Goal: Task Accomplishment & Management: Manage account settings

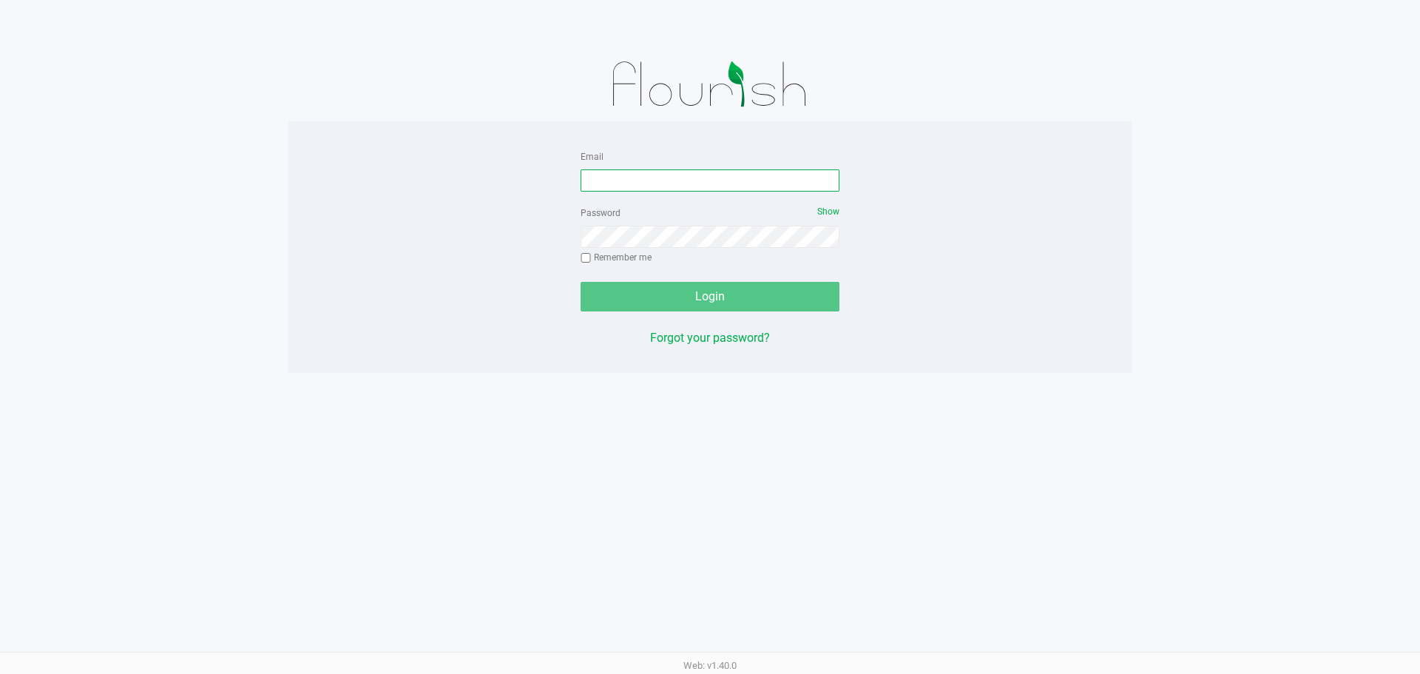
click at [661, 178] on input "Email" at bounding box center [710, 180] width 259 height 22
type input "[EMAIL_ADDRESS][DOMAIN_NAME]"
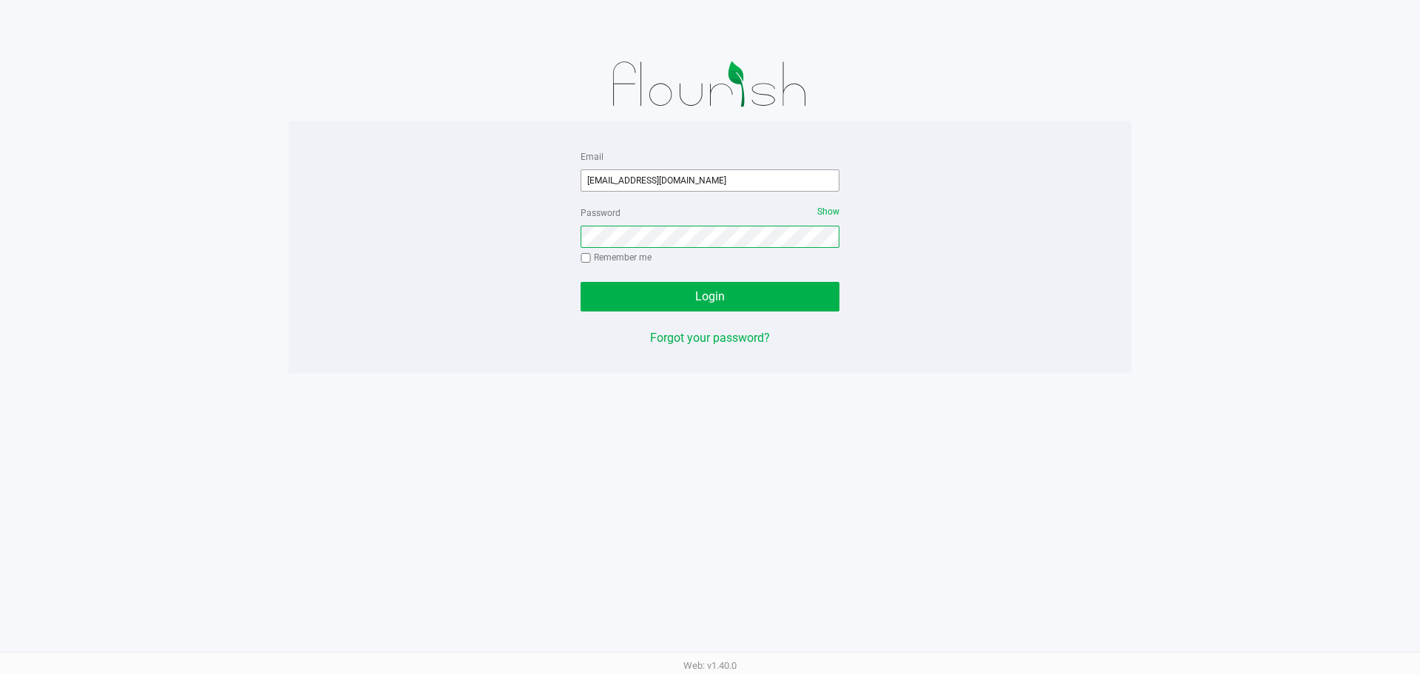
click at [581, 282] on button "Login" at bounding box center [710, 297] width 259 height 30
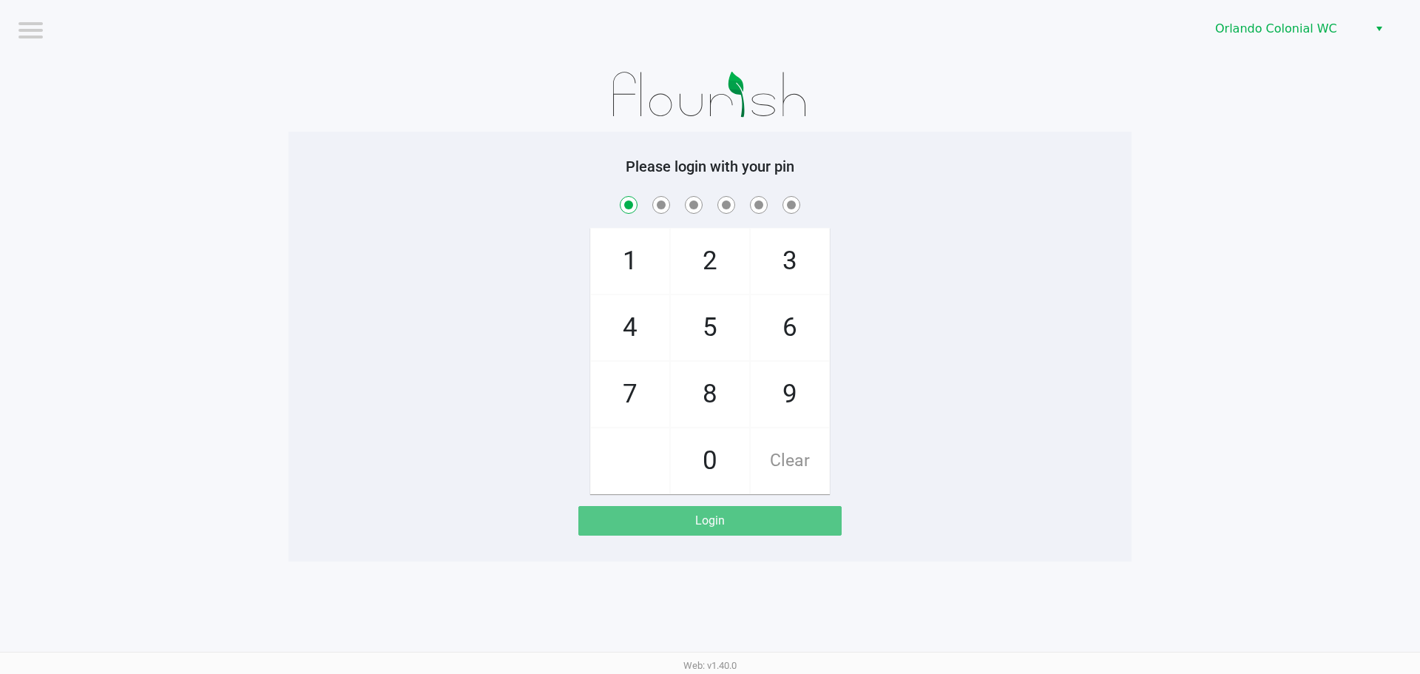
checkbox input "true"
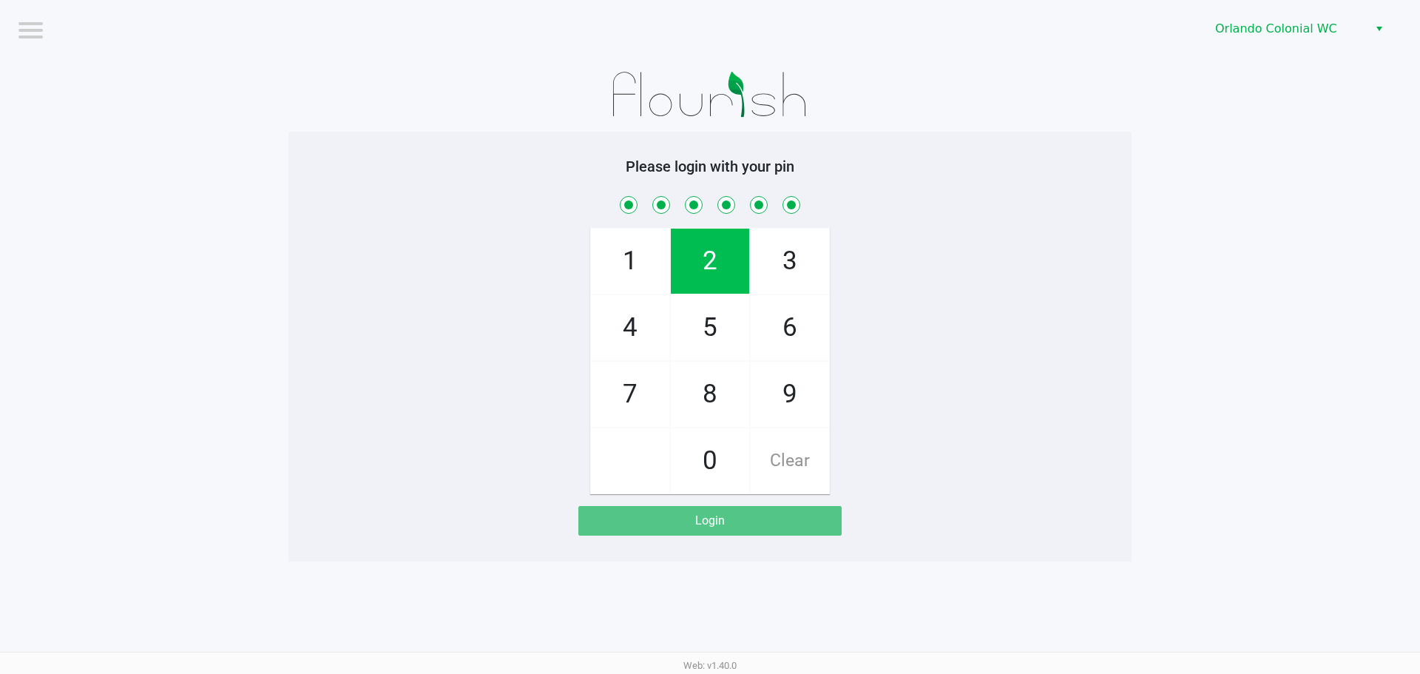
checkbox input "true"
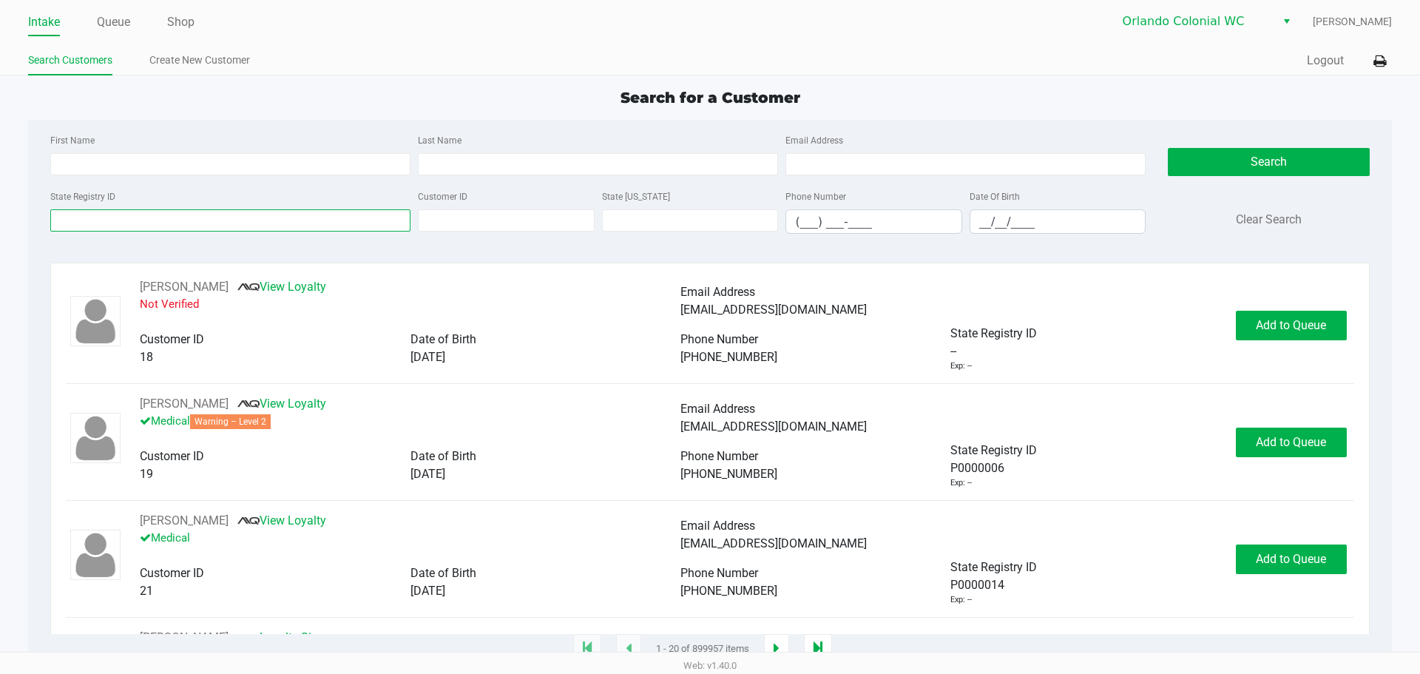
click at [101, 222] on input "State Registry ID" at bounding box center [230, 220] width 360 height 22
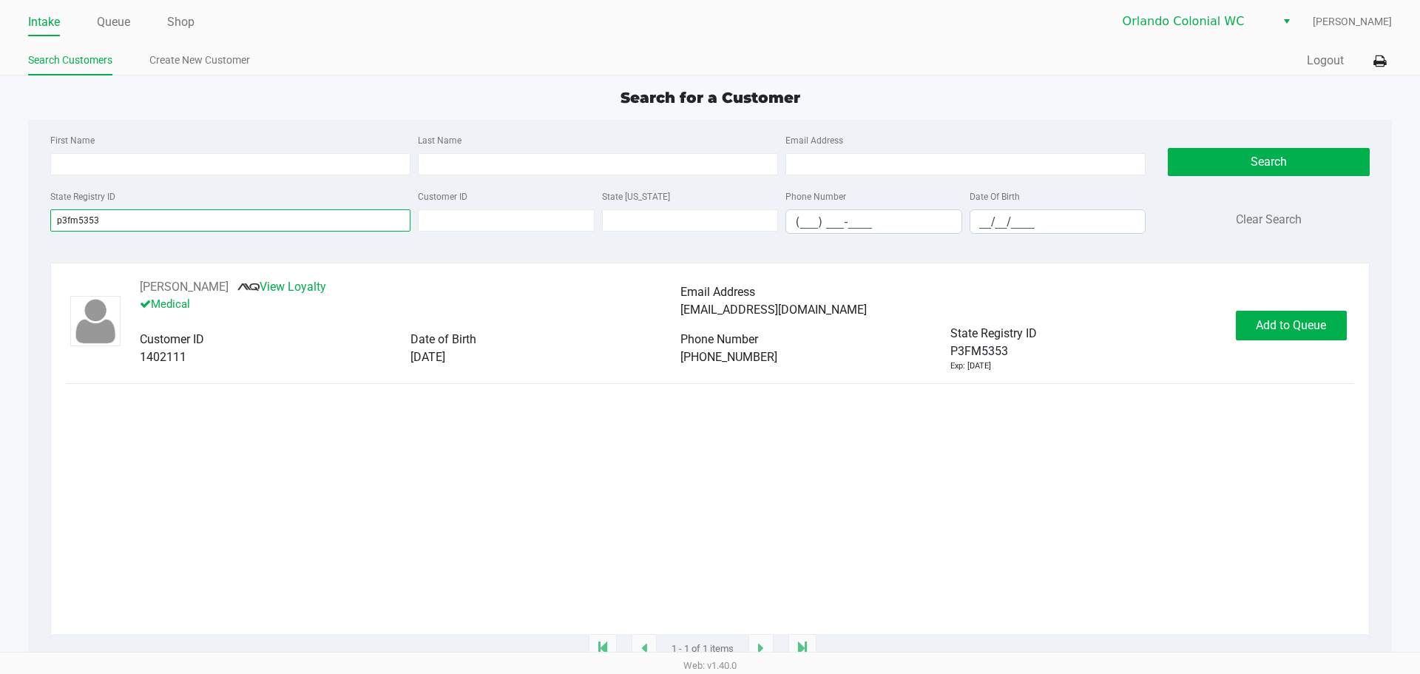
type input "p3fm5353"
click at [177, 285] on button "[PERSON_NAME]" at bounding box center [184, 287] width 89 height 18
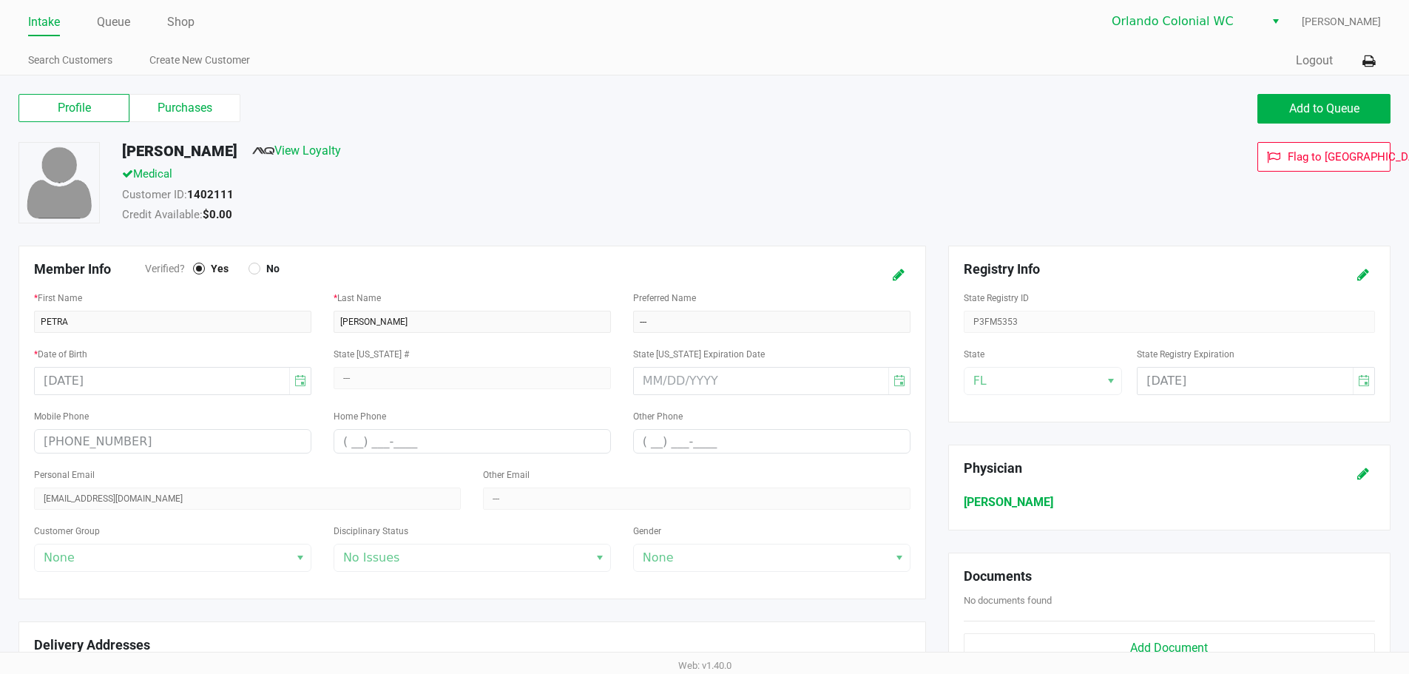
click at [177, 102] on label "Purchases" at bounding box center [184, 108] width 111 height 28
click at [0, 0] on 1 "Purchases" at bounding box center [0, 0] width 0 height 0
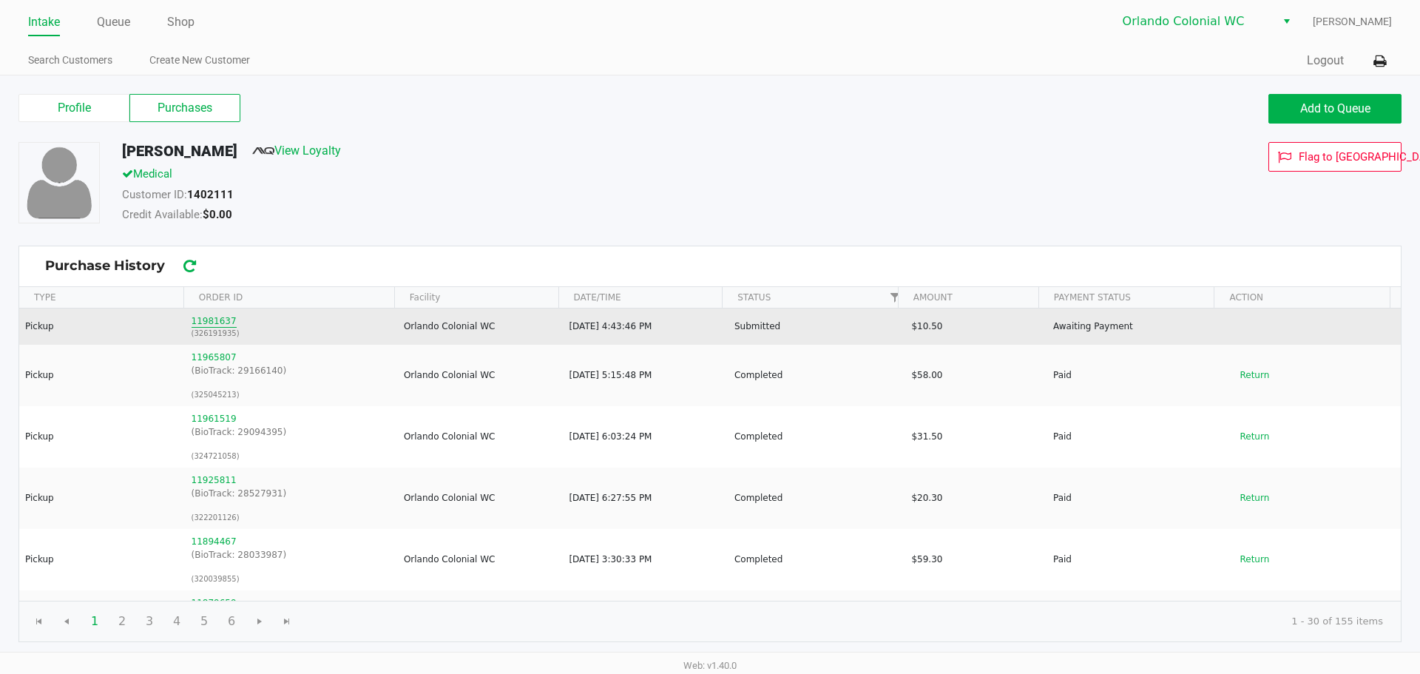
click at [209, 324] on button "11981637" at bounding box center [214, 320] width 45 height 13
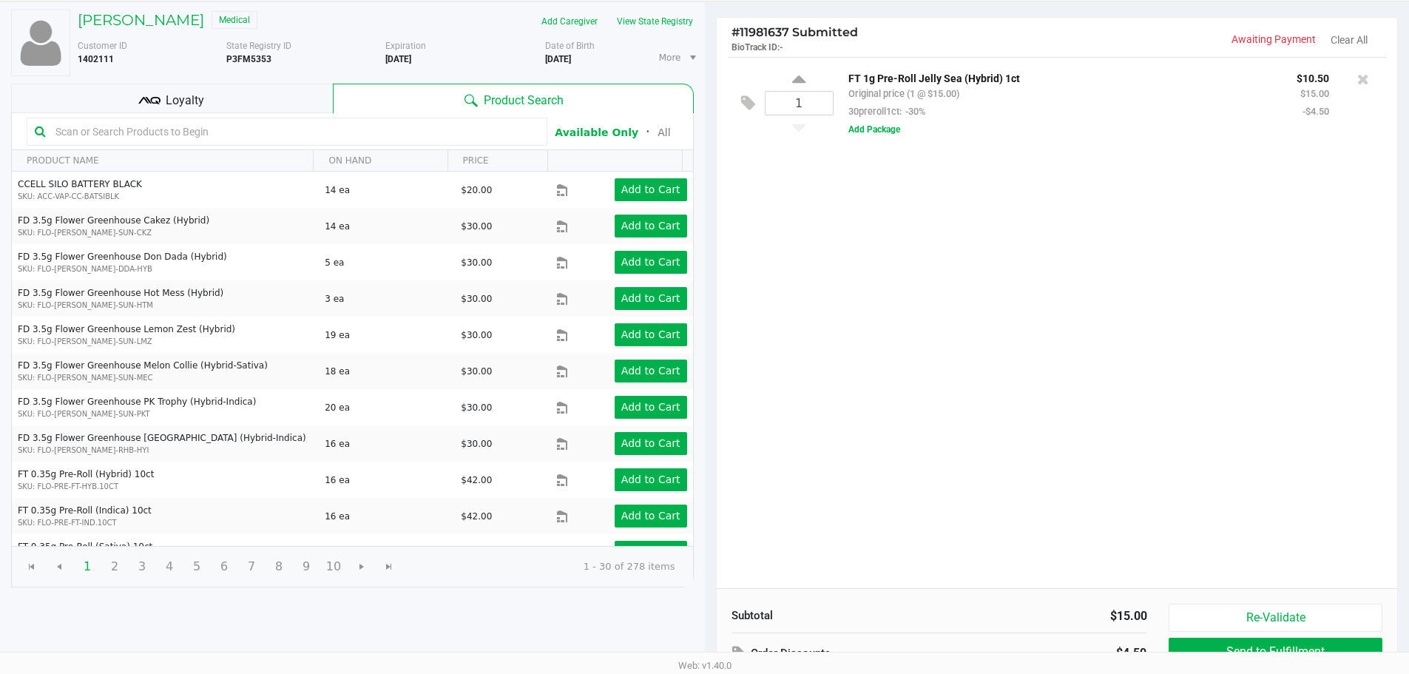
scroll to position [78, 0]
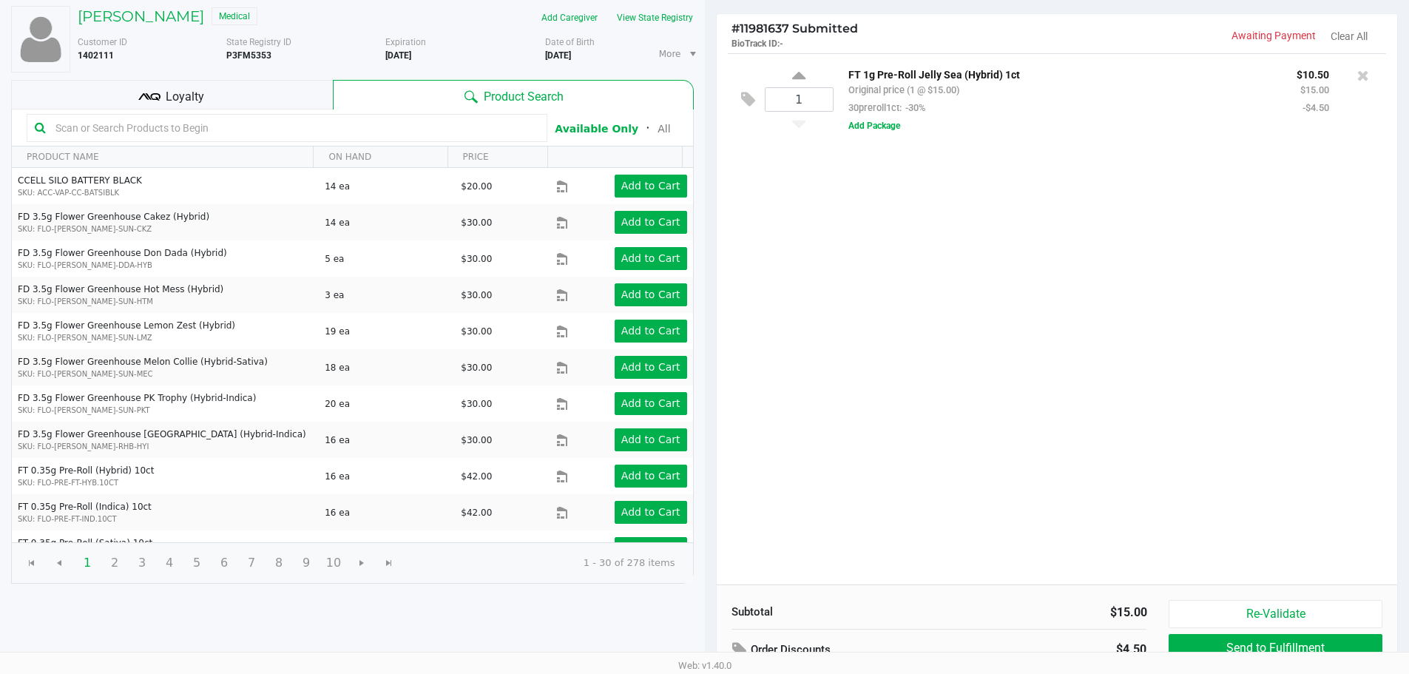
click at [1009, 76] on p "FT 1g Pre-Roll Jelly Sea (Hybrid) 1ct" at bounding box center [1061, 73] width 426 height 16
click at [1008, 76] on p "FT 1g Pre-Roll Jelly Sea (Hybrid) 1ct" at bounding box center [1061, 73] width 426 height 16
copy p "FT 1g Pre-Roll Jelly Sea (Hybrid) 1ct"
click at [907, 390] on div "1 FT 1g Pre-Roll Jelly Sea (Hybrid) 1ct Original price (1 @ $15.00) 30preroll1c…" at bounding box center [1057, 318] width 681 height 531
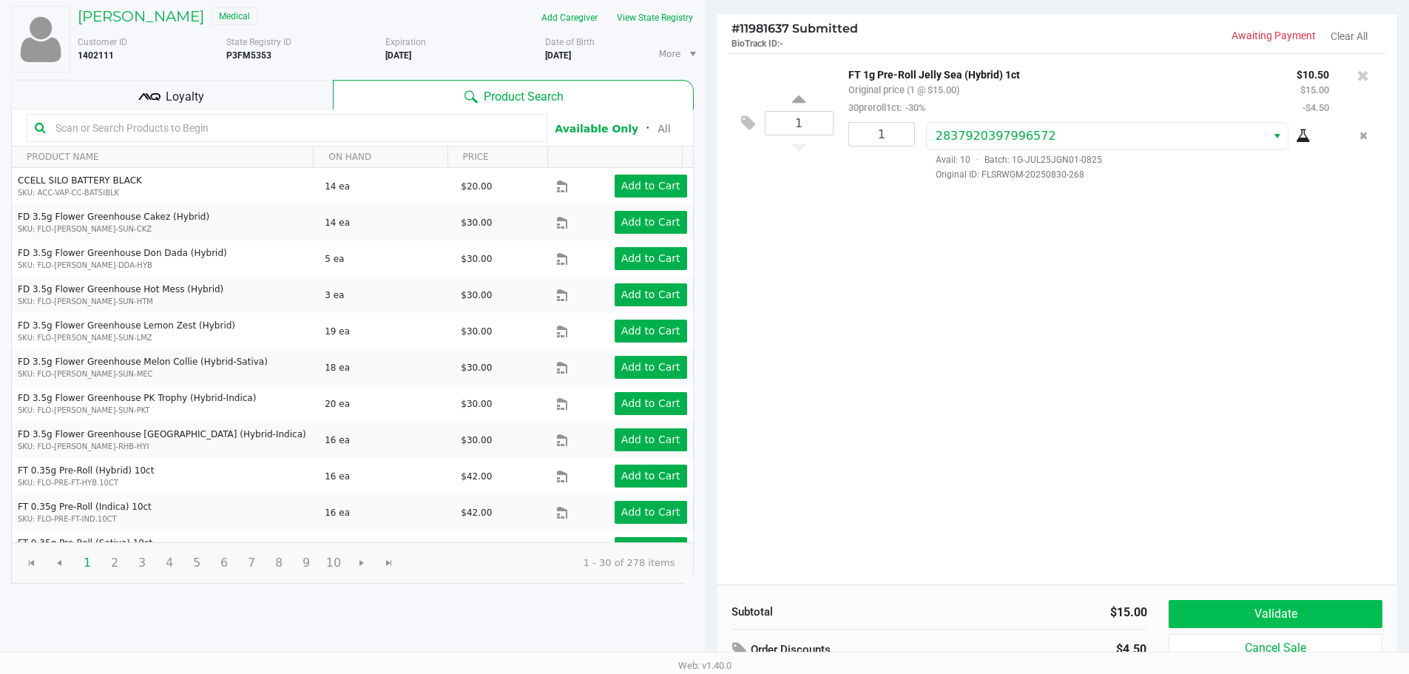
click at [1332, 614] on button "Validate" at bounding box center [1274, 614] width 213 height 28
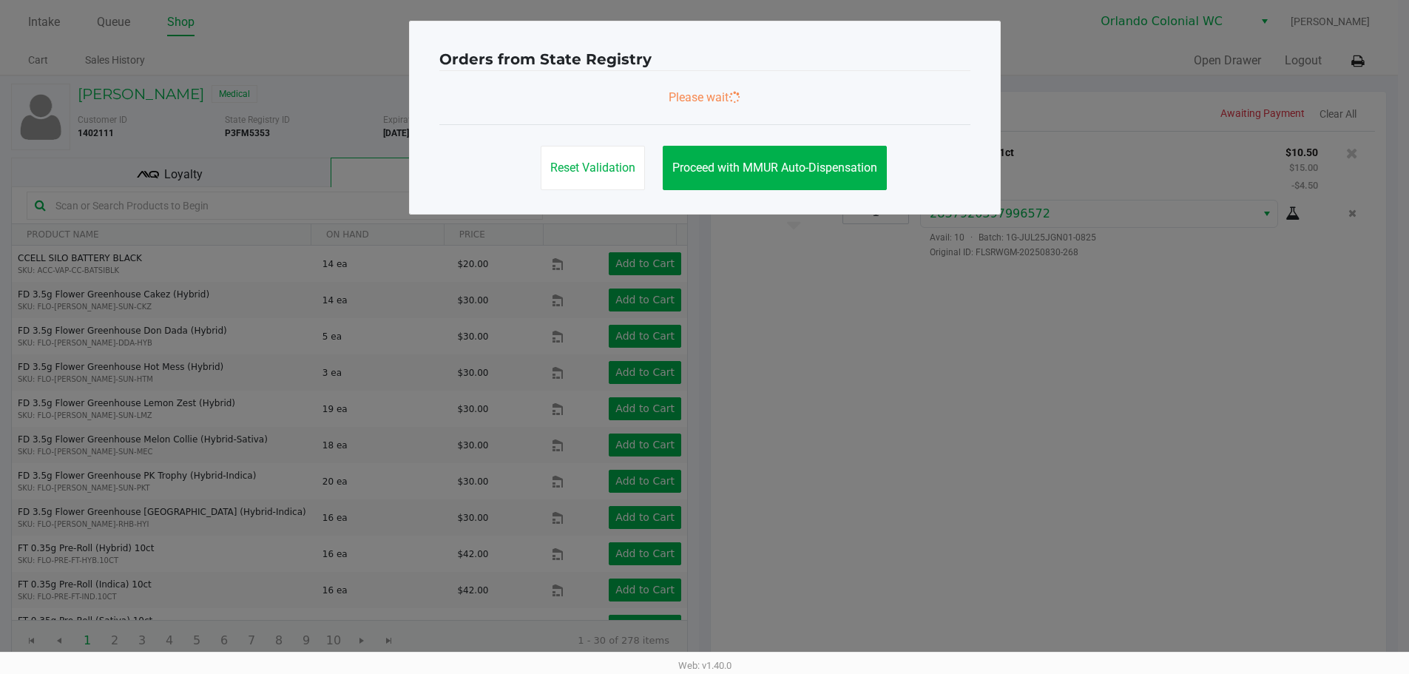
scroll to position [0, 0]
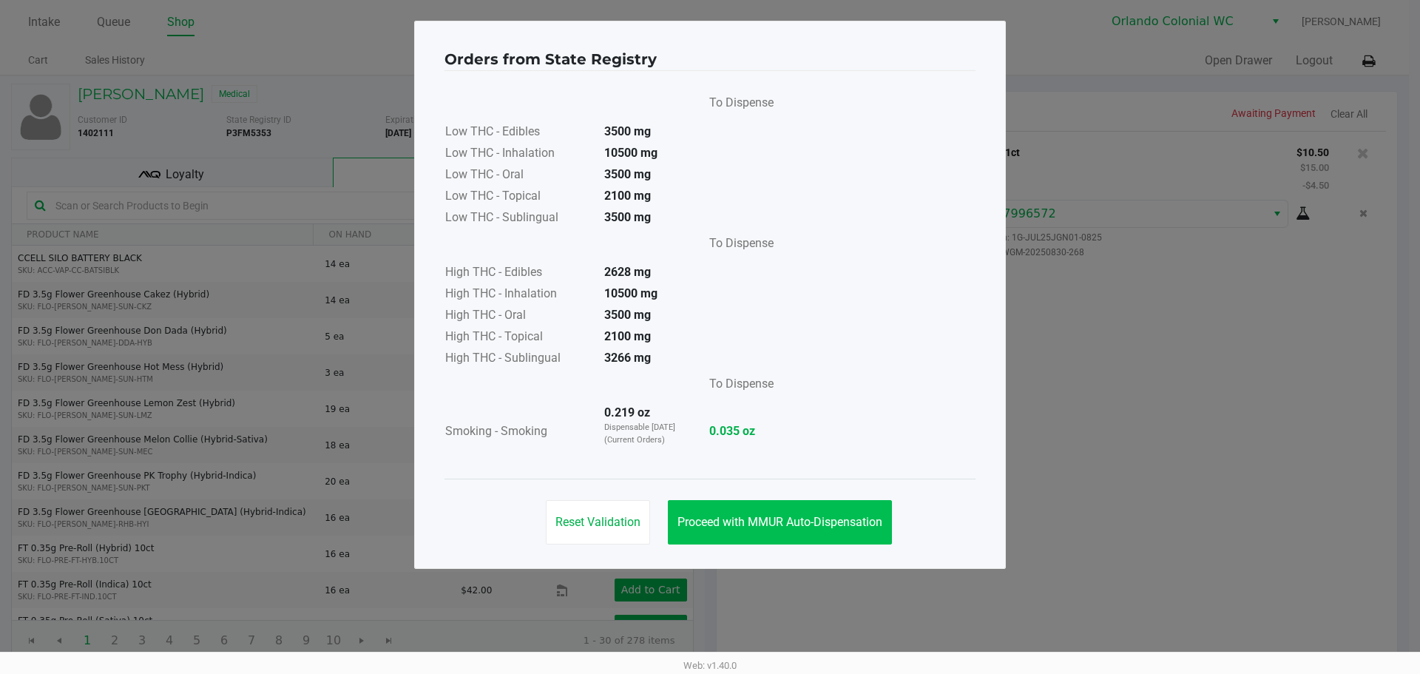
click at [861, 502] on button "Proceed with MMUR Auto-Dispensation" at bounding box center [780, 522] width 224 height 44
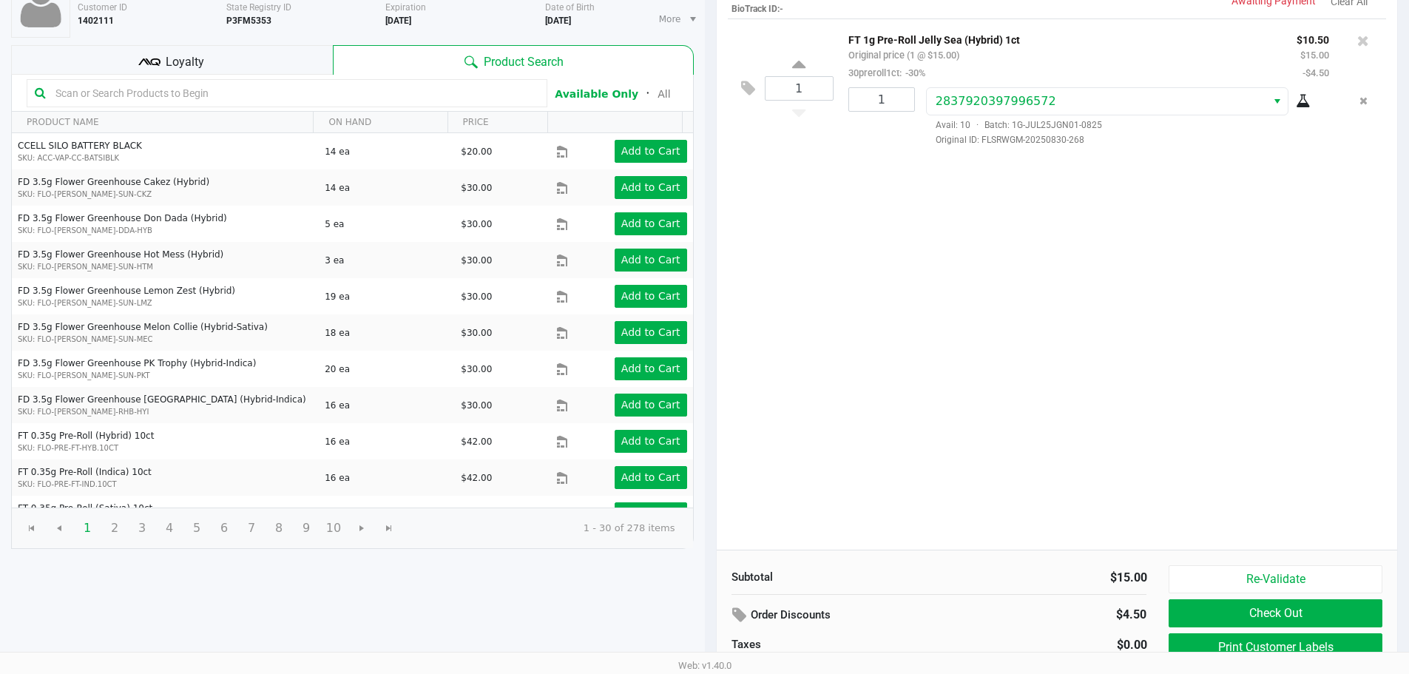
scroll to position [152, 0]
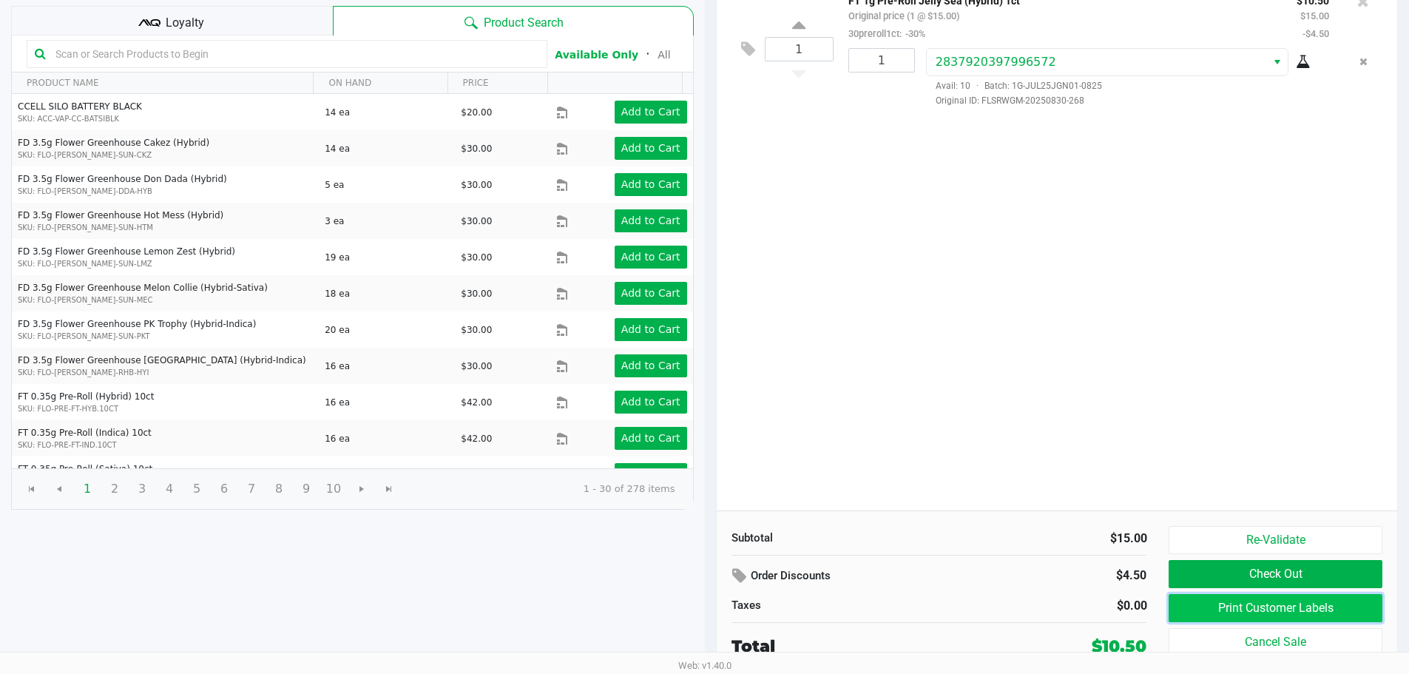
click at [1307, 610] on button "Print Customer Labels" at bounding box center [1274, 608] width 213 height 28
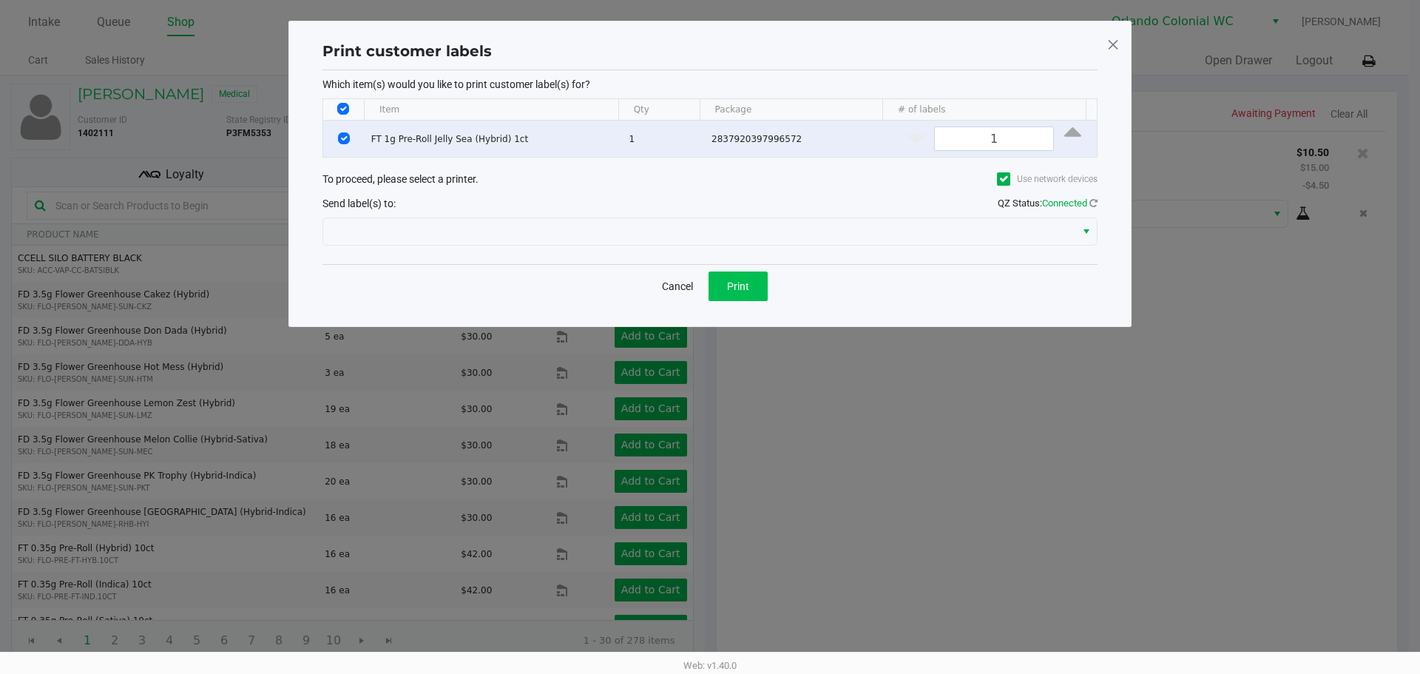
click at [760, 273] on button "Print" at bounding box center [737, 286] width 59 height 30
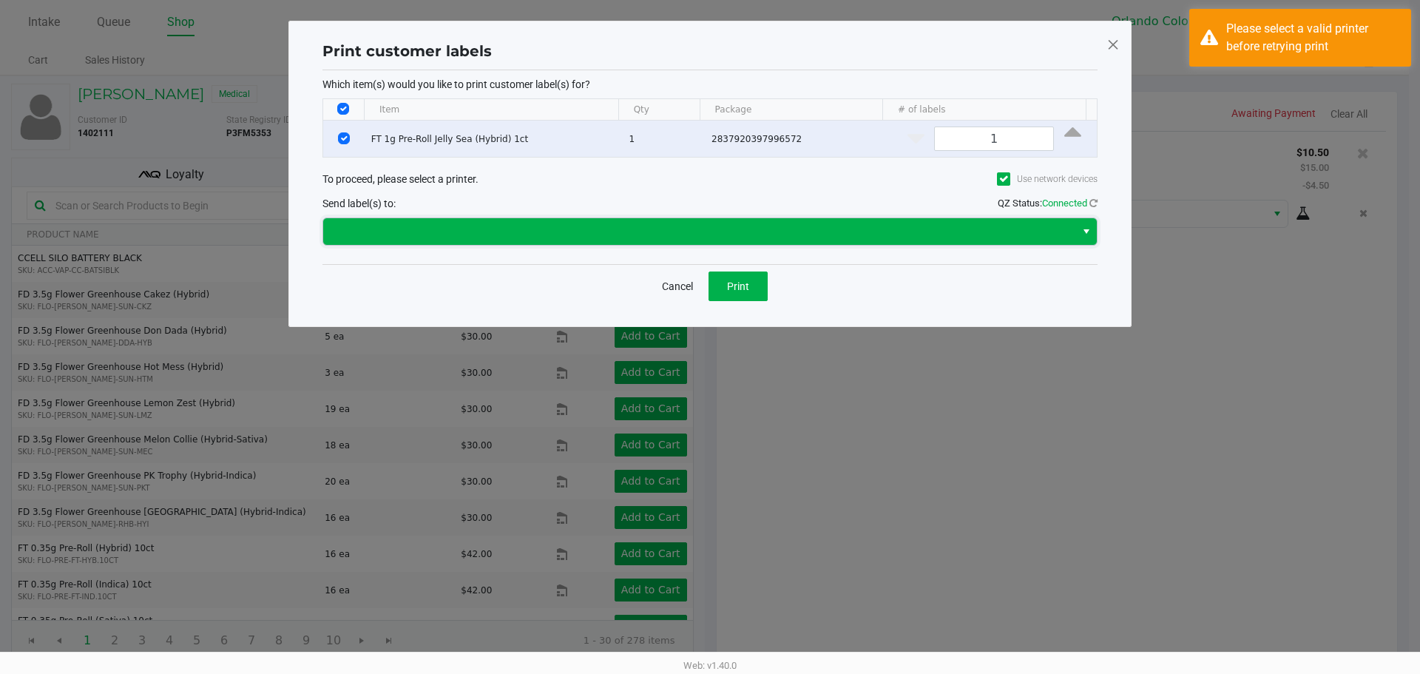
click at [656, 222] on span at bounding box center [699, 231] width 752 height 27
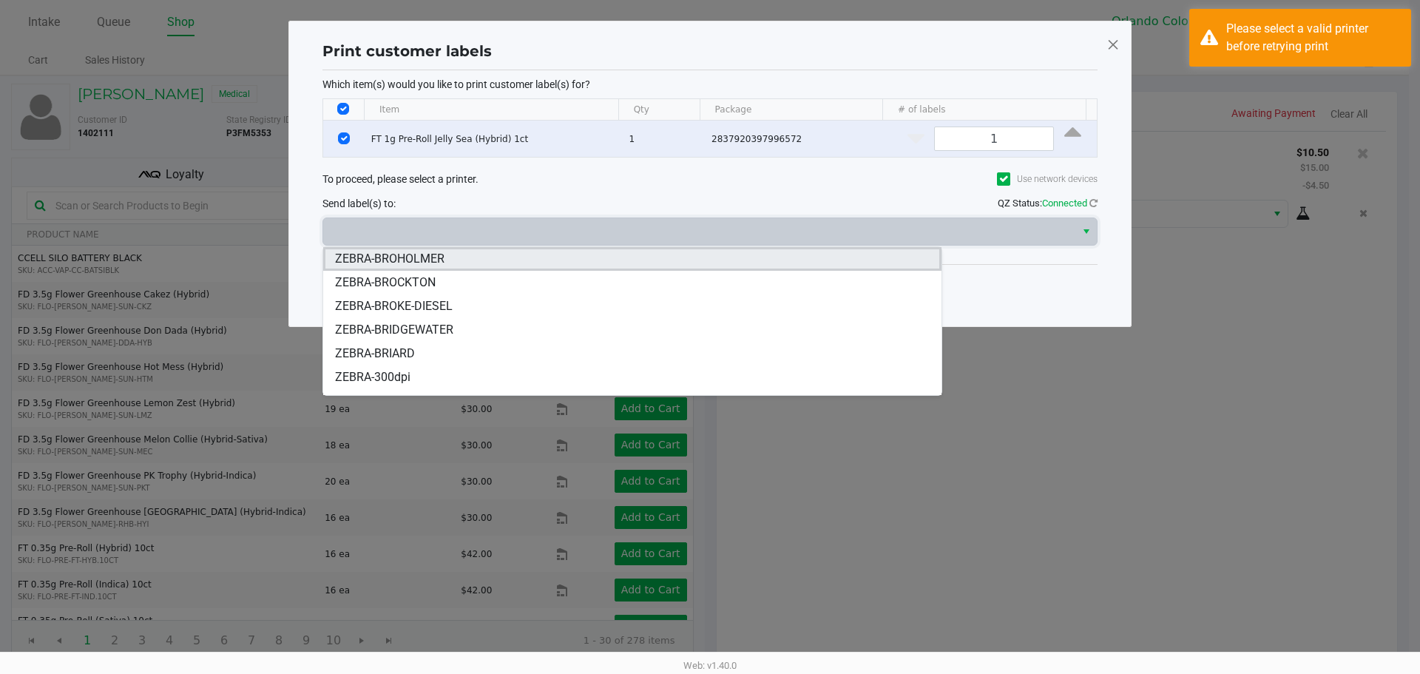
click at [447, 258] on li "ZEBRA-BROHOLMER" at bounding box center [632, 259] width 618 height 24
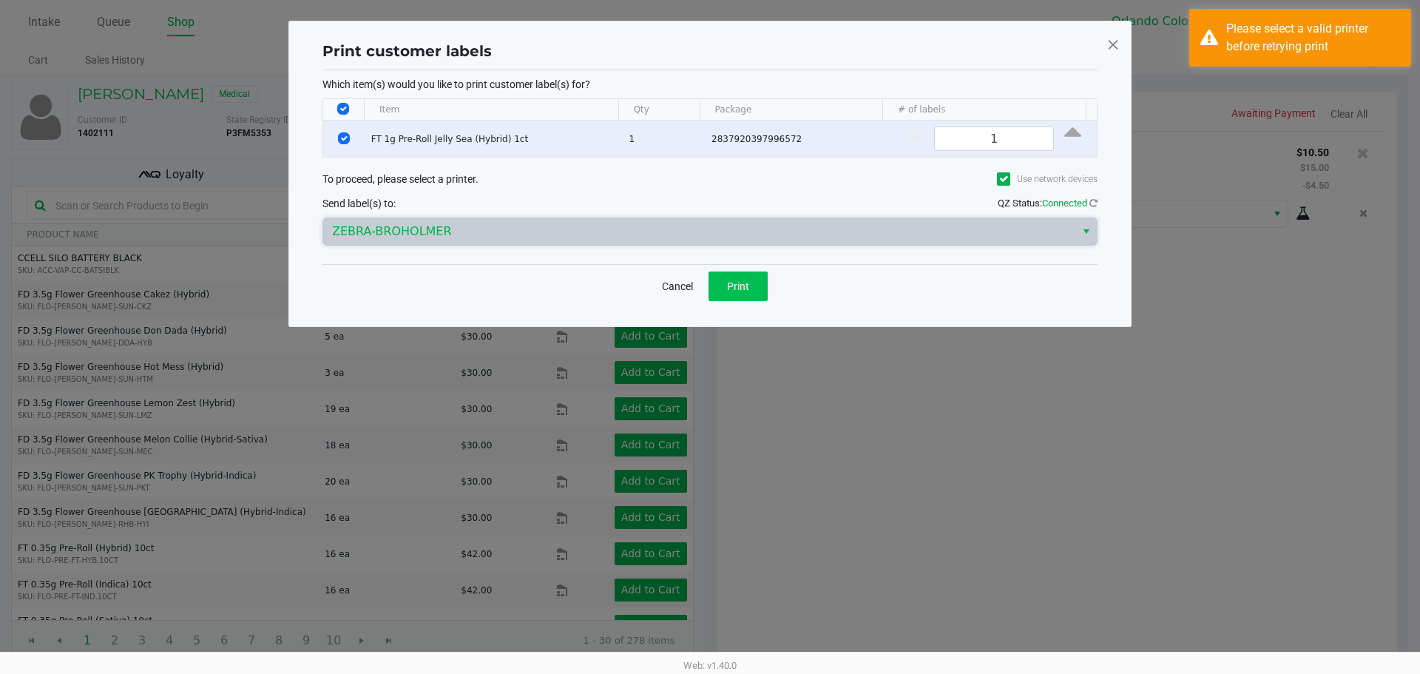
click at [751, 290] on button "Print" at bounding box center [737, 286] width 59 height 30
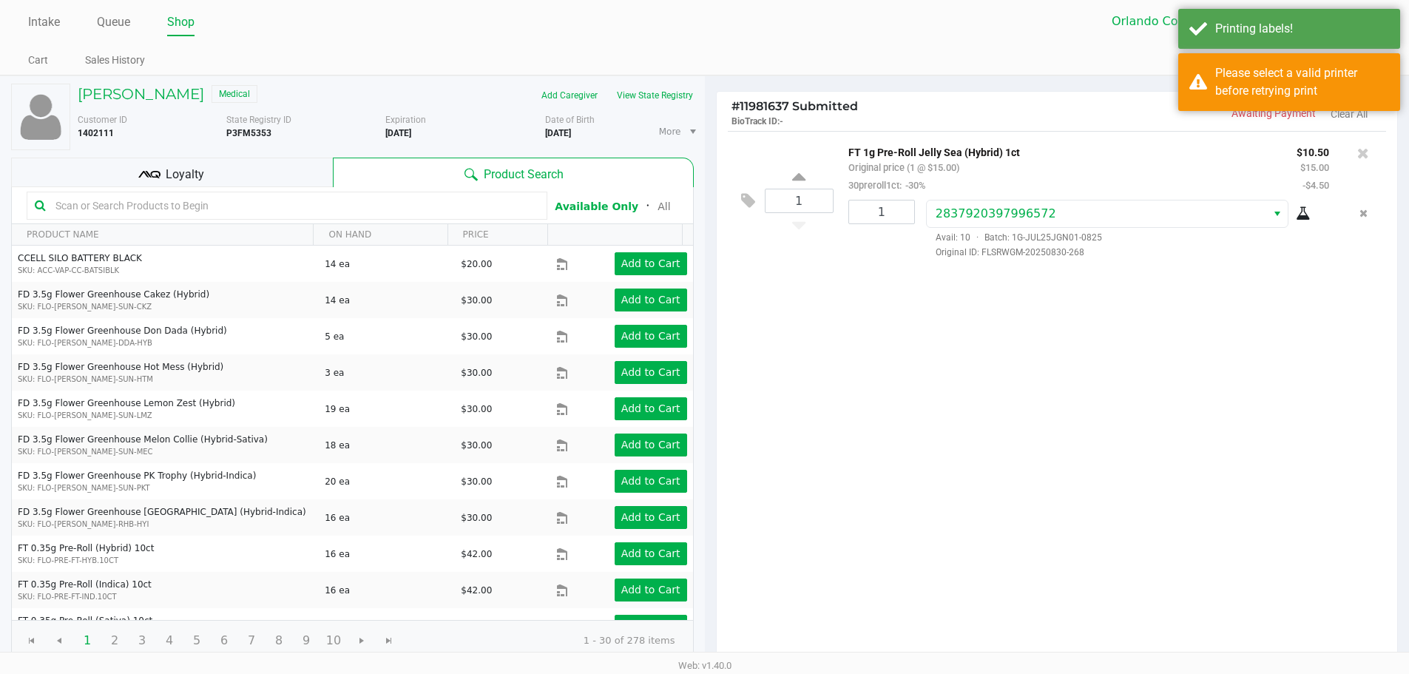
scroll to position [152, 0]
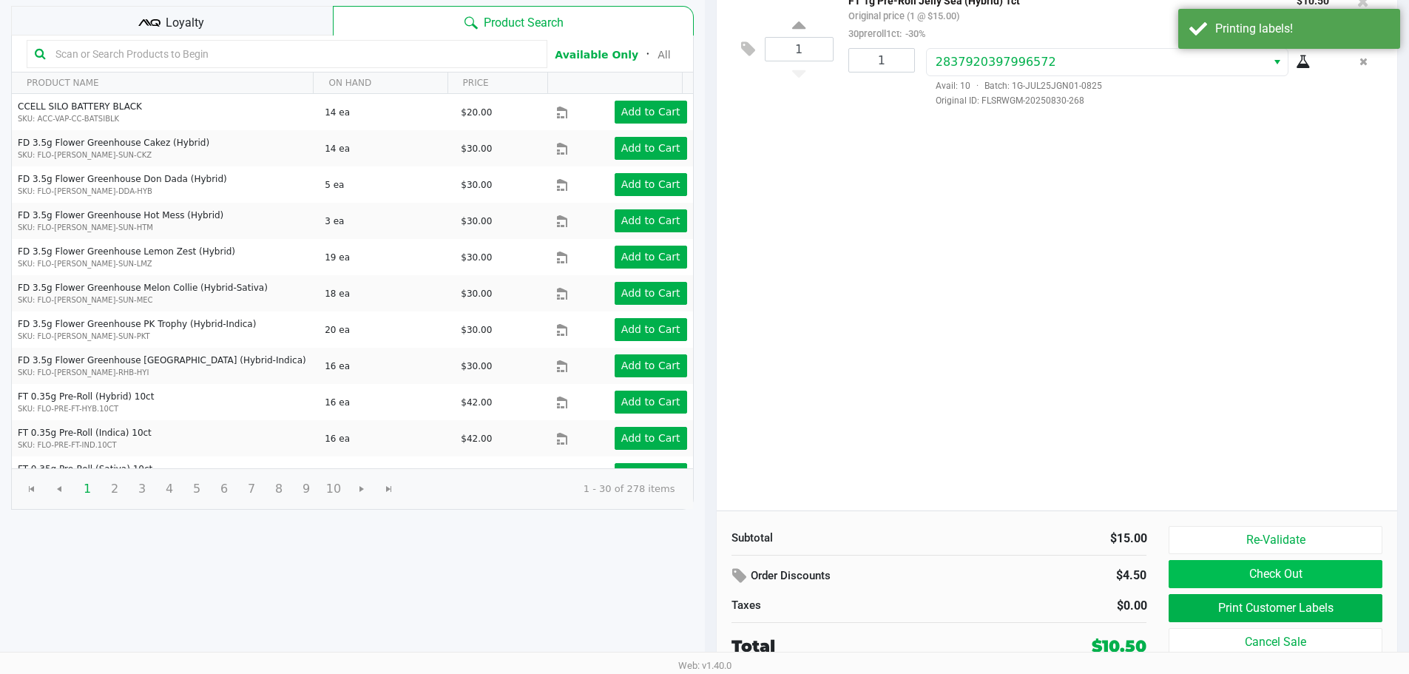
click at [1295, 569] on button "Check Out" at bounding box center [1274, 574] width 213 height 28
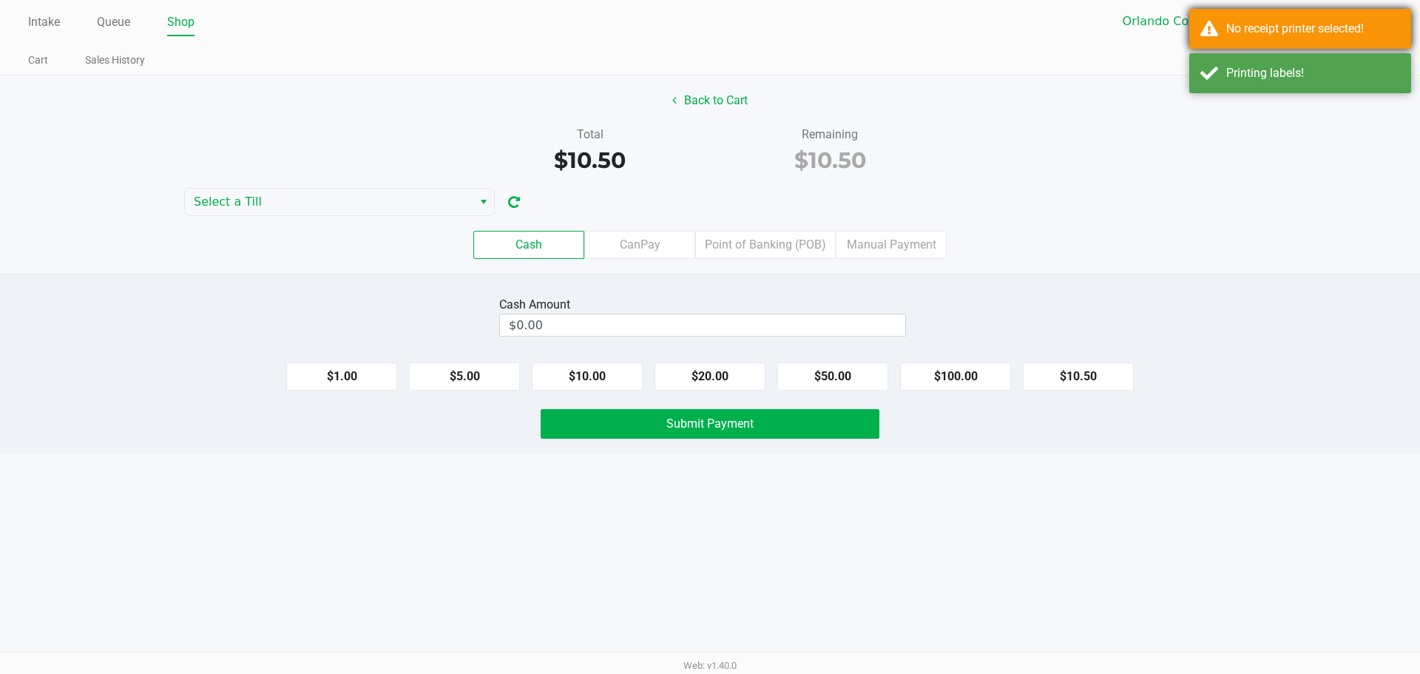
click at [1295, 31] on div "No receipt printer selected!" at bounding box center [1313, 29] width 174 height 18
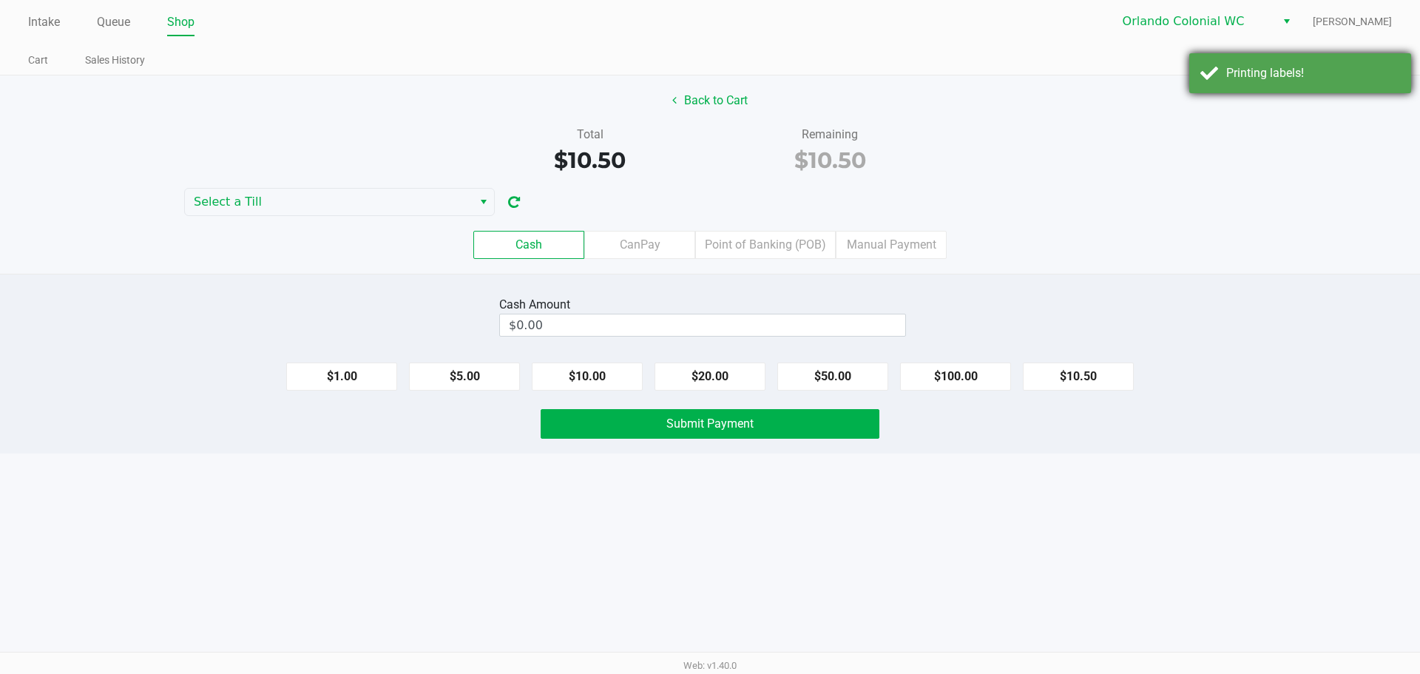
click at [1281, 78] on div "Printing labels!" at bounding box center [1313, 73] width 174 height 18
click at [1372, 61] on button at bounding box center [1379, 60] width 24 height 27
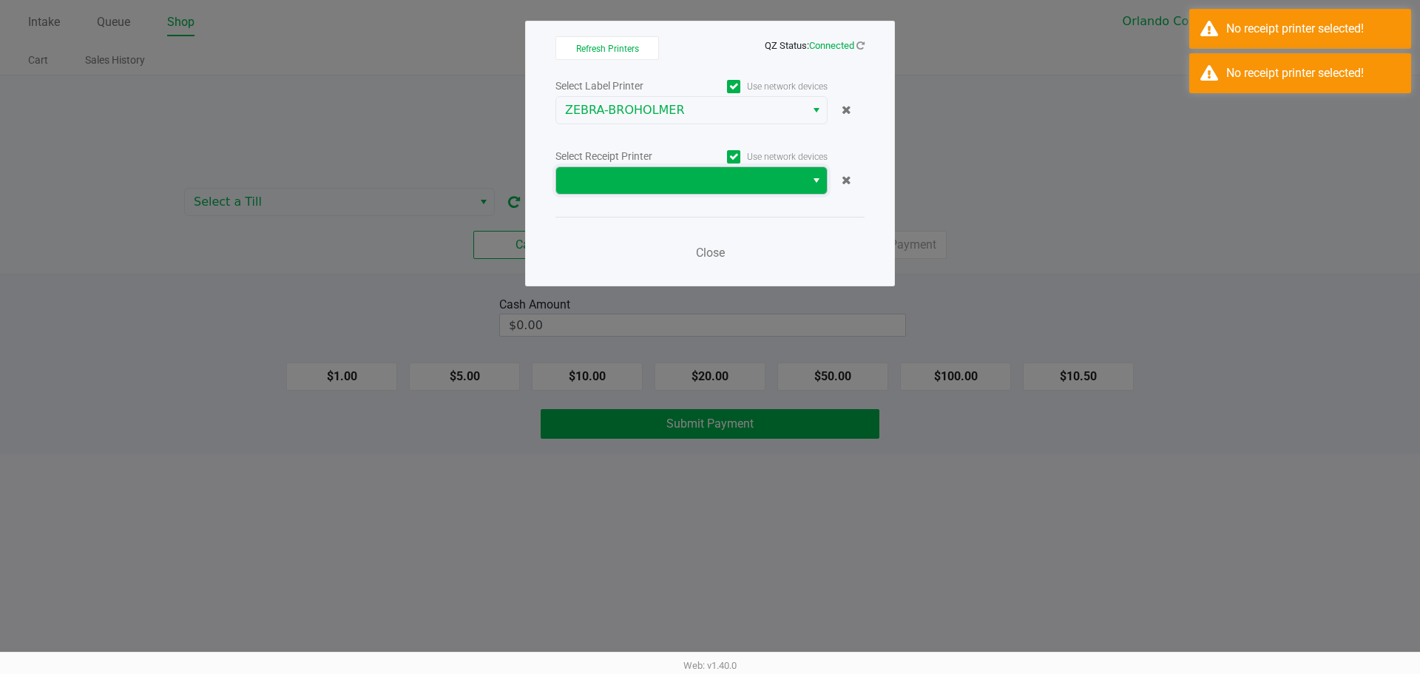
click at [688, 182] on span at bounding box center [680, 181] width 231 height 18
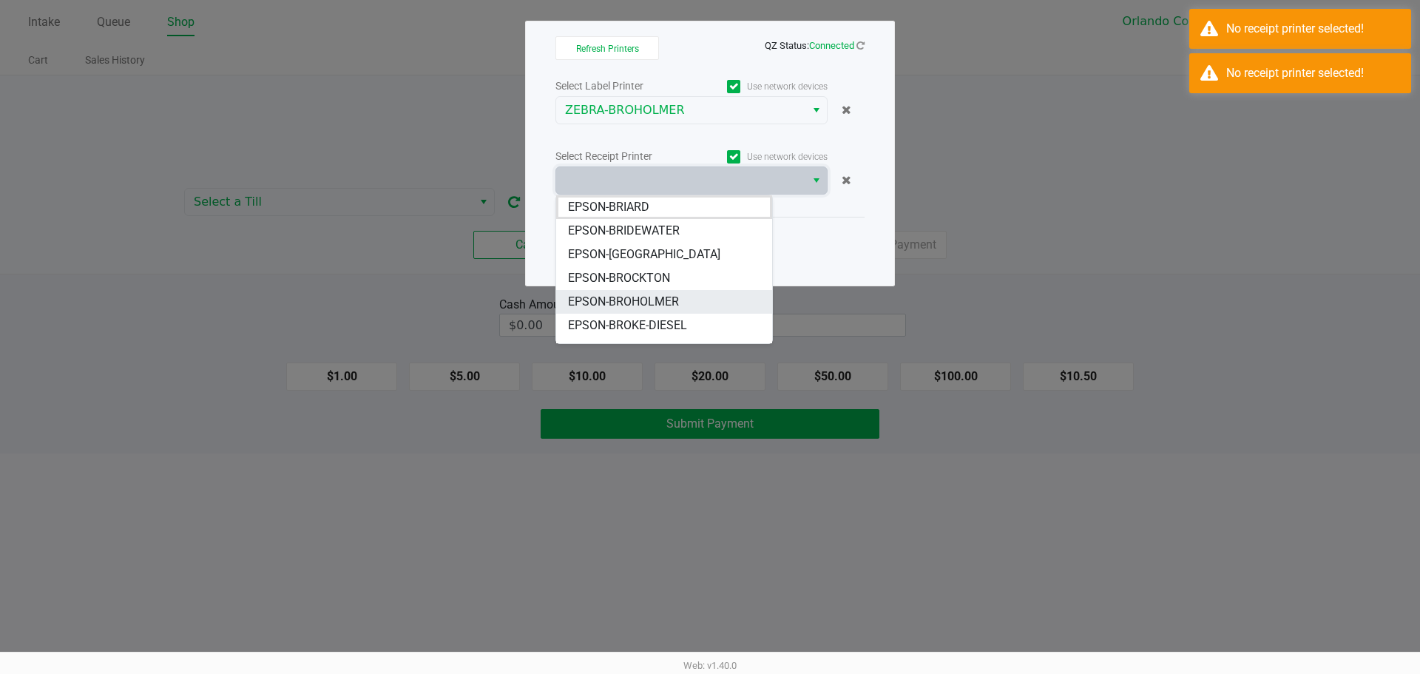
click at [675, 305] on span "EPSON-BROHOLMER" at bounding box center [623, 302] width 111 height 18
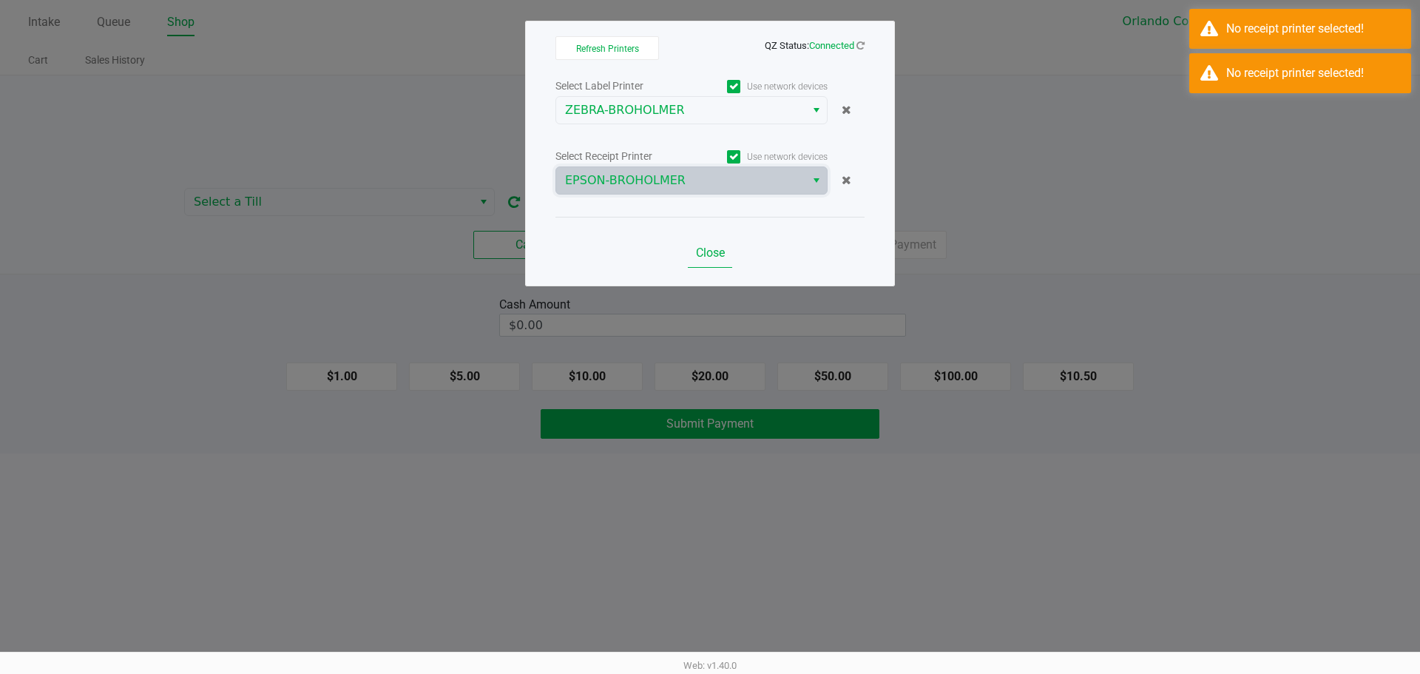
click at [707, 248] on span "Close" at bounding box center [710, 253] width 29 height 14
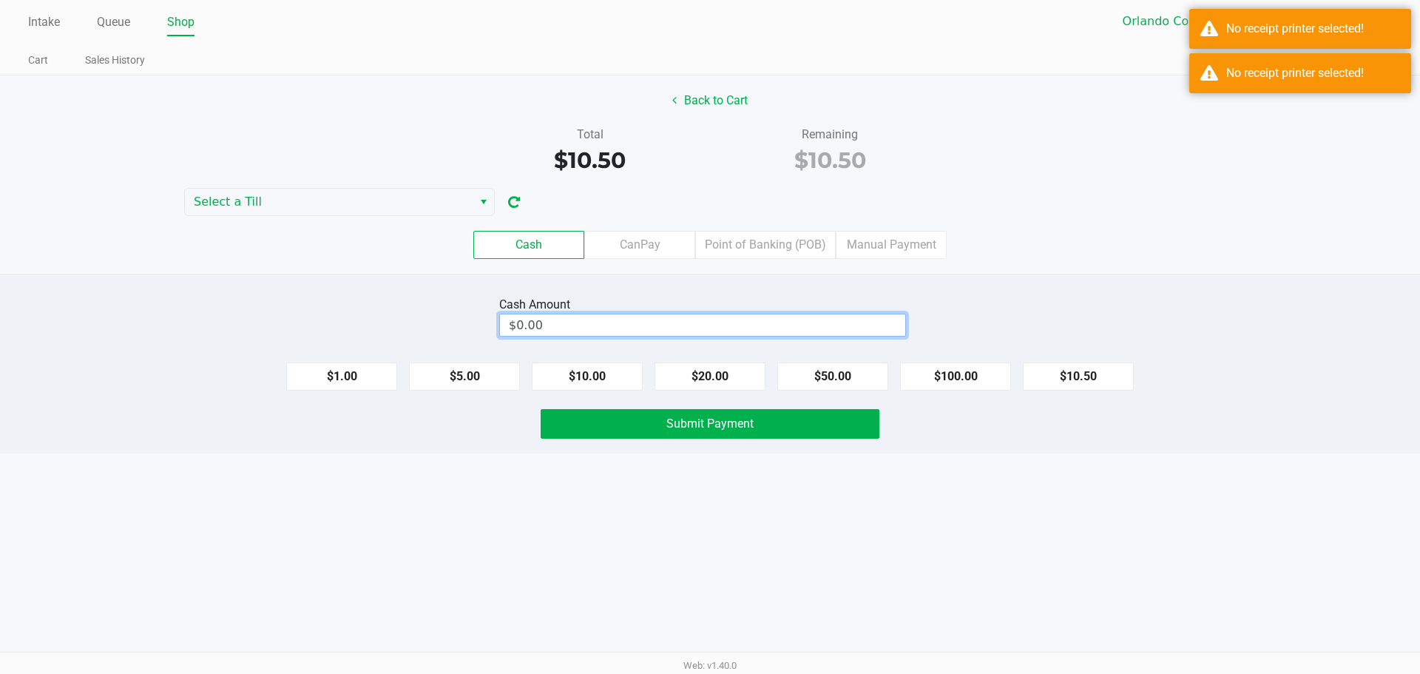
click at [797, 327] on input "$0.00" at bounding box center [702, 324] width 405 height 21
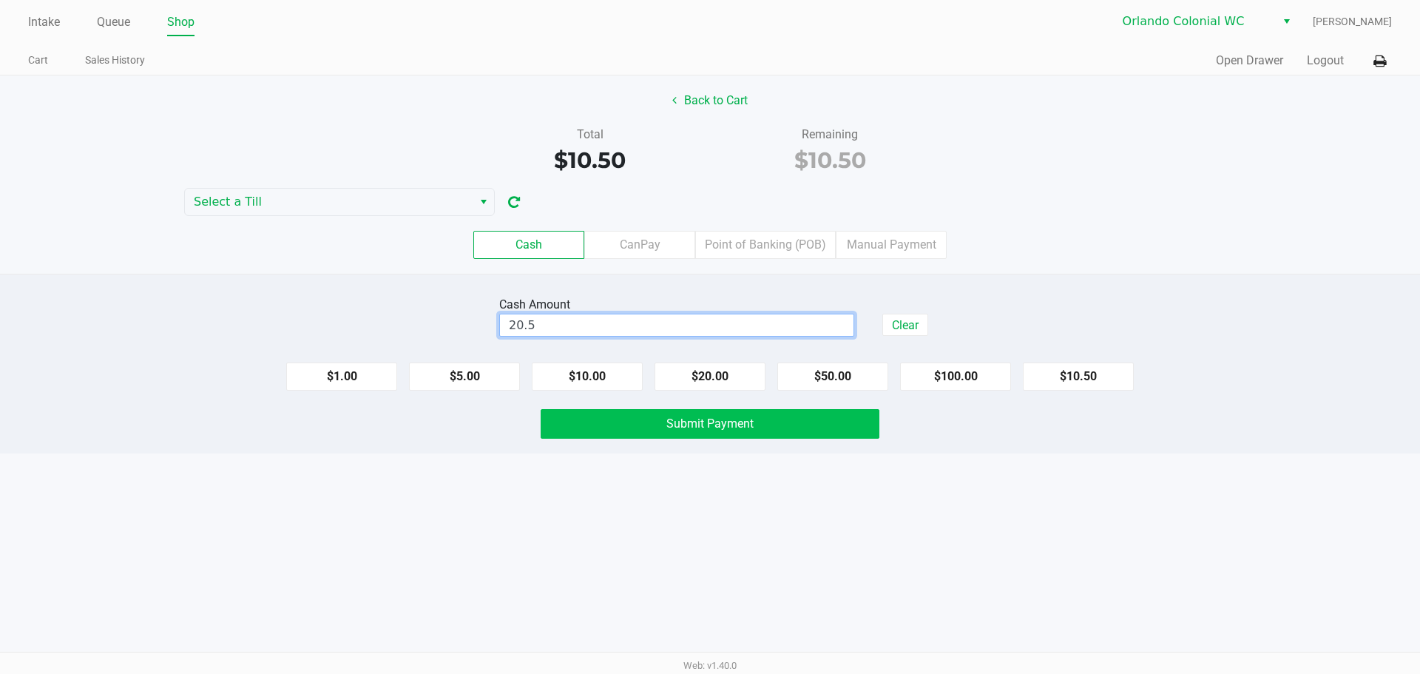
click at [814, 425] on button "Submit Payment" at bounding box center [710, 424] width 339 height 30
type input "$20.50"
click at [745, 433] on button "Submit Payment" at bounding box center [710, 424] width 339 height 30
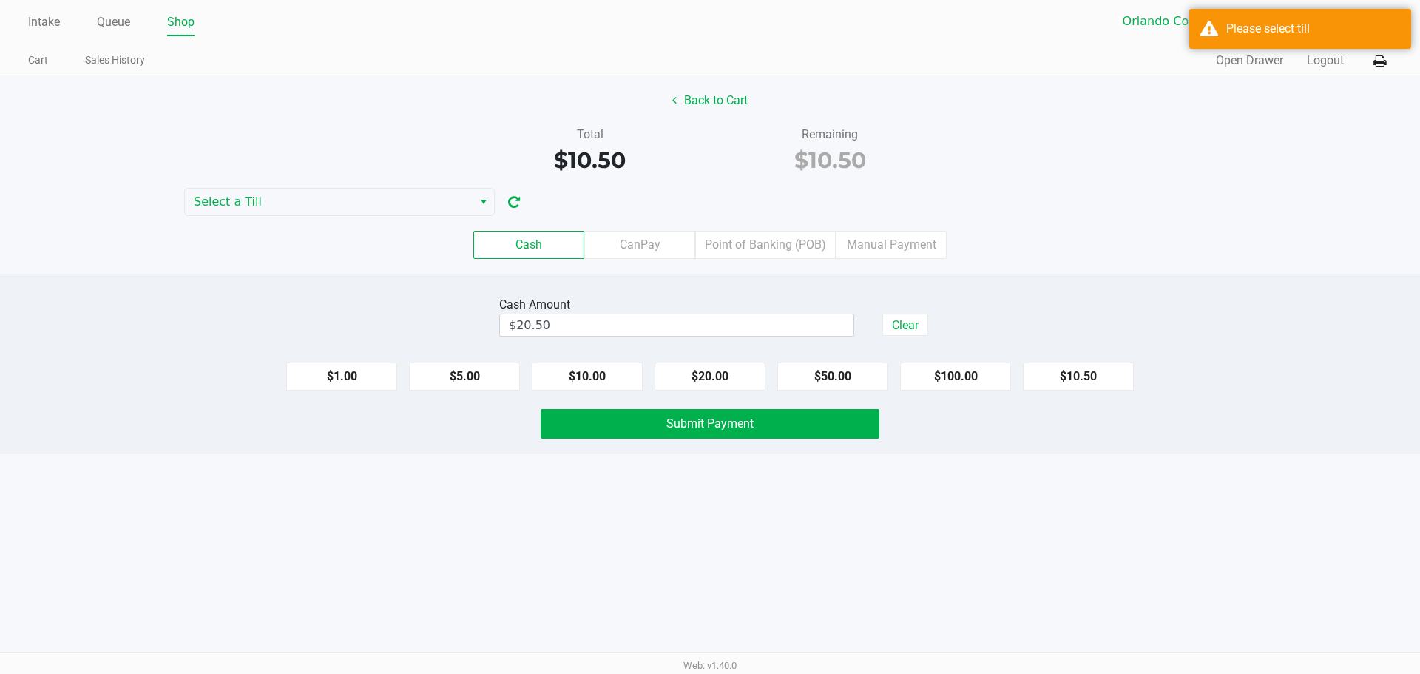
click at [371, 168] on div "Total $10.50 Remaining $10.50" at bounding box center [710, 151] width 1442 height 51
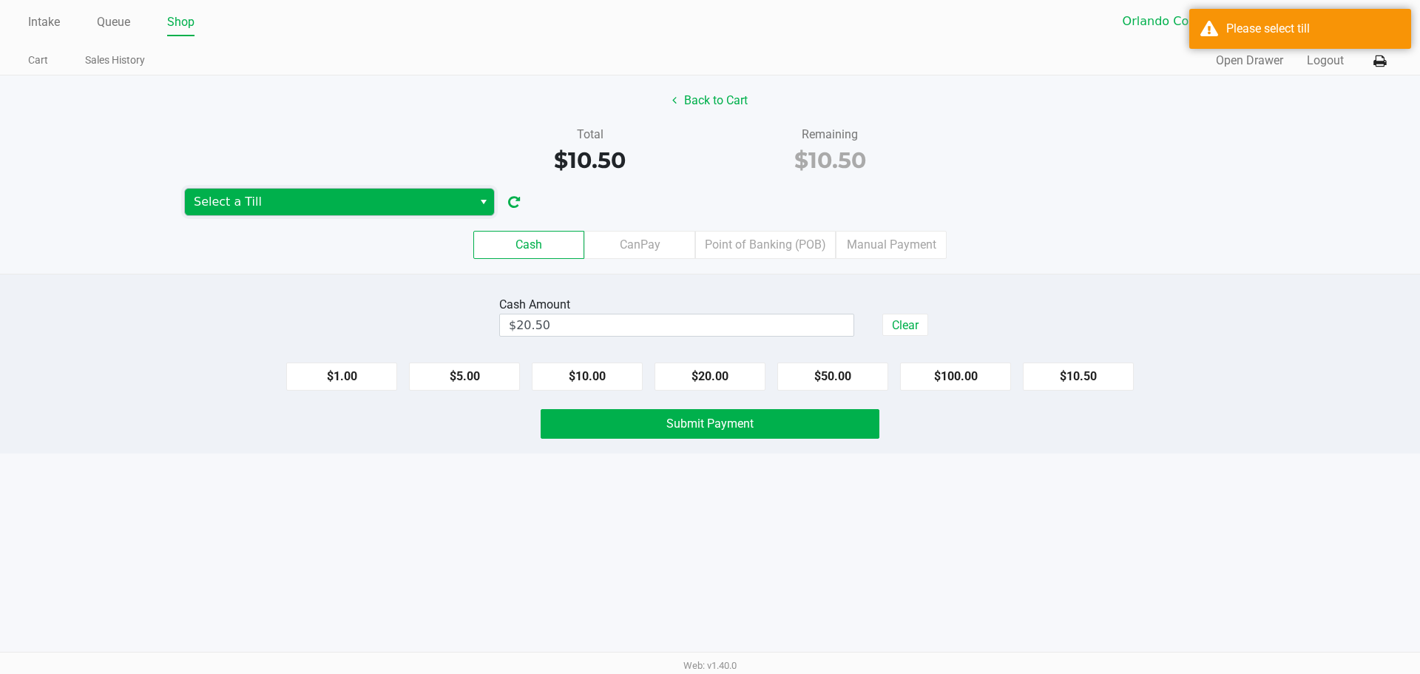
click at [352, 209] on span "Select a Till" at bounding box center [329, 202] width 270 height 18
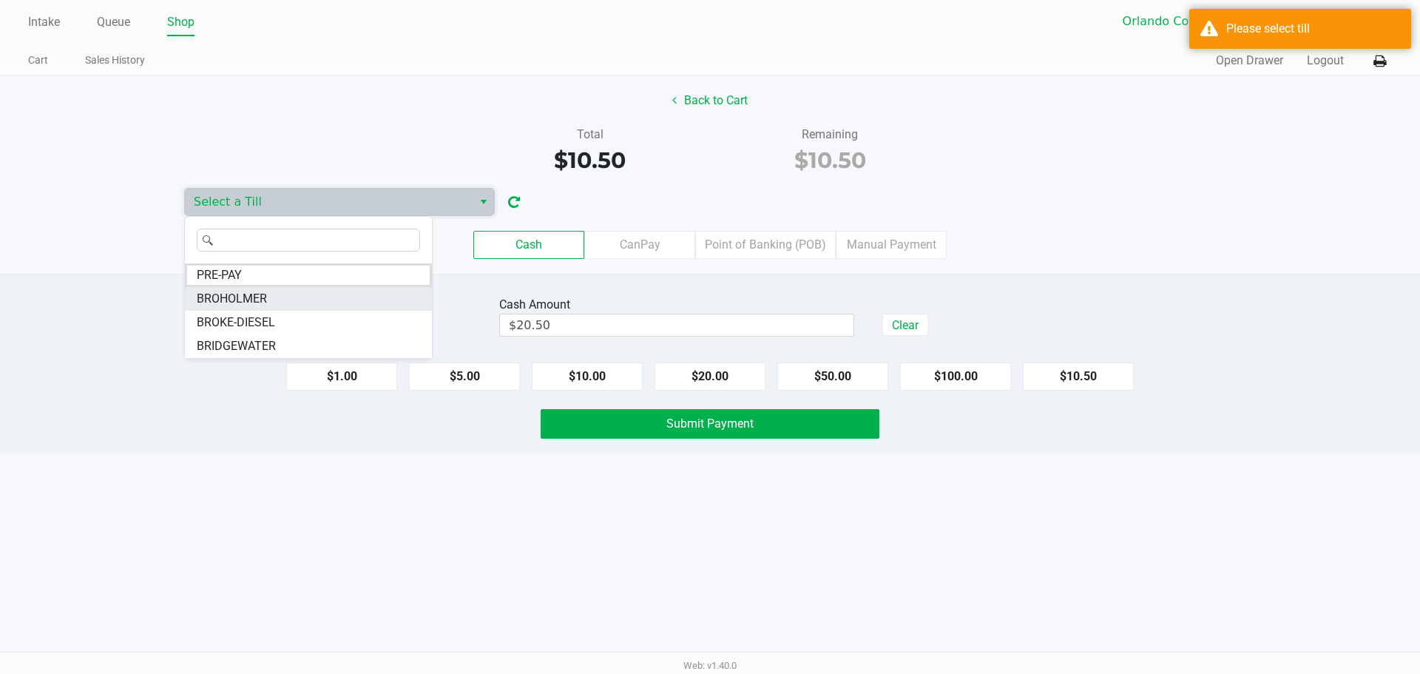
click at [257, 297] on span "BROHOLMER" at bounding box center [232, 299] width 70 height 18
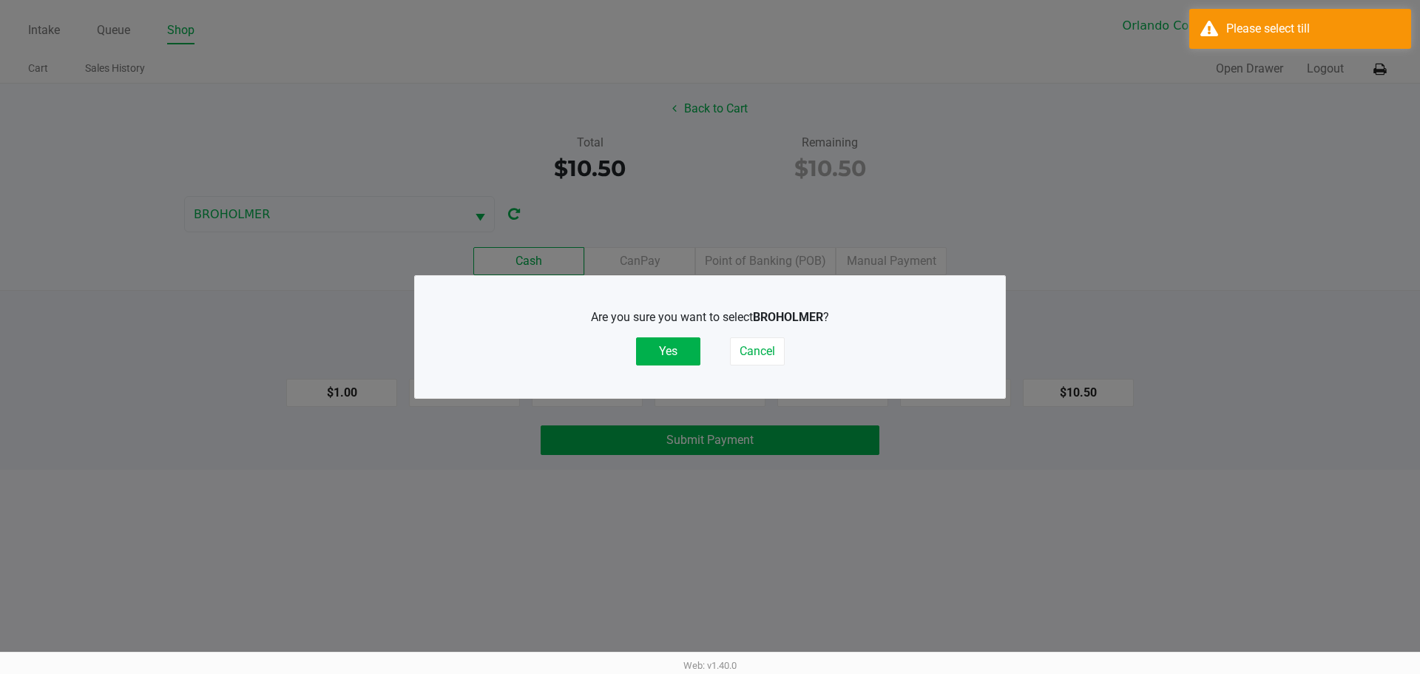
click at [672, 364] on button "Yes" at bounding box center [668, 351] width 64 height 28
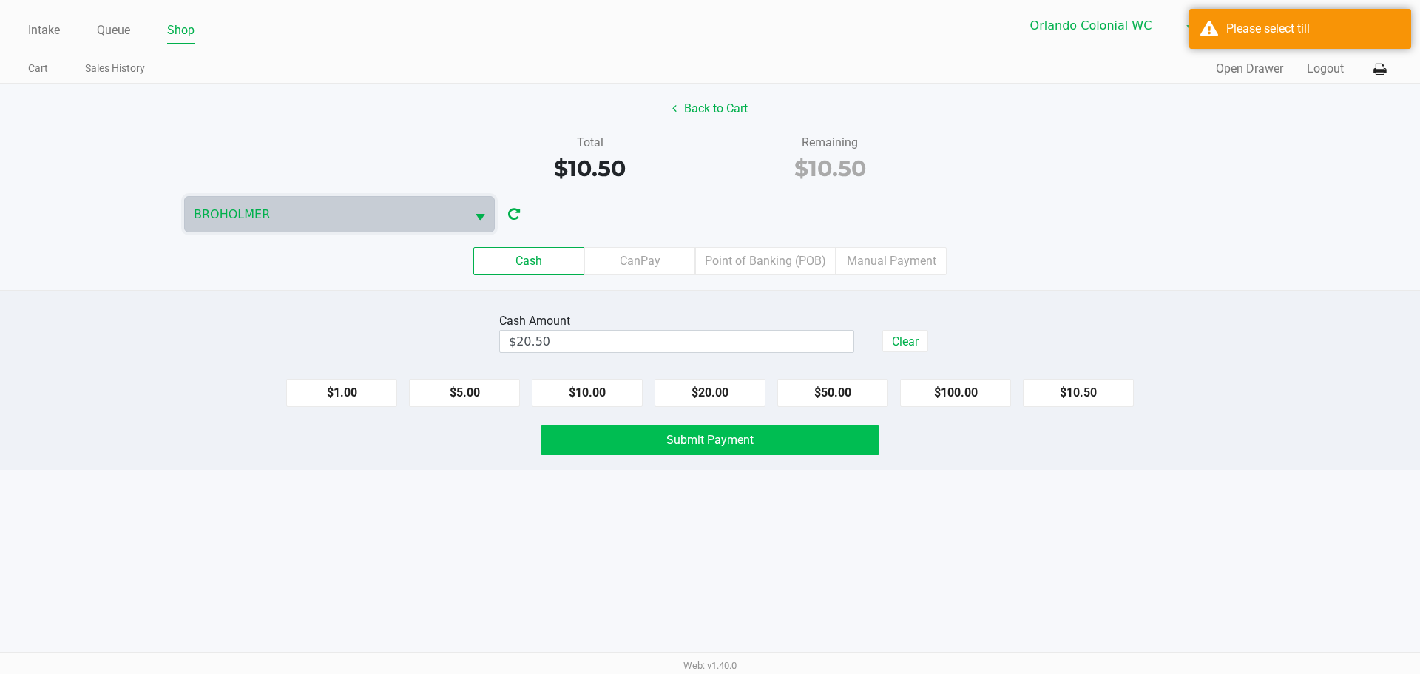
click at [749, 442] on span "Submit Payment" at bounding box center [709, 440] width 87 height 14
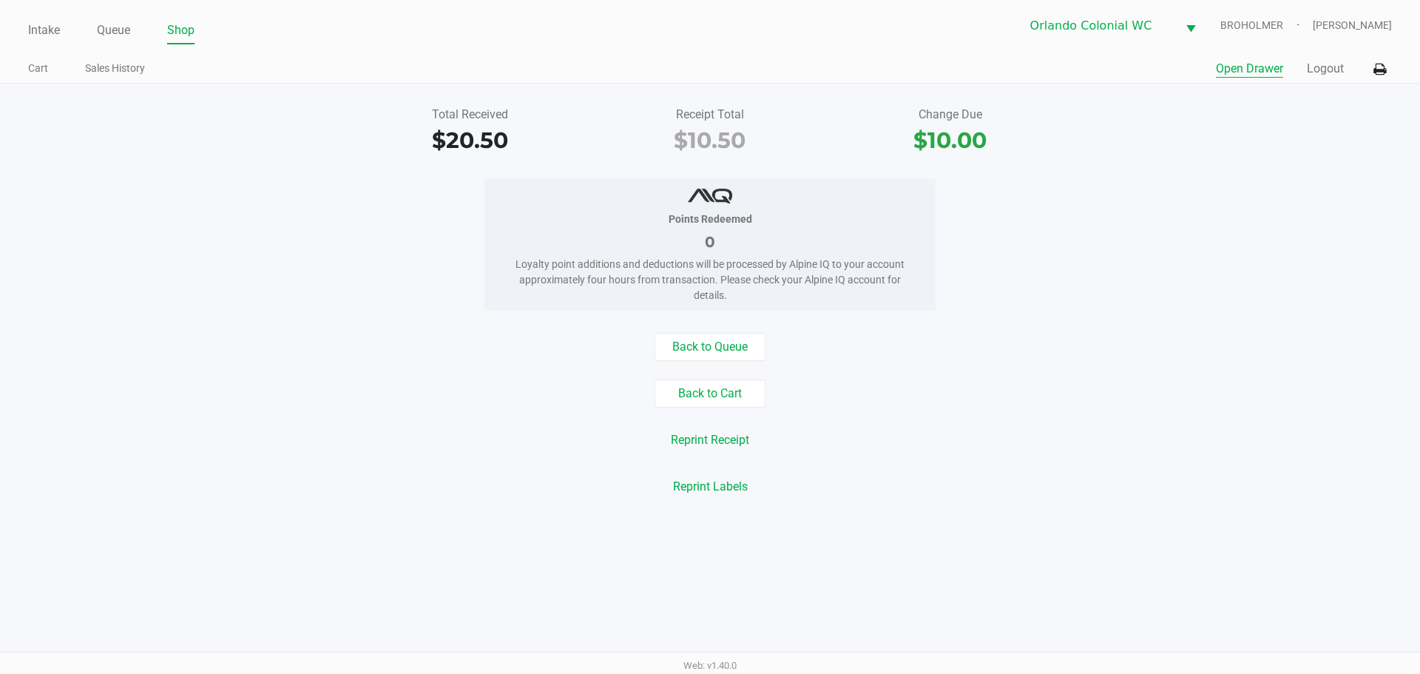
click at [1262, 63] on button "Open Drawer" at bounding box center [1249, 69] width 67 height 18
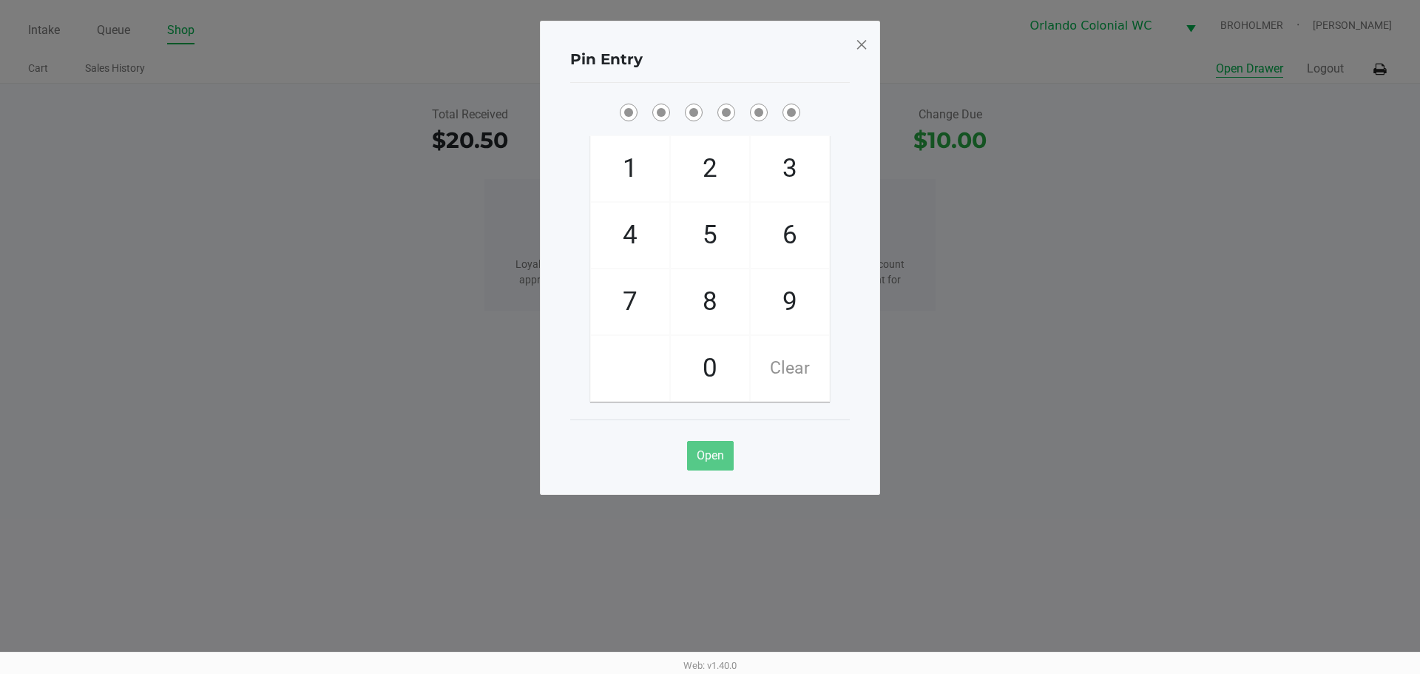
click at [713, 298] on span "8" at bounding box center [710, 301] width 78 height 65
checkbox input "true"
click at [618, 290] on span "7" at bounding box center [630, 301] width 78 height 65
checkbox input "true"
click at [697, 342] on span "0" at bounding box center [710, 368] width 78 height 65
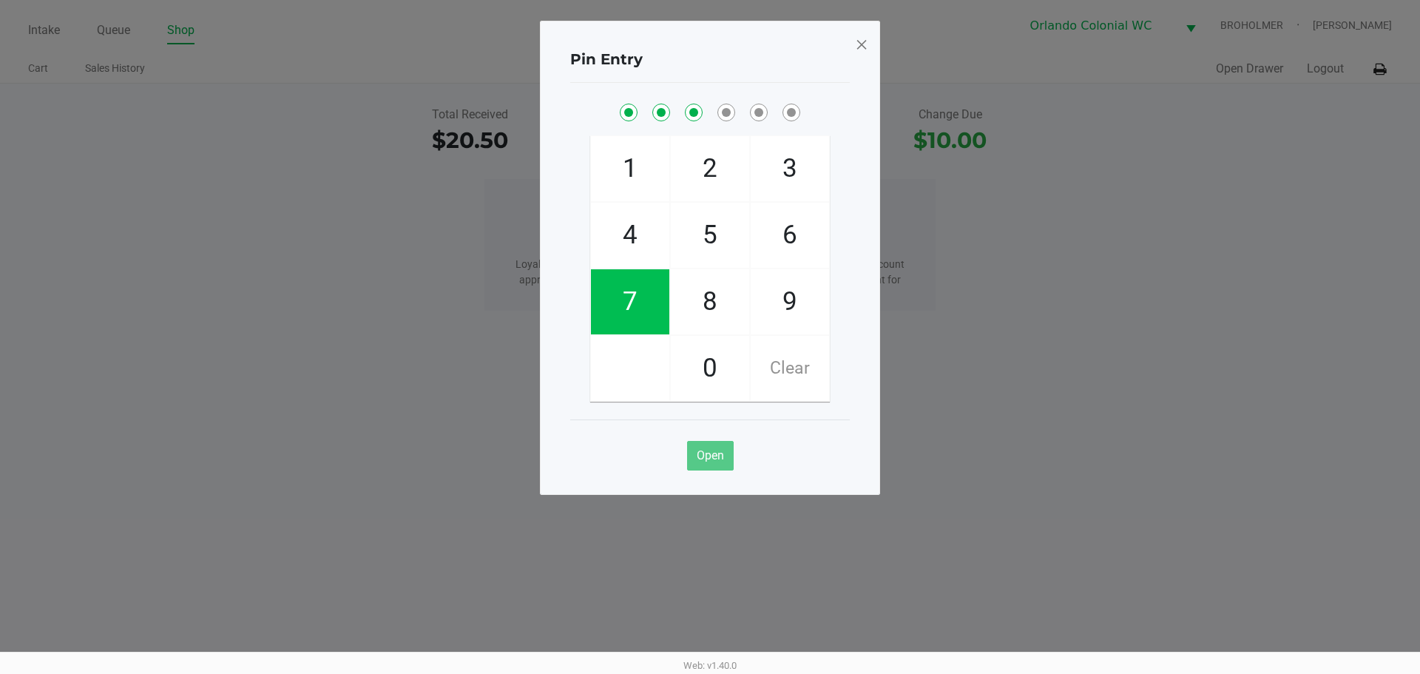
checkbox input "true"
click at [620, 199] on span "1" at bounding box center [630, 168] width 78 height 65
checkbox input "true"
click at [632, 283] on span "7" at bounding box center [630, 301] width 78 height 65
checkbox input "true"
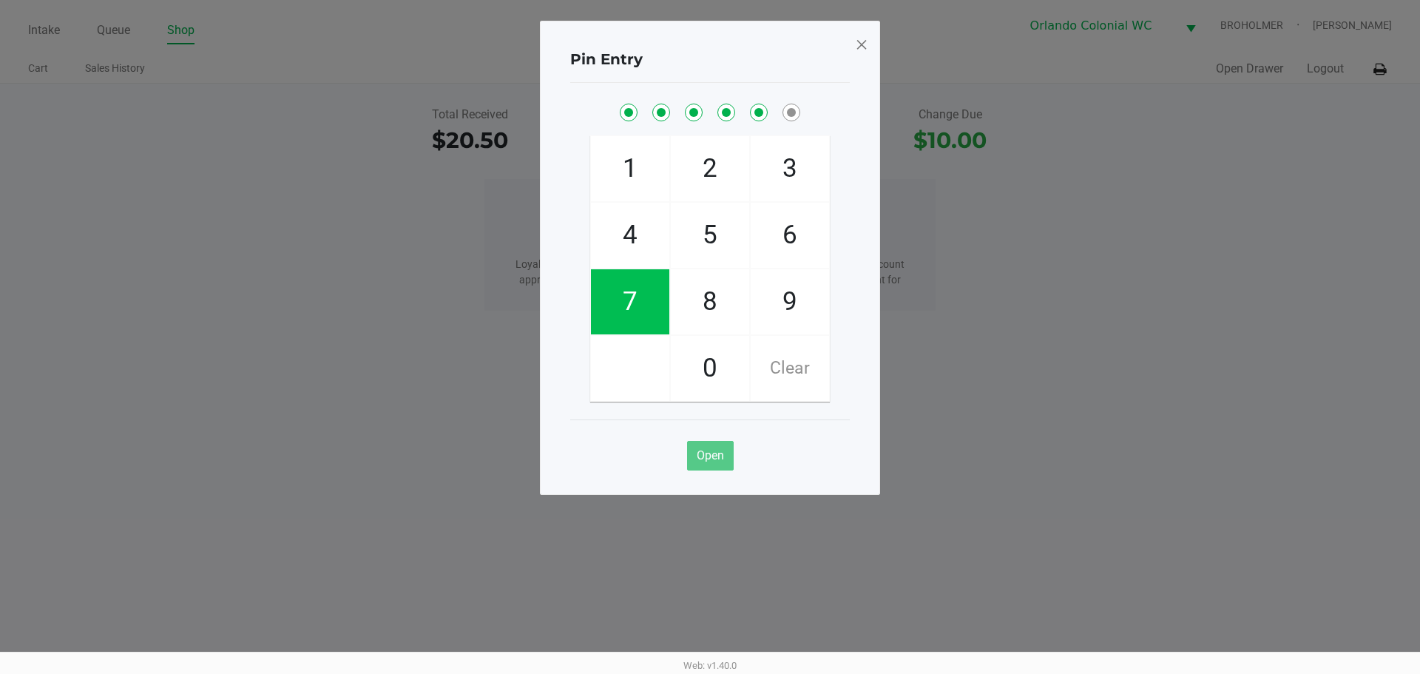
click at [626, 165] on span "1" at bounding box center [630, 168] width 78 height 65
checkbox input "true"
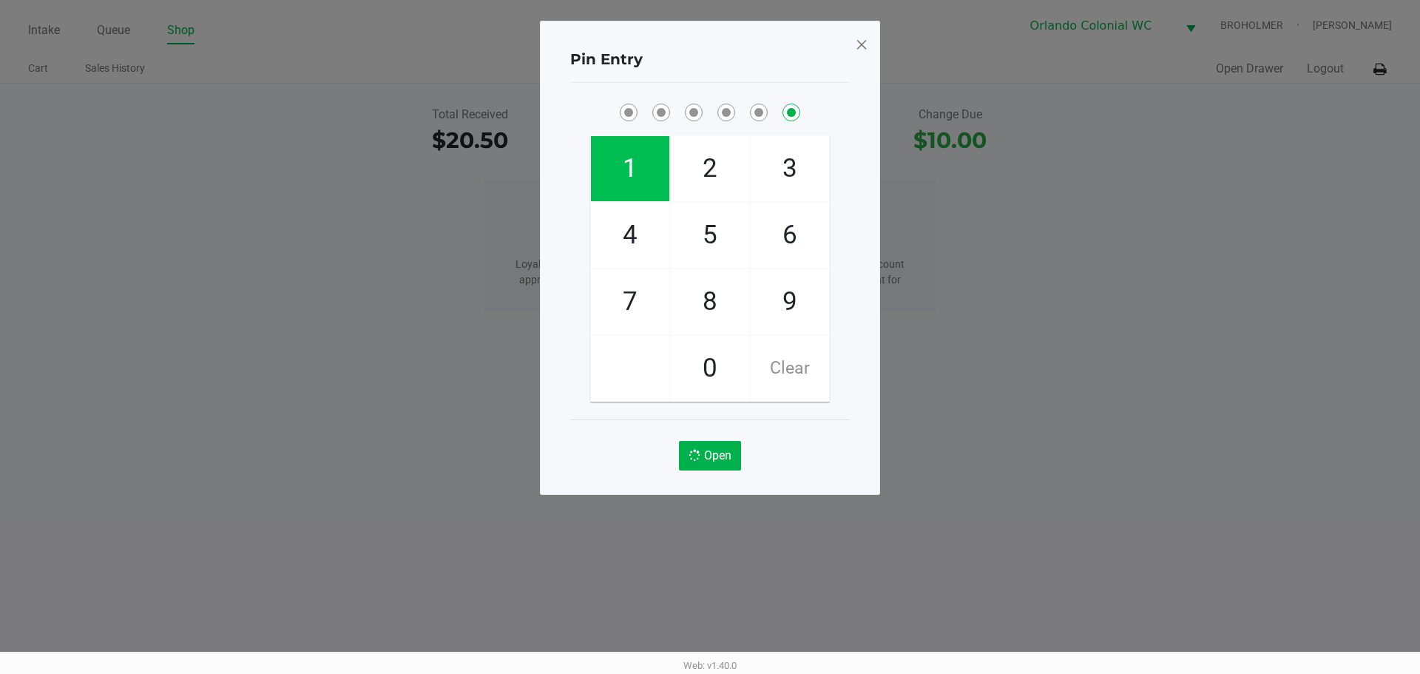
checkbox input "false"
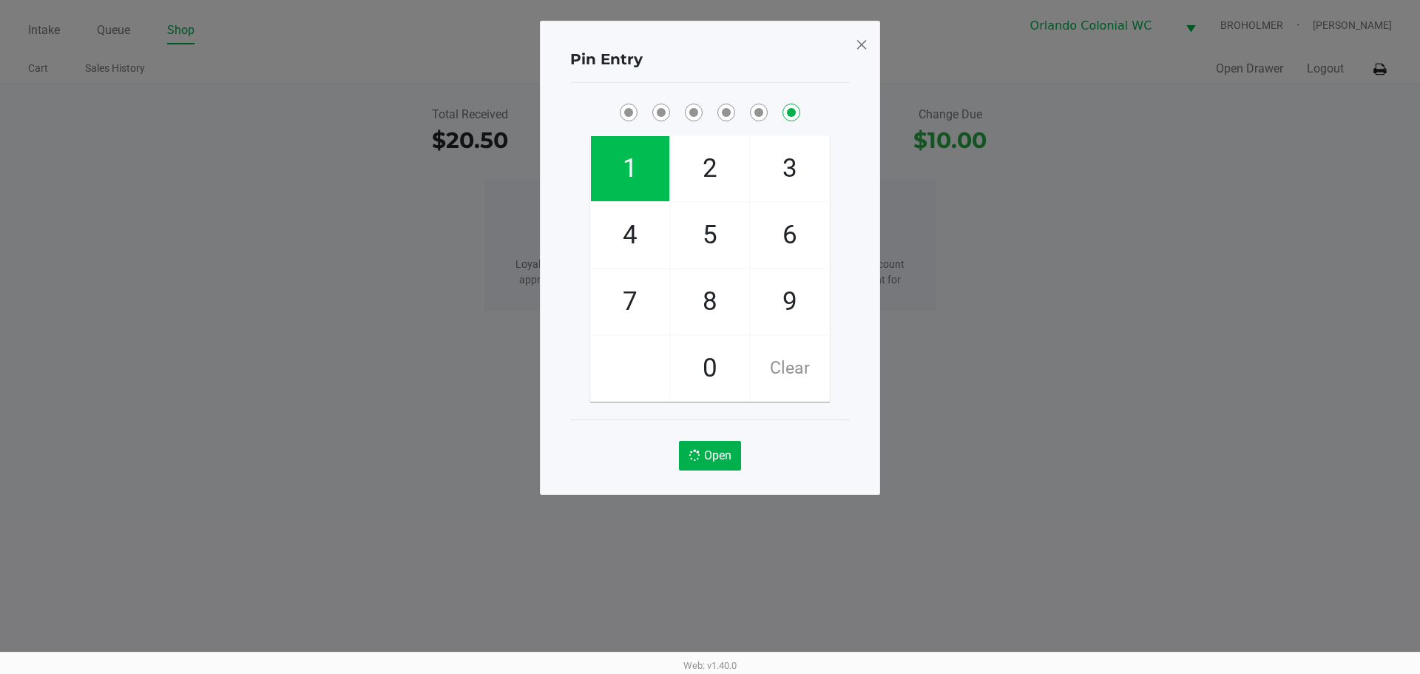
checkbox input "false"
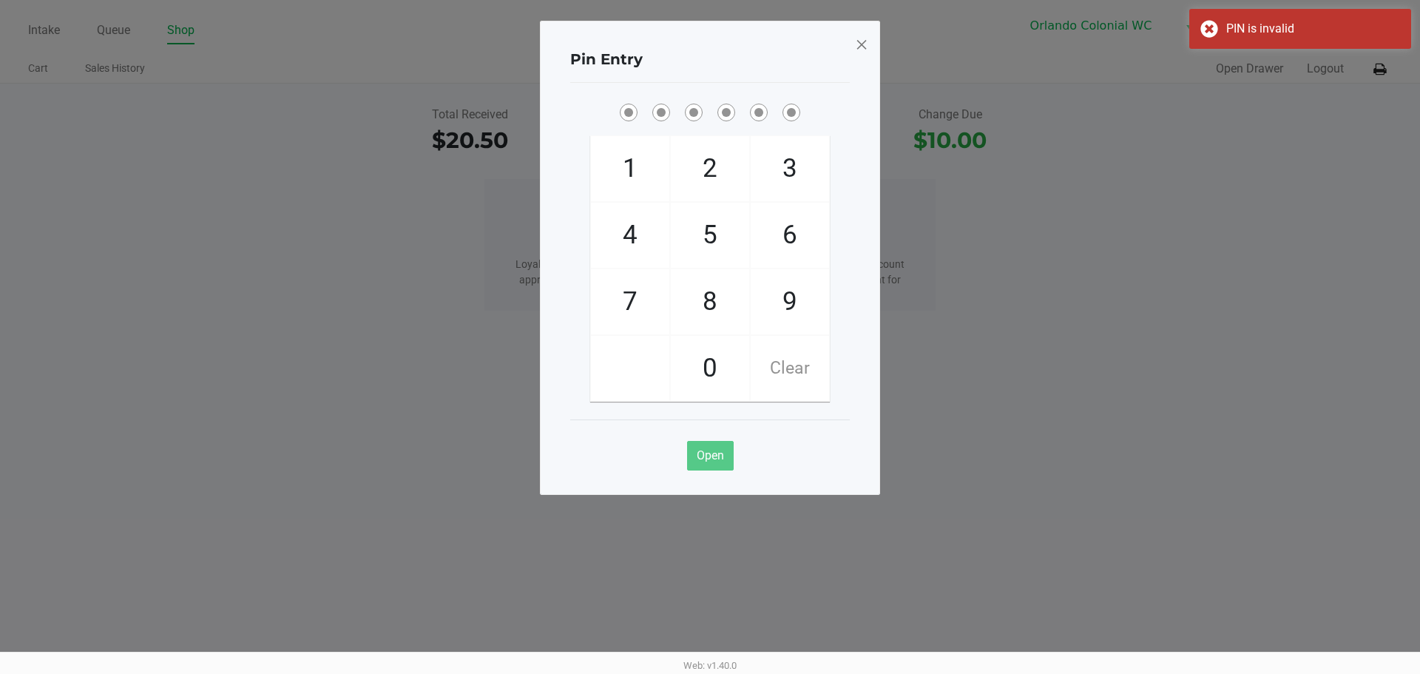
click at [738, 307] on span "8" at bounding box center [710, 301] width 78 height 65
checkbox input "true"
click at [629, 290] on span "7" at bounding box center [630, 301] width 78 height 65
checkbox input "true"
click at [726, 352] on span "0" at bounding box center [710, 368] width 78 height 65
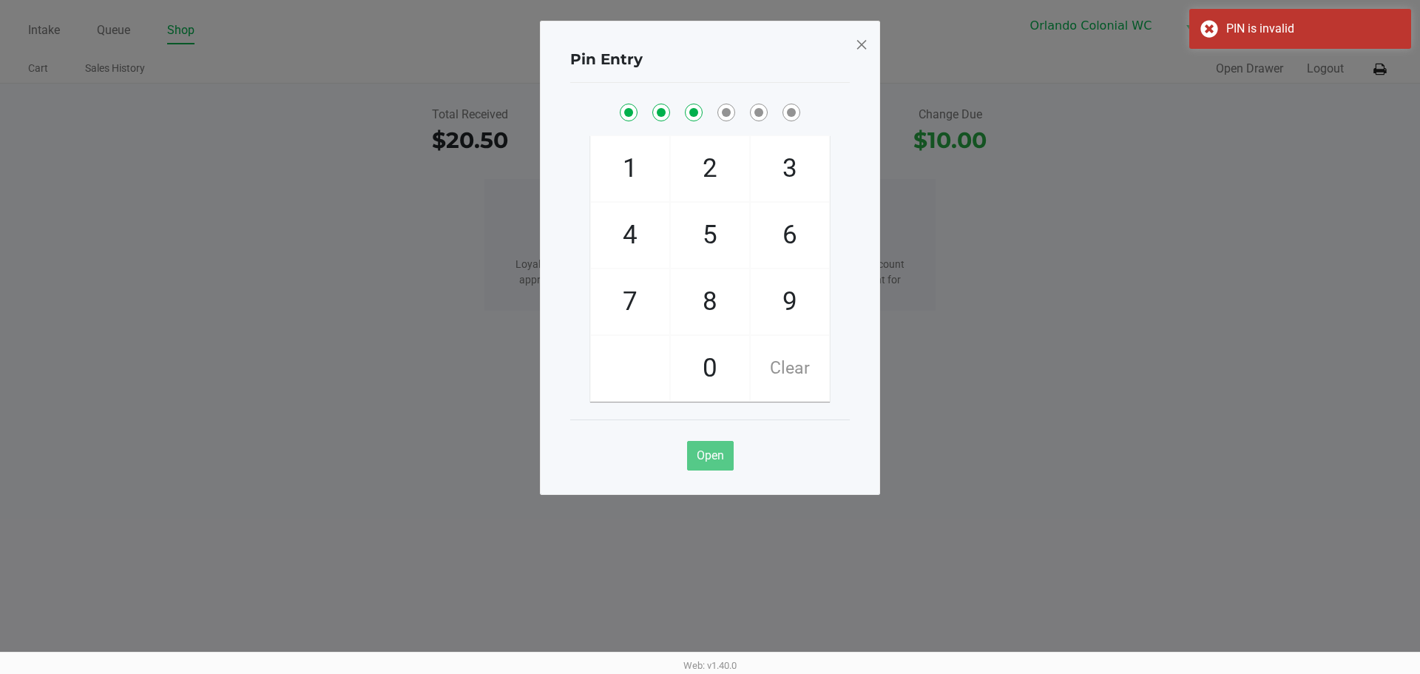
checkbox input "true"
click at [653, 250] on span "4" at bounding box center [630, 235] width 78 height 65
checkbox input "true"
click at [664, 314] on span "7" at bounding box center [630, 301] width 78 height 65
checkbox input "true"
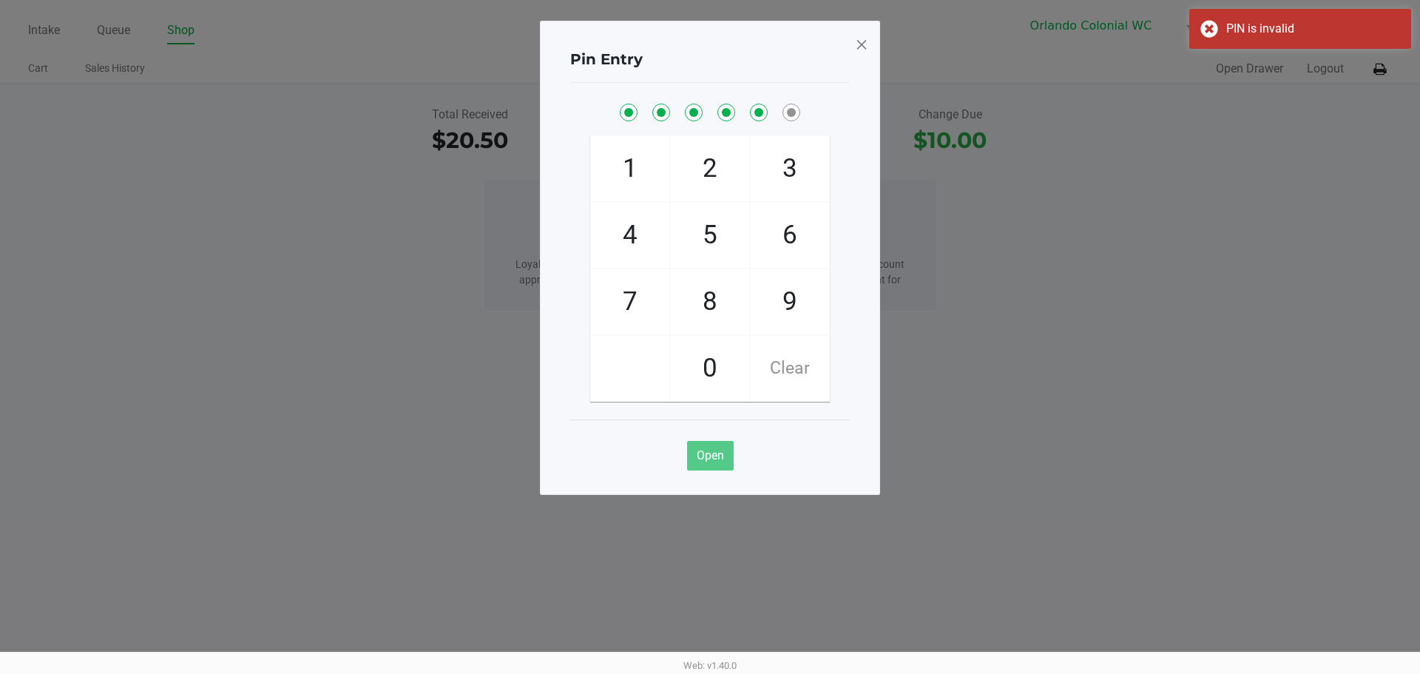
click at [637, 166] on span "1" at bounding box center [630, 168] width 78 height 65
checkbox input "true"
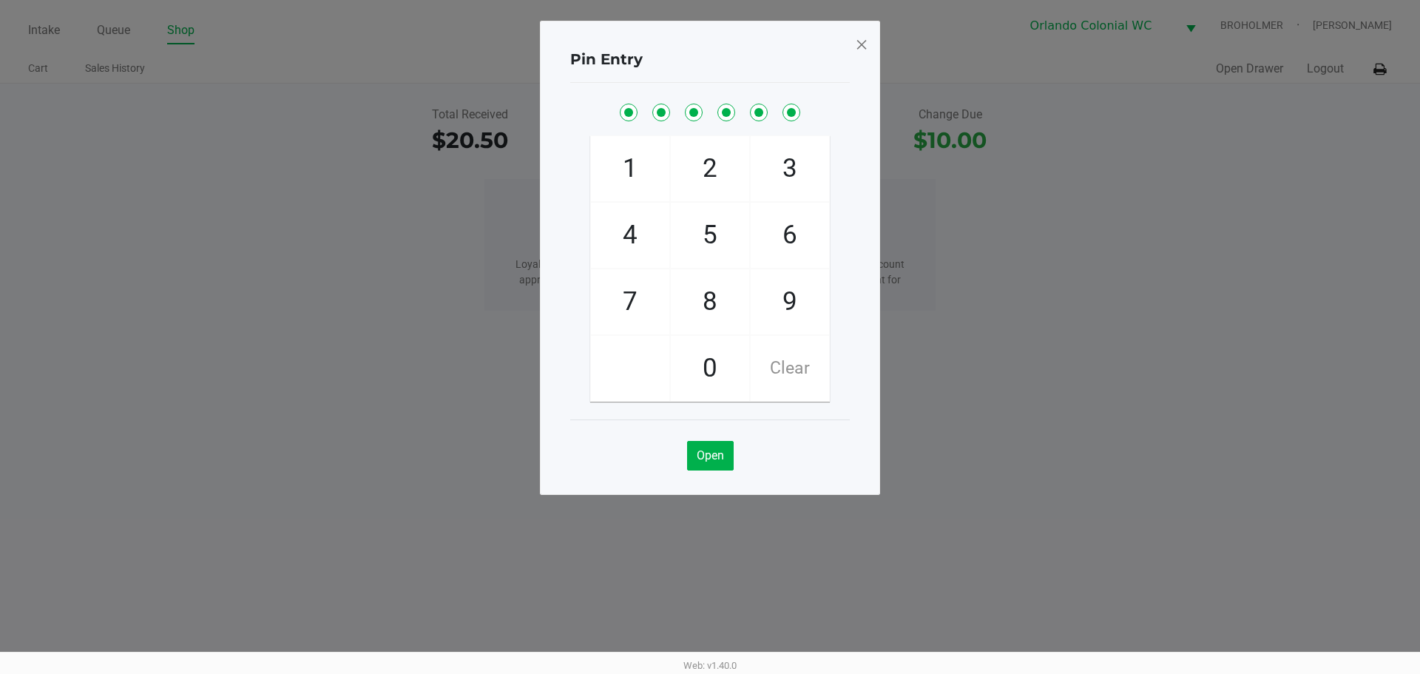
click at [863, 44] on span at bounding box center [861, 45] width 13 height 24
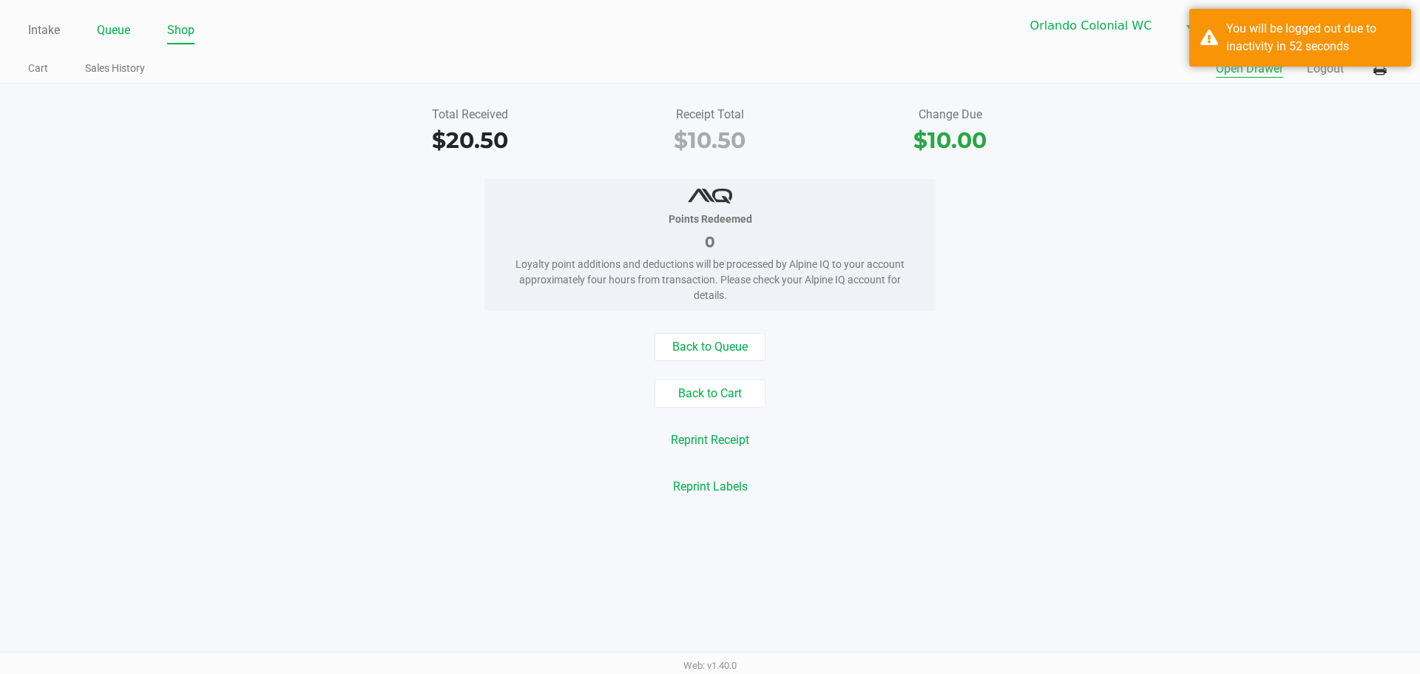
click at [101, 35] on link "Queue" at bounding box center [113, 30] width 33 height 21
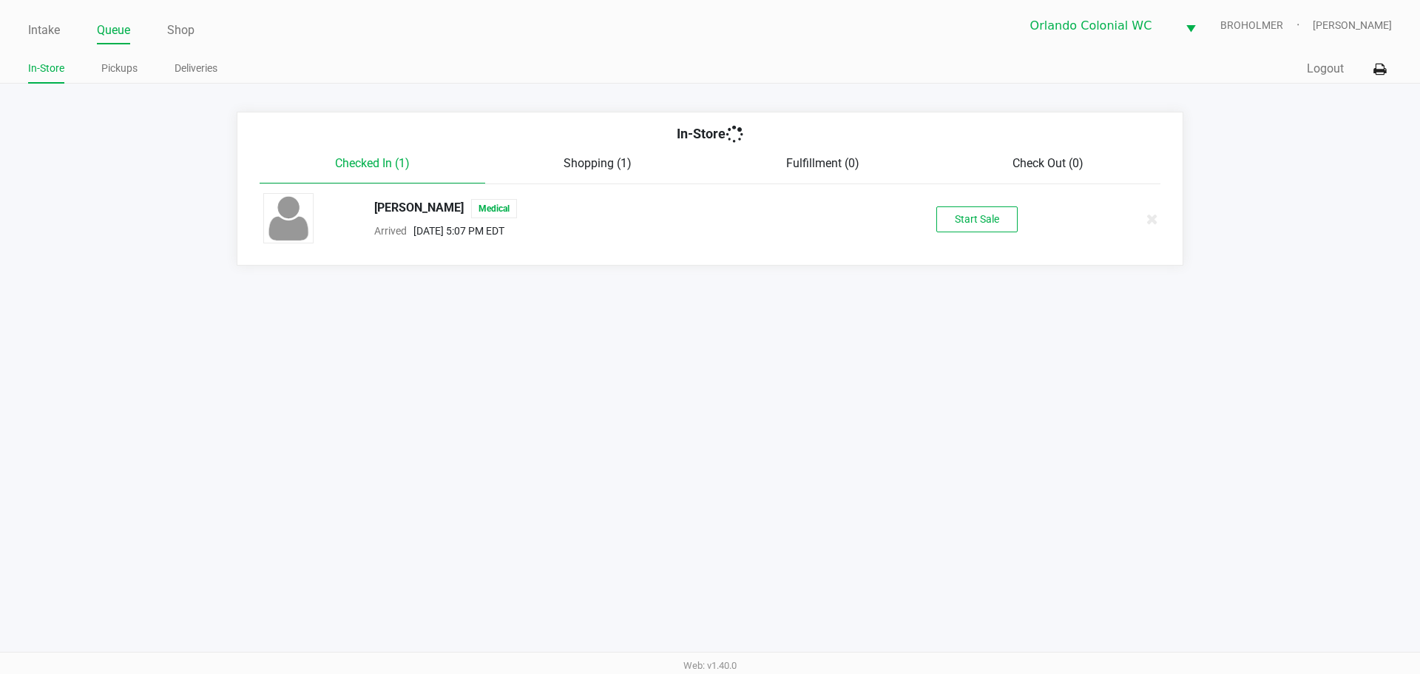
click at [127, 69] on link "Pickups" at bounding box center [119, 68] width 36 height 18
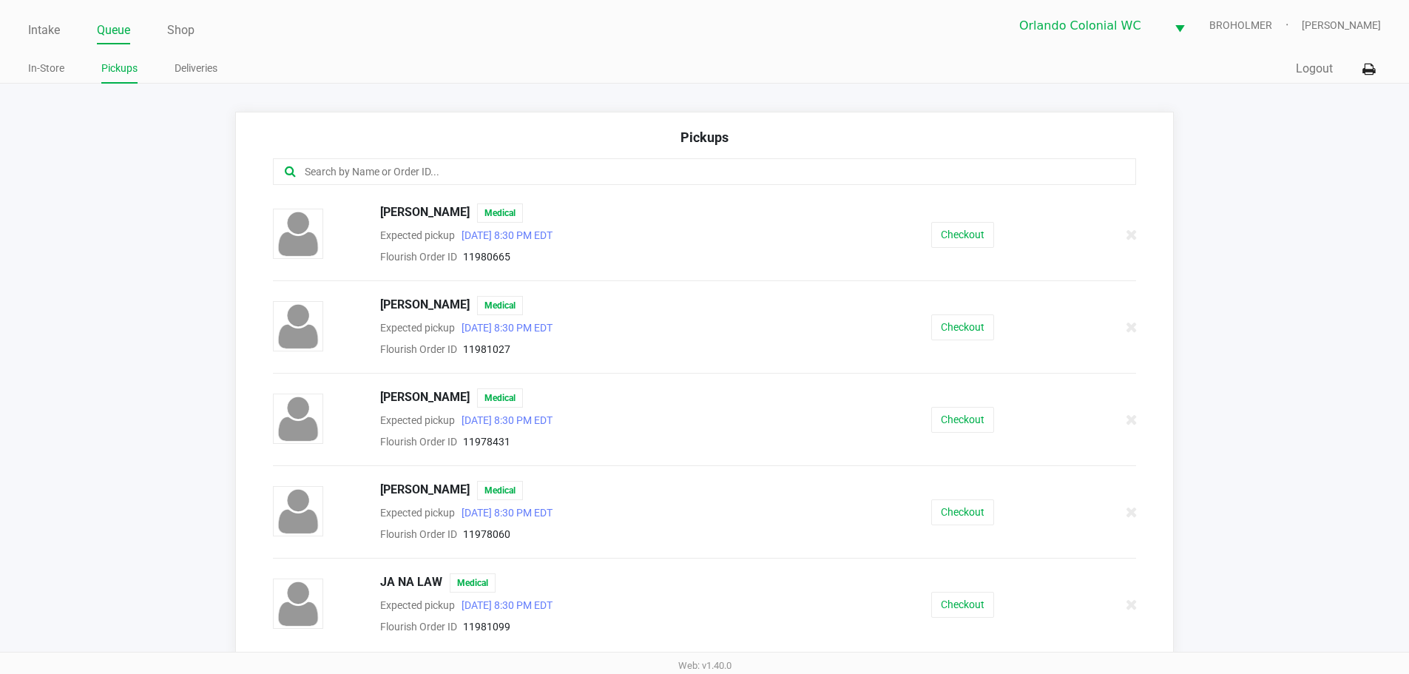
click at [394, 173] on input "text" at bounding box center [681, 171] width 756 height 17
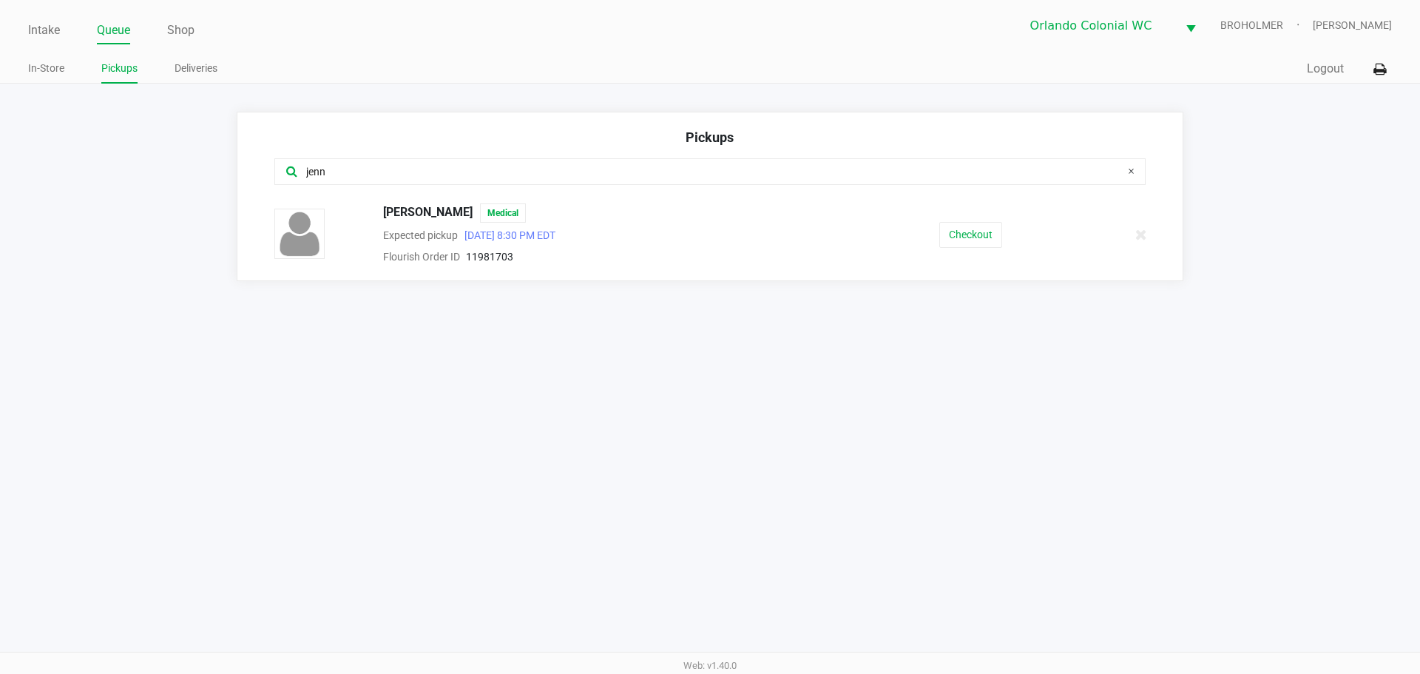
type input "jenn"
click at [970, 206] on div "[PERSON_NAME] Medical Expected pickup [DATE] 8:30 PM EDT Flourish Order ID 1198…" at bounding box center [709, 234] width 893 height 62
click at [970, 234] on button "Checkout" at bounding box center [970, 235] width 63 height 26
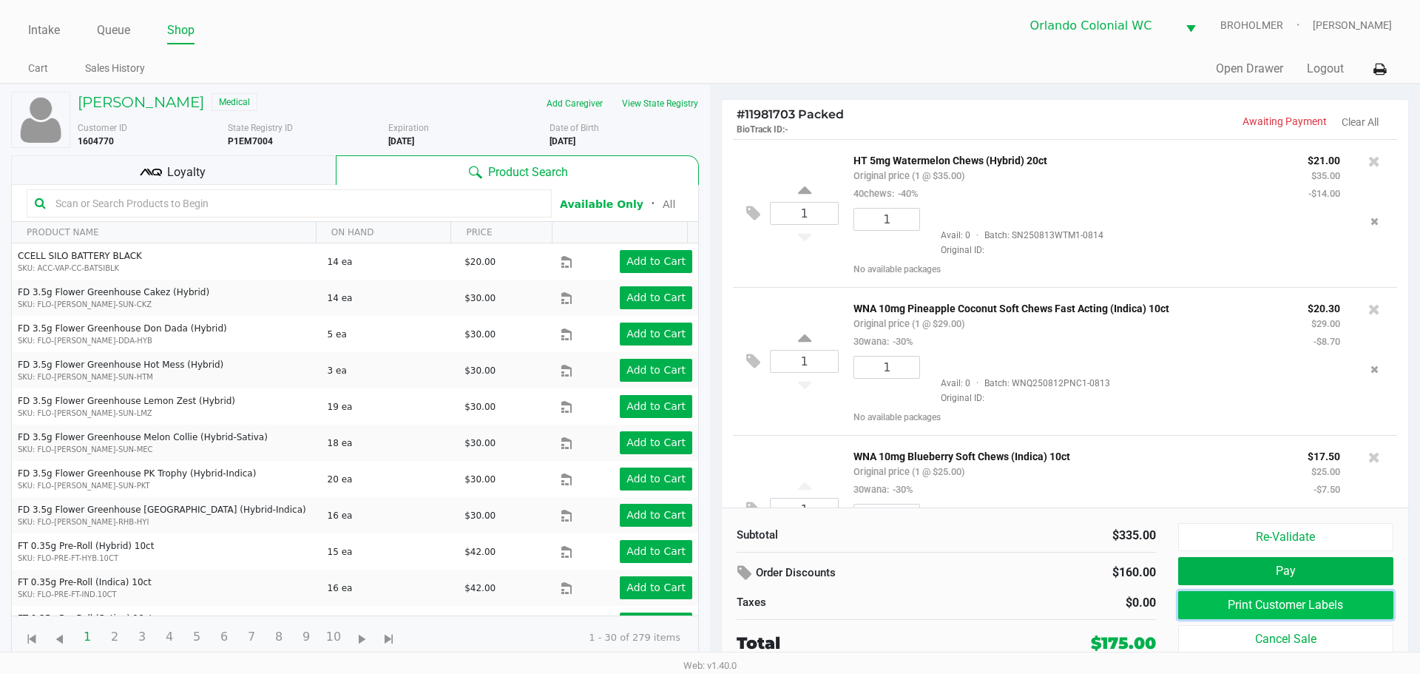
click at [1291, 601] on button "Print Customer Labels" at bounding box center [1285, 605] width 215 height 28
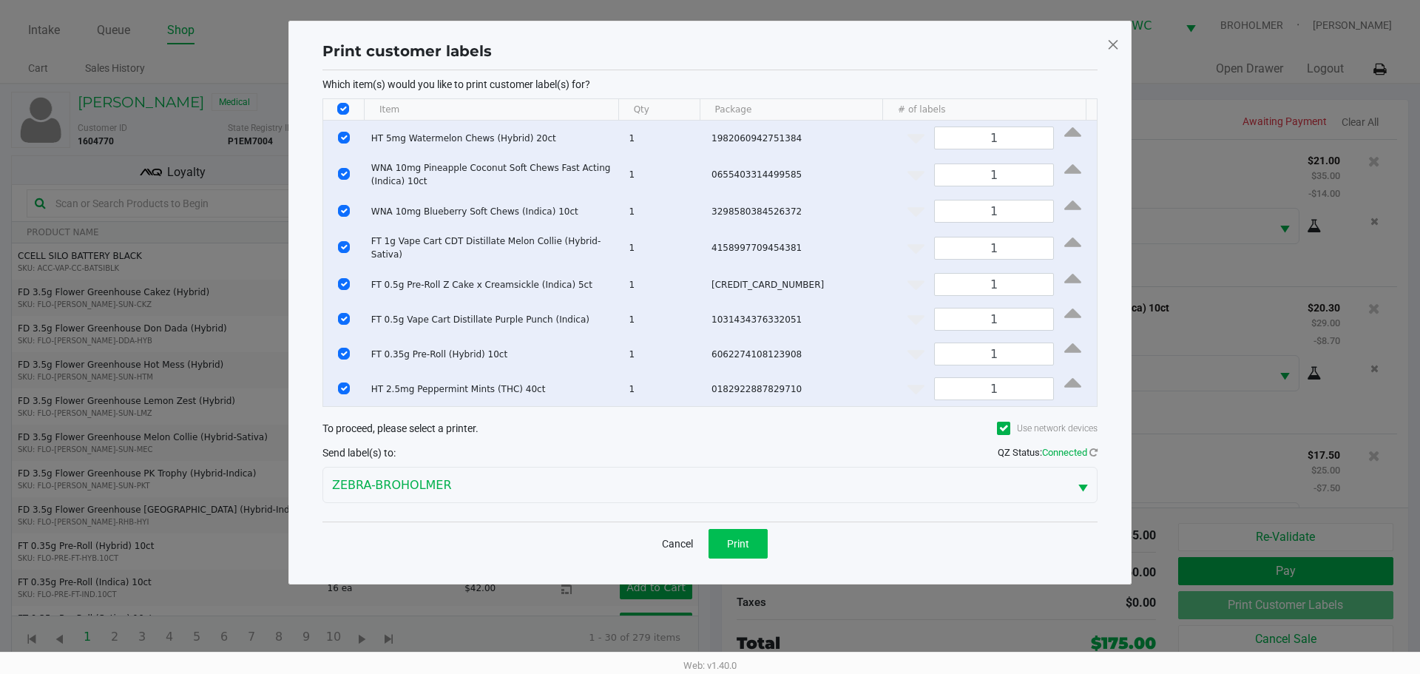
click at [754, 546] on button "Print" at bounding box center [737, 544] width 59 height 30
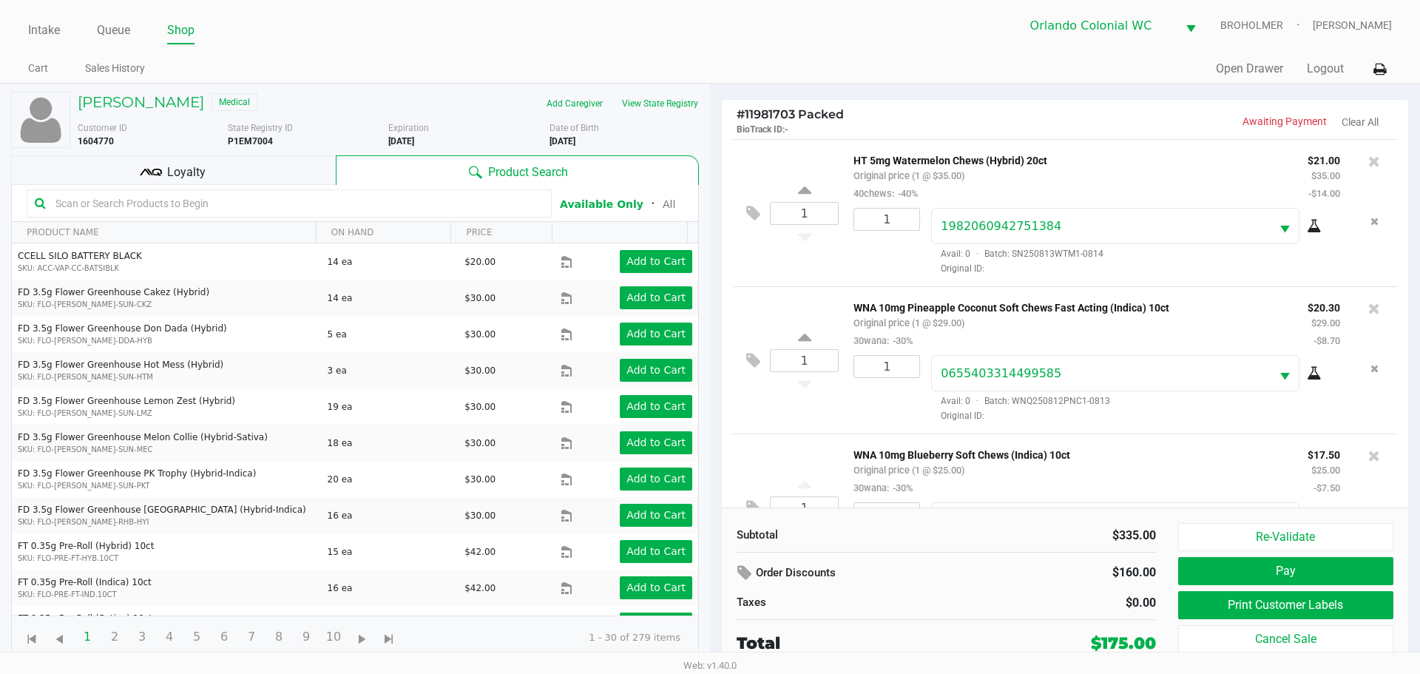
click at [1327, 598] on button "Print Customer Labels" at bounding box center [1285, 605] width 215 height 28
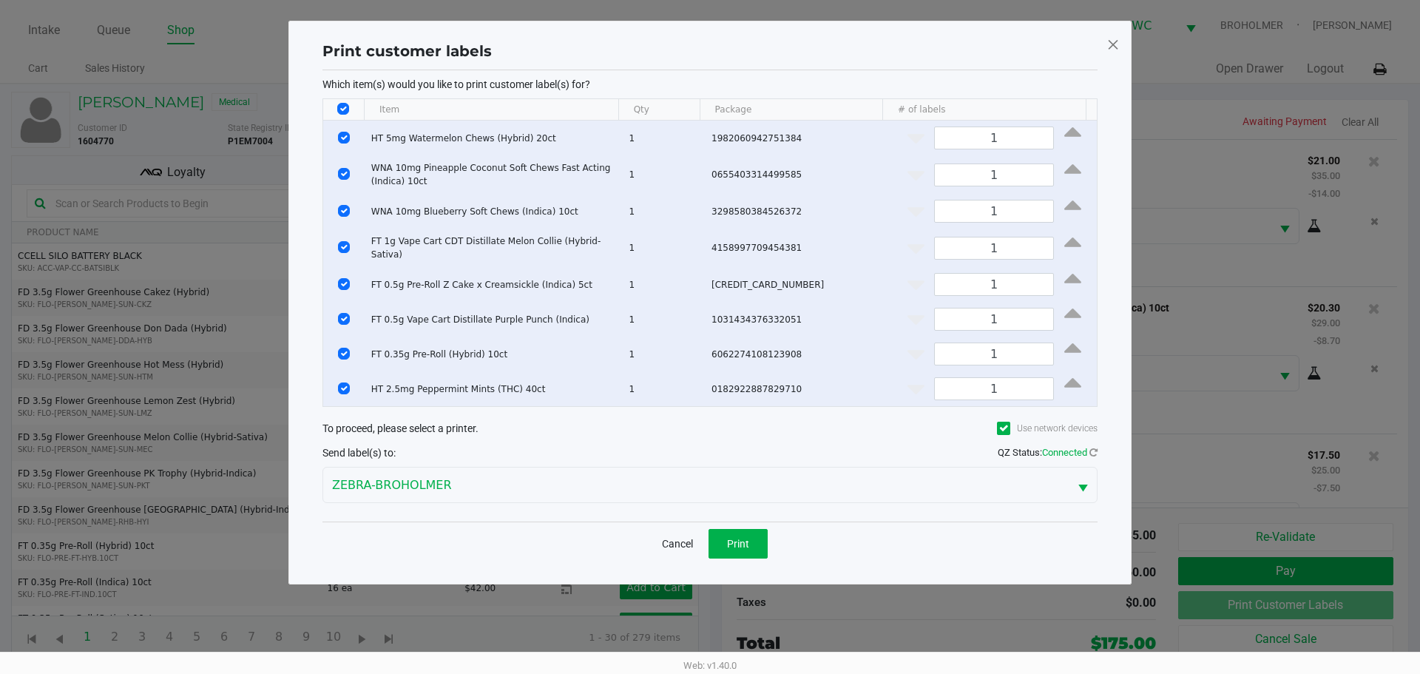
click at [666, 530] on button "Cancel" at bounding box center [677, 544] width 50 height 30
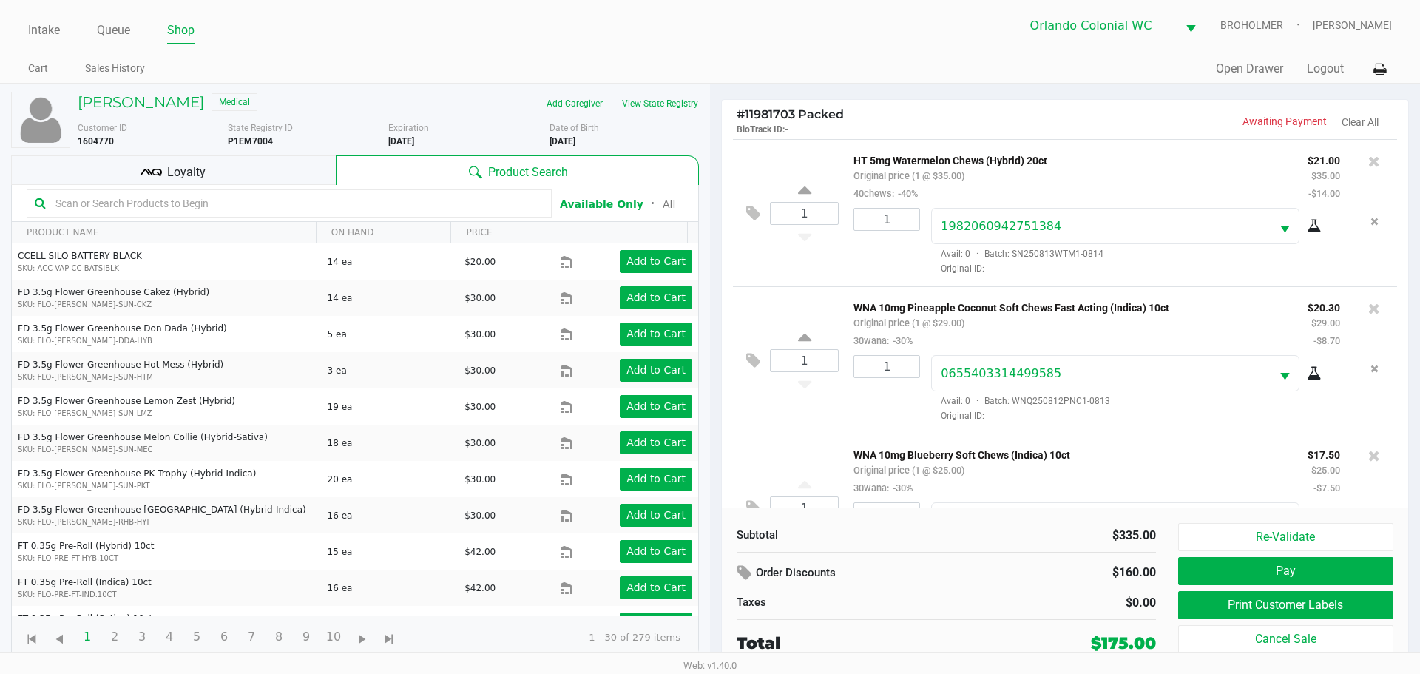
click at [235, 180] on div "Loyalty" at bounding box center [173, 170] width 325 height 30
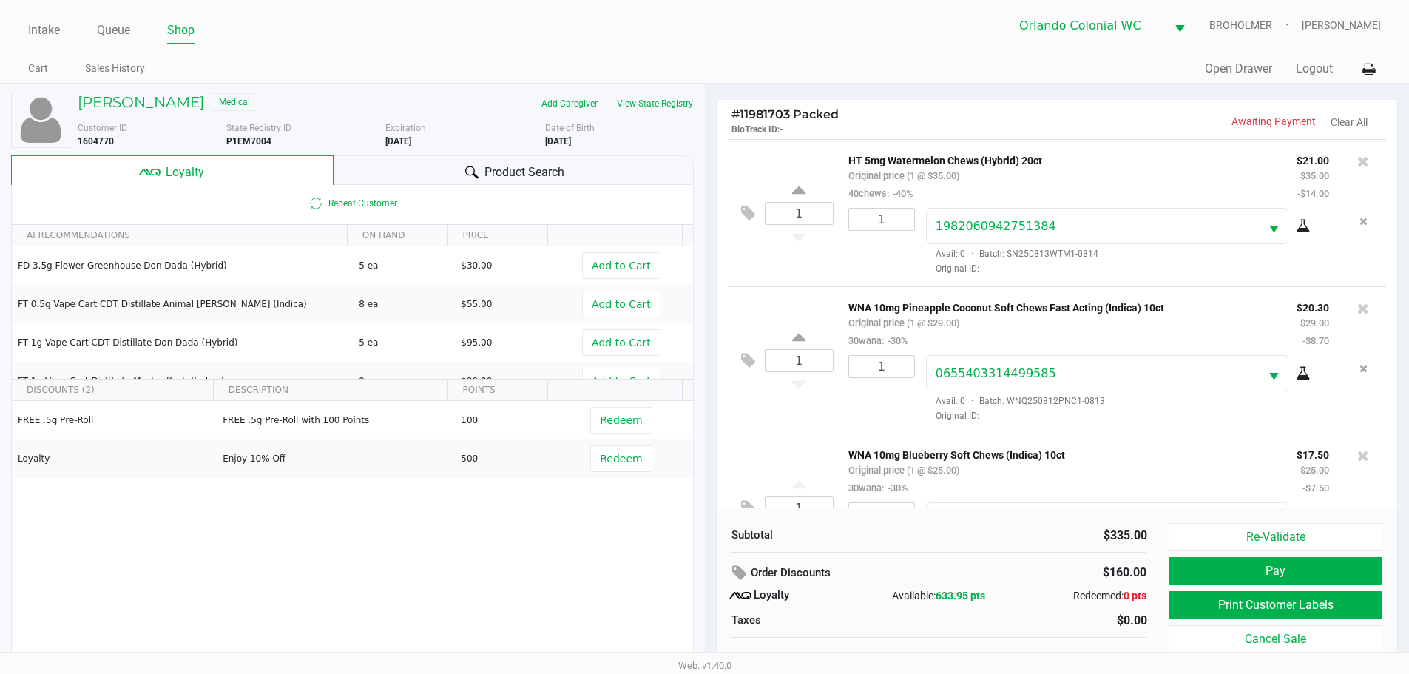
scroll to position [15, 0]
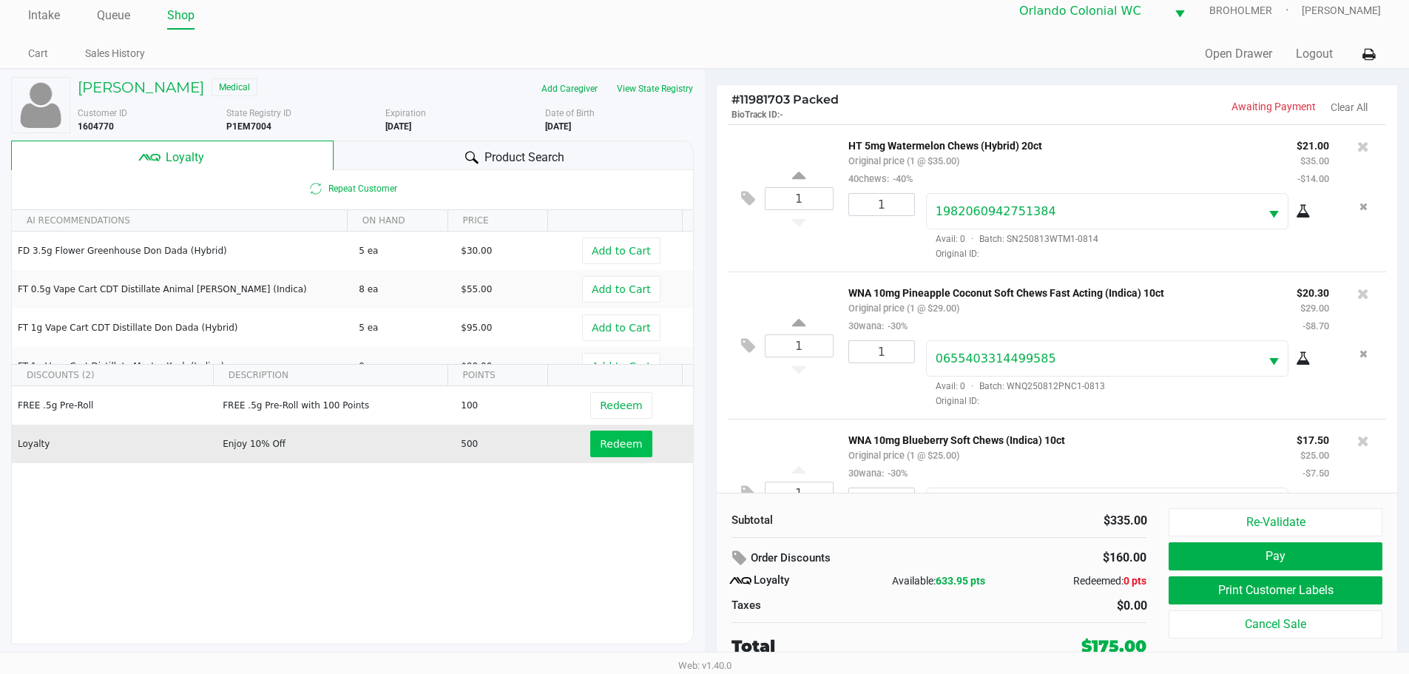
click at [620, 438] on span "Redeem" at bounding box center [621, 444] width 42 height 12
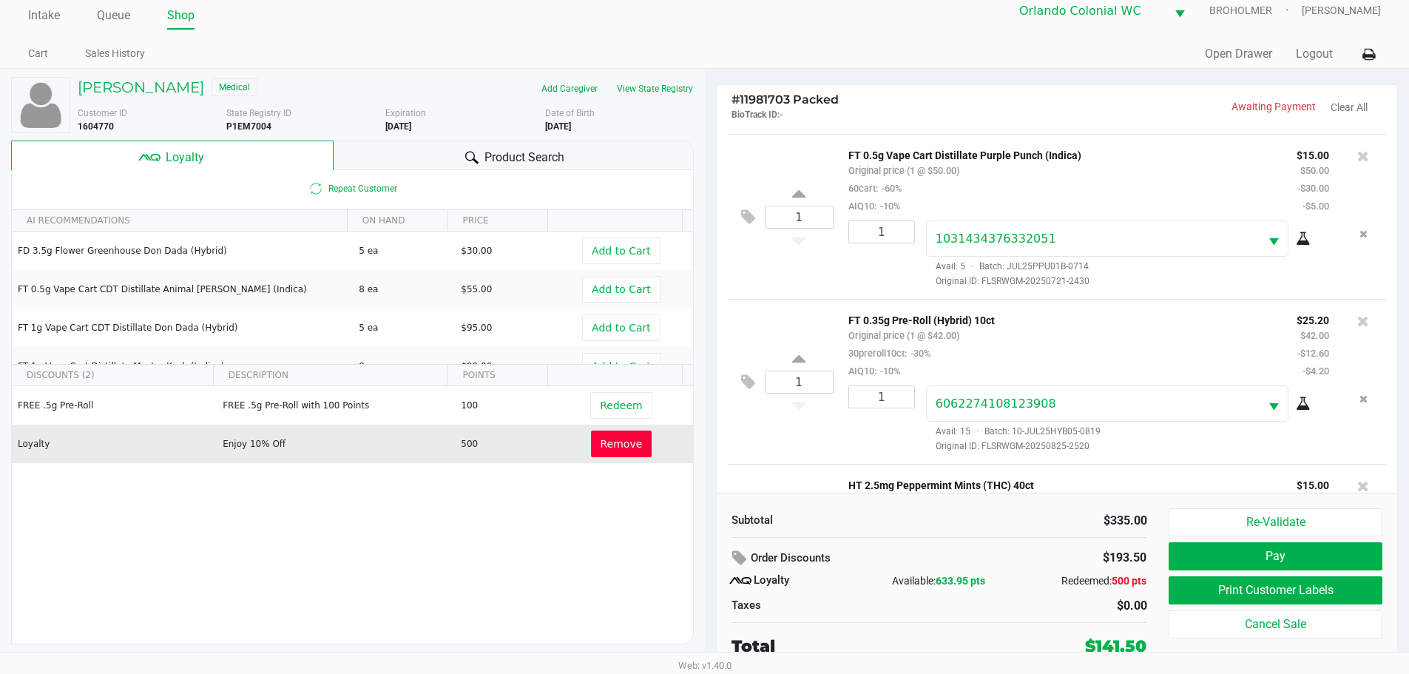
scroll to position [957, 0]
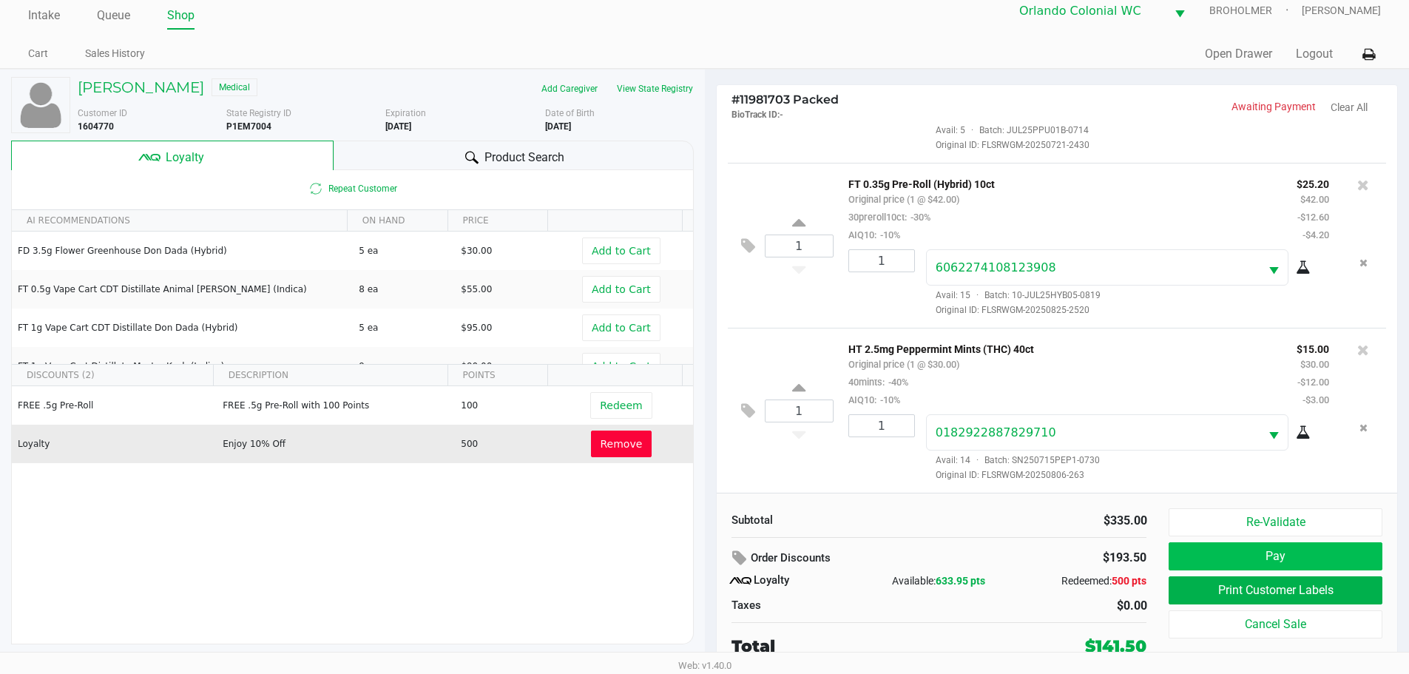
click at [1299, 558] on button "Pay" at bounding box center [1274, 556] width 213 height 28
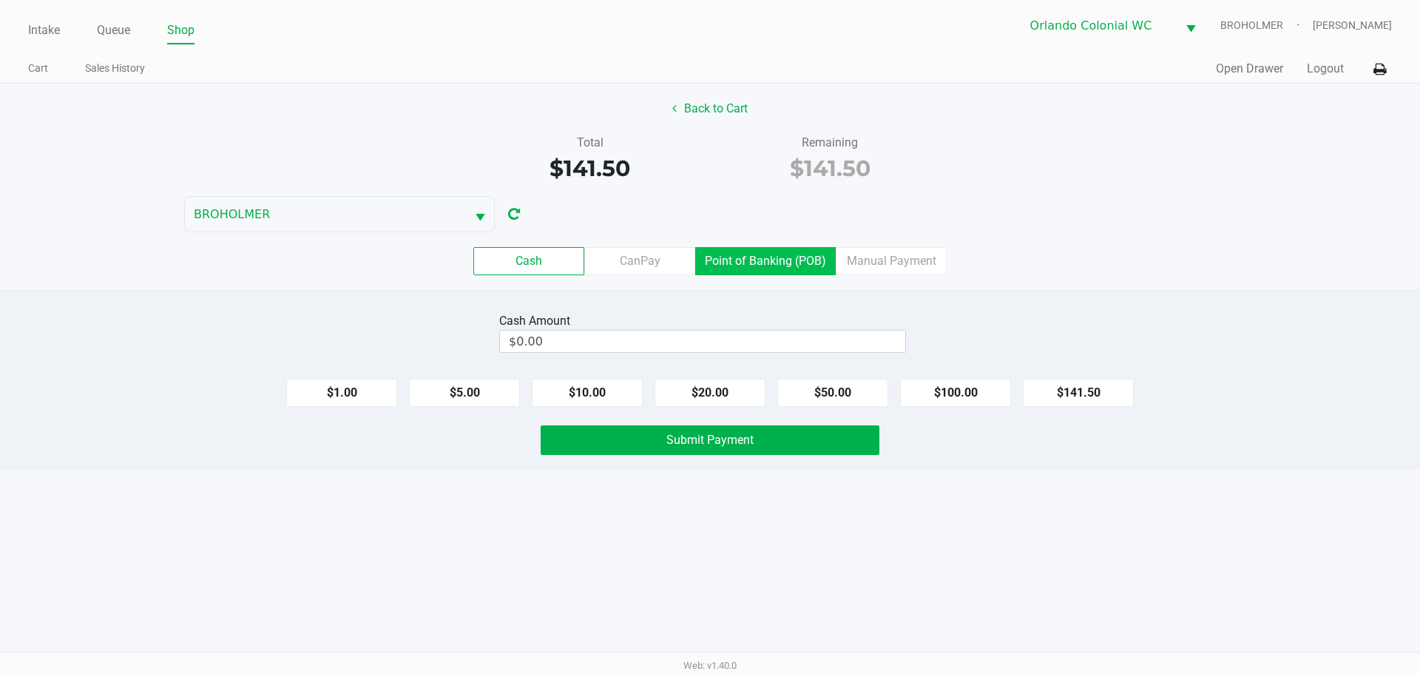
click at [754, 263] on label "Point of Banking (POB)" at bounding box center [765, 261] width 141 height 28
click at [0, 0] on 7 "Point of Banking (POB)" at bounding box center [0, 0] width 0 height 0
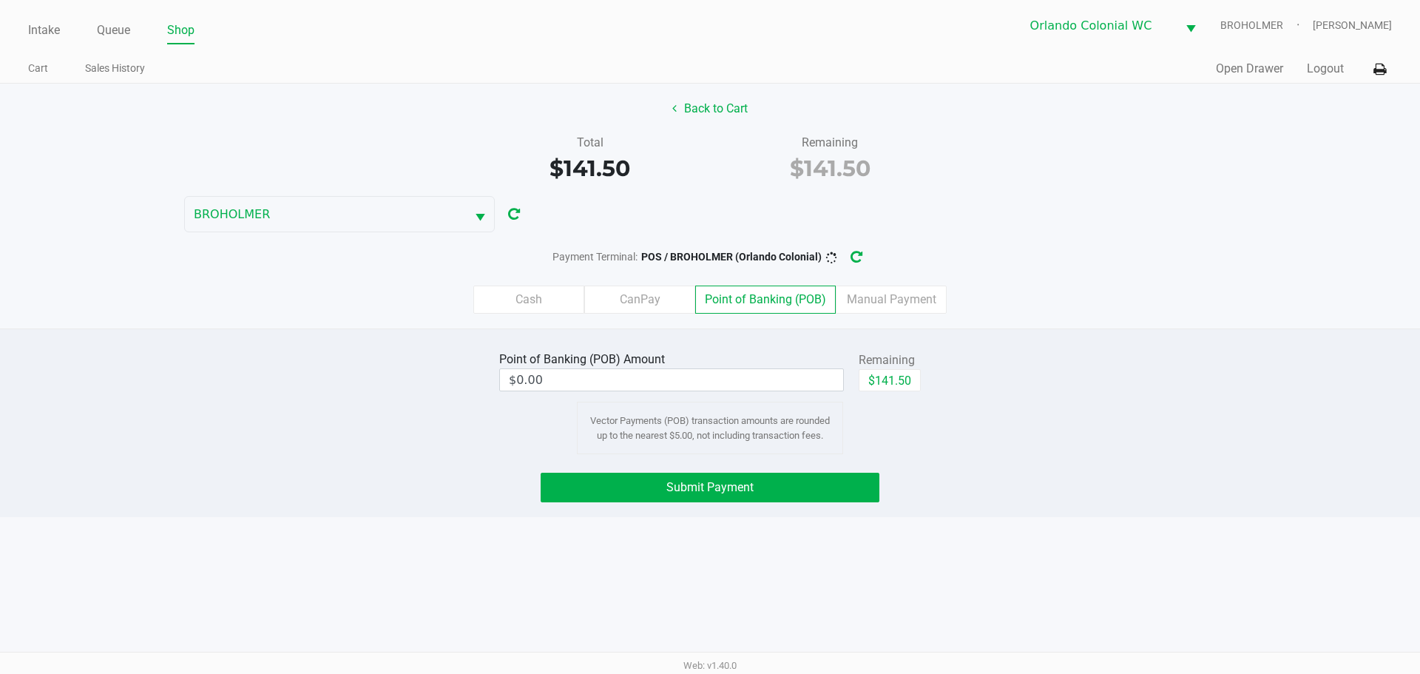
click at [890, 385] on button "$141.50" at bounding box center [890, 380] width 62 height 22
type input "$141.50"
click at [763, 501] on button "Submit Payment" at bounding box center [710, 488] width 339 height 30
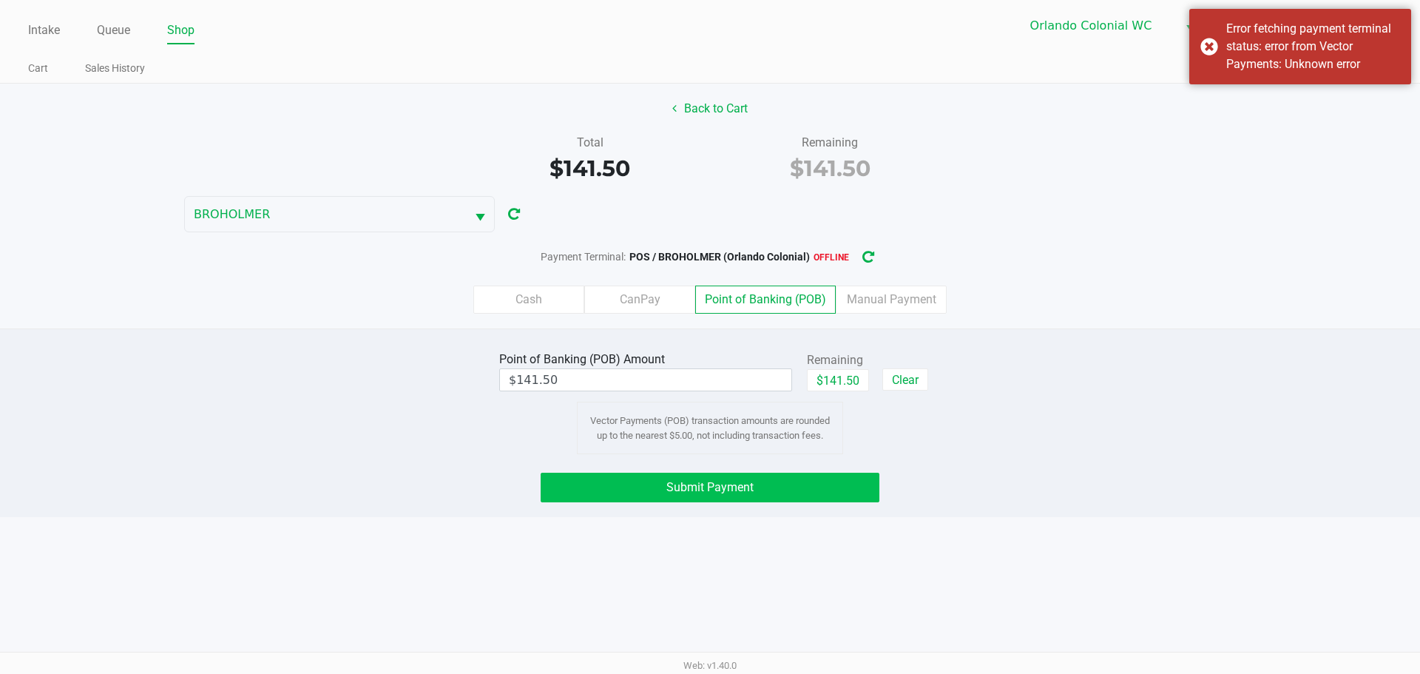
click at [680, 501] on button "Submit Payment" at bounding box center [710, 488] width 339 height 30
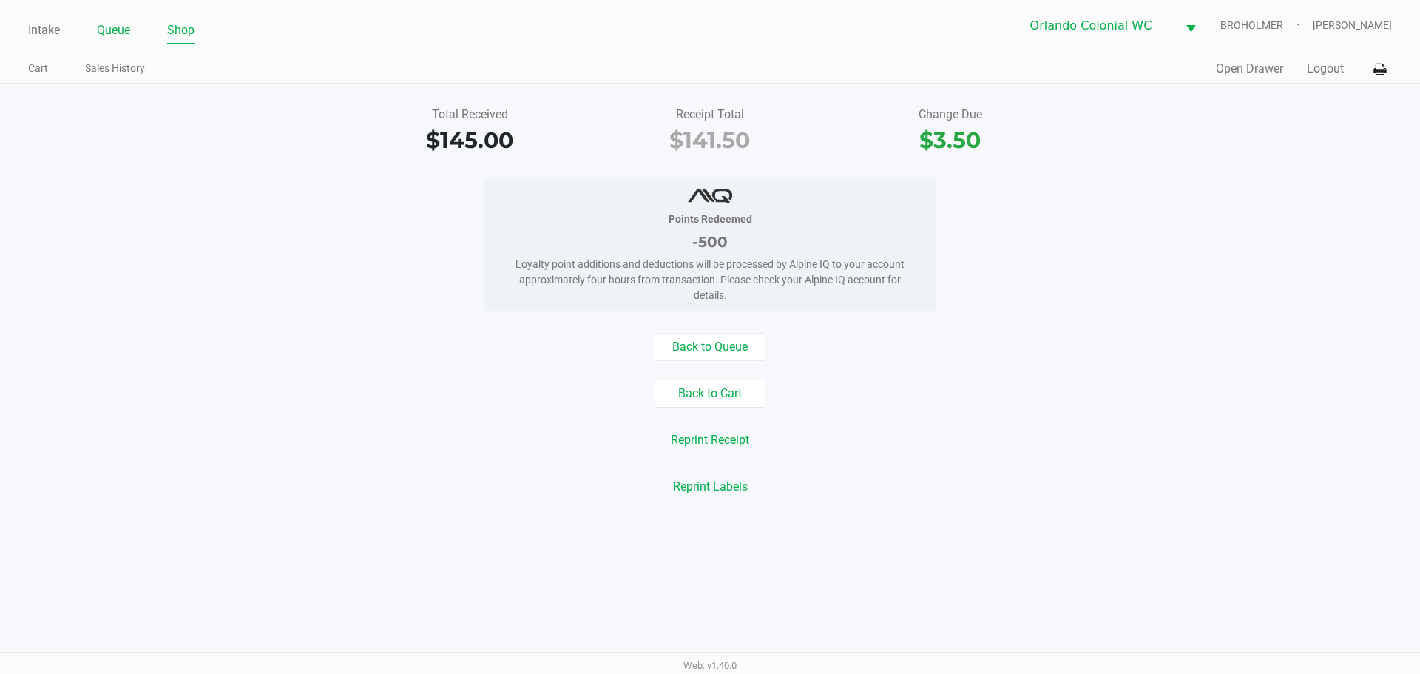
click at [107, 25] on link "Queue" at bounding box center [113, 30] width 33 height 21
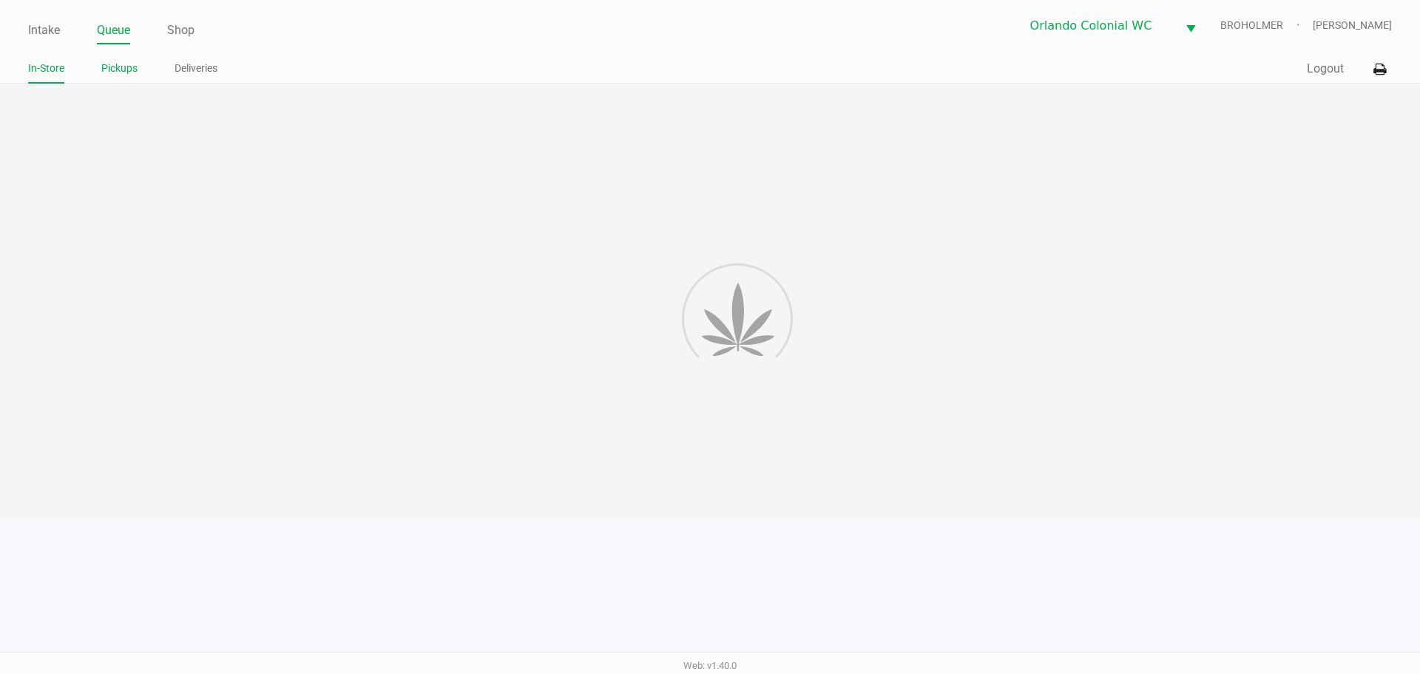
click at [124, 74] on link "Pickups" at bounding box center [119, 68] width 36 height 18
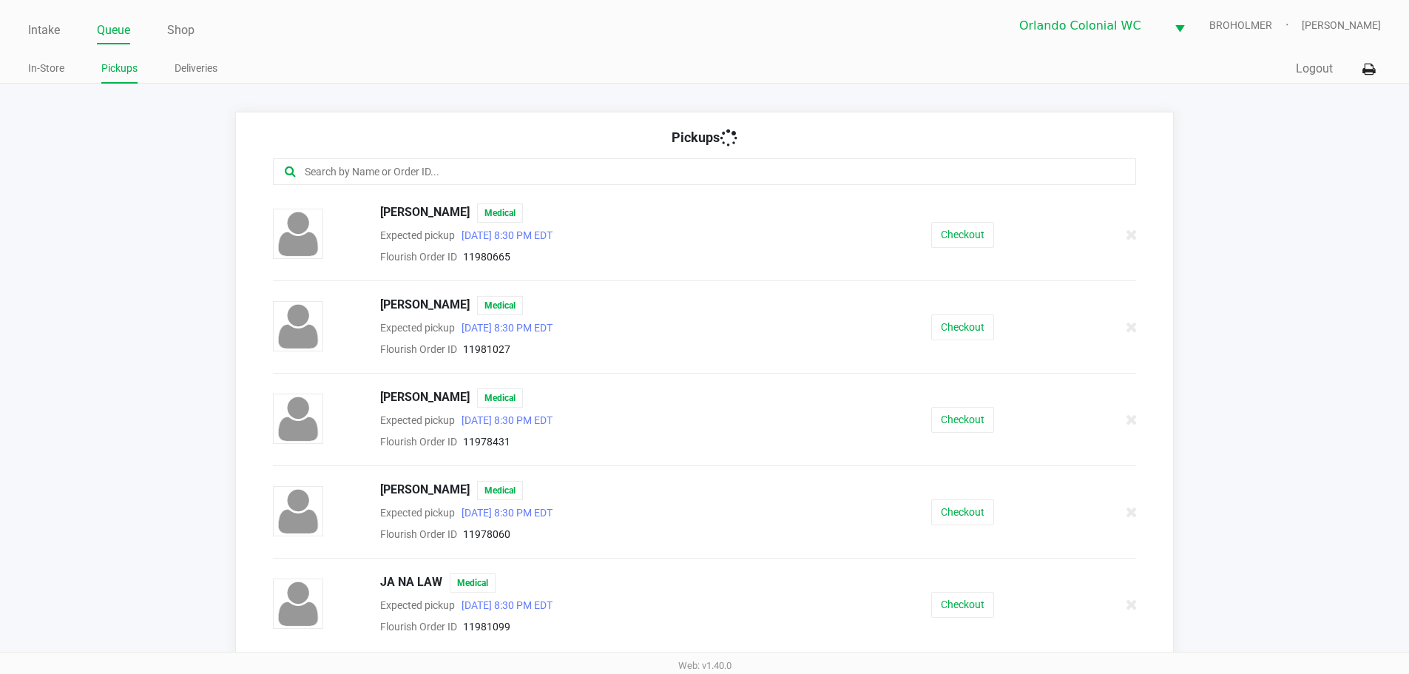
click at [460, 170] on input "text" at bounding box center [681, 171] width 756 height 17
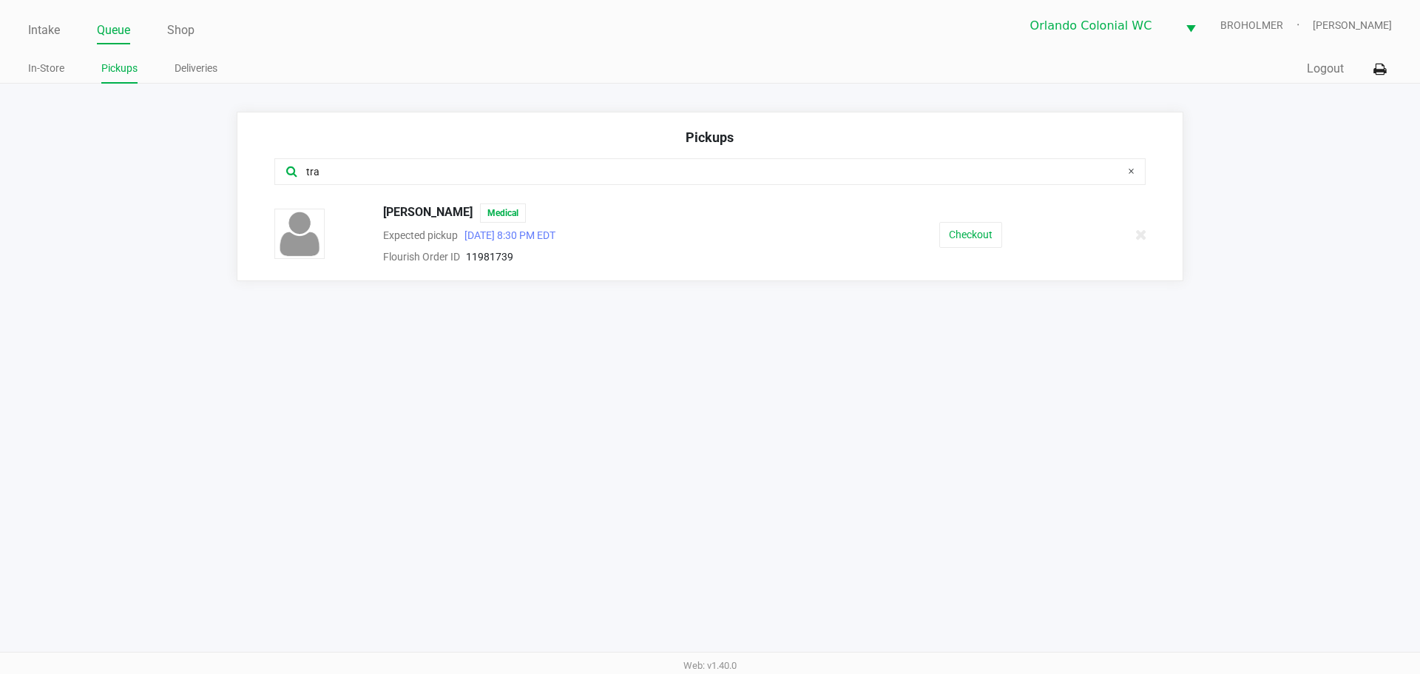
type input "tra"
click at [939, 244] on button "Checkout" at bounding box center [970, 235] width 63 height 26
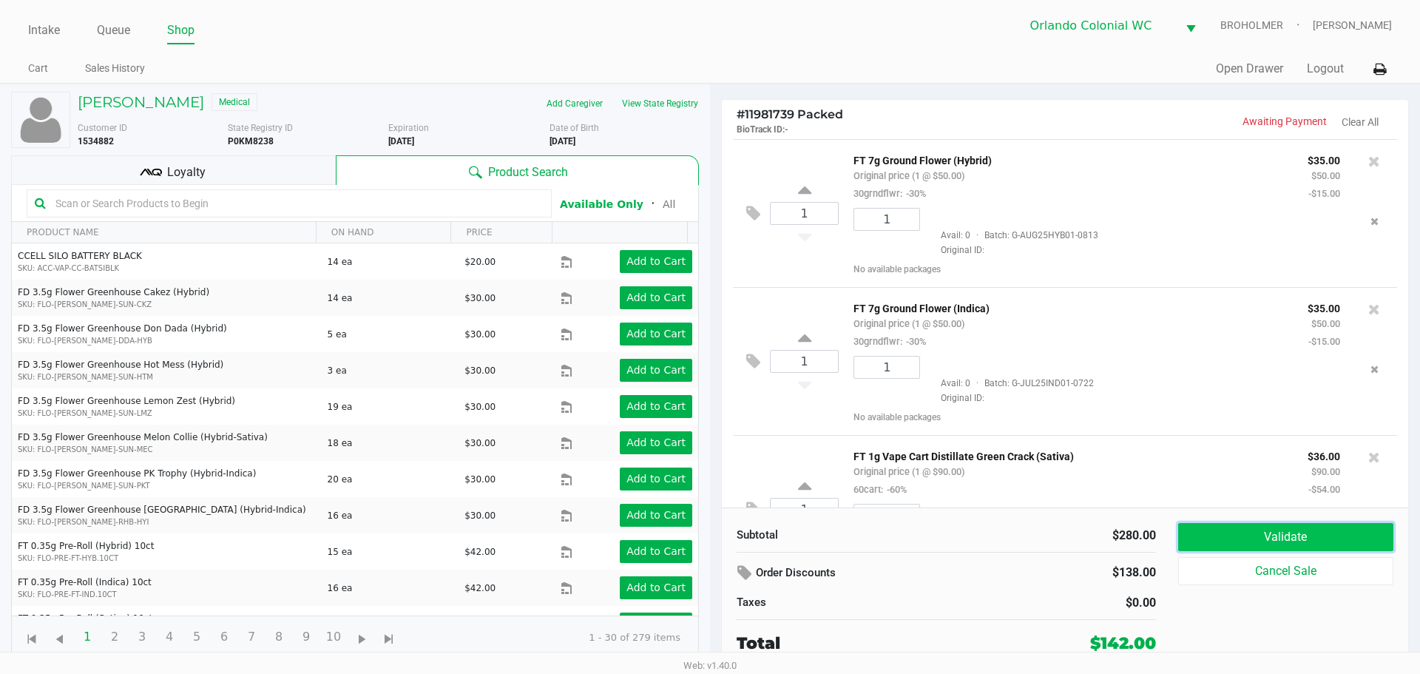
click at [1279, 536] on button "Validate" at bounding box center [1285, 537] width 215 height 28
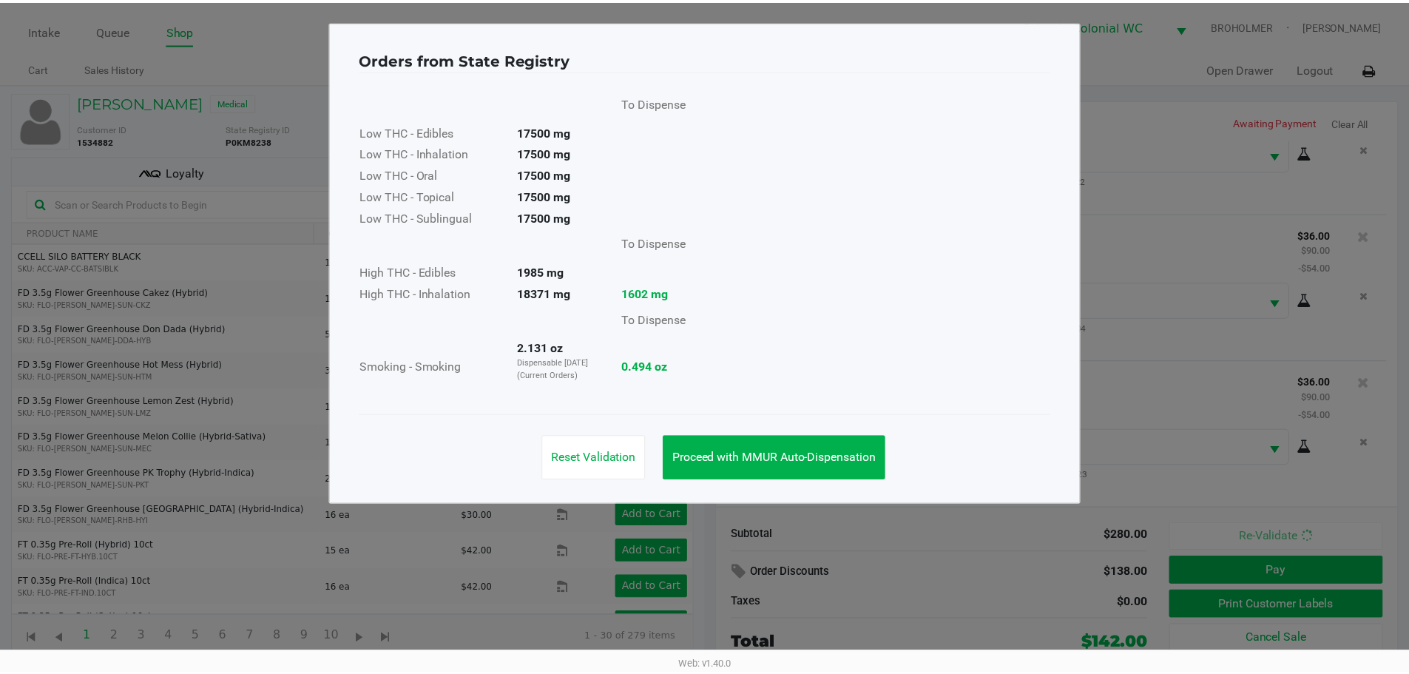
scroll to position [223, 0]
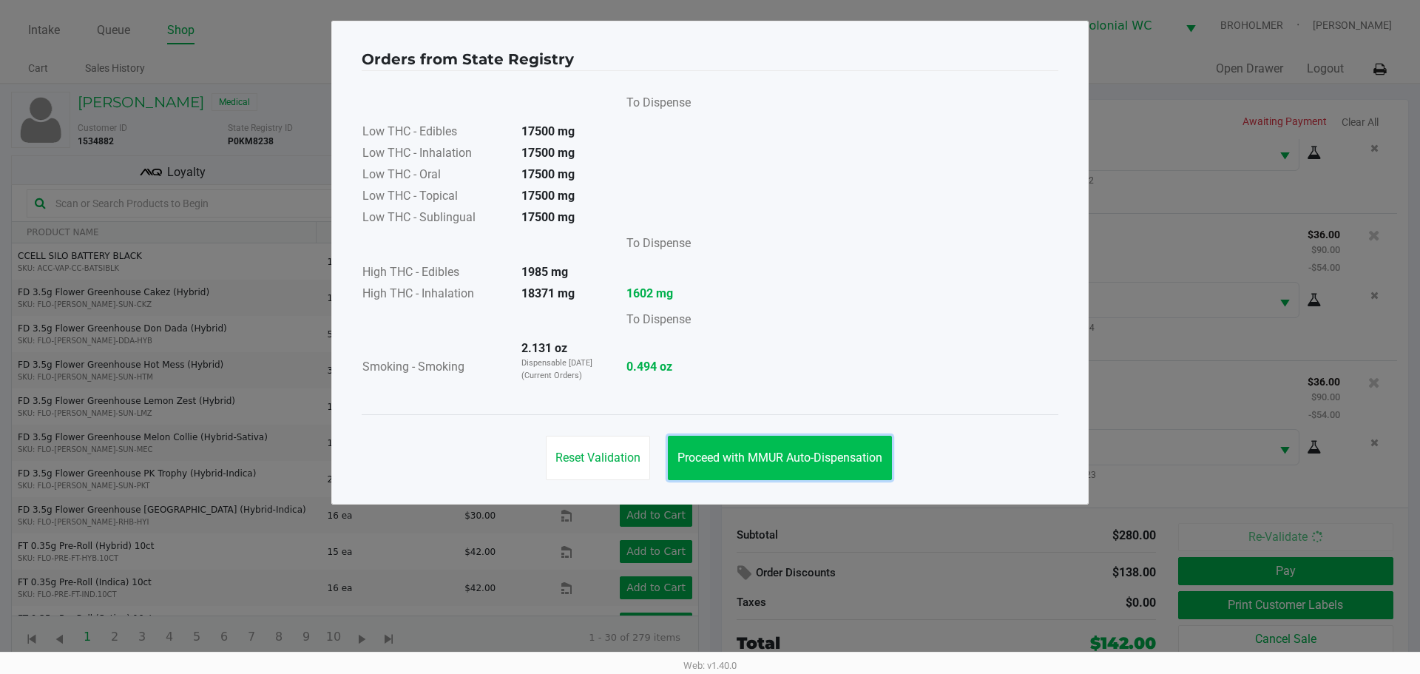
click at [831, 451] on span "Proceed with MMUR Auto-Dispensation" at bounding box center [779, 457] width 205 height 14
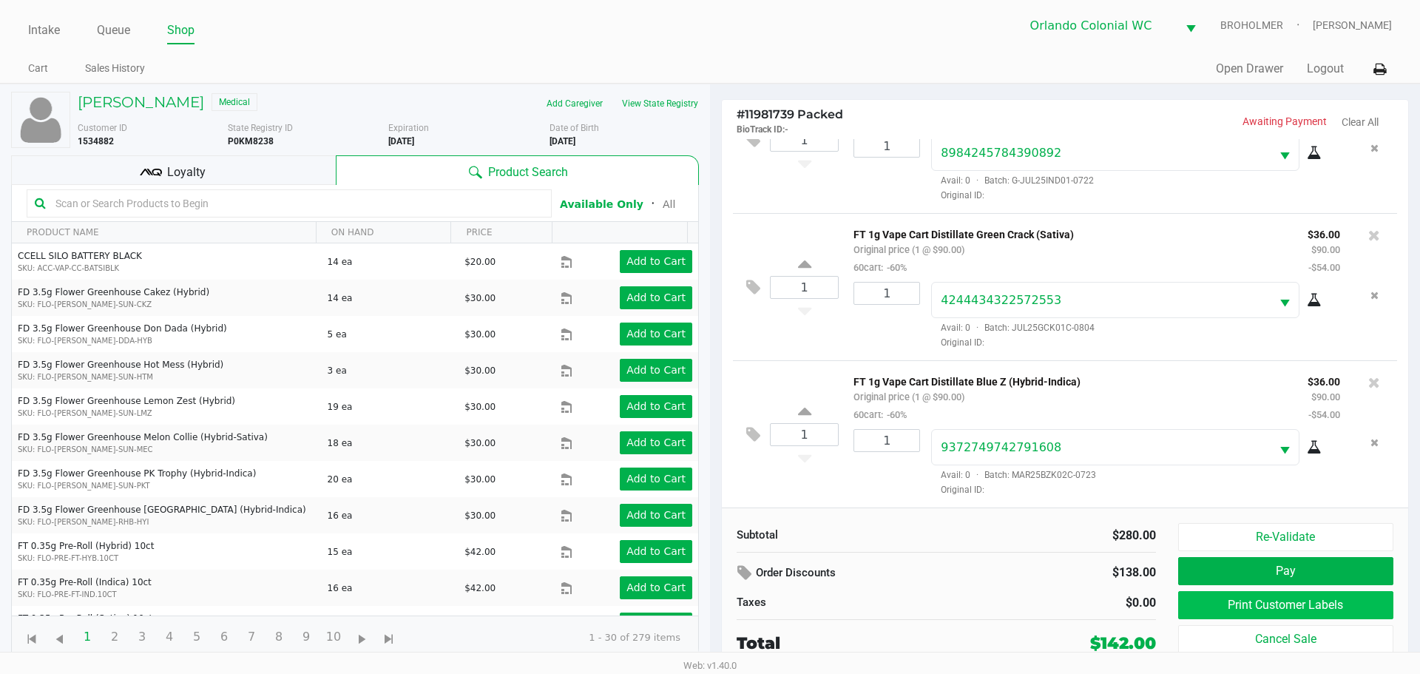
click at [1248, 601] on button "Print Customer Labels" at bounding box center [1285, 605] width 215 height 28
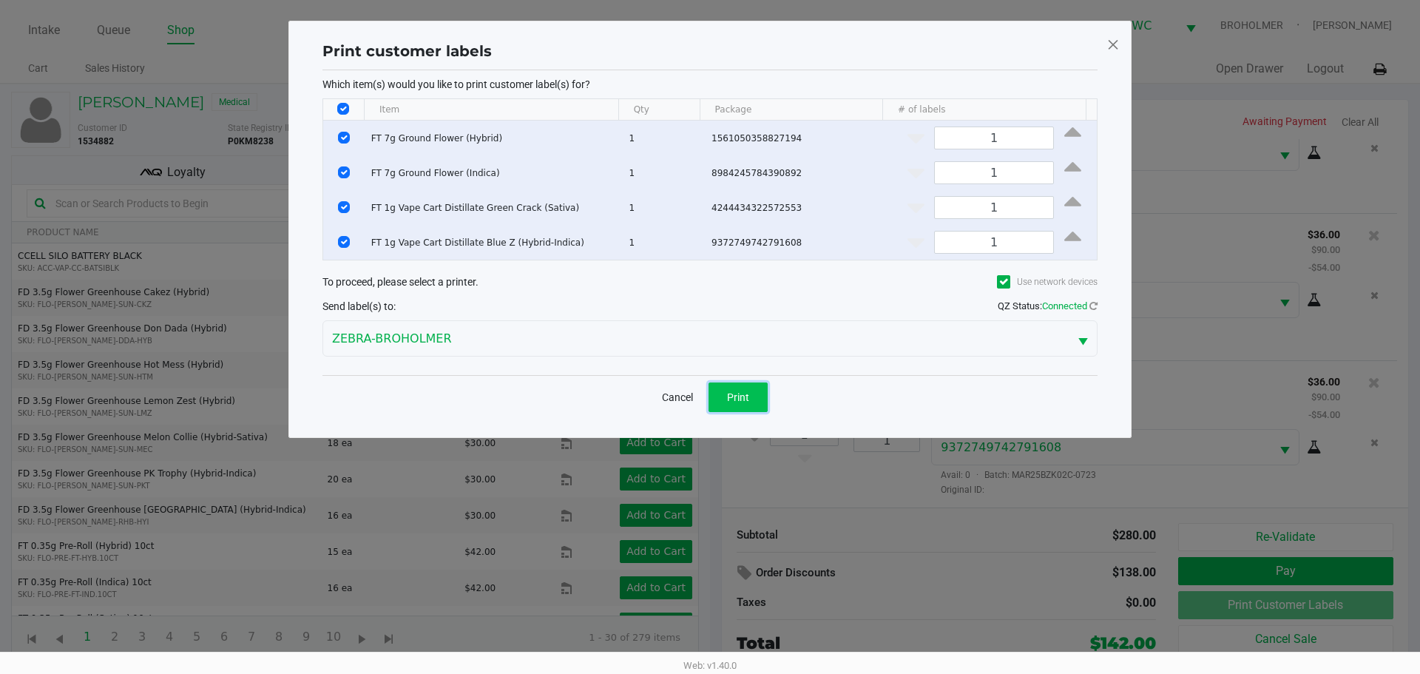
click at [757, 397] on button "Print" at bounding box center [737, 397] width 59 height 30
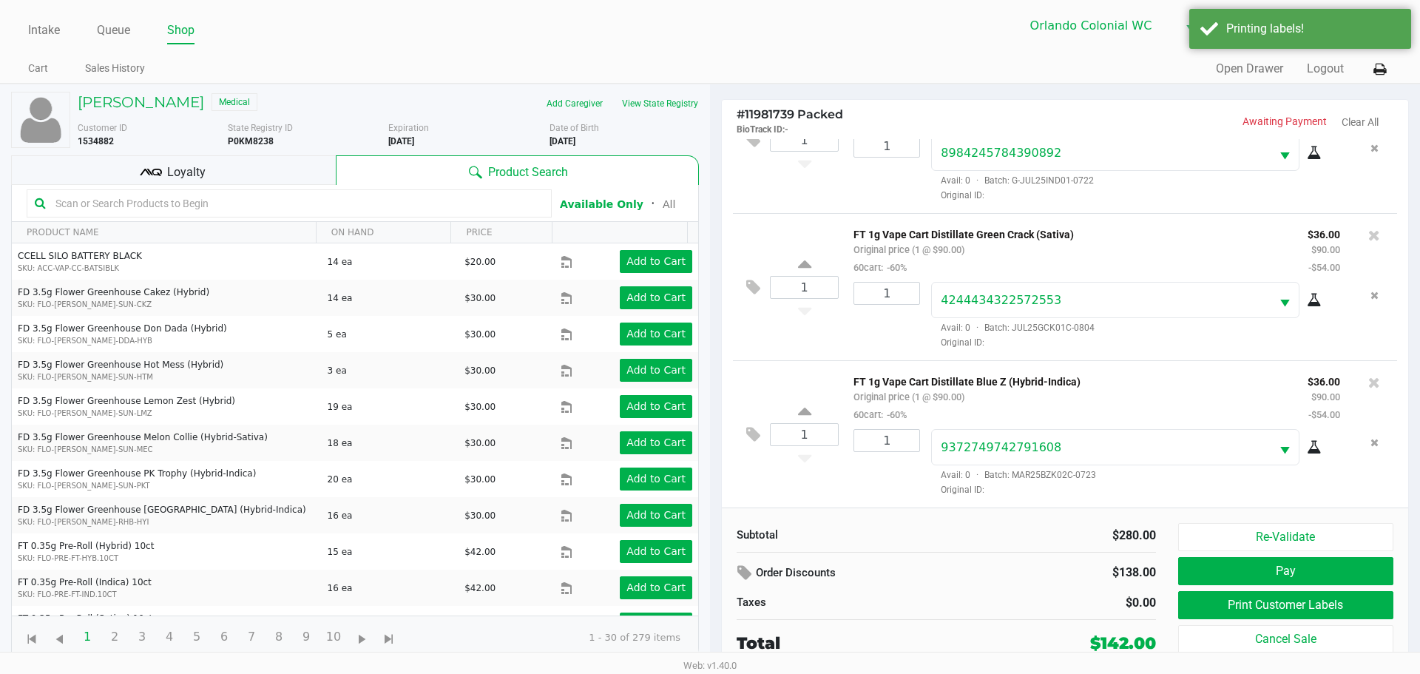
click at [271, 161] on div "Loyalty" at bounding box center [173, 170] width 325 height 30
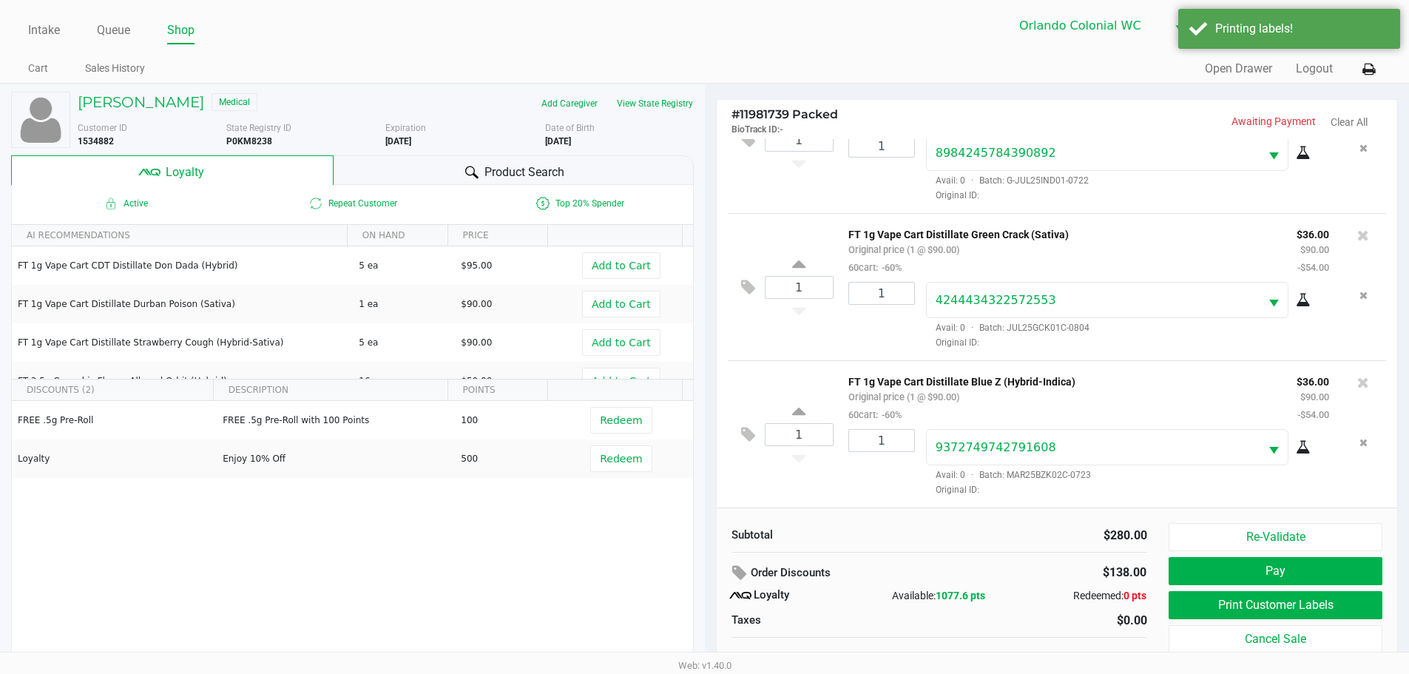
scroll to position [15, 0]
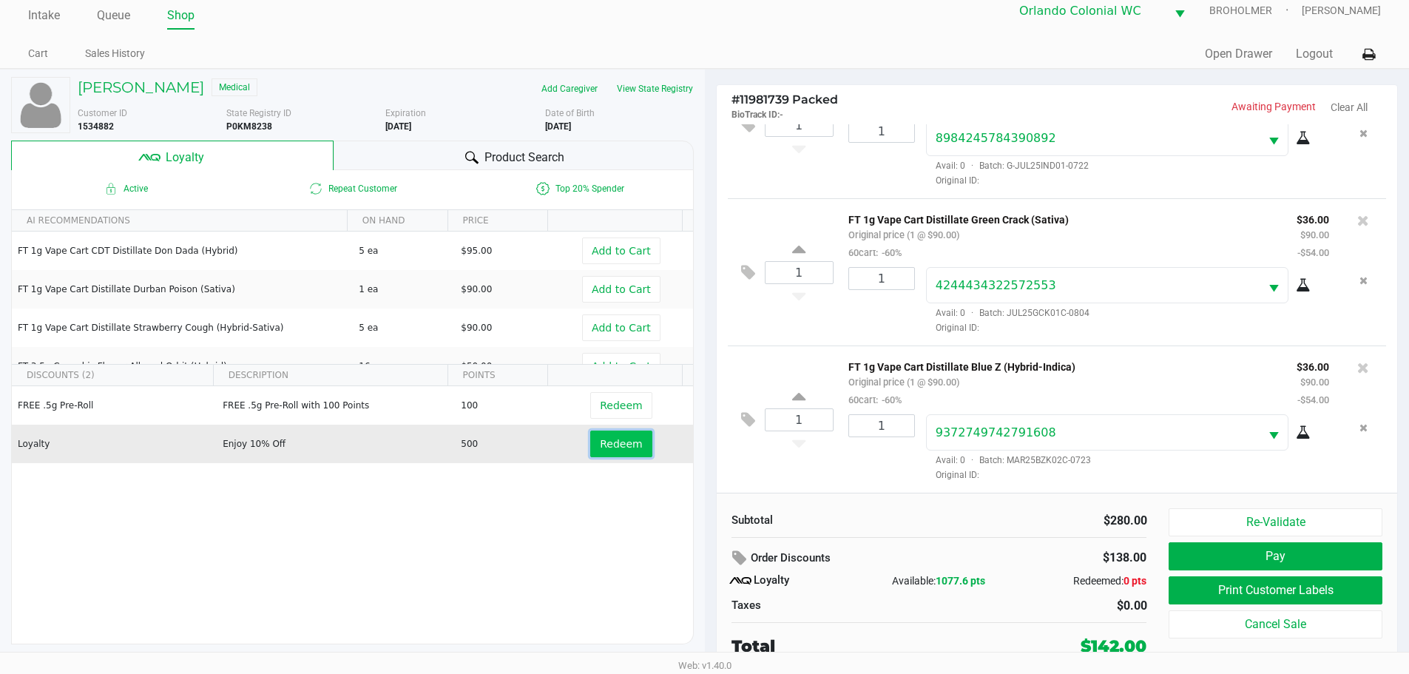
click at [623, 443] on span "Redeem" at bounding box center [621, 444] width 42 height 12
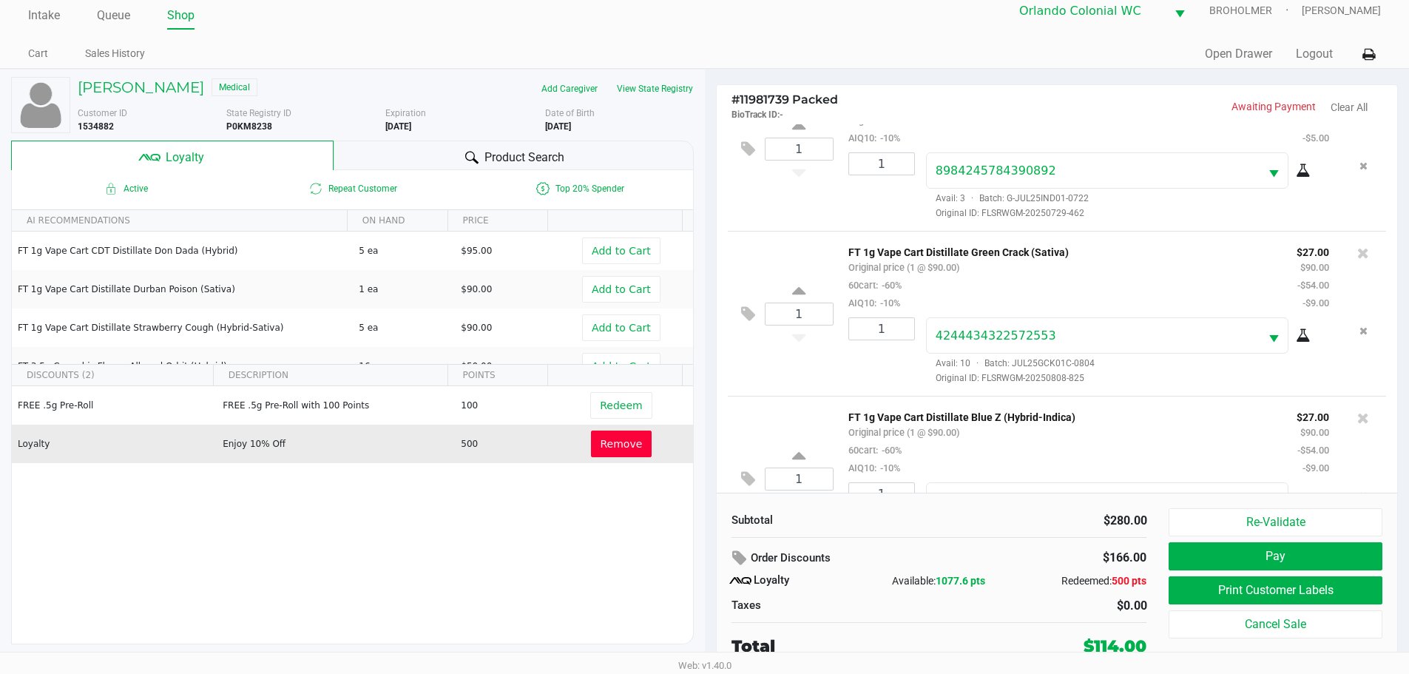
scroll to position [294, 0]
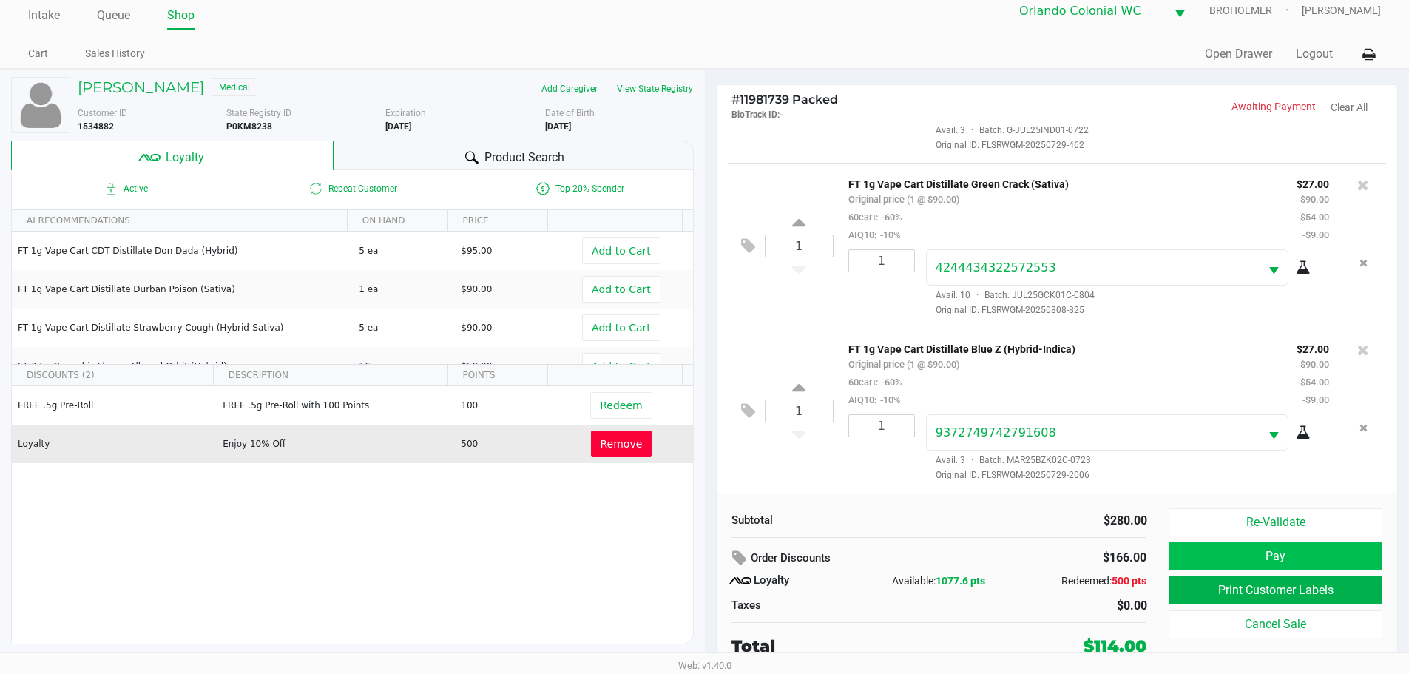
click at [1313, 553] on button "Pay" at bounding box center [1274, 556] width 213 height 28
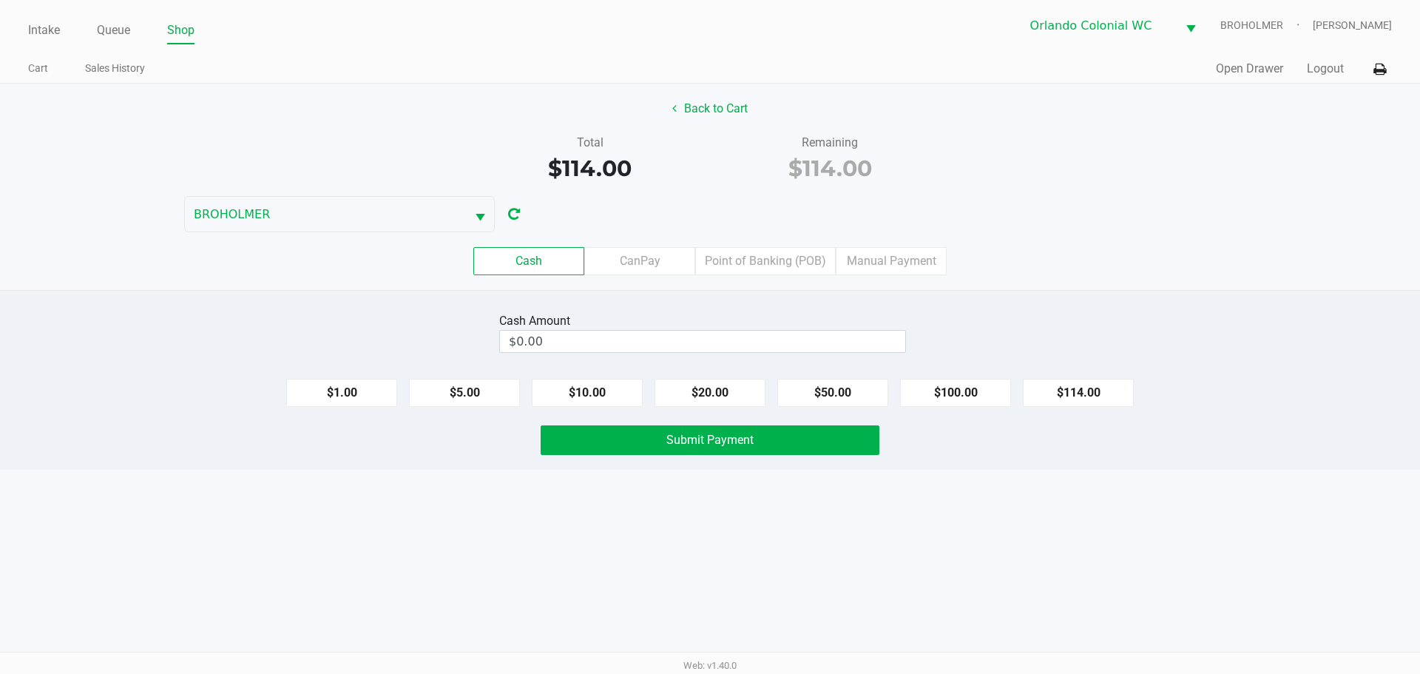
click at [745, 266] on label "Point of Banking (POB)" at bounding box center [765, 261] width 141 height 28
click at [0, 0] on 7 "Point of Banking (POB)" at bounding box center [0, 0] width 0 height 0
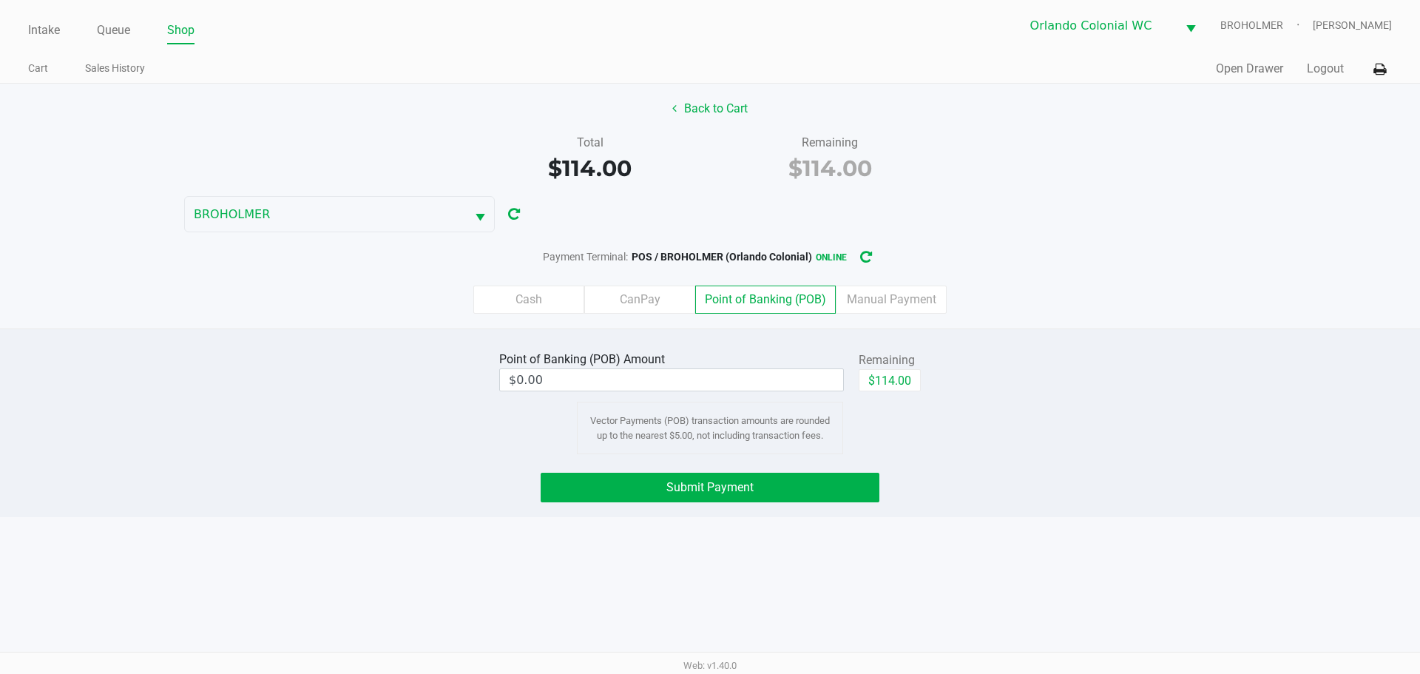
click at [903, 376] on button "$114.00" at bounding box center [890, 380] width 62 height 22
type input "$114.00"
click at [777, 487] on button "Submit Payment" at bounding box center [710, 488] width 339 height 30
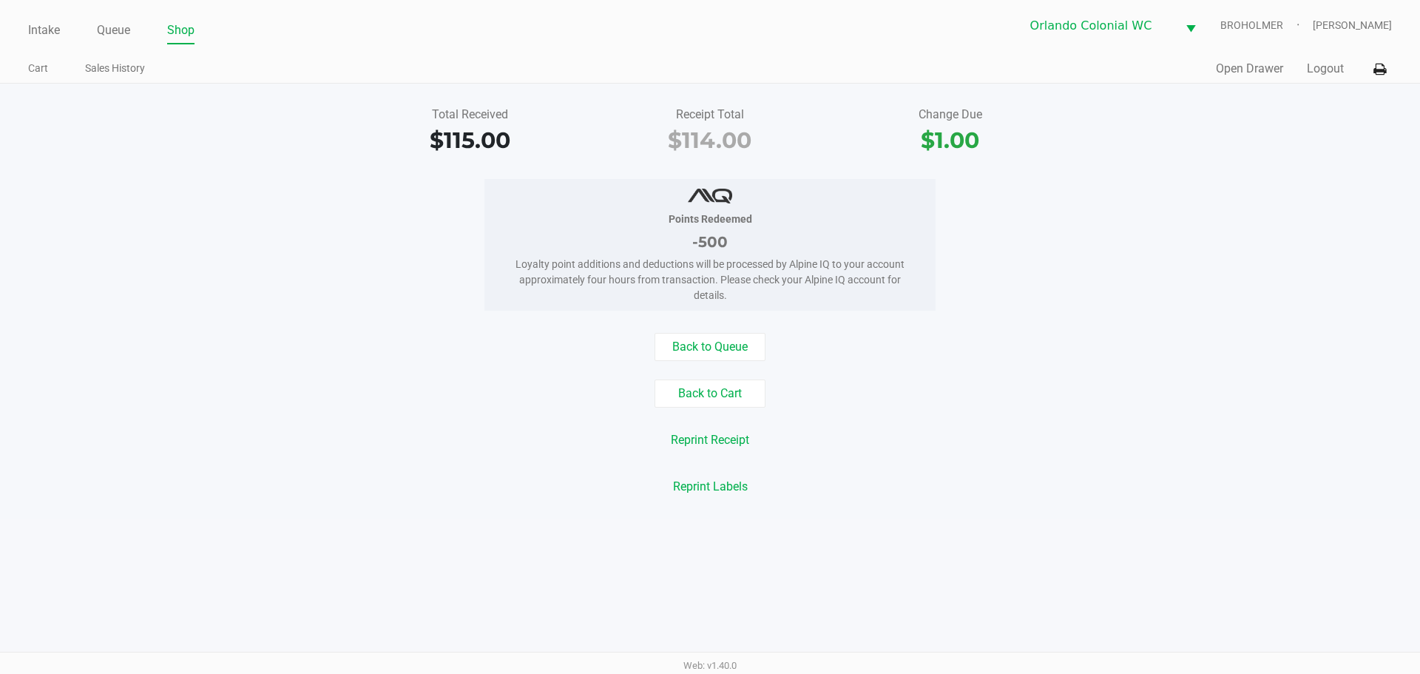
click at [112, 21] on link "Queue" at bounding box center [113, 30] width 33 height 21
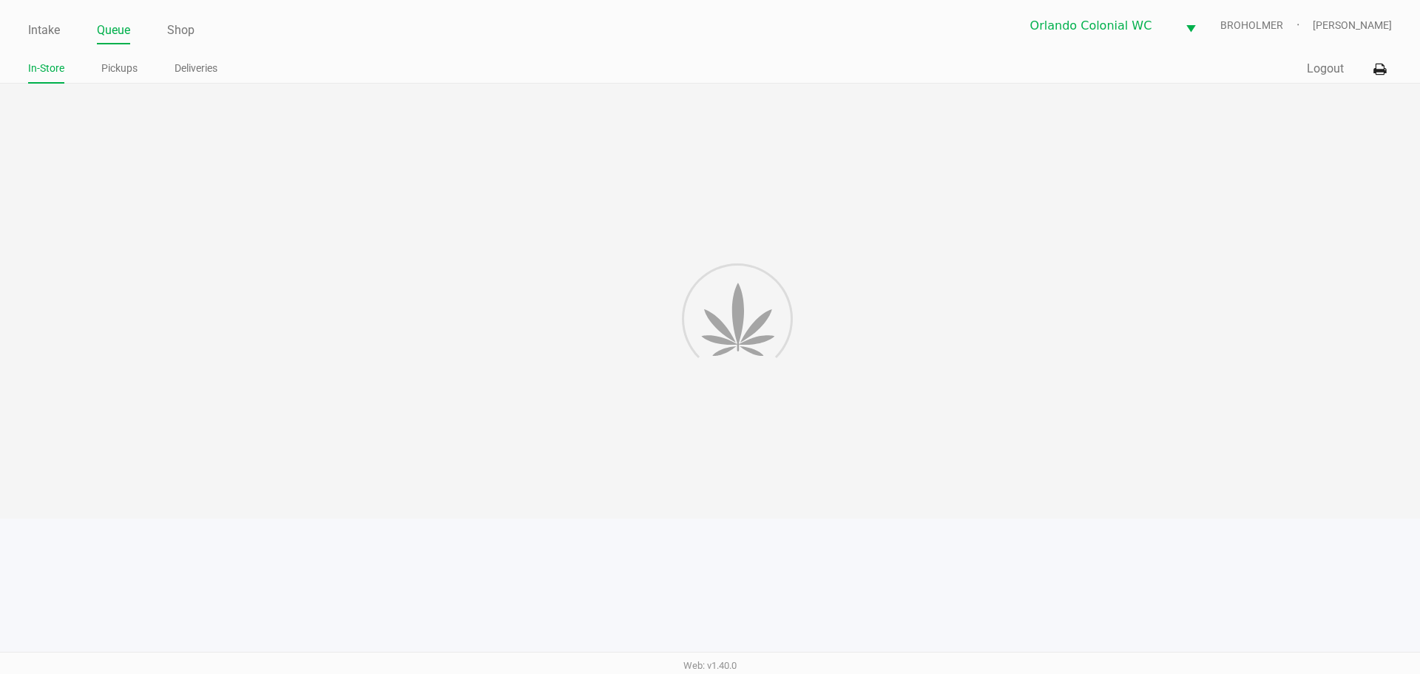
click at [112, 31] on link "Queue" at bounding box center [113, 30] width 33 height 21
click at [136, 62] on link "Pickups" at bounding box center [119, 68] width 36 height 18
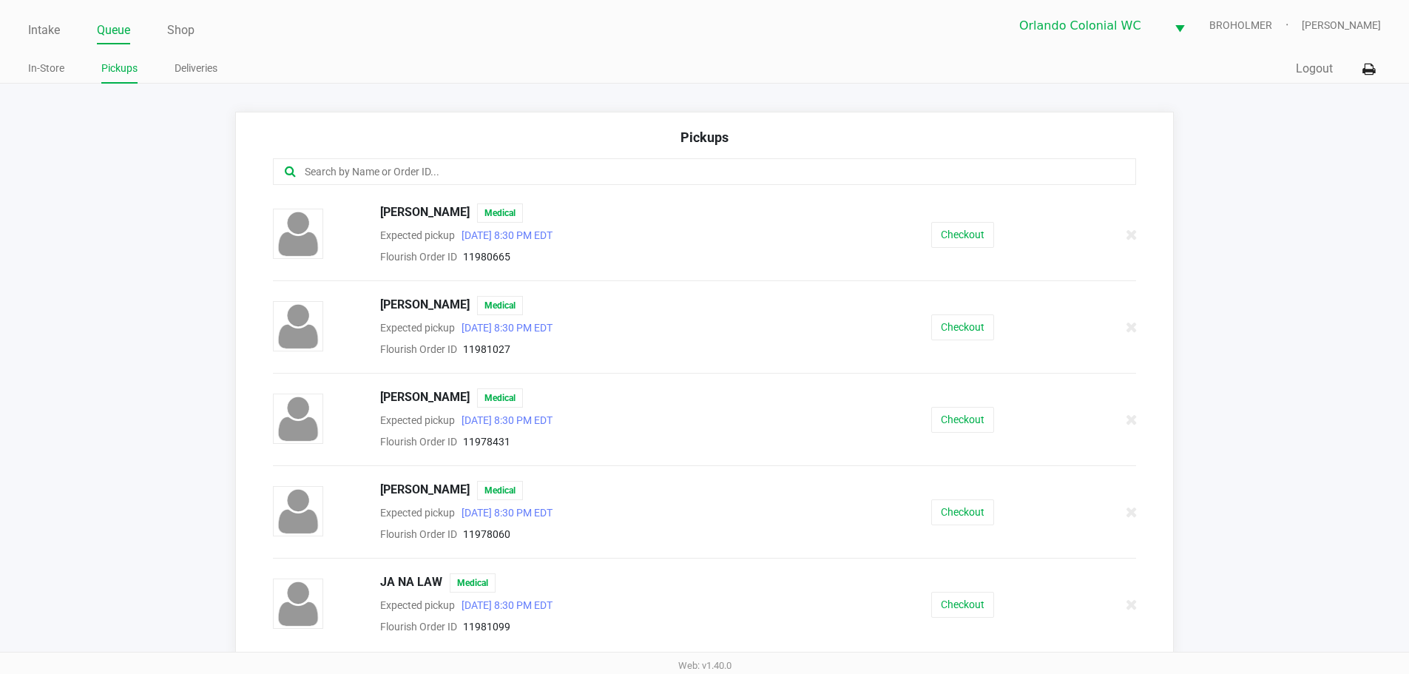
click at [453, 179] on input "text" at bounding box center [681, 171] width 756 height 17
click at [950, 420] on button "Checkout" at bounding box center [962, 420] width 63 height 26
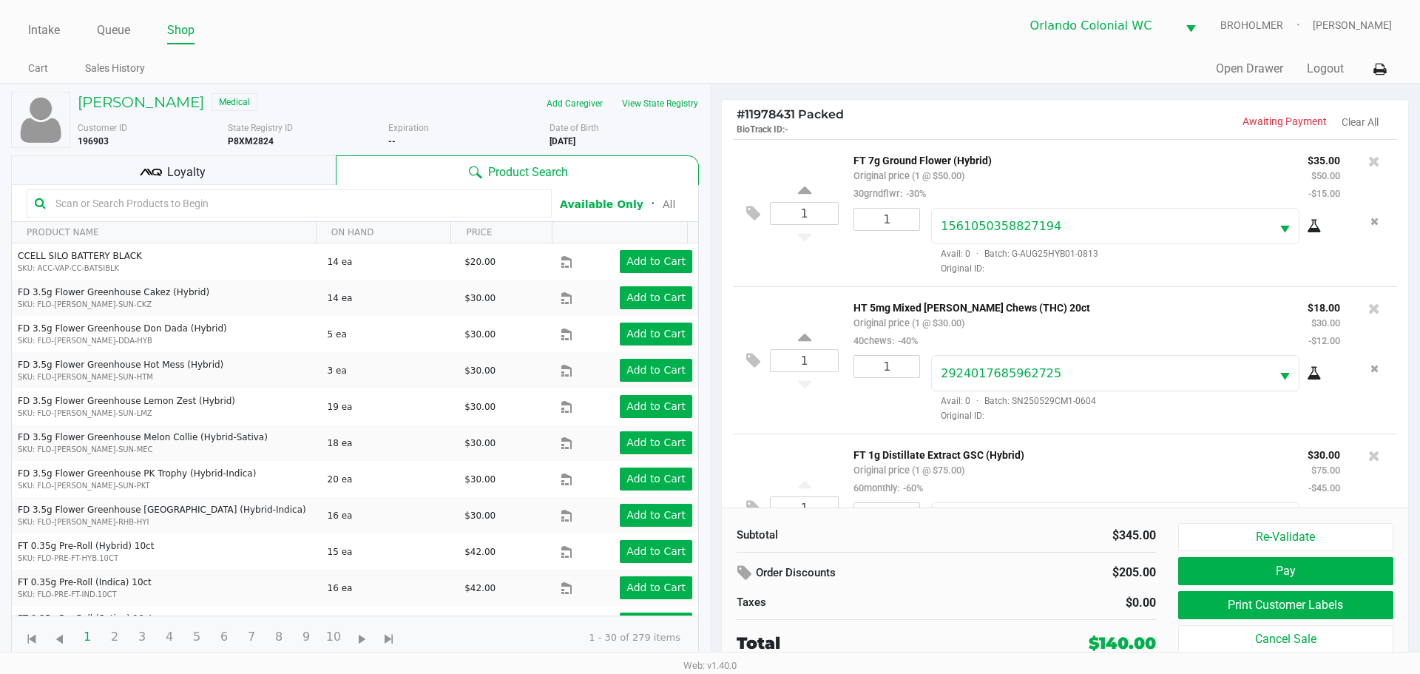
click at [1270, 598] on button "Print Customer Labels" at bounding box center [1285, 605] width 215 height 28
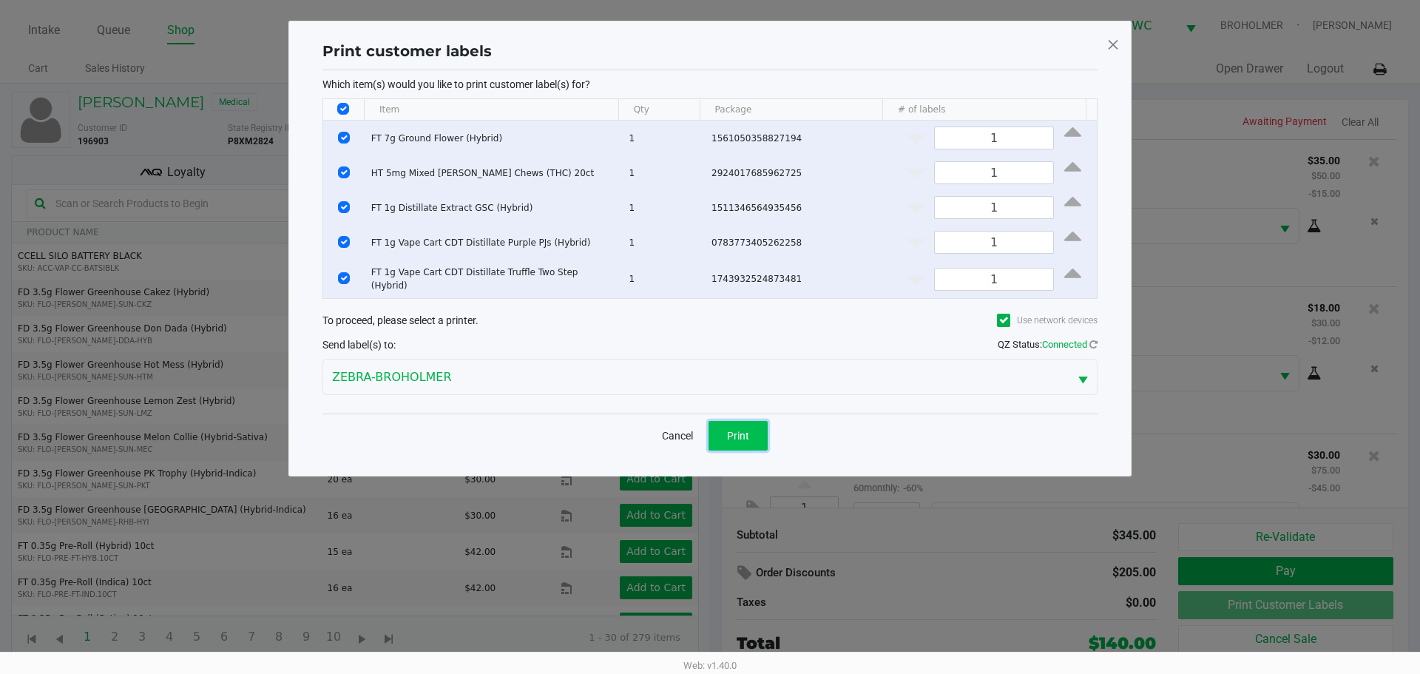
click at [745, 421] on button "Print" at bounding box center [737, 436] width 59 height 30
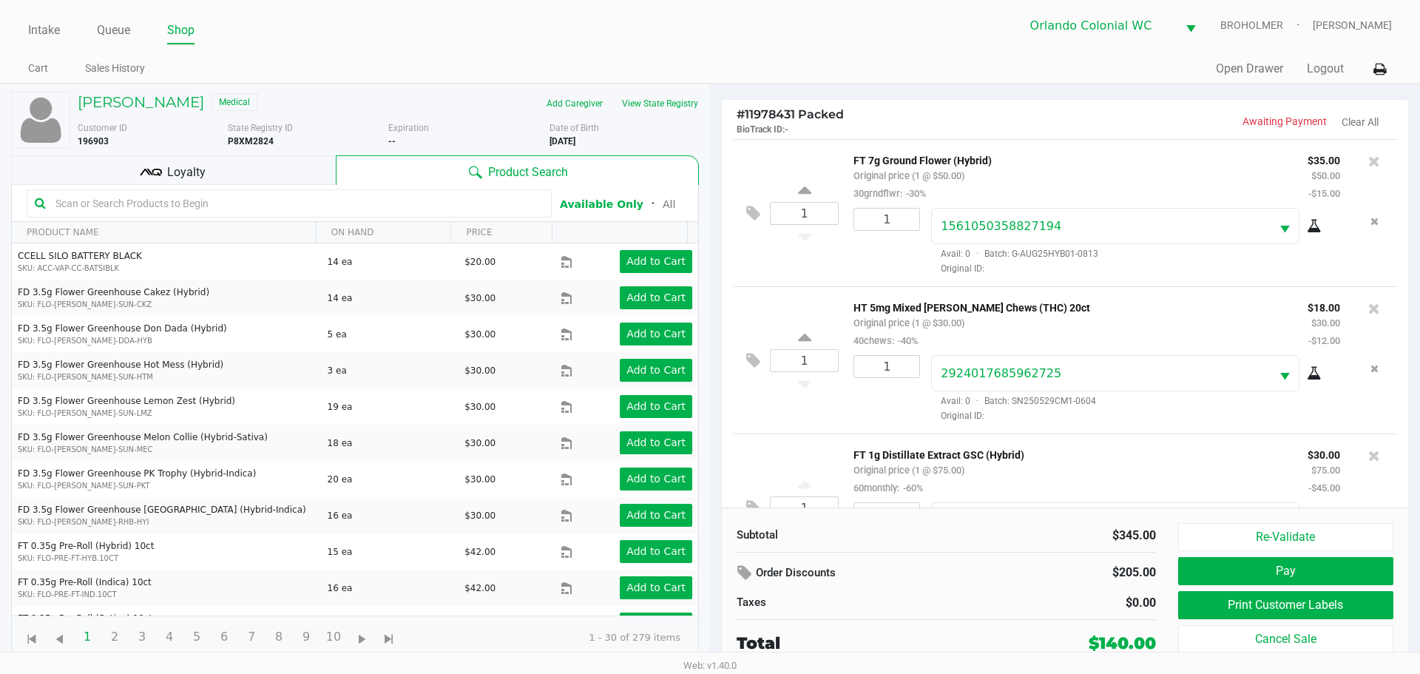
click at [271, 172] on div "Loyalty" at bounding box center [173, 170] width 325 height 30
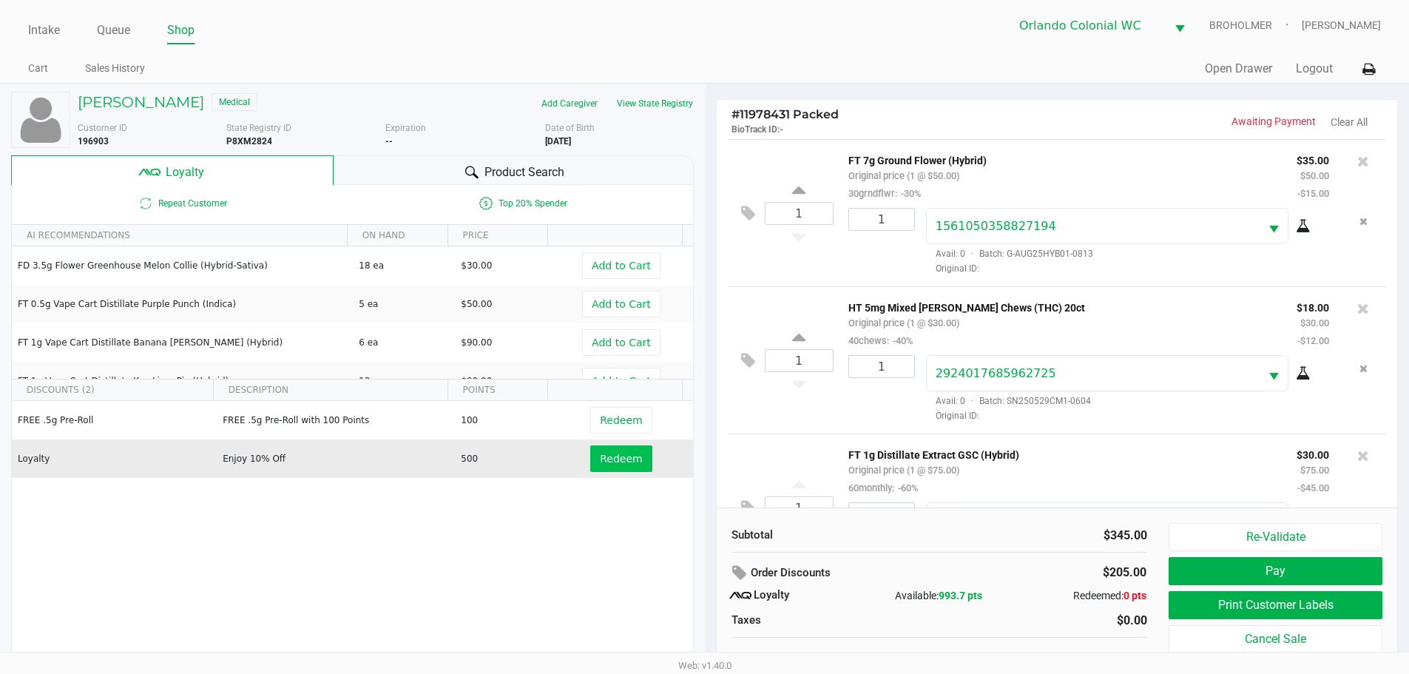
click at [607, 456] on span "Redeem" at bounding box center [621, 459] width 42 height 12
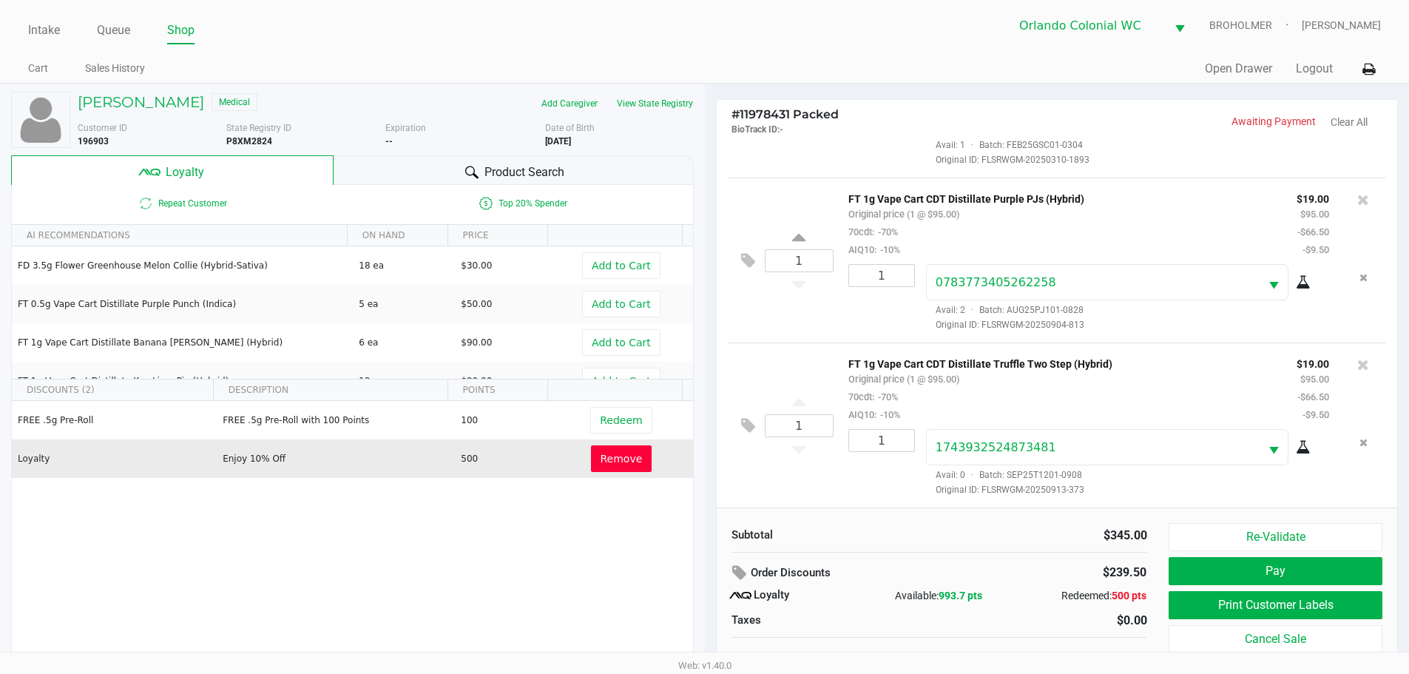
scroll to position [15, 0]
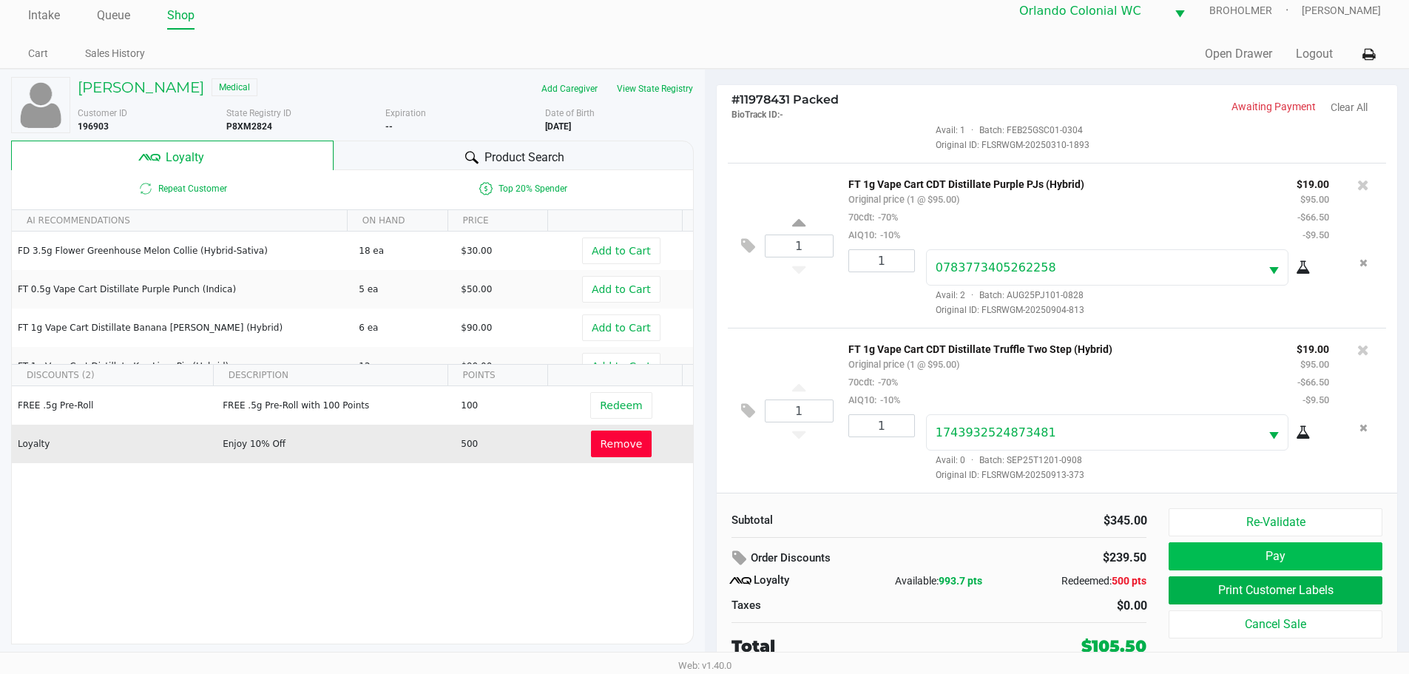
click at [1305, 559] on button "Pay" at bounding box center [1274, 556] width 213 height 28
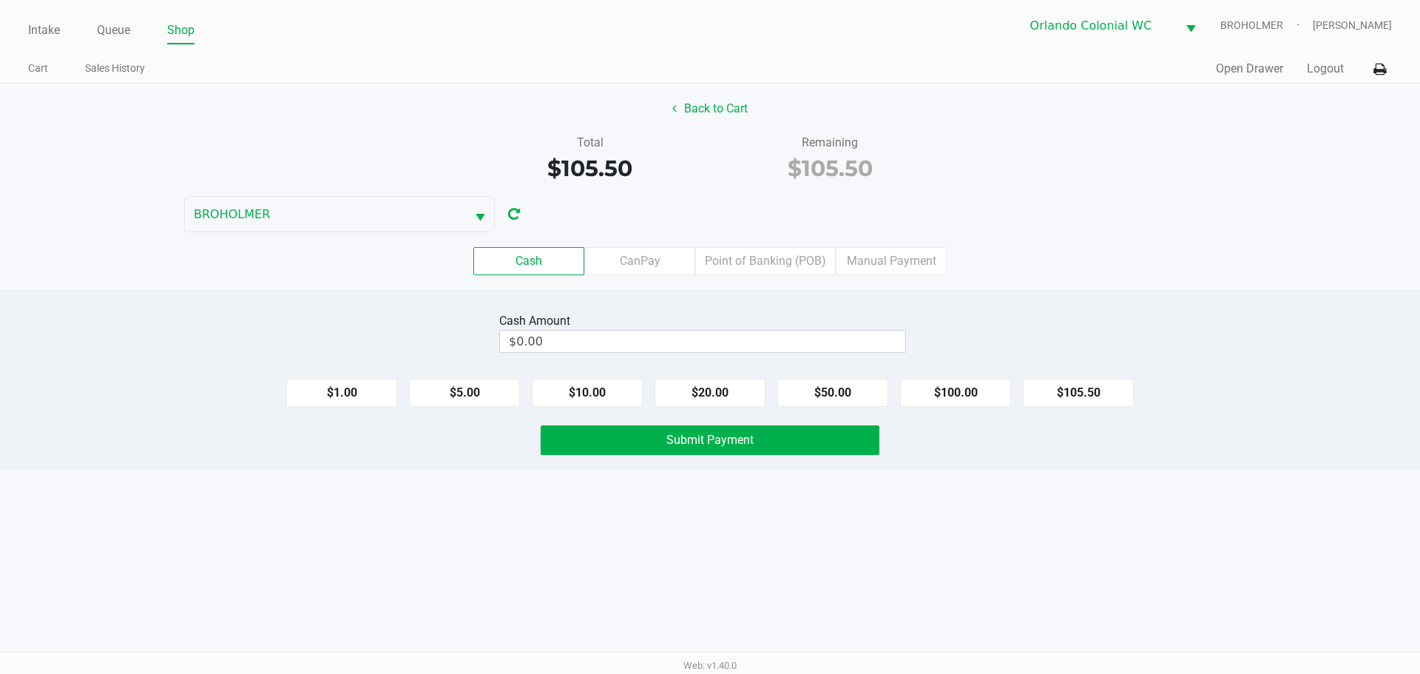
click at [752, 263] on label "Point of Banking (POB)" at bounding box center [765, 261] width 141 height 28
click at [0, 0] on 7 "Point of Banking (POB)" at bounding box center [0, 0] width 0 height 0
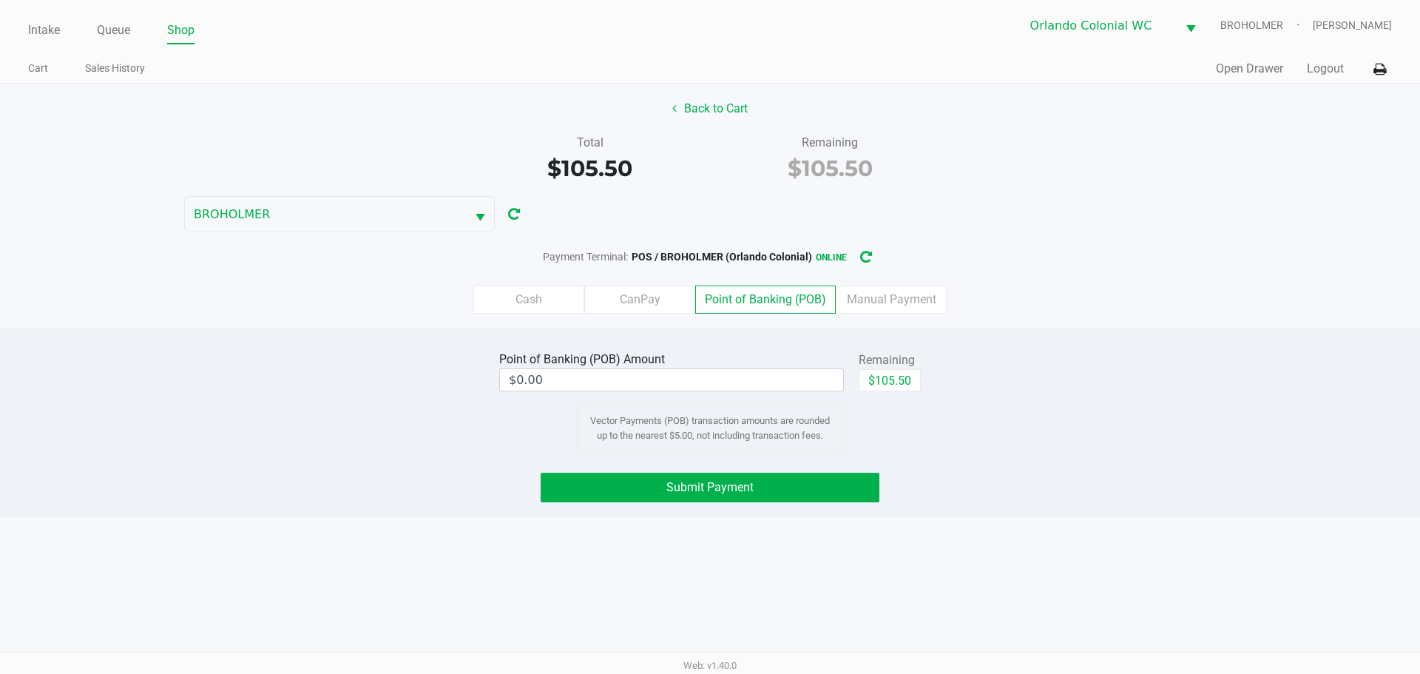
click at [896, 379] on button "$105.50" at bounding box center [890, 380] width 62 height 22
type input "$105.50"
click at [740, 501] on button "Submit Payment" at bounding box center [710, 488] width 339 height 30
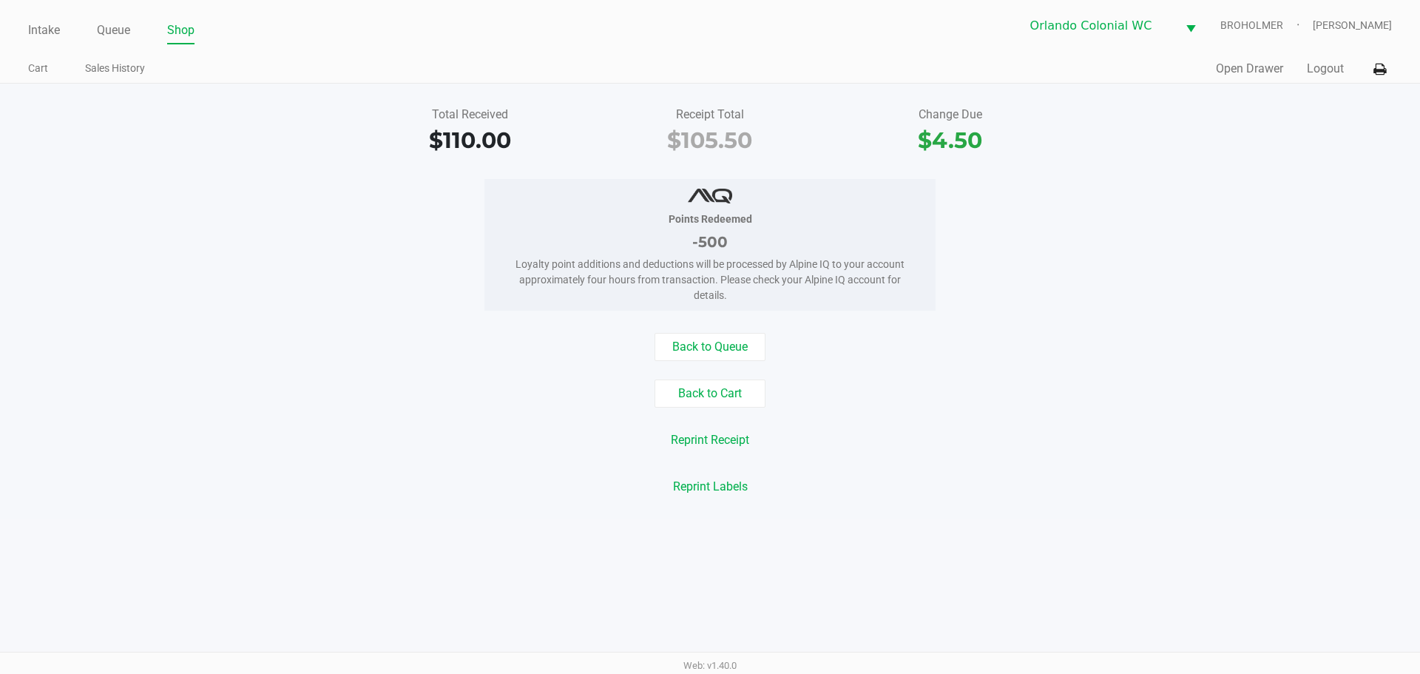
click at [113, 32] on link "Queue" at bounding box center [113, 30] width 33 height 21
click at [126, 38] on link "Queue" at bounding box center [113, 30] width 33 height 21
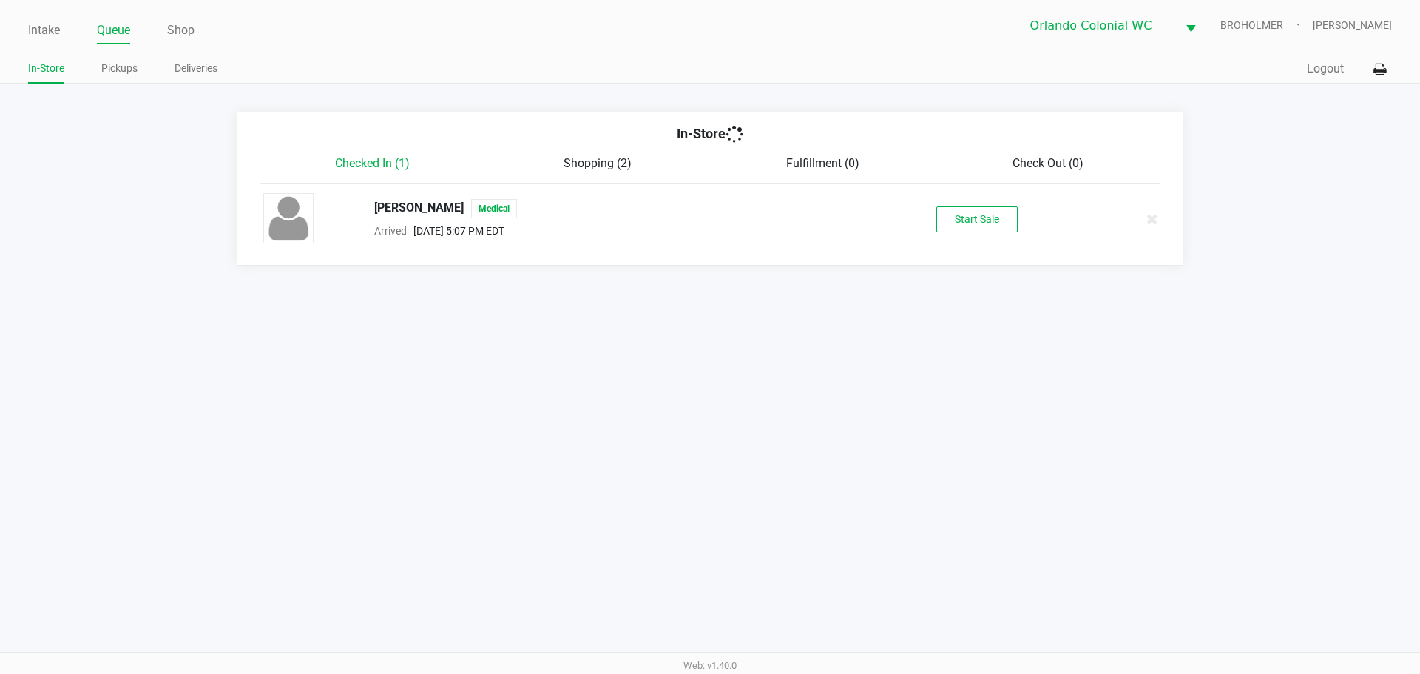
click at [138, 67] on link "Pickups" at bounding box center [119, 68] width 36 height 18
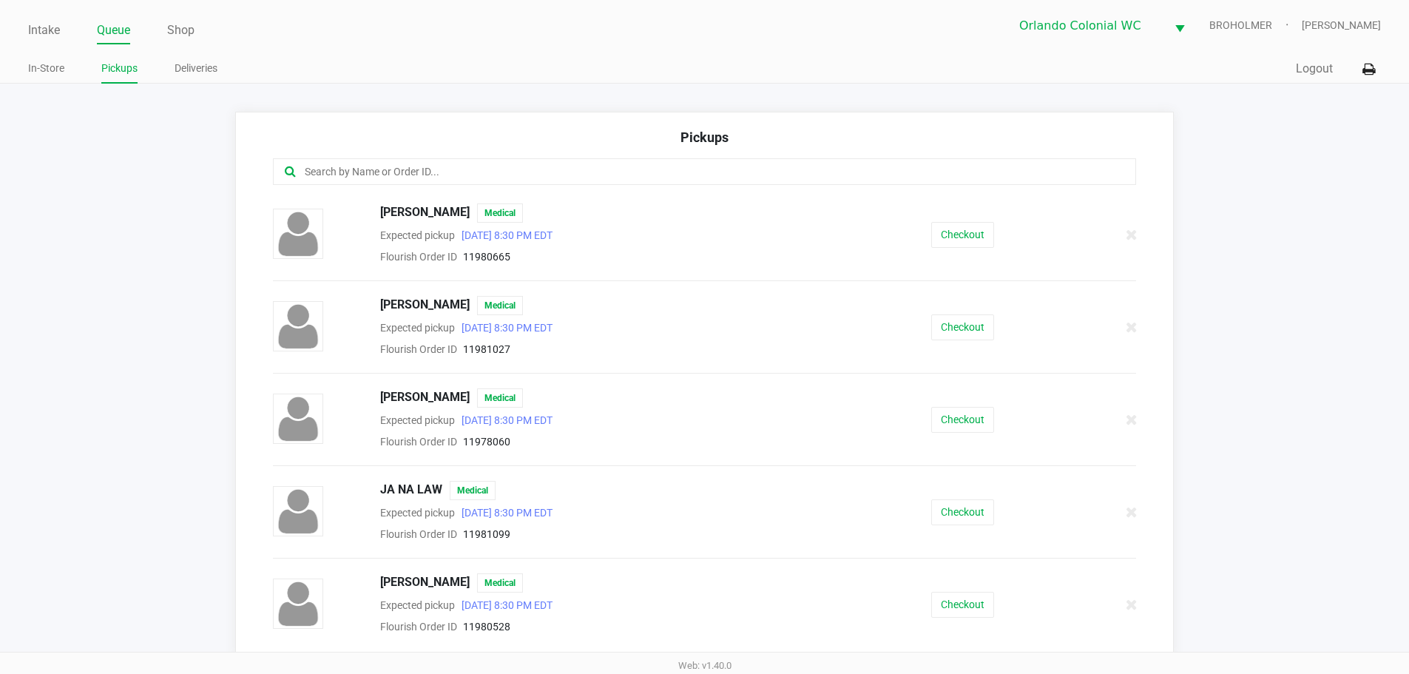
click at [558, 177] on input "text" at bounding box center [681, 171] width 756 height 17
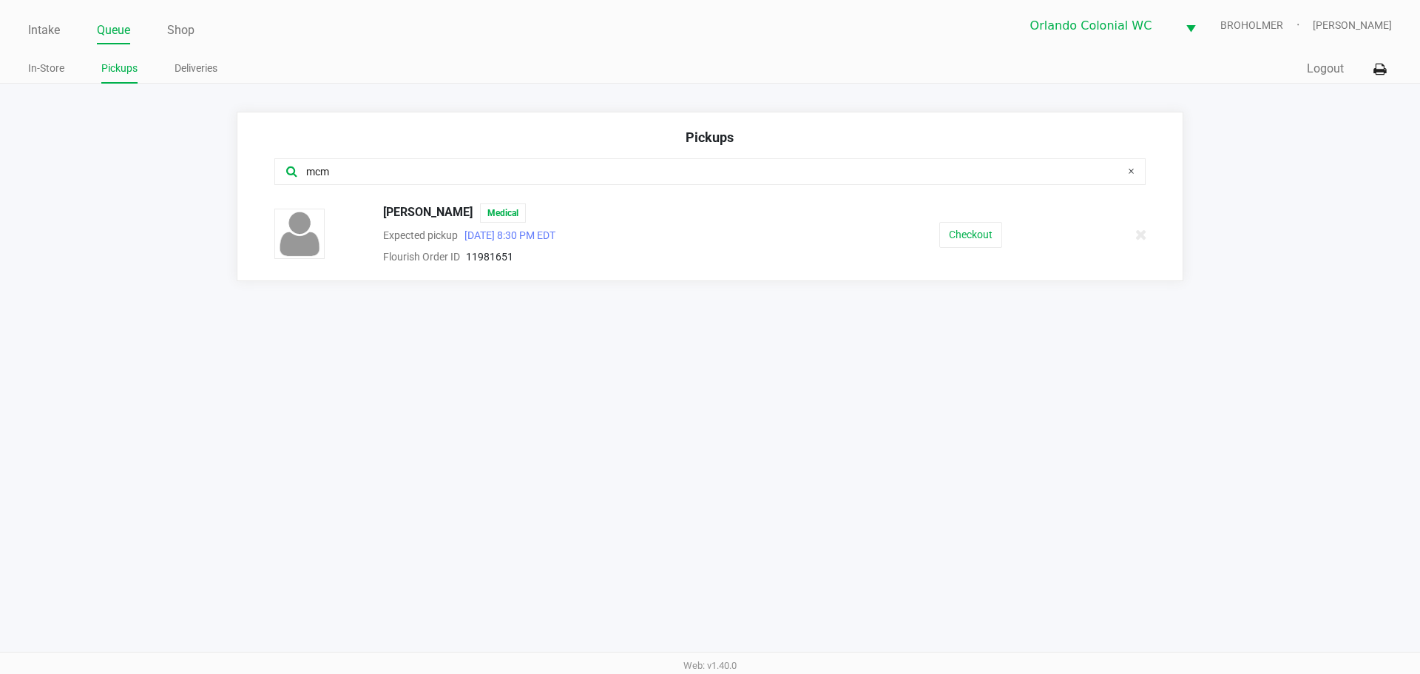
type input "mcm"
click at [967, 245] on button "Checkout" at bounding box center [970, 235] width 63 height 26
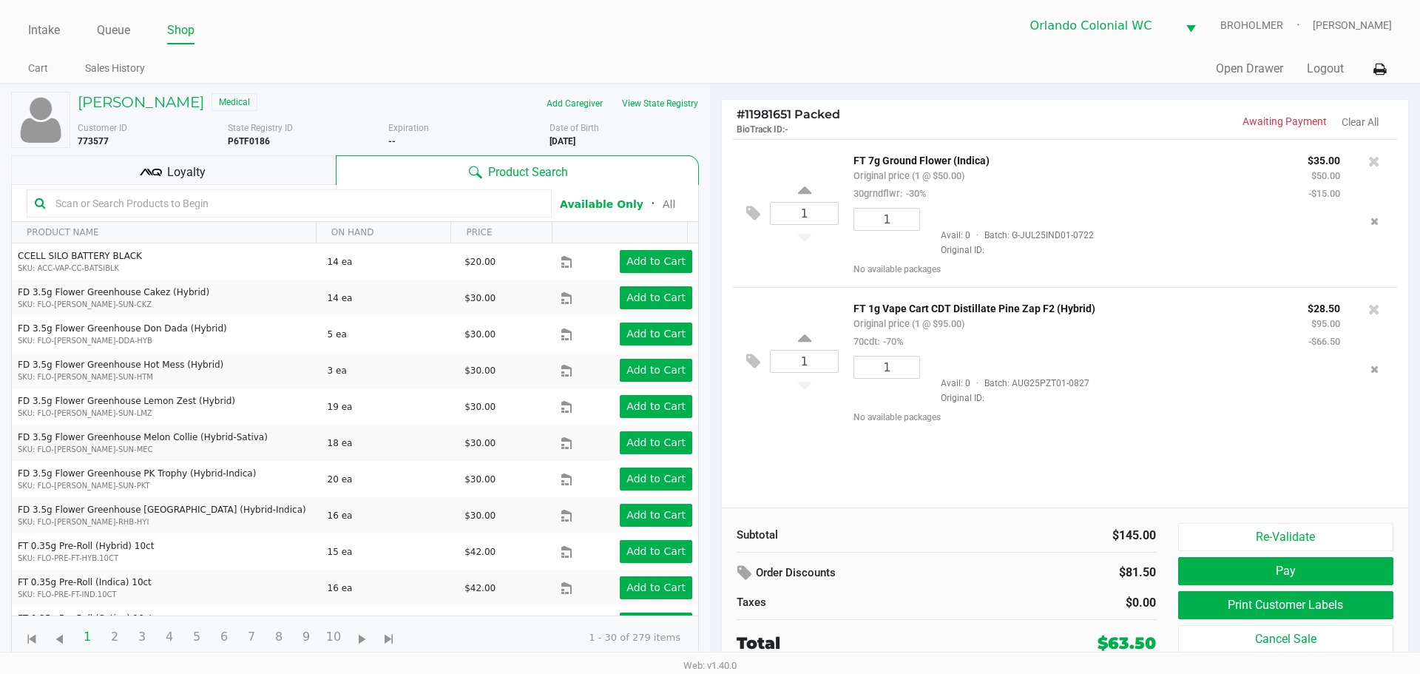
click at [1293, 606] on button "Print Customer Labels" at bounding box center [1285, 605] width 215 height 28
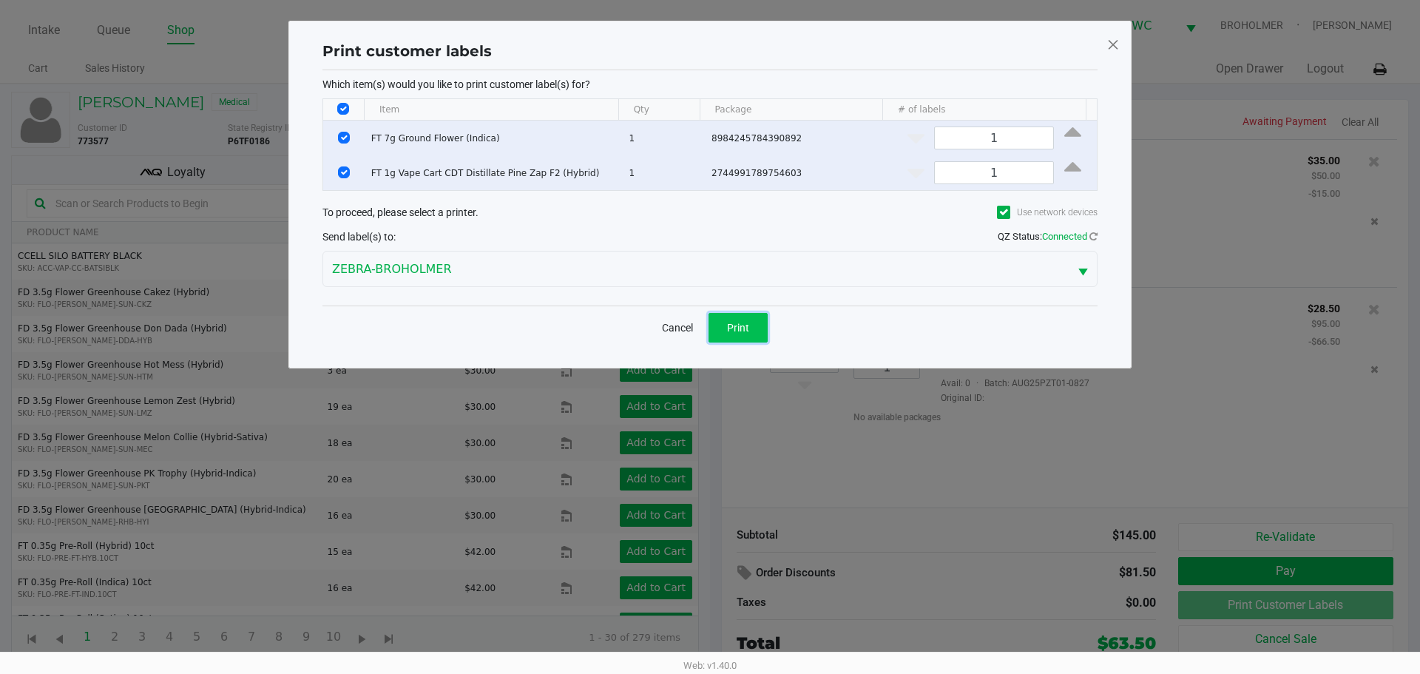
click at [742, 324] on span "Print" at bounding box center [738, 328] width 22 height 12
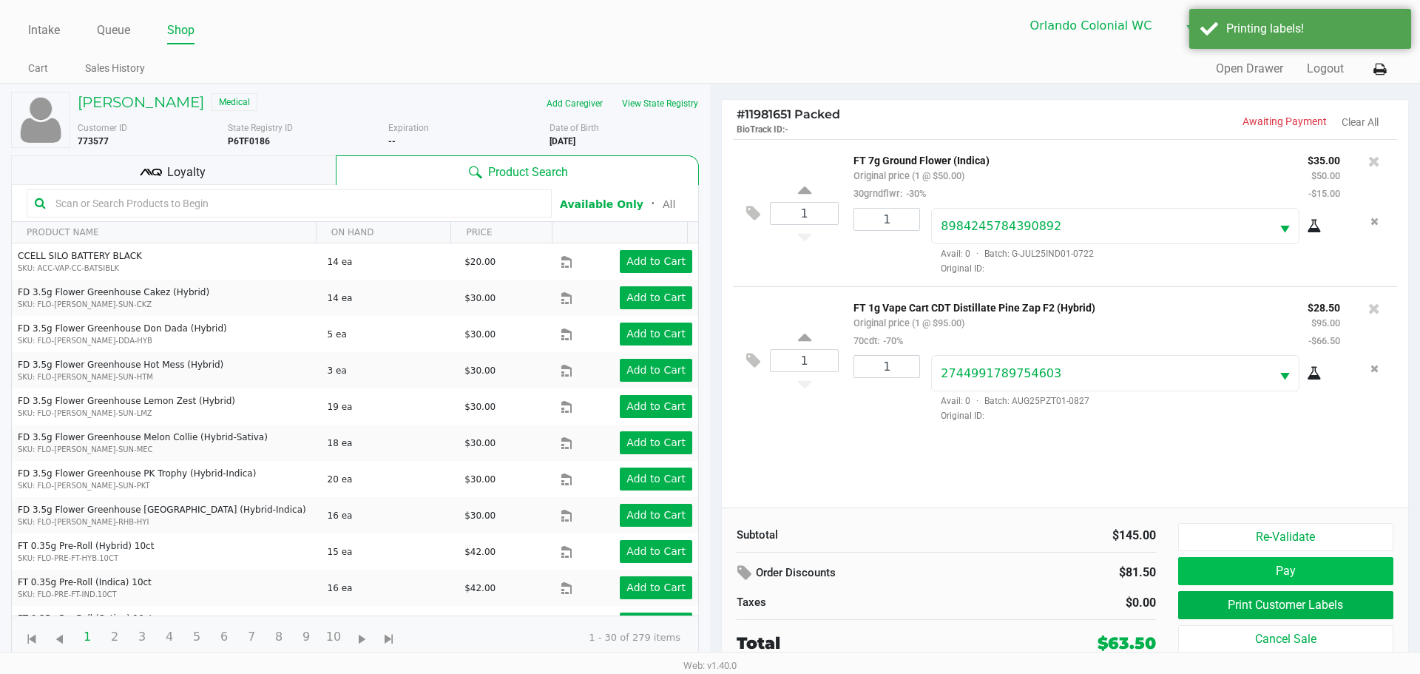
click at [1325, 567] on button "Pay" at bounding box center [1285, 571] width 215 height 28
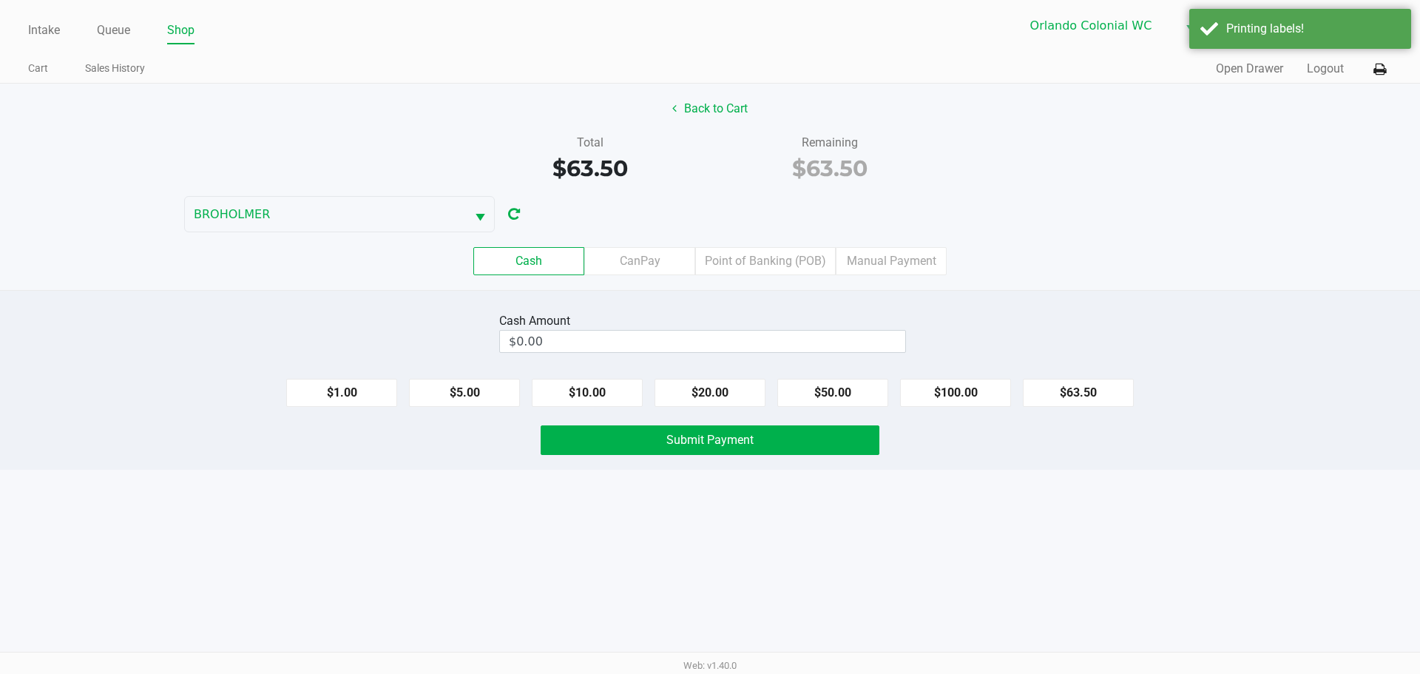
click at [693, 336] on input "$0.00" at bounding box center [702, 341] width 405 height 21
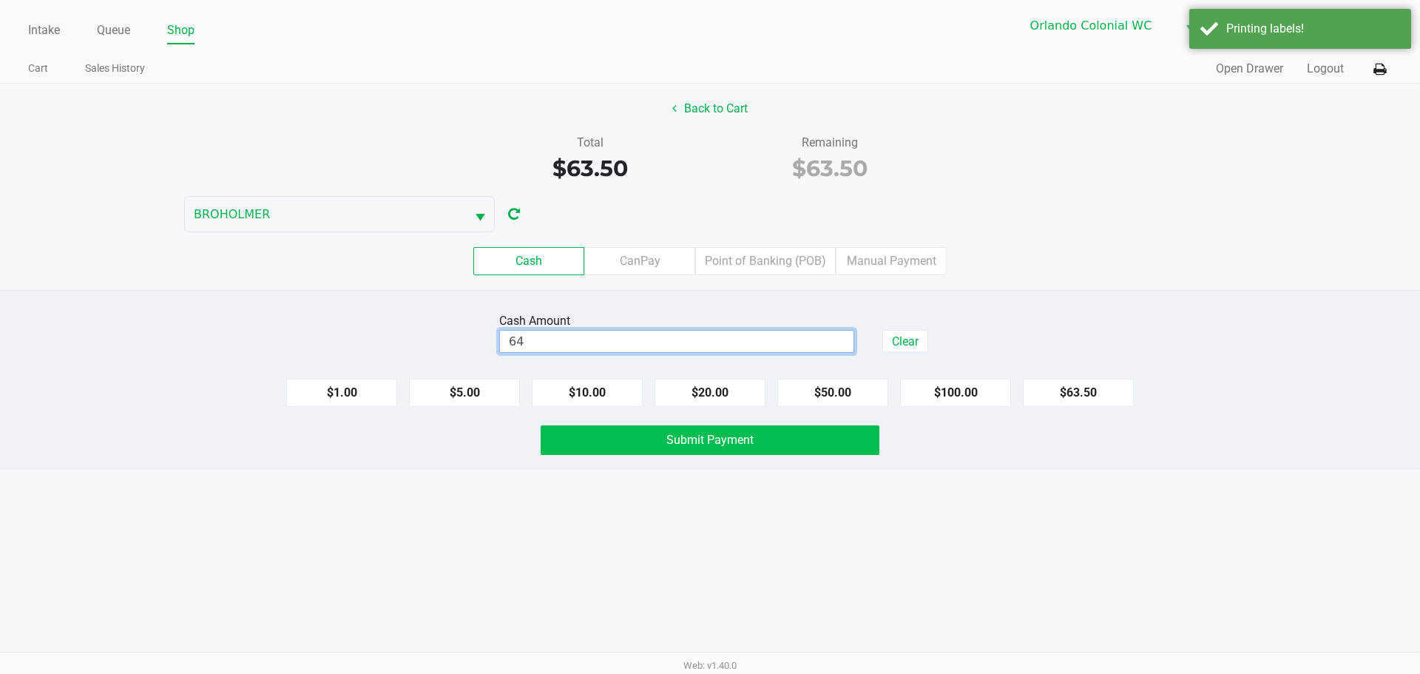
click at [778, 438] on button "Submit Payment" at bounding box center [710, 440] width 339 height 30
type input "$64.00"
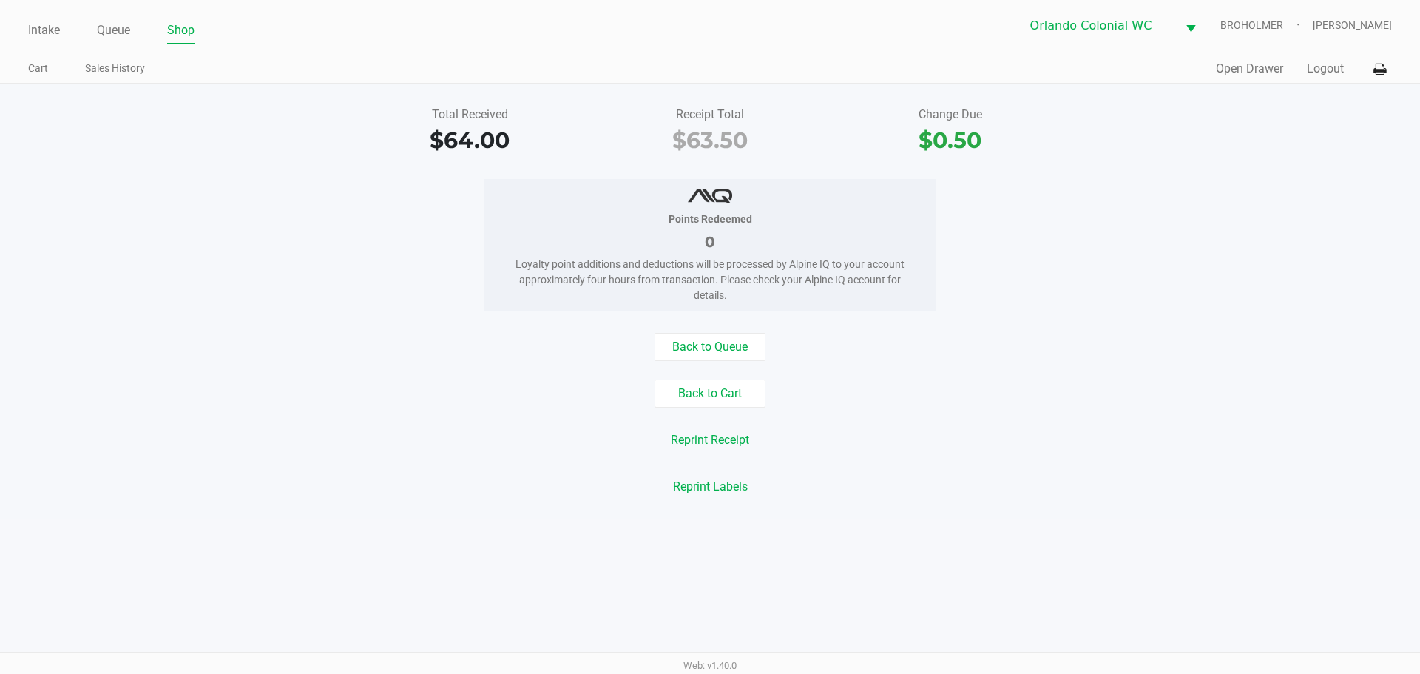
click at [41, 31] on link "Intake" at bounding box center [44, 30] width 32 height 21
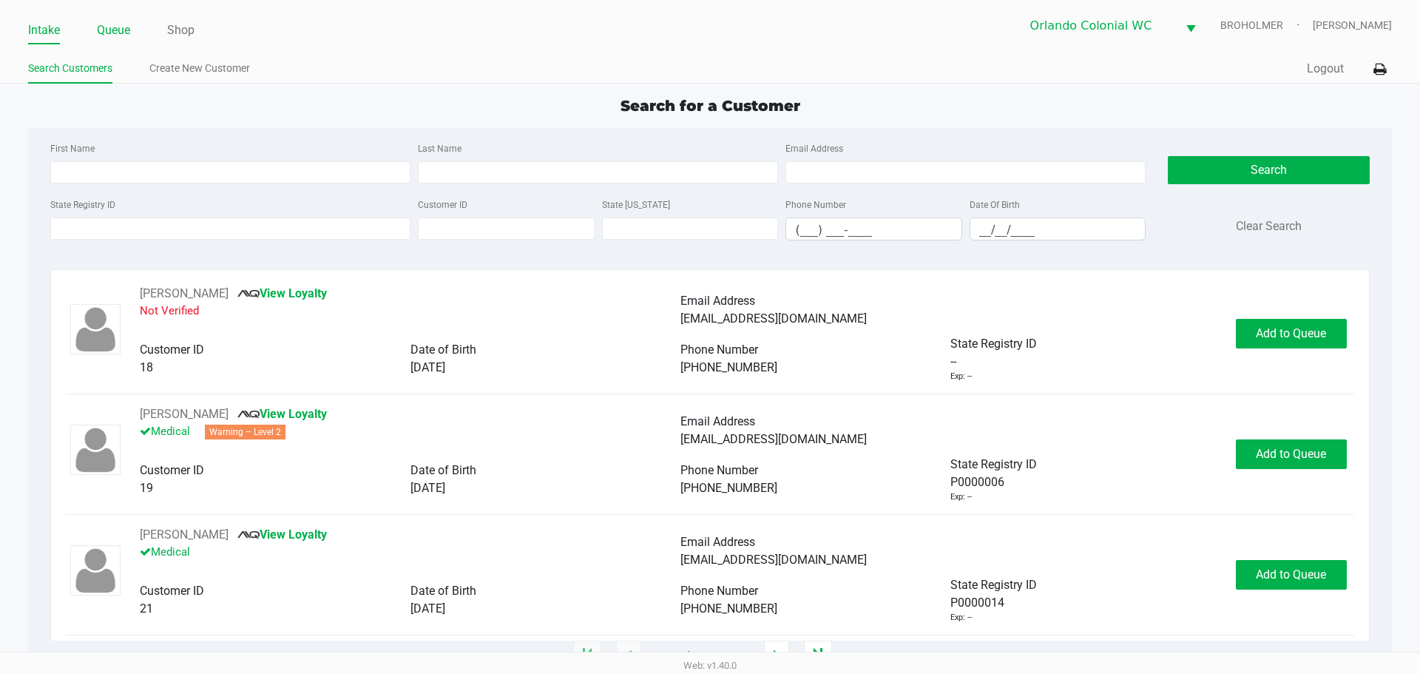
click at [108, 31] on link "Queue" at bounding box center [113, 30] width 33 height 21
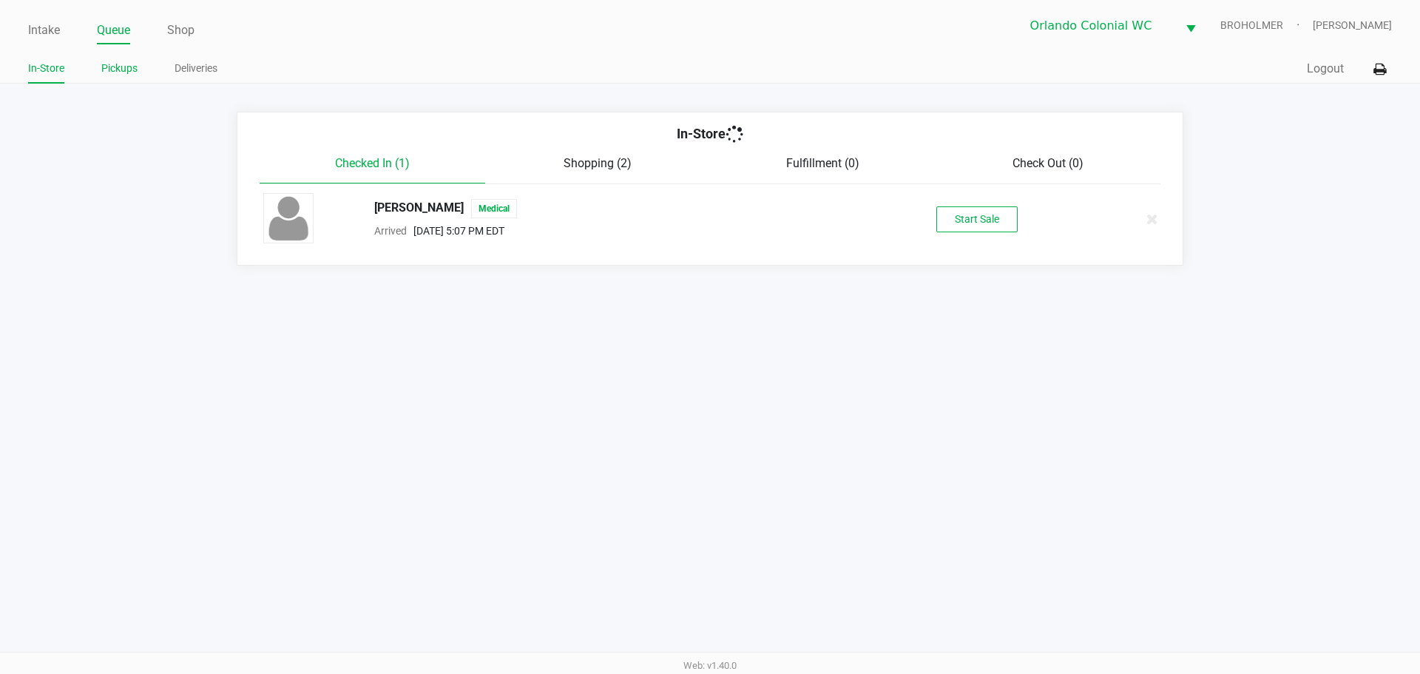
click at [124, 73] on link "Pickups" at bounding box center [119, 68] width 36 height 18
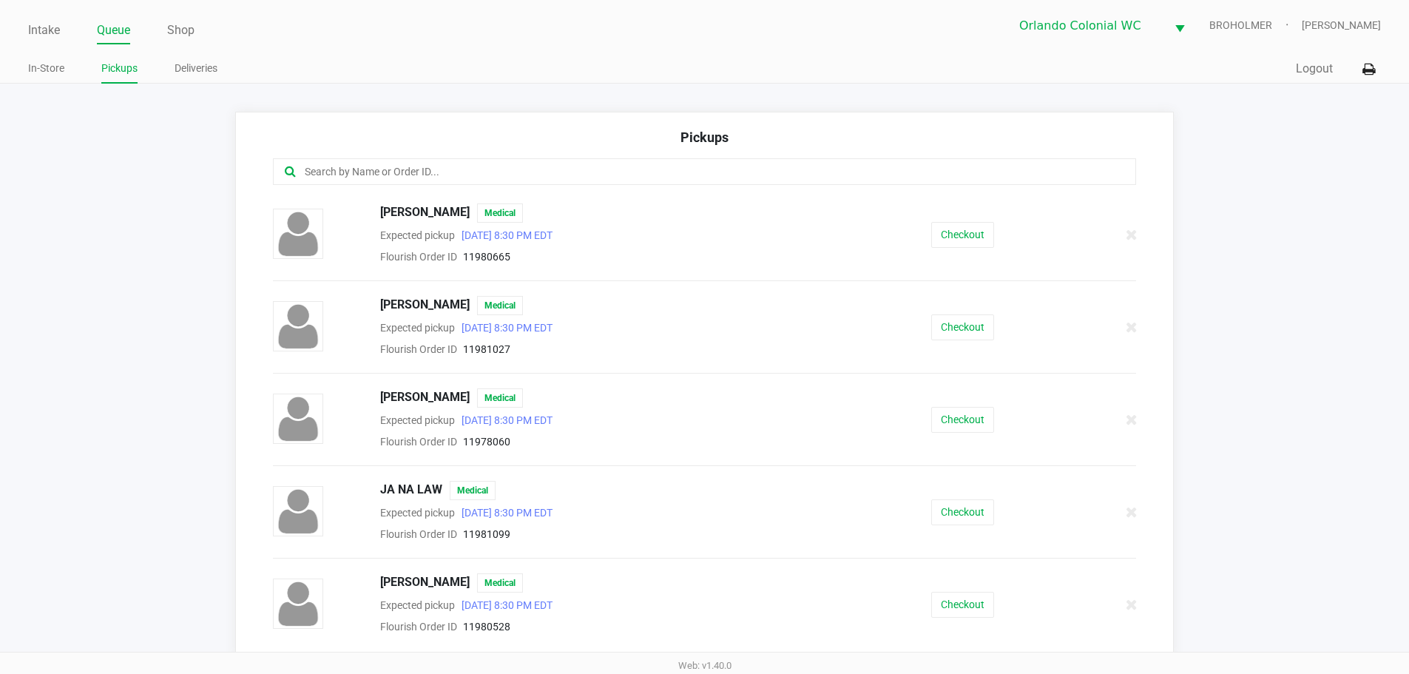
click at [449, 177] on input "text" at bounding box center [681, 171] width 756 height 17
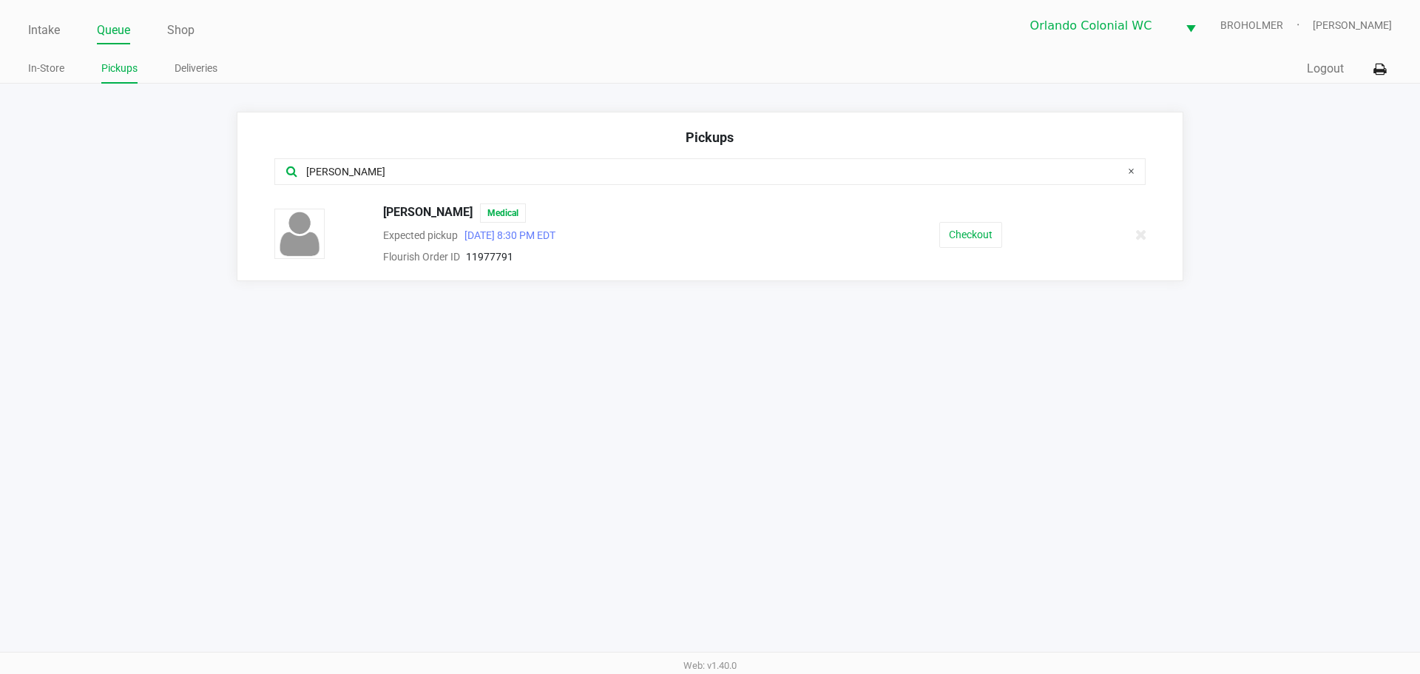
type input "[PERSON_NAME]"
click at [956, 237] on button "Checkout" at bounding box center [970, 235] width 63 height 26
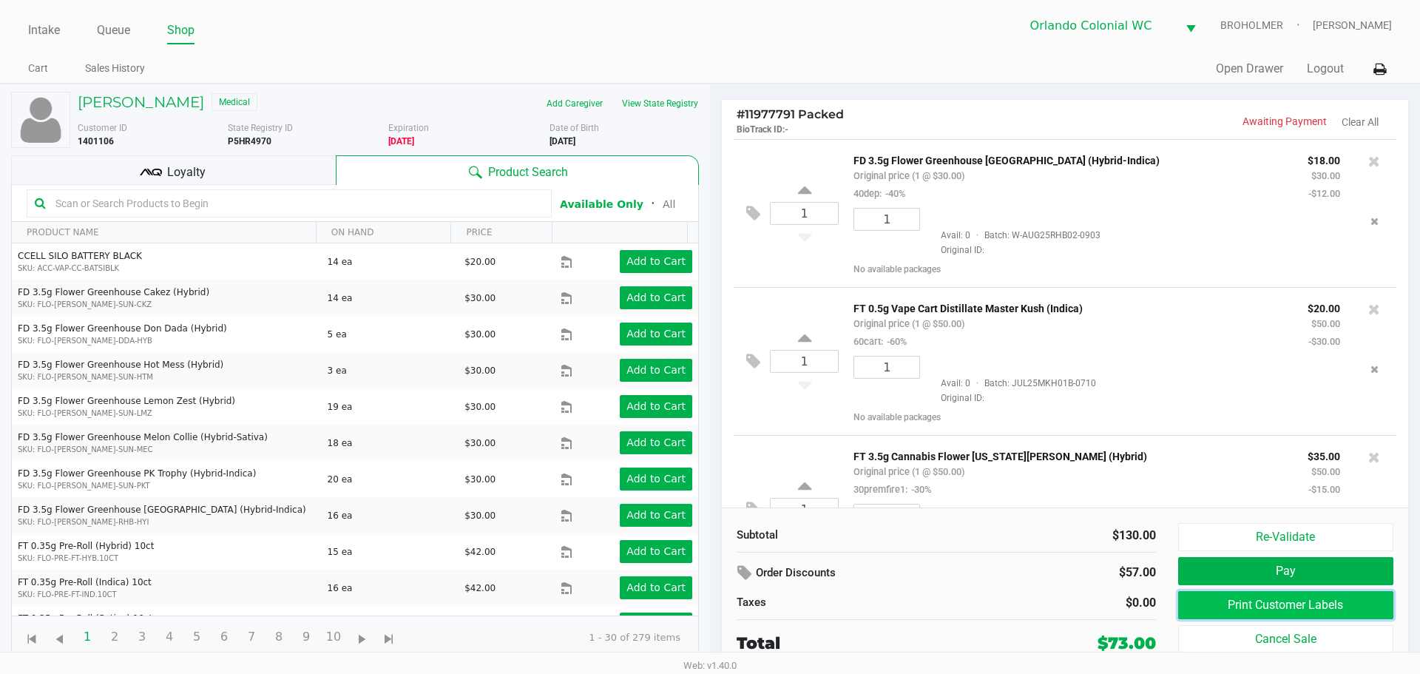
click at [1331, 606] on button "Print Customer Labels" at bounding box center [1285, 605] width 215 height 28
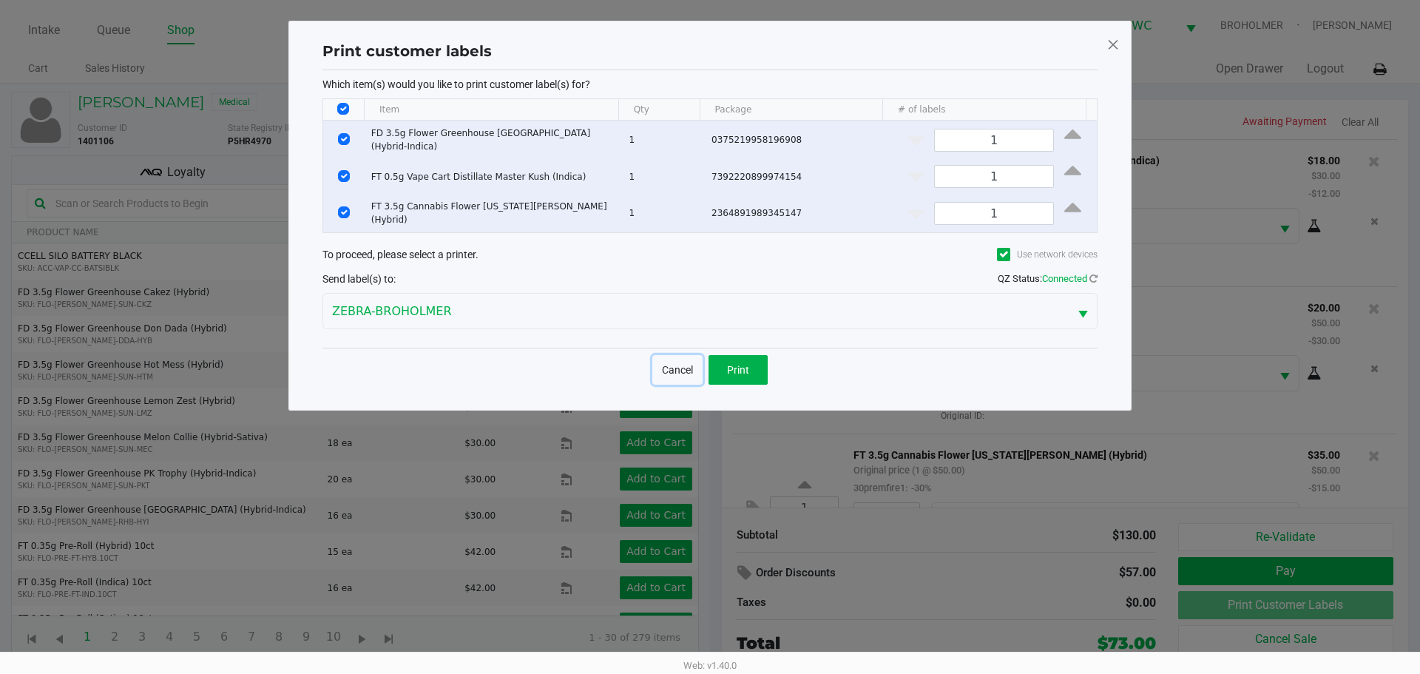
click at [663, 360] on button "Cancel" at bounding box center [677, 370] width 50 height 30
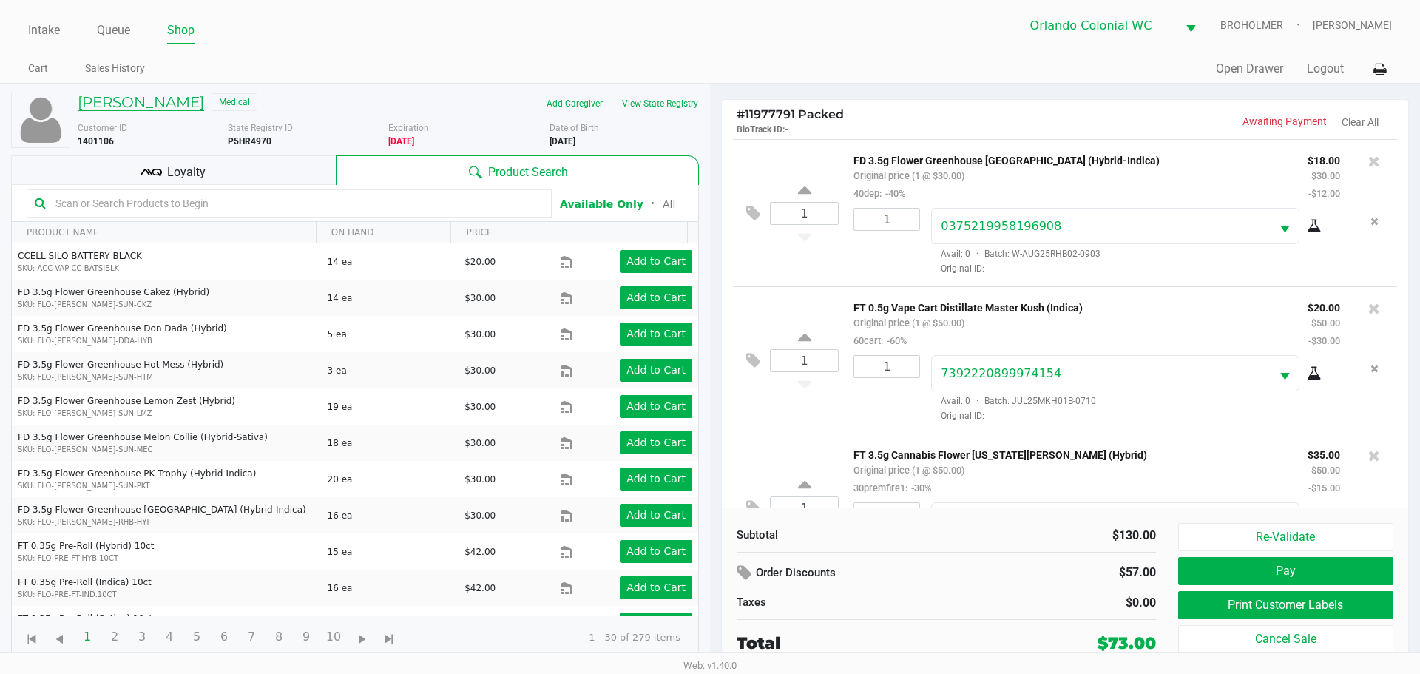
click at [159, 104] on h5 "[PERSON_NAME]" at bounding box center [141, 102] width 126 height 18
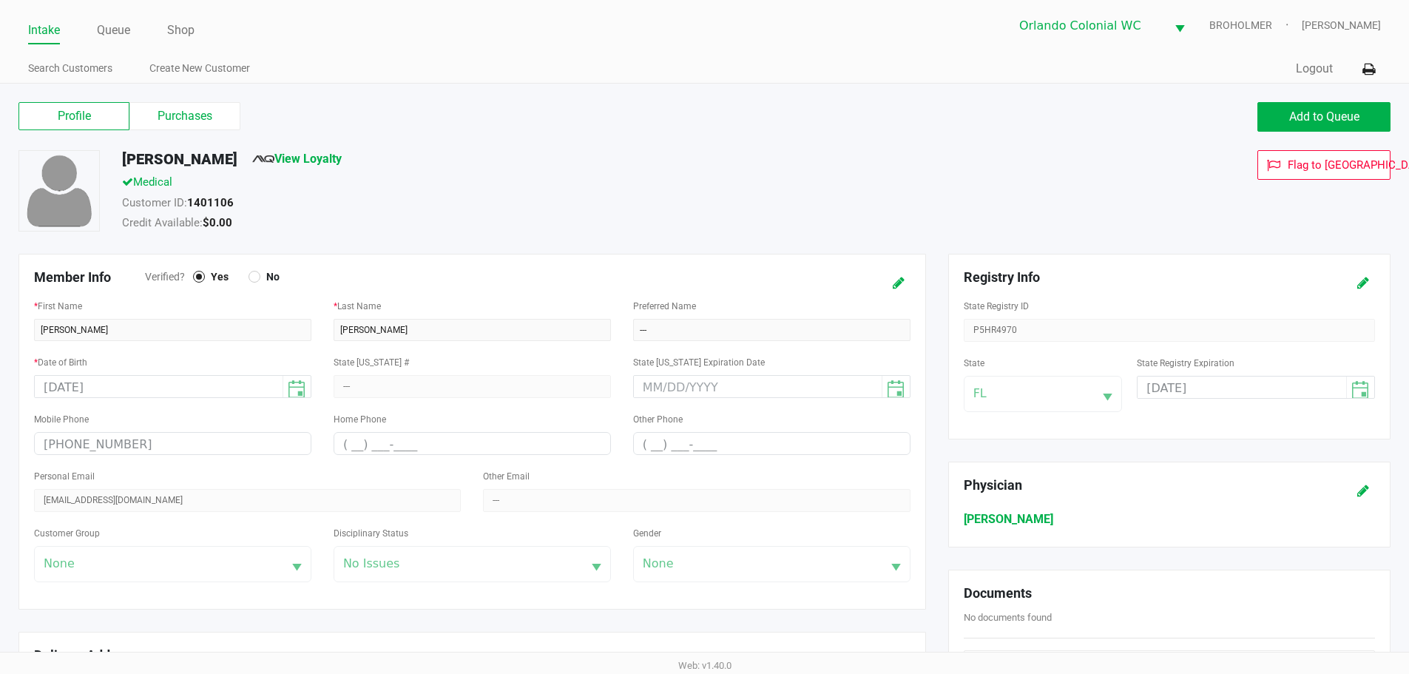
click at [1363, 283] on icon at bounding box center [1363, 283] width 12 height 10
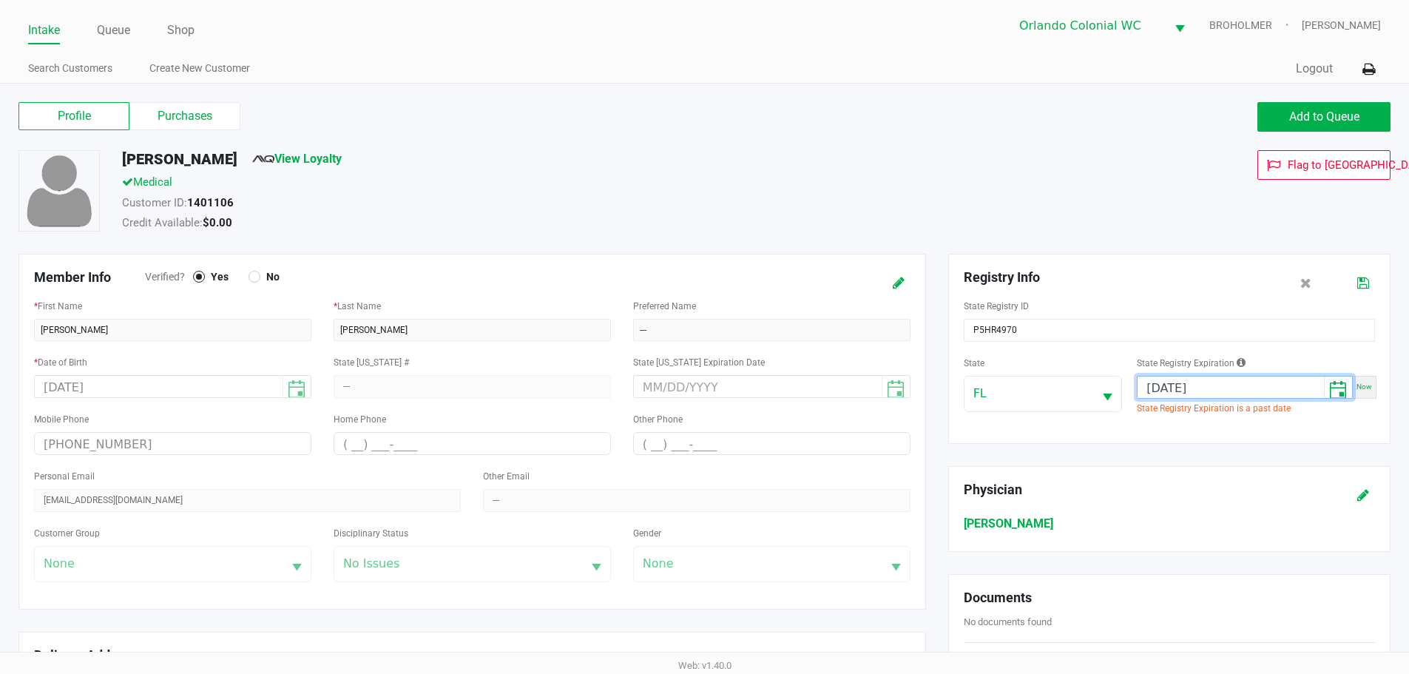
click at [1153, 386] on input "[DATE]" at bounding box center [1230, 387] width 186 height 23
click at [1359, 283] on icon at bounding box center [1363, 283] width 12 height 10
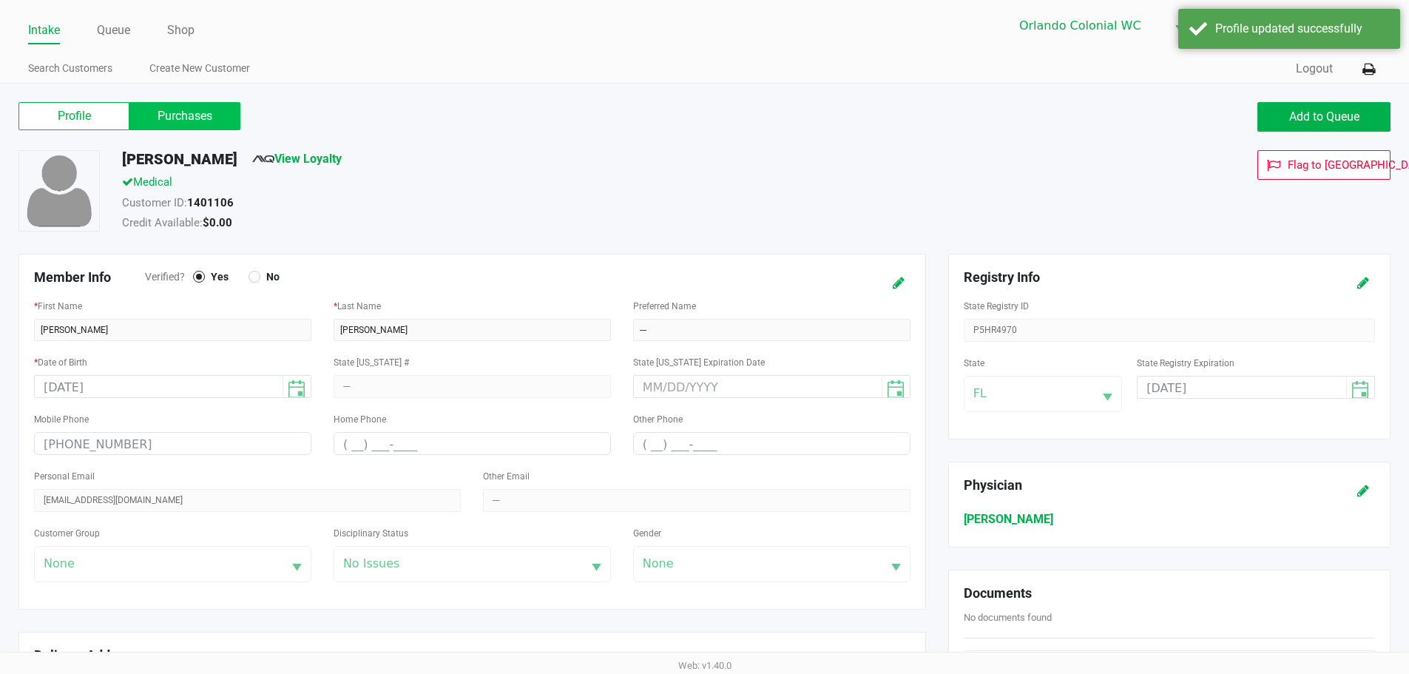
click at [195, 112] on label "Purchases" at bounding box center [184, 116] width 111 height 28
click at [0, 0] on 1 "Purchases" at bounding box center [0, 0] width 0 height 0
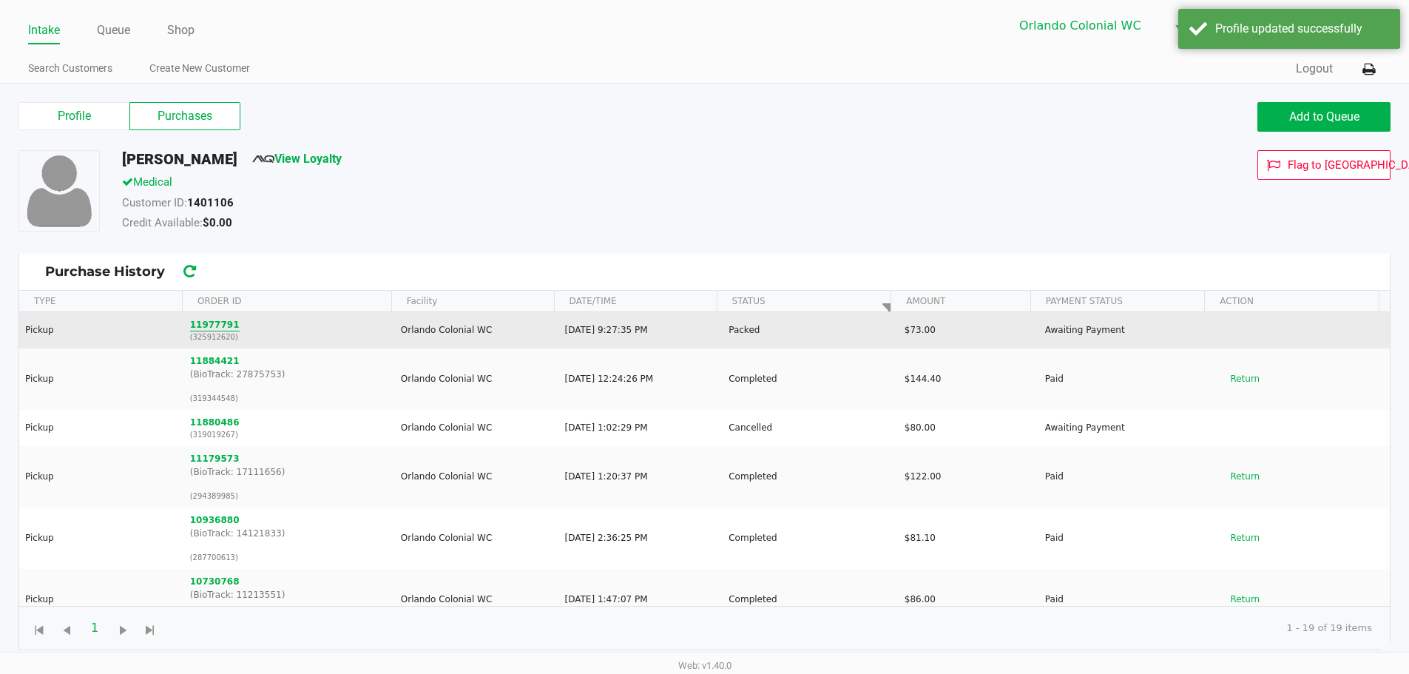
click at [209, 326] on button "11977791" at bounding box center [215, 324] width 50 height 13
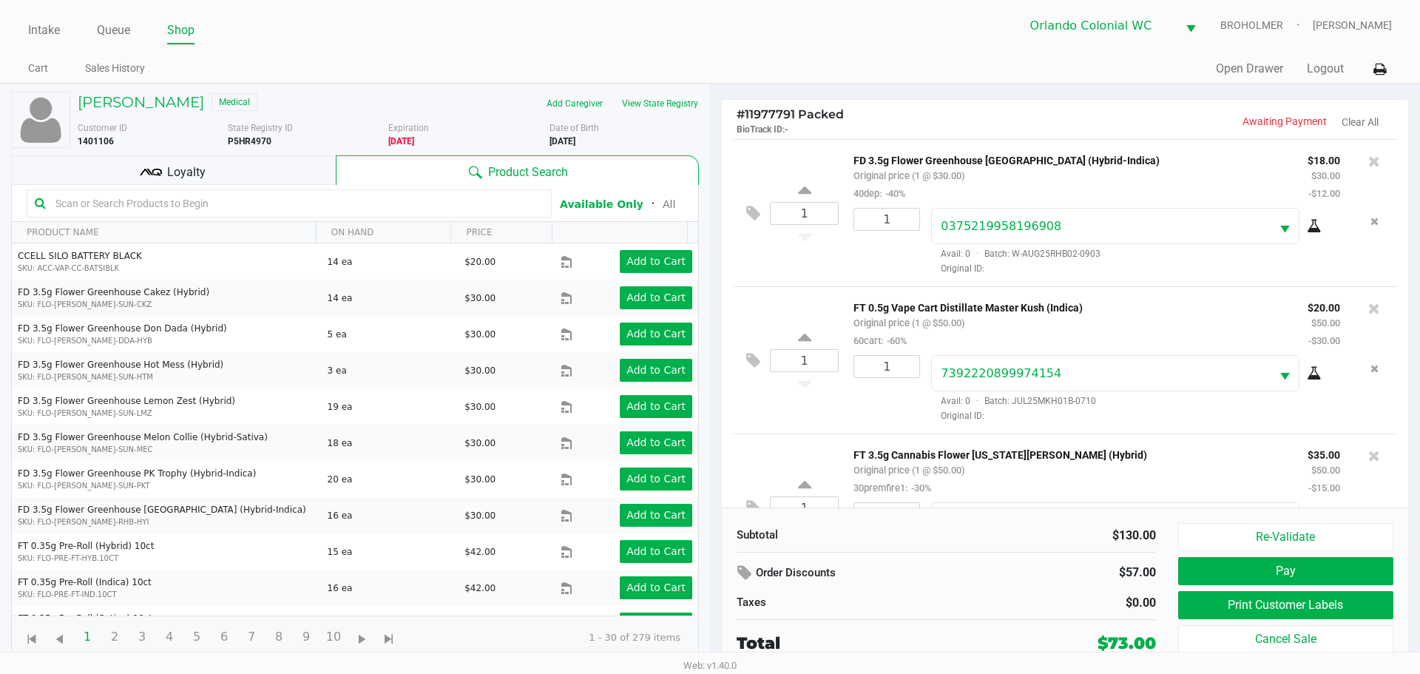
click at [207, 168] on div "Loyalty" at bounding box center [173, 170] width 325 height 30
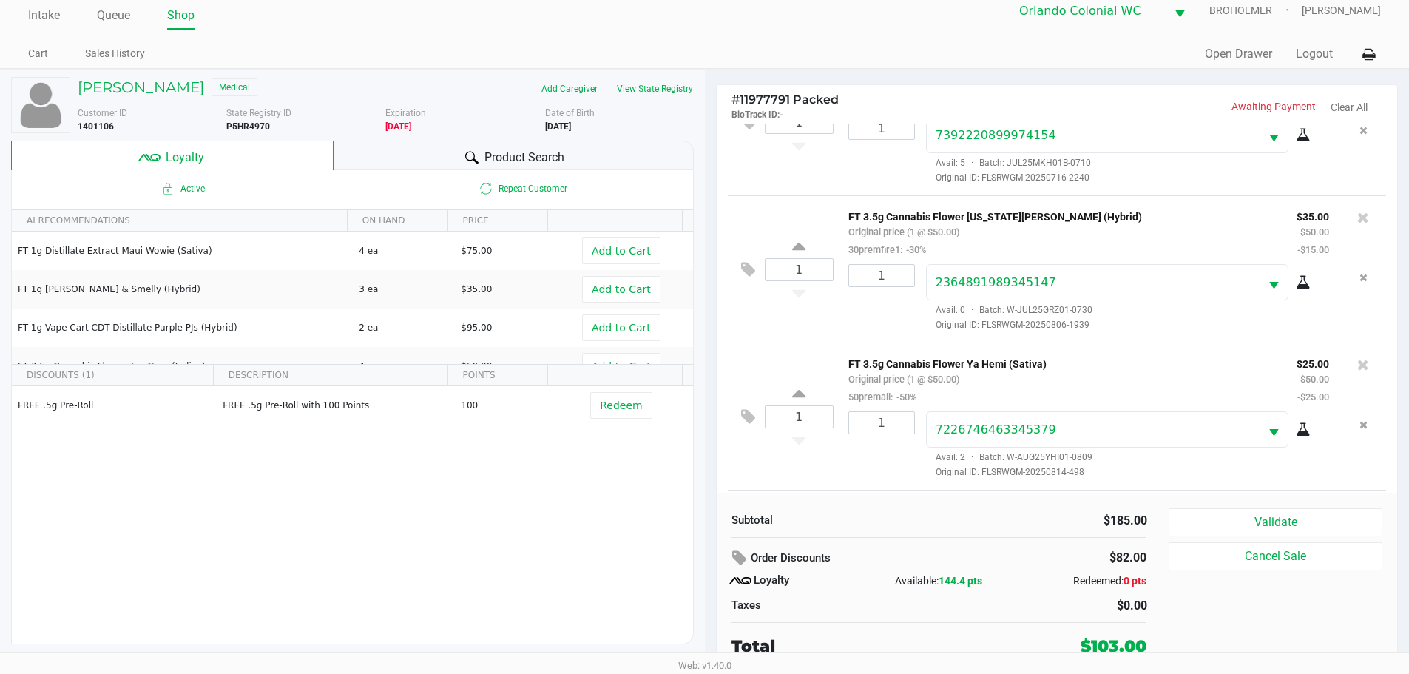
scroll to position [354, 0]
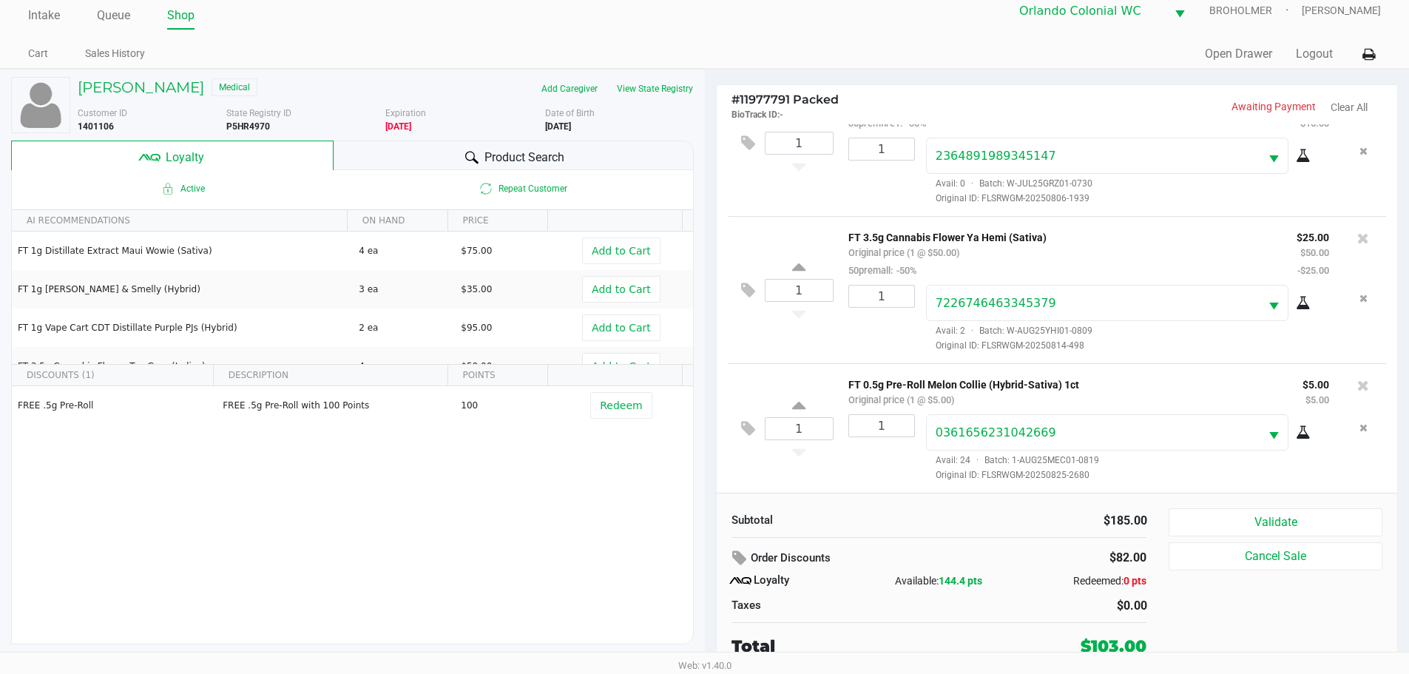
click at [1302, 517] on button "Validate" at bounding box center [1274, 522] width 213 height 28
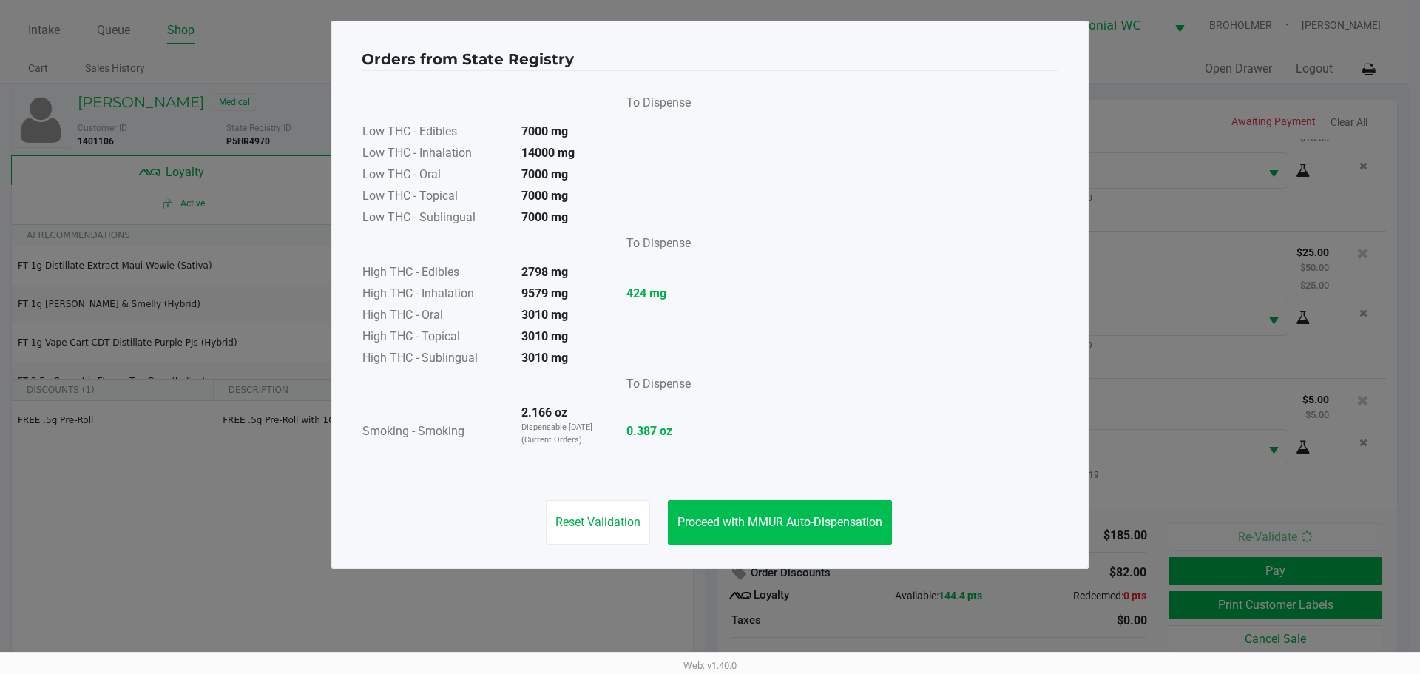
click at [849, 518] on span "Proceed with MMUR Auto-Dispensation" at bounding box center [779, 522] width 205 height 14
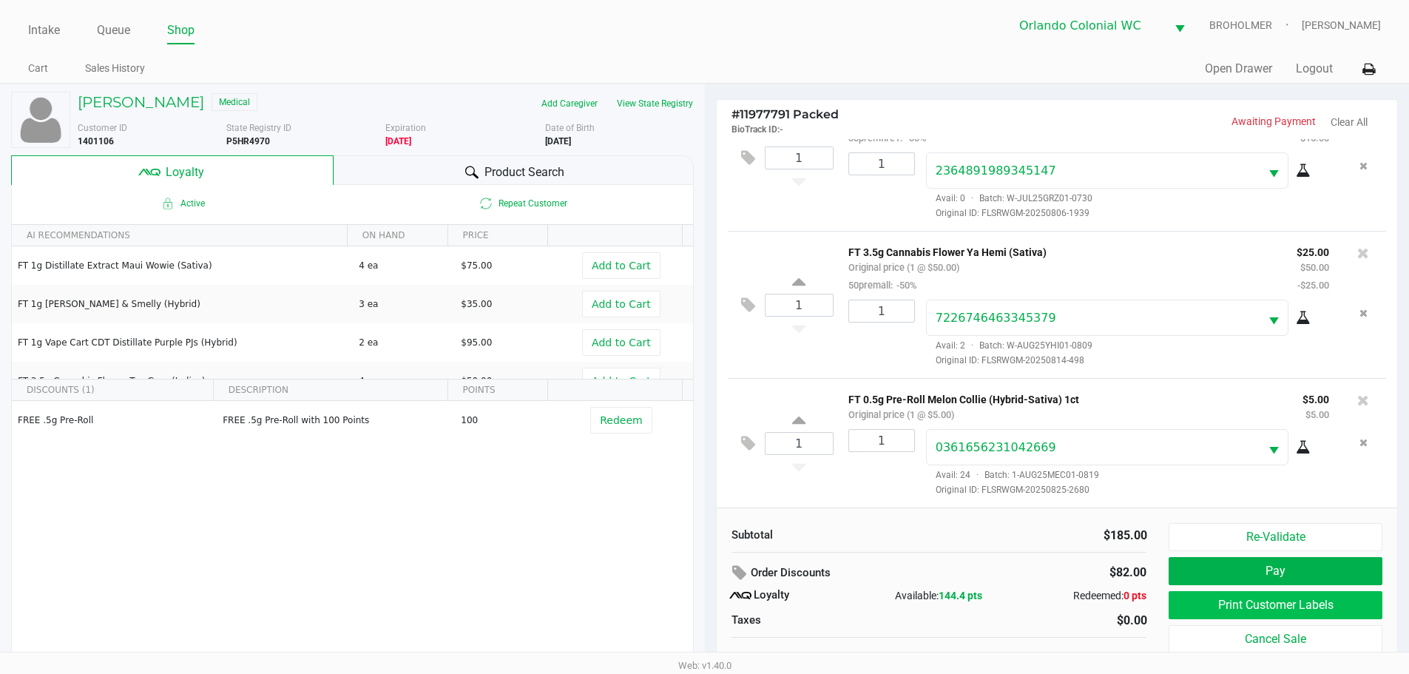
click at [1275, 606] on button "Print Customer Labels" at bounding box center [1274, 605] width 213 height 28
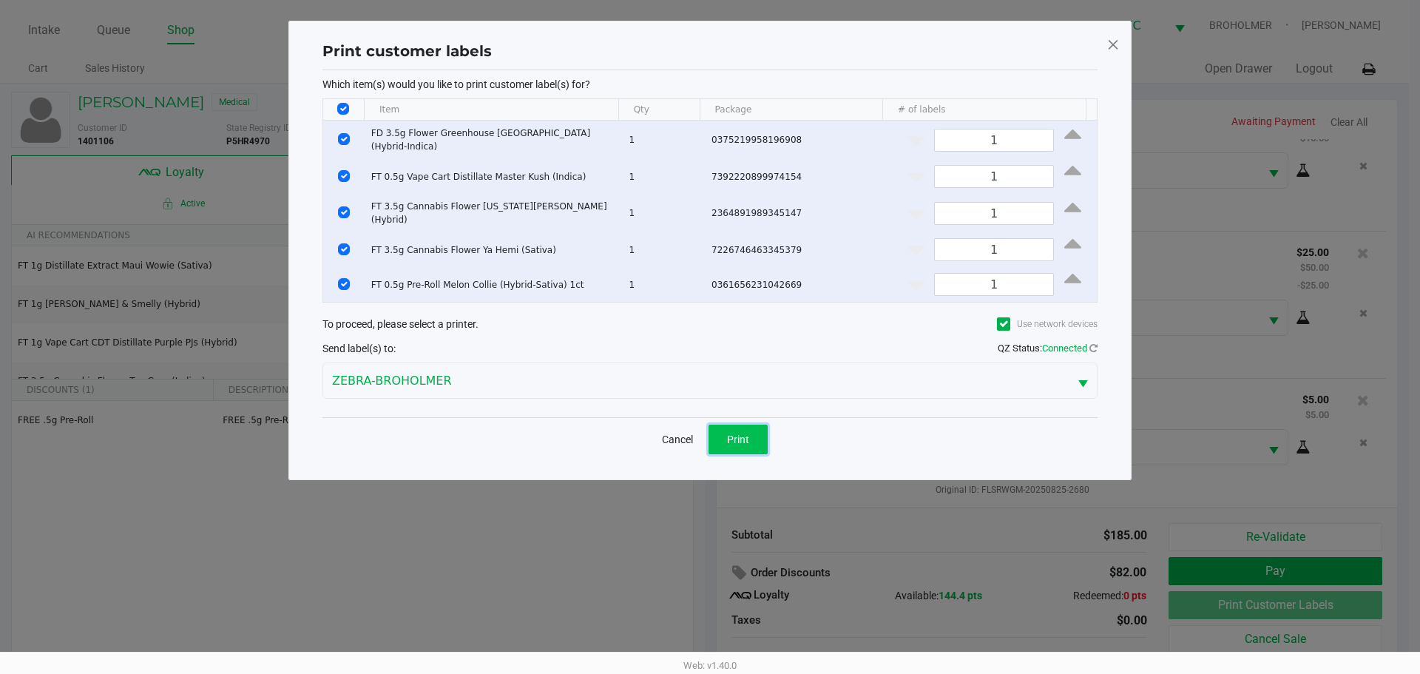
click at [736, 433] on span "Print" at bounding box center [738, 439] width 22 height 12
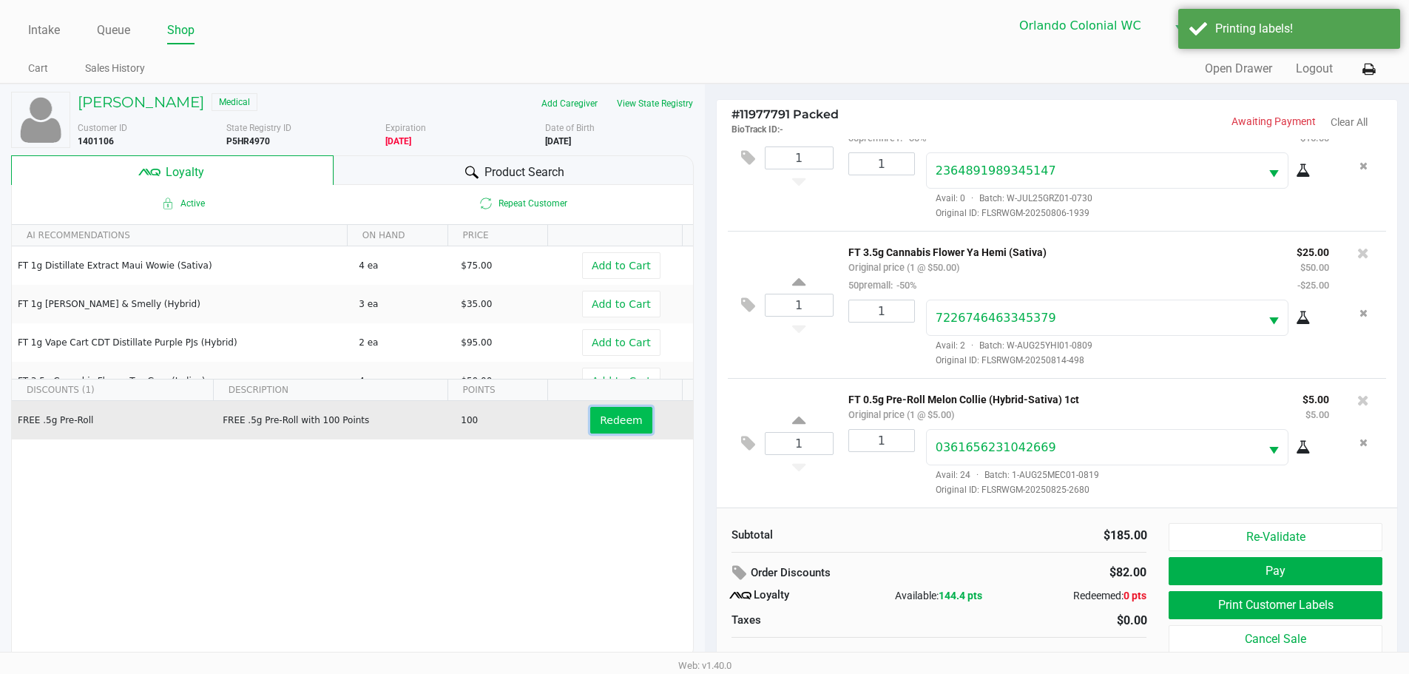
click at [629, 422] on span "Redeem" at bounding box center [621, 420] width 42 height 12
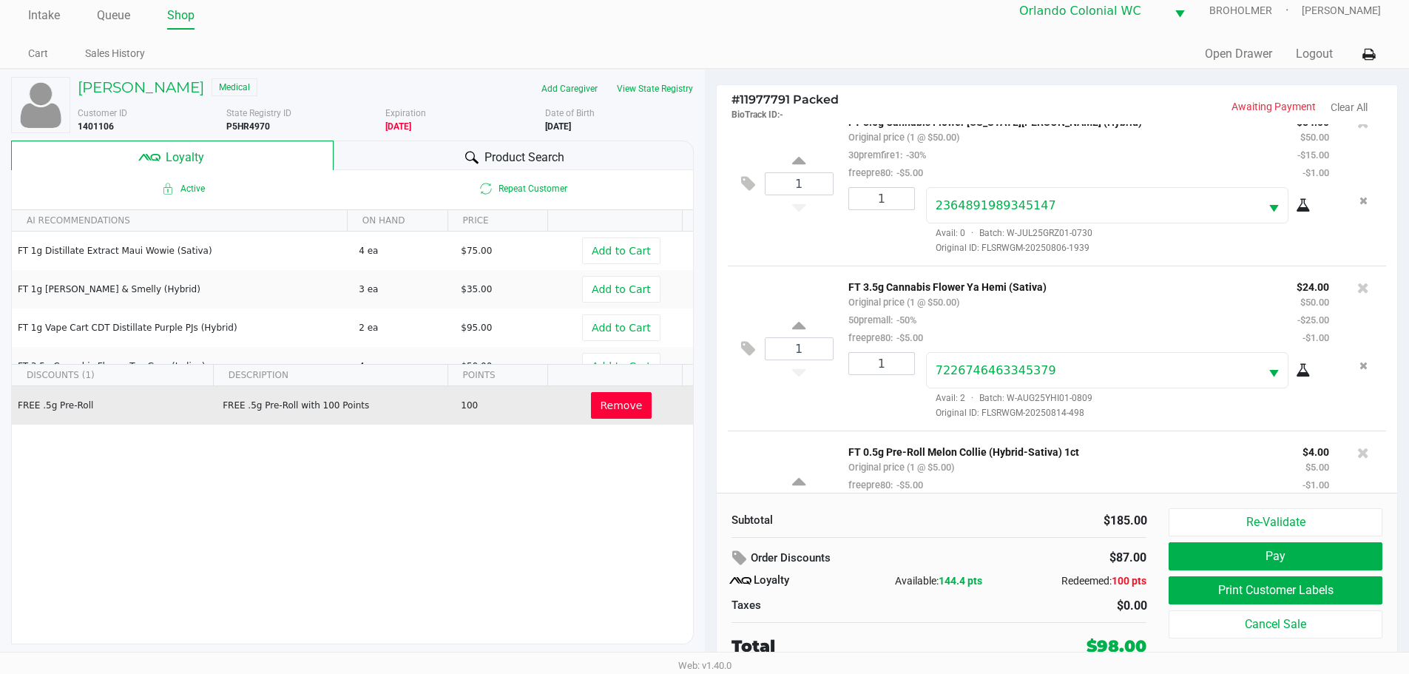
scroll to position [442, 0]
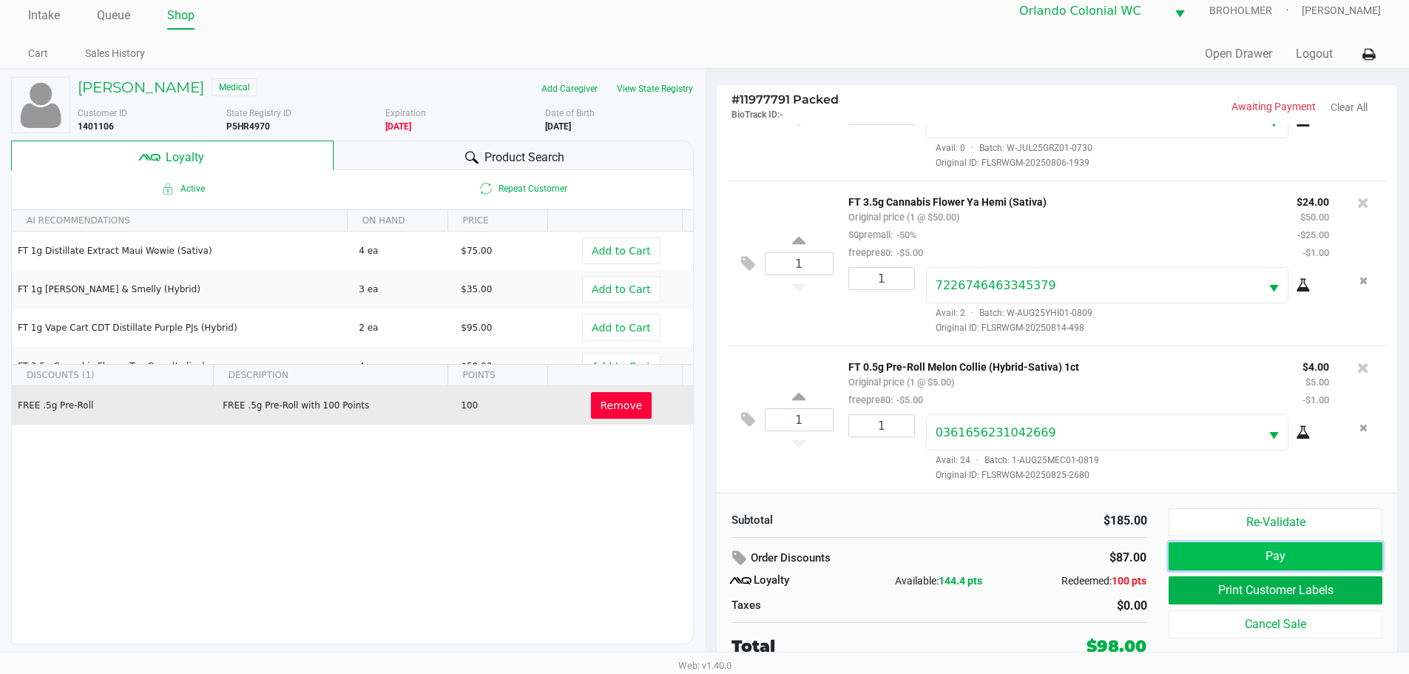
click at [1312, 554] on button "Pay" at bounding box center [1274, 556] width 213 height 28
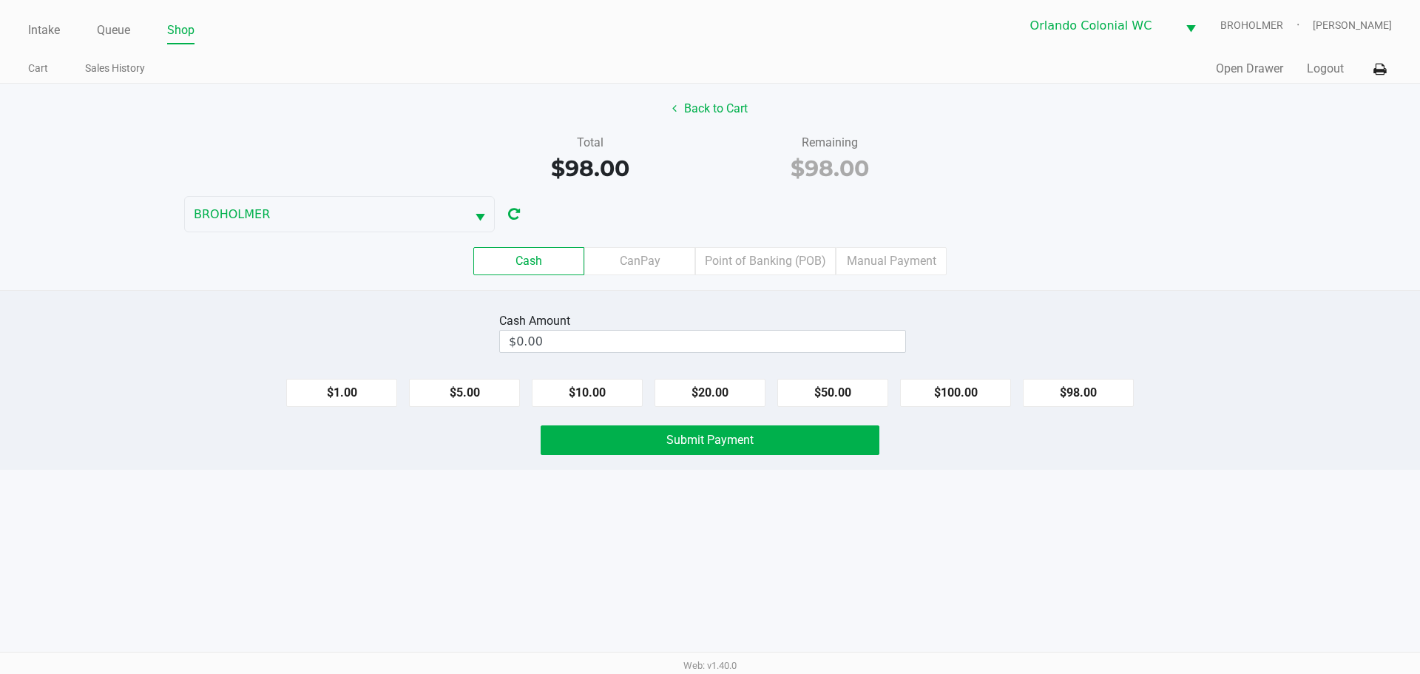
click at [640, 263] on label "CanPay" at bounding box center [639, 261] width 111 height 28
click at [0, 0] on 2 "CanPay" at bounding box center [0, 0] width 0 height 0
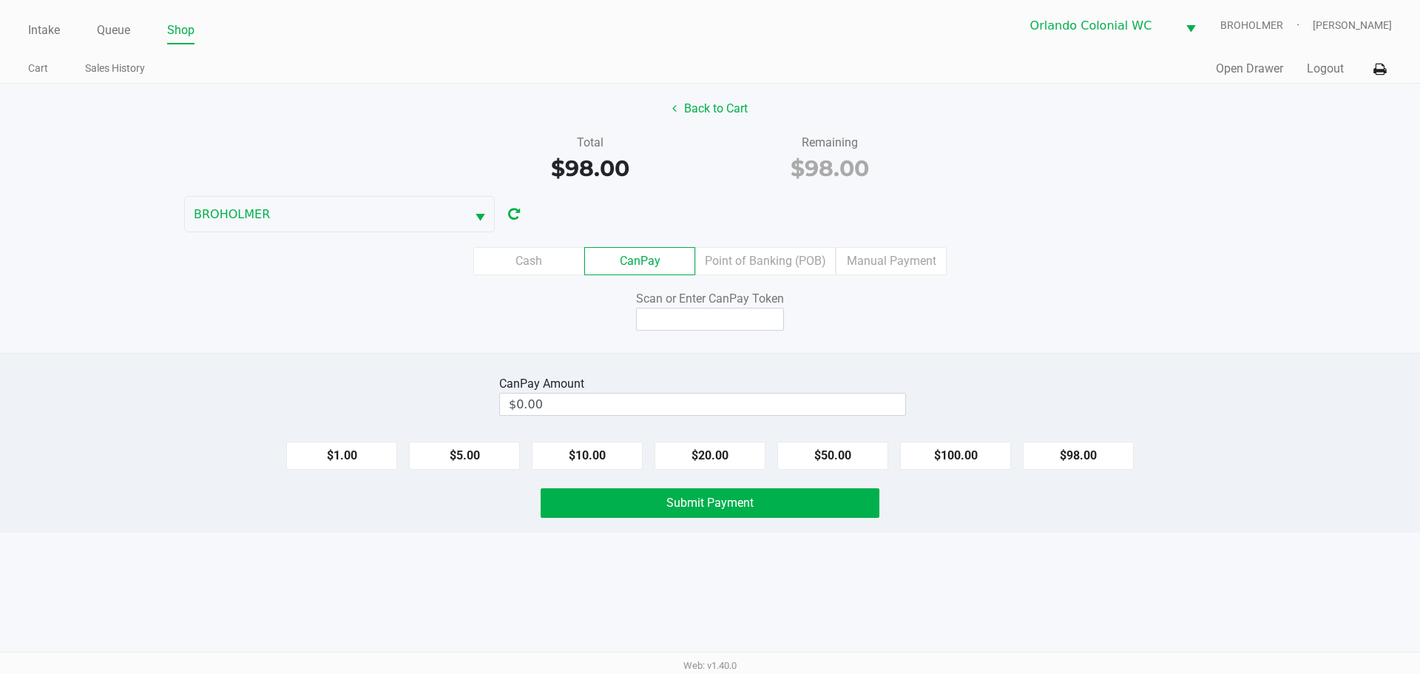
click at [1077, 443] on button "$98.00" at bounding box center [1078, 456] width 111 height 28
type input "$98.00"
click at [706, 322] on input at bounding box center [710, 319] width 148 height 23
type input "X8915295X"
click at [704, 512] on button "Submit Payment" at bounding box center [710, 503] width 339 height 30
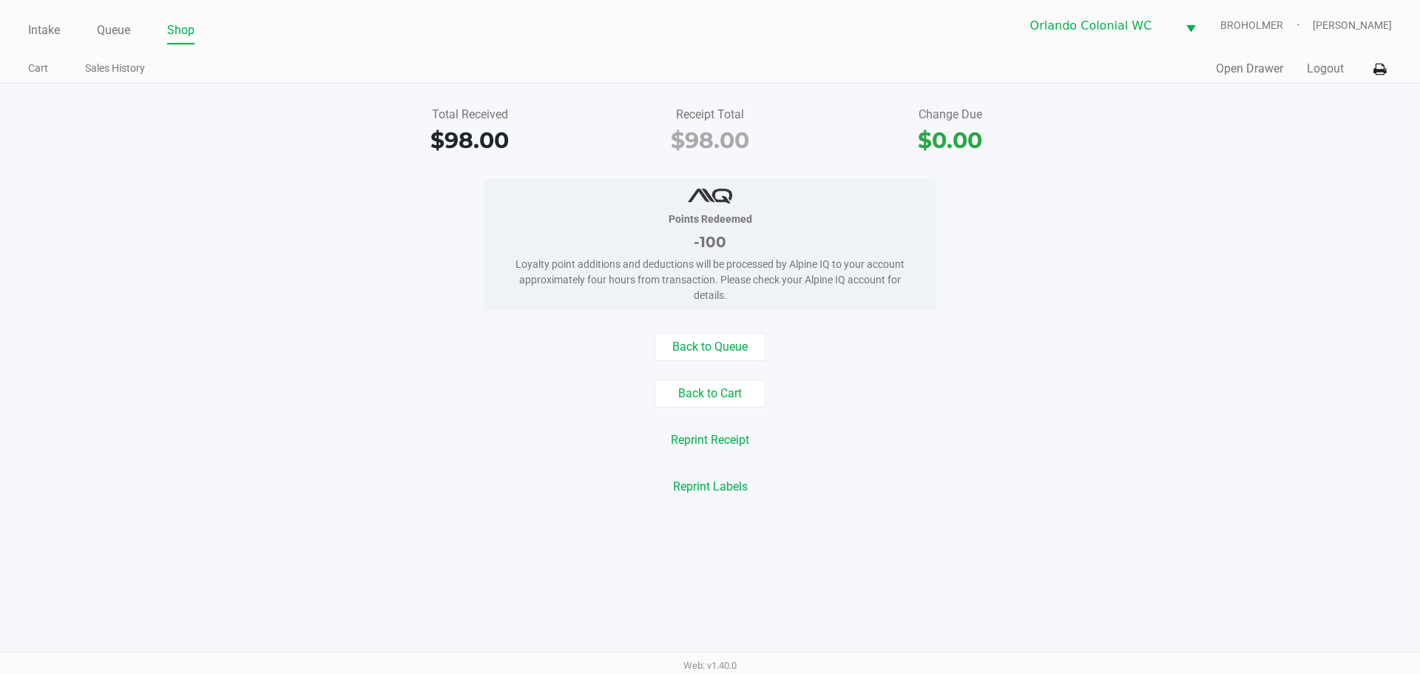
click at [40, 35] on link "Intake" at bounding box center [44, 30] width 32 height 21
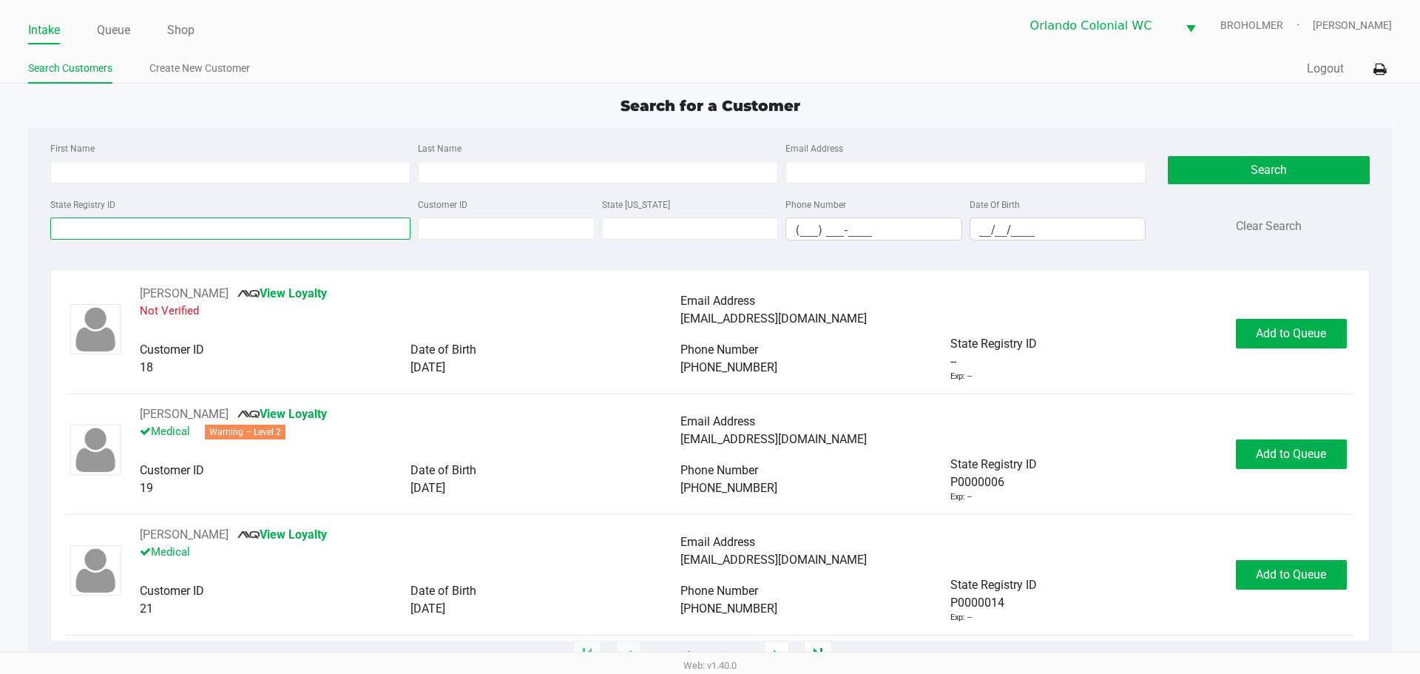
click at [179, 226] on input "State Registry ID" at bounding box center [230, 228] width 360 height 22
click at [496, 172] on input "Last Name" at bounding box center [598, 172] width 360 height 22
type input "cotto"
click at [1043, 231] on input "__/__/____" at bounding box center [1057, 229] width 175 height 23
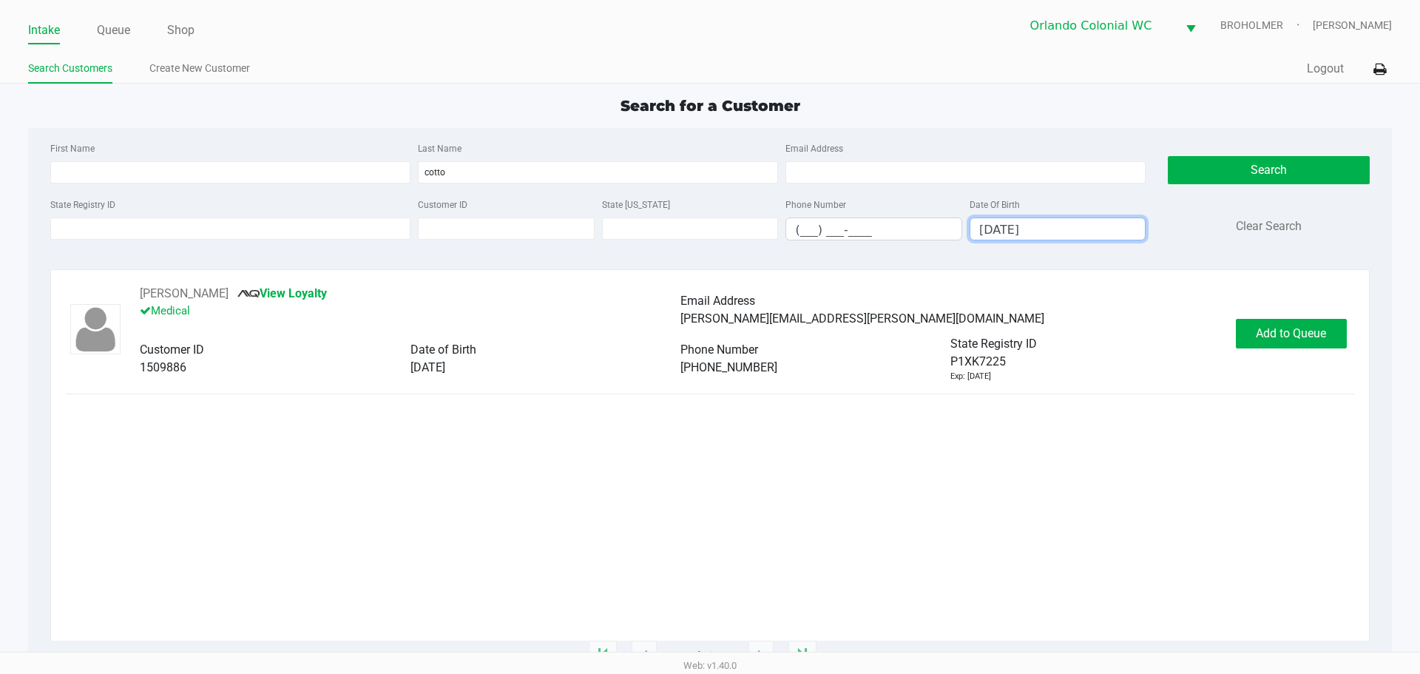
type input "[DATE]"
click at [1260, 321] on button "Add to Queue" at bounding box center [1291, 334] width 111 height 30
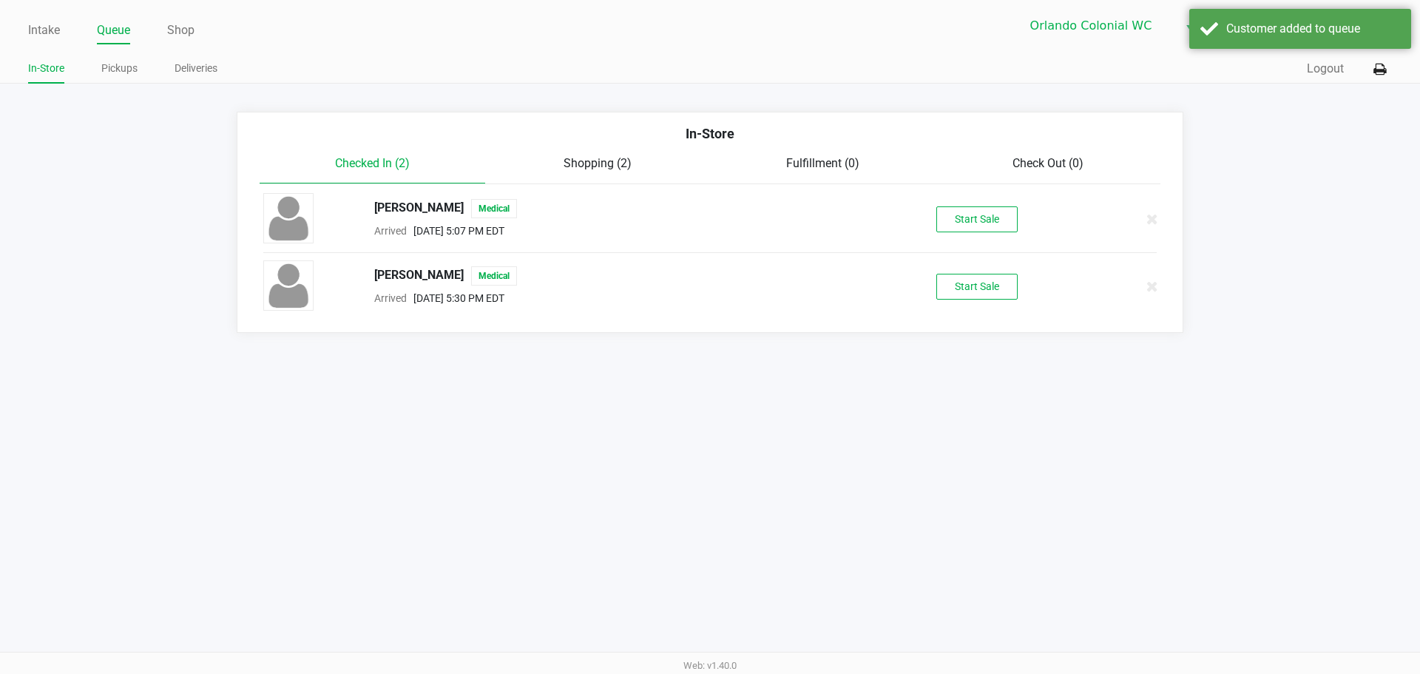
click at [950, 311] on div "[PERSON_NAME] Medical Arrived [DATE] 5:30 PM EDT Start Sale" at bounding box center [710, 286] width 916 height 52
click at [978, 287] on button "Start Sale" at bounding box center [976, 287] width 81 height 26
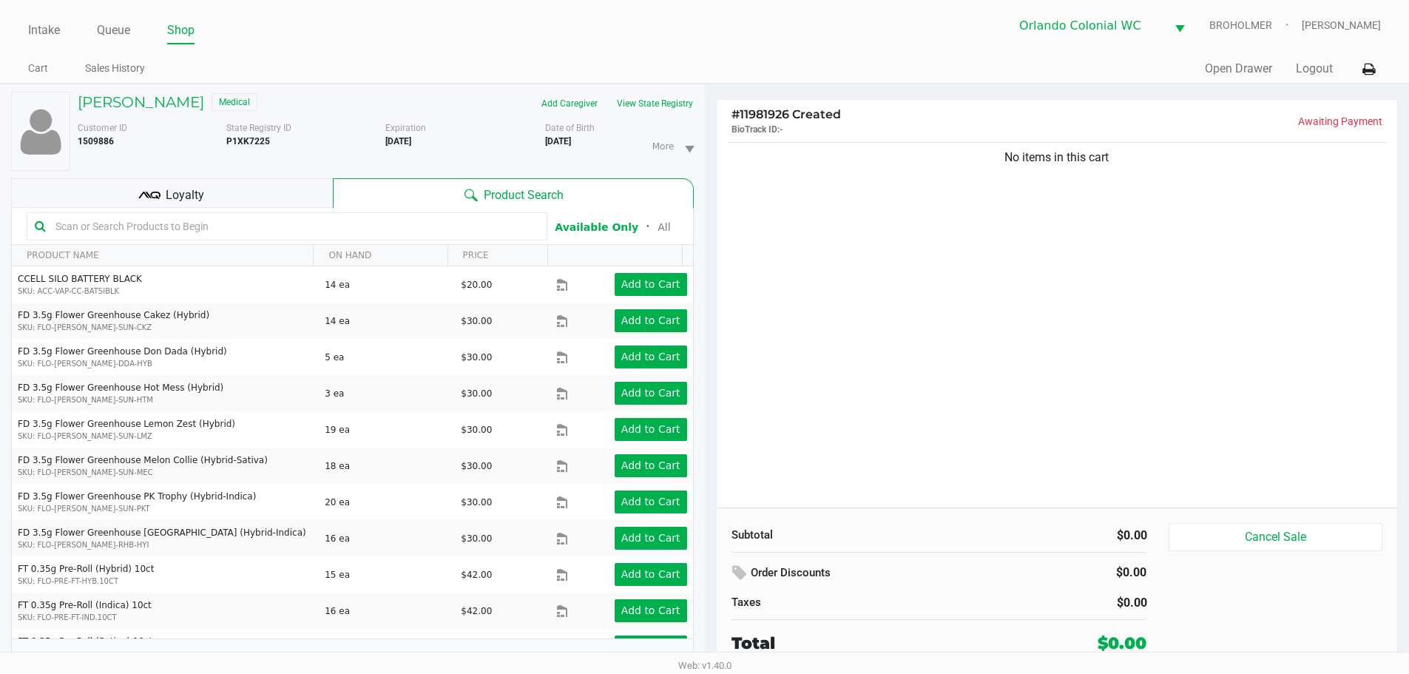
click at [342, 223] on input "text" at bounding box center [295, 226] width 490 height 22
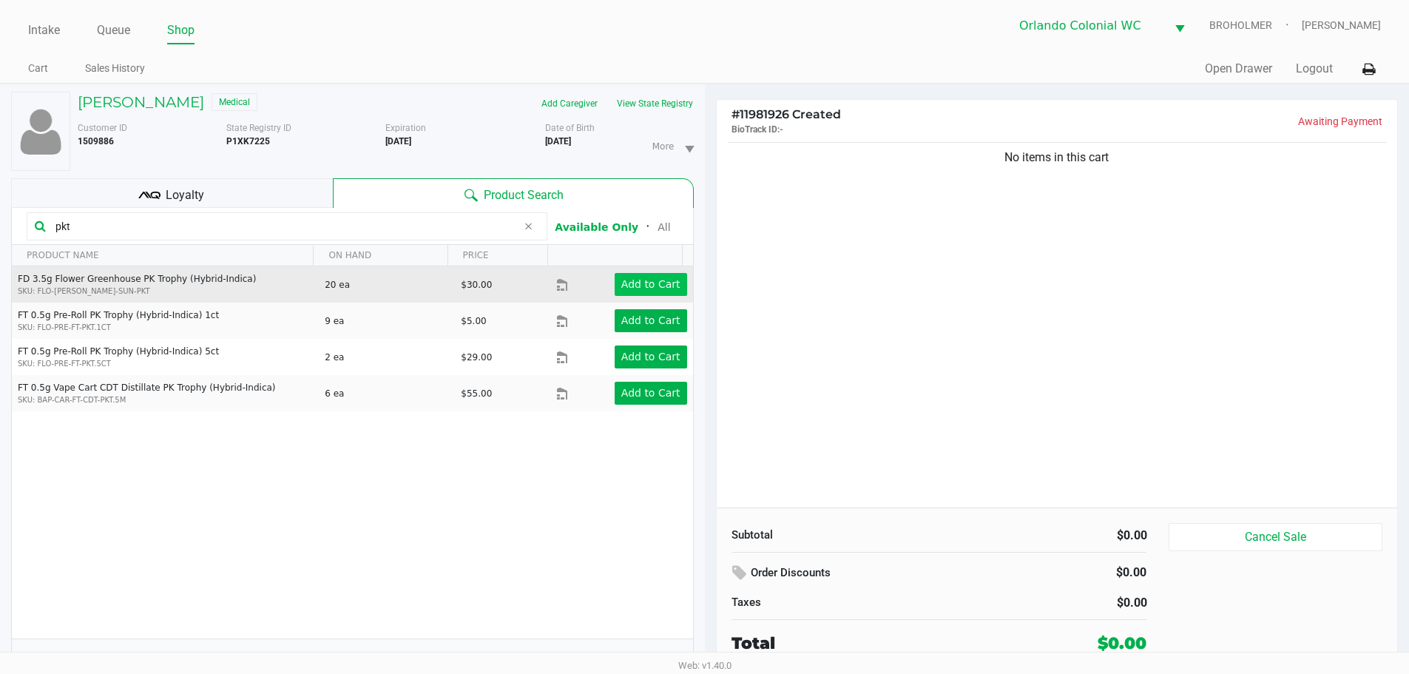
type input "pkt"
click at [621, 285] on app-button-loader "Add to Cart" at bounding box center [650, 284] width 59 height 12
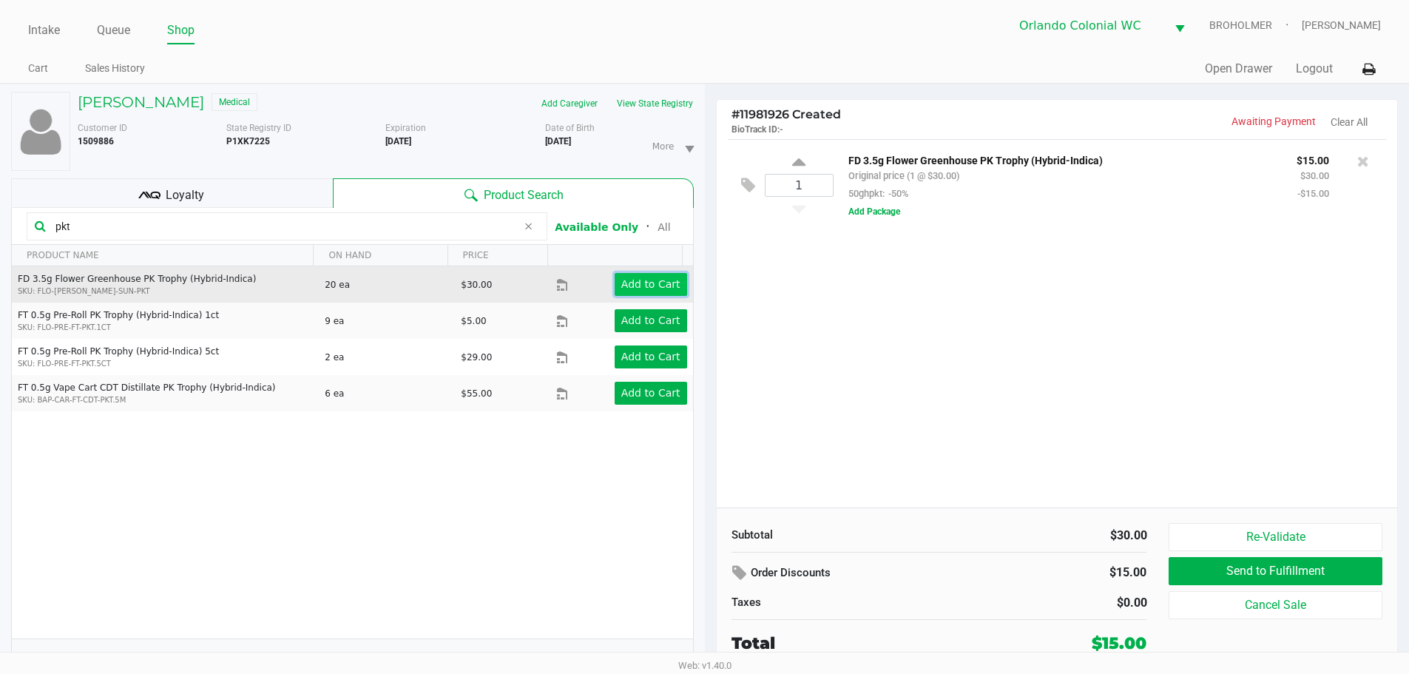
click at [636, 282] on app-button-loader "Add to Cart" at bounding box center [650, 284] width 59 height 12
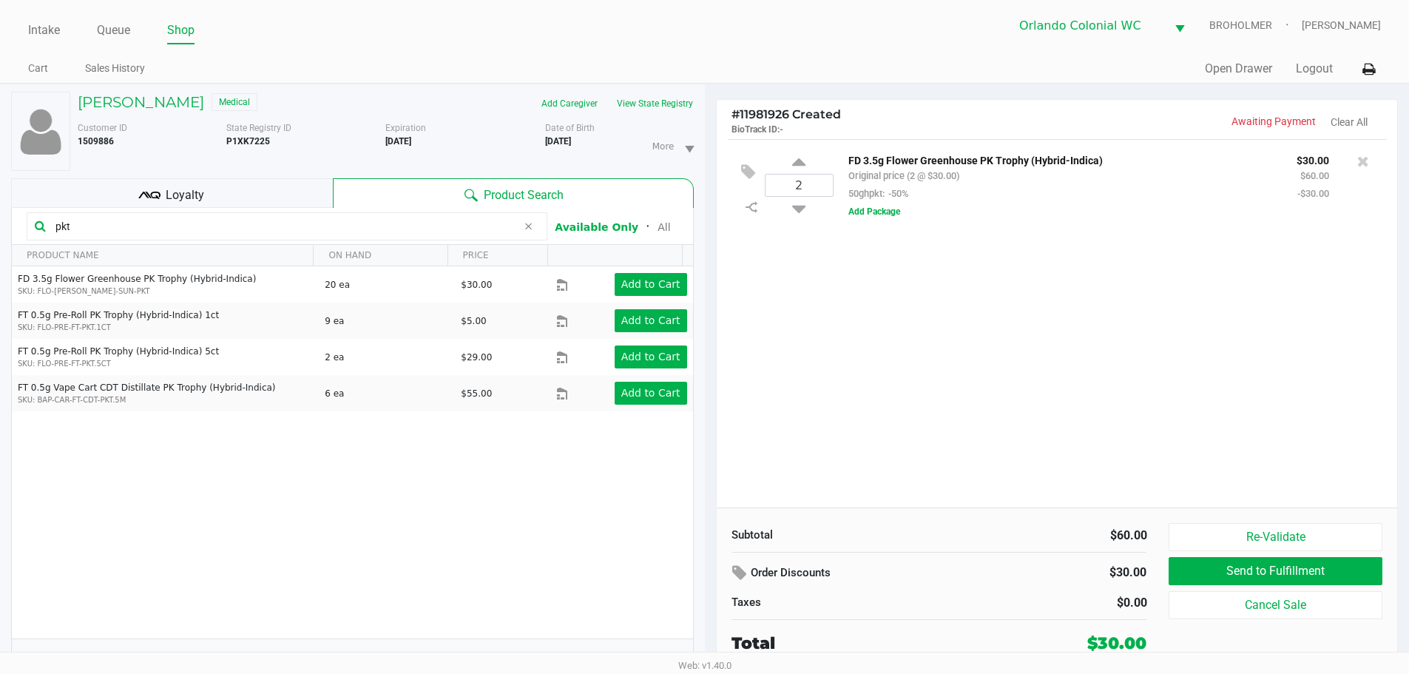
click at [640, 115] on button "View State Registry" at bounding box center [650, 104] width 87 height 24
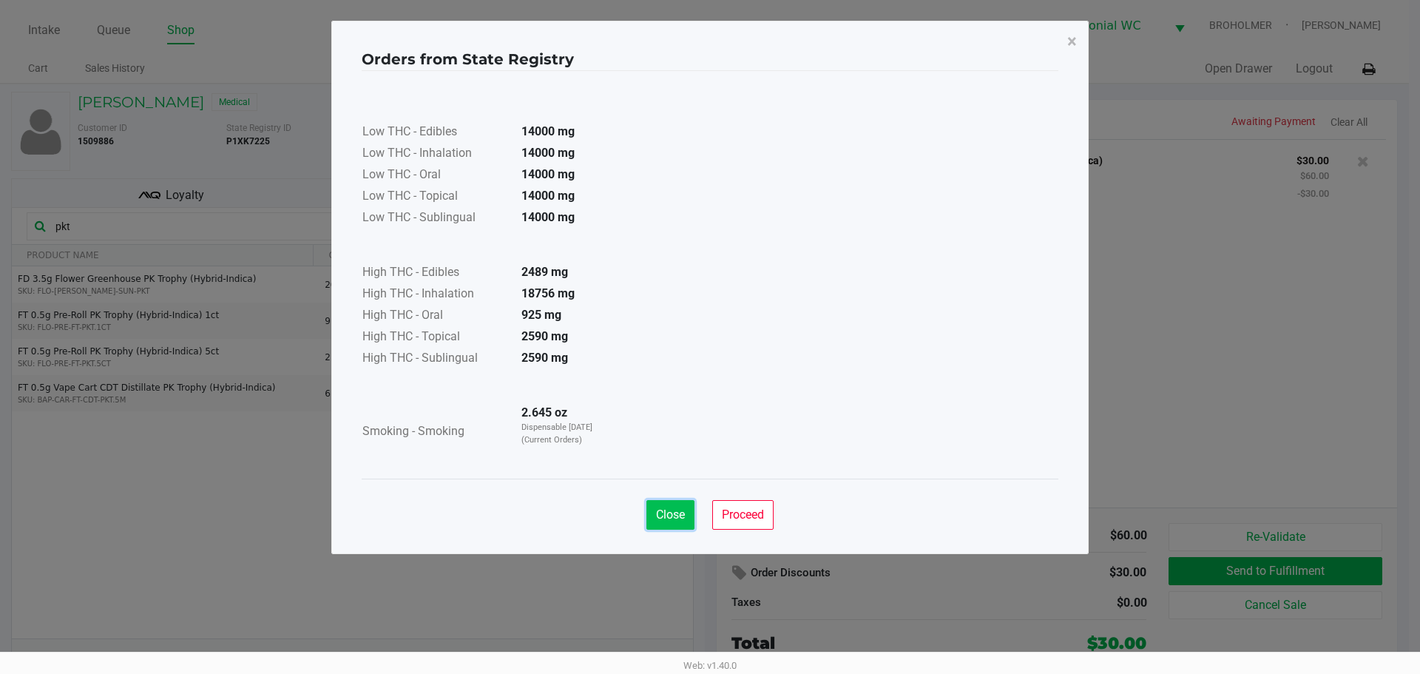
click at [672, 515] on span "Close" at bounding box center [670, 514] width 29 height 14
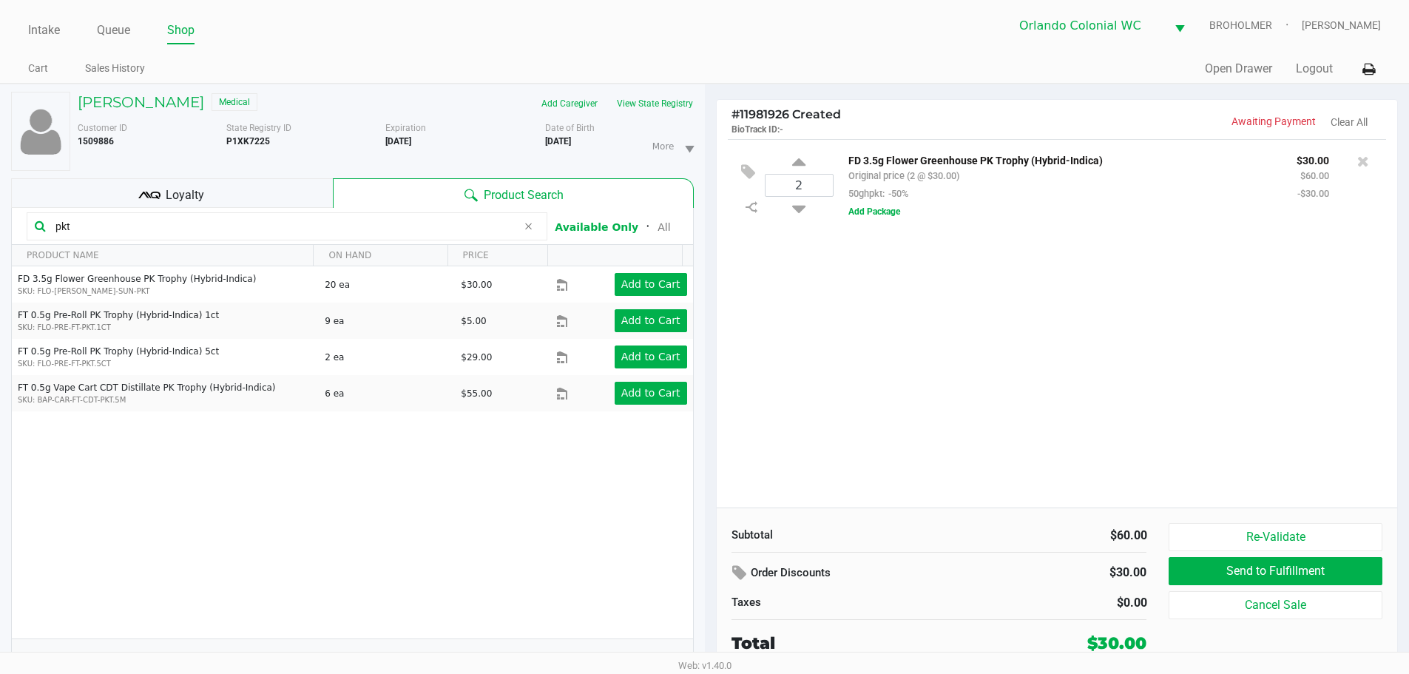
click at [872, 405] on div "2 FD 3.5g Flower Greenhouse PK Trophy (Hybrid-Indica) Original price (2 @ $30.0…" at bounding box center [1057, 323] width 681 height 368
click at [956, 413] on div "2 FD 3.5g Flower Greenhouse PK Trophy (Hybrid-Indica) Original price (2 @ $30.0…" at bounding box center [1057, 323] width 681 height 368
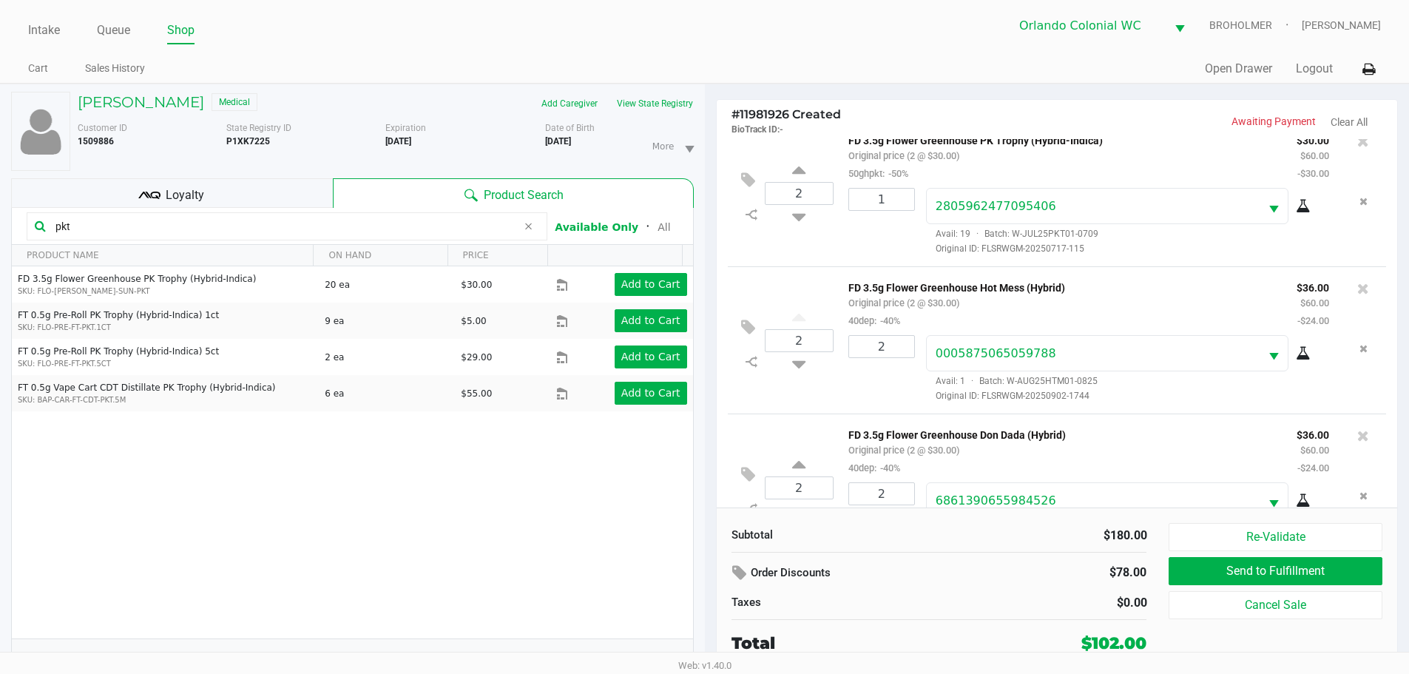
scroll to position [75, 0]
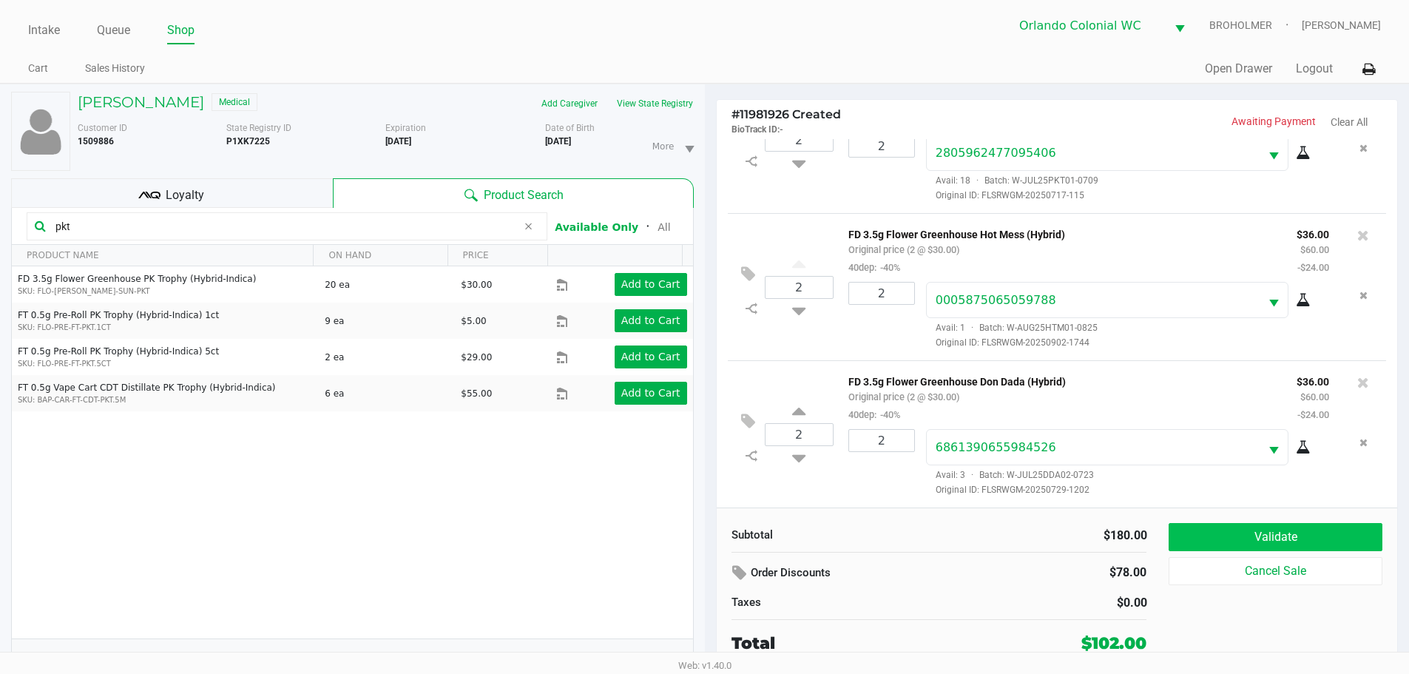
click at [1279, 524] on button "Validate" at bounding box center [1274, 537] width 213 height 28
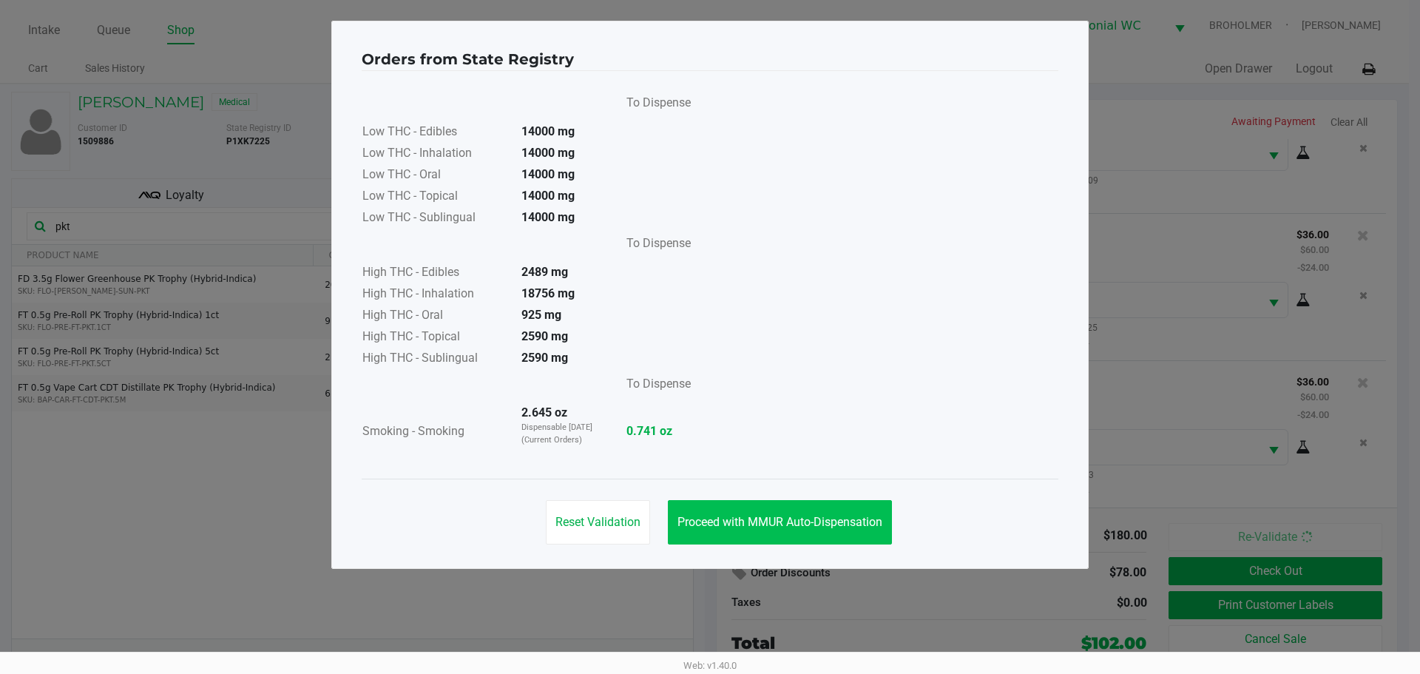
click at [802, 505] on button "Proceed with MMUR Auto-Dispensation" at bounding box center [780, 522] width 224 height 44
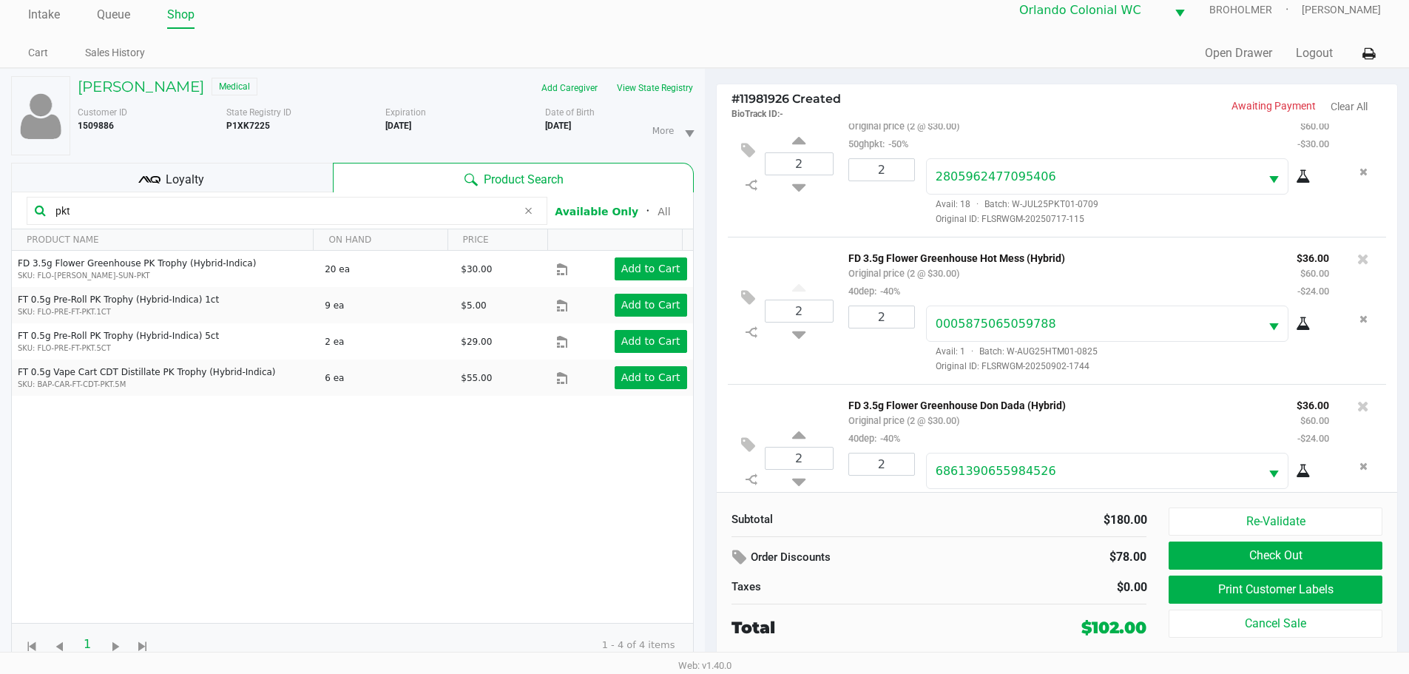
scroll to position [0, 0]
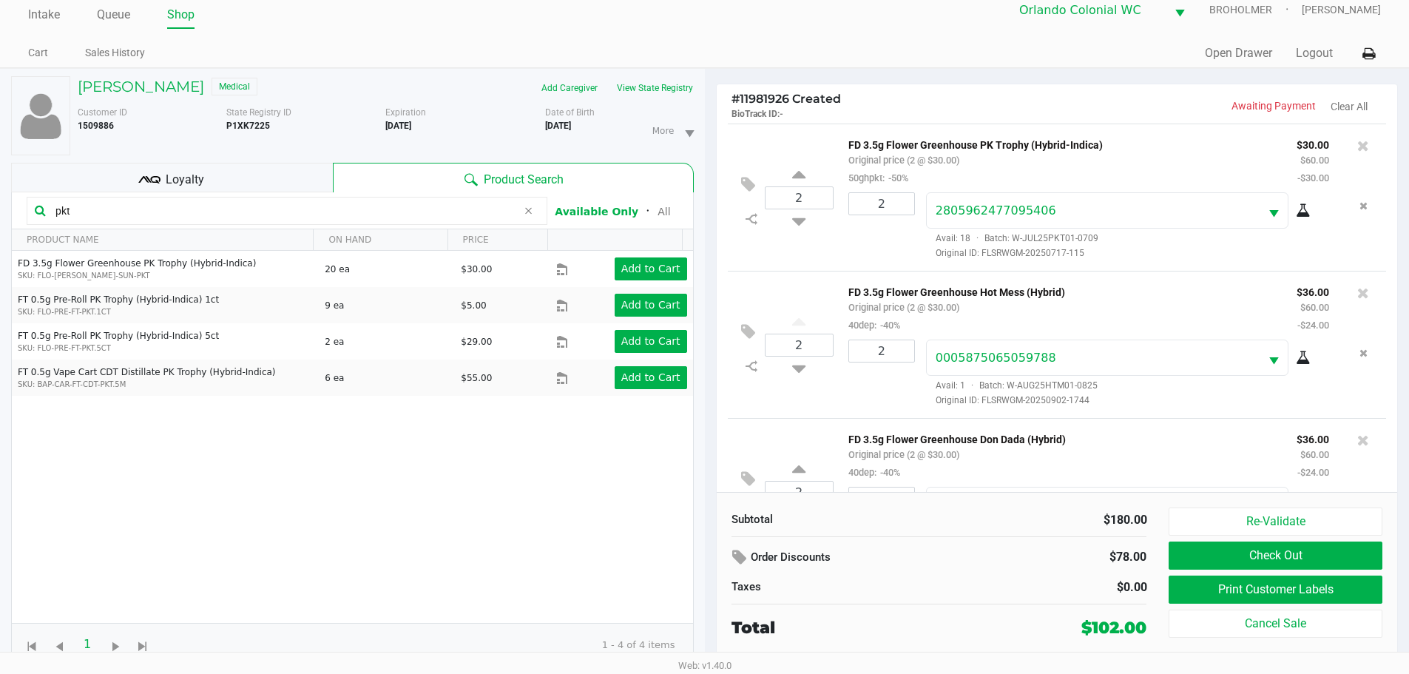
click at [528, 212] on icon at bounding box center [528, 211] width 9 height 12
click at [802, 138] on div "2 FD 3.5g Flower Greenhouse PK Trophy (Hybrid-Indica) Original price (2 @ $30.0…" at bounding box center [1057, 197] width 659 height 147
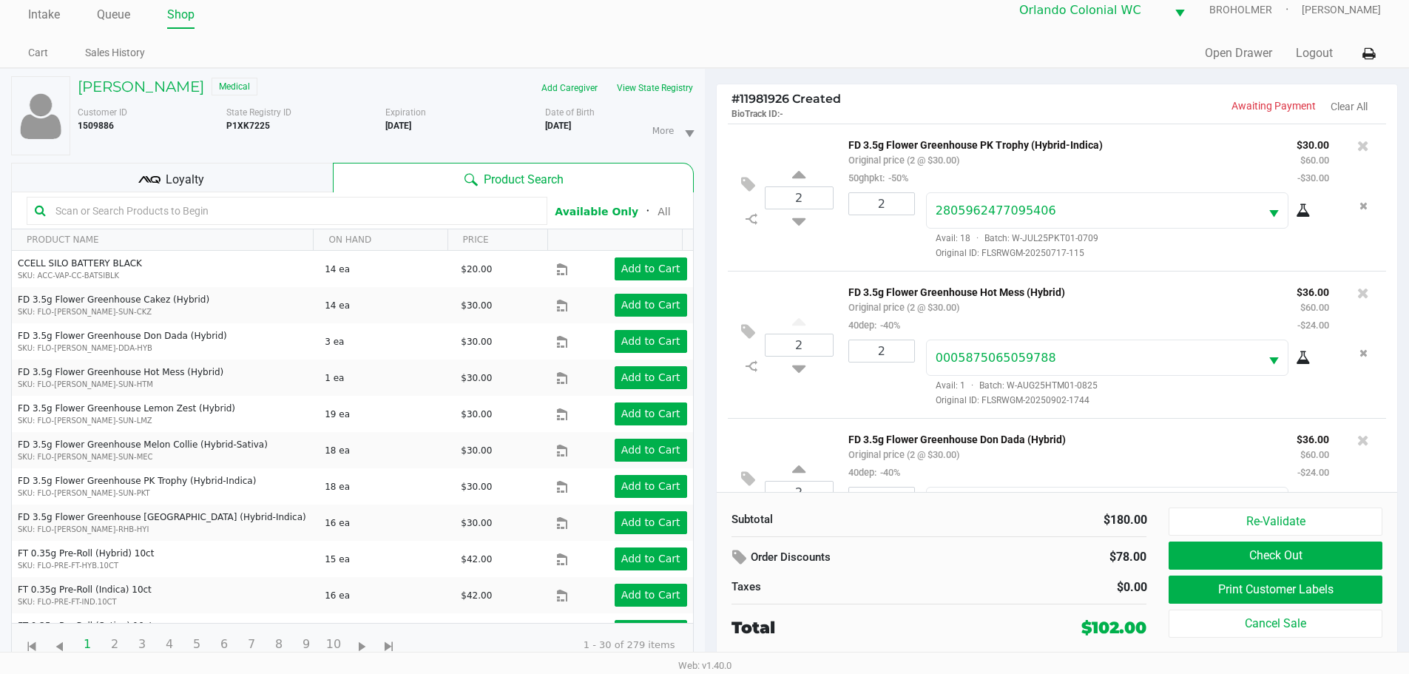
click at [799, 132] on div "2 FD 3.5g Flower Greenhouse PK Trophy (Hybrid-Indica) Original price (2 @ $30.0…" at bounding box center [1057, 197] width 659 height 147
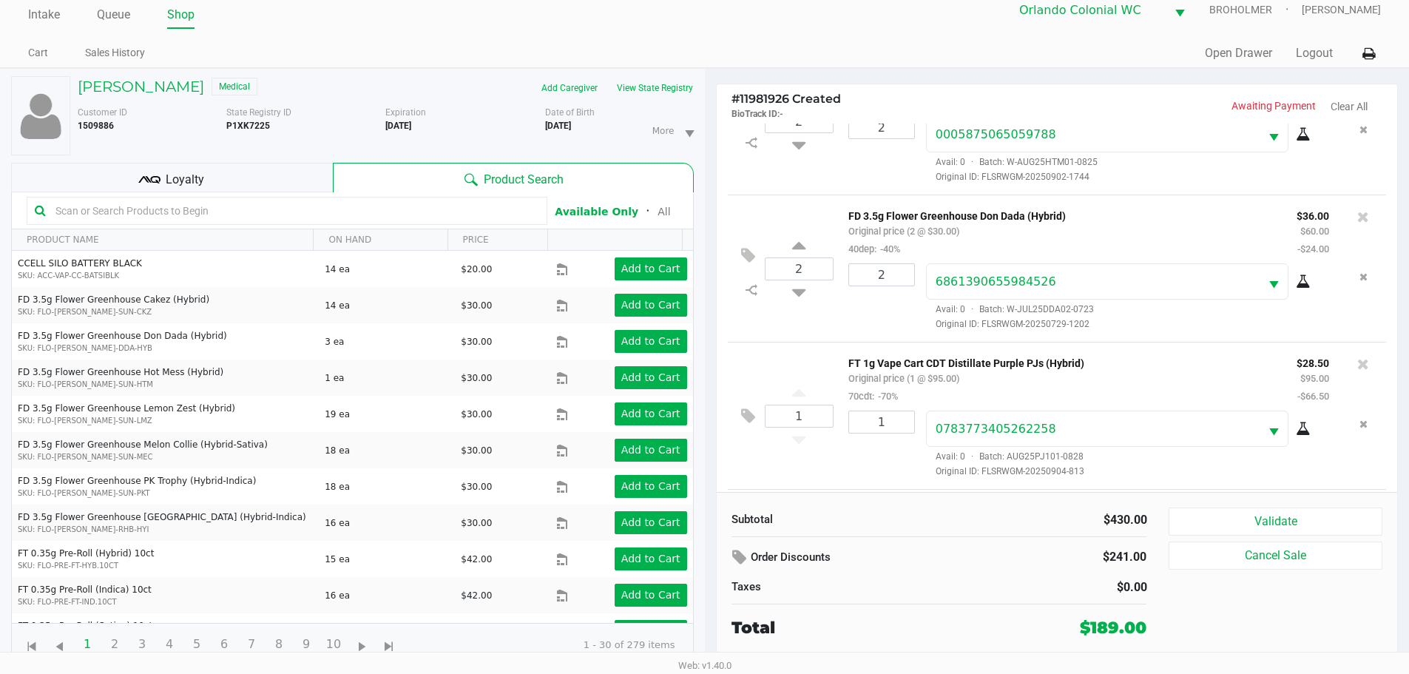
scroll to position [371, 0]
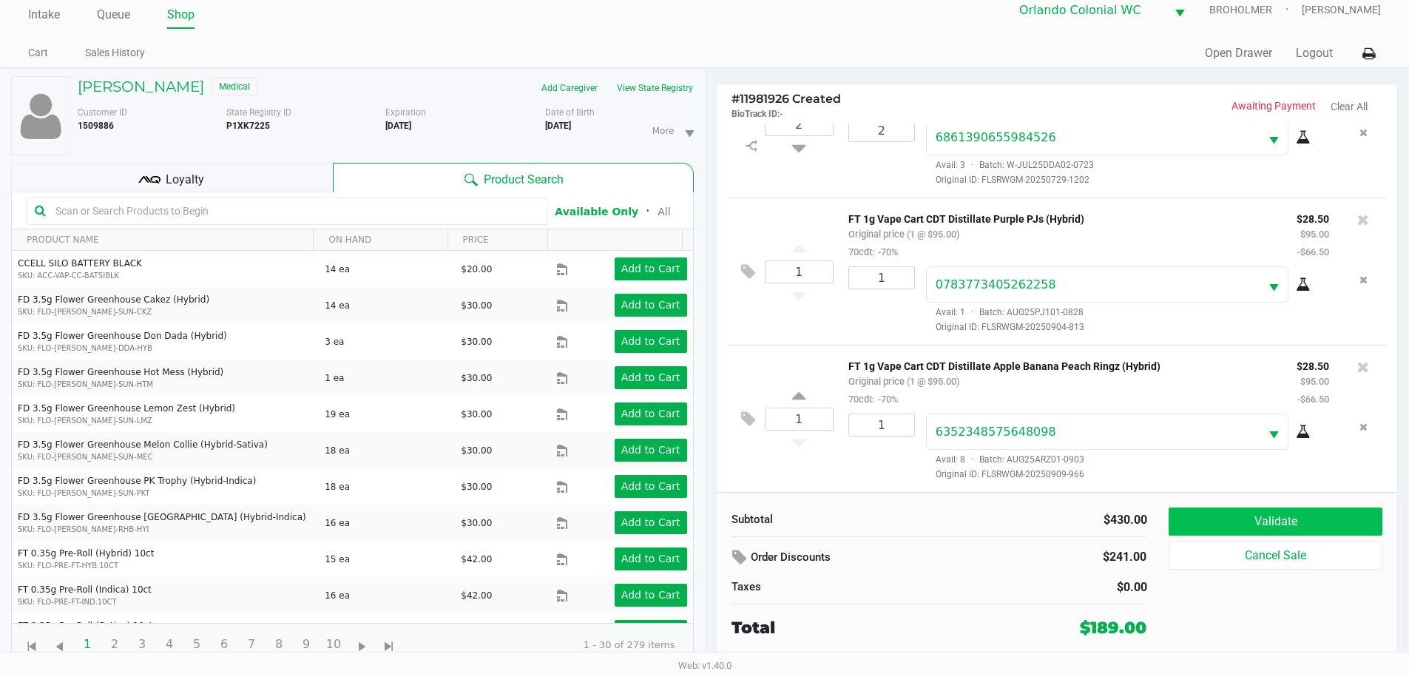
click at [1287, 515] on button "Validate" at bounding box center [1274, 521] width 213 height 28
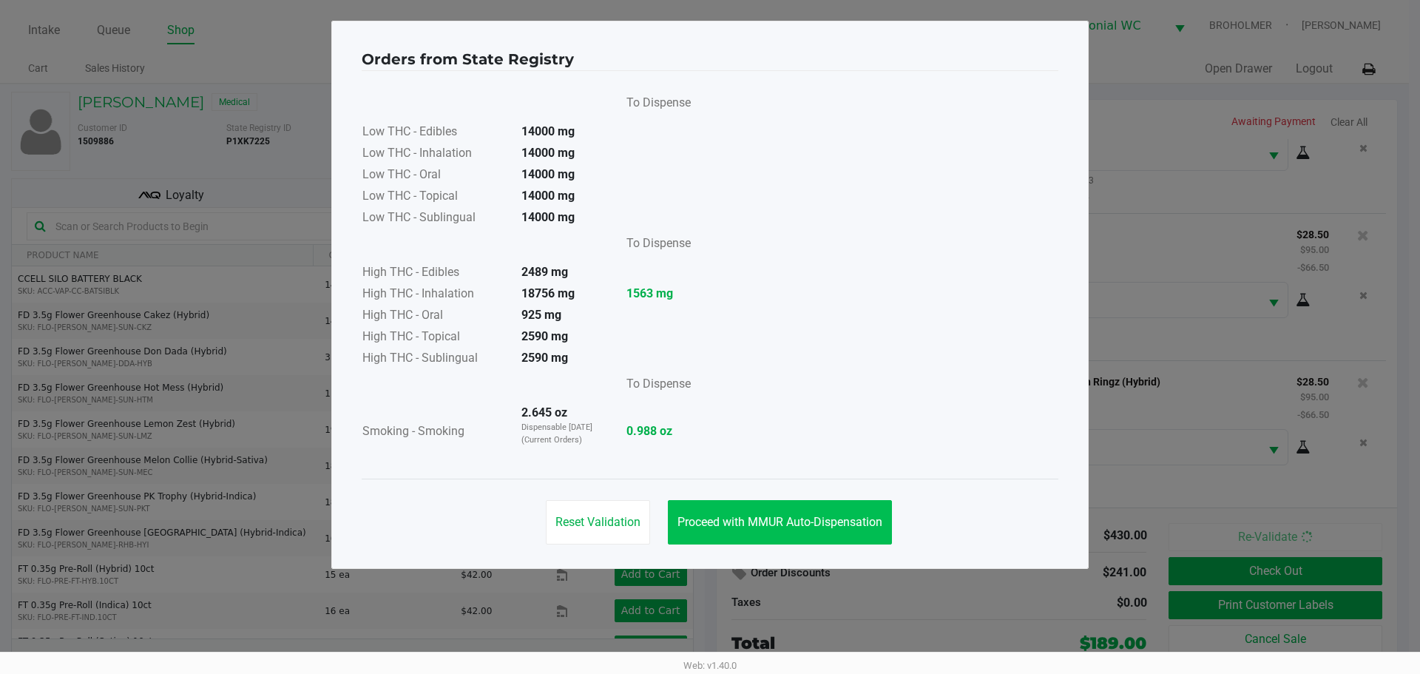
click at [810, 519] on span "Proceed with MMUR Auto-Dispensation" at bounding box center [779, 522] width 205 height 14
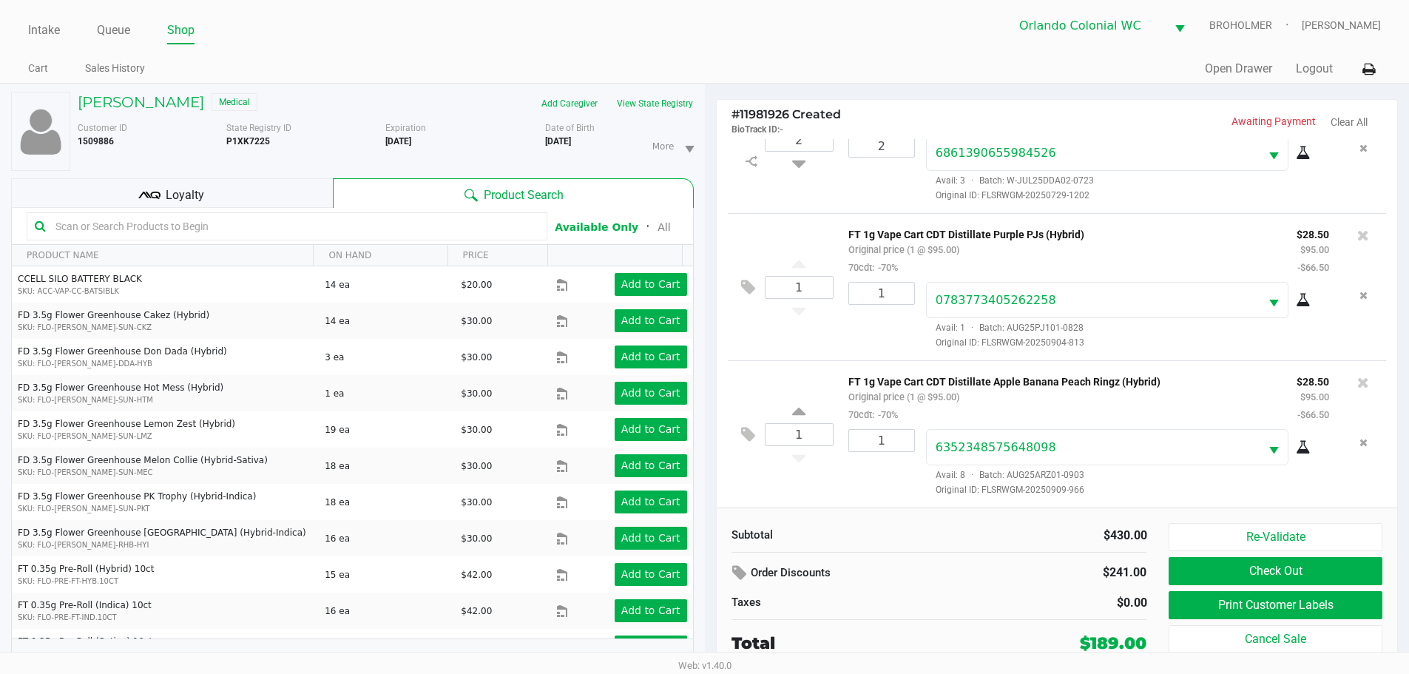
click at [294, 200] on div "Loyalty" at bounding box center [172, 193] width 322 height 30
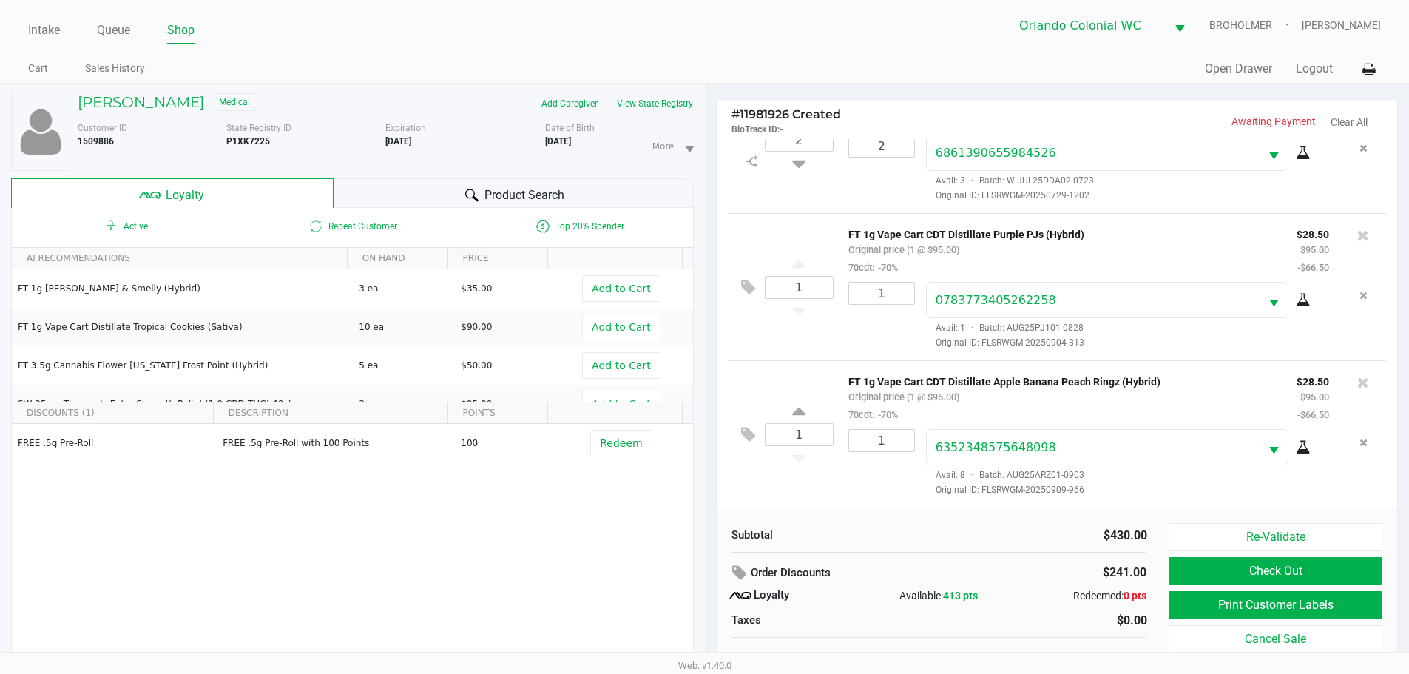
scroll to position [16, 0]
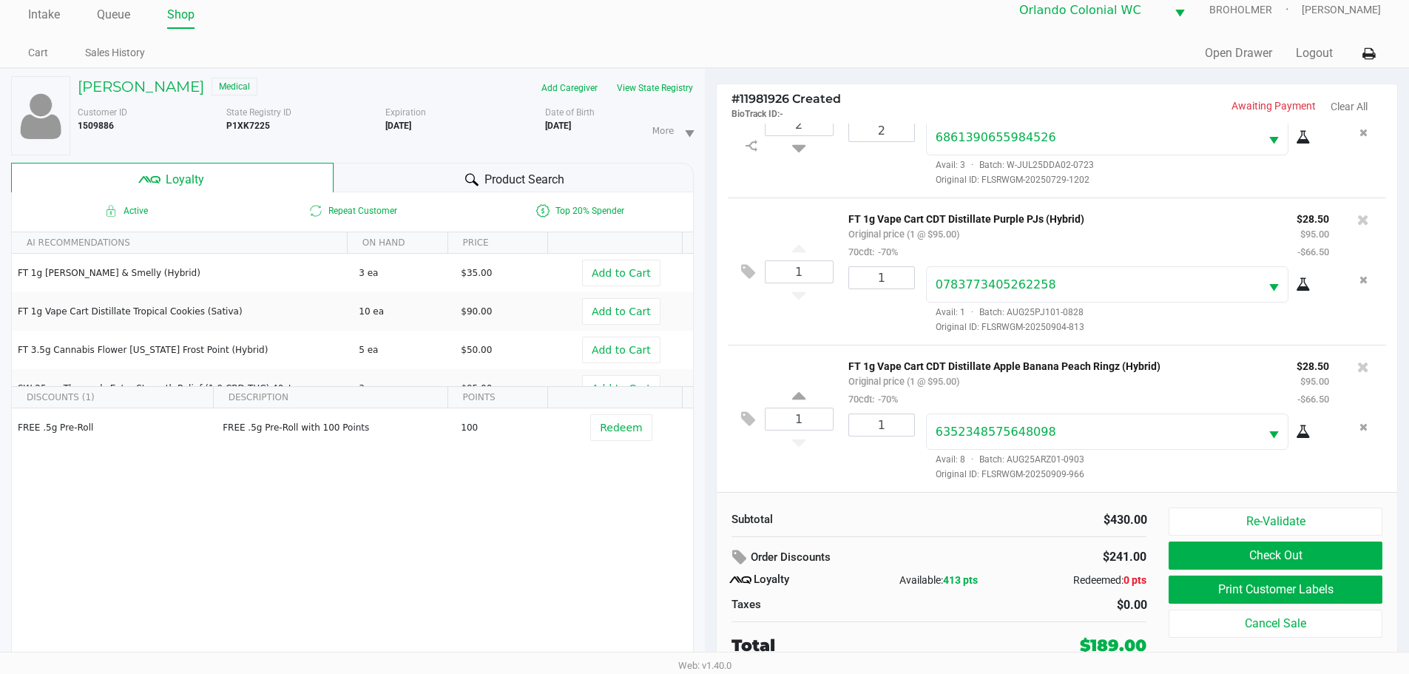
click at [1322, 589] on button "Print Customer Labels" at bounding box center [1274, 589] width 213 height 28
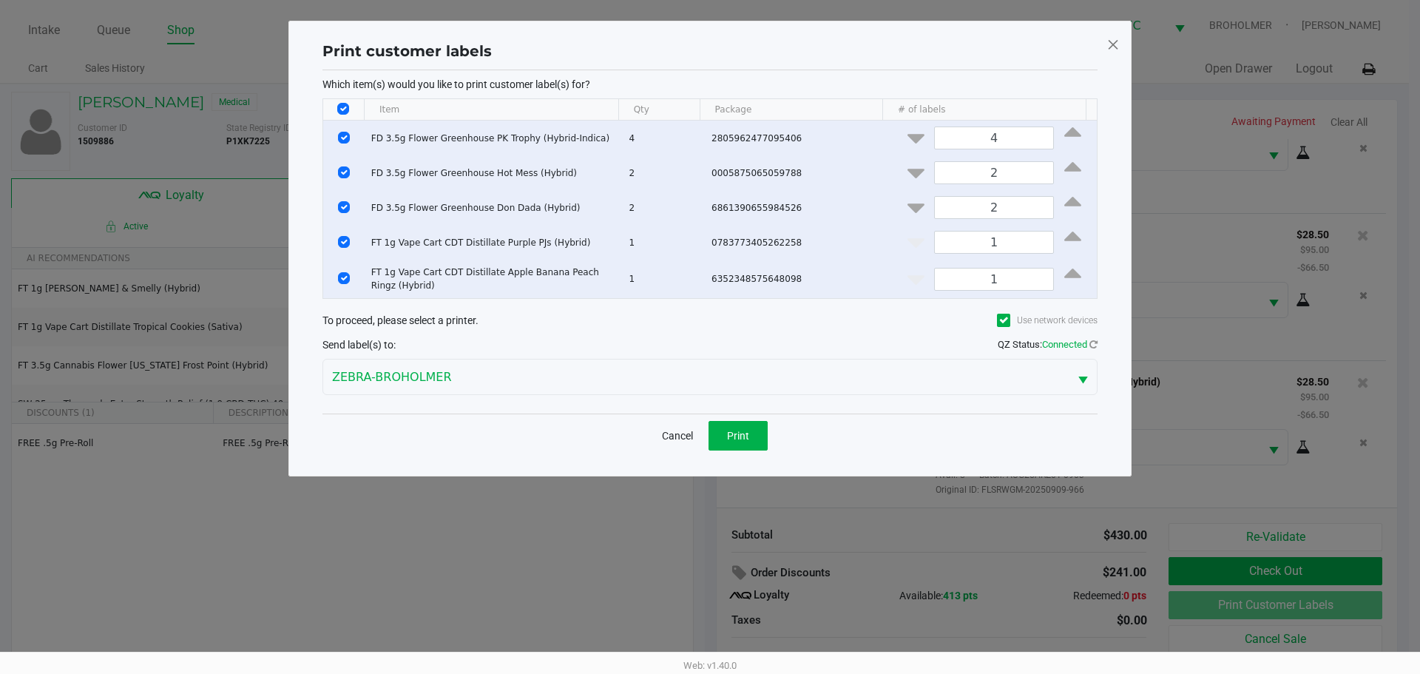
click at [729, 436] on span "Print" at bounding box center [738, 436] width 22 height 12
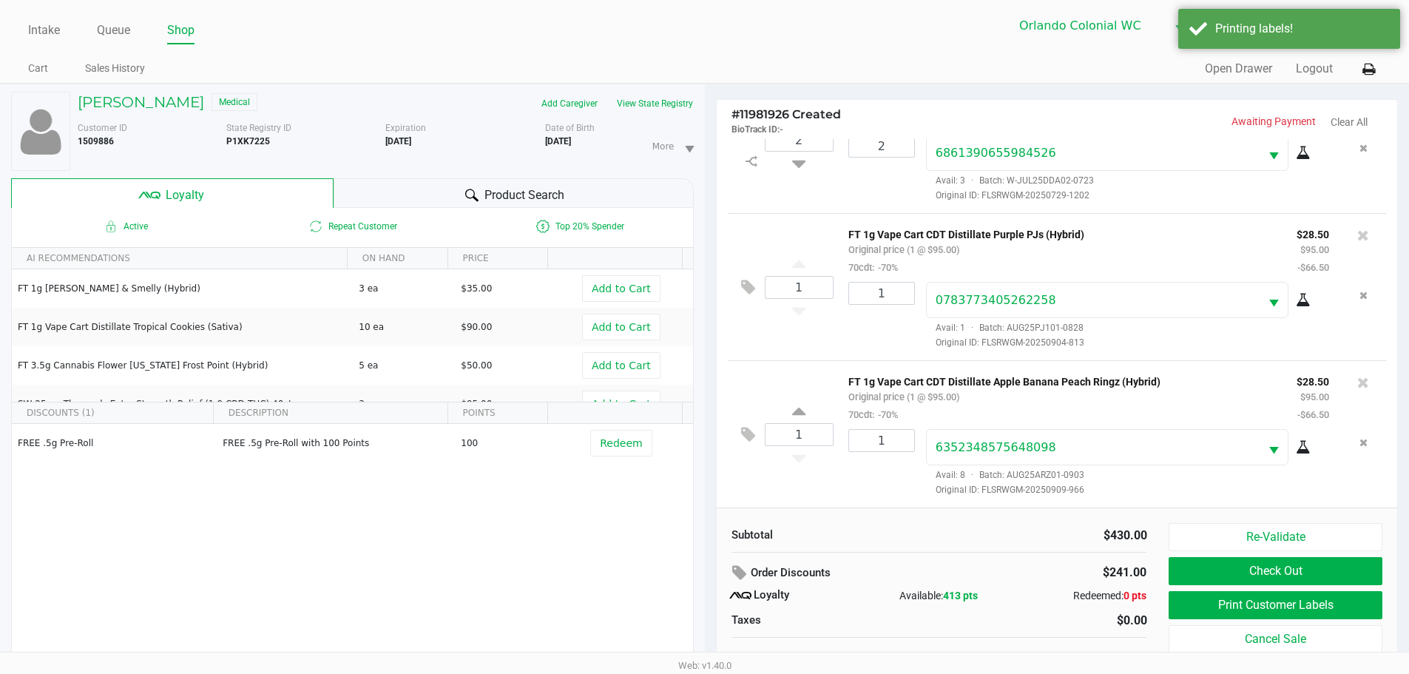
scroll to position [16, 0]
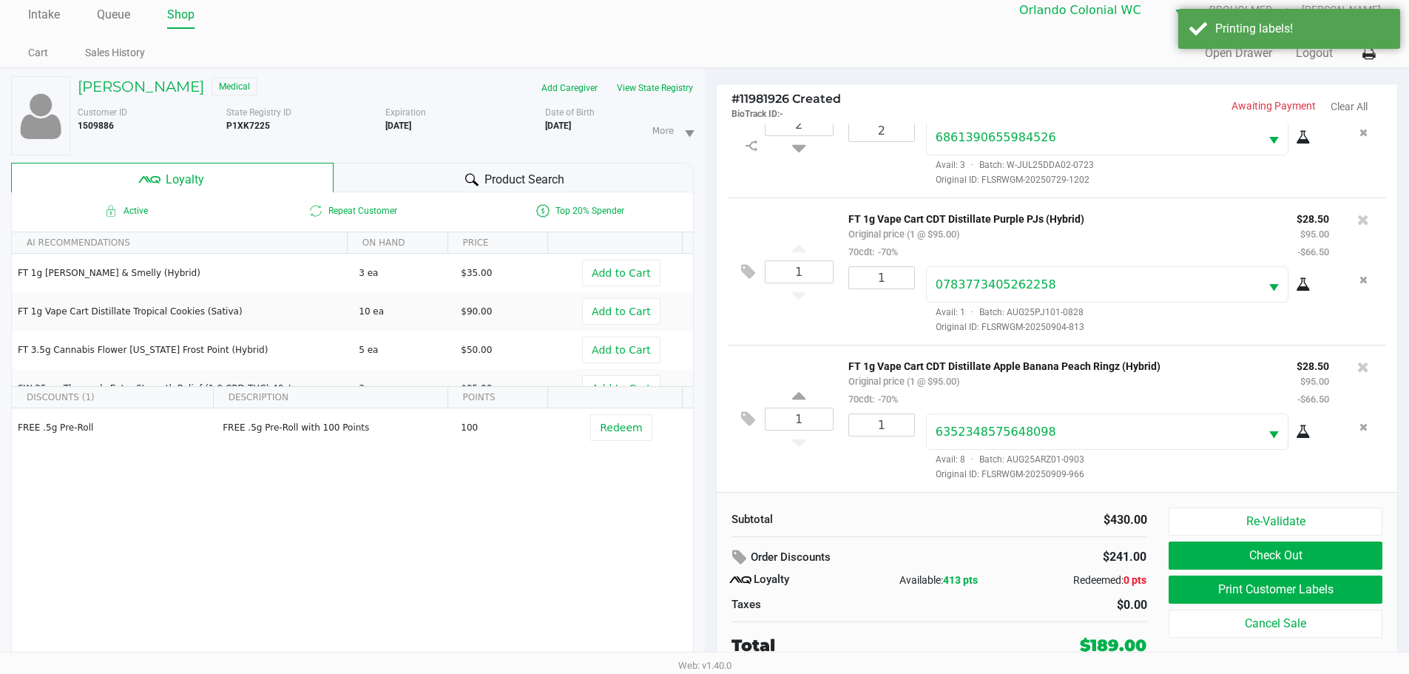
click at [1328, 552] on button "Check Out" at bounding box center [1274, 555] width 213 height 28
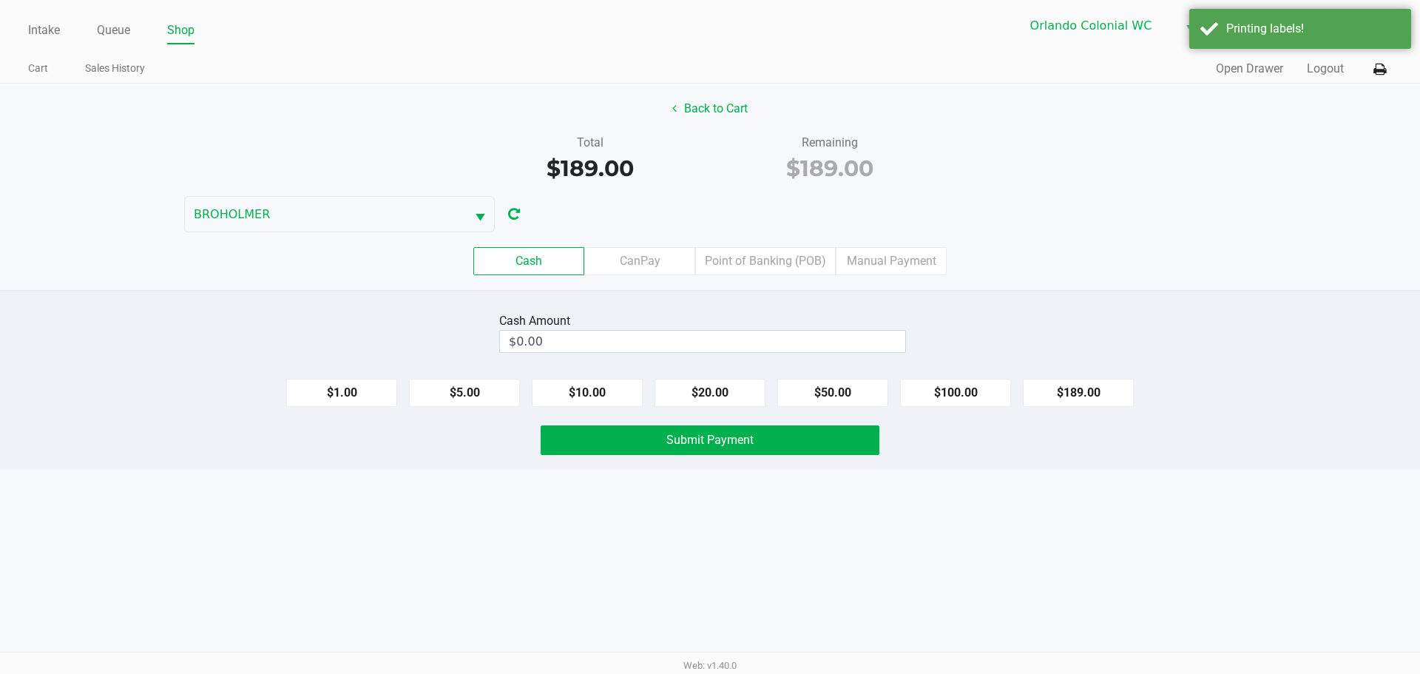
click at [756, 254] on label "Point of Banking (POB)" at bounding box center [765, 261] width 141 height 28
click at [0, 0] on 7 "Point of Banking (POB)" at bounding box center [0, 0] width 0 height 0
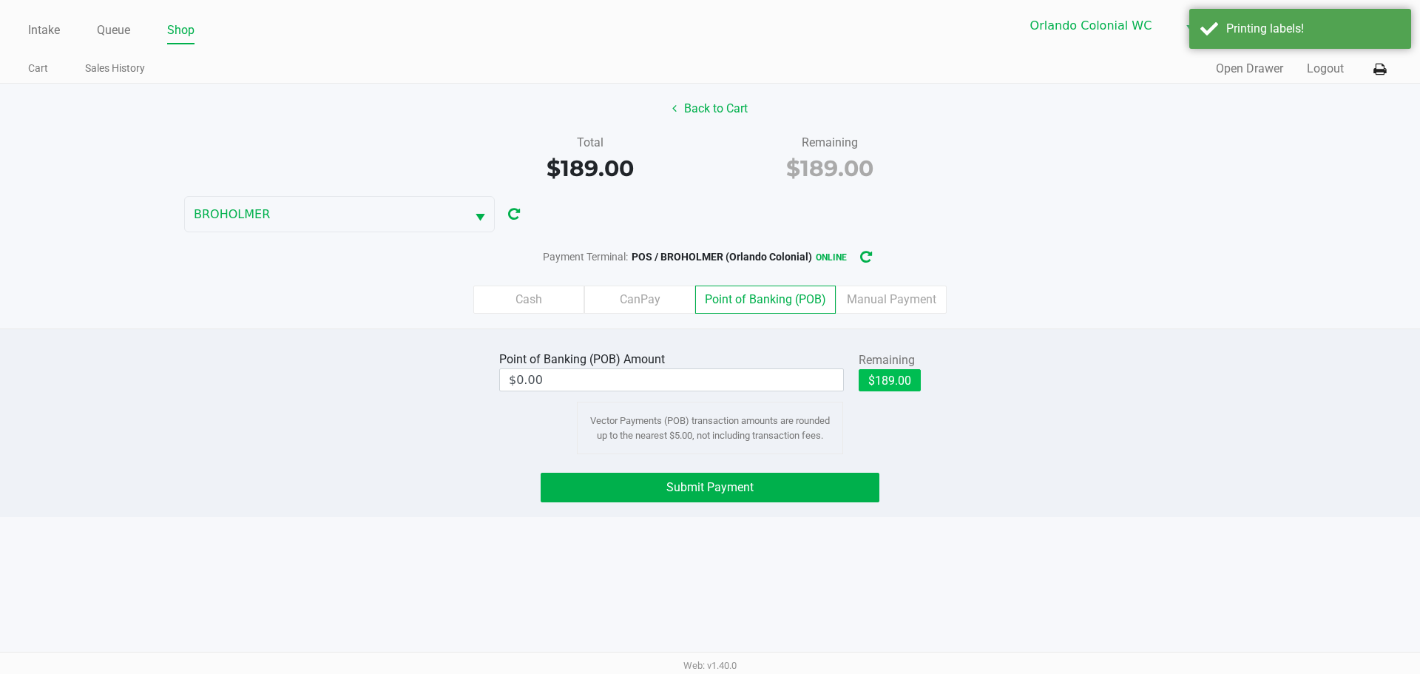
click at [893, 382] on button "$189.00" at bounding box center [890, 380] width 62 height 22
type input "$189.00"
click at [745, 473] on button "Submit Payment" at bounding box center [710, 488] width 339 height 30
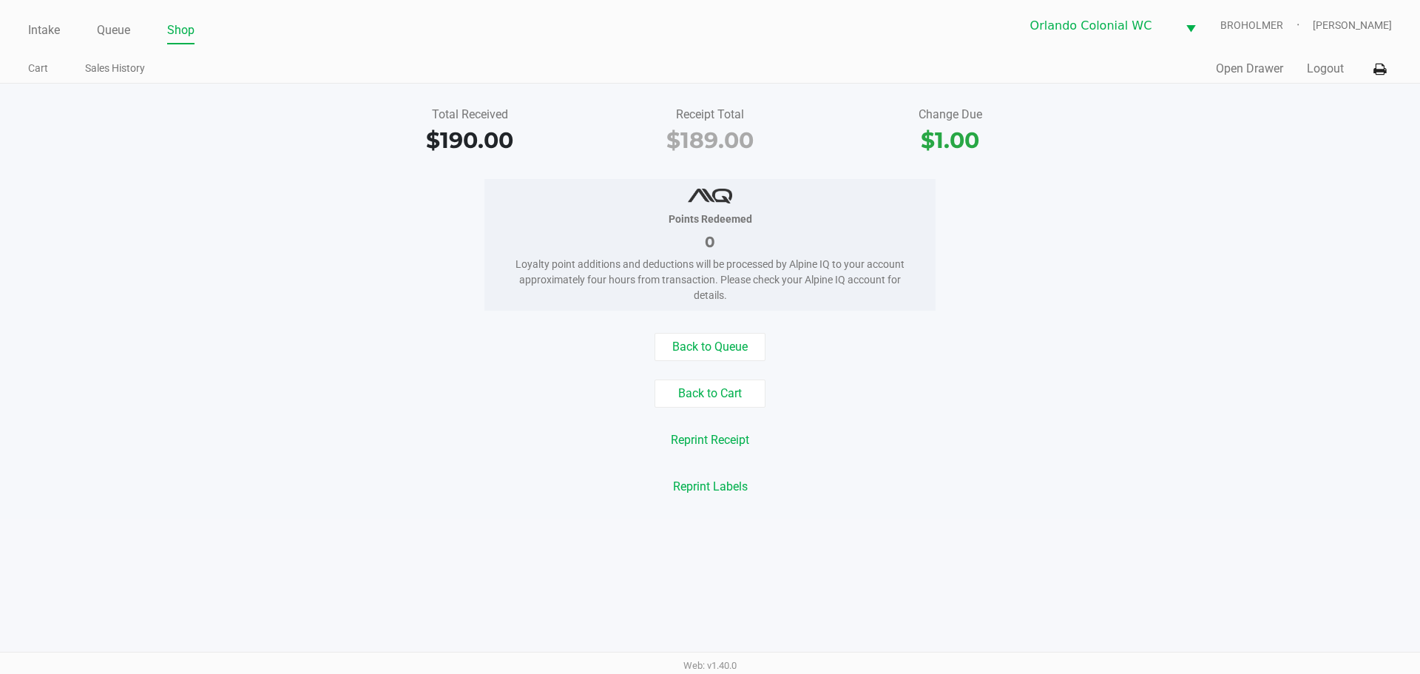
click at [83, 516] on div "Total Received $190.00 Receipt Total $189.00 Change Due $1.00 Points Redeemed 0…" at bounding box center [710, 301] width 1420 height 435
click at [122, 33] on link "Queue" at bounding box center [113, 30] width 33 height 21
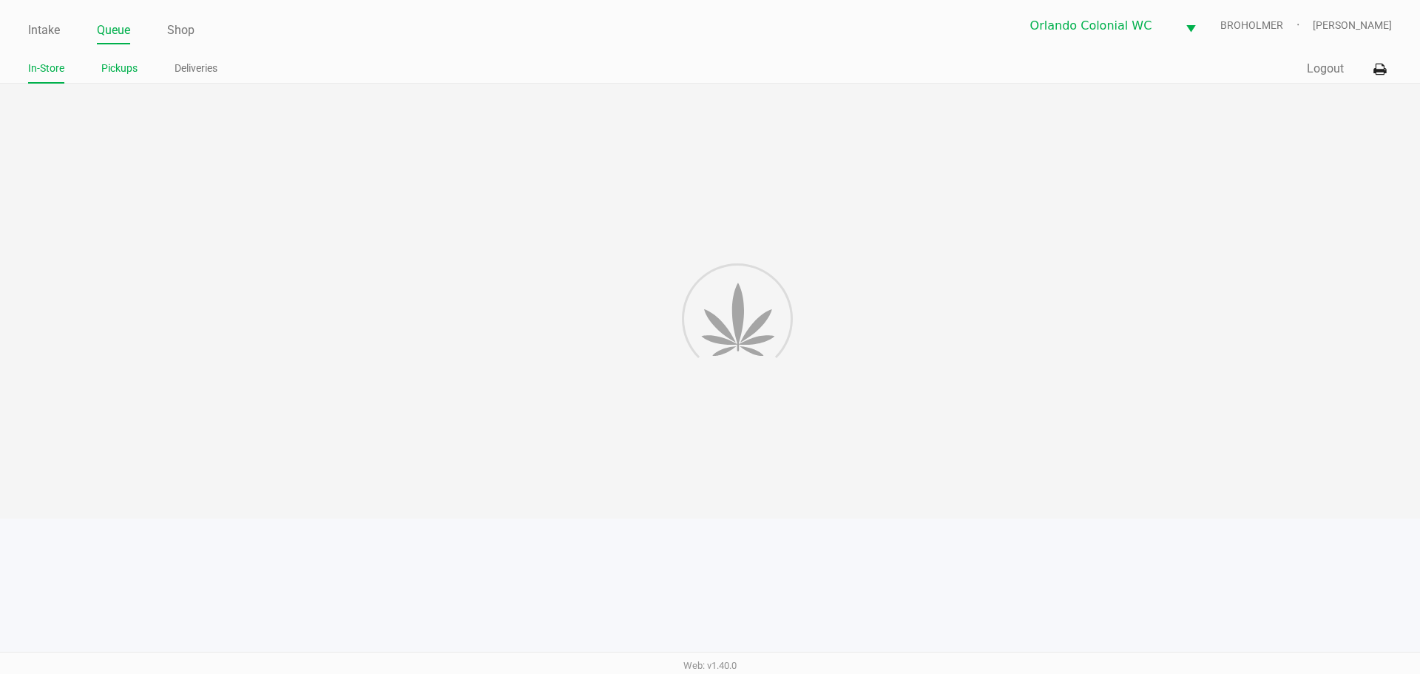
click at [114, 69] on link "Pickups" at bounding box center [119, 68] width 36 height 18
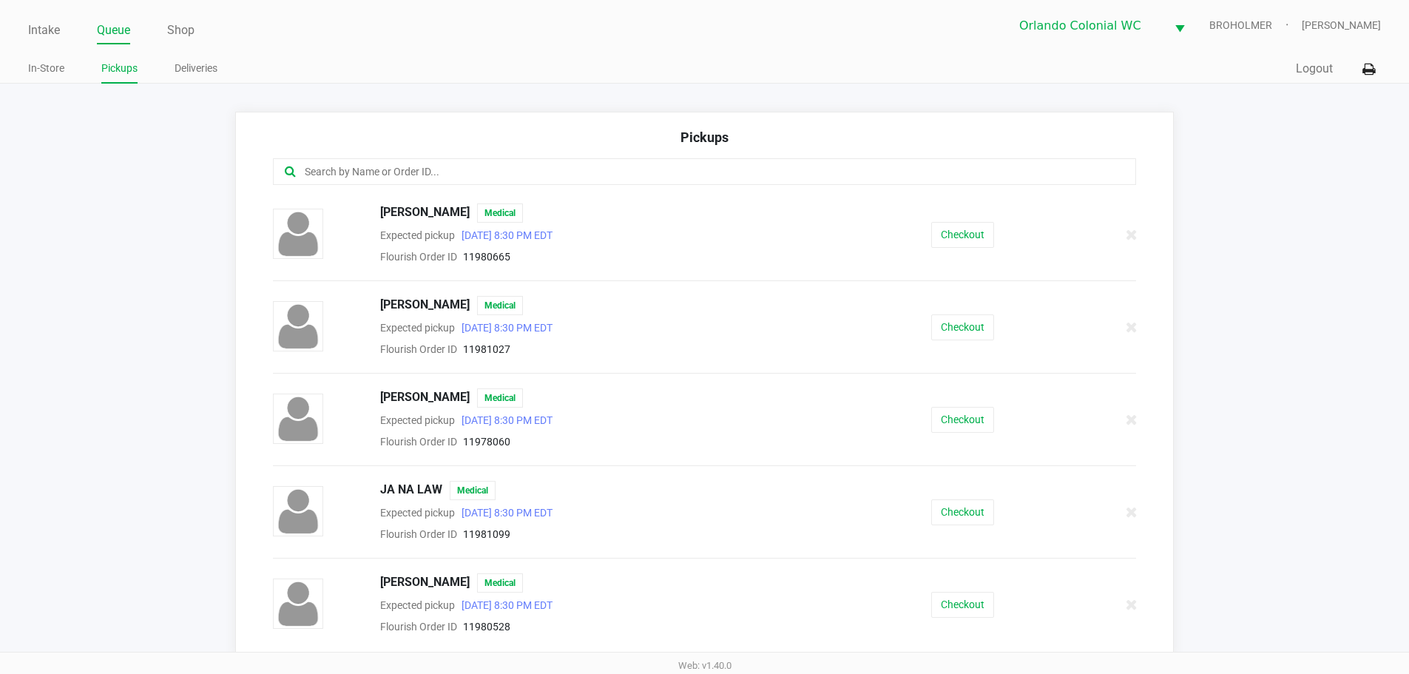
click at [435, 172] on input "text" at bounding box center [681, 171] width 756 height 17
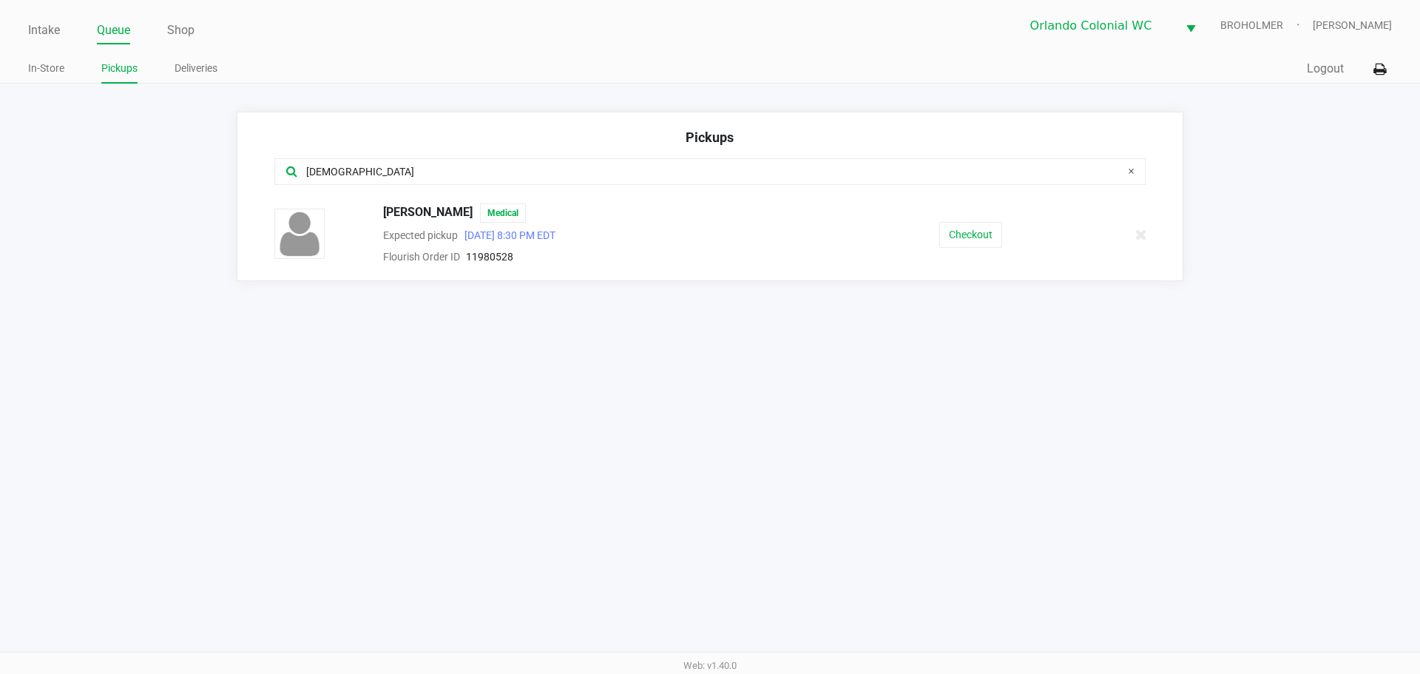
type input "[DEMOGRAPHIC_DATA]"
click at [992, 235] on button "Checkout" at bounding box center [970, 235] width 63 height 26
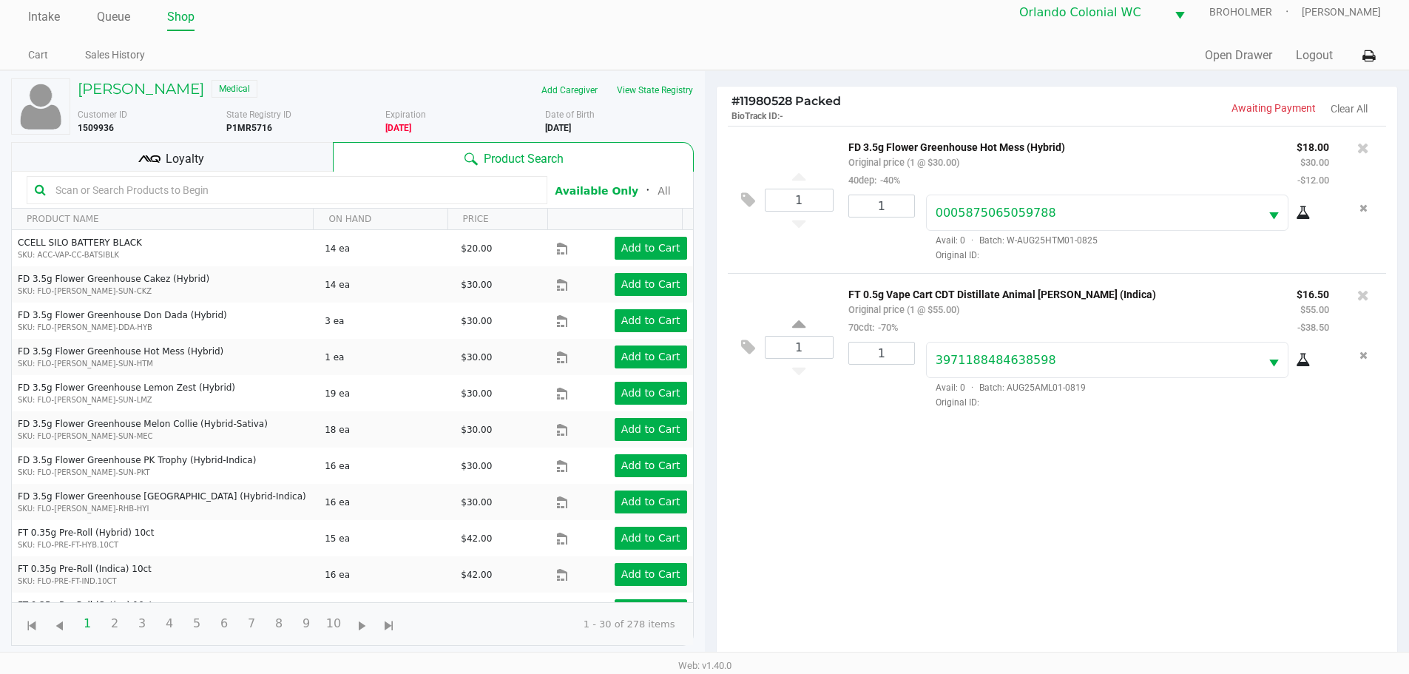
scroll to position [160, 0]
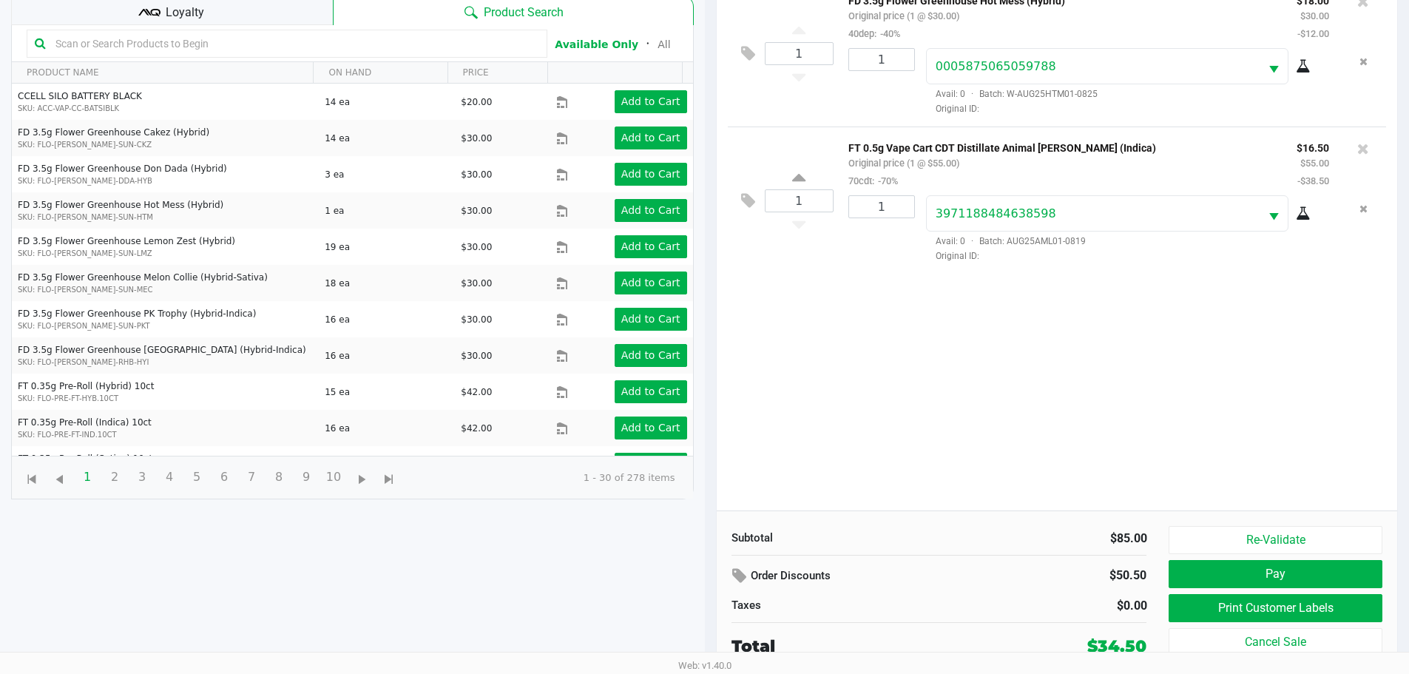
click at [1298, 603] on button "Print Customer Labels" at bounding box center [1274, 608] width 213 height 28
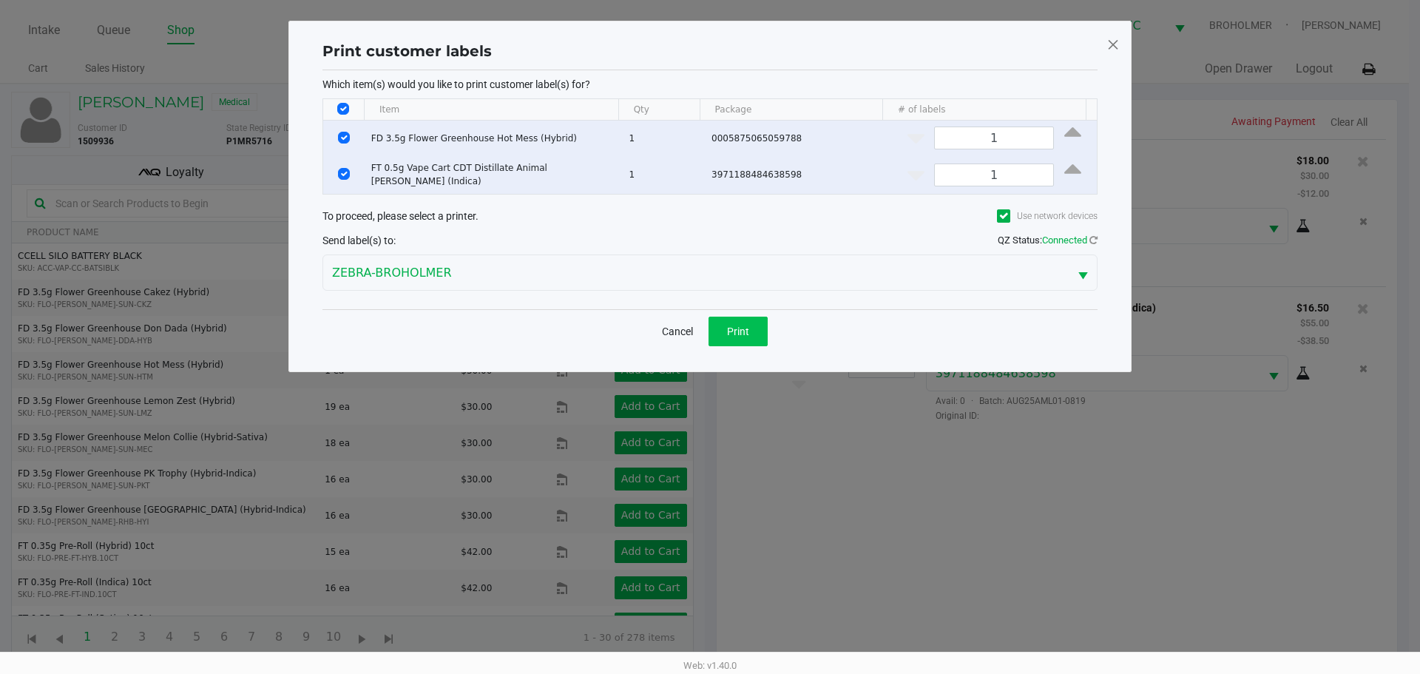
click at [748, 317] on button "Print" at bounding box center [737, 332] width 59 height 30
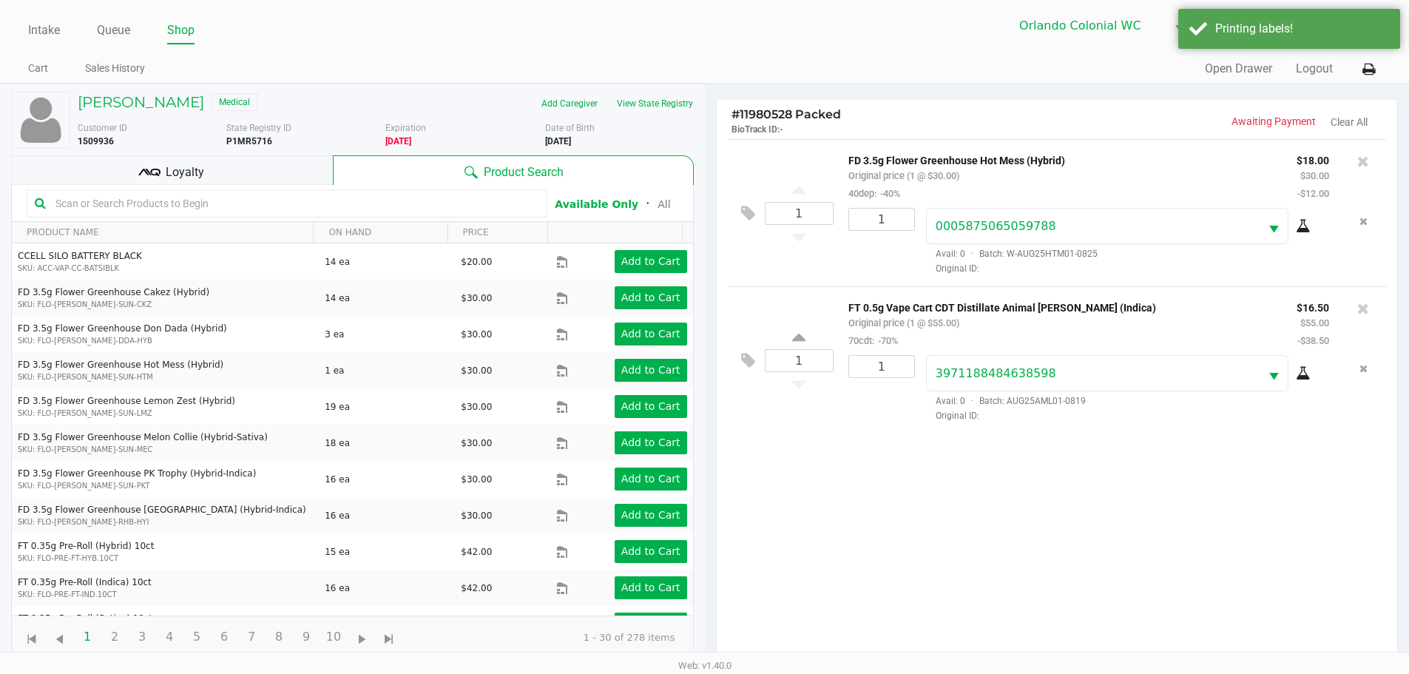
click at [268, 179] on div "Loyalty" at bounding box center [172, 170] width 322 height 30
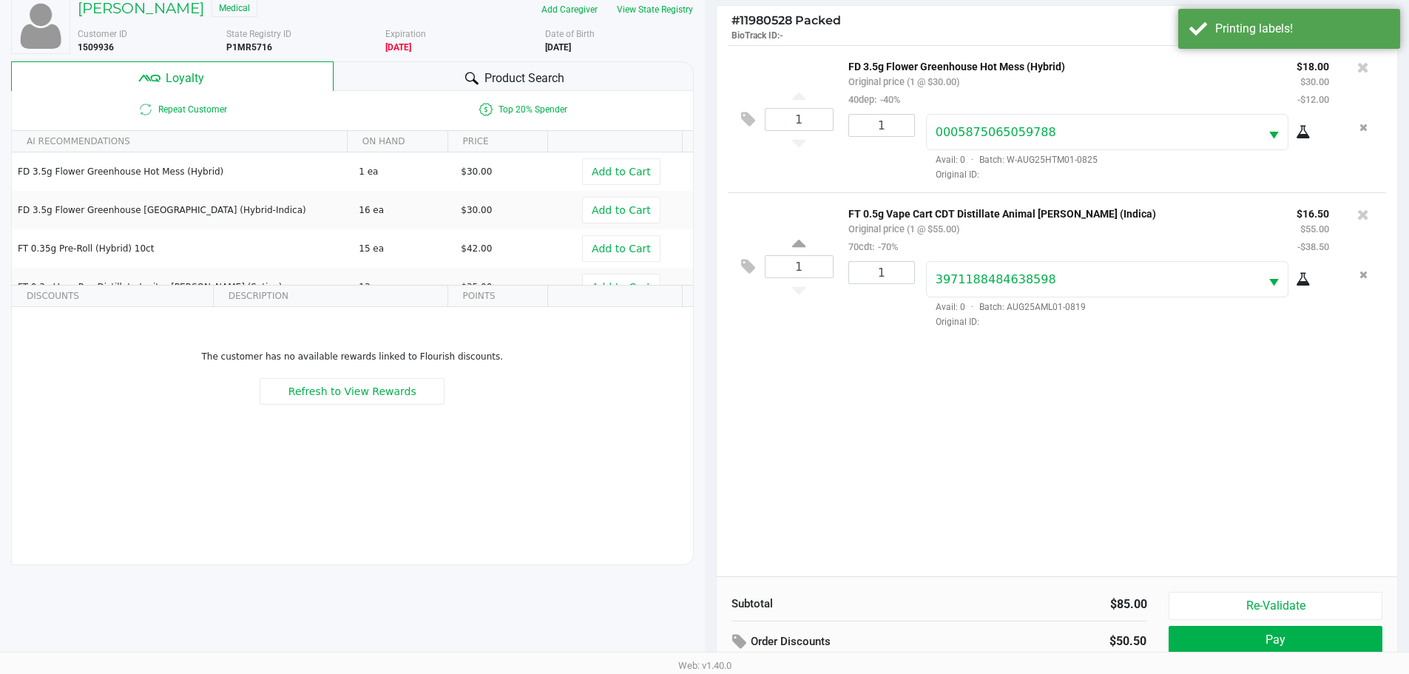
scroll to position [177, 0]
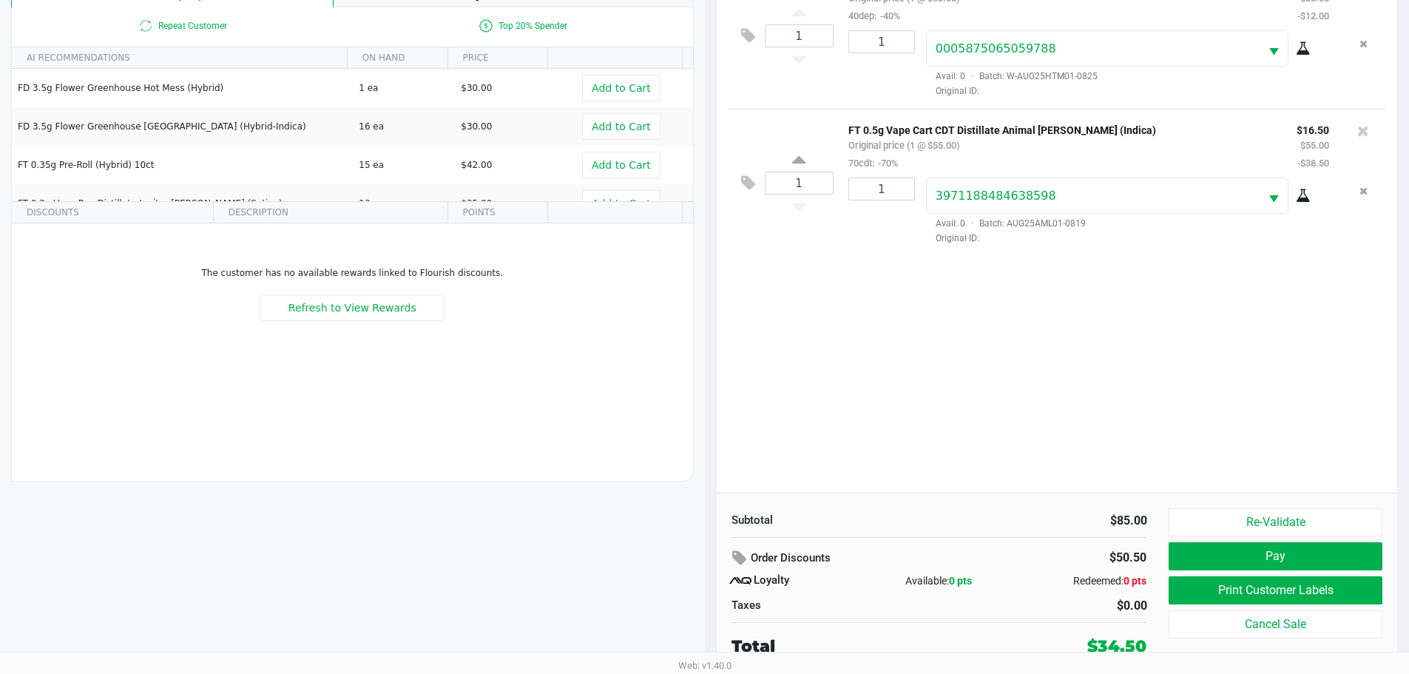
click at [870, 382] on div "1 FD 3.5g Flower Greenhouse Hot Mess (Hybrid) Original price (1 @ $30.00) 40dep…" at bounding box center [1057, 227] width 681 height 531
click at [903, 402] on div "1 FD 3.5g Flower Greenhouse Hot Mess (Hybrid) Original price (1 @ $30.00) 40dep…" at bounding box center [1057, 227] width 681 height 531
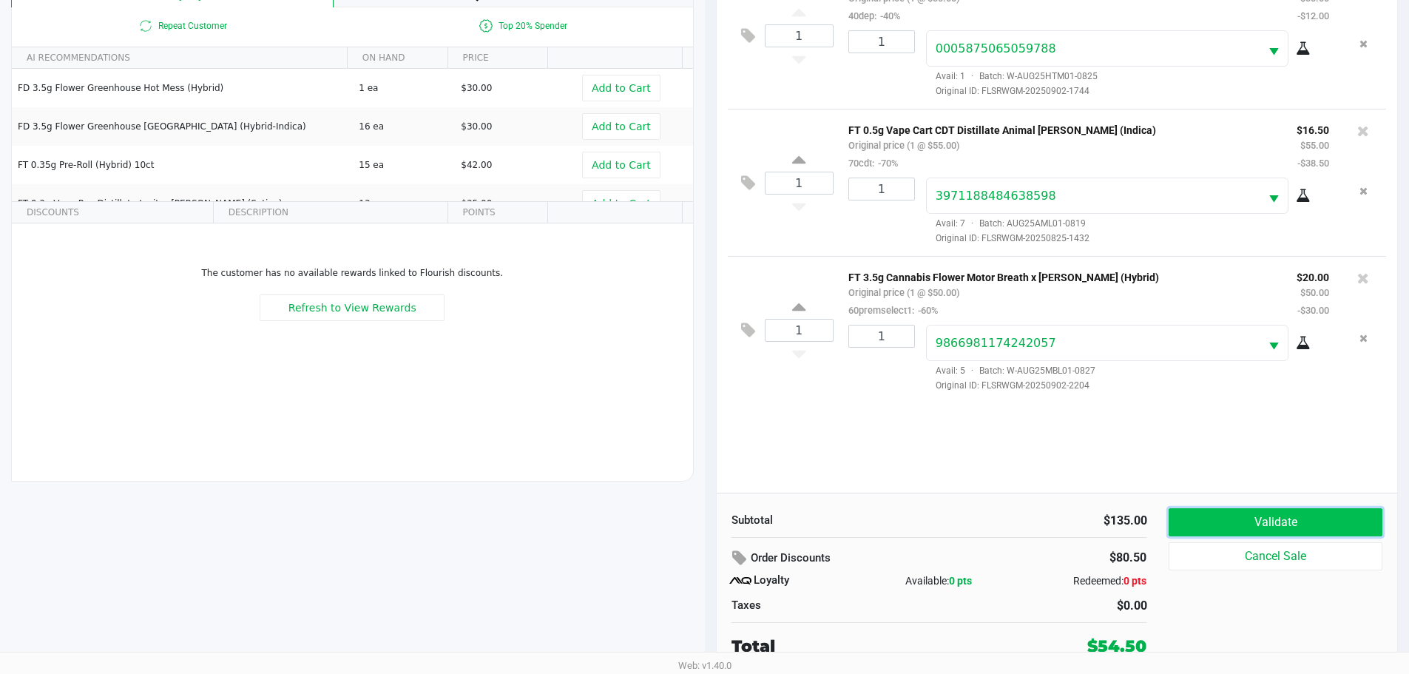
click at [1302, 524] on button "Validate" at bounding box center [1274, 522] width 213 height 28
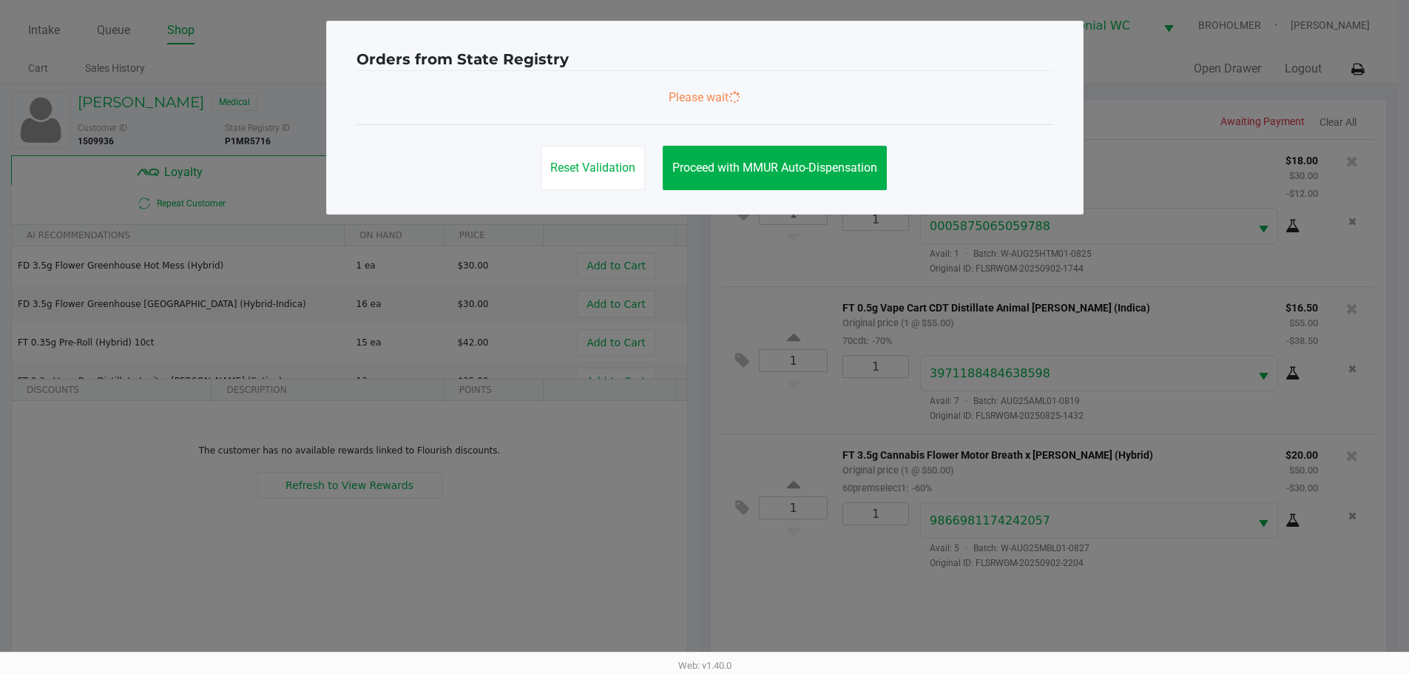
scroll to position [0, 0]
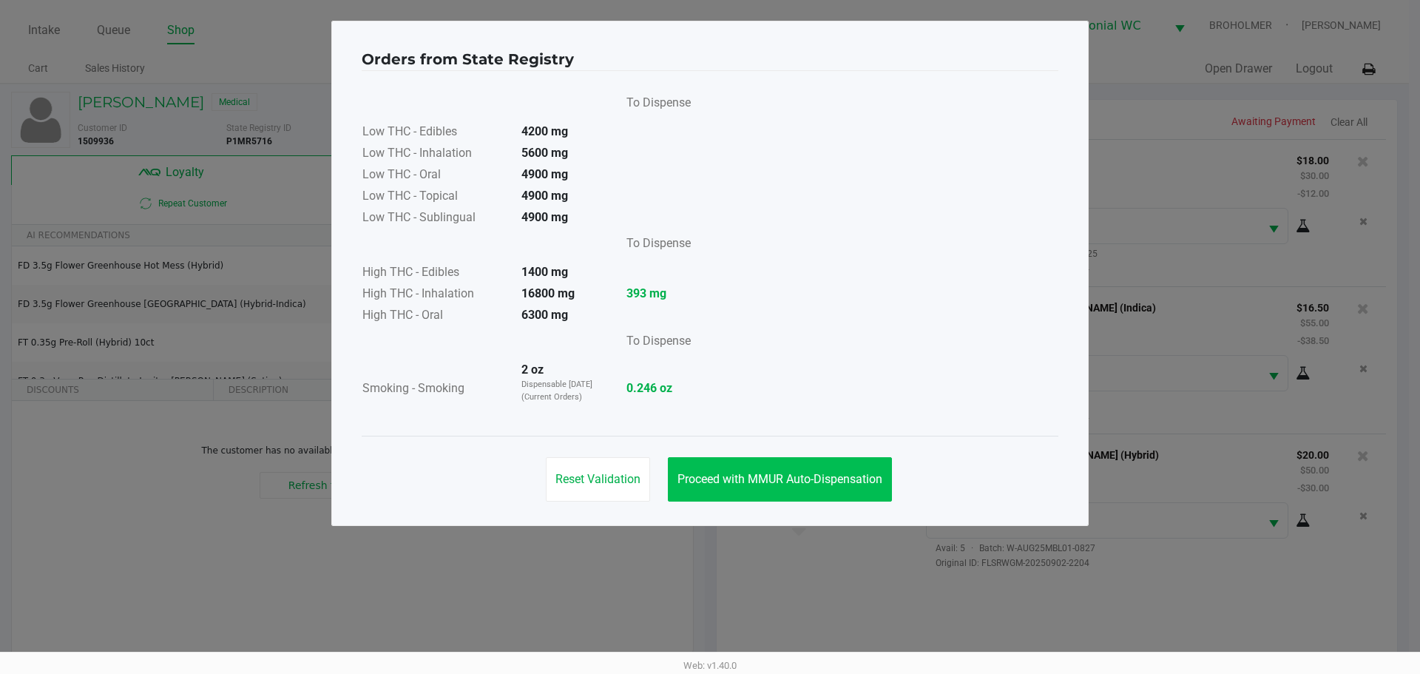
click at [819, 470] on button "Proceed with MMUR Auto-Dispensation" at bounding box center [780, 479] width 224 height 44
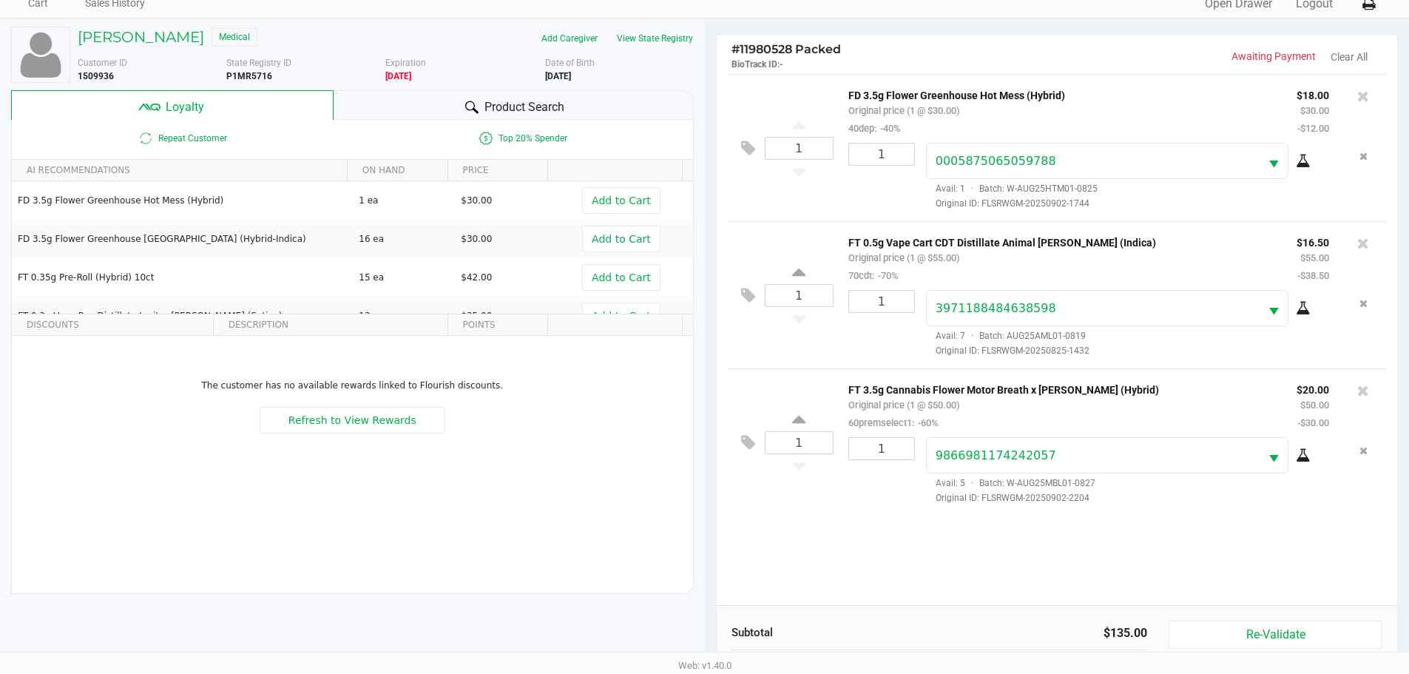
scroll to position [177, 0]
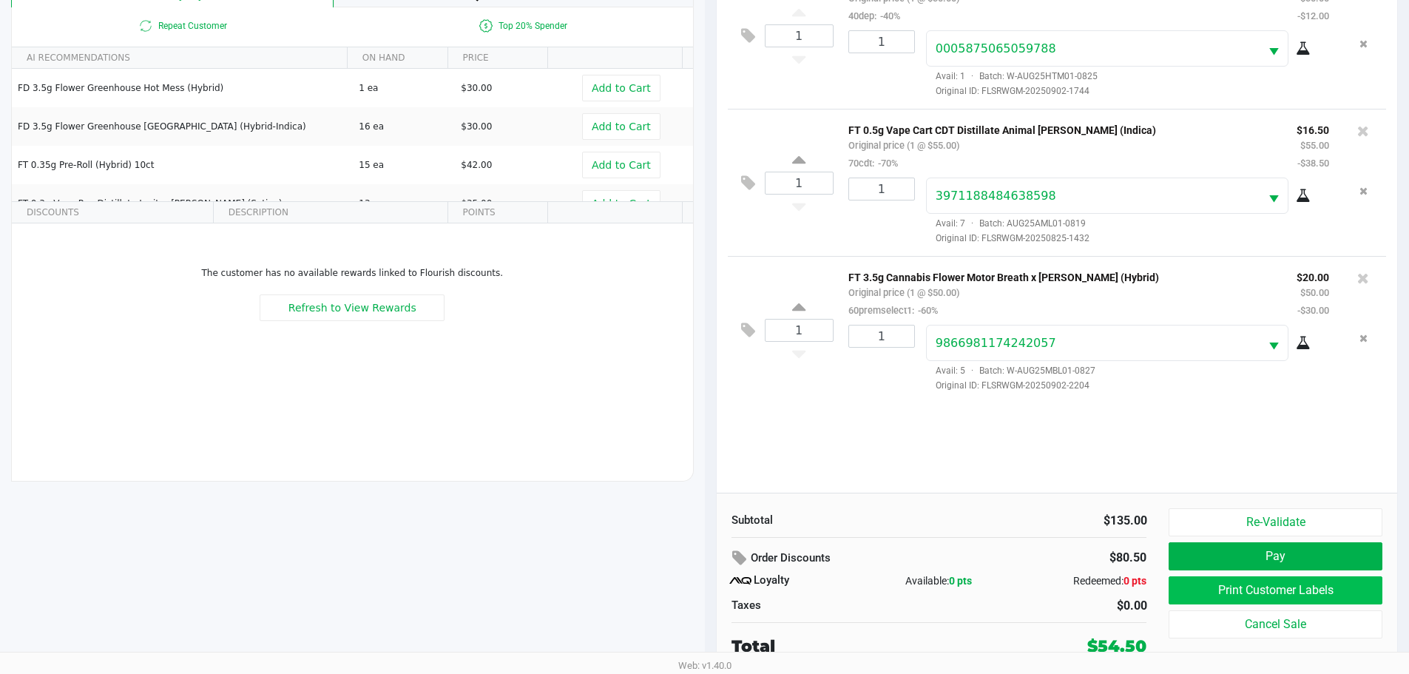
click at [1270, 592] on button "Print Customer Labels" at bounding box center [1274, 590] width 213 height 28
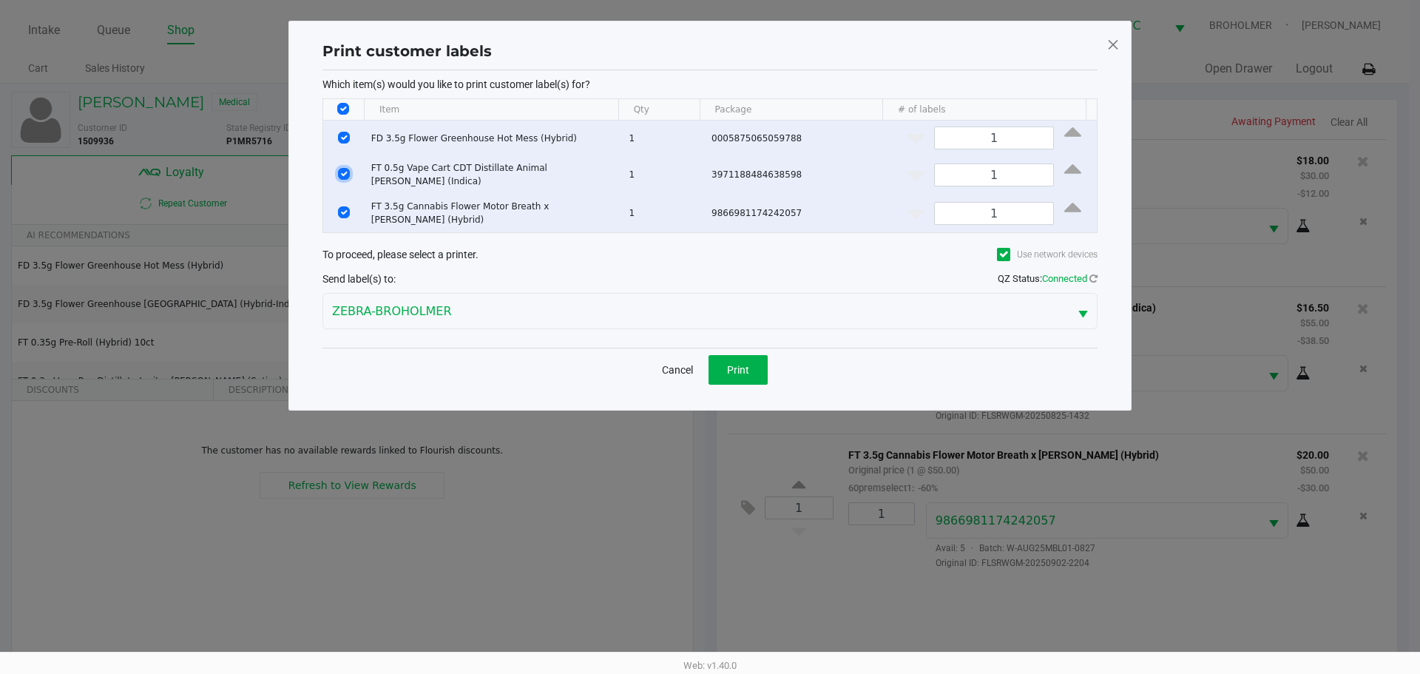
click at [343, 173] on input "Select Row" at bounding box center [344, 174] width 12 height 12
checkbox input "false"
click at [344, 133] on input "Select Row" at bounding box center [344, 138] width 12 height 12
checkbox input "false"
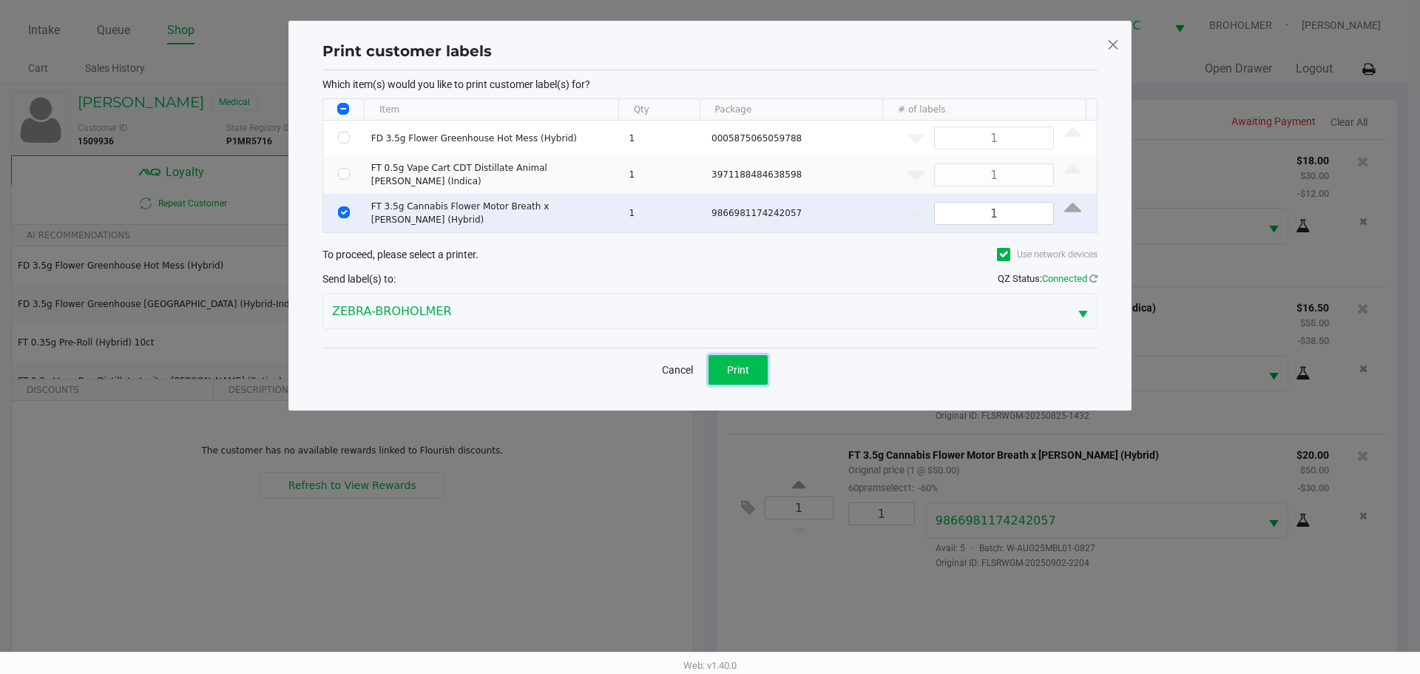
click at [762, 368] on button "Print" at bounding box center [737, 370] width 59 height 30
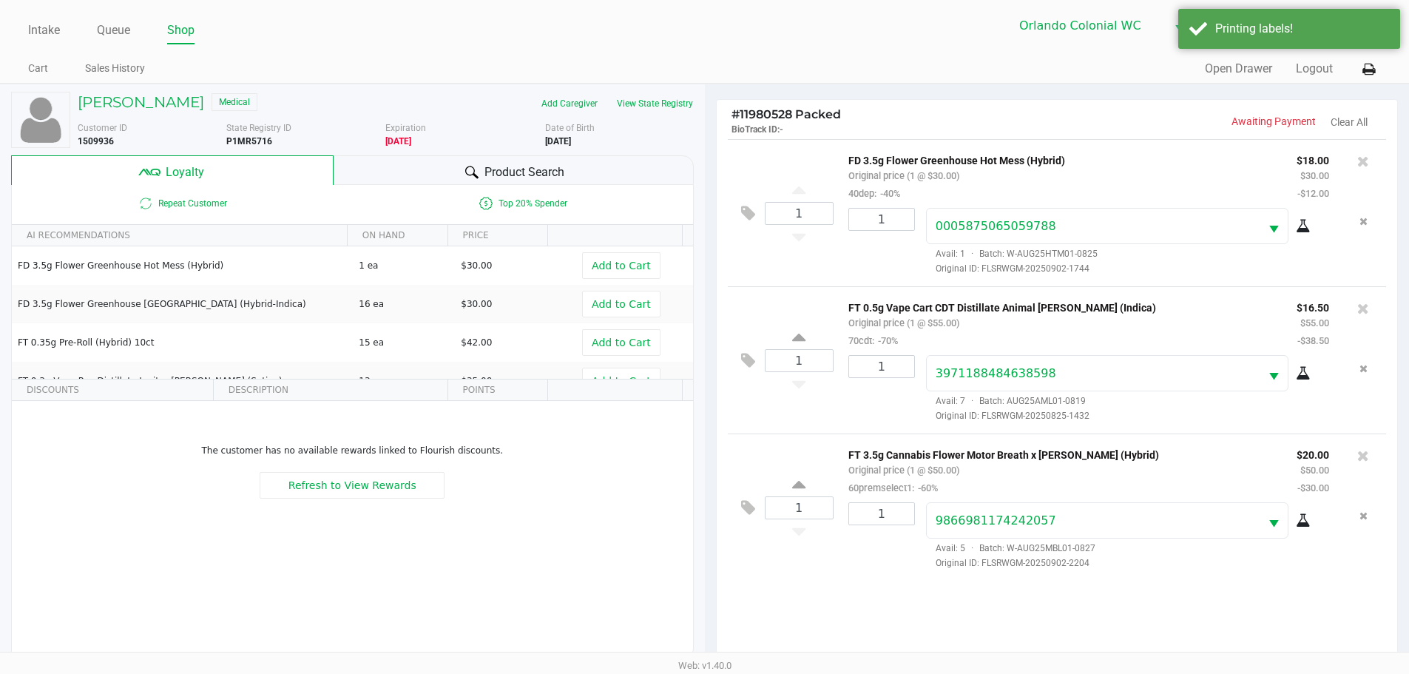
scroll to position [177, 0]
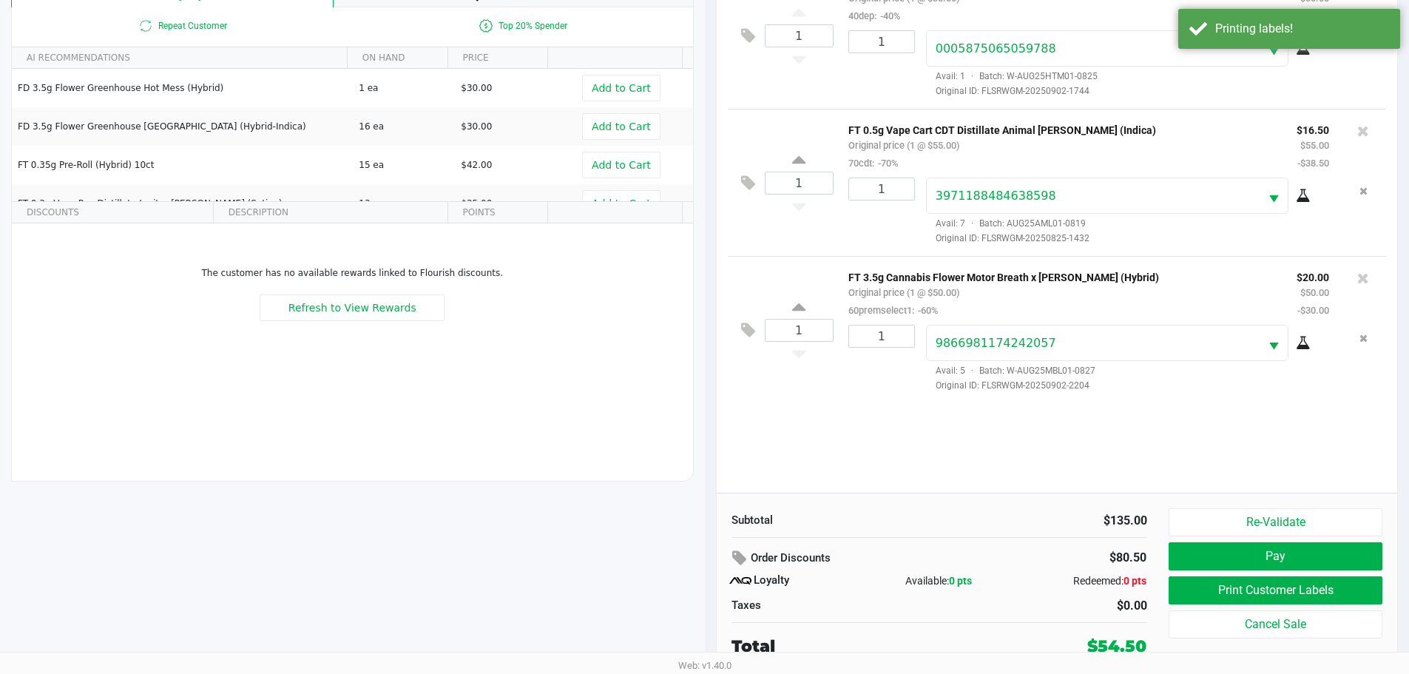
click at [1299, 553] on button "Pay" at bounding box center [1274, 556] width 213 height 28
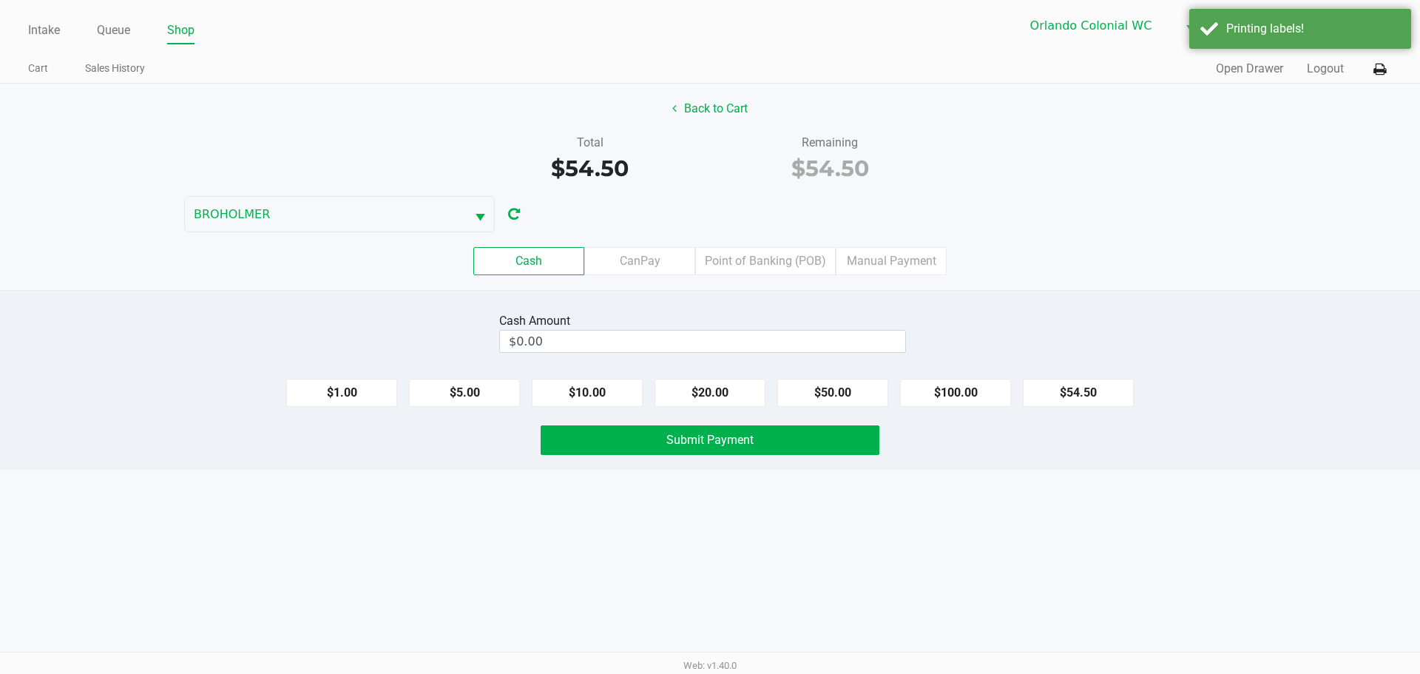
click at [637, 255] on label "CanPay" at bounding box center [639, 261] width 111 height 28
click at [0, 0] on 2 "CanPay" at bounding box center [0, 0] width 0 height 0
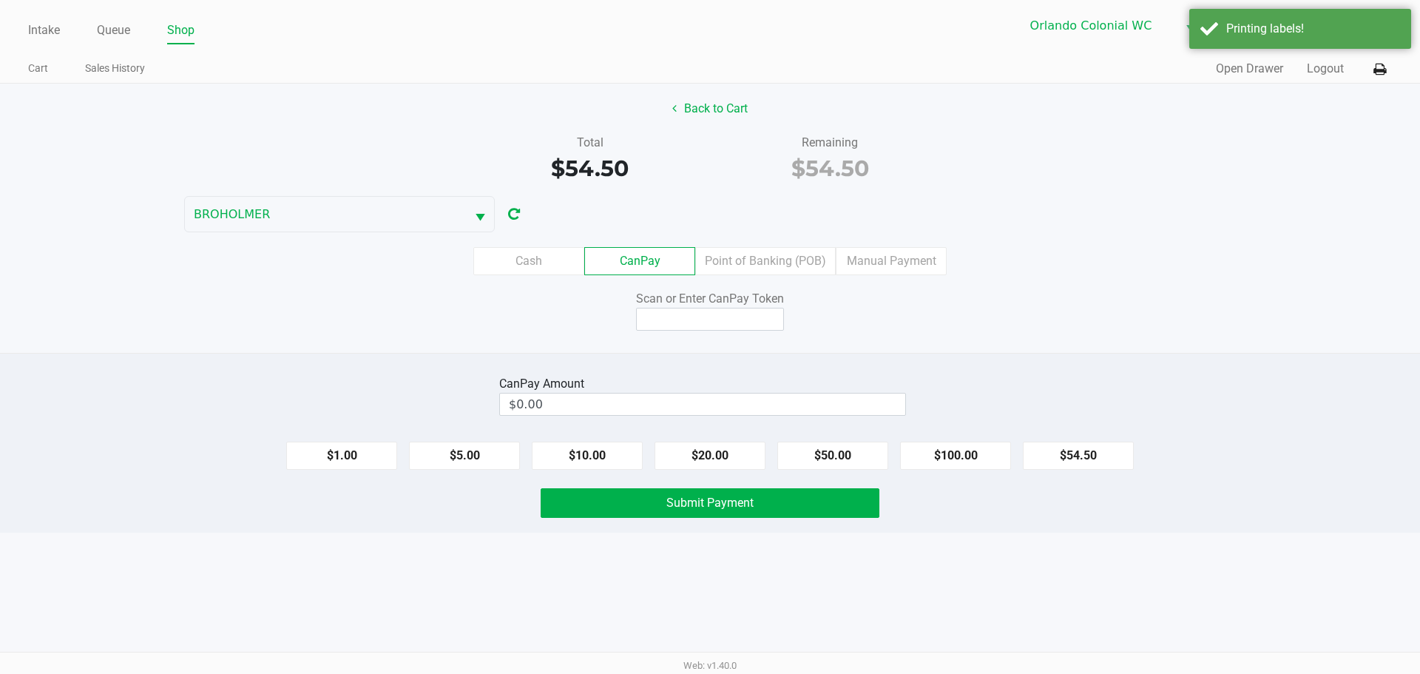
click at [764, 254] on label "Point of Banking (POB)" at bounding box center [765, 261] width 141 height 28
click at [0, 0] on 7 "Point of Banking (POB)" at bounding box center [0, 0] width 0 height 0
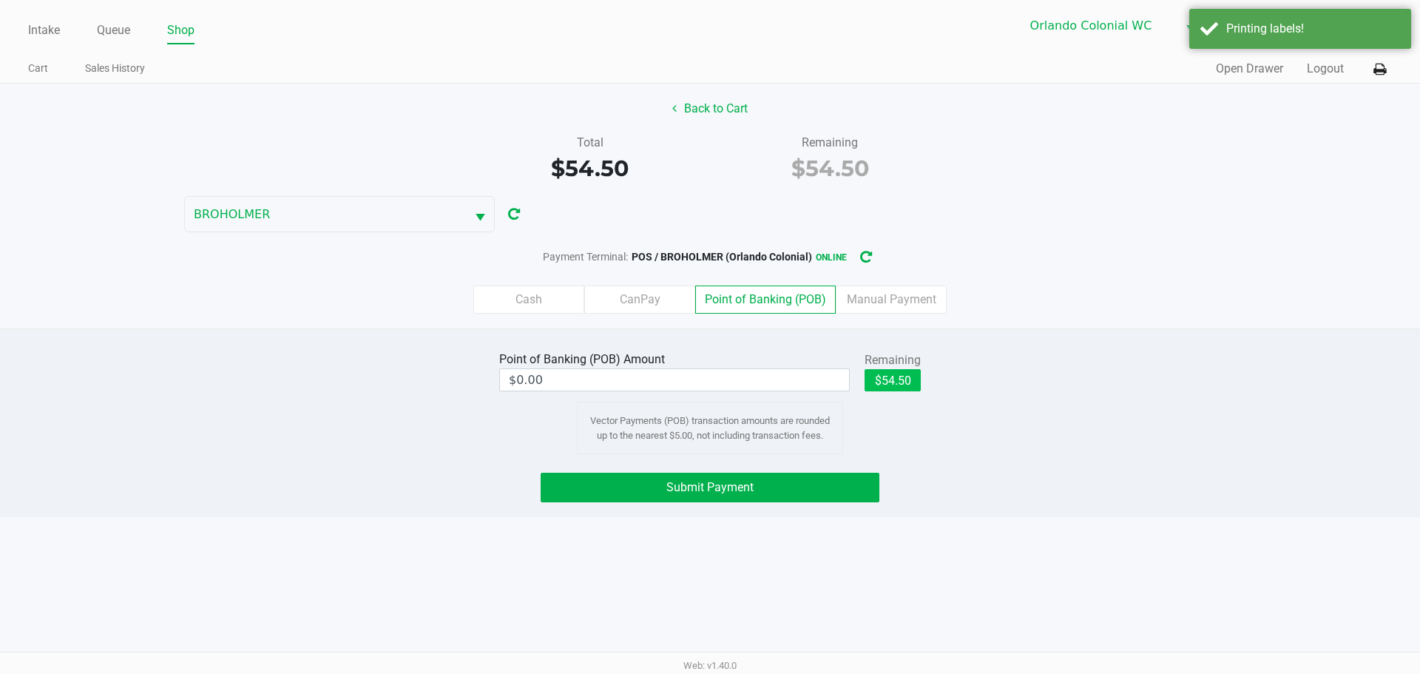
click at [895, 377] on button "$54.50" at bounding box center [893, 380] width 56 height 22
type input "$54.50"
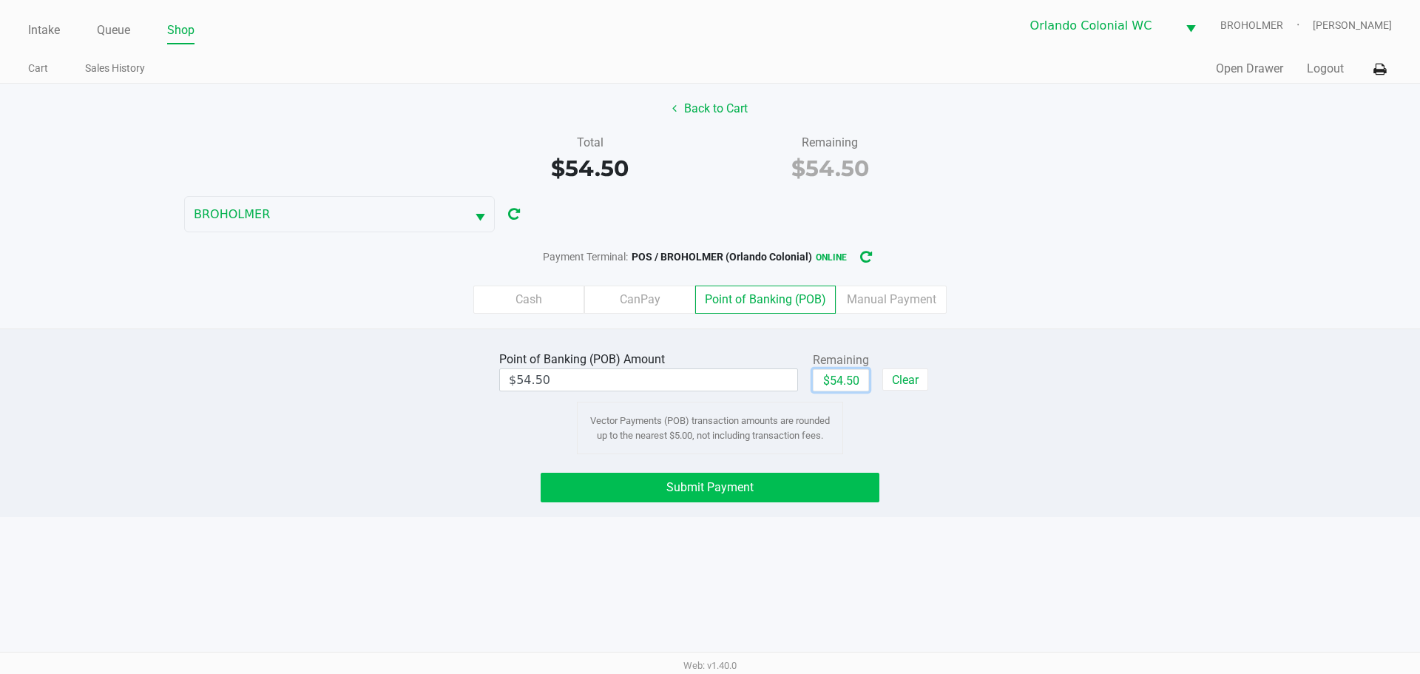
click at [796, 492] on button "Submit Payment" at bounding box center [710, 488] width 339 height 30
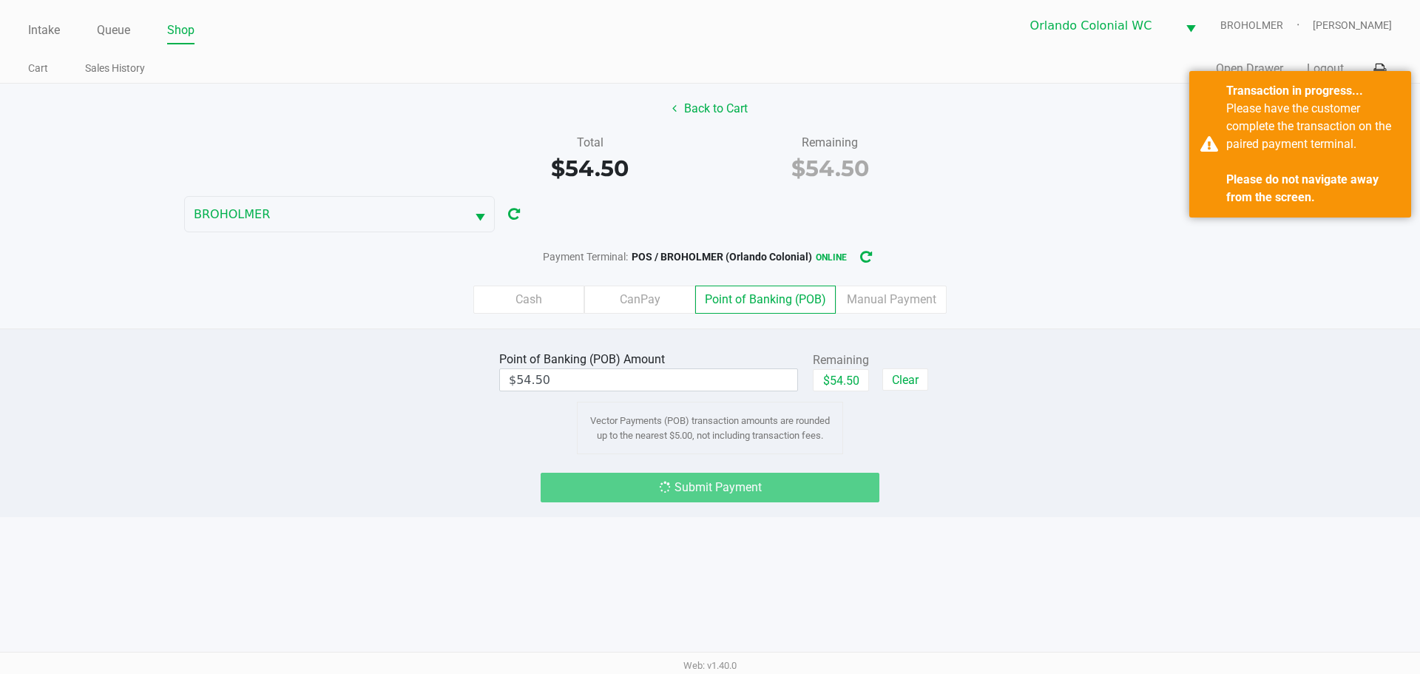
click at [714, 115] on button "Back to Cart" at bounding box center [710, 109] width 95 height 28
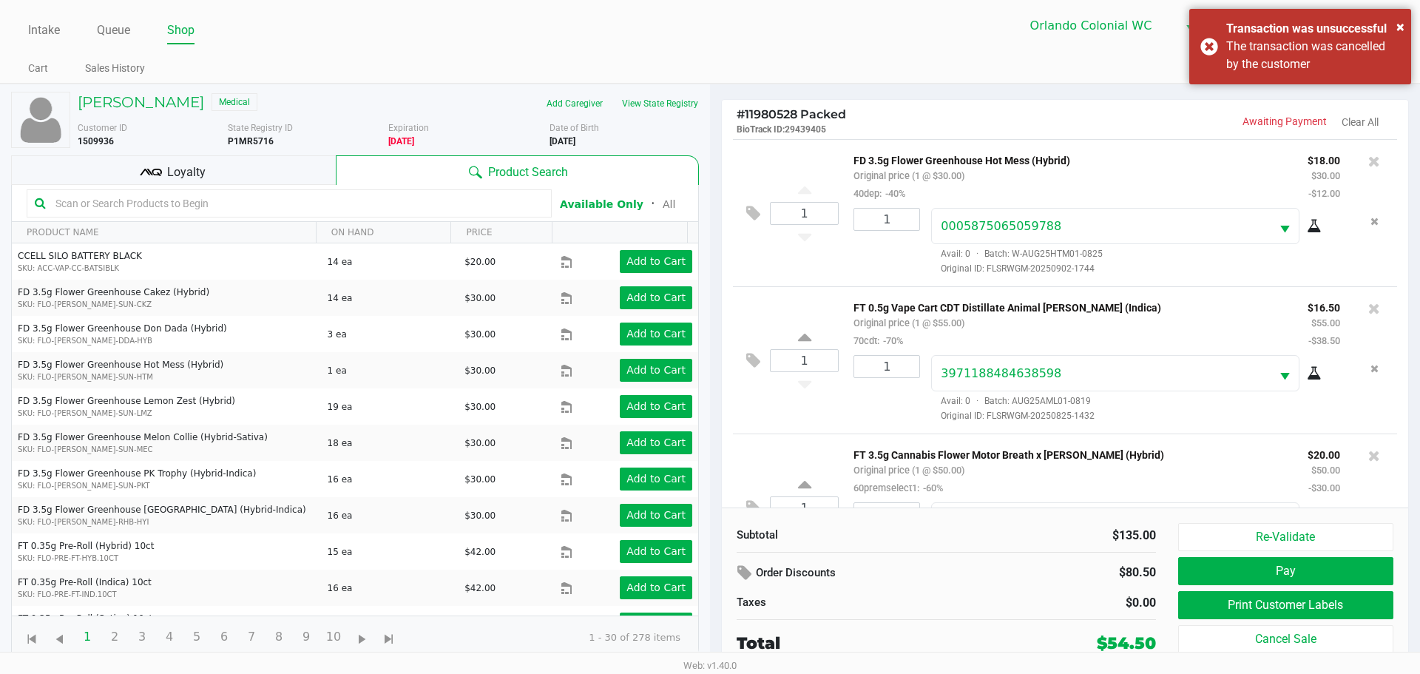
click at [319, 203] on input "text" at bounding box center [297, 203] width 494 height 22
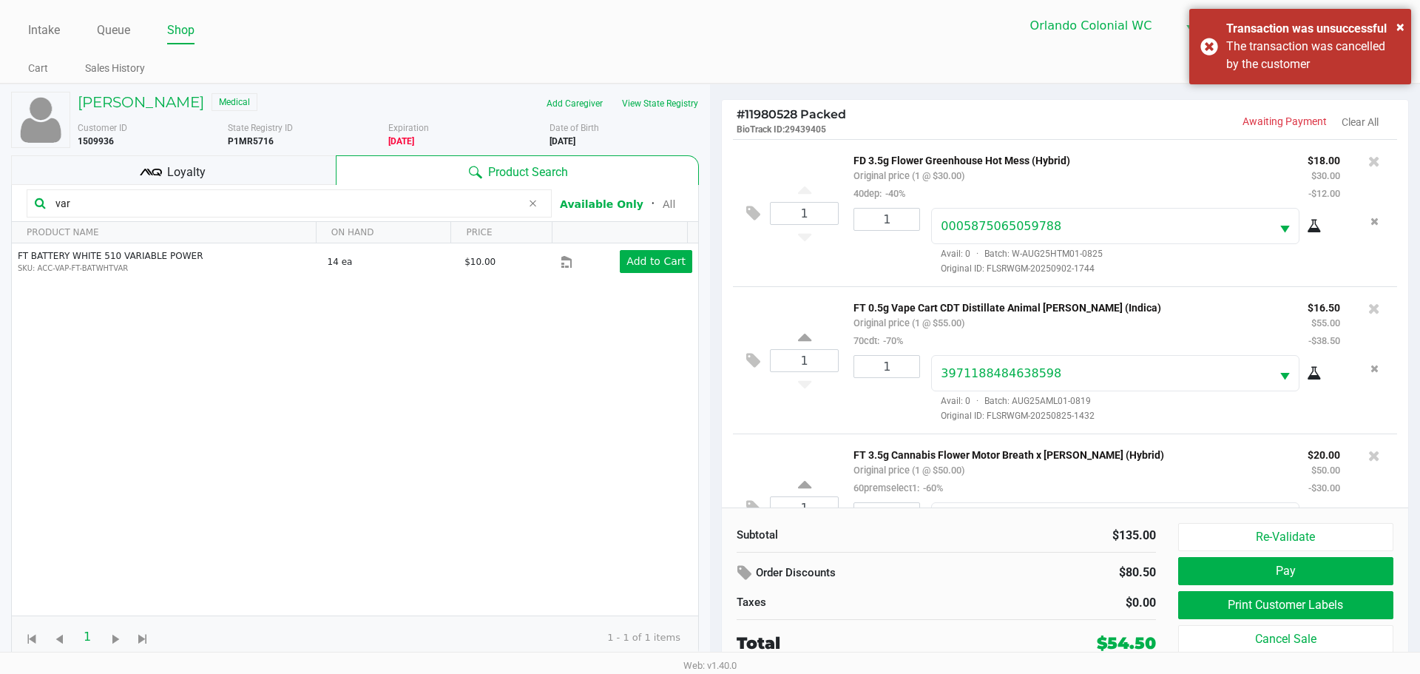
type input "var"
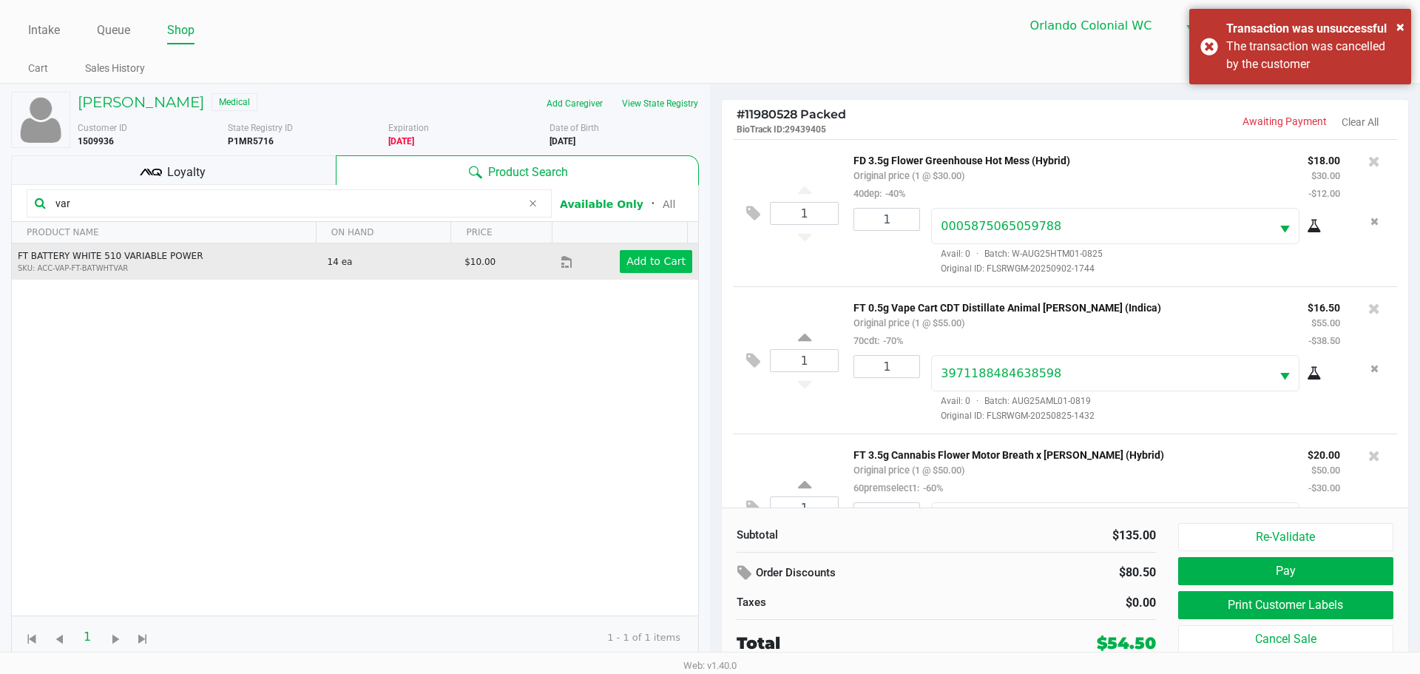
click at [626, 267] on app-button-loader "Add to Cart" at bounding box center [655, 261] width 59 height 12
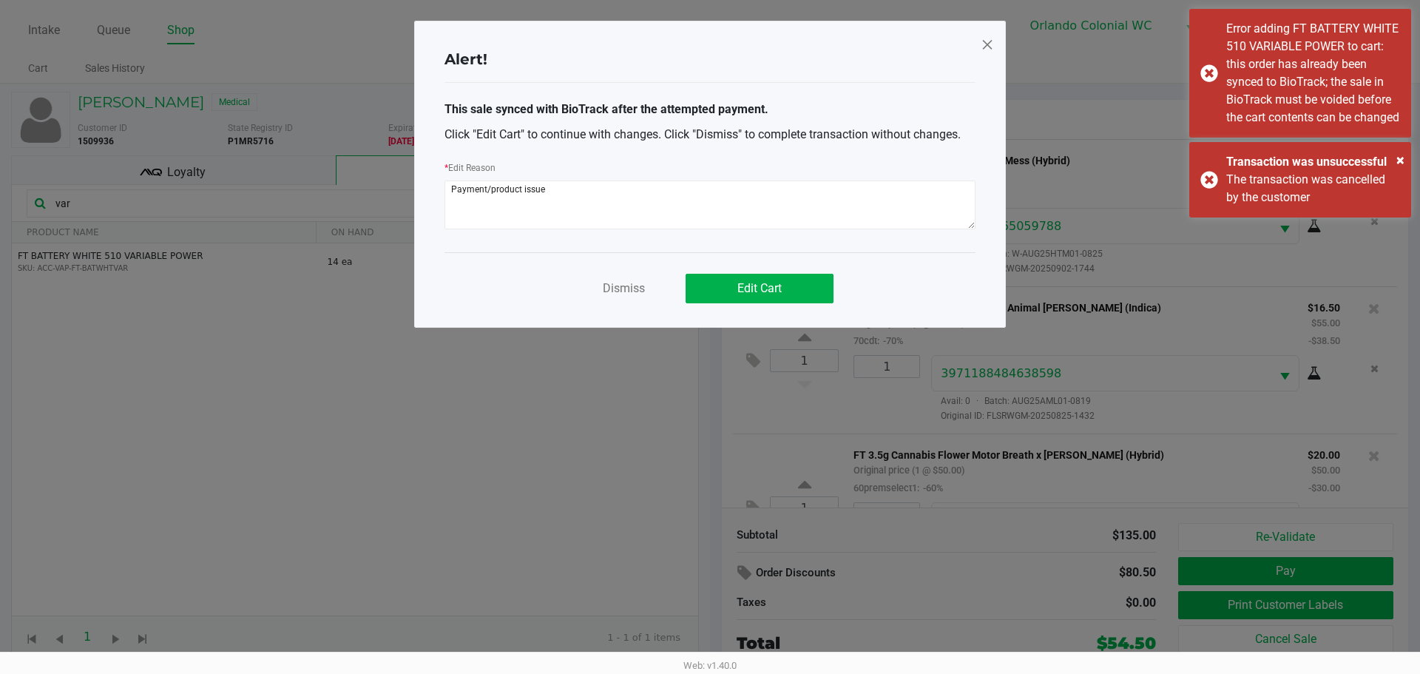
scroll to position [75, 0]
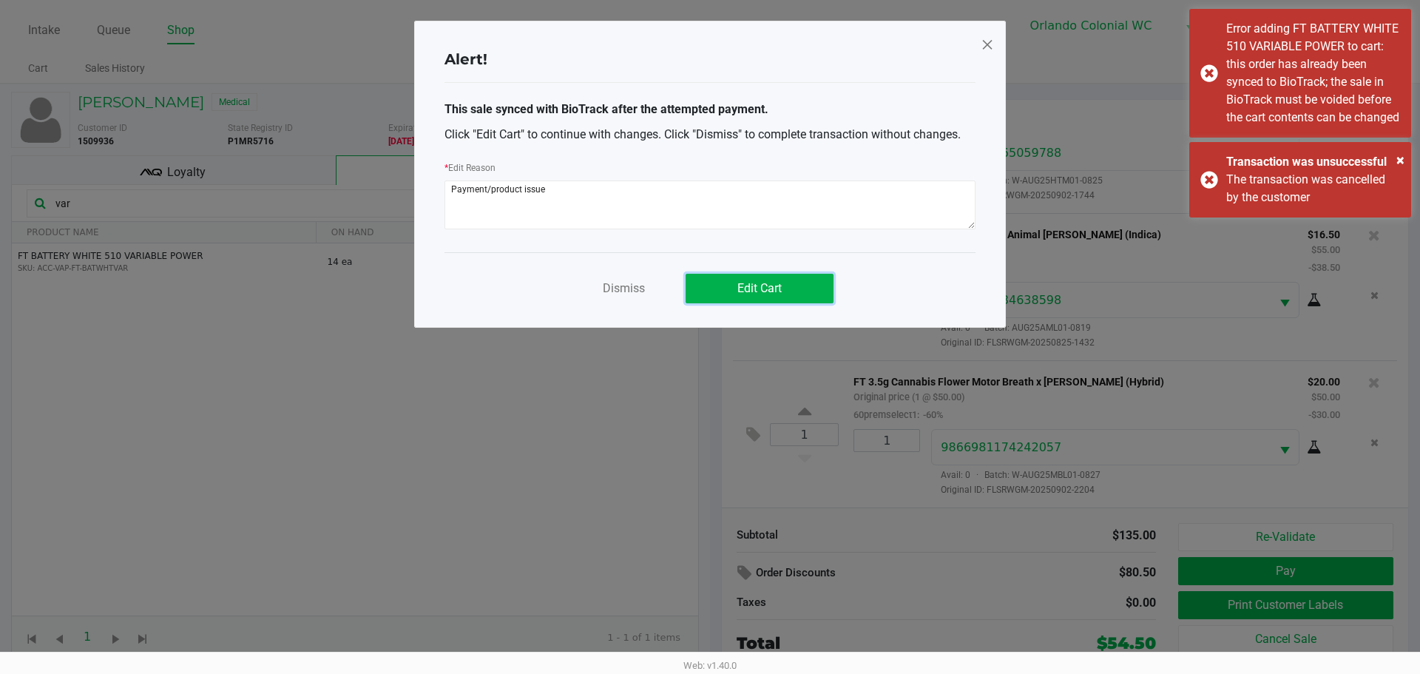
click at [731, 287] on button "Edit Cart" at bounding box center [760, 289] width 148 height 30
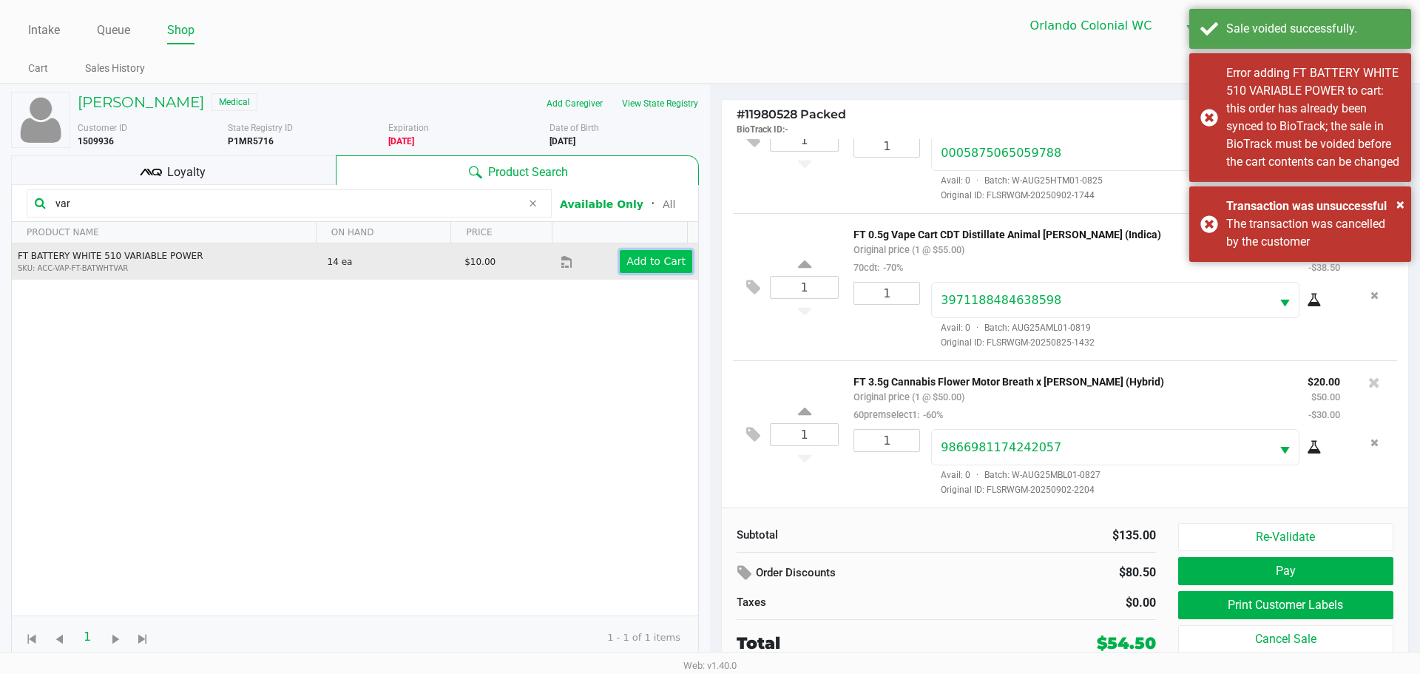
click at [661, 263] on app-button-loader "Add to Cart" at bounding box center [655, 261] width 59 height 12
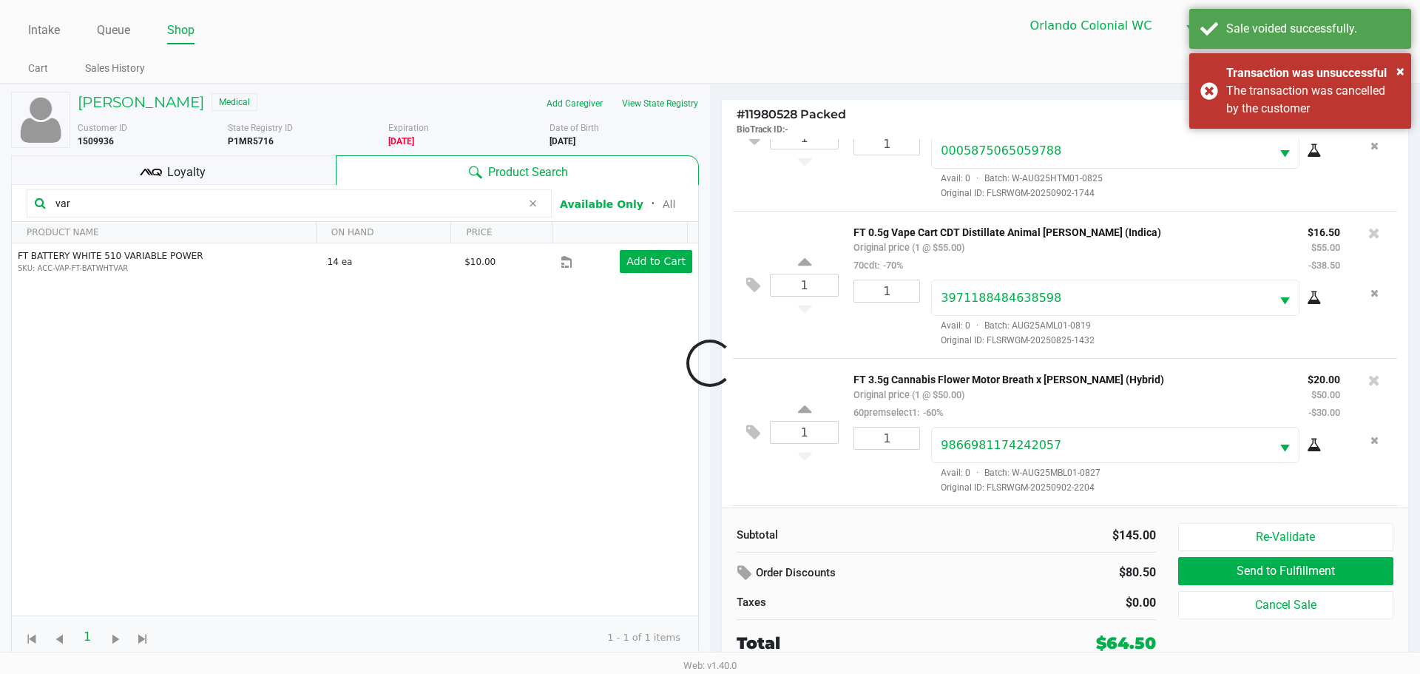
scroll to position [158, 0]
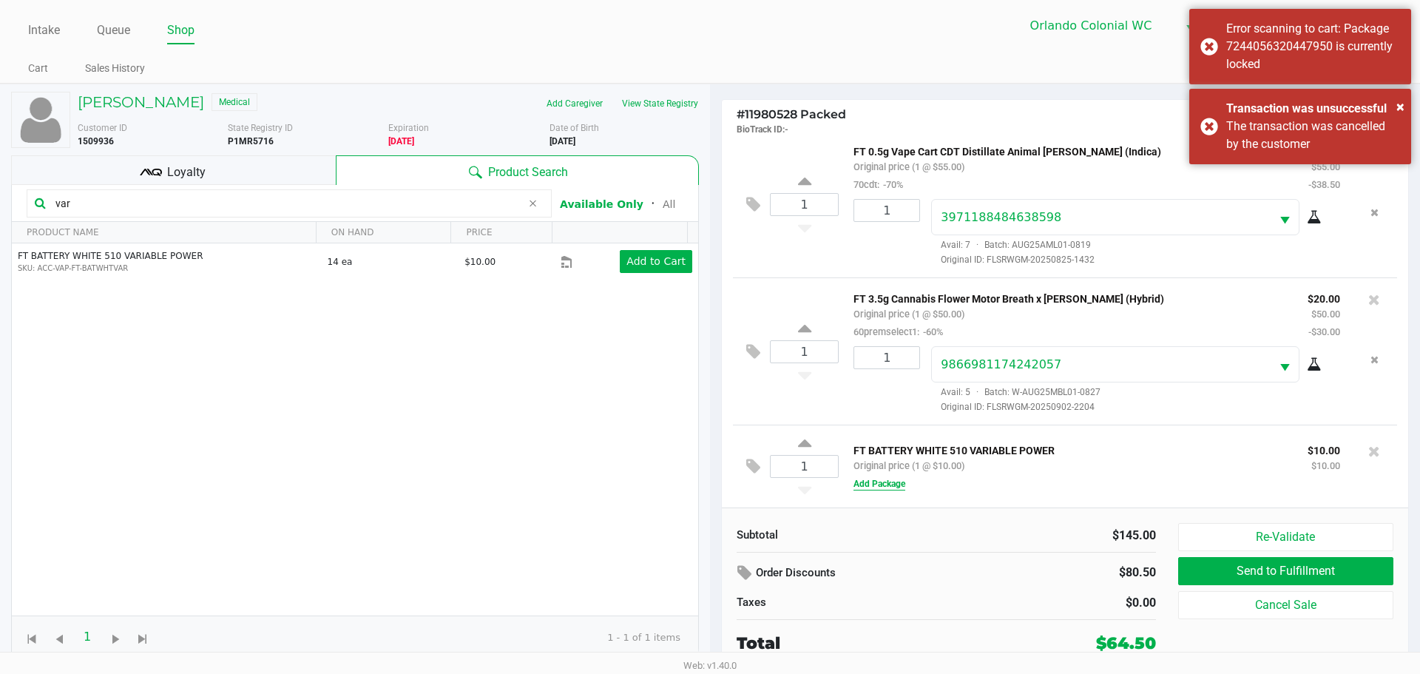
click at [881, 481] on button "Add Package" at bounding box center [879, 483] width 52 height 13
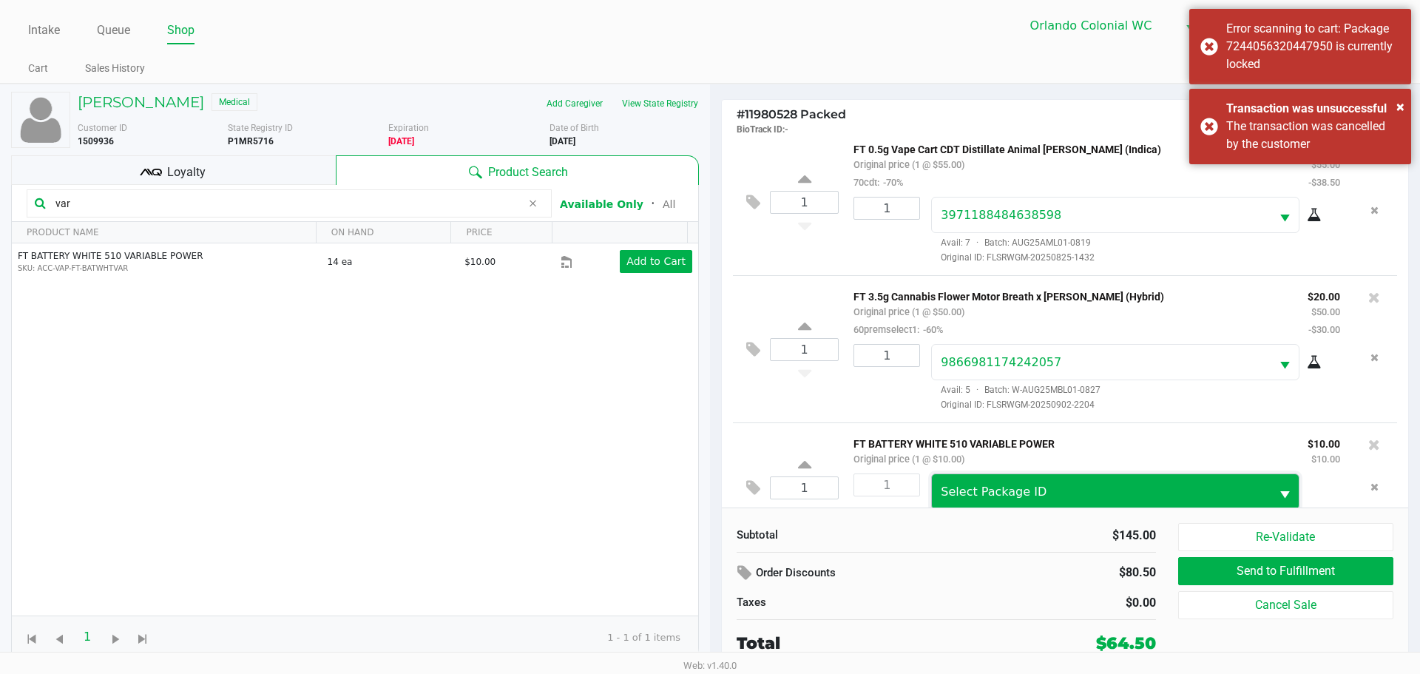
click at [956, 482] on span "Select Package ID" at bounding box center [1101, 491] width 338 height 35
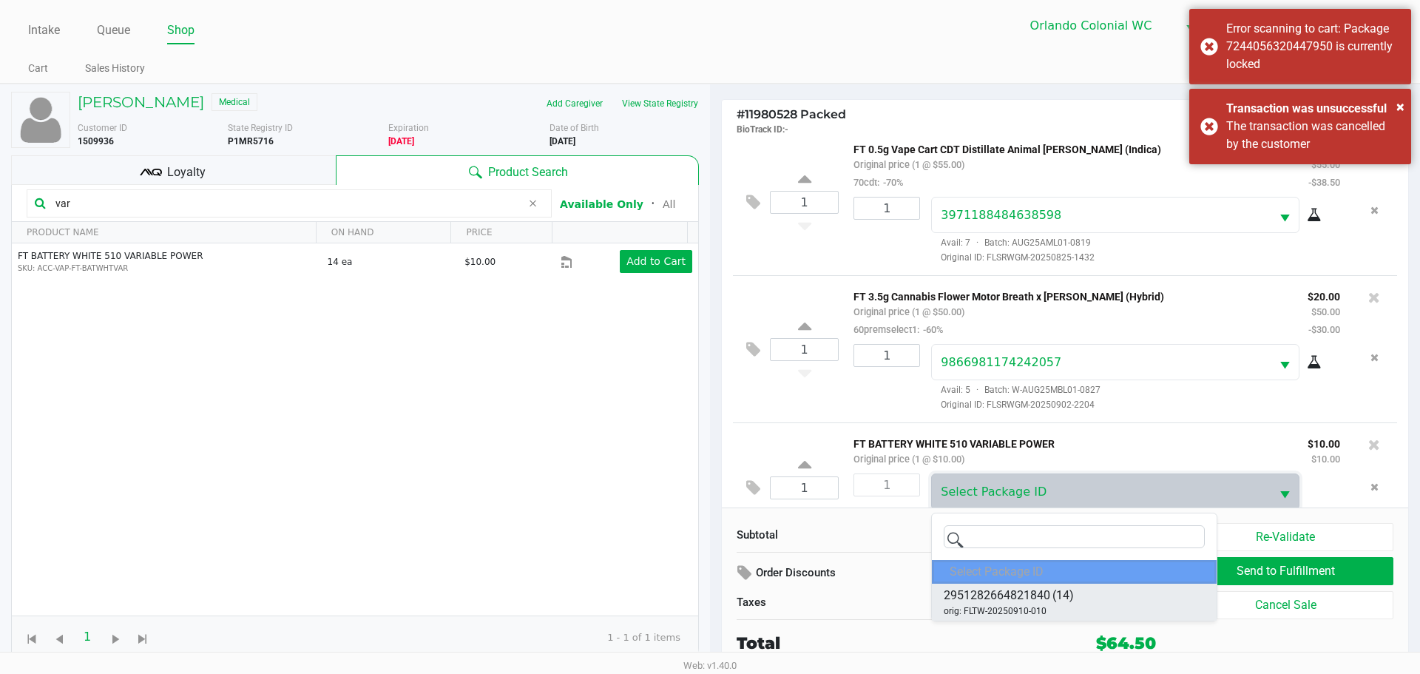
click at [1053, 605] on div "2951282664821840 (14) orig: FLTW-20250910-010" at bounding box center [1009, 601] width 130 height 31
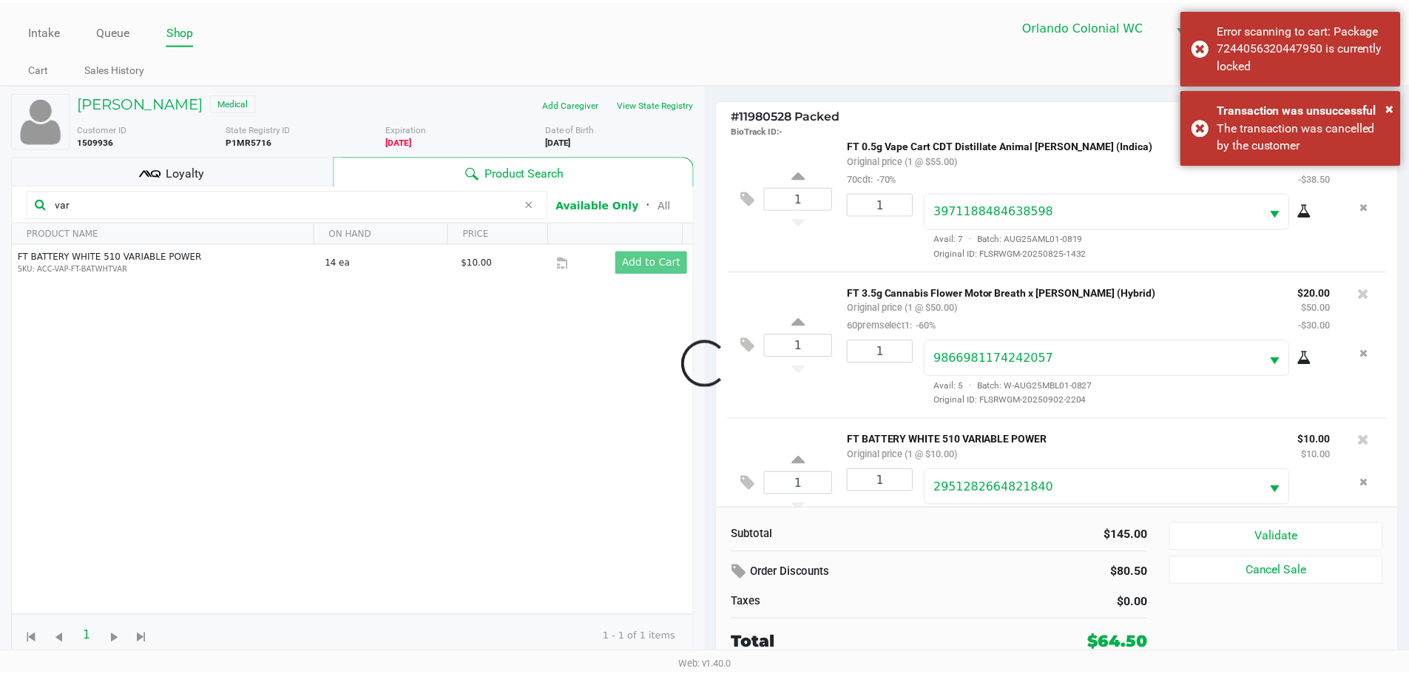
scroll to position [206, 0]
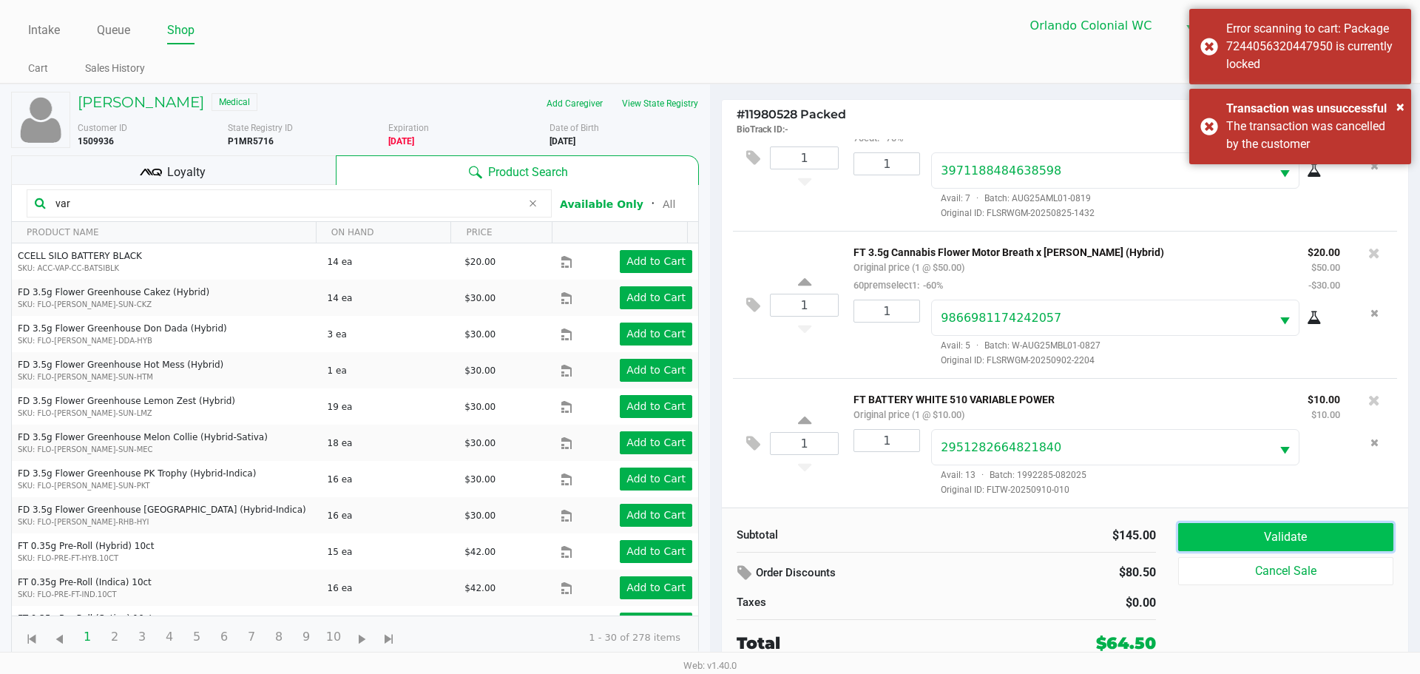
click at [1288, 531] on button "Validate" at bounding box center [1285, 537] width 215 height 28
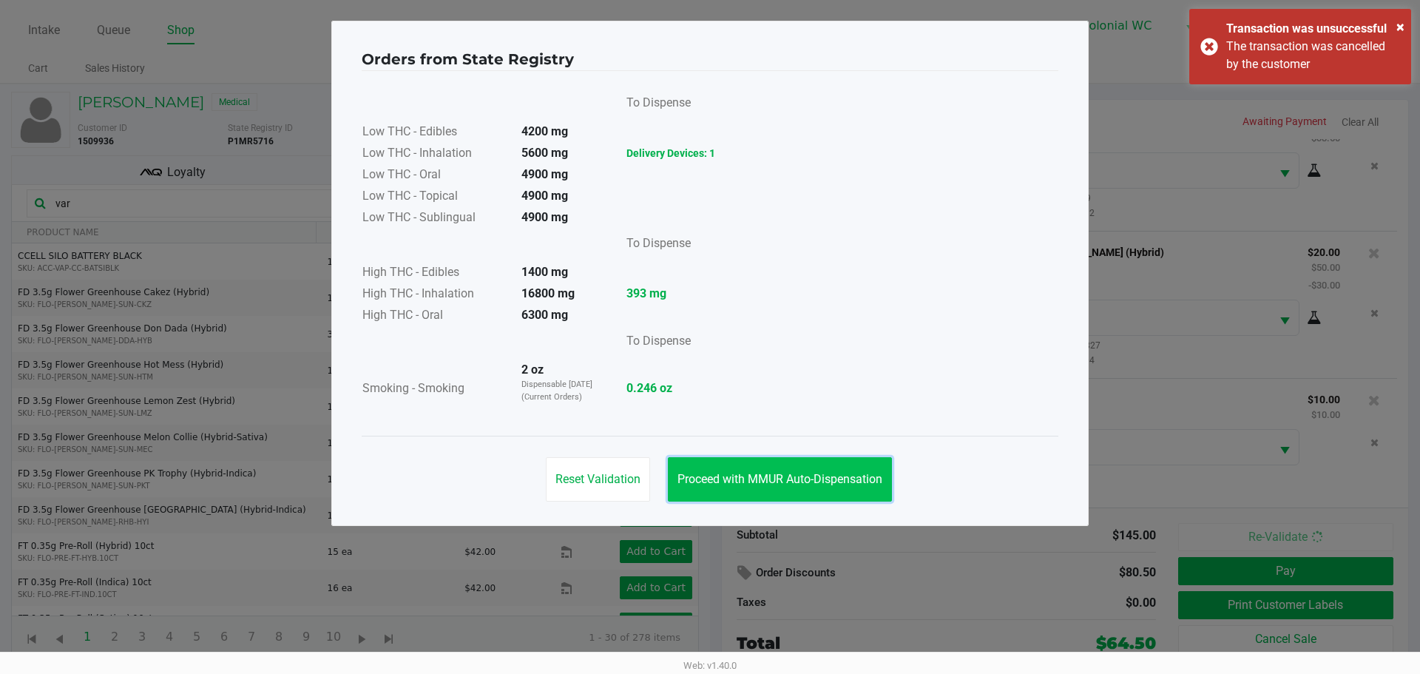
click at [859, 492] on button "Proceed with MMUR Auto-Dispensation" at bounding box center [780, 479] width 224 height 44
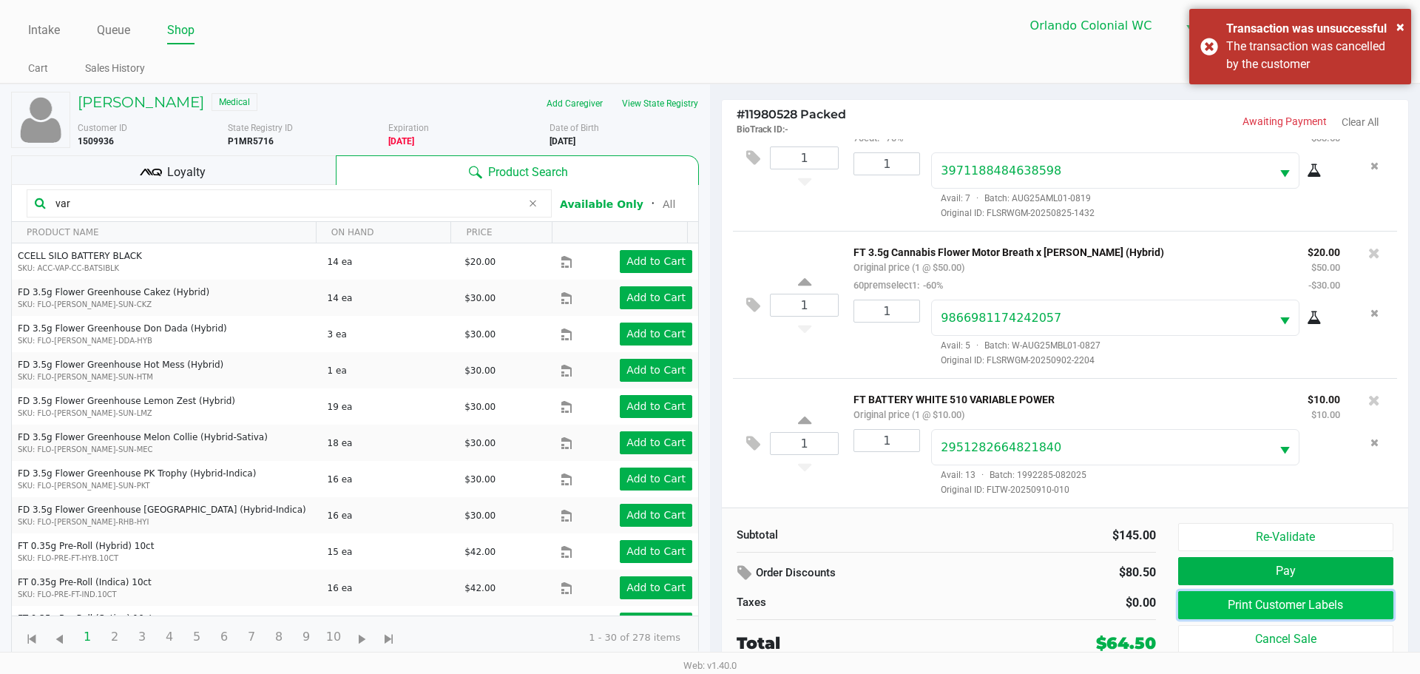
click at [1215, 601] on button "Print Customer Labels" at bounding box center [1285, 605] width 215 height 28
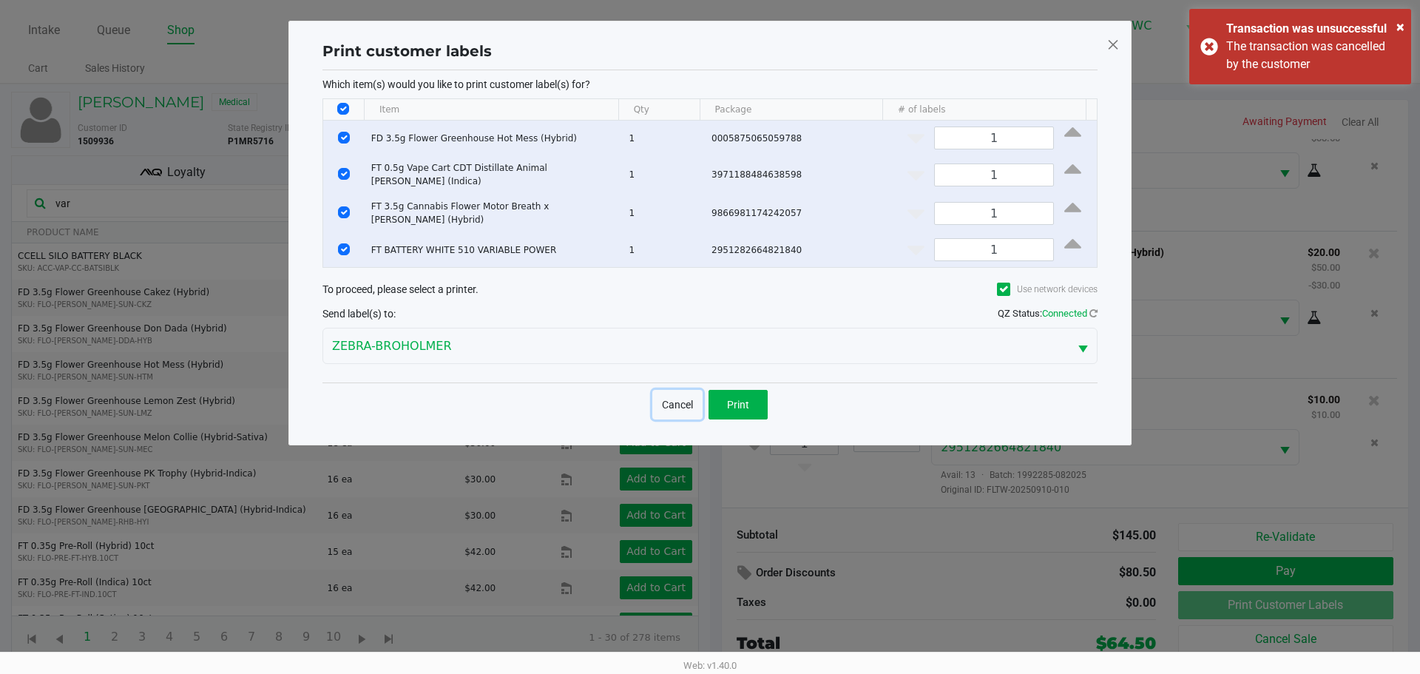
click at [687, 393] on button "Cancel" at bounding box center [677, 405] width 50 height 30
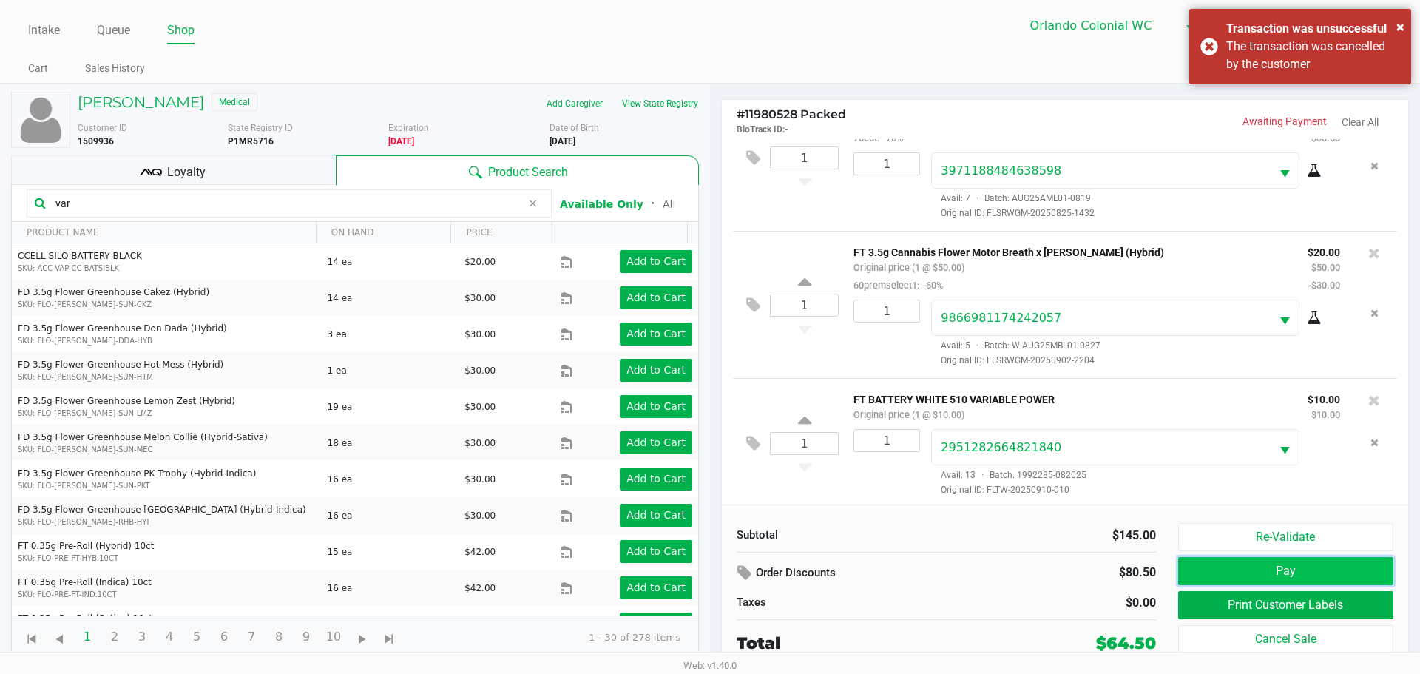
click at [1342, 564] on button "Pay" at bounding box center [1285, 571] width 215 height 28
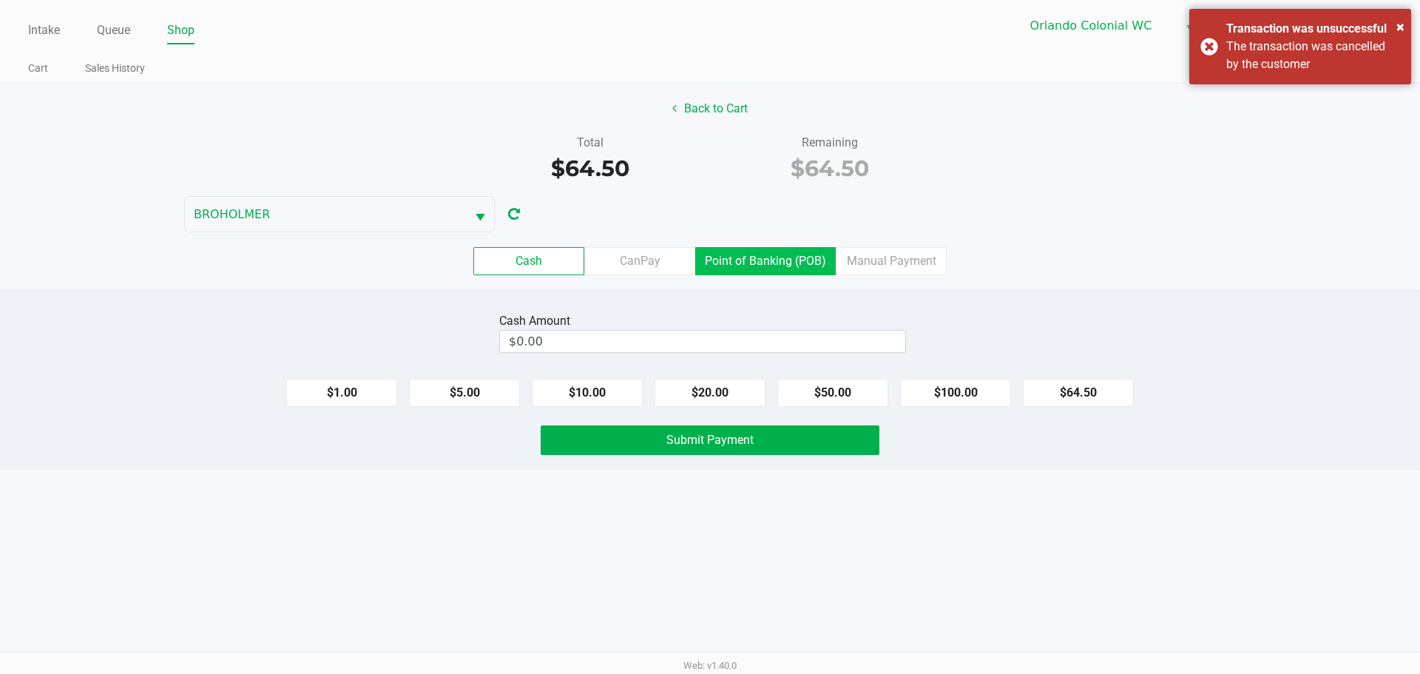
click at [804, 260] on label "Point of Banking (POB)" at bounding box center [765, 261] width 141 height 28
click at [0, 0] on 7 "Point of Banking (POB)" at bounding box center [0, 0] width 0 height 0
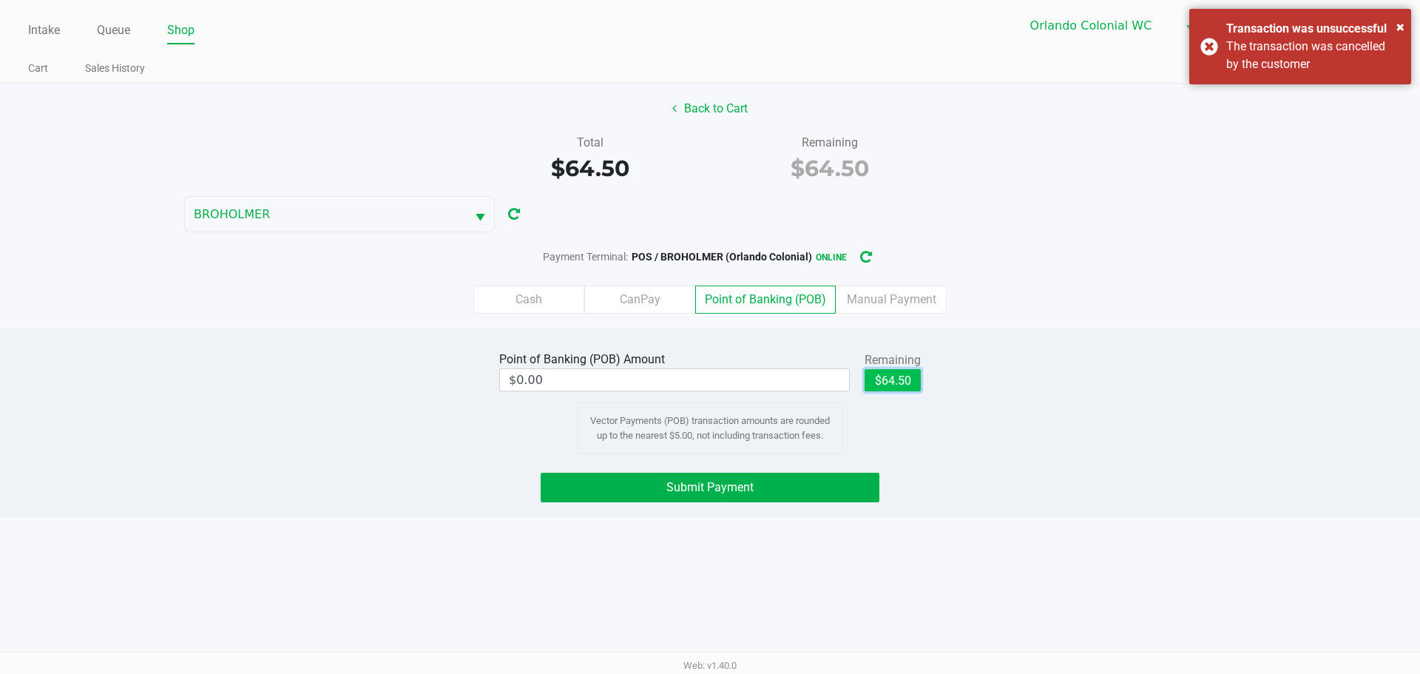
click at [890, 384] on button "$64.50" at bounding box center [893, 380] width 56 height 22
type input "$64.50"
click at [749, 494] on button "Submit Payment" at bounding box center [710, 488] width 339 height 30
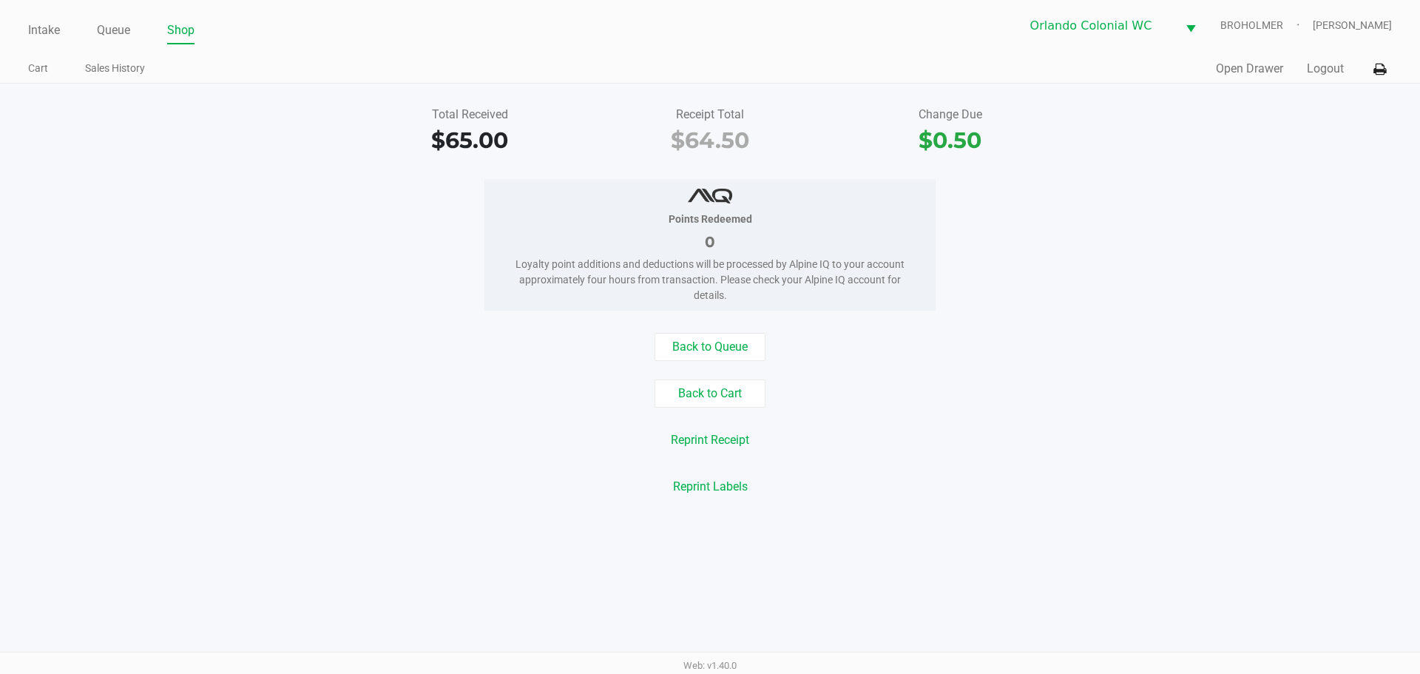
click at [256, 662] on div "Web: v1.40.0" at bounding box center [710, 665] width 1420 height 27
click at [49, 27] on link "Intake" at bounding box center [44, 30] width 32 height 21
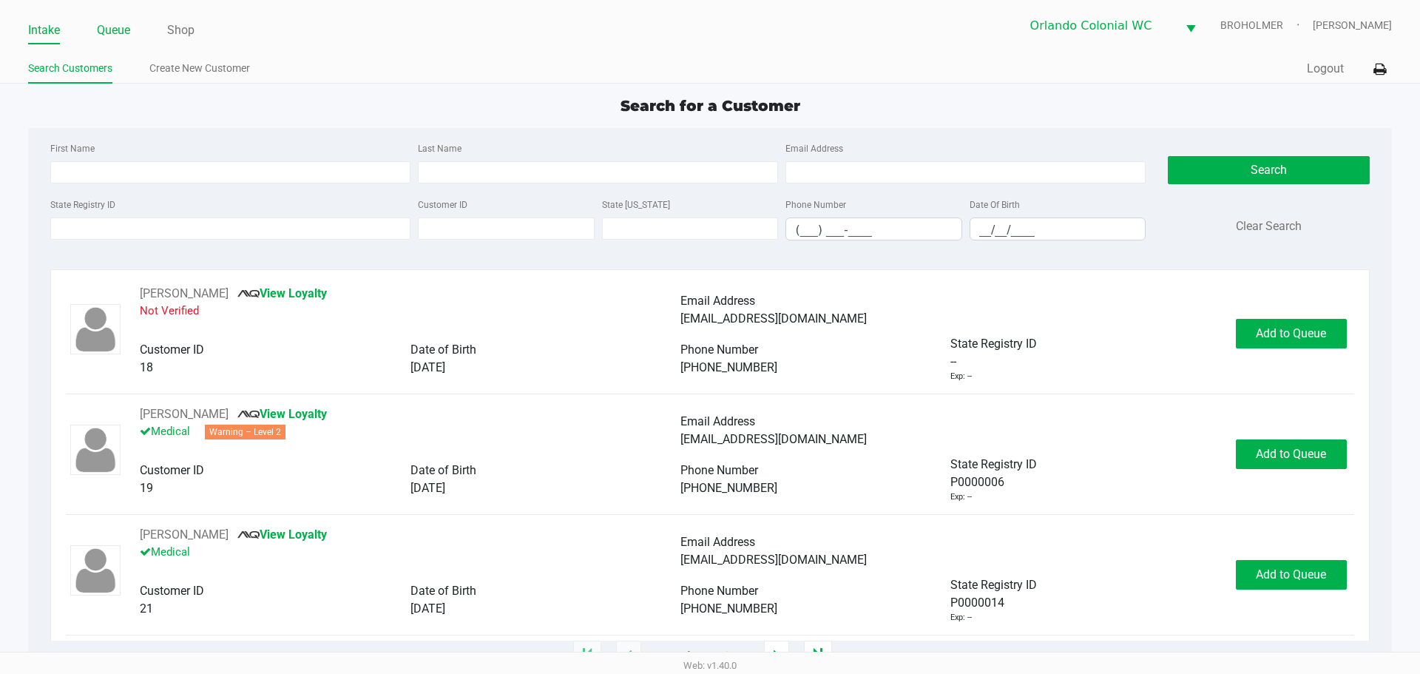
click at [111, 33] on link "Queue" at bounding box center [113, 30] width 33 height 21
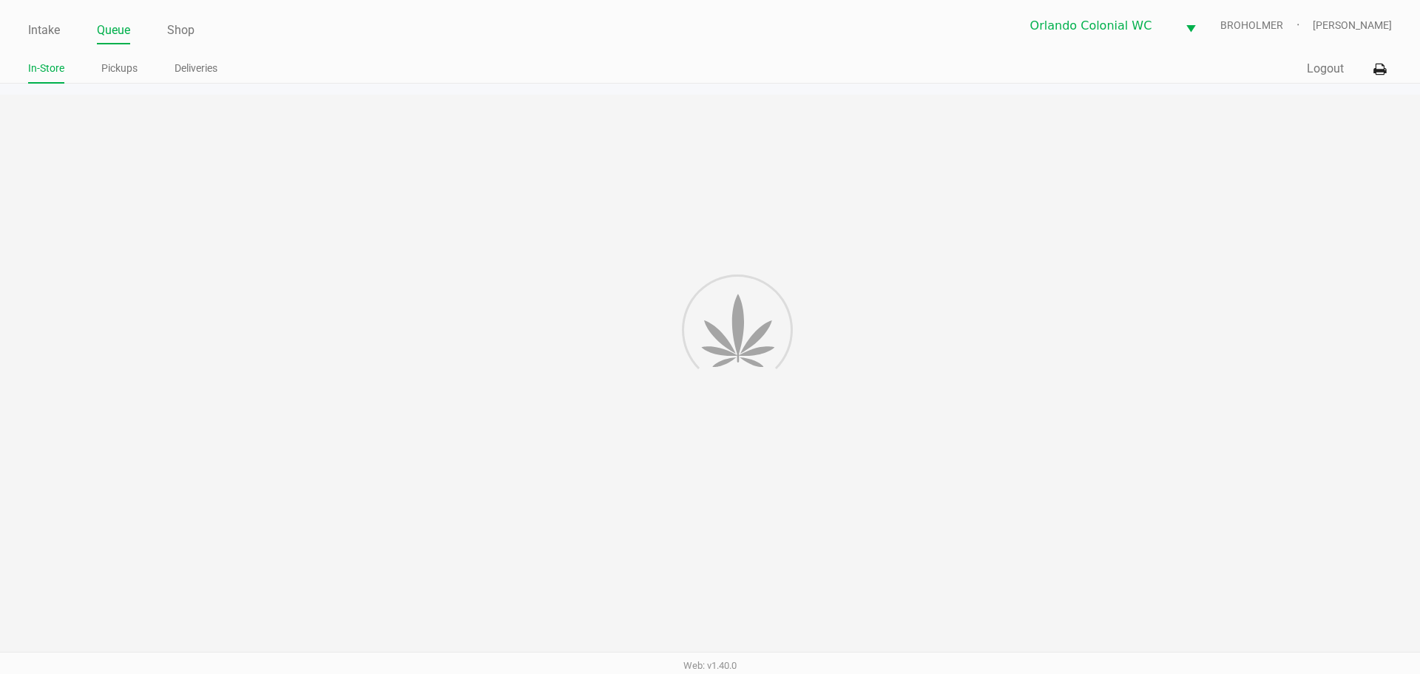
click at [109, 72] on link "Pickups" at bounding box center [119, 68] width 36 height 18
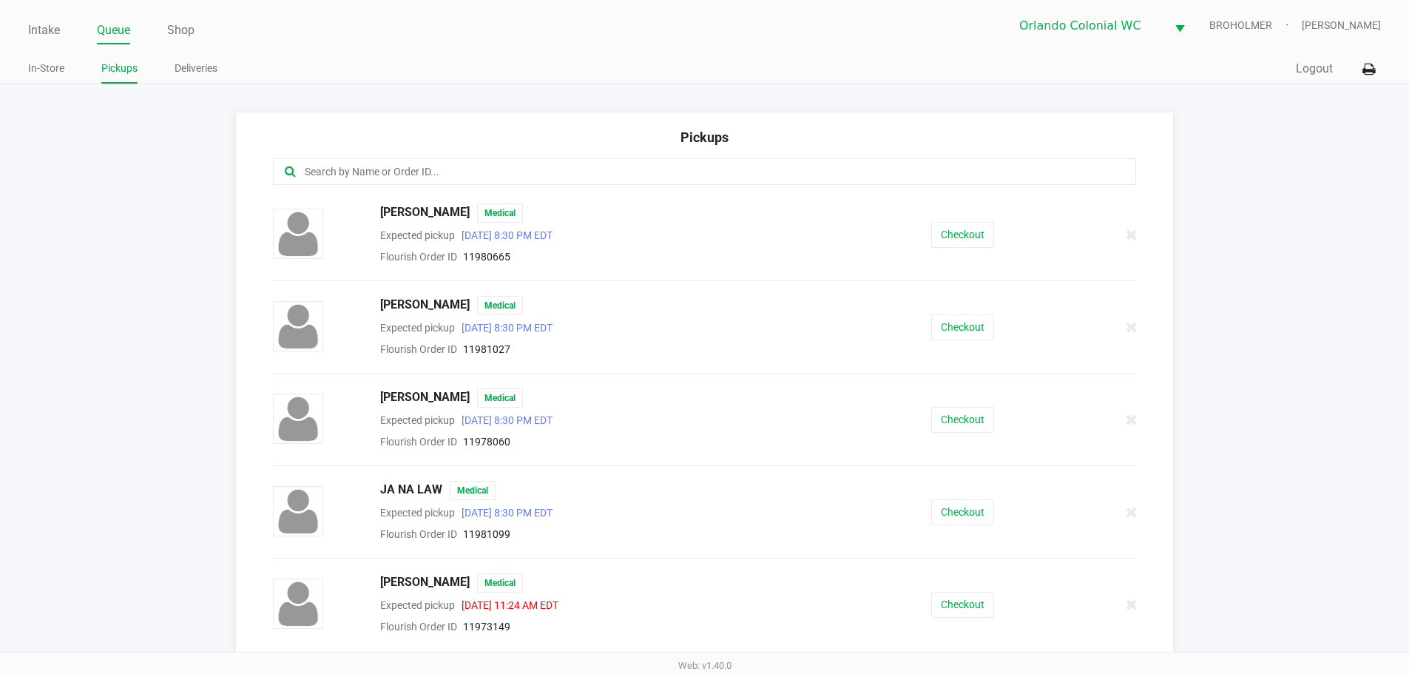
click at [403, 167] on input "text" at bounding box center [681, 171] width 756 height 17
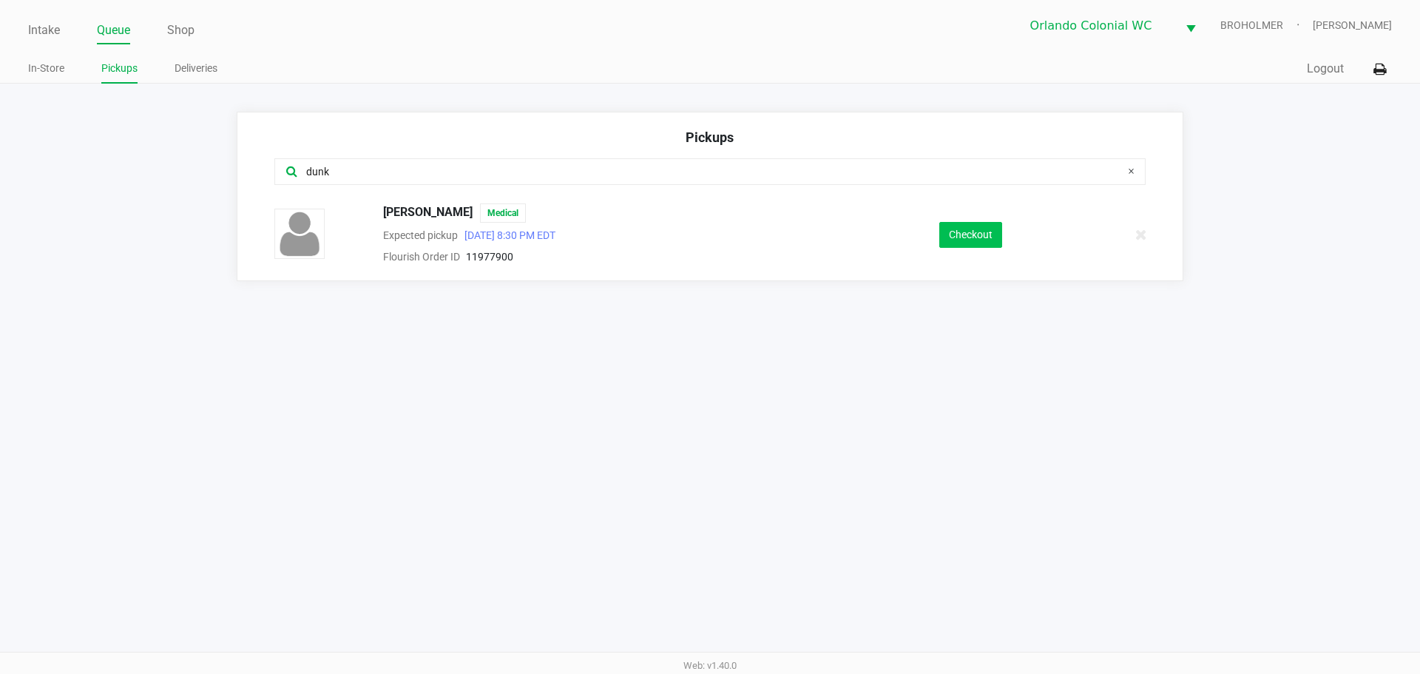
type input "dunk"
click at [969, 233] on button "Checkout" at bounding box center [970, 235] width 63 height 26
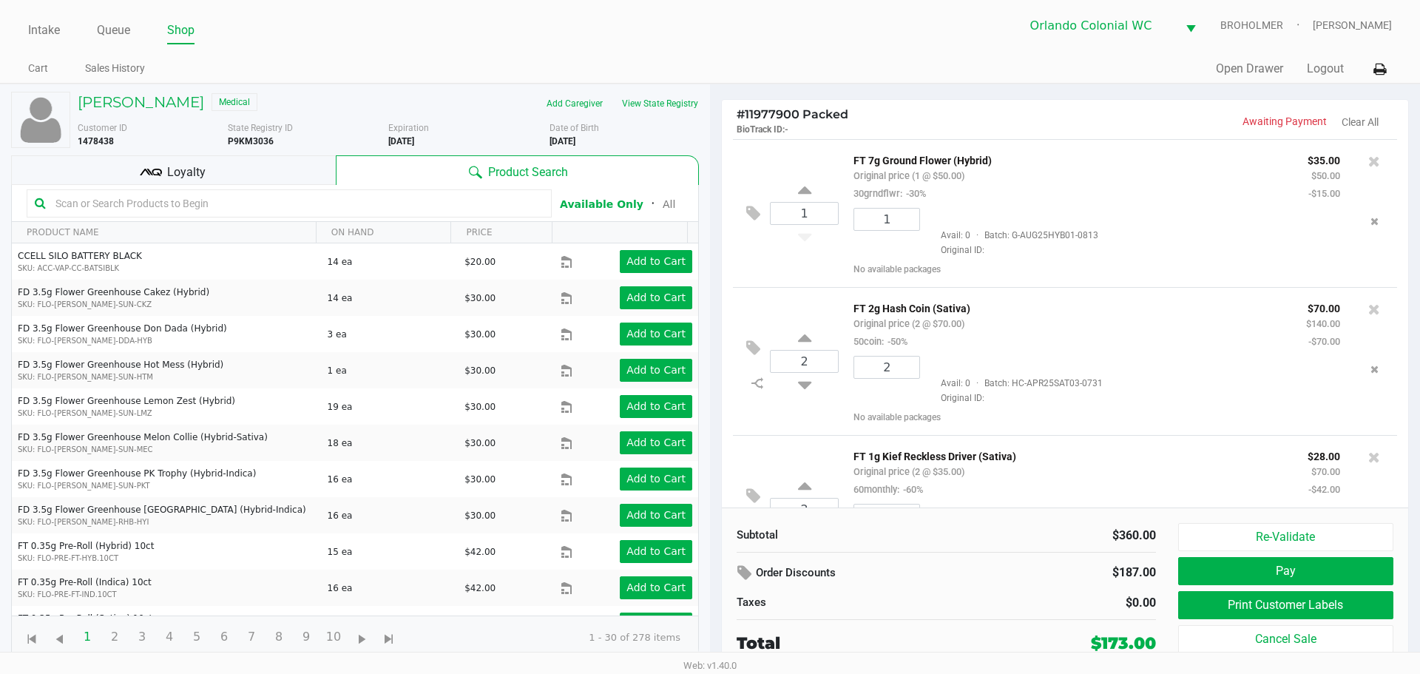
click at [255, 173] on div "Loyalty" at bounding box center [173, 170] width 325 height 30
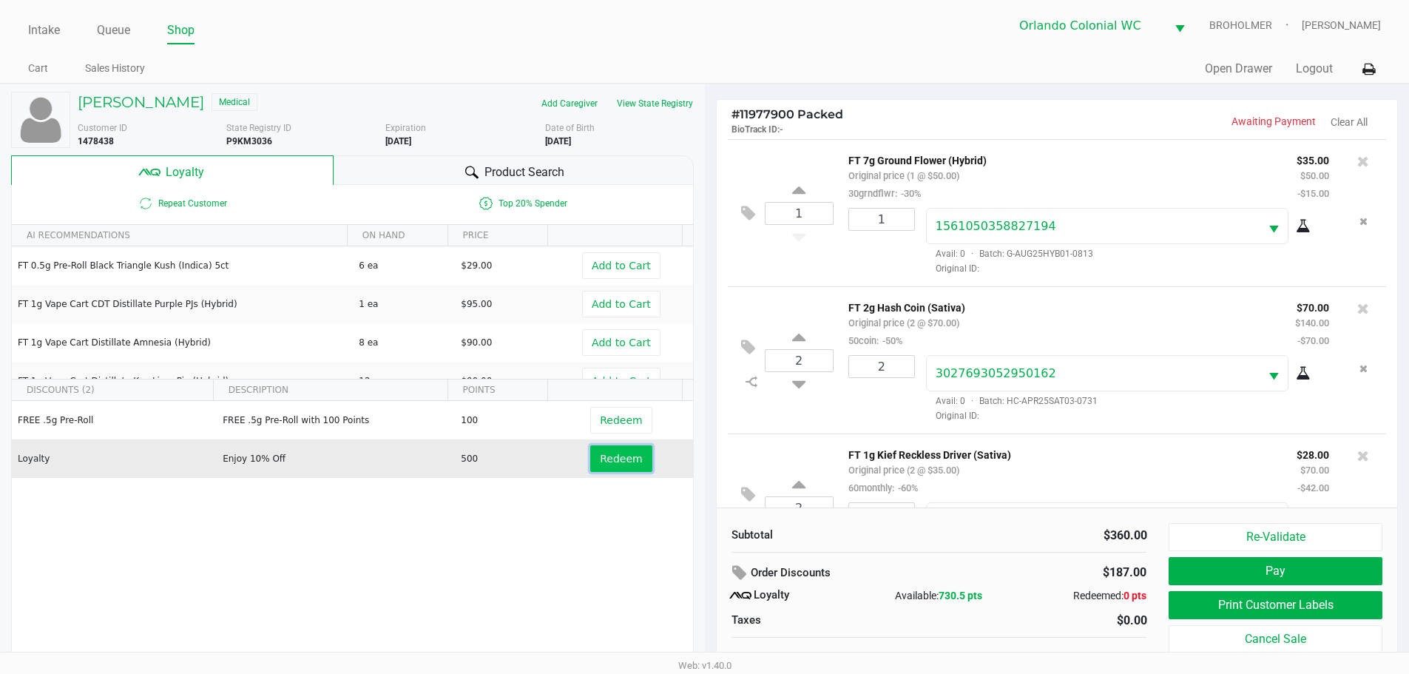
click at [604, 458] on span "Redeem" at bounding box center [621, 459] width 42 height 12
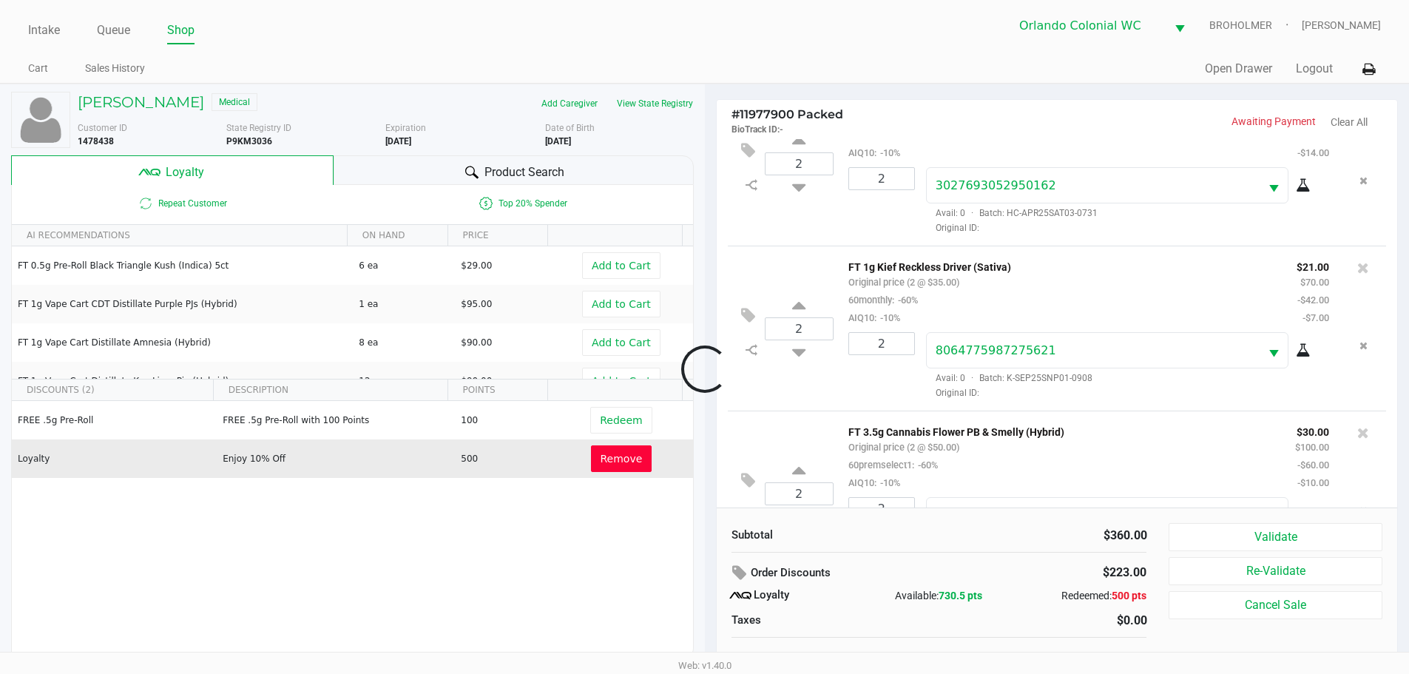
scroll to position [294, 0]
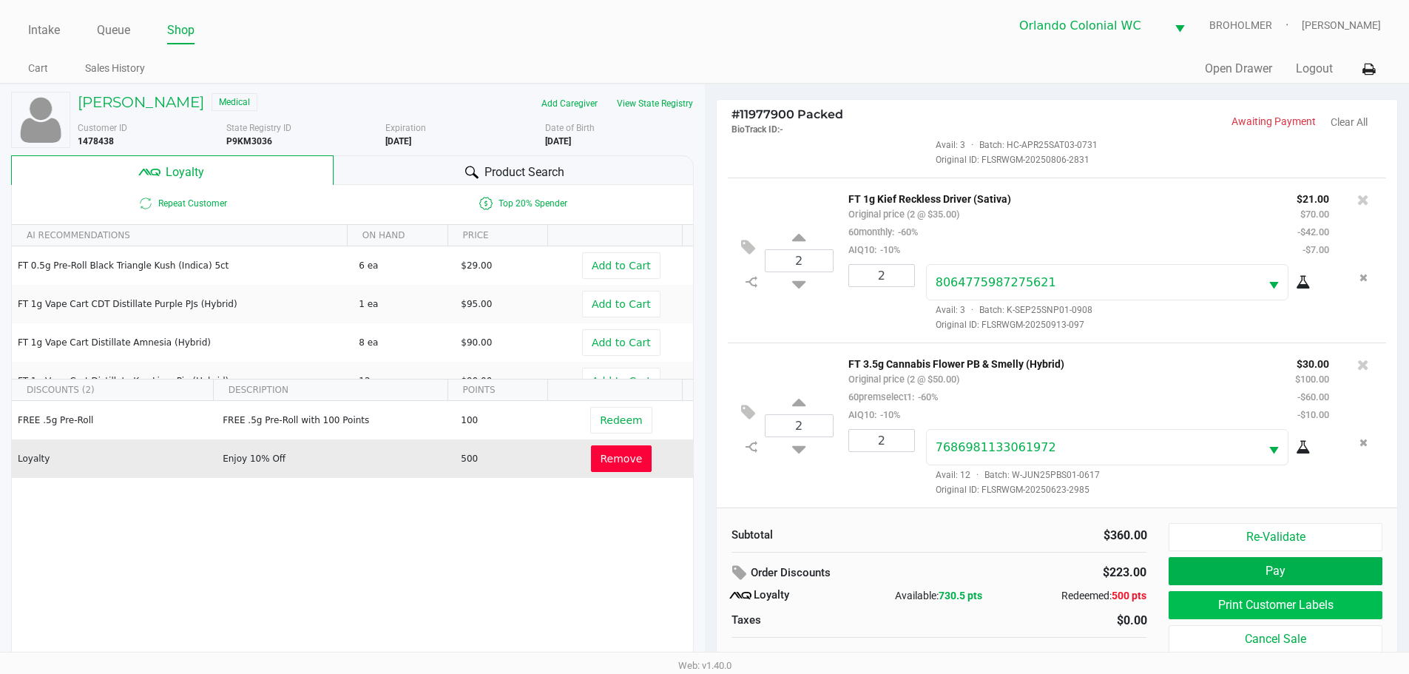
click at [1293, 604] on button "Print Customer Labels" at bounding box center [1274, 605] width 213 height 28
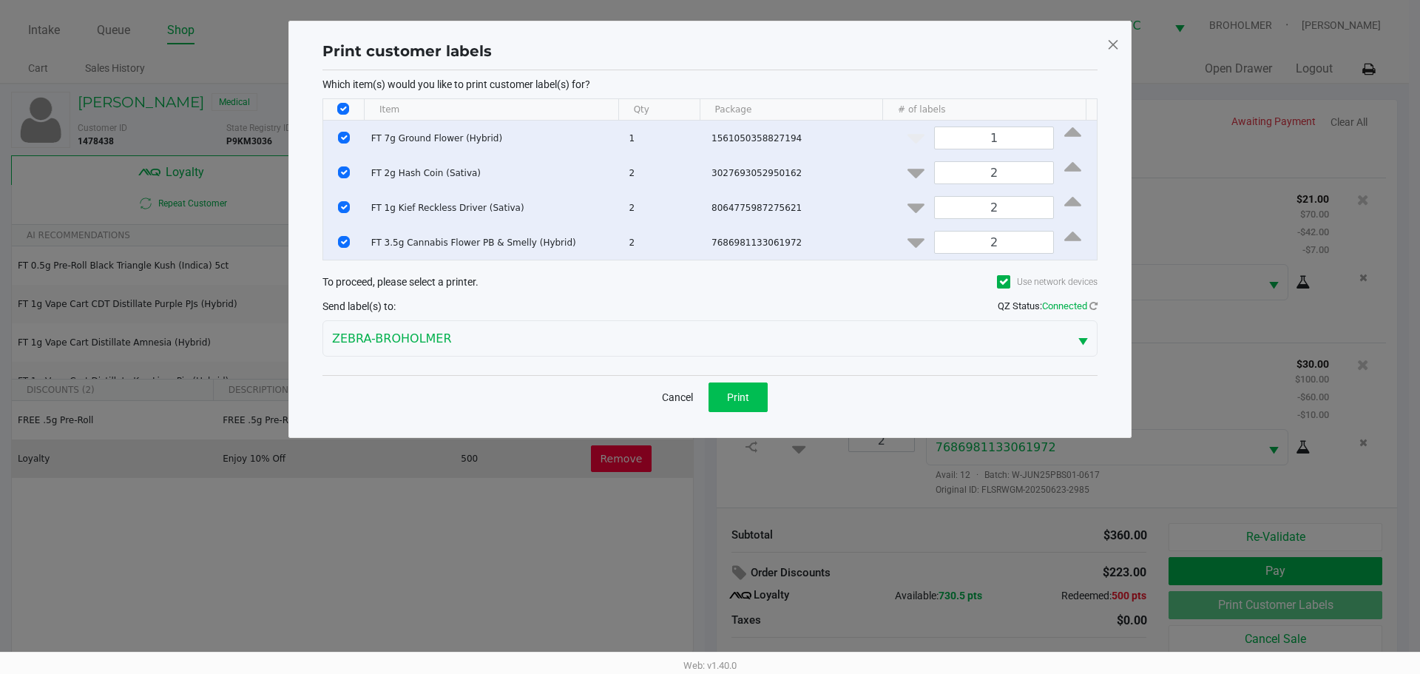
click at [747, 391] on span "Print" at bounding box center [738, 397] width 22 height 12
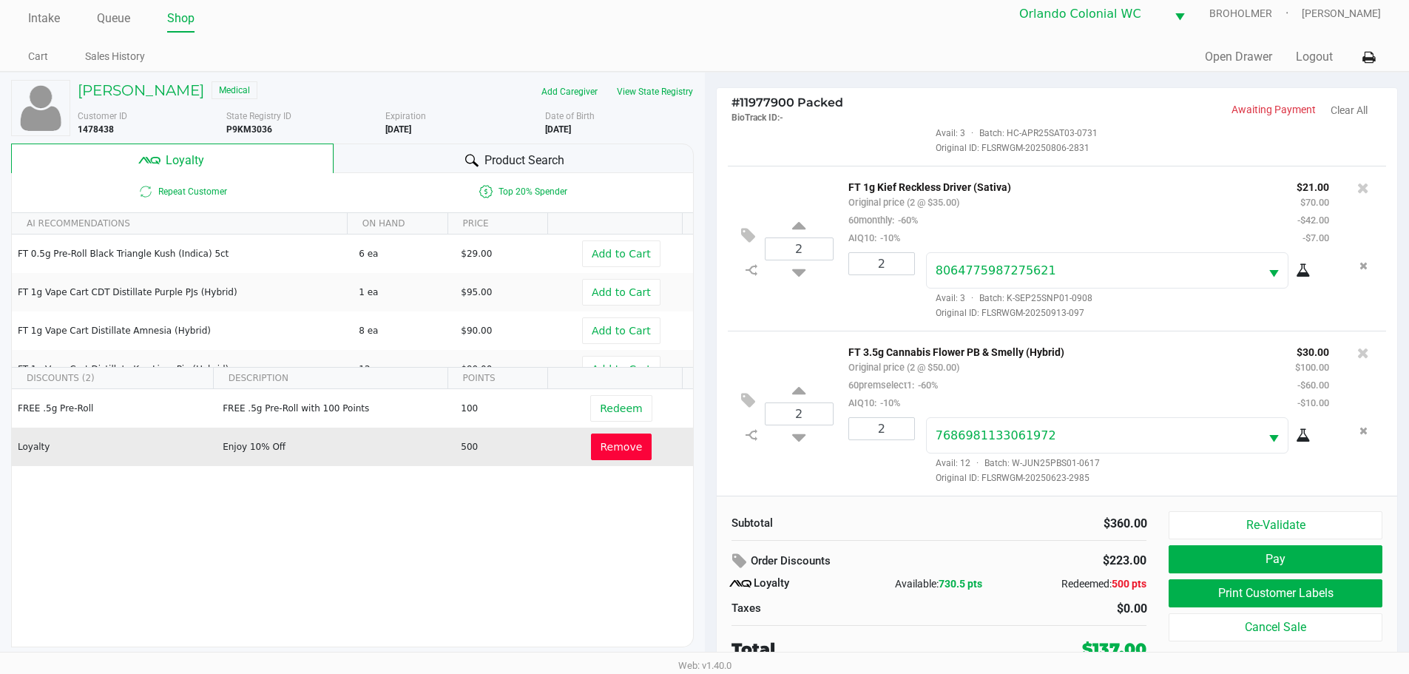
scroll to position [15, 0]
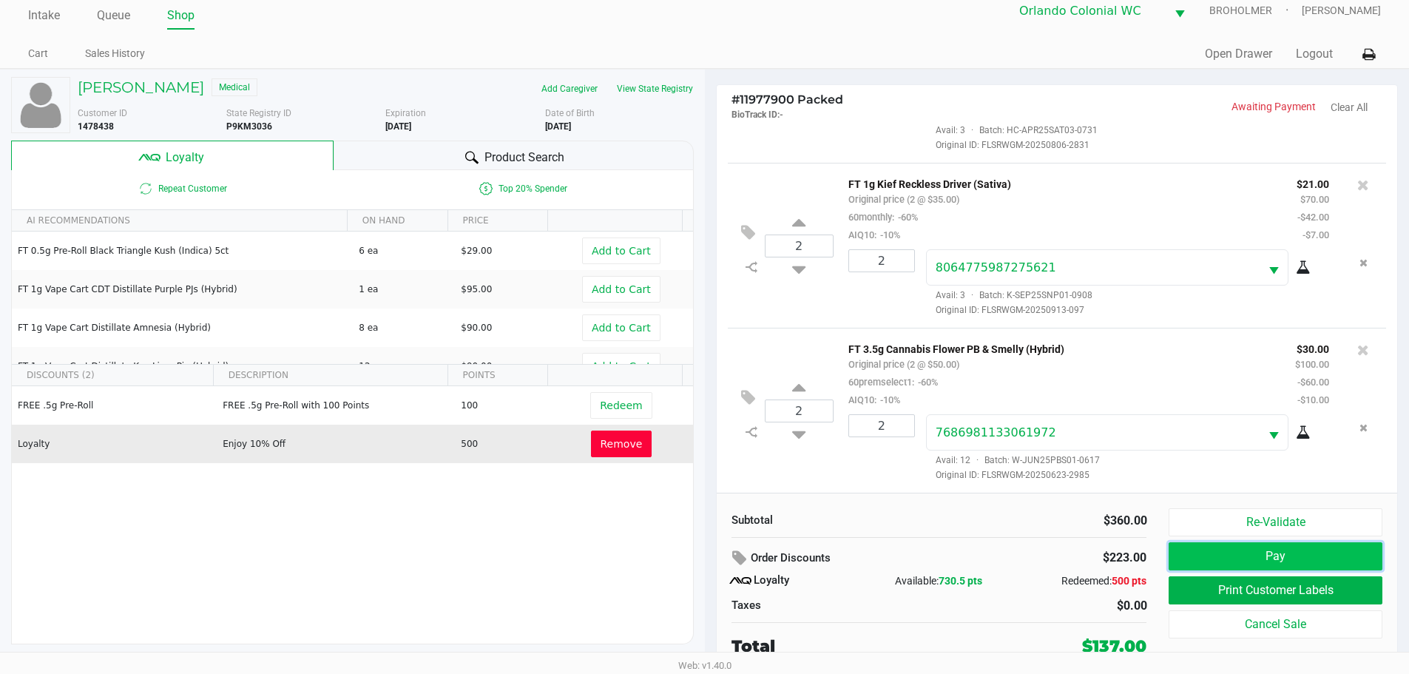
click at [1211, 555] on button "Pay" at bounding box center [1274, 556] width 213 height 28
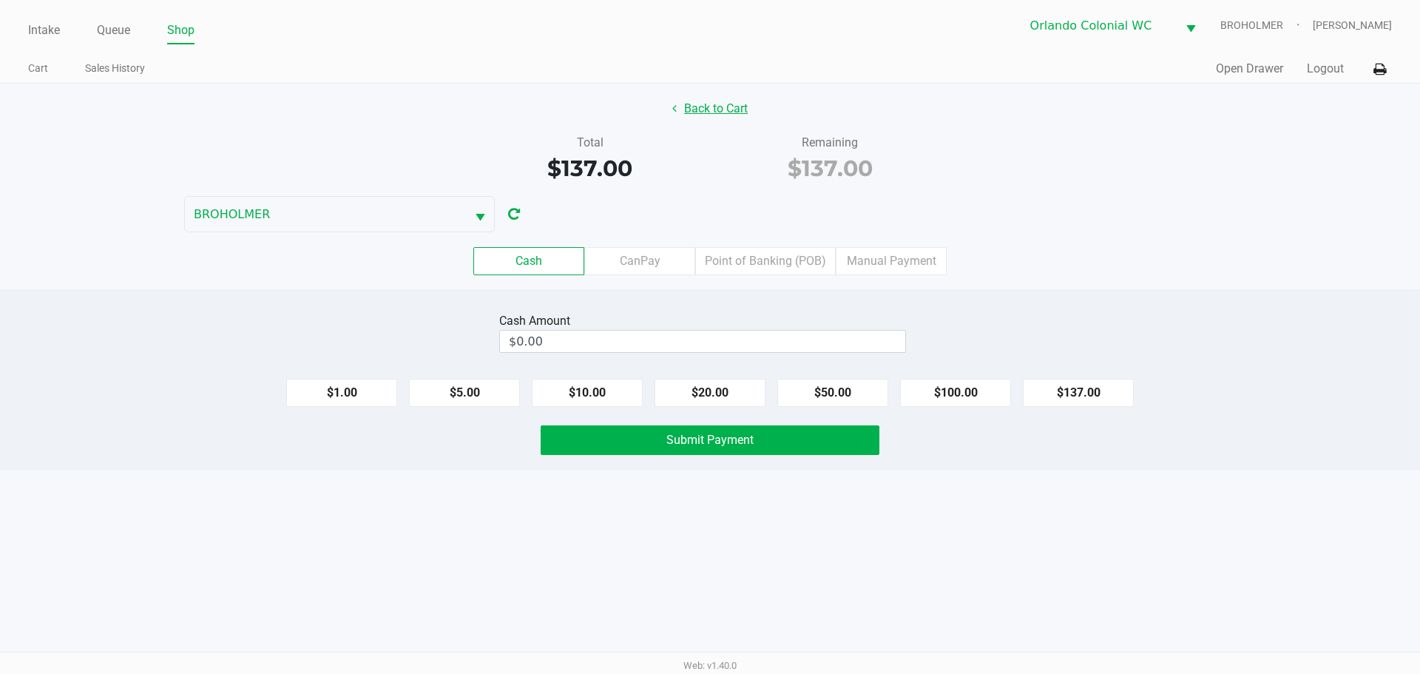
click at [726, 118] on button "Back to Cart" at bounding box center [710, 109] width 95 height 28
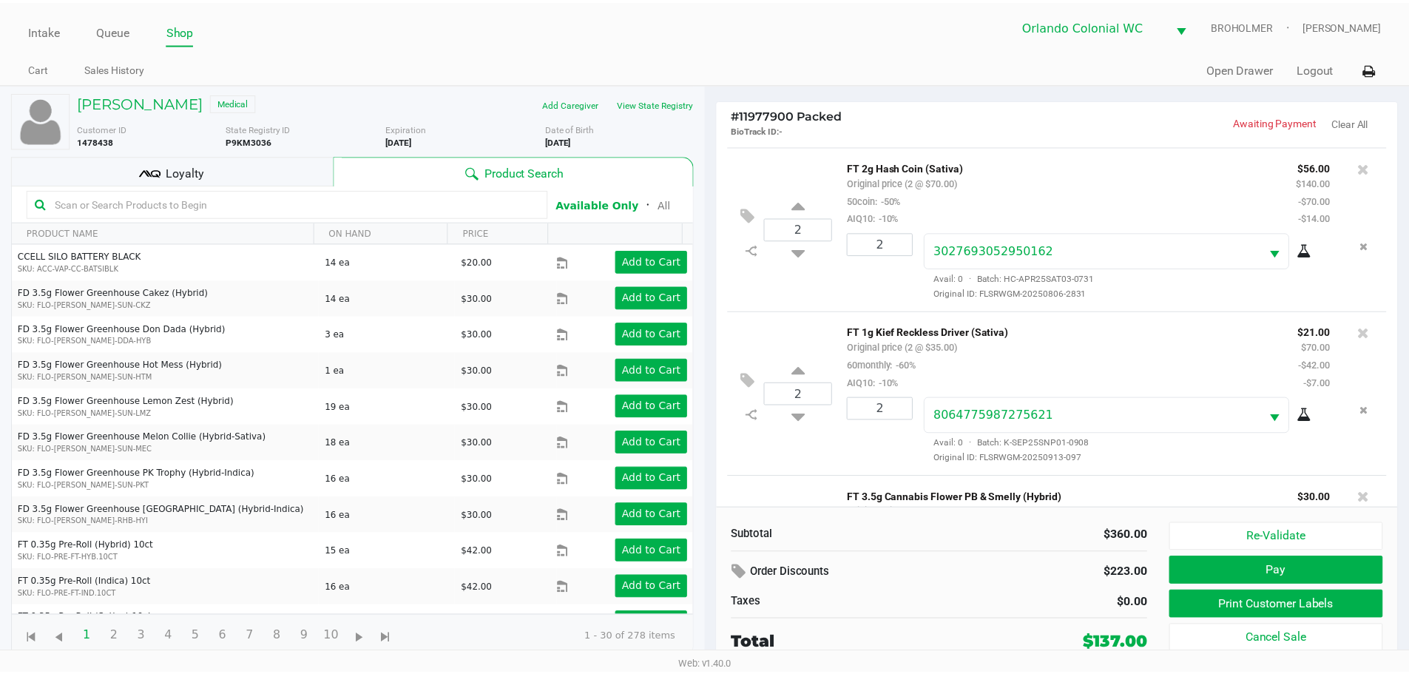
scroll to position [294, 0]
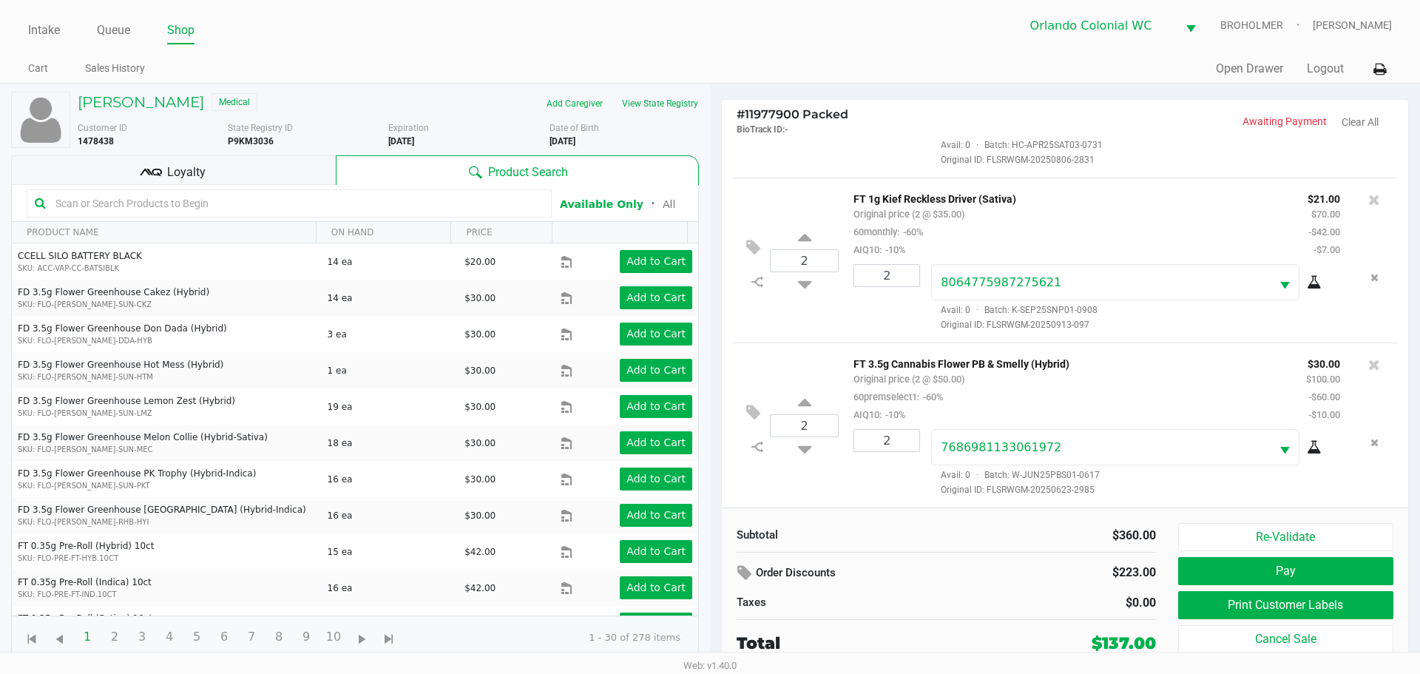
click at [256, 166] on div "Loyalty" at bounding box center [173, 170] width 325 height 30
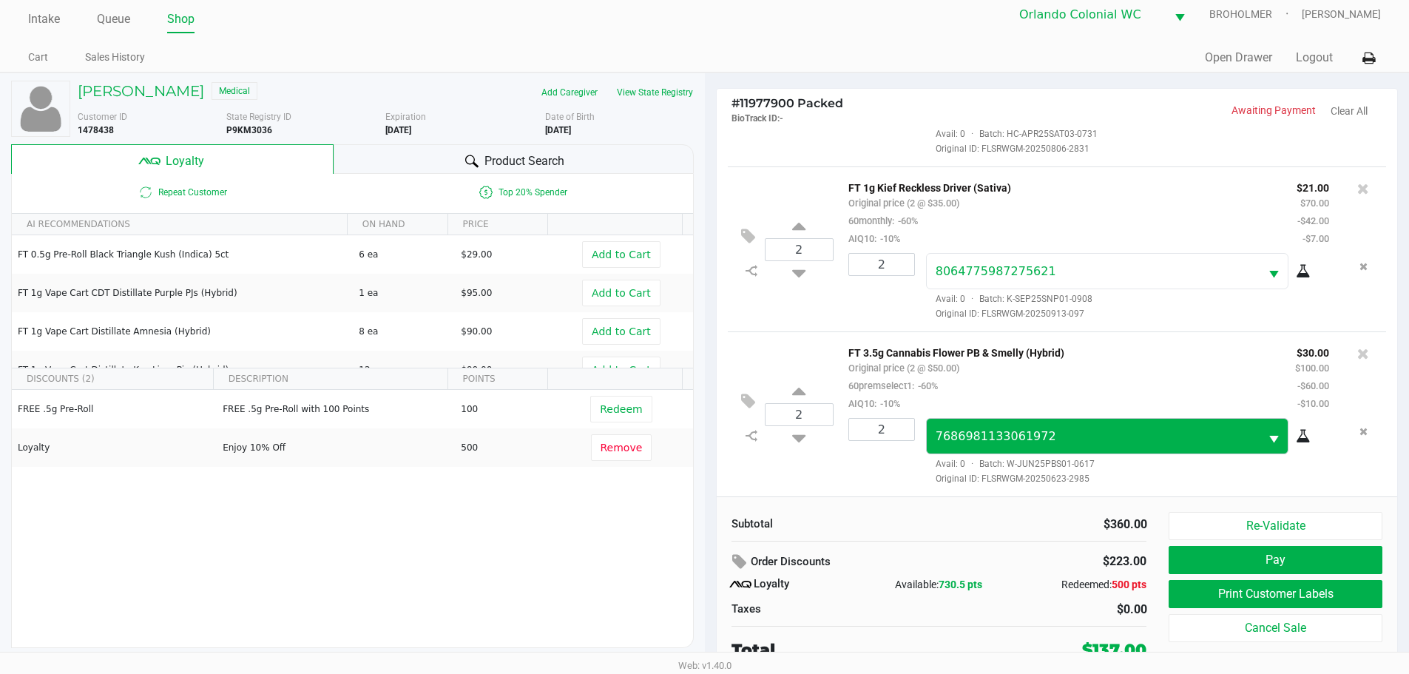
scroll to position [15, 0]
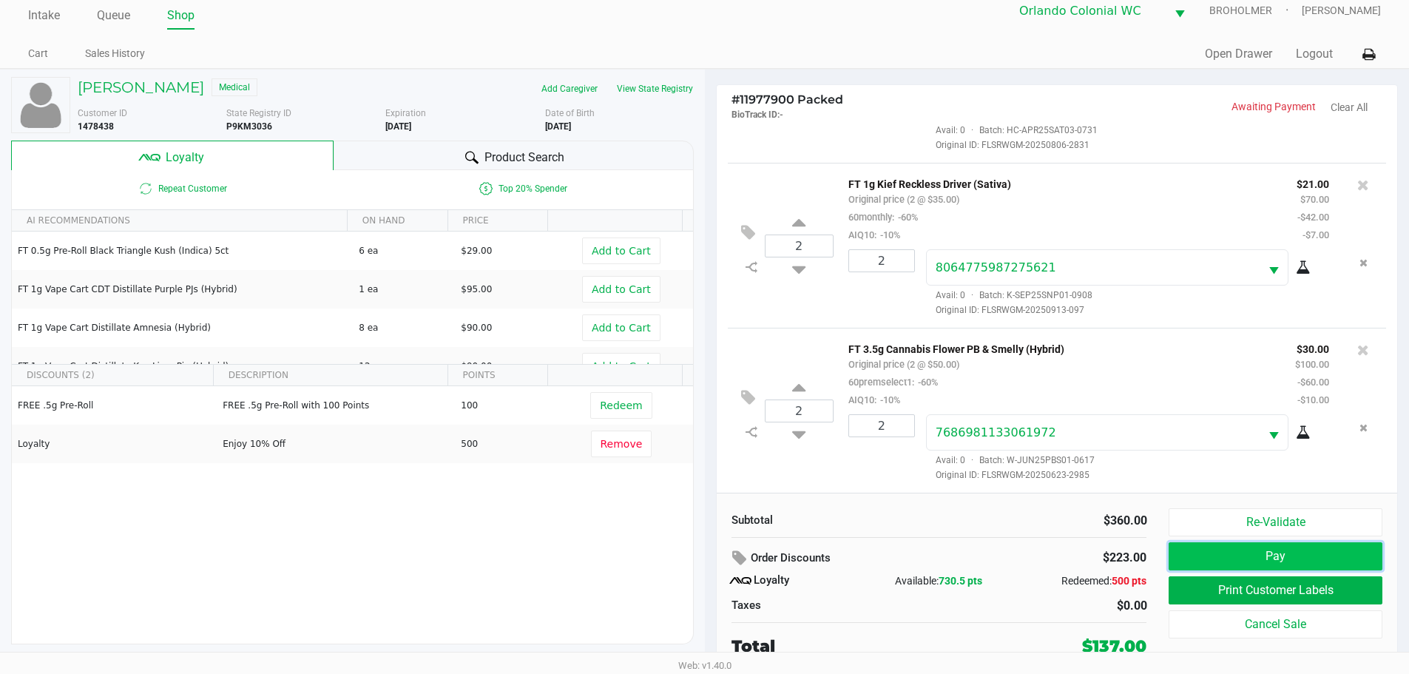
click at [1208, 558] on button "Pay" at bounding box center [1274, 556] width 213 height 28
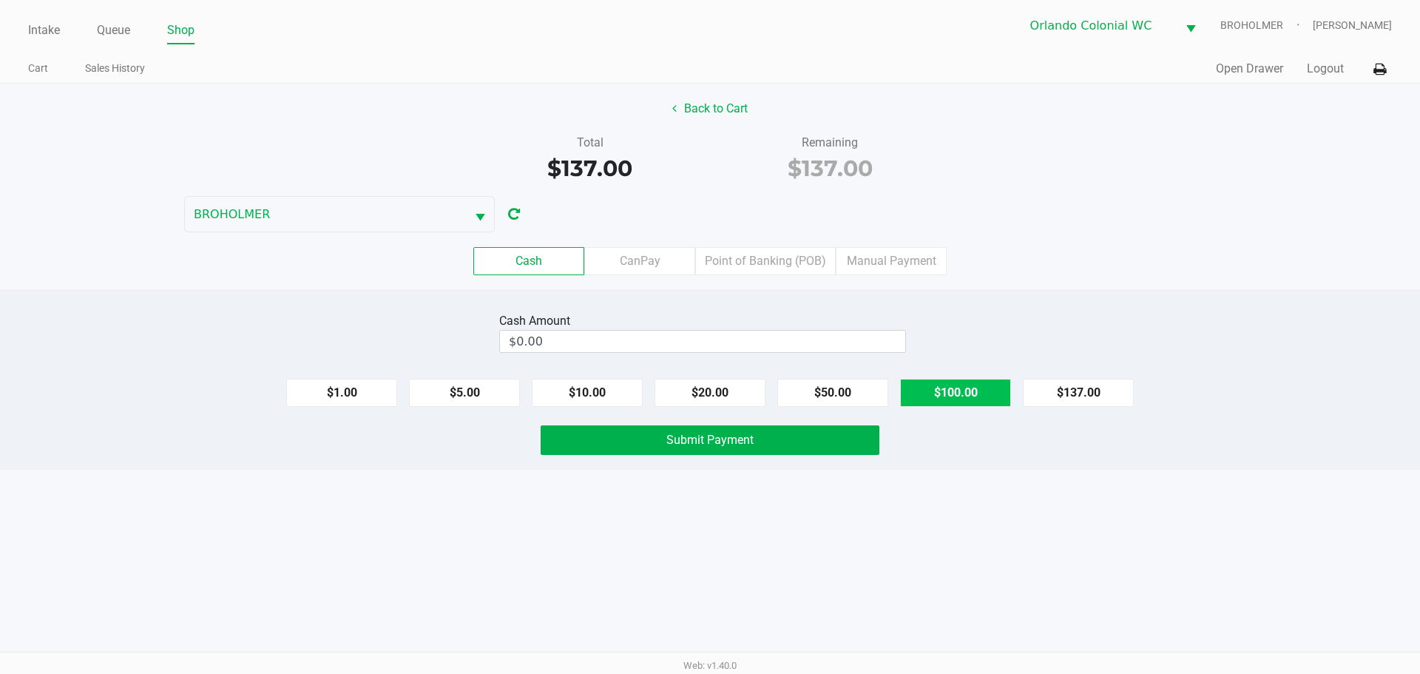
click at [949, 403] on button "$100.00" at bounding box center [955, 393] width 111 height 28
click at [713, 382] on button "$20.00" at bounding box center [710, 393] width 111 height 28
click at [708, 381] on button "$20.00" at bounding box center [710, 393] width 111 height 28
type input "$140.00"
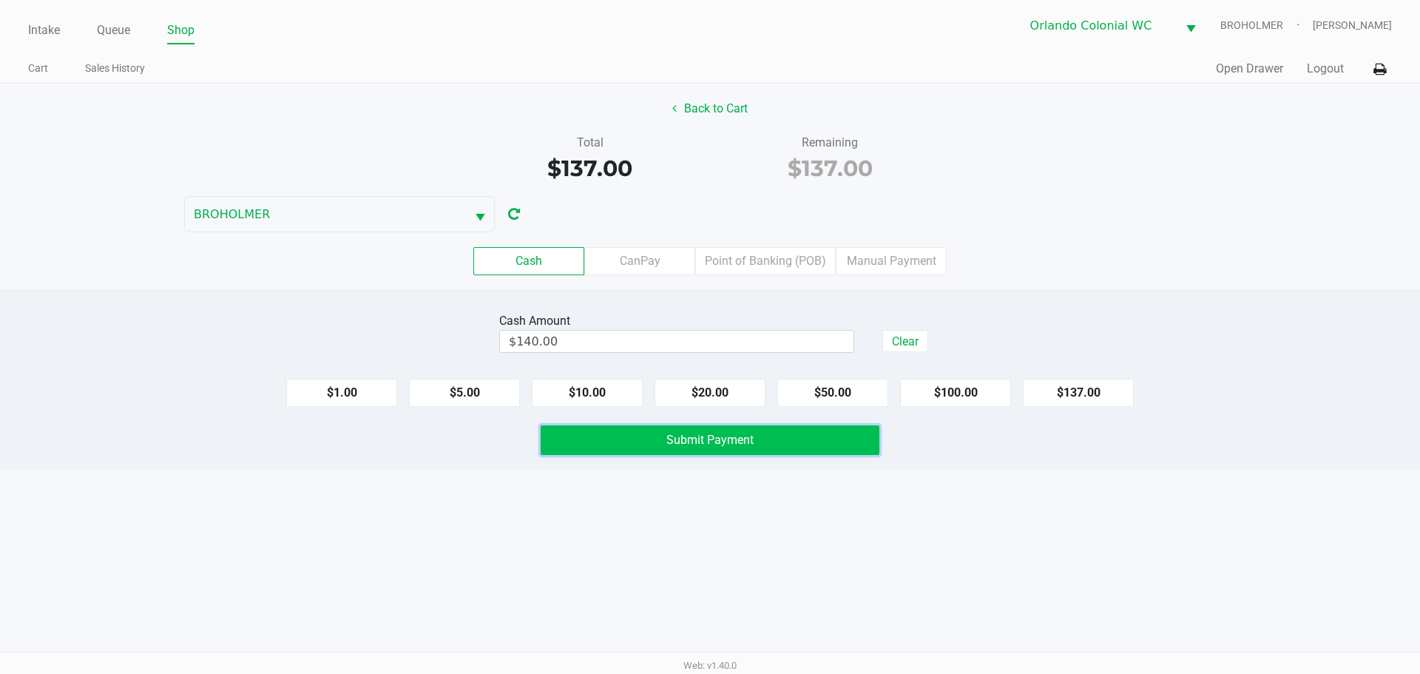
click at [737, 441] on span "Submit Payment" at bounding box center [709, 440] width 87 height 14
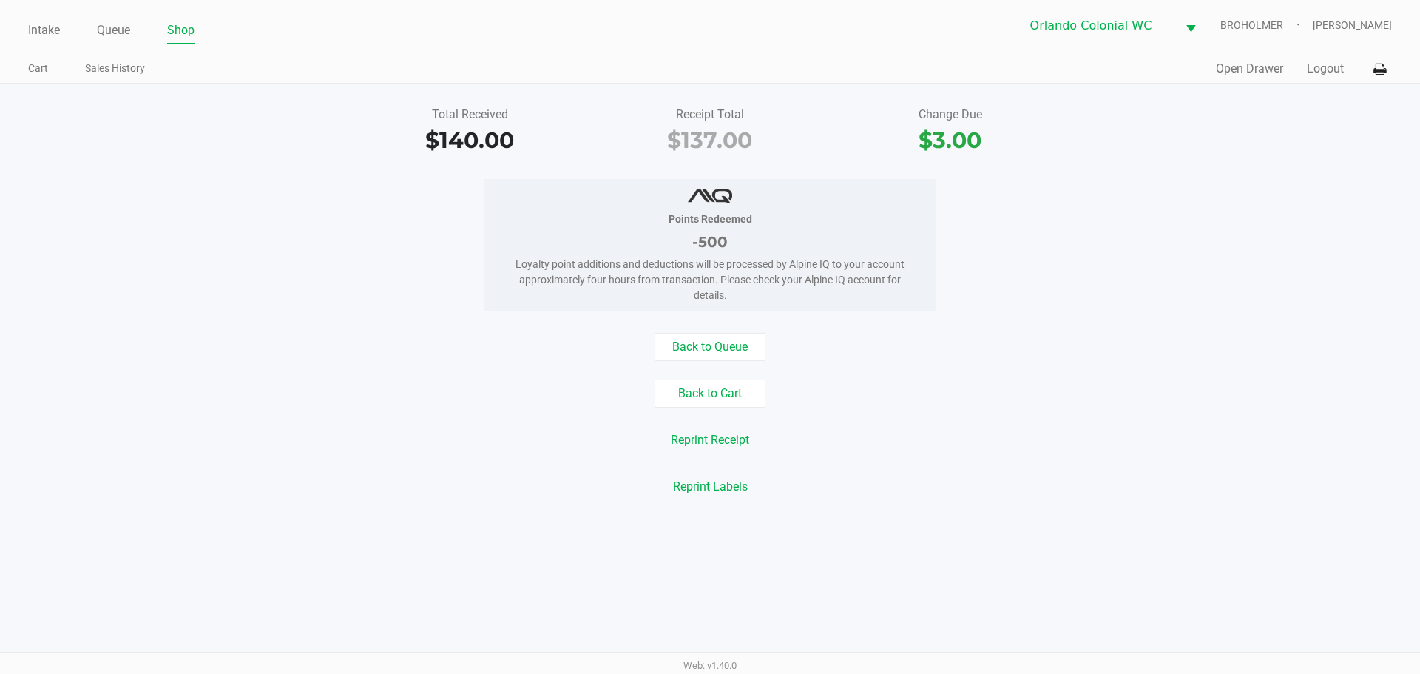
click at [118, 26] on link "Queue" at bounding box center [113, 30] width 33 height 21
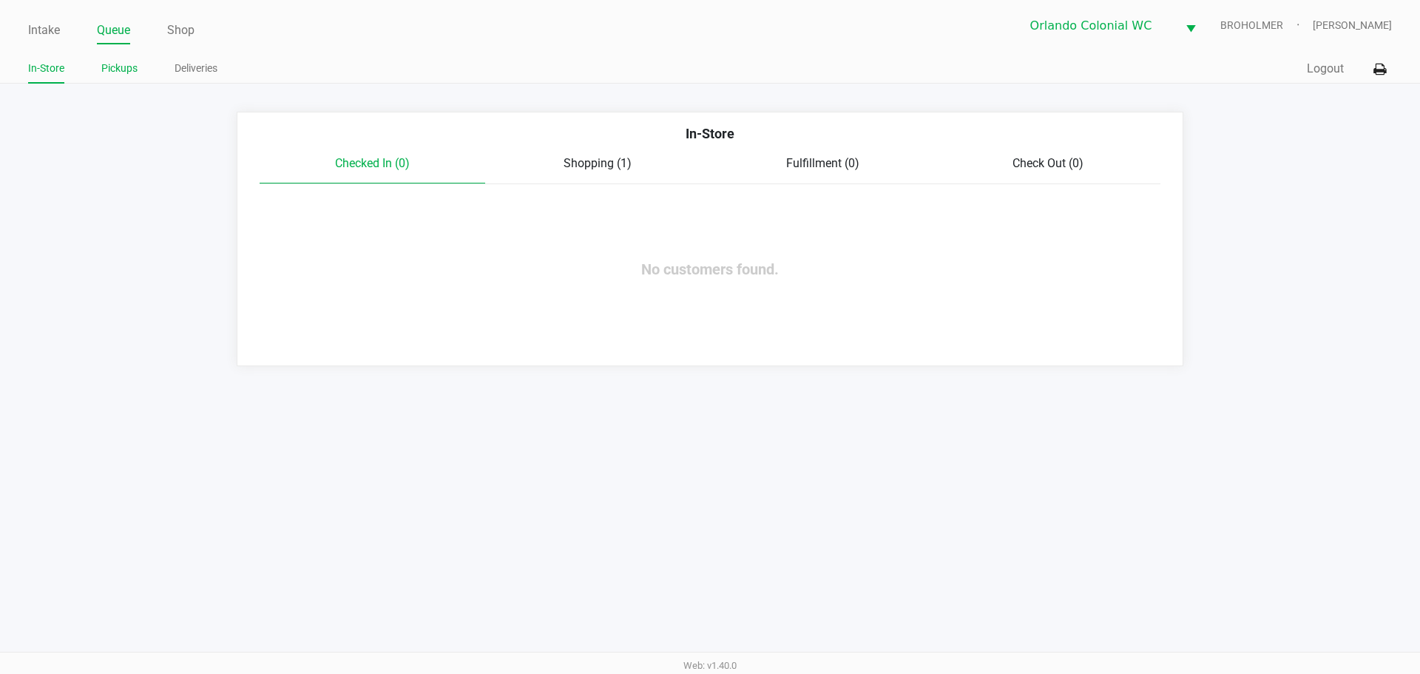
click at [108, 67] on link "Pickups" at bounding box center [119, 68] width 36 height 18
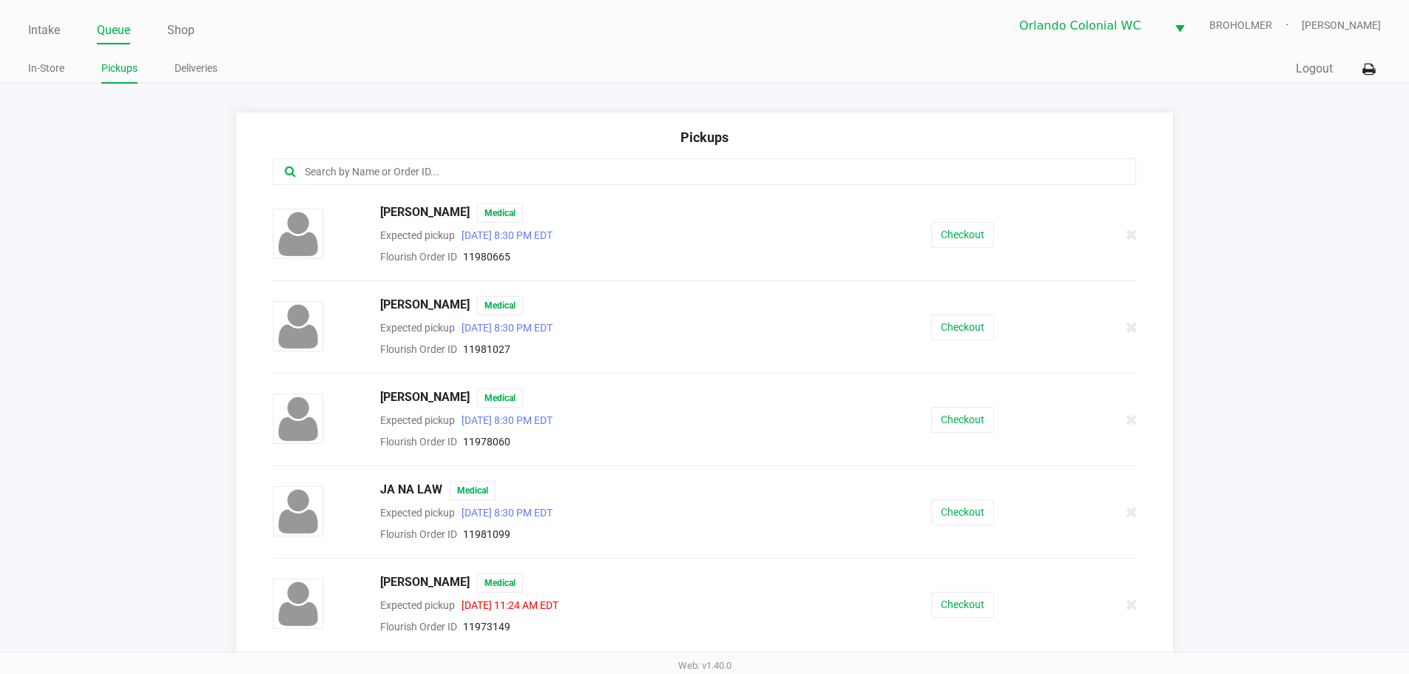
click at [442, 164] on input "text" at bounding box center [681, 171] width 756 height 17
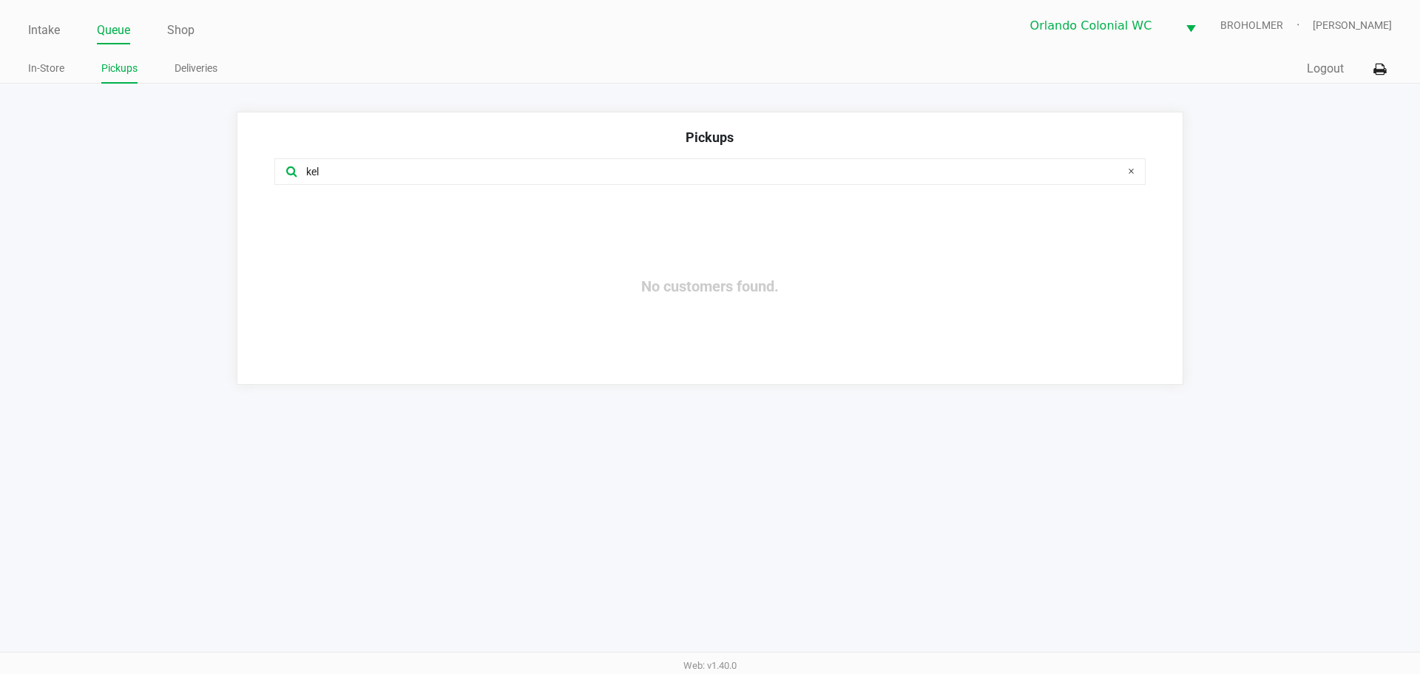
type input "kel"
click at [45, 35] on link "Intake" at bounding box center [44, 30] width 32 height 21
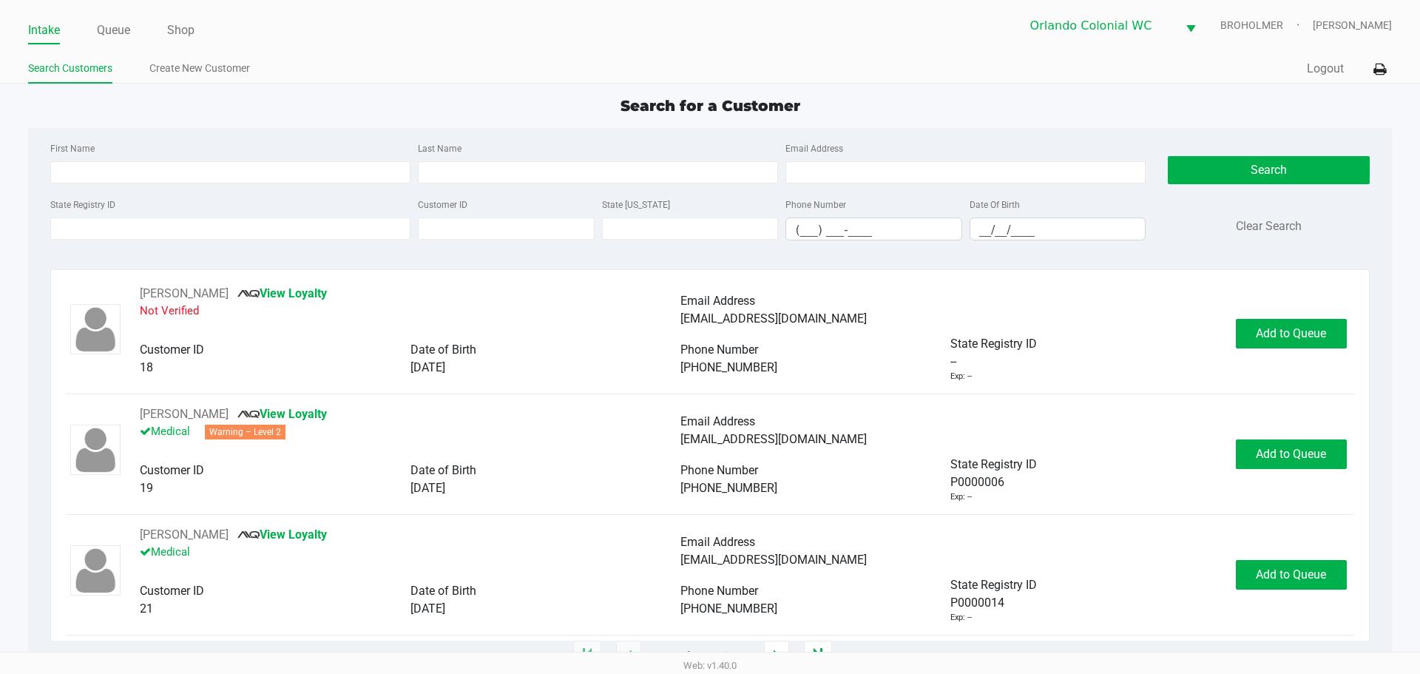
click at [511, 171] on input "Last Name" at bounding box center [598, 172] width 360 height 22
type input "[PERSON_NAME]"
click at [1100, 219] on input "__/__/____" at bounding box center [1057, 229] width 175 height 23
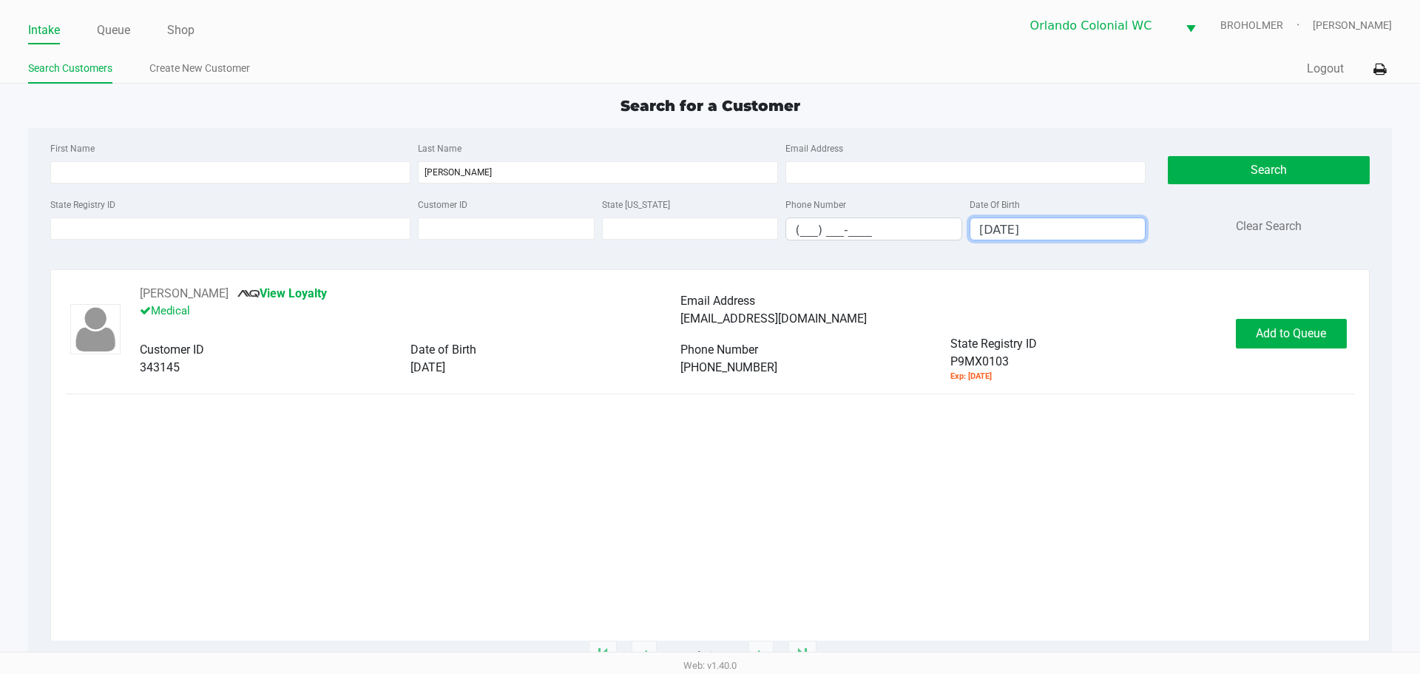
type input "[DATE]"
click at [206, 288] on button "[PERSON_NAME]" at bounding box center [184, 294] width 89 height 18
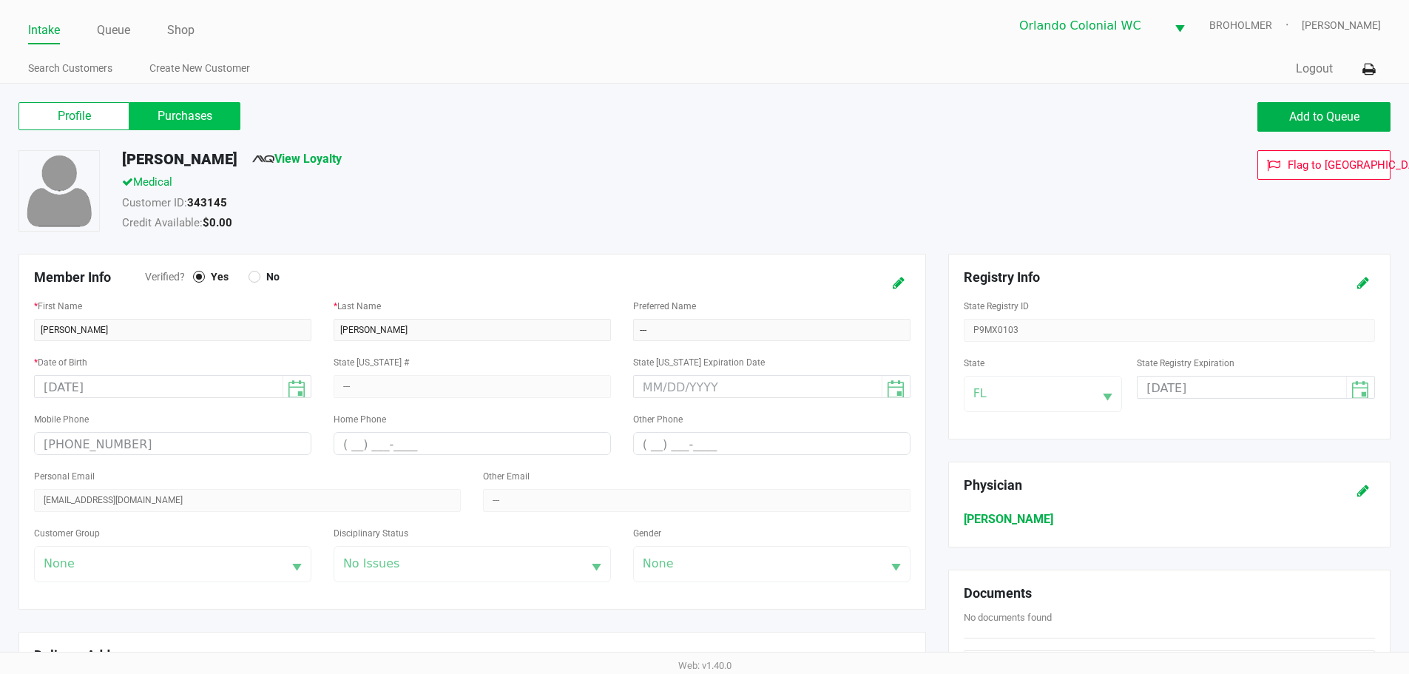
click at [195, 118] on label "Purchases" at bounding box center [184, 116] width 111 height 28
click at [0, 0] on 1 "Purchases" at bounding box center [0, 0] width 0 height 0
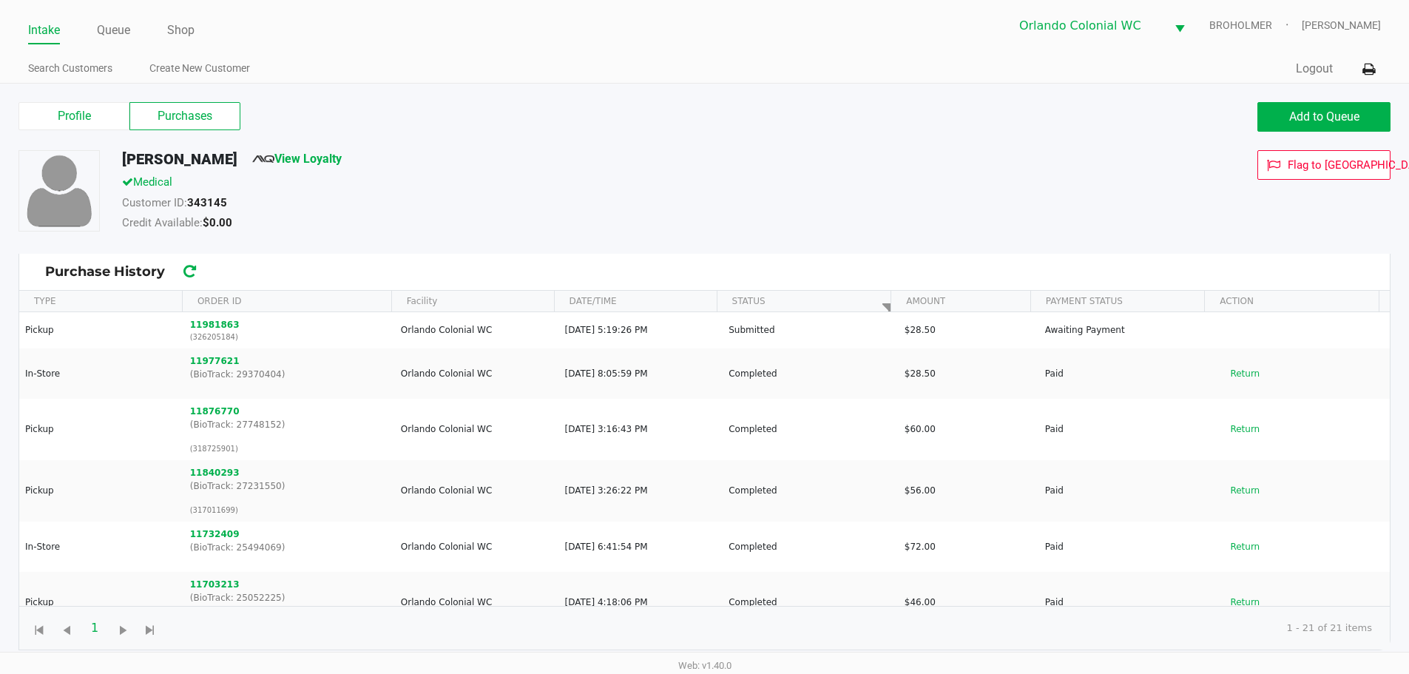
click at [217, 325] on button "11981863" at bounding box center [215, 324] width 50 height 13
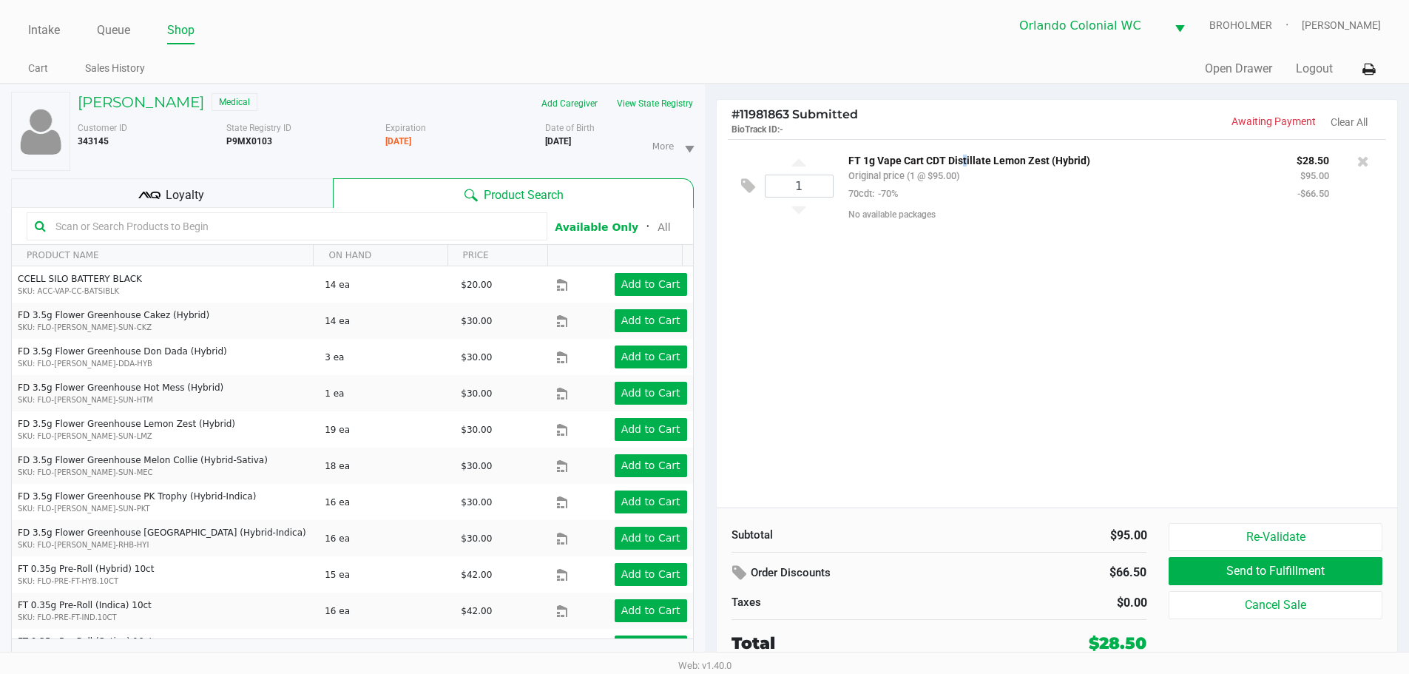
click at [959, 153] on p "FT 1g Vape Cart CDT Distillate Lemon Zest (Hybrid)" at bounding box center [1061, 159] width 426 height 16
click at [958, 160] on p "FT 1g Vape Cart CDT Distillate Lemon Zest (Hybrid)" at bounding box center [1061, 159] width 426 height 16
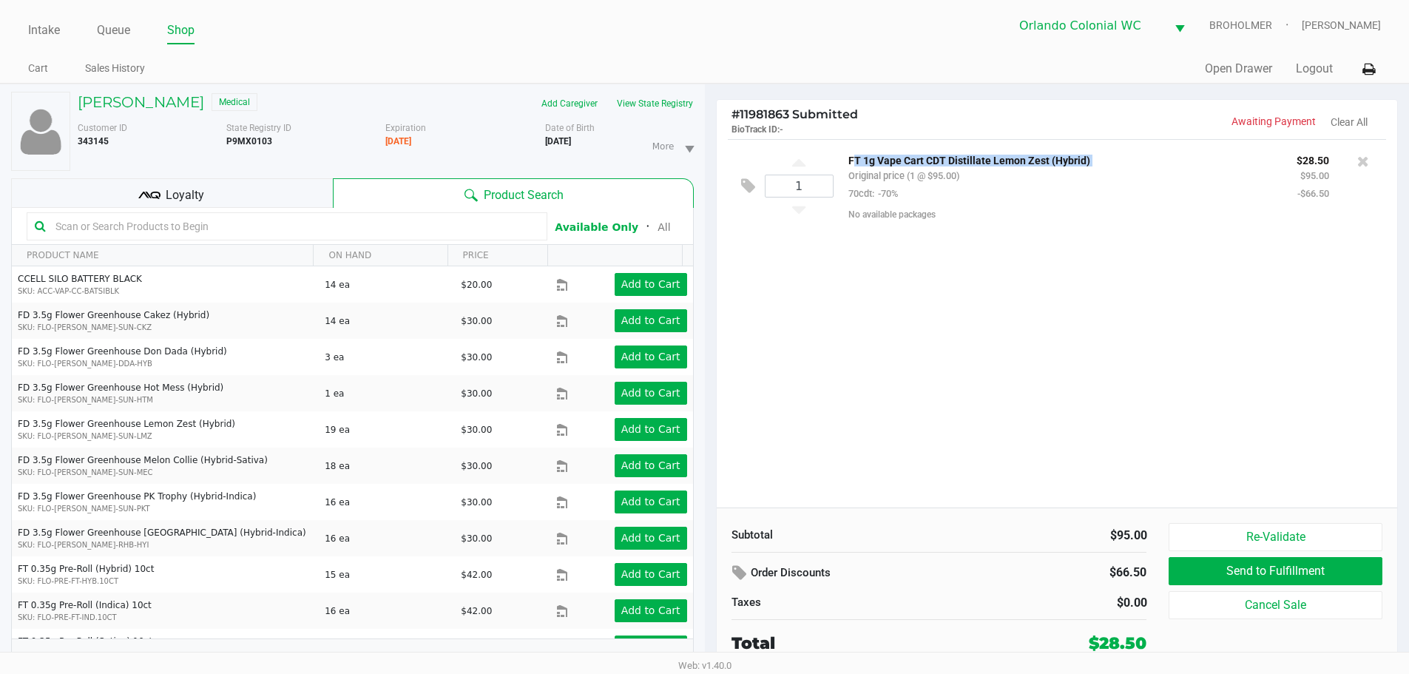
click at [930, 377] on div "1 FT 1g Vape Cart CDT Distillate Lemon Zest (Hybrid) Original price (1 @ $95.00…" at bounding box center [1057, 323] width 681 height 368
click at [161, 106] on h5 "[PERSON_NAME]" at bounding box center [141, 102] width 126 height 18
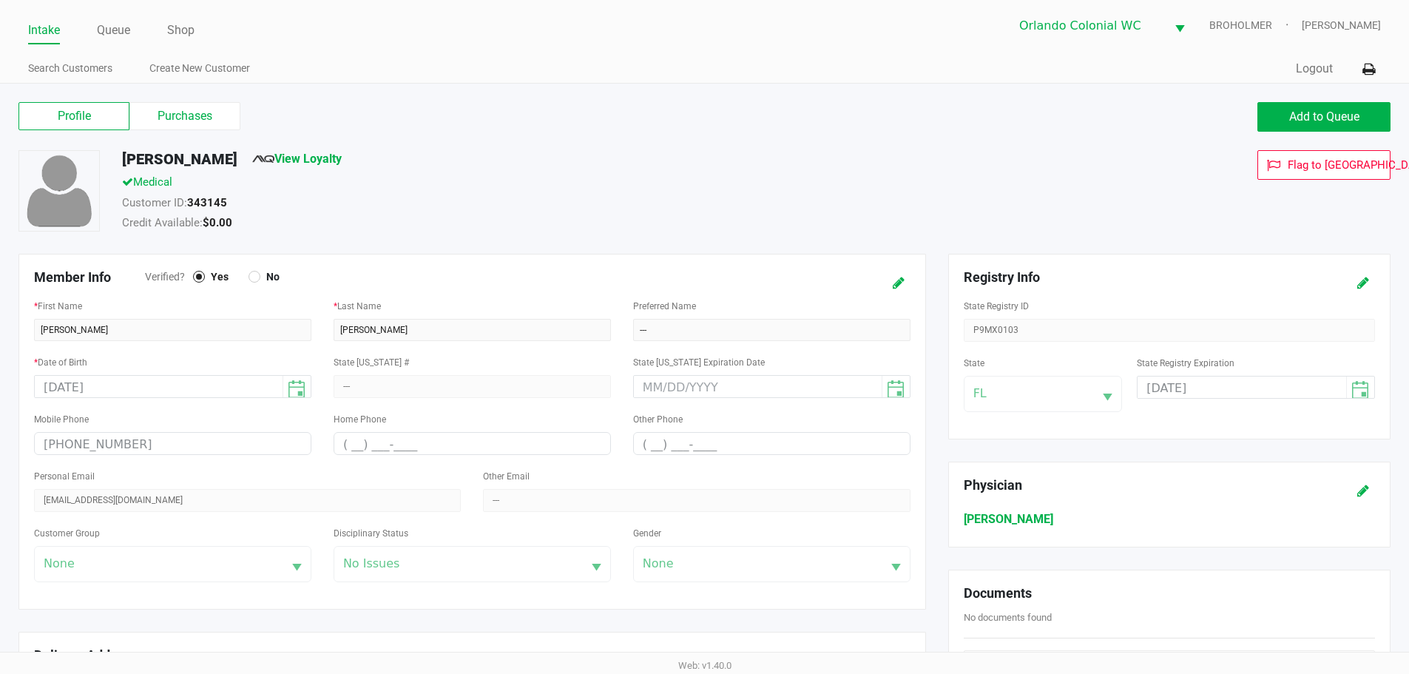
click at [208, 124] on label "Purchases" at bounding box center [184, 116] width 111 height 28
click at [0, 0] on 1 "Purchases" at bounding box center [0, 0] width 0 height 0
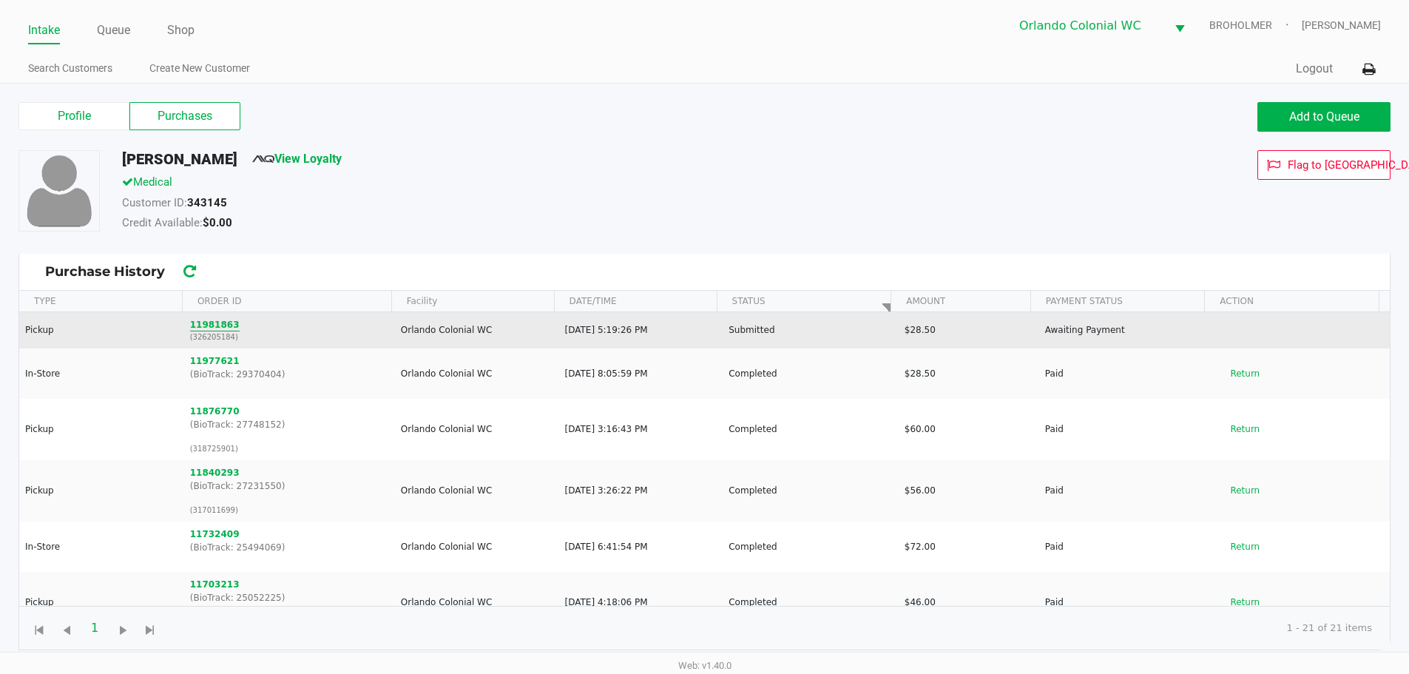
click at [218, 325] on button "11981863" at bounding box center [215, 324] width 50 height 13
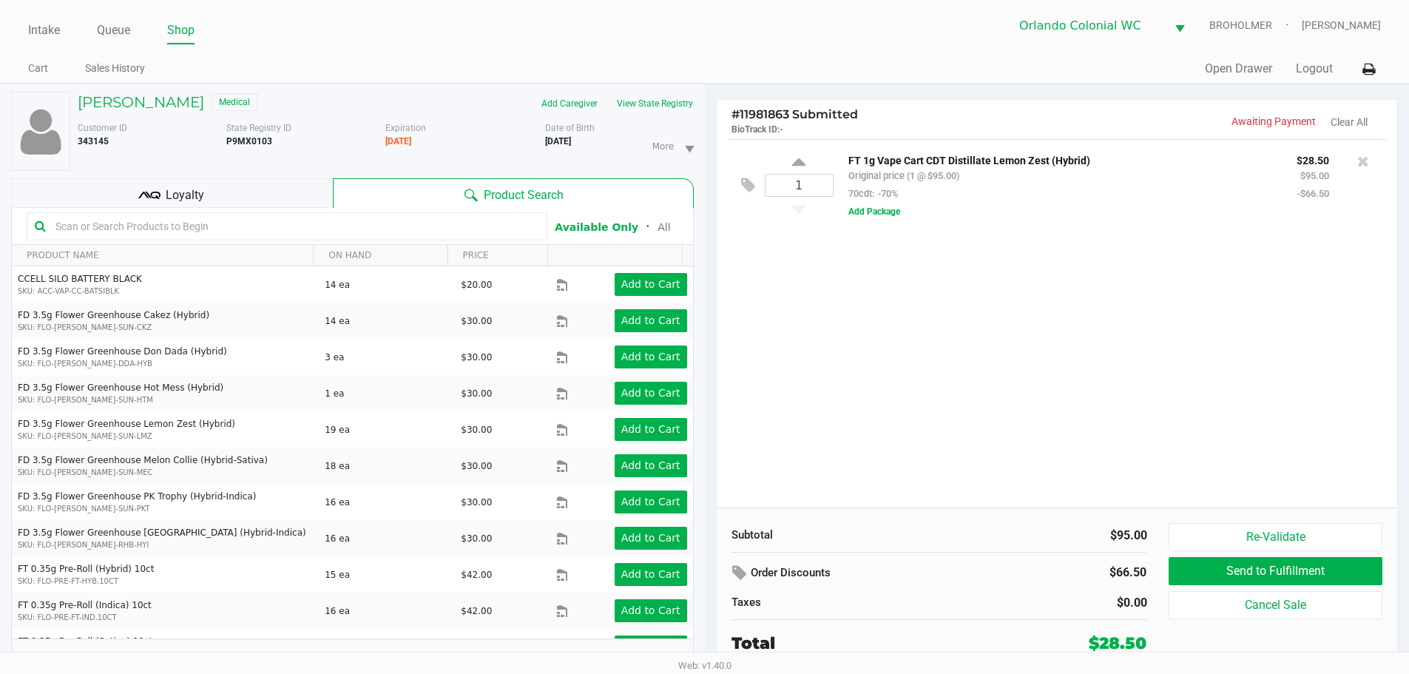
click at [891, 365] on div "1 FT 1g Vape Cart CDT Distillate Lemon Zest (Hybrid) Original price (1 @ $95.00…" at bounding box center [1057, 323] width 681 height 368
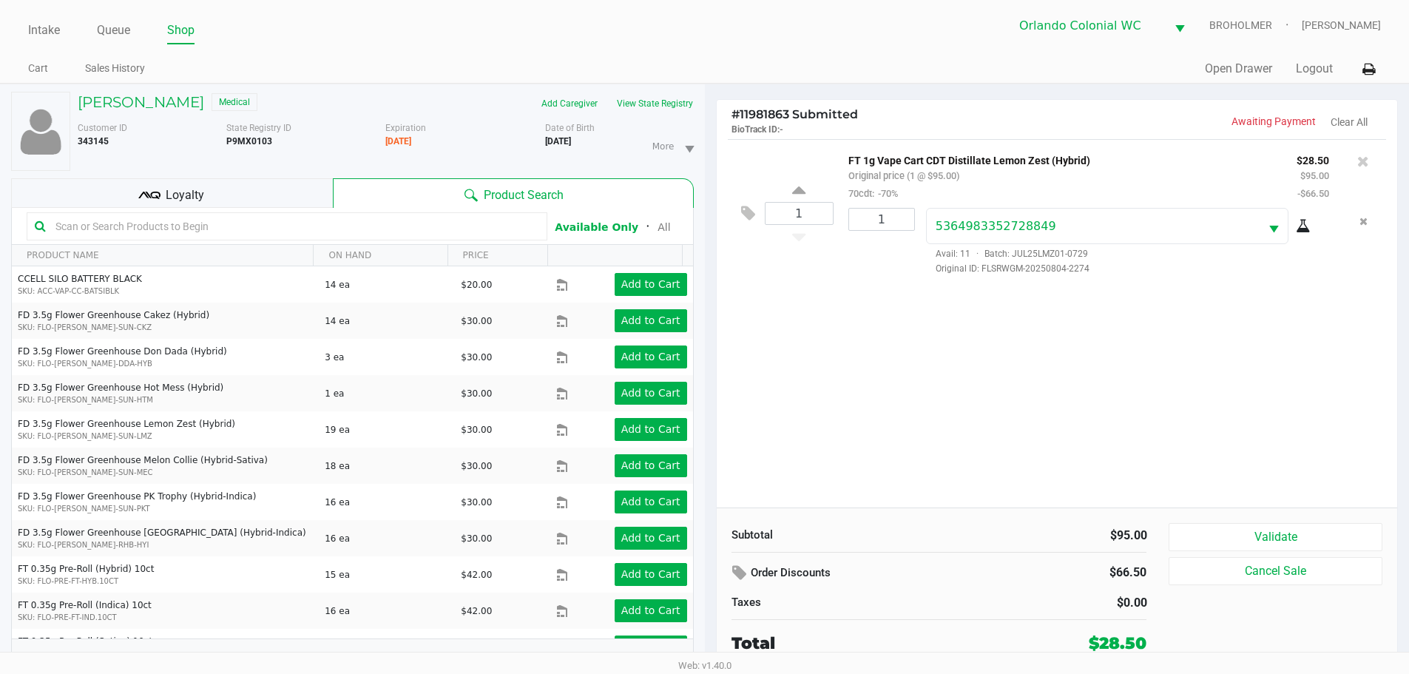
click at [1275, 541] on button "Validate" at bounding box center [1274, 537] width 213 height 28
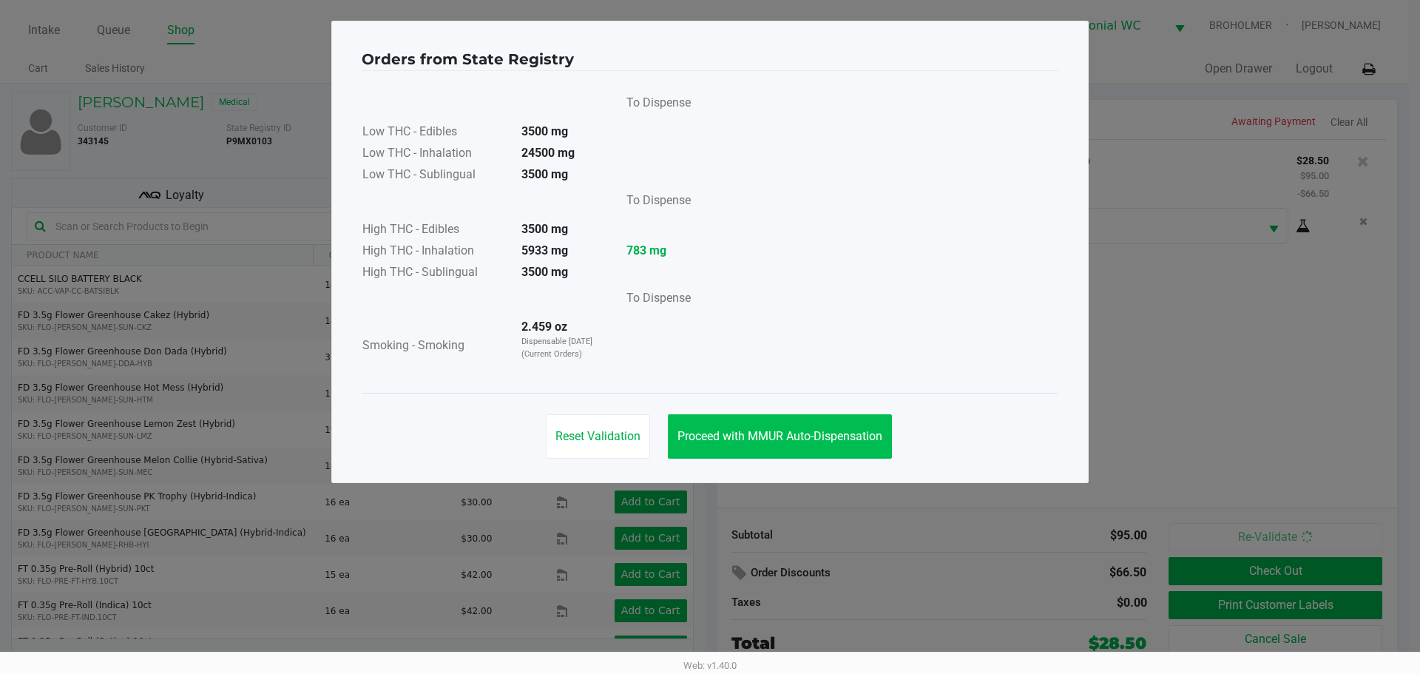
click at [800, 423] on button "Proceed with MMUR Auto-Dispensation" at bounding box center [780, 436] width 224 height 44
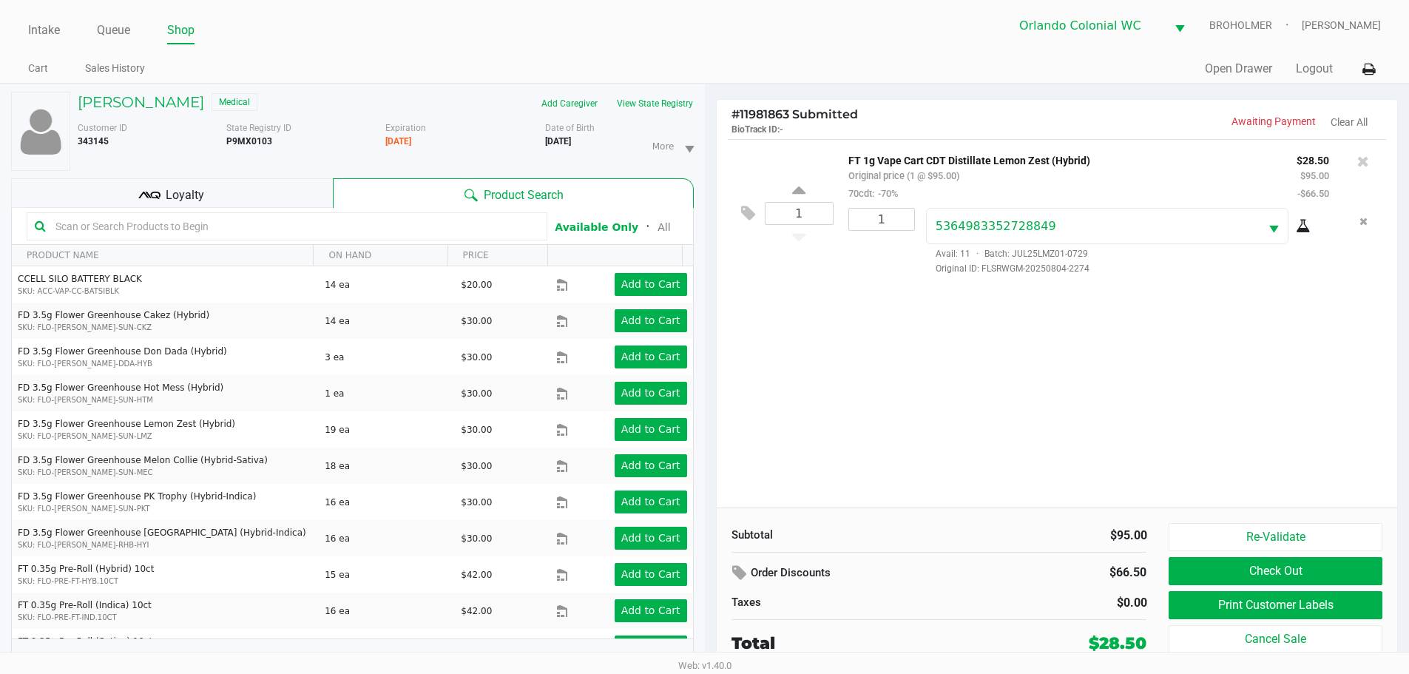
click at [867, 412] on div "1 FT 1g Vape Cart CDT Distillate Lemon Zest (Hybrid) Original price (1 @ $95.00…" at bounding box center [1057, 323] width 681 height 368
click at [1287, 602] on button "Print Customer Labels" at bounding box center [1274, 605] width 213 height 28
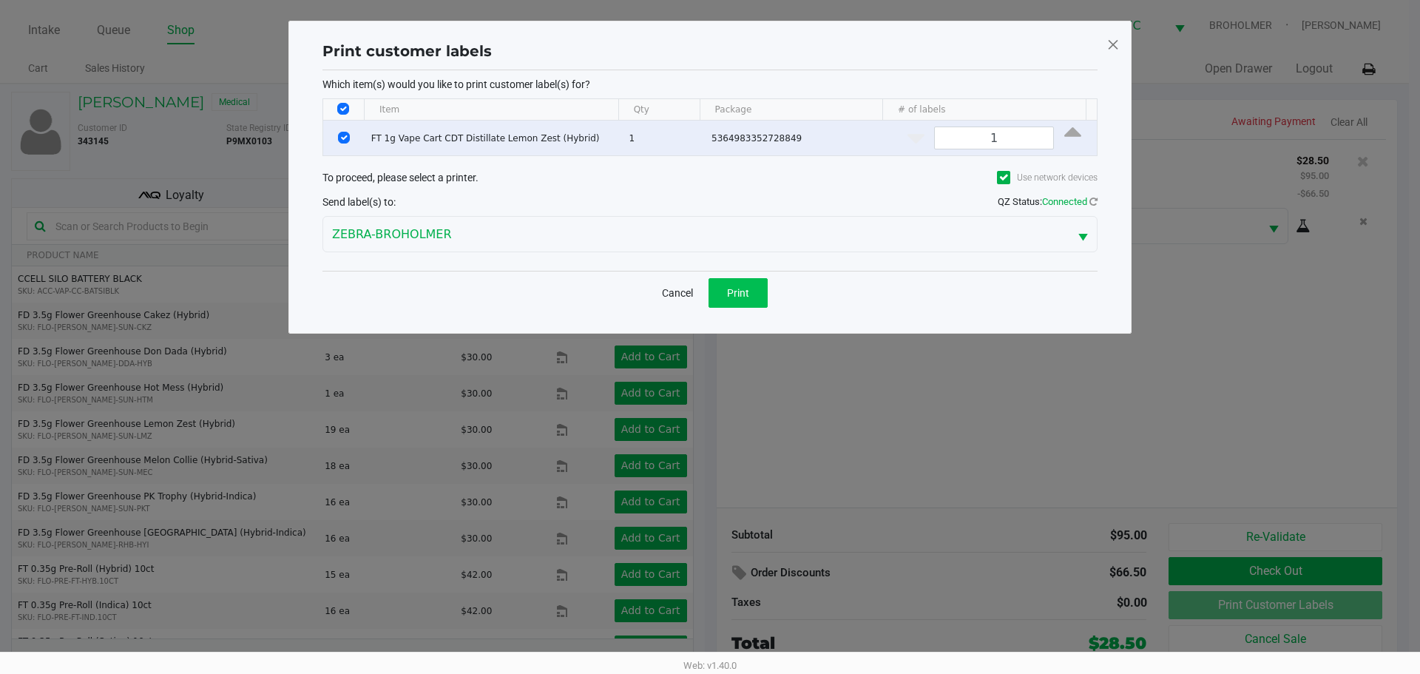
click at [740, 300] on button "Print" at bounding box center [737, 293] width 59 height 30
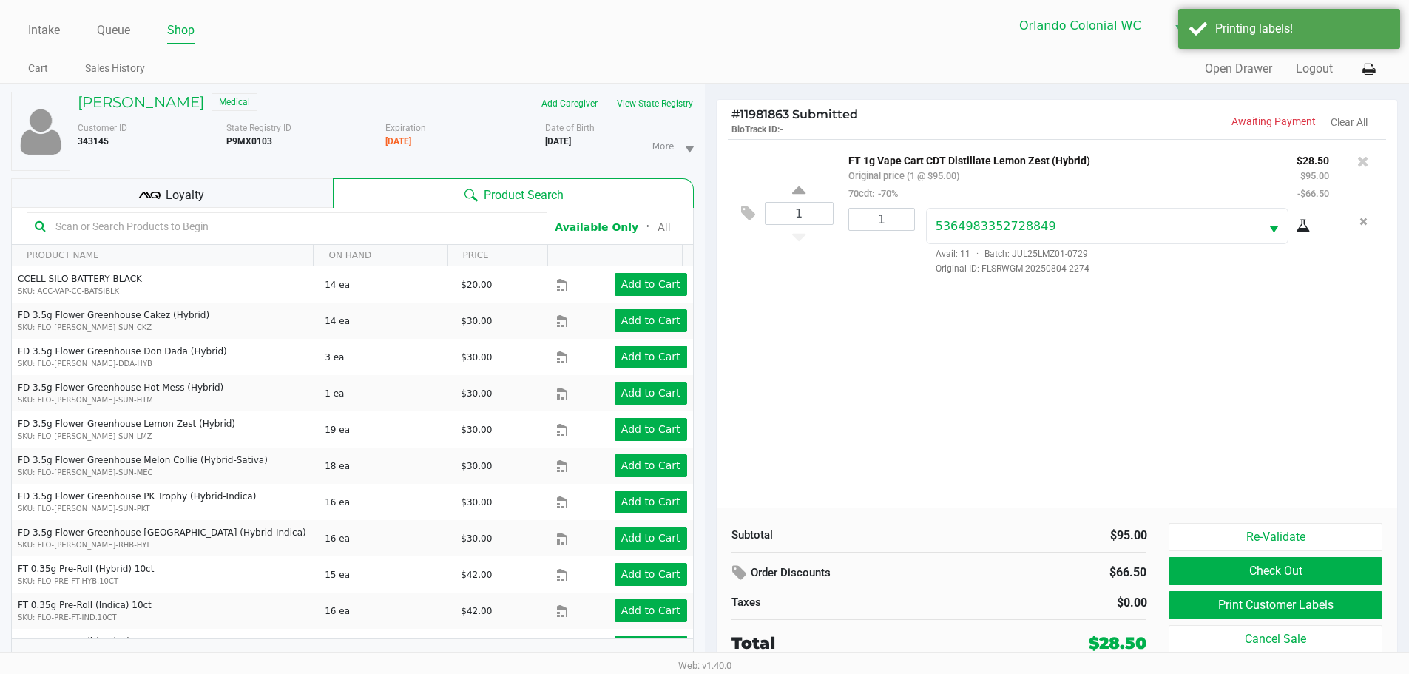
click at [1323, 568] on button "Check Out" at bounding box center [1274, 571] width 213 height 28
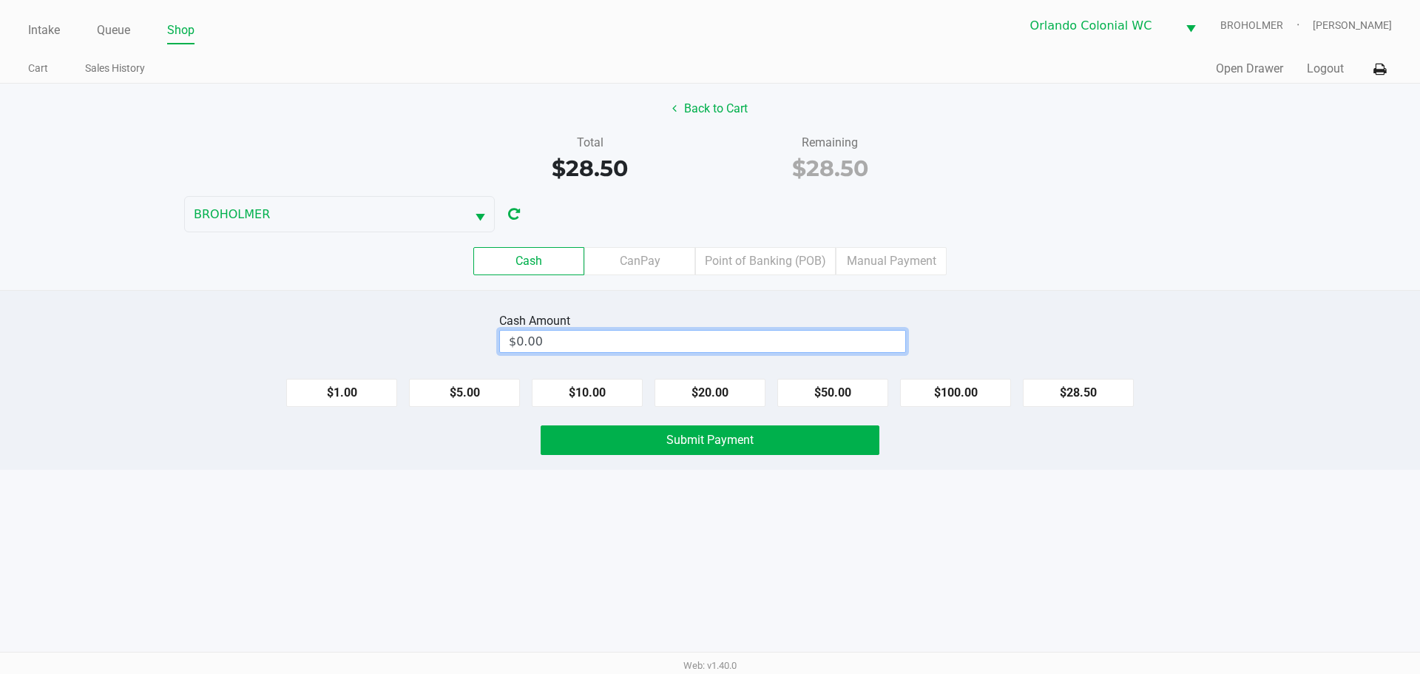
click at [677, 337] on input "$0.00" at bounding box center [702, 341] width 405 height 21
click at [740, 427] on button "Submit Payment" at bounding box center [710, 440] width 339 height 30
type input "$30.50"
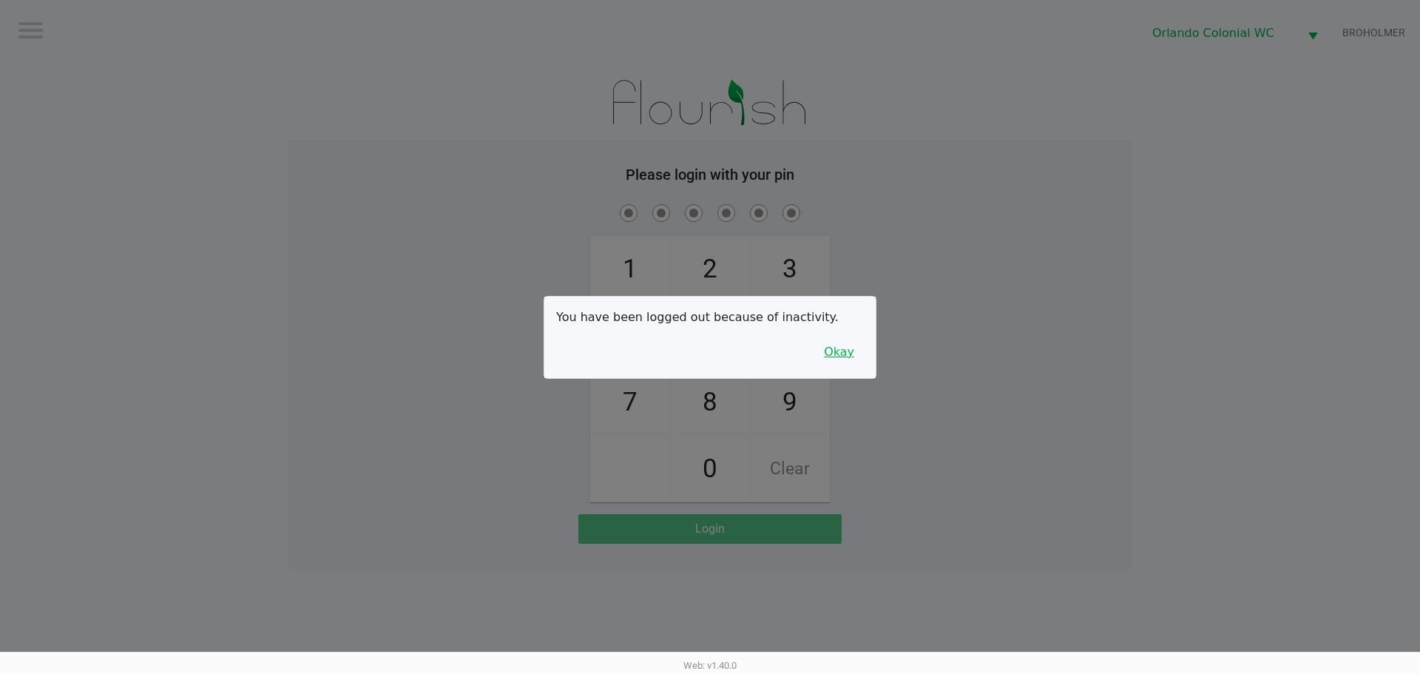
click at [841, 345] on button "Okay" at bounding box center [839, 352] width 50 height 28
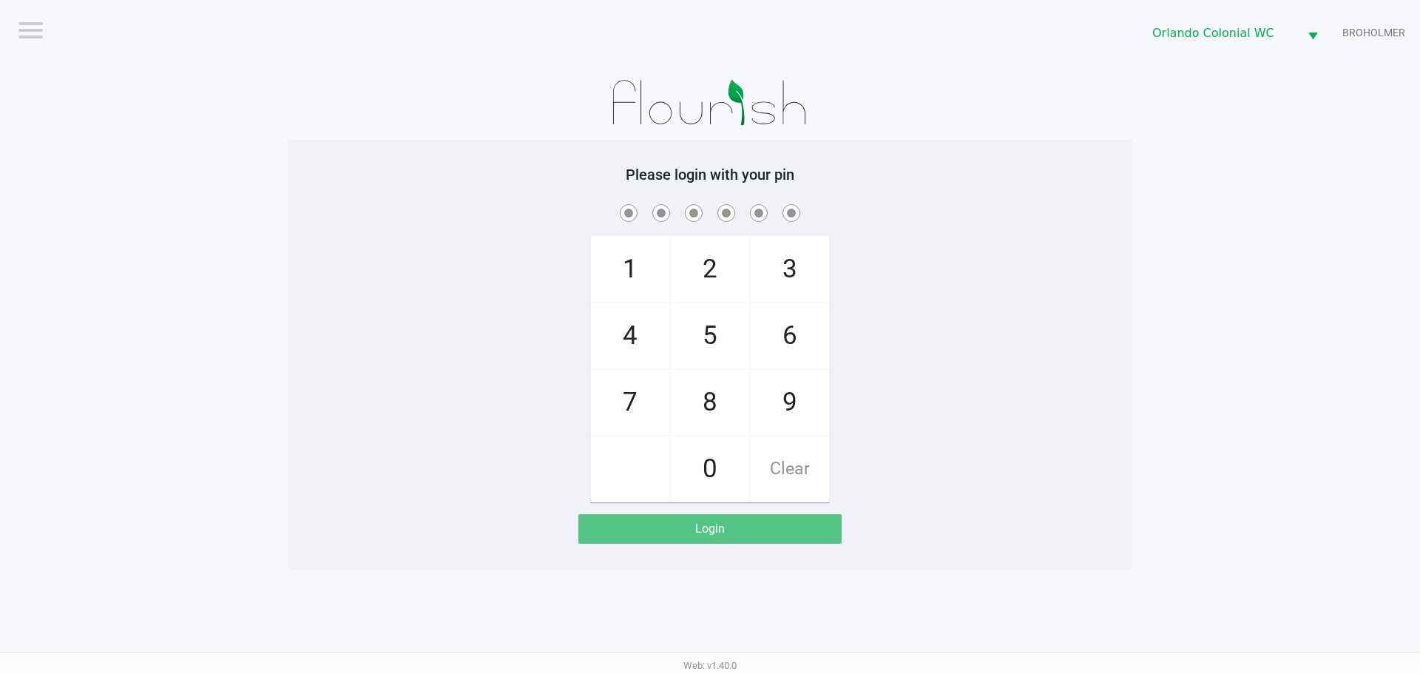
click at [635, 342] on span "4" at bounding box center [630, 335] width 78 height 65
checkbox input "true"
click at [708, 277] on span "2" at bounding box center [710, 269] width 78 height 65
checkbox input "true"
click at [710, 339] on span "5" at bounding box center [710, 335] width 78 height 65
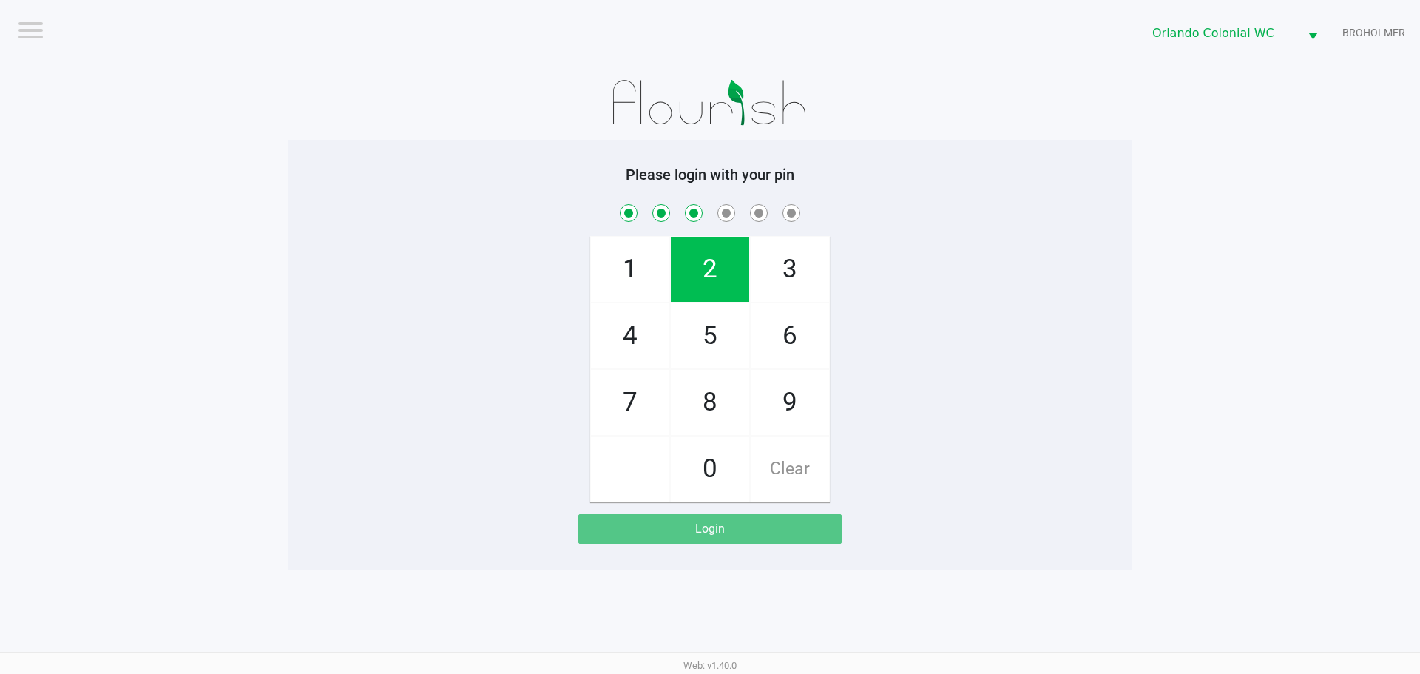
checkbox input "true"
click at [632, 376] on span "7" at bounding box center [630, 402] width 78 height 65
checkbox input "true"
click at [714, 255] on span "2" at bounding box center [710, 269] width 78 height 65
checkbox input "true"
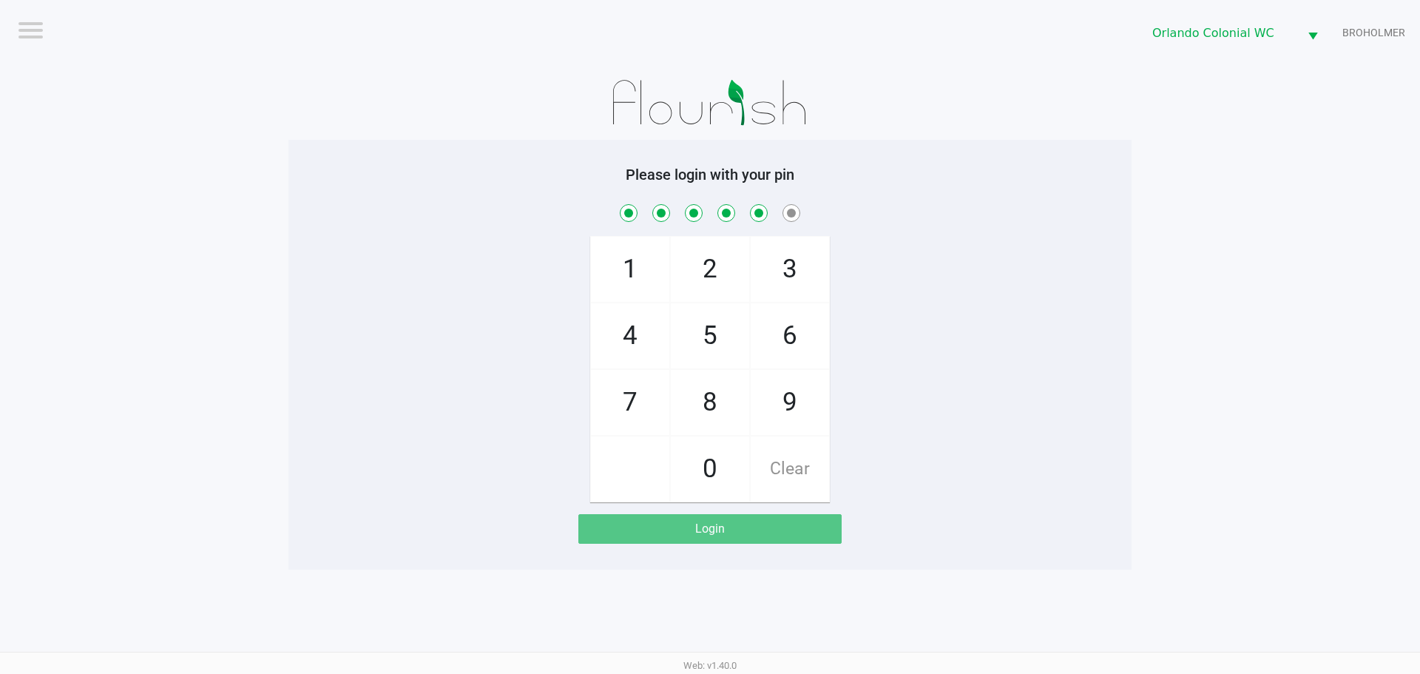
click at [779, 402] on span "9" at bounding box center [790, 402] width 78 height 65
checkbox input "true"
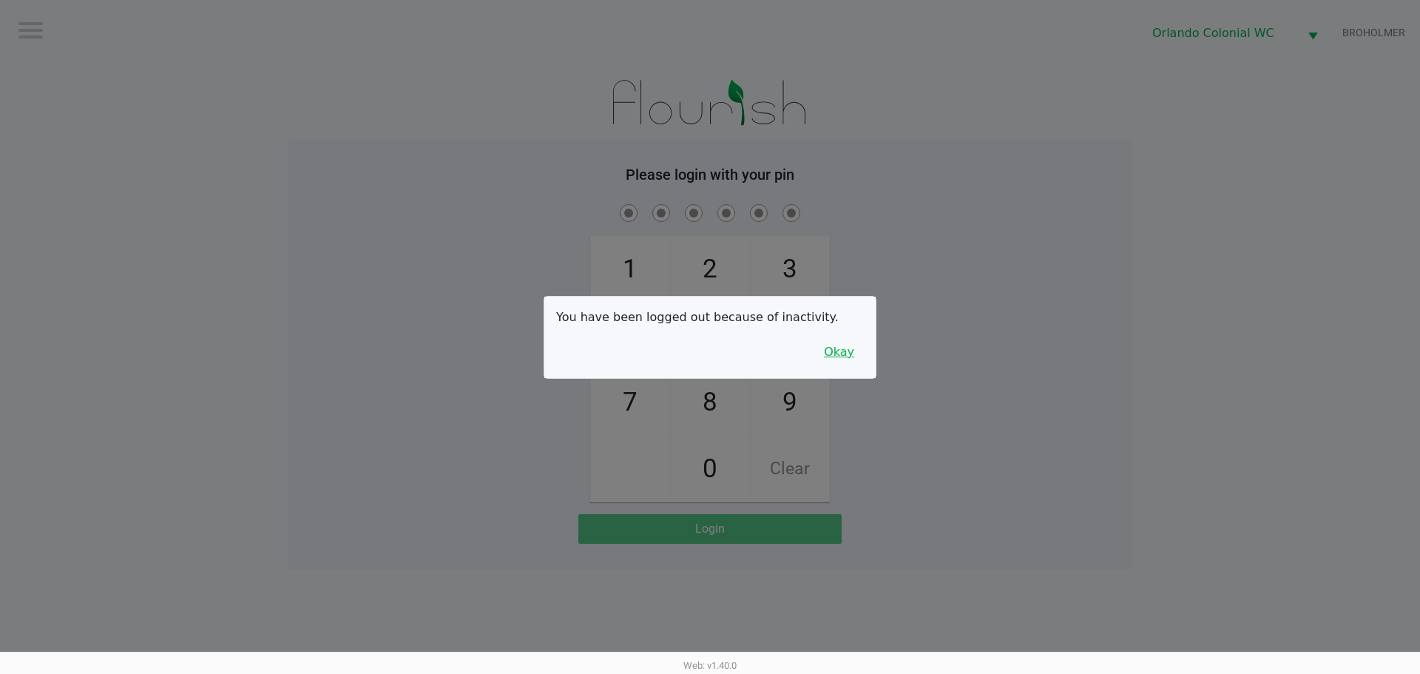
click at [850, 339] on button "Okay" at bounding box center [839, 352] width 50 height 28
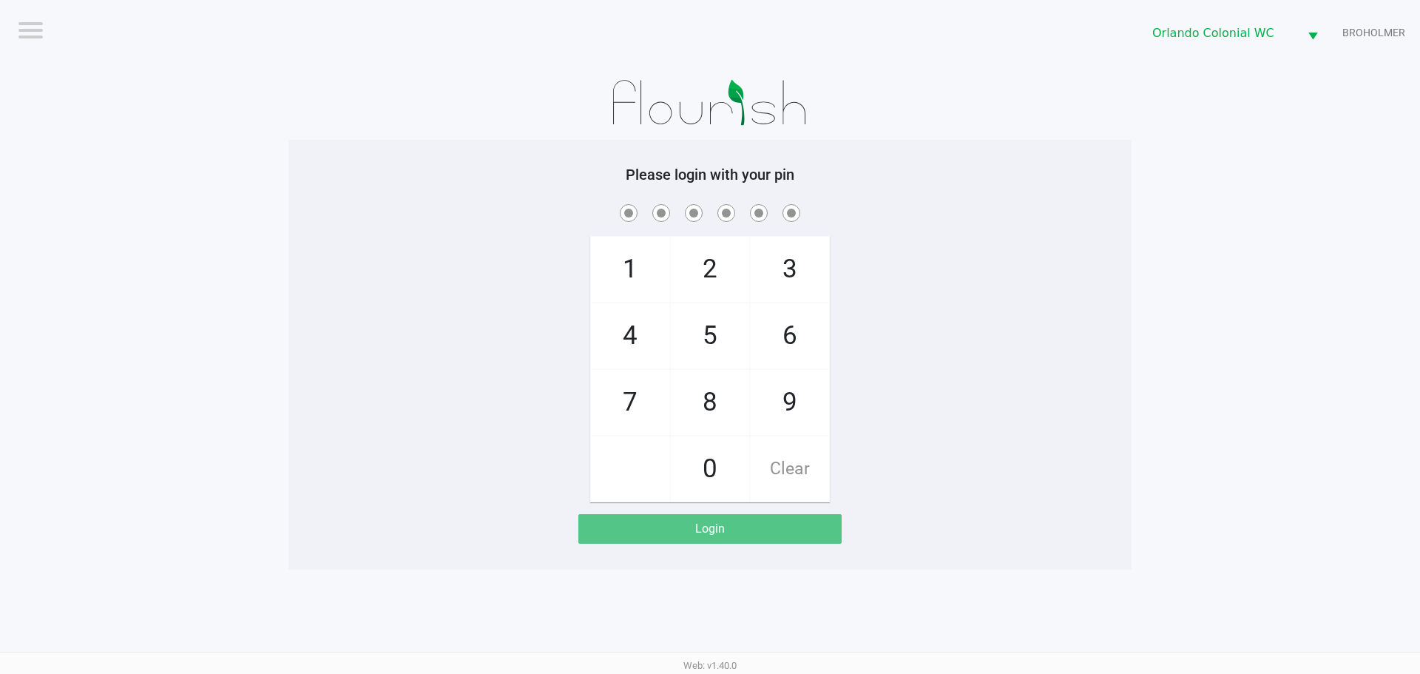
click at [635, 320] on span "4" at bounding box center [630, 335] width 78 height 65
checkbox input "true"
click at [693, 252] on span "2" at bounding box center [710, 269] width 78 height 65
checkbox input "true"
click at [710, 308] on span "5" at bounding box center [710, 335] width 78 height 65
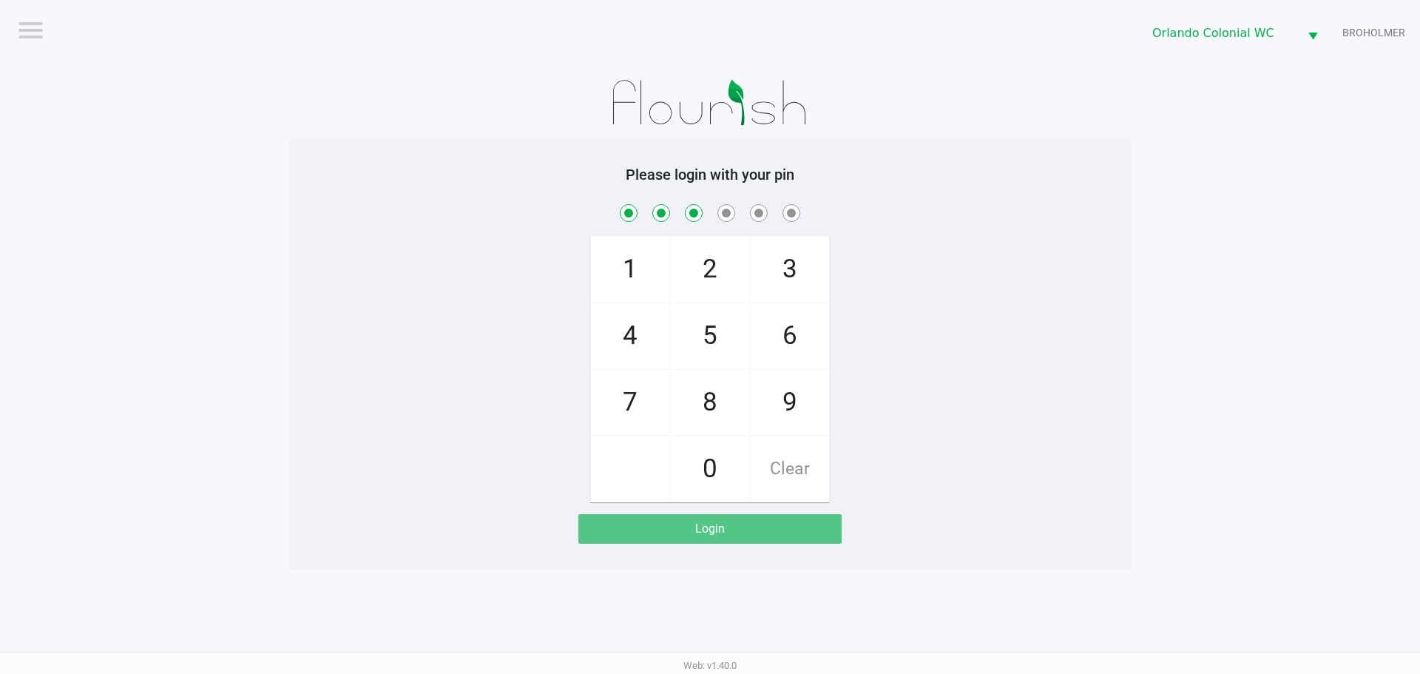
checkbox input "true"
click at [641, 372] on span "7" at bounding box center [630, 402] width 78 height 65
checkbox input "true"
click at [714, 263] on span "2" at bounding box center [710, 269] width 78 height 65
checkbox input "true"
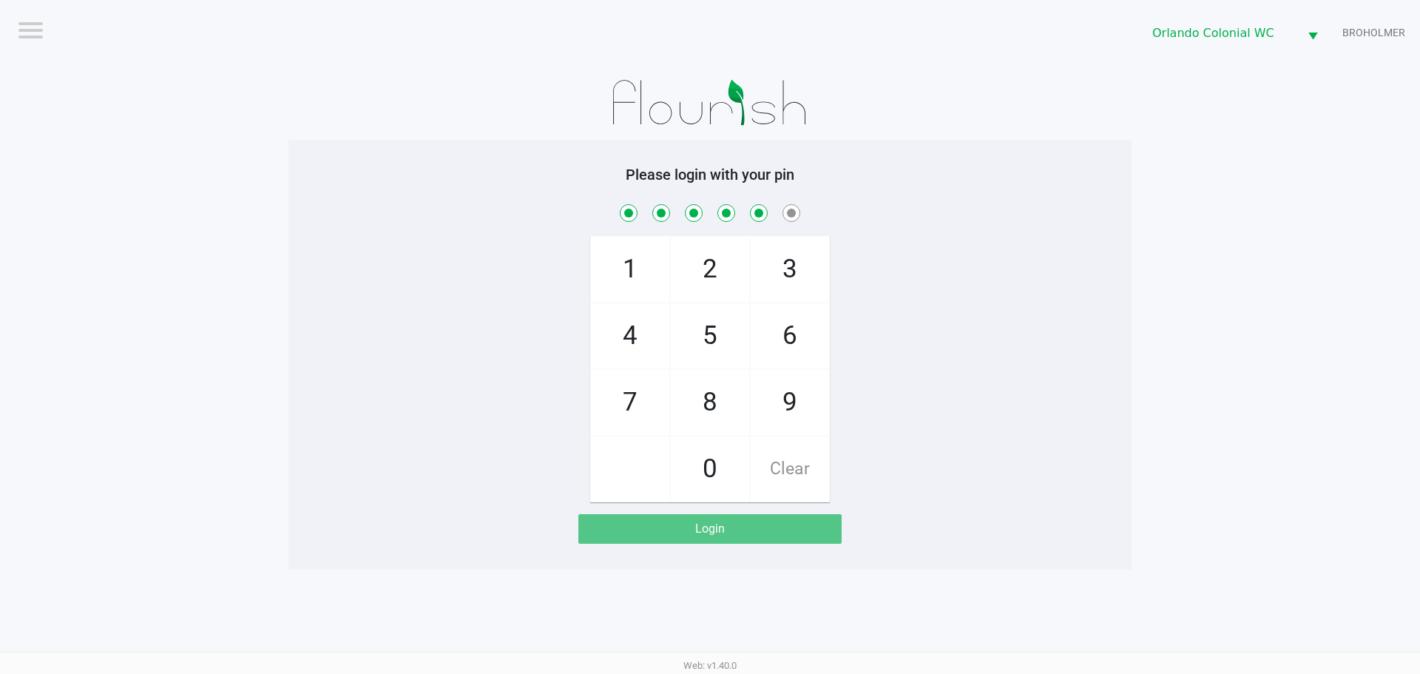
click at [791, 396] on span "9" at bounding box center [790, 402] width 78 height 65
checkbox input "true"
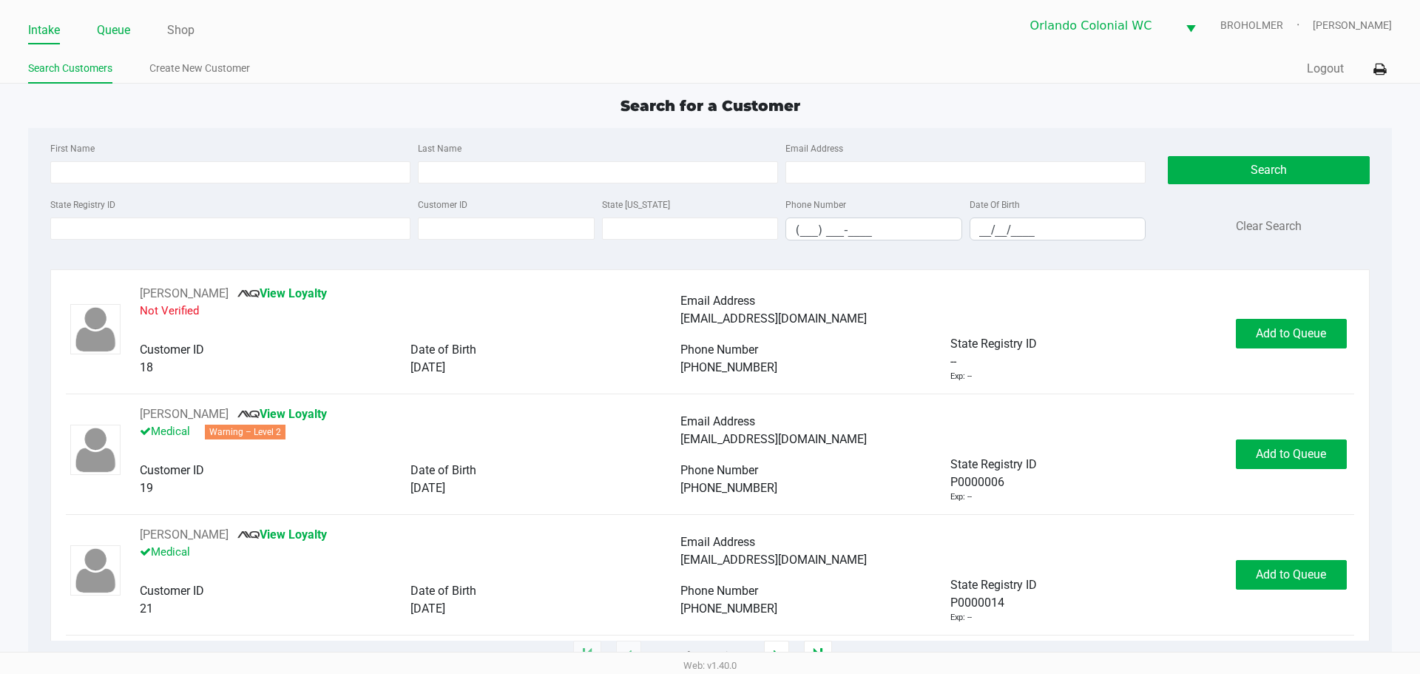
click at [111, 30] on link "Queue" at bounding box center [113, 30] width 33 height 21
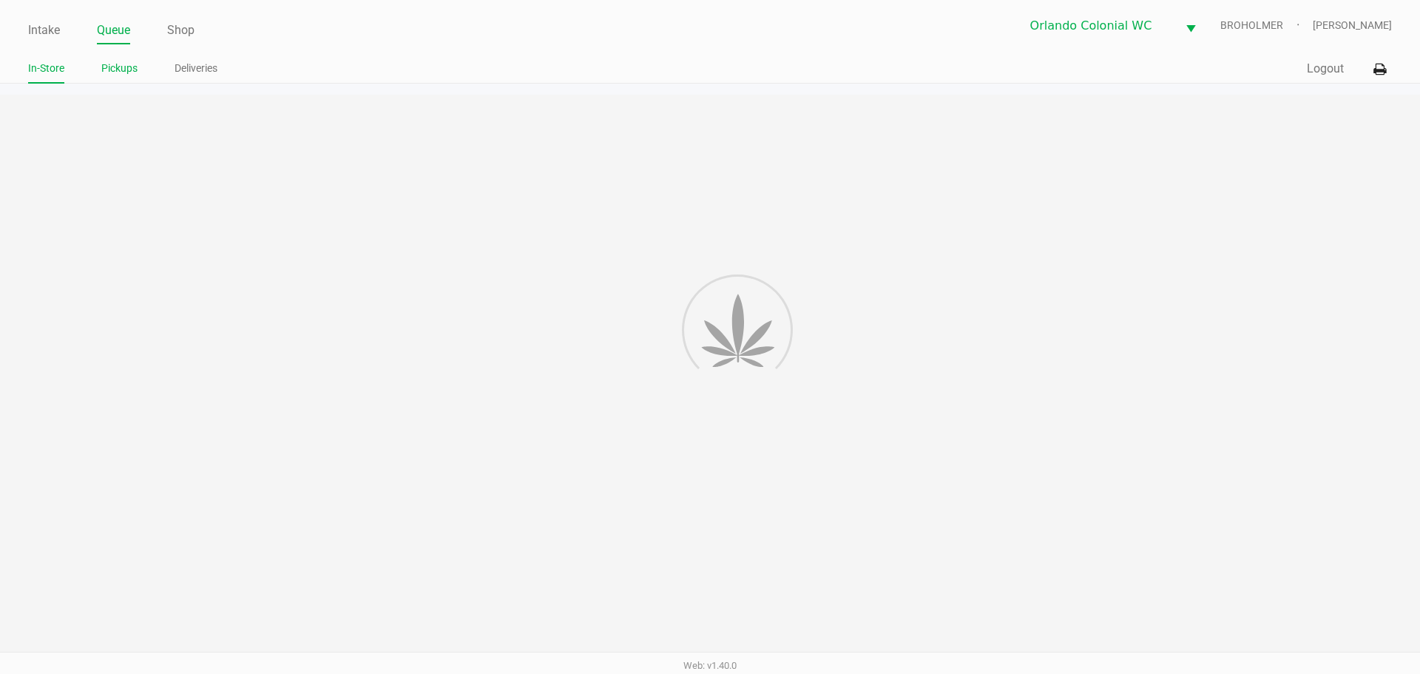
click at [118, 67] on link "Pickups" at bounding box center [119, 68] width 36 height 18
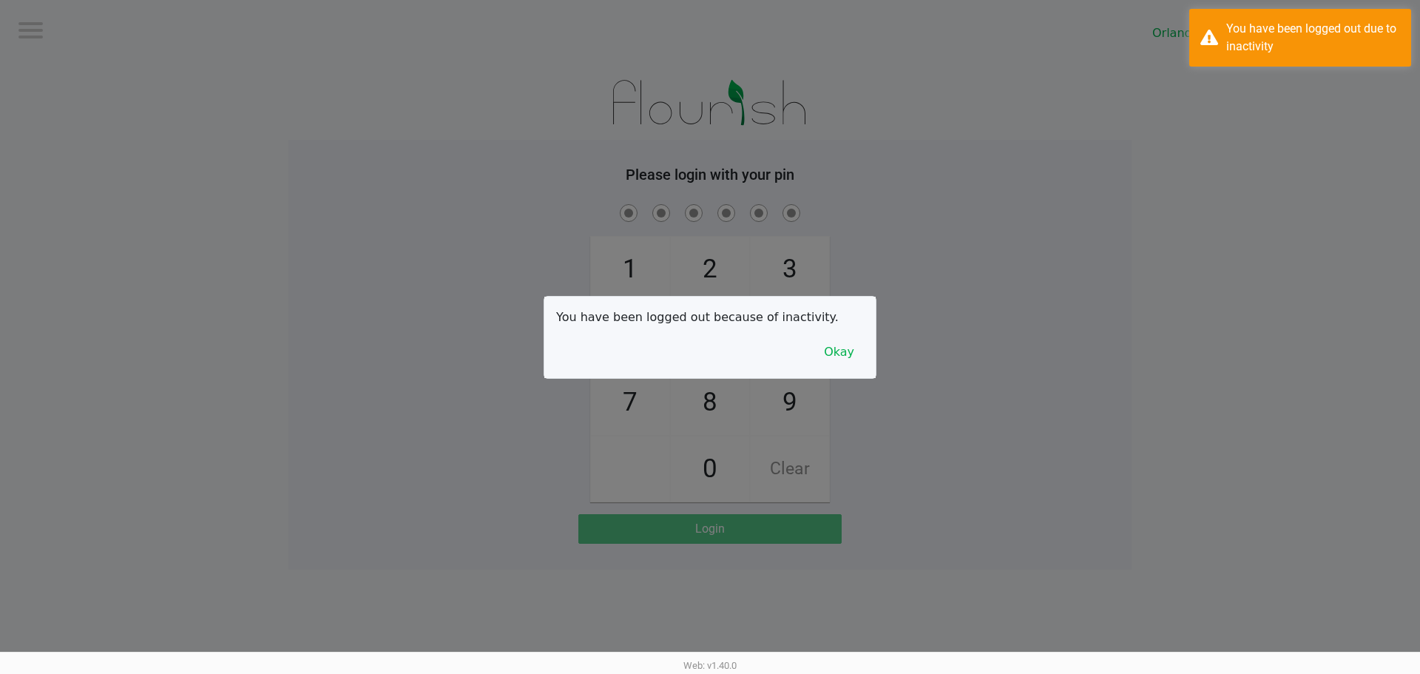
click at [829, 352] on button "Okay" at bounding box center [839, 352] width 50 height 28
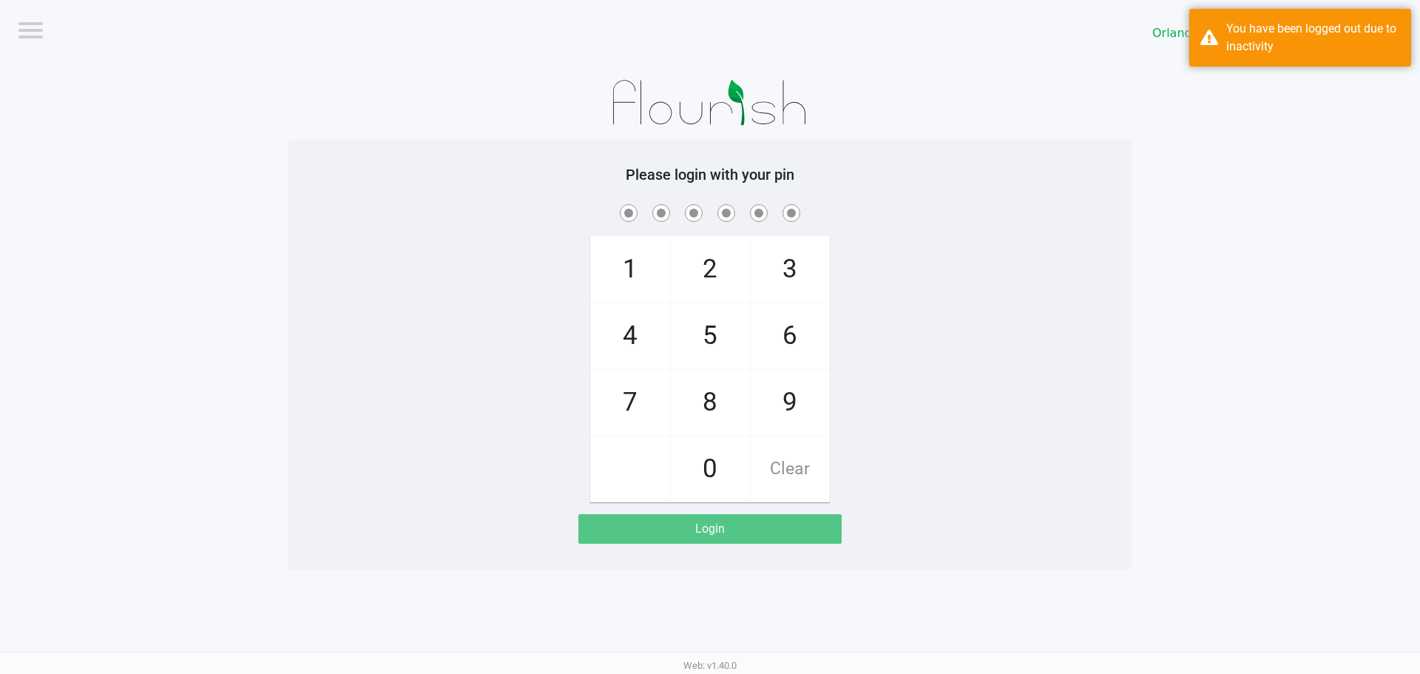
click at [623, 327] on span "4" at bounding box center [630, 335] width 78 height 65
checkbox input "true"
click at [702, 263] on span "2" at bounding box center [710, 269] width 78 height 65
checkbox input "true"
click at [697, 324] on span "5" at bounding box center [710, 335] width 78 height 65
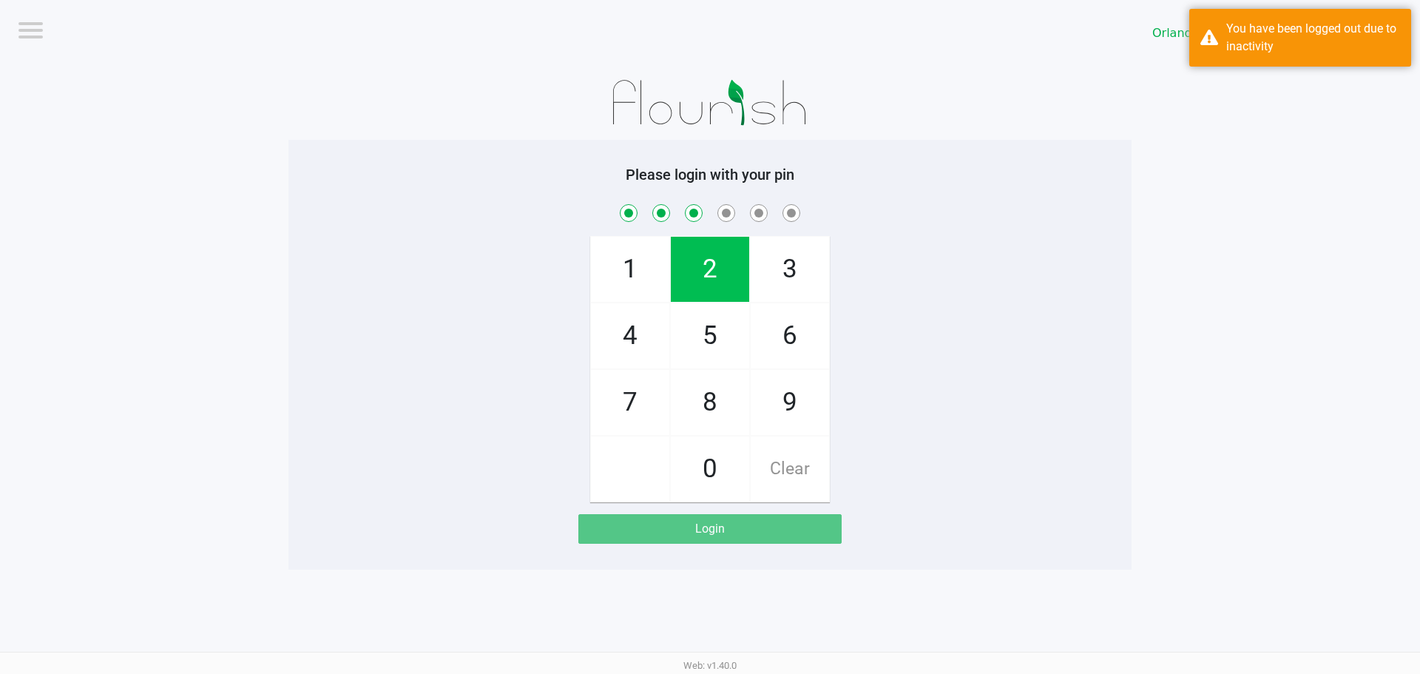
checkbox input "true"
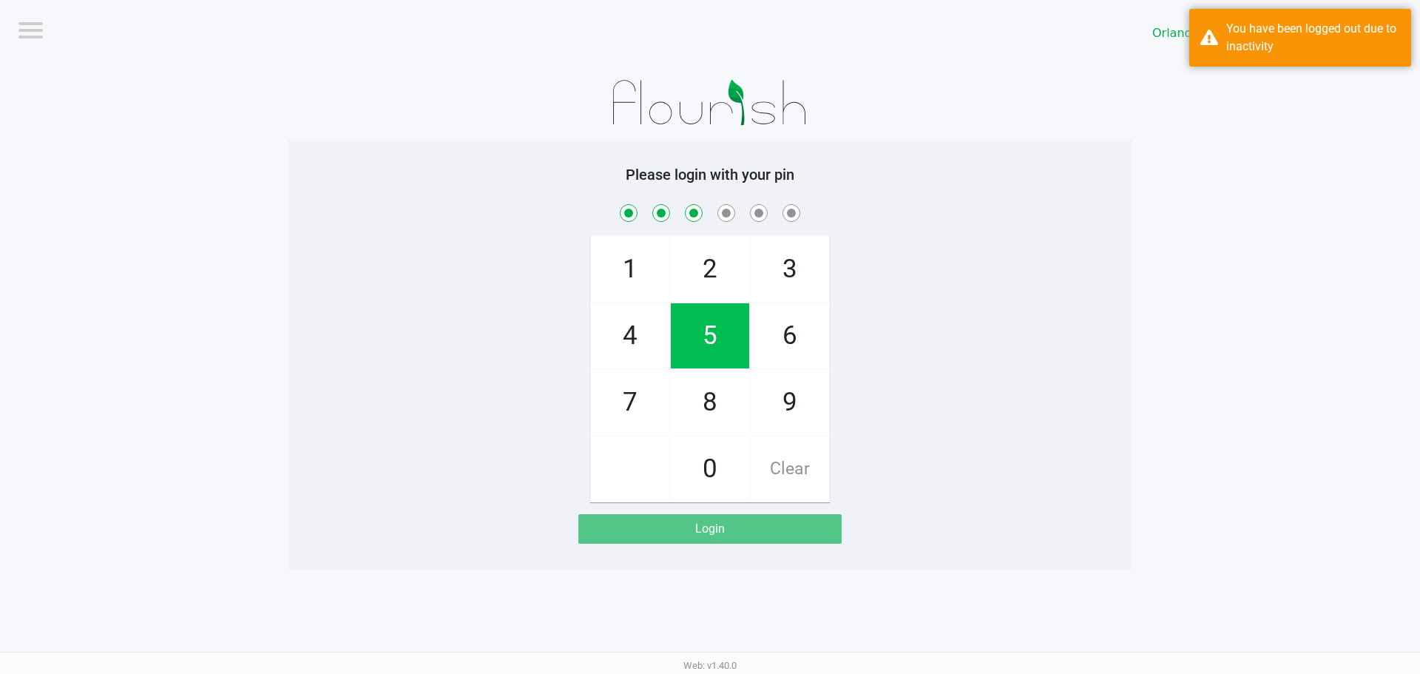
click at [638, 370] on span "7" at bounding box center [630, 402] width 78 height 65
checkbox input "true"
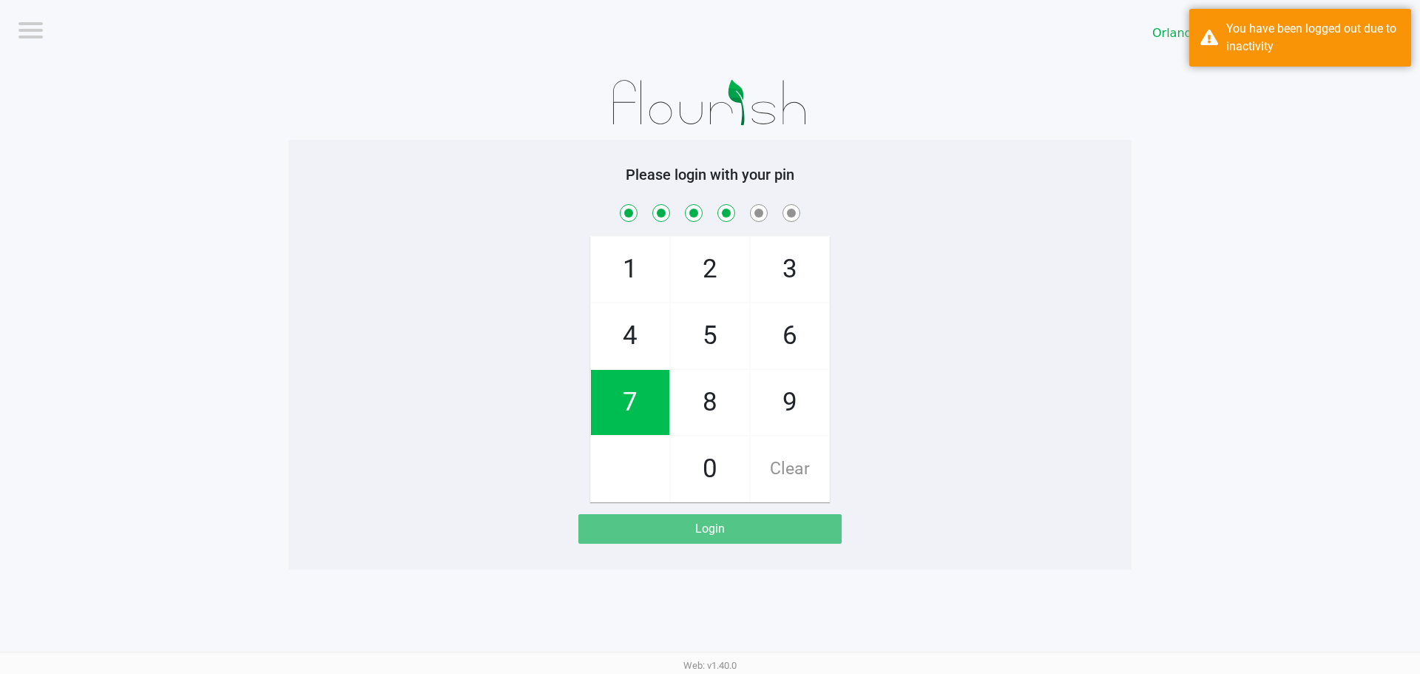
click at [694, 241] on span "2" at bounding box center [710, 269] width 78 height 65
checkbox input "true"
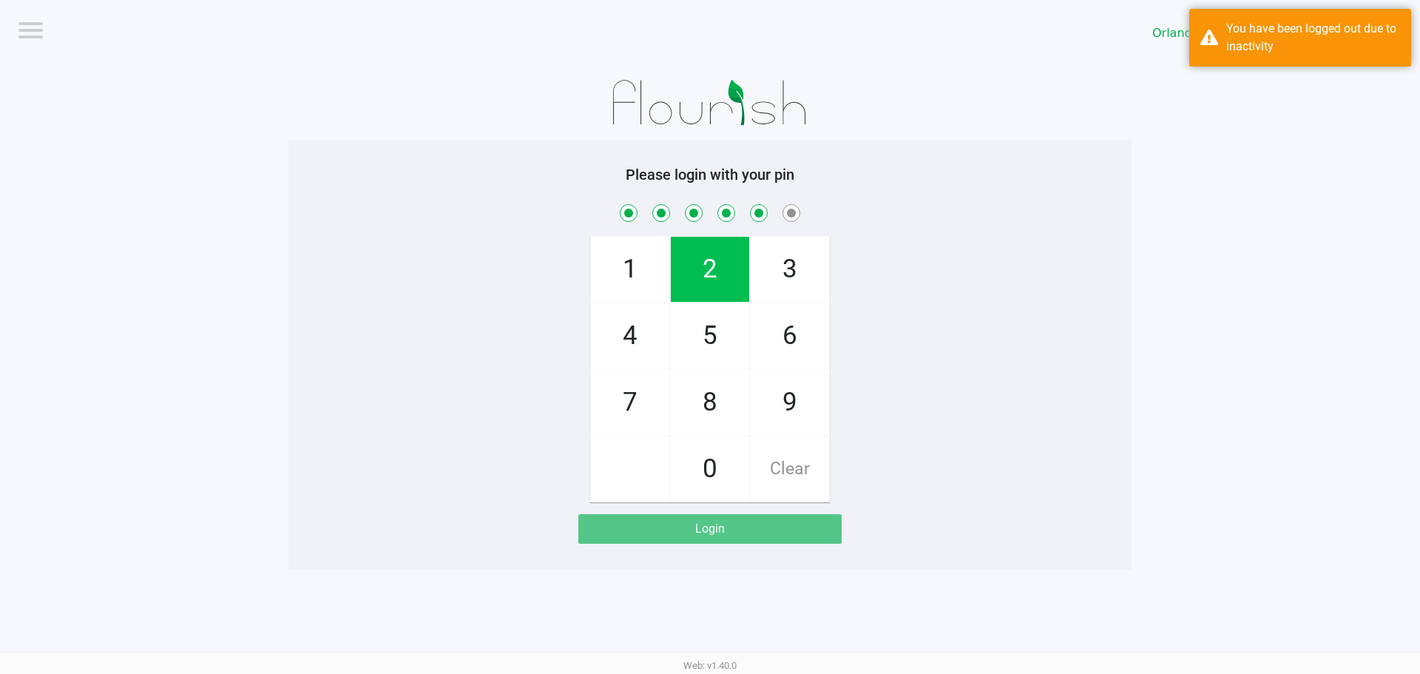
click at [797, 407] on span "9" at bounding box center [790, 402] width 78 height 65
checkbox input "true"
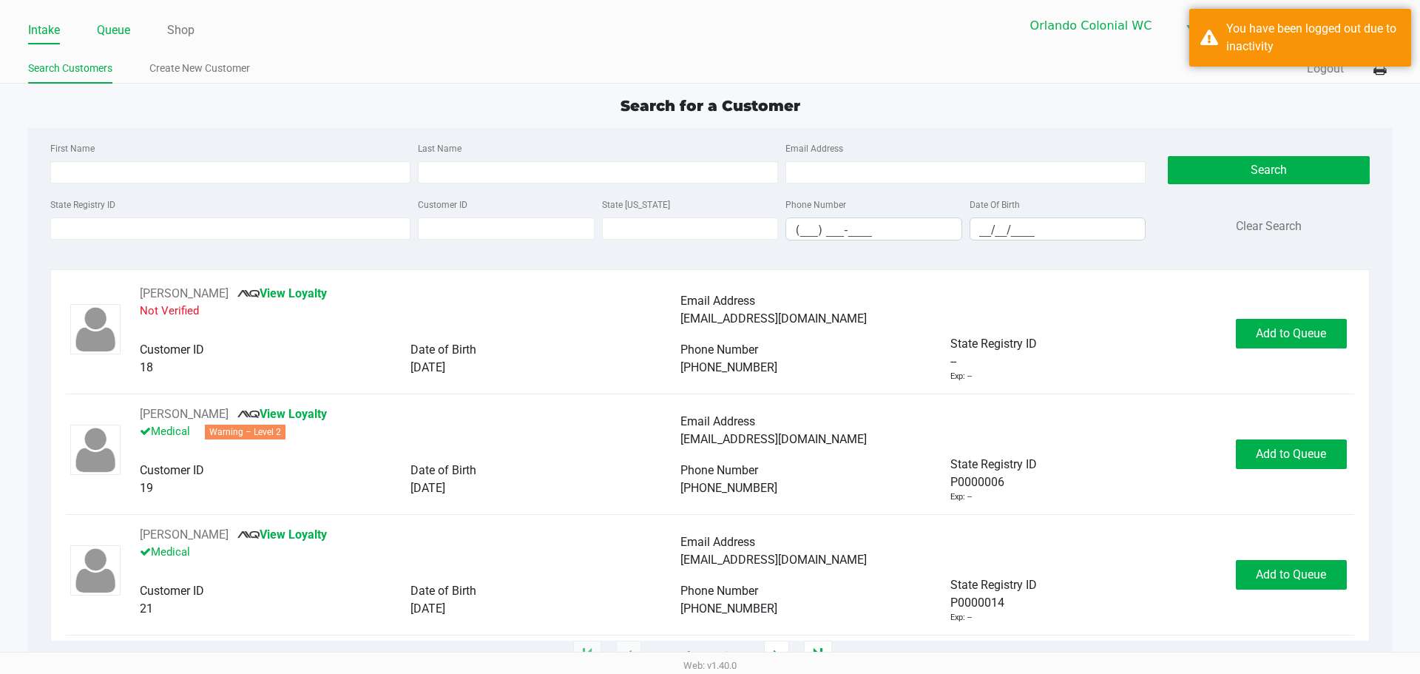
click at [128, 32] on link "Queue" at bounding box center [113, 30] width 33 height 21
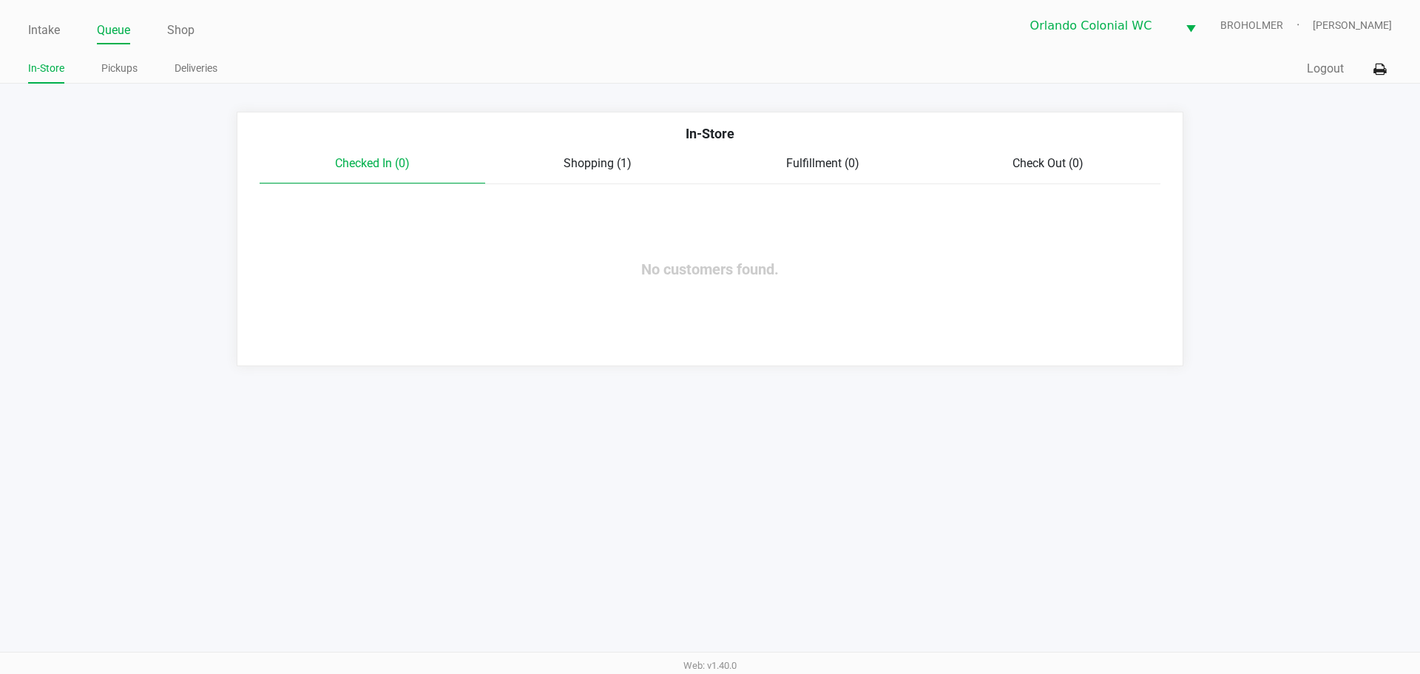
click at [109, 64] on link "Pickups" at bounding box center [119, 68] width 36 height 18
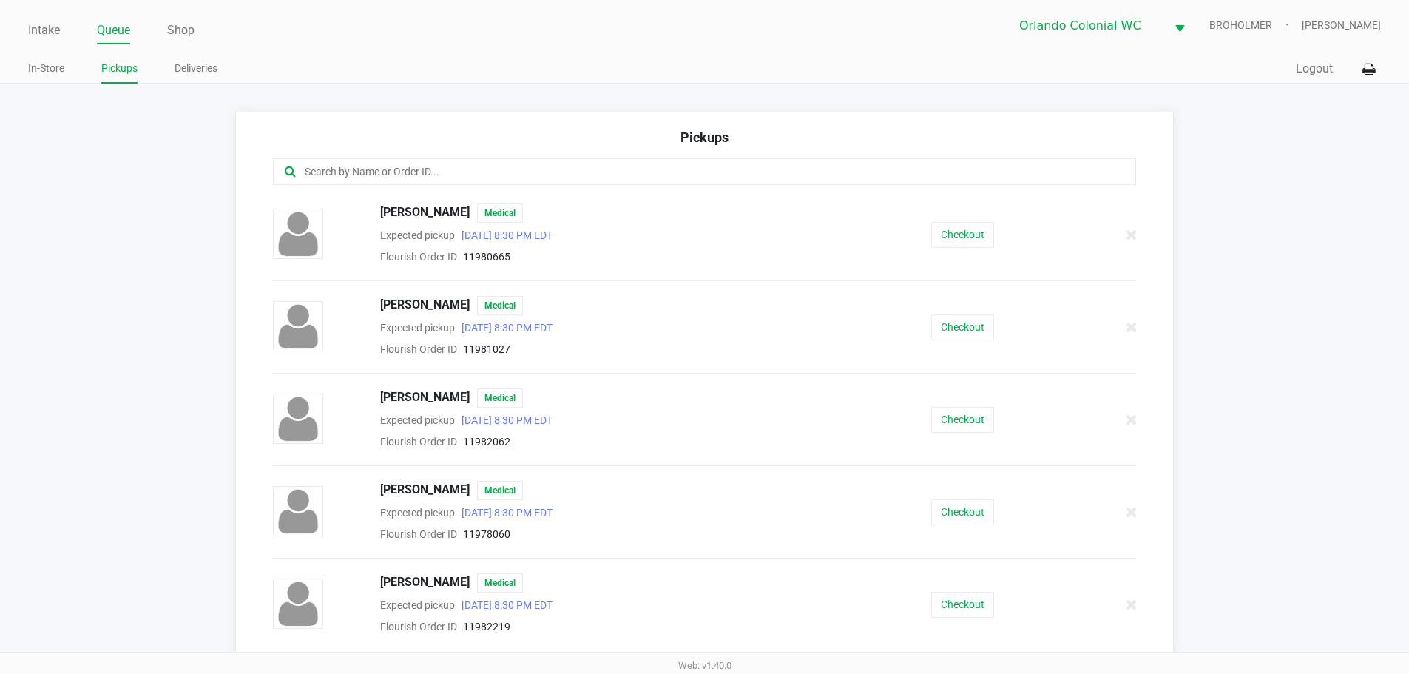
click at [467, 177] on input "text" at bounding box center [681, 171] width 756 height 17
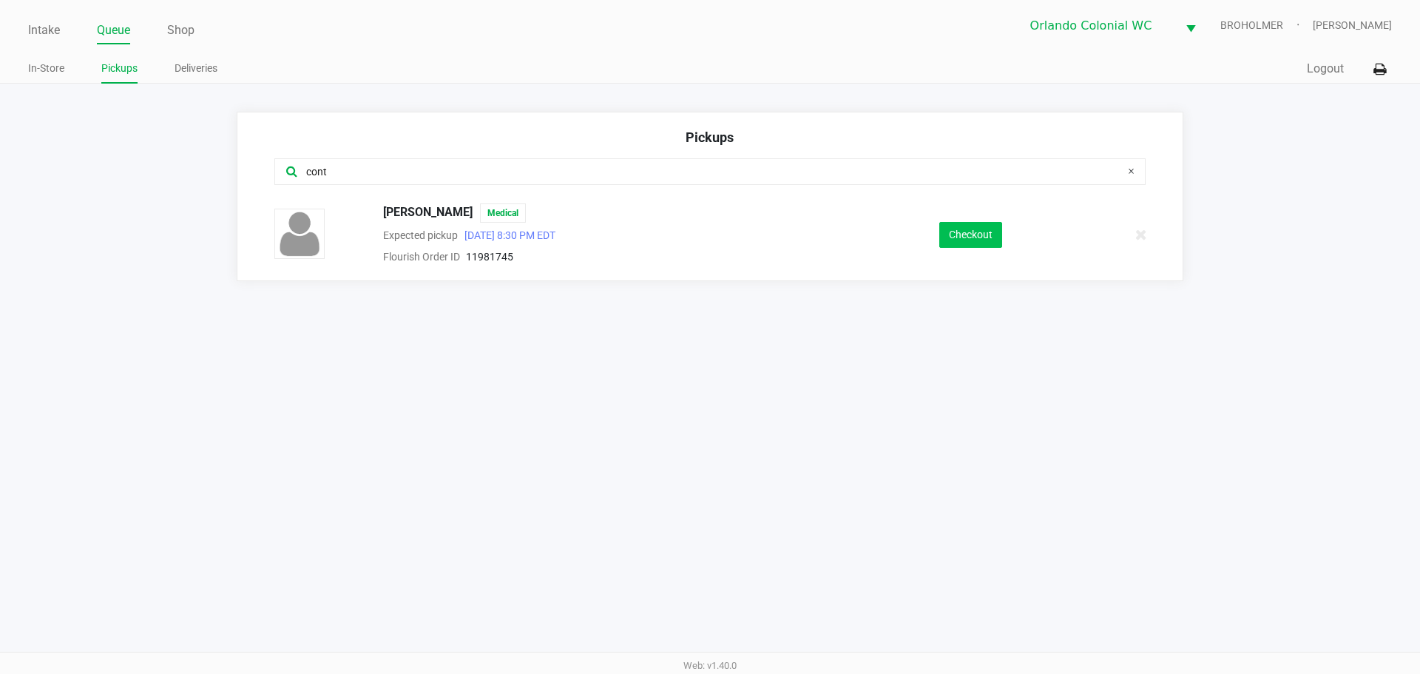
type input "cont"
click at [964, 243] on button "Checkout" at bounding box center [970, 235] width 63 height 26
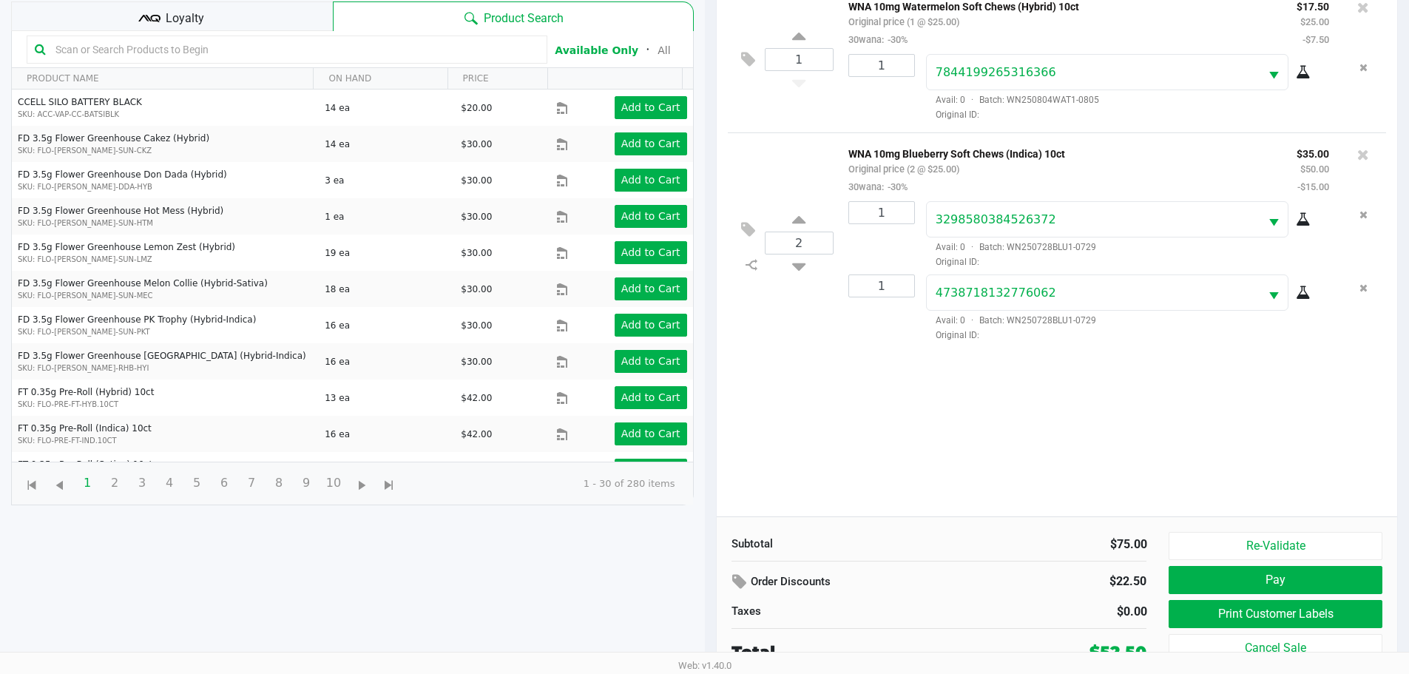
scroll to position [160, 0]
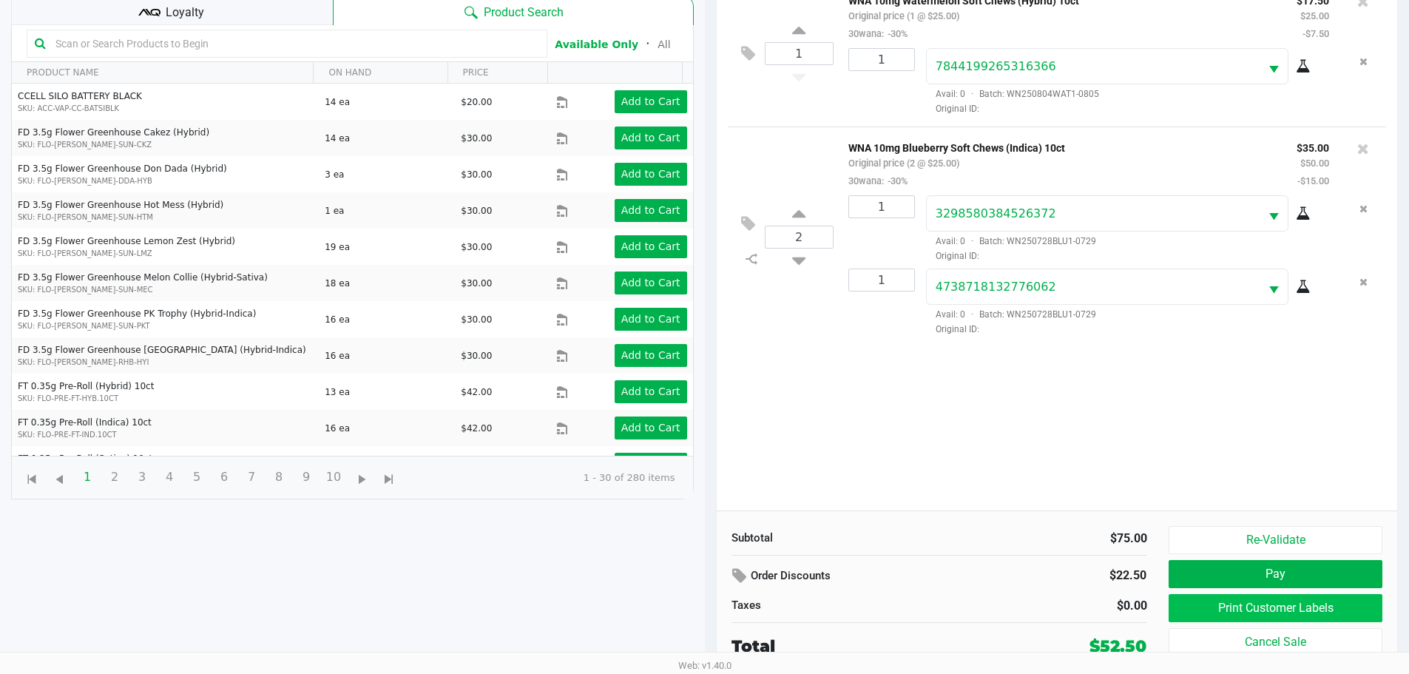
click at [1302, 597] on button "Print Customer Labels" at bounding box center [1274, 608] width 213 height 28
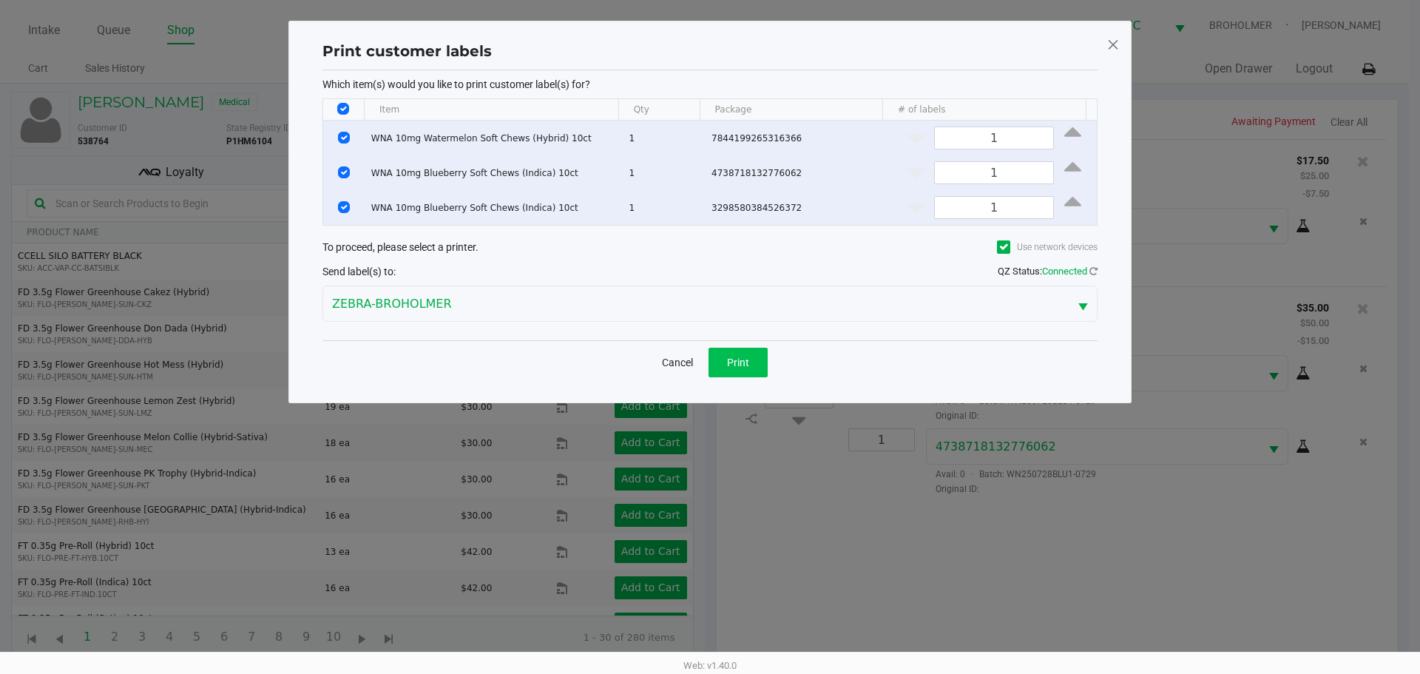
click at [766, 354] on button "Print" at bounding box center [737, 363] width 59 height 30
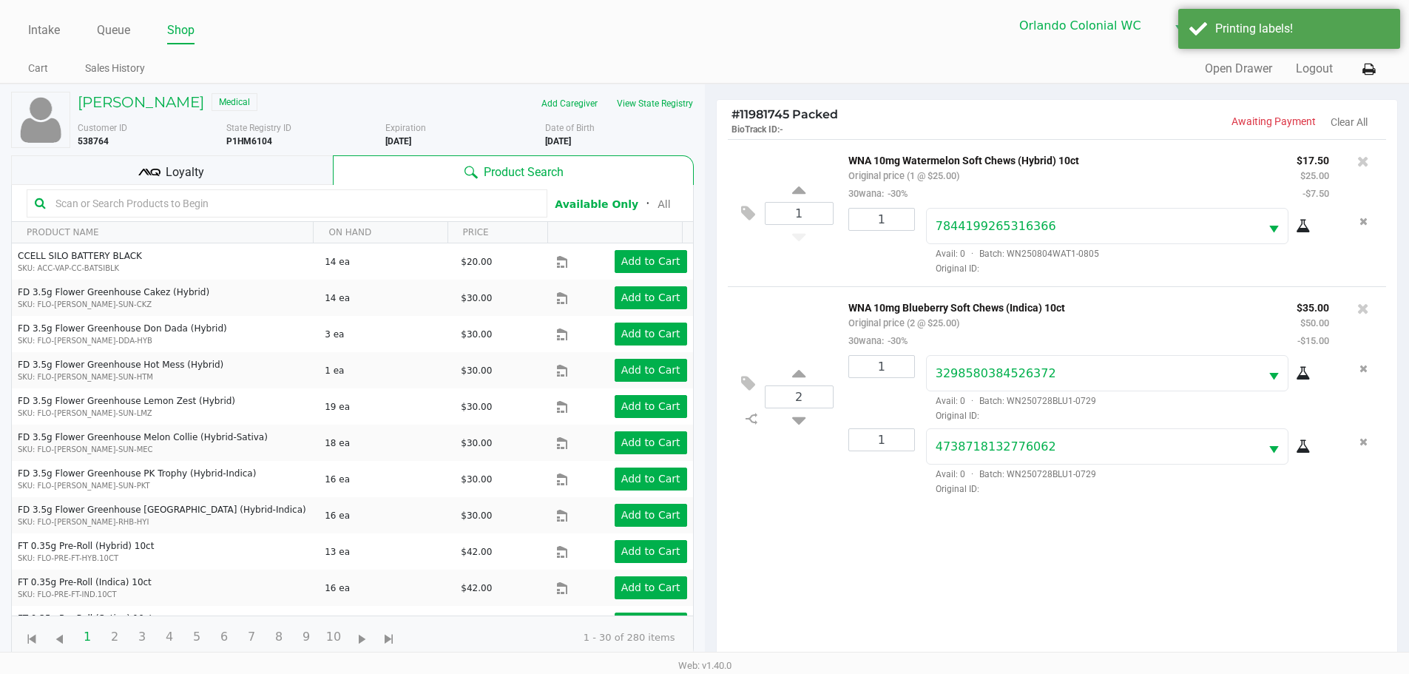
click at [208, 172] on div "Loyalty" at bounding box center [172, 170] width 322 height 30
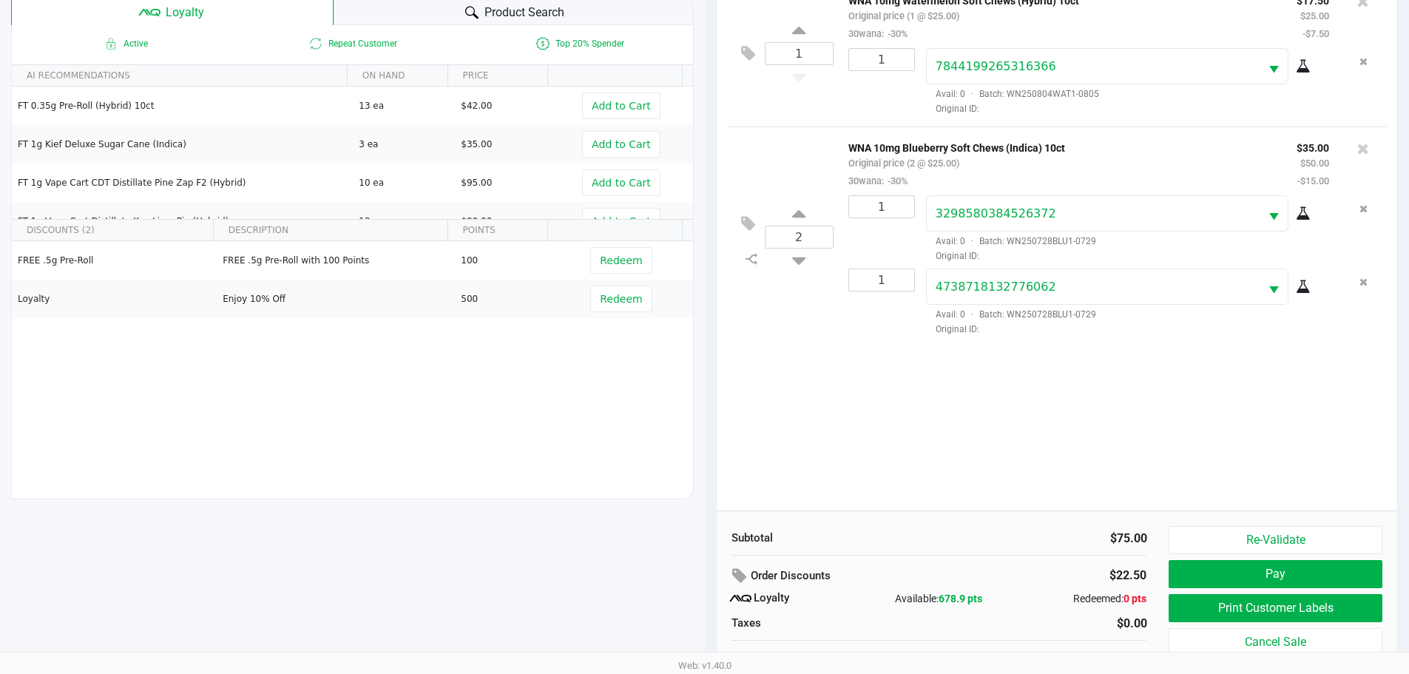
scroll to position [177, 0]
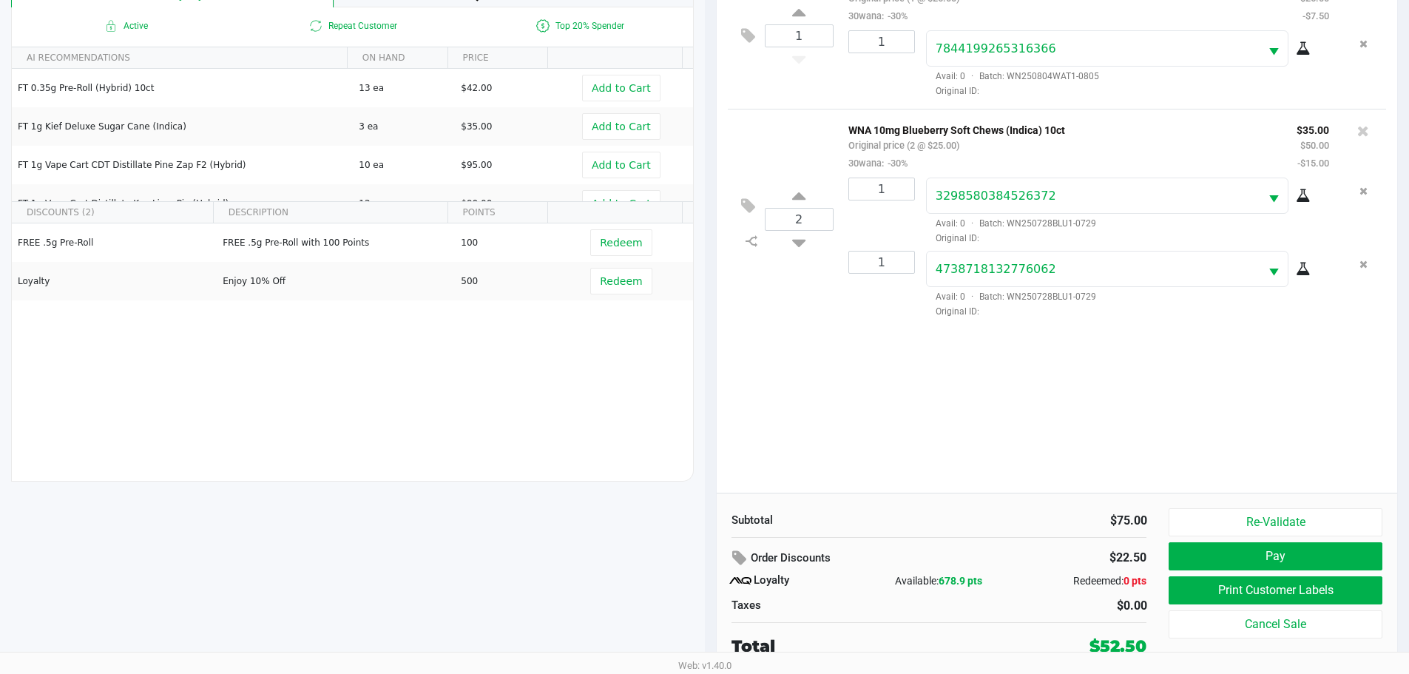
click at [886, 457] on div "1 WNA 10mg Watermelon Soft Chews (Hybrid) 10ct Original price (1 @ $25.00) 30wa…" at bounding box center [1057, 227] width 681 height 531
click at [1294, 557] on button "Pay" at bounding box center [1274, 556] width 213 height 28
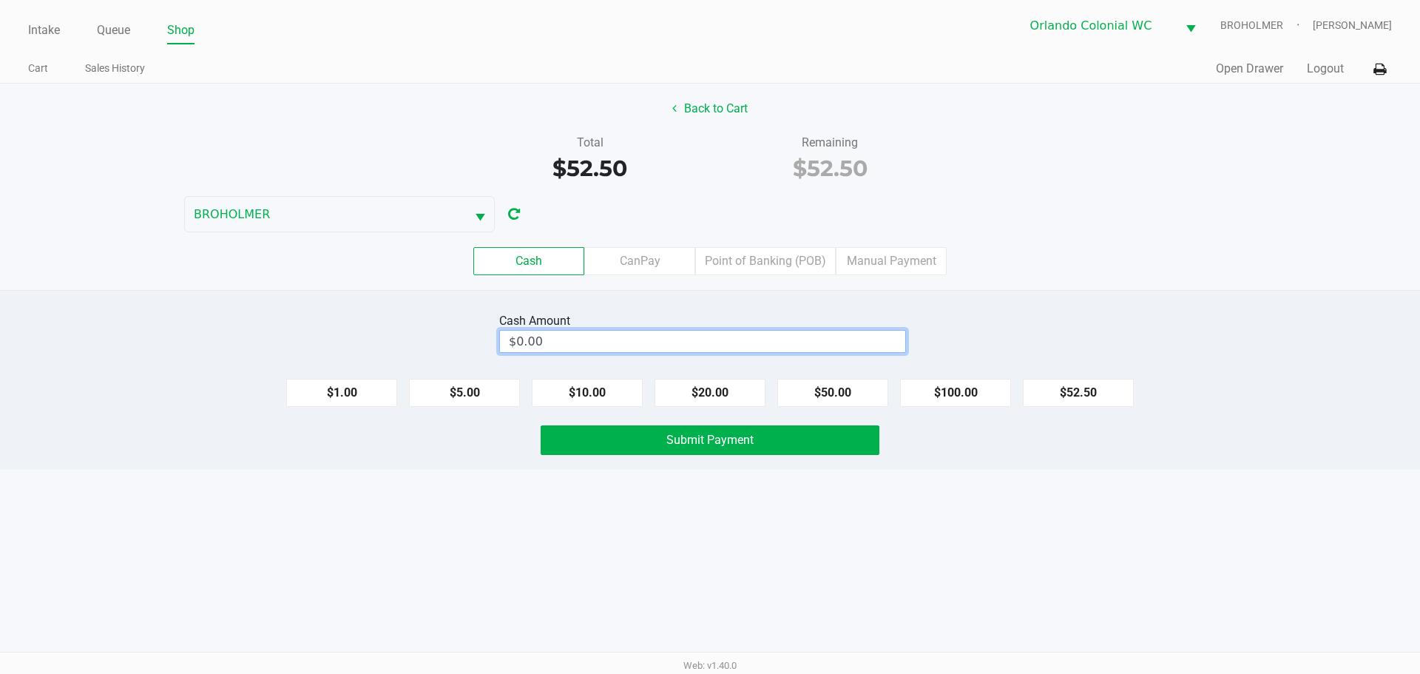
click at [605, 342] on input "$0.00" at bounding box center [702, 341] width 405 height 21
click at [723, 449] on button "Submit Payment" at bounding box center [710, 440] width 339 height 30
type input "$53.00"
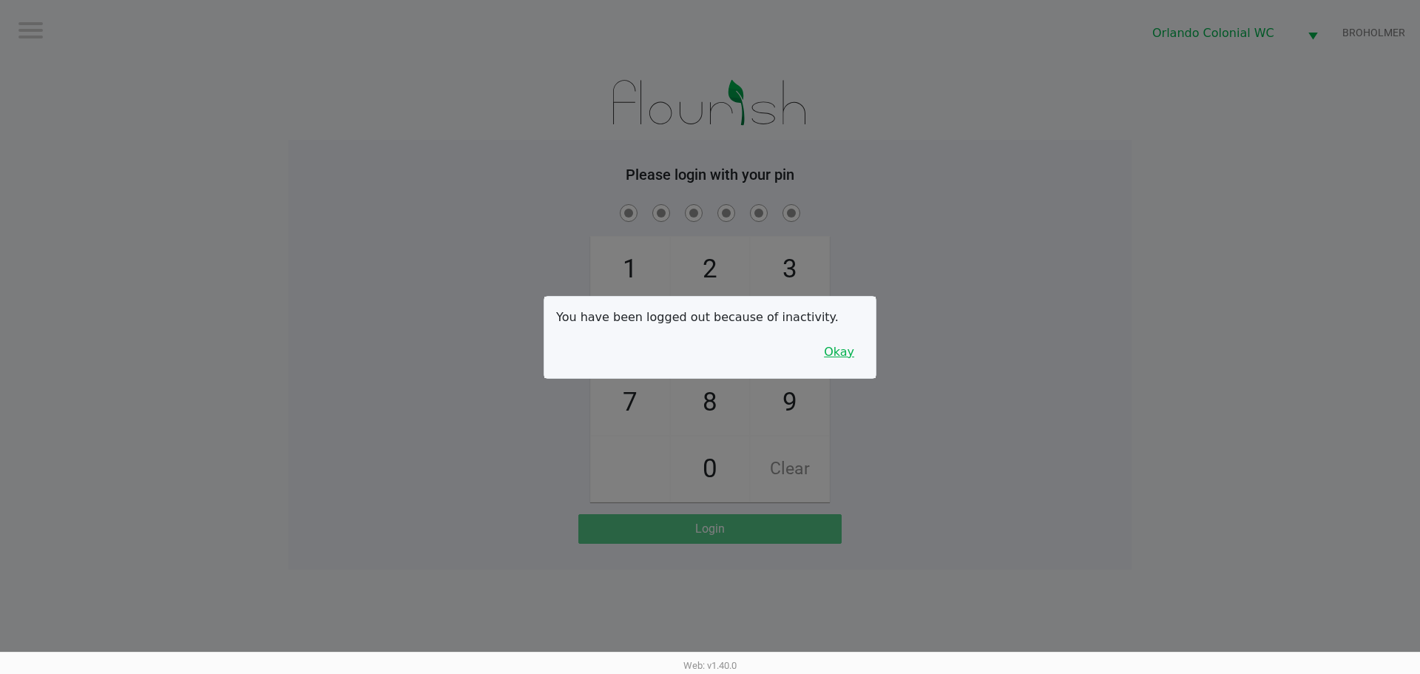
click at [837, 359] on button "Okay" at bounding box center [839, 352] width 50 height 28
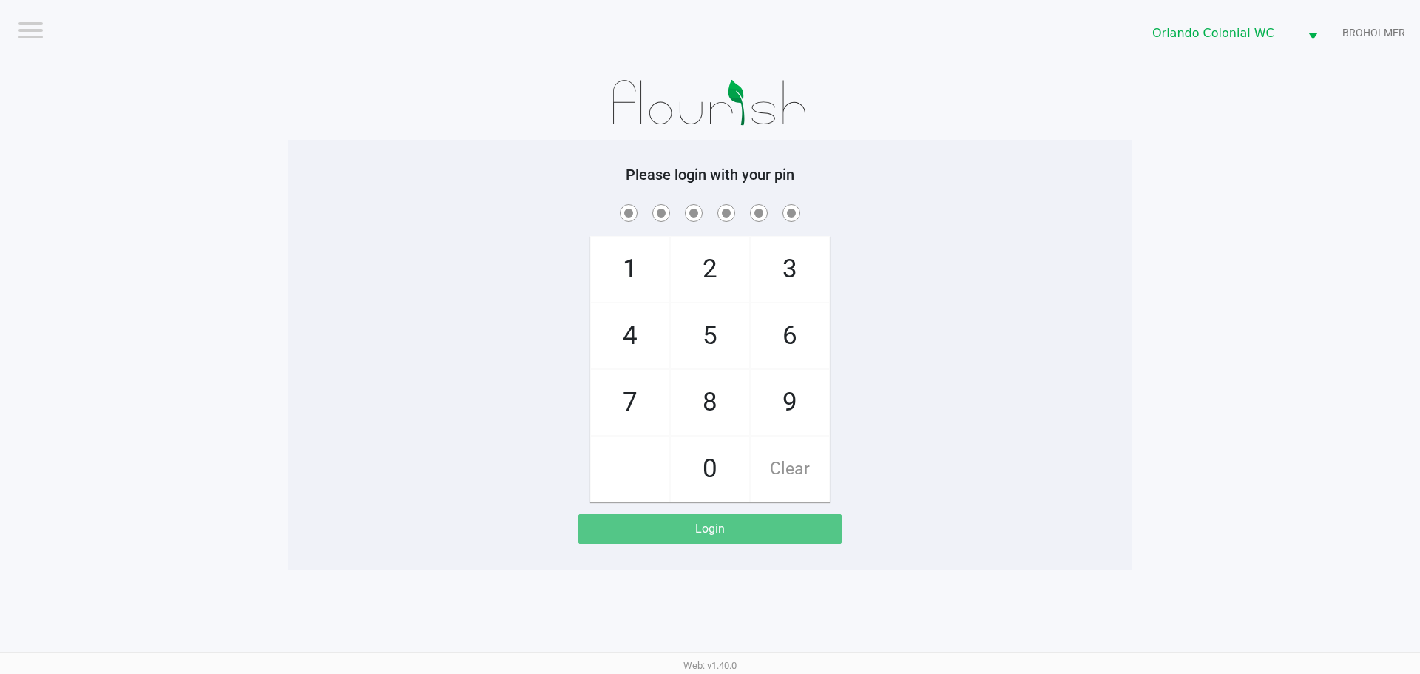
click at [703, 396] on span "8" at bounding box center [710, 402] width 78 height 65
checkbox input "true"
click at [623, 405] on span "7" at bounding box center [630, 402] width 78 height 65
checkbox input "true"
click at [720, 451] on span "0" at bounding box center [710, 468] width 78 height 65
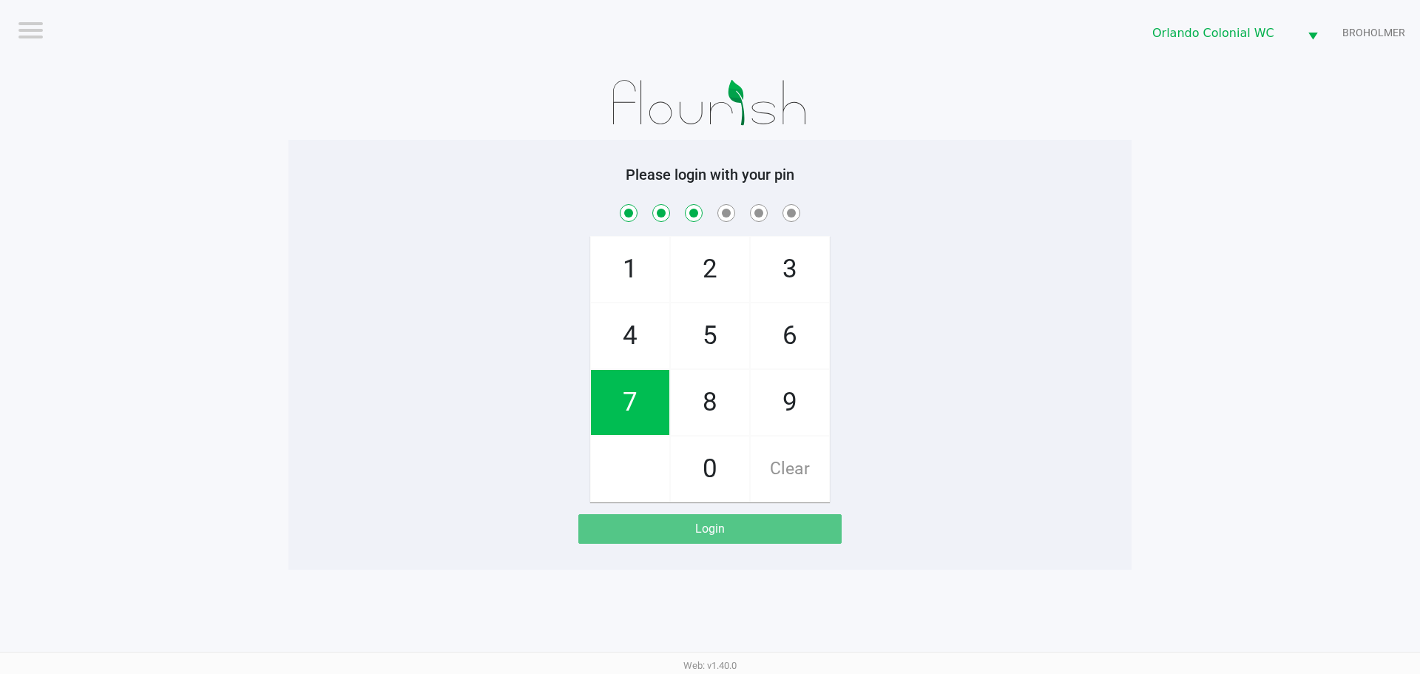
checkbox input "true"
click at [628, 318] on span "4" at bounding box center [630, 335] width 78 height 65
checkbox input "true"
click at [622, 391] on span "7" at bounding box center [630, 402] width 78 height 65
checkbox input "true"
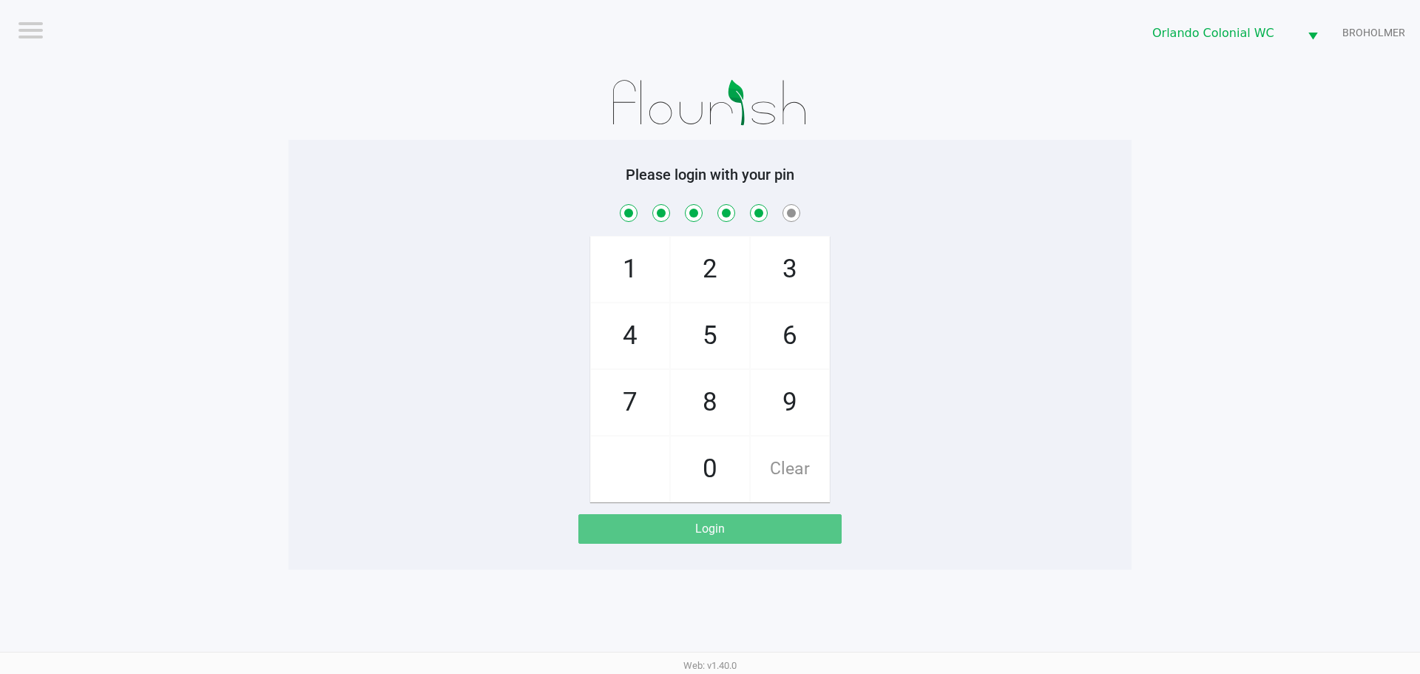
click at [625, 253] on span "1" at bounding box center [630, 269] width 78 height 65
checkbox input "true"
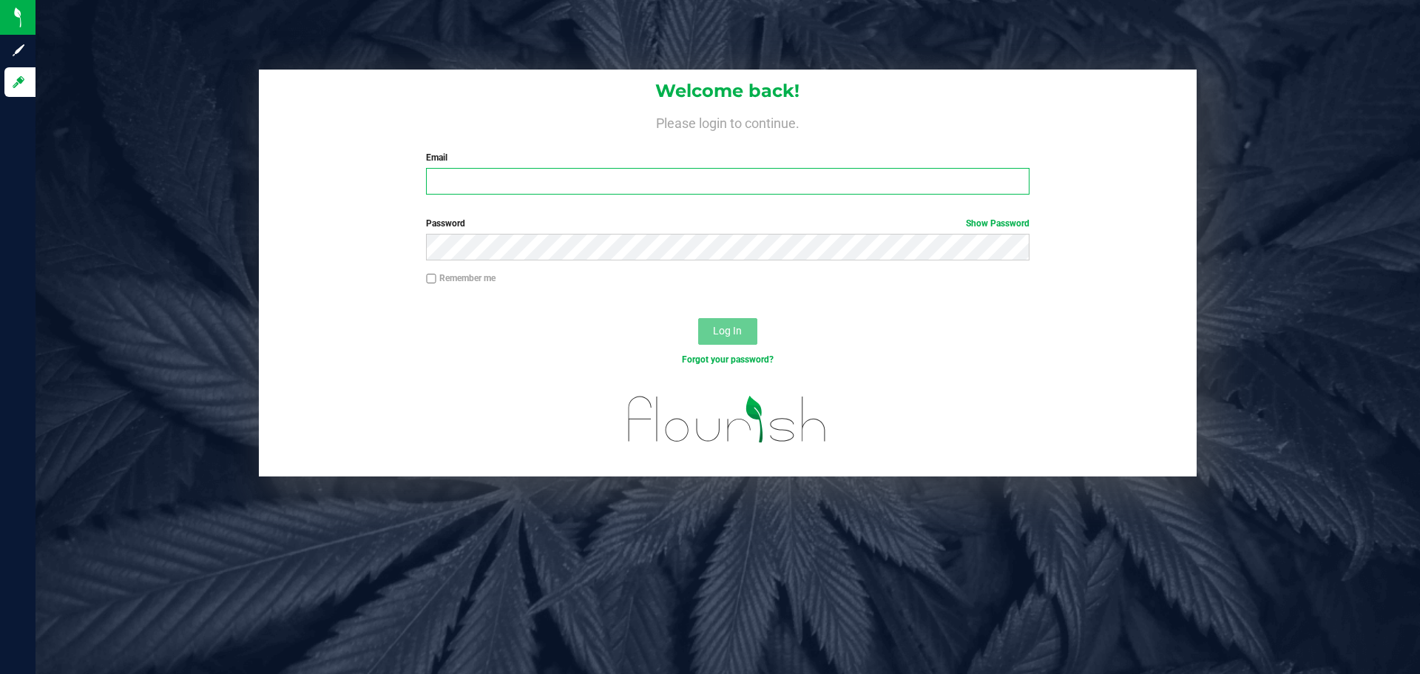
click at [484, 175] on input "Email" at bounding box center [727, 181] width 603 height 27
type input "[EMAIL_ADDRESS][DOMAIN_NAME]"
click at [698, 318] on button "Log In" at bounding box center [727, 331] width 59 height 27
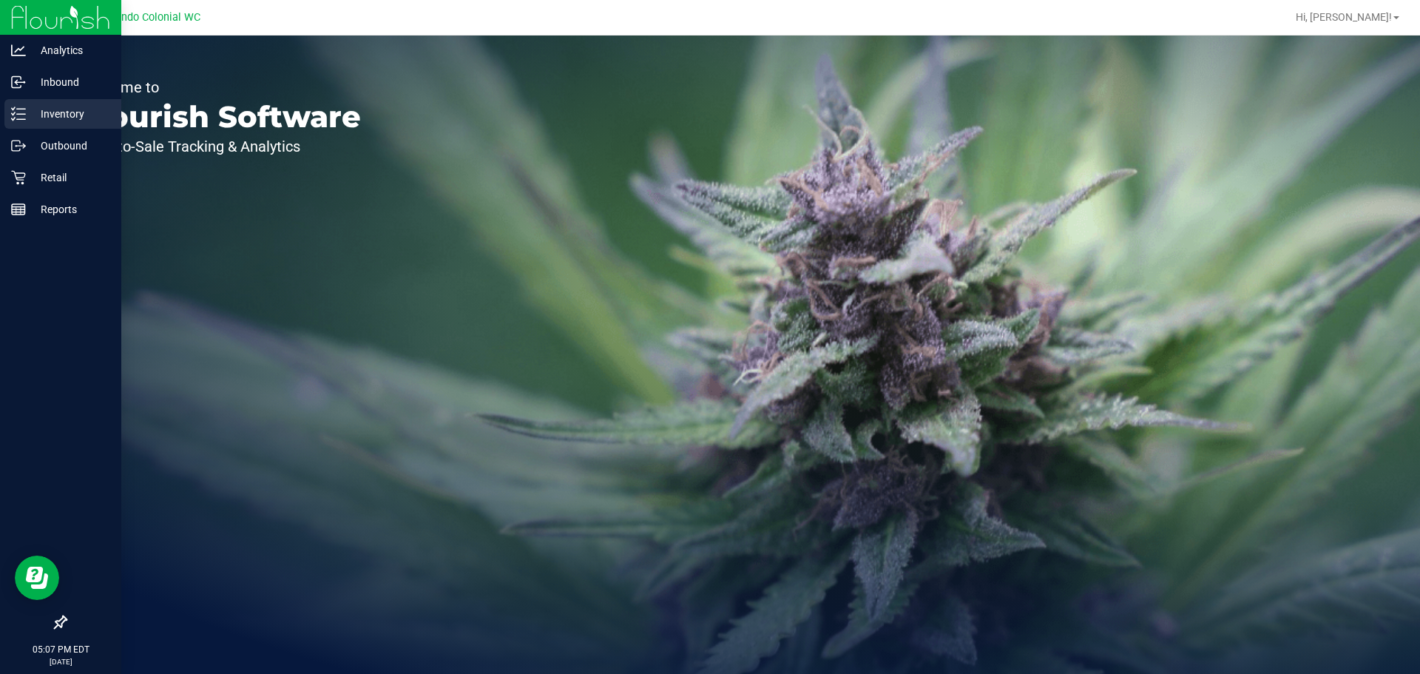
click at [22, 112] on icon at bounding box center [18, 113] width 15 height 15
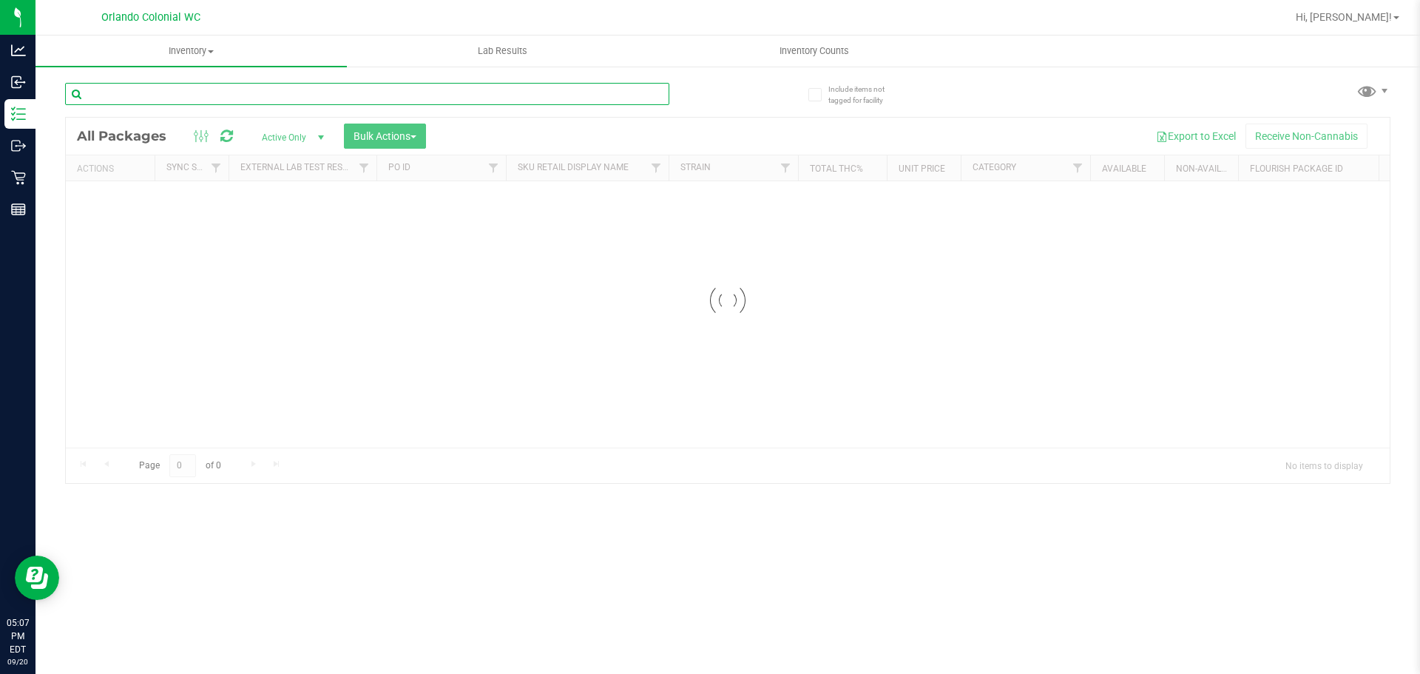
click at [249, 95] on input "text" at bounding box center [367, 94] width 604 height 22
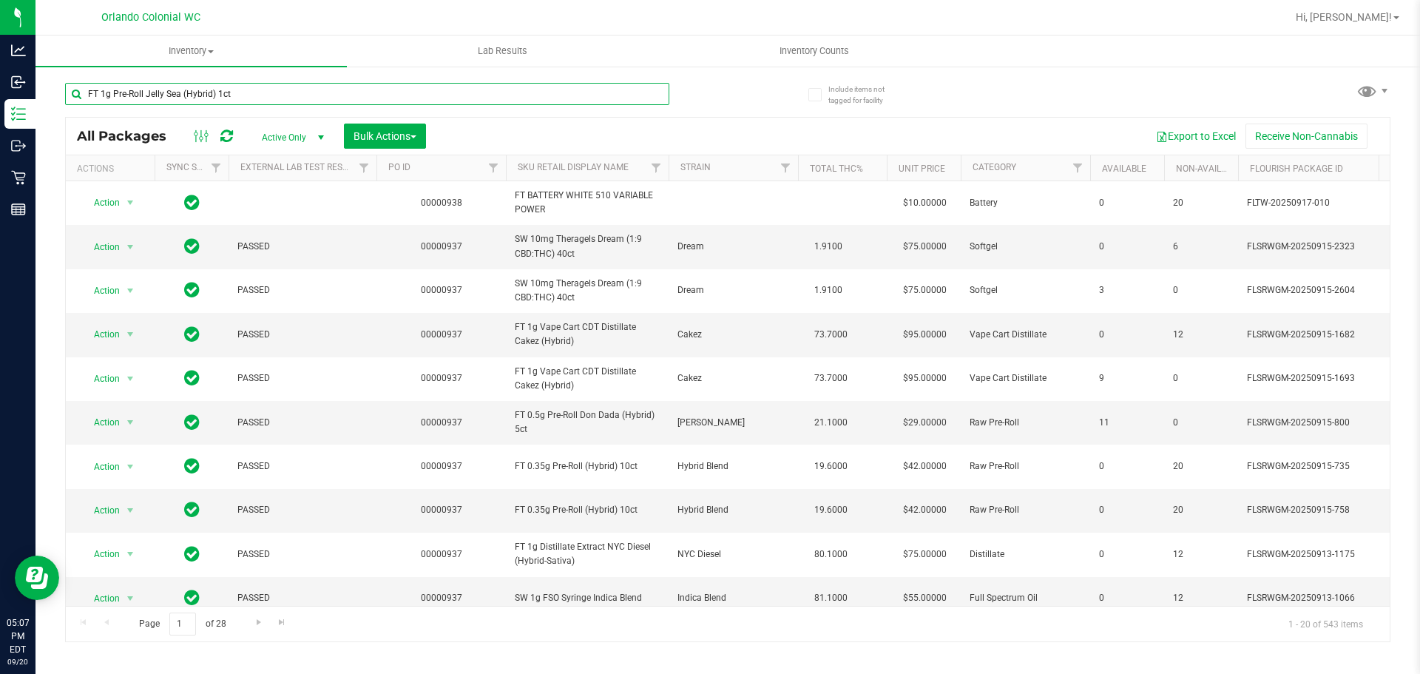
type input "FT 1g Pre-Roll Jelly Sea (Hybrid) 1ct"
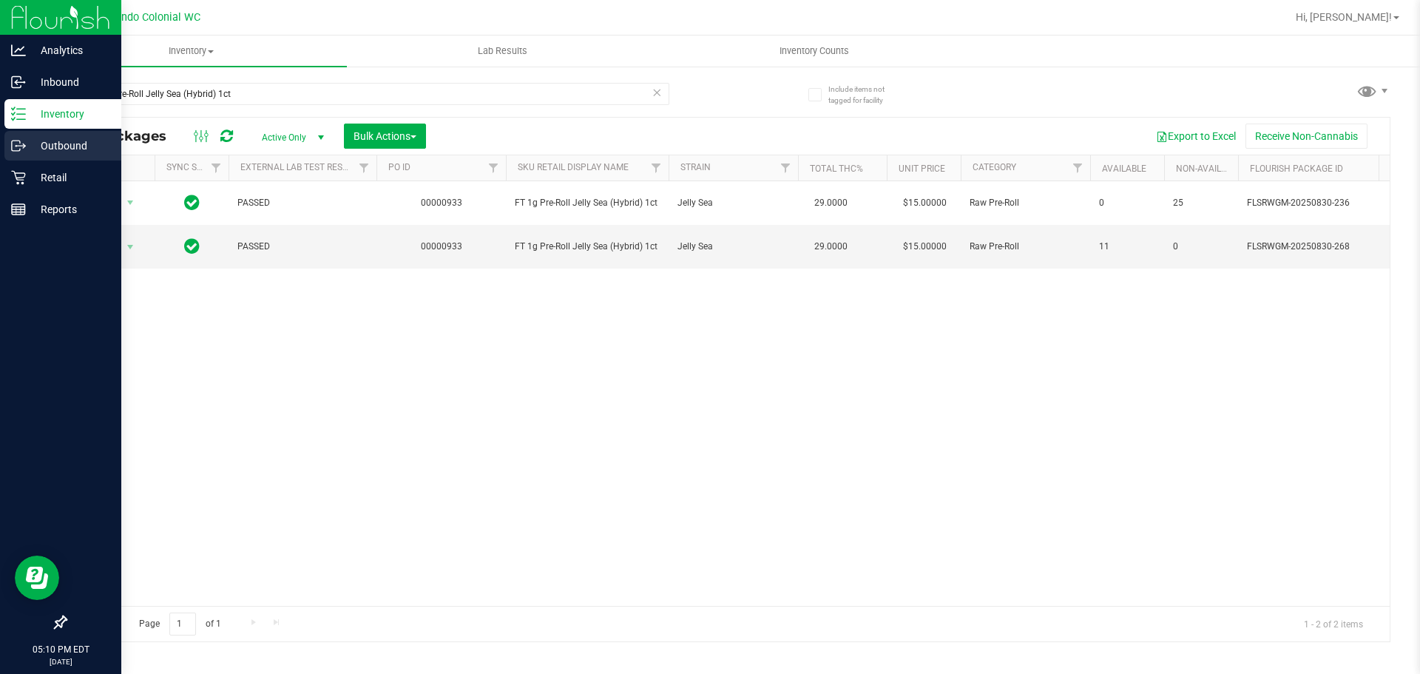
click at [30, 162] on link "Outbound" at bounding box center [60, 147] width 121 height 32
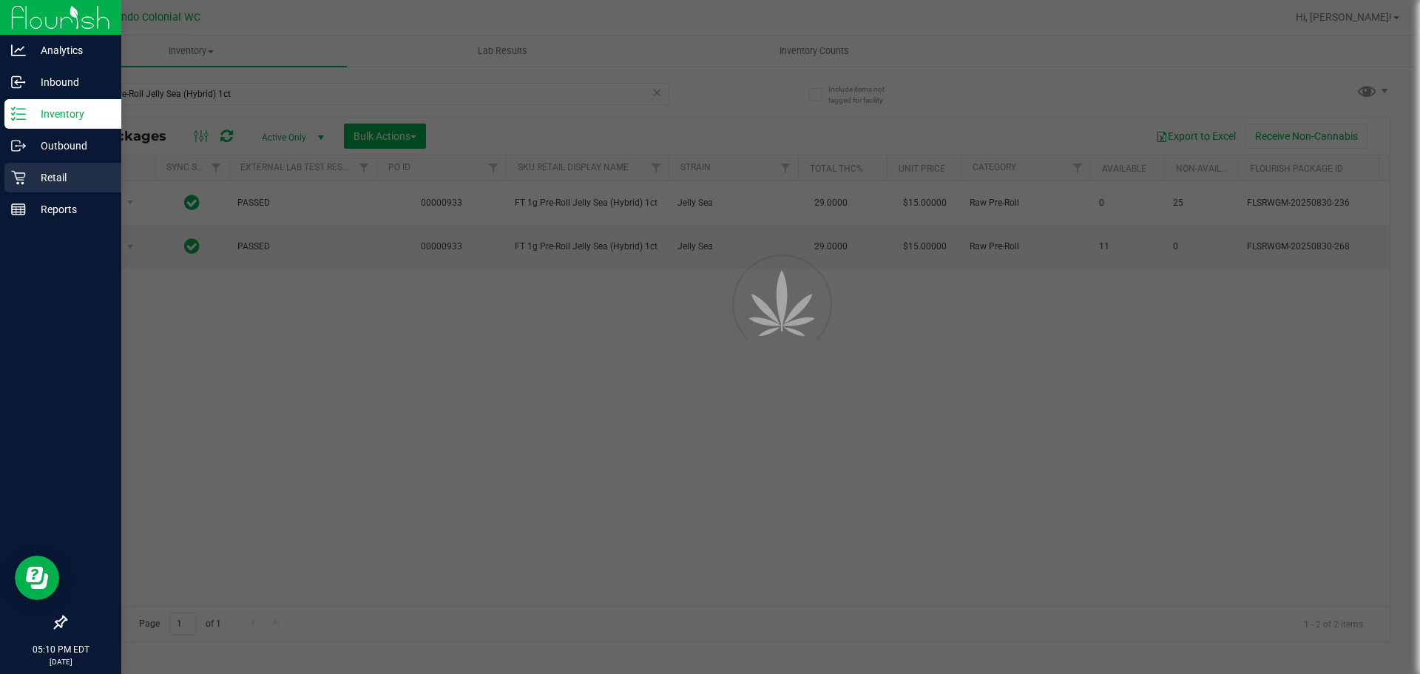
click at [80, 181] on p "Retail" at bounding box center [70, 178] width 89 height 18
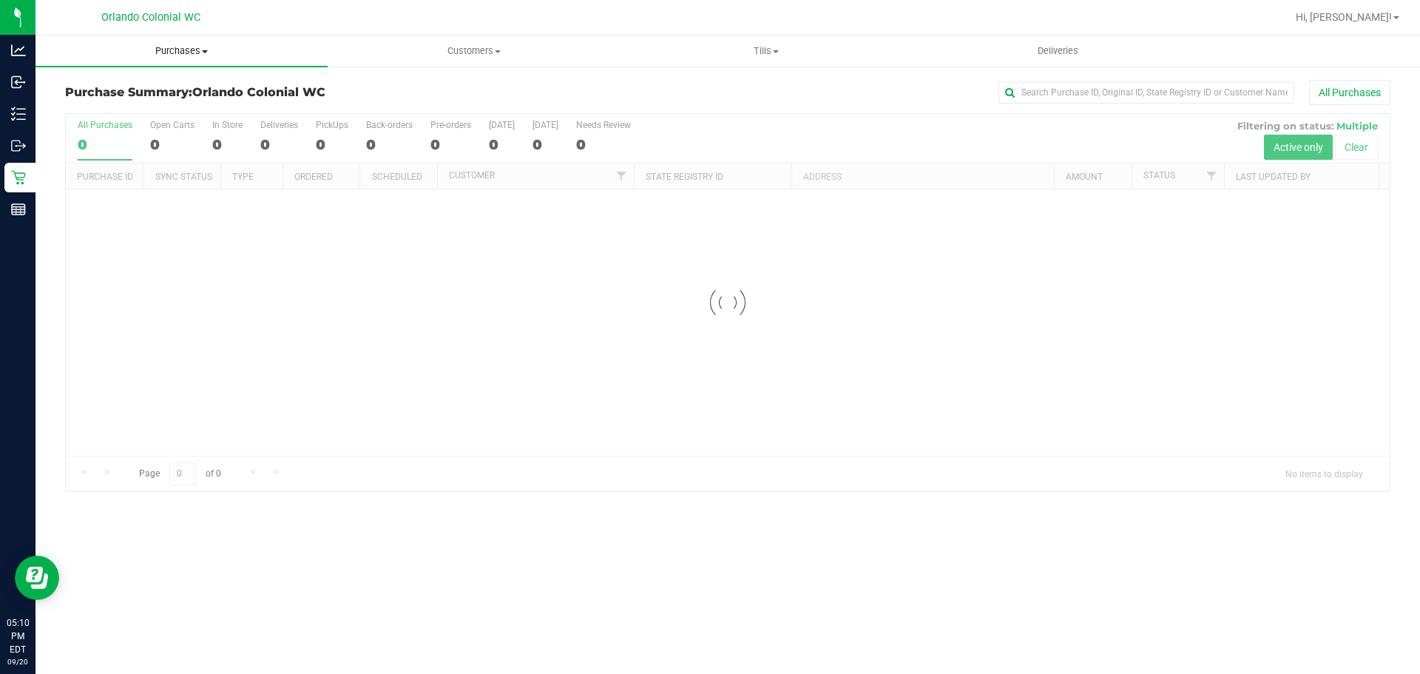
click at [194, 44] on span "Purchases" at bounding box center [181, 50] width 292 height 13
click at [98, 112] on span "Fulfillment" at bounding box center [81, 107] width 92 height 13
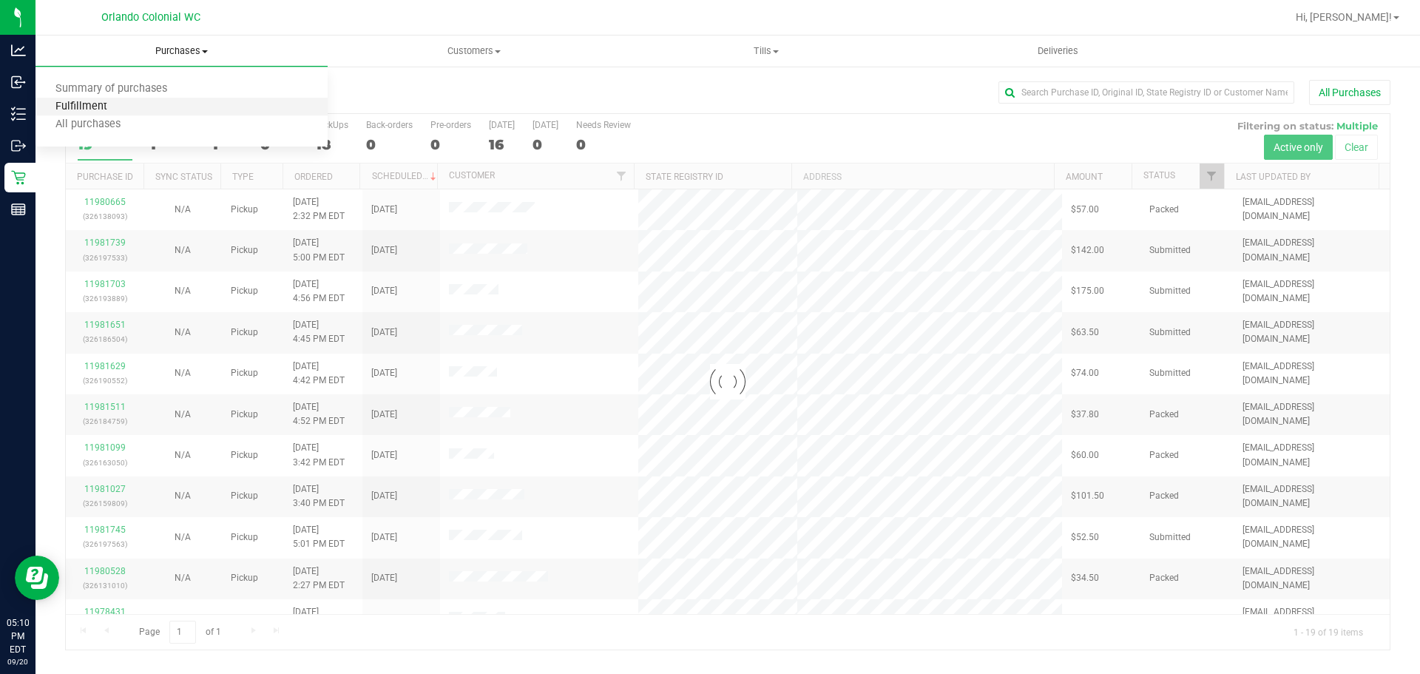
click at [93, 102] on span "Fulfillment" at bounding box center [81, 107] width 92 height 13
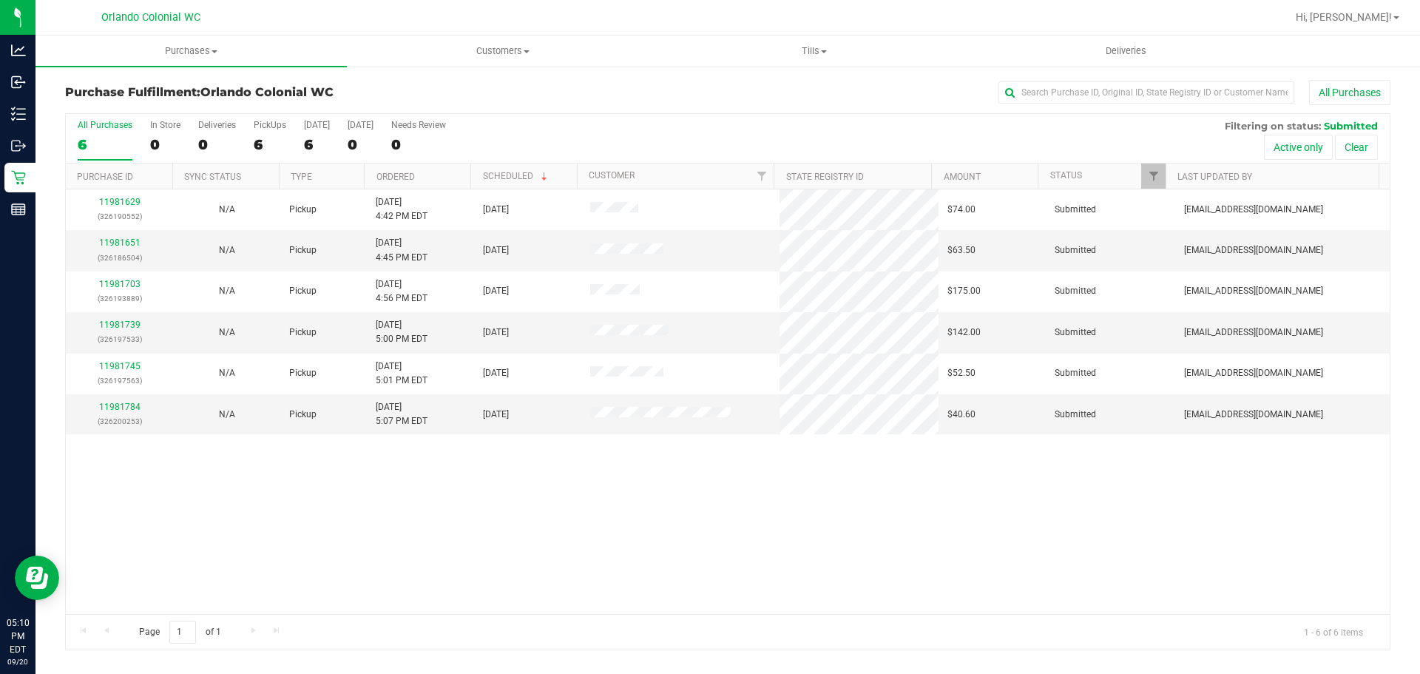
click at [572, 501] on div "11981629 (326190552) N/A Pickup 9/20/2025 4:42 PM EDT 9/20/2025 $74.00 Submitte…" at bounding box center [728, 401] width 1324 height 425
click at [257, 138] on div "6" at bounding box center [270, 144] width 33 height 17
click at [0, 0] on input "PickUps 6" at bounding box center [0, 0] width 0 height 0
click at [115, 254] on p "(326186504)" at bounding box center [119, 258] width 89 height 14
click at [115, 244] on link "11981651" at bounding box center [119, 242] width 41 height 10
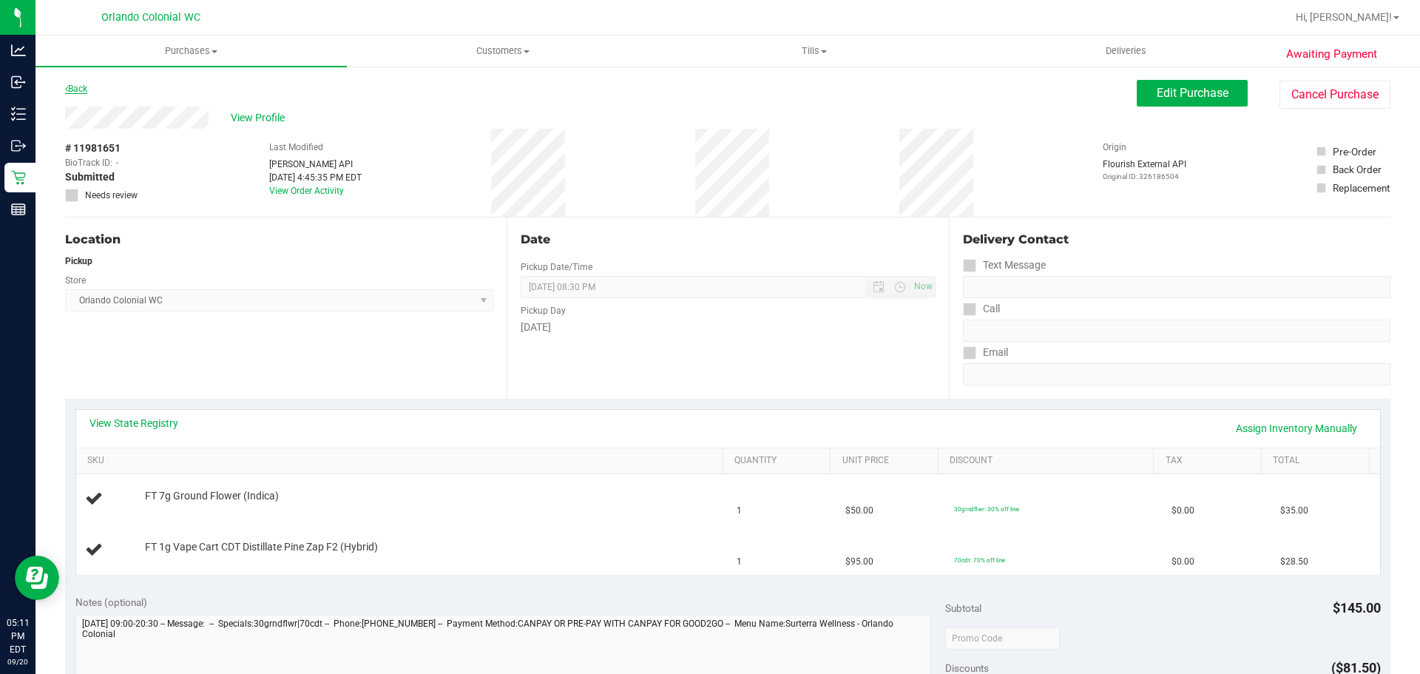
click at [67, 89] on icon at bounding box center [66, 88] width 3 height 9
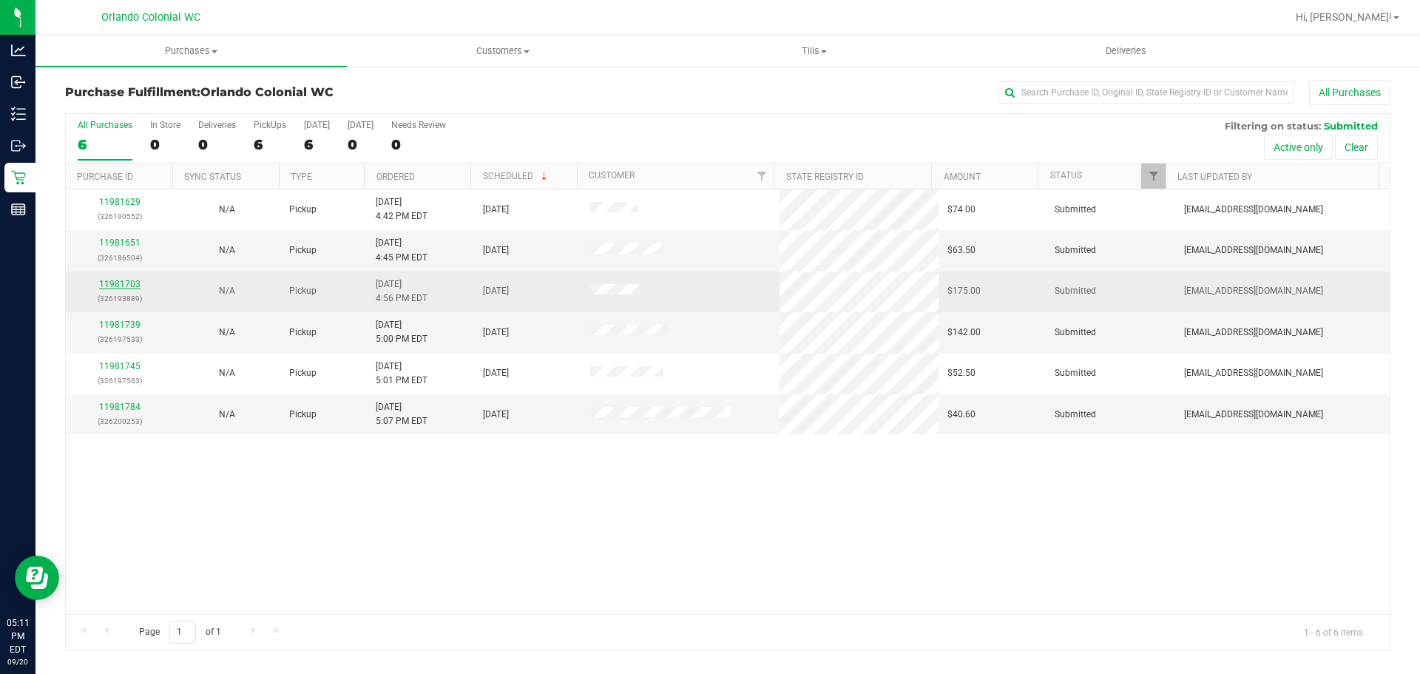
click at [121, 285] on link "11981703" at bounding box center [119, 284] width 41 height 10
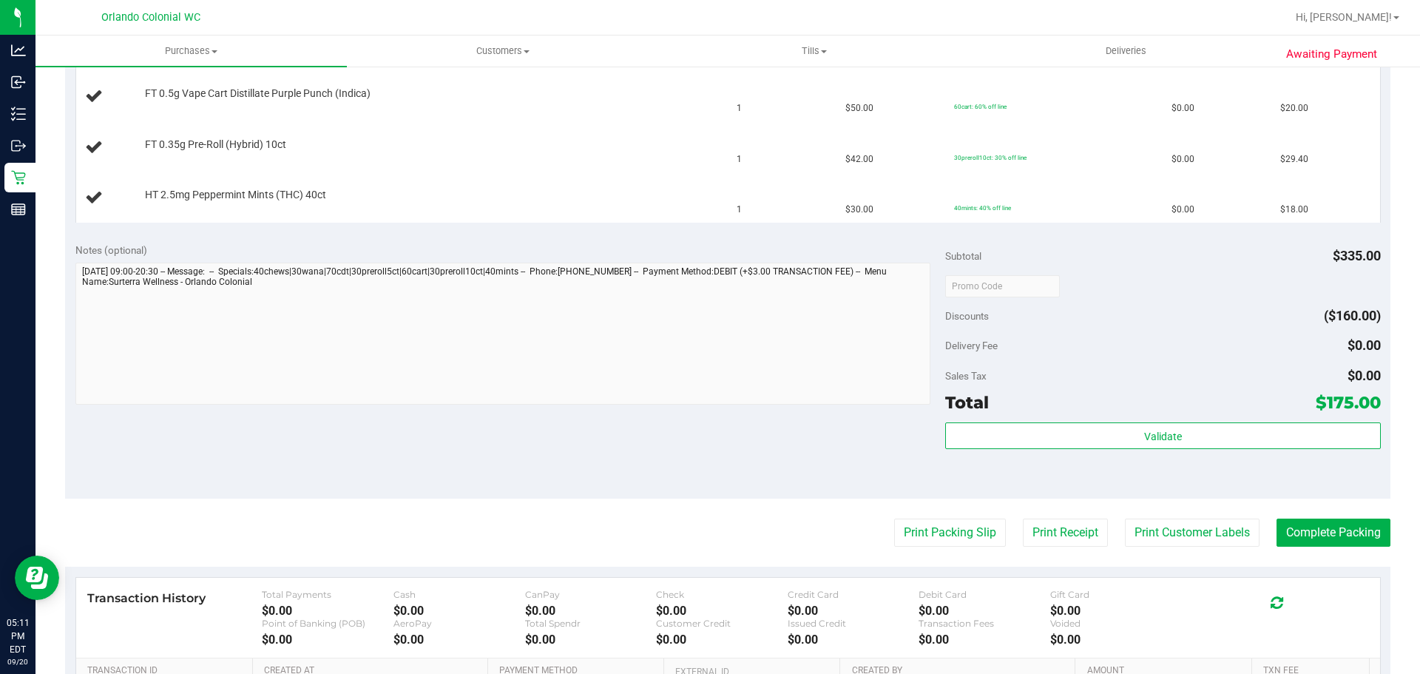
scroll to position [657, 0]
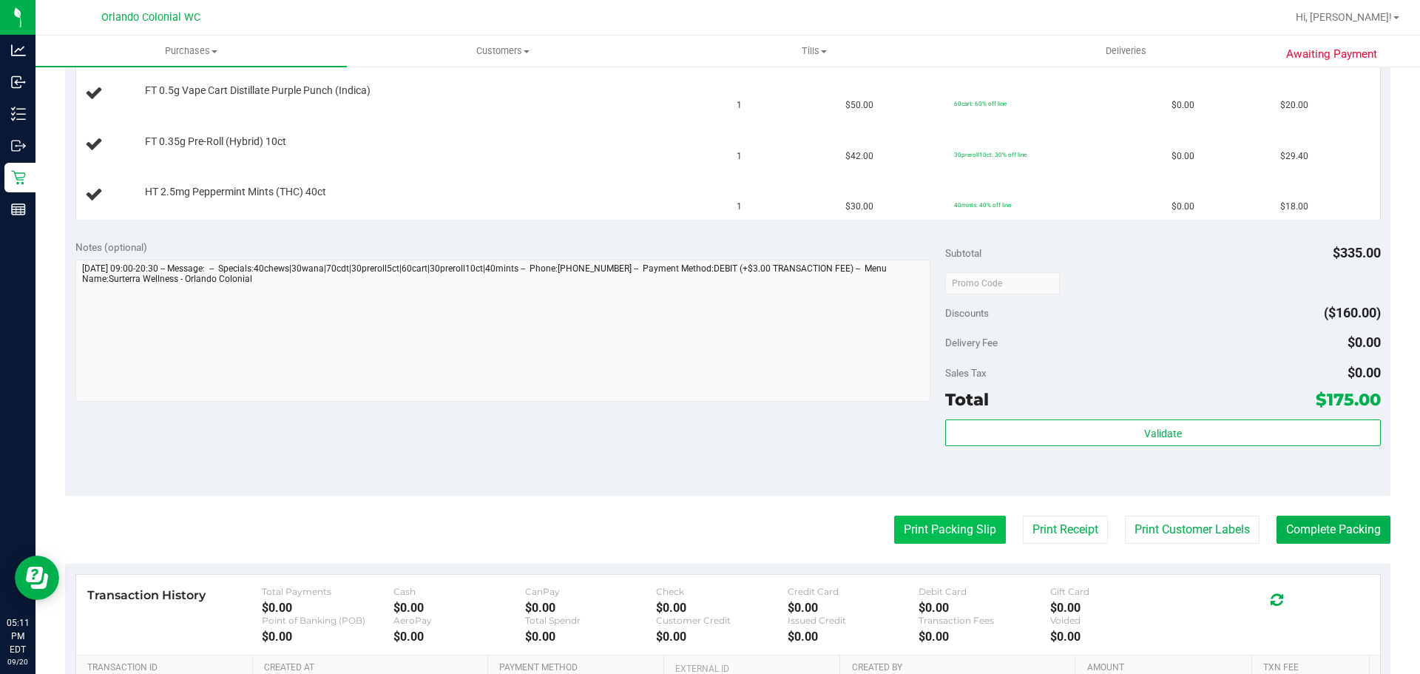
click at [920, 517] on button "Print Packing Slip" at bounding box center [950, 529] width 112 height 28
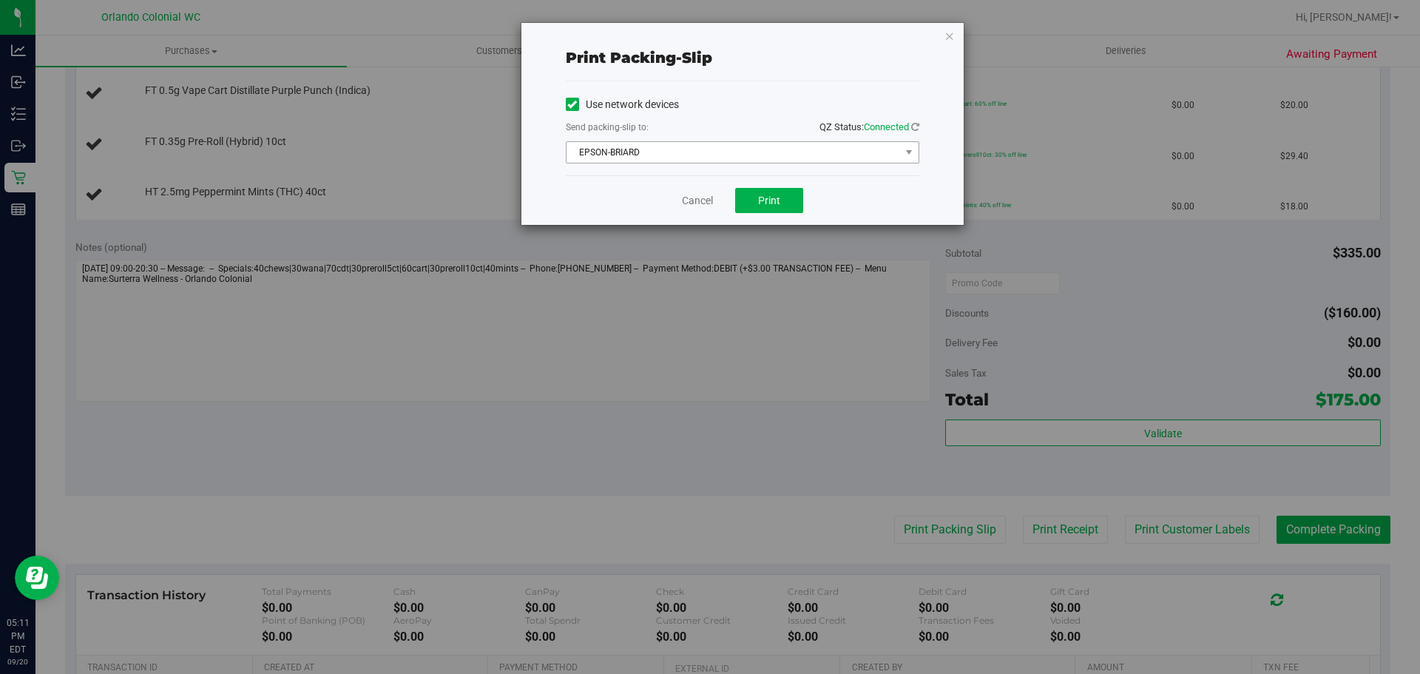
click at [748, 158] on span "EPSON-BRIARD" at bounding box center [734, 152] width 334 height 21
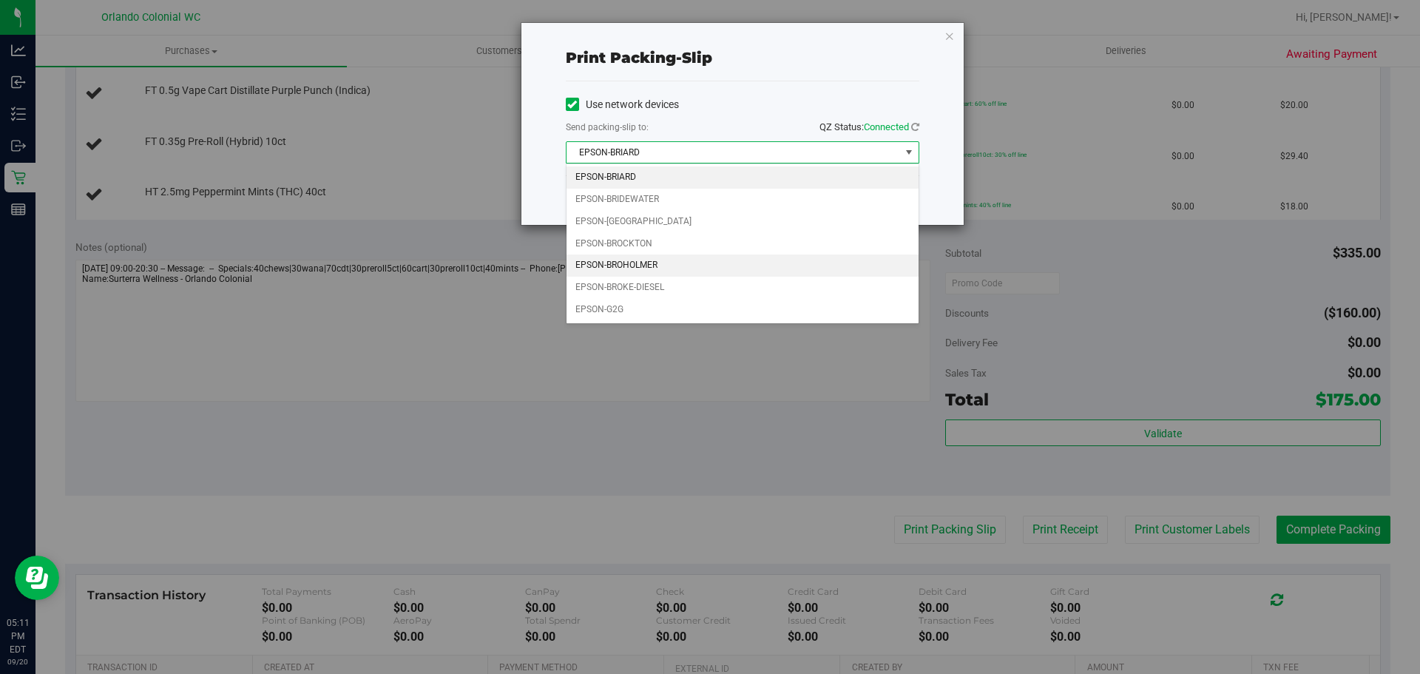
click at [617, 262] on li "EPSON-BROHOLMER" at bounding box center [743, 265] width 352 height 22
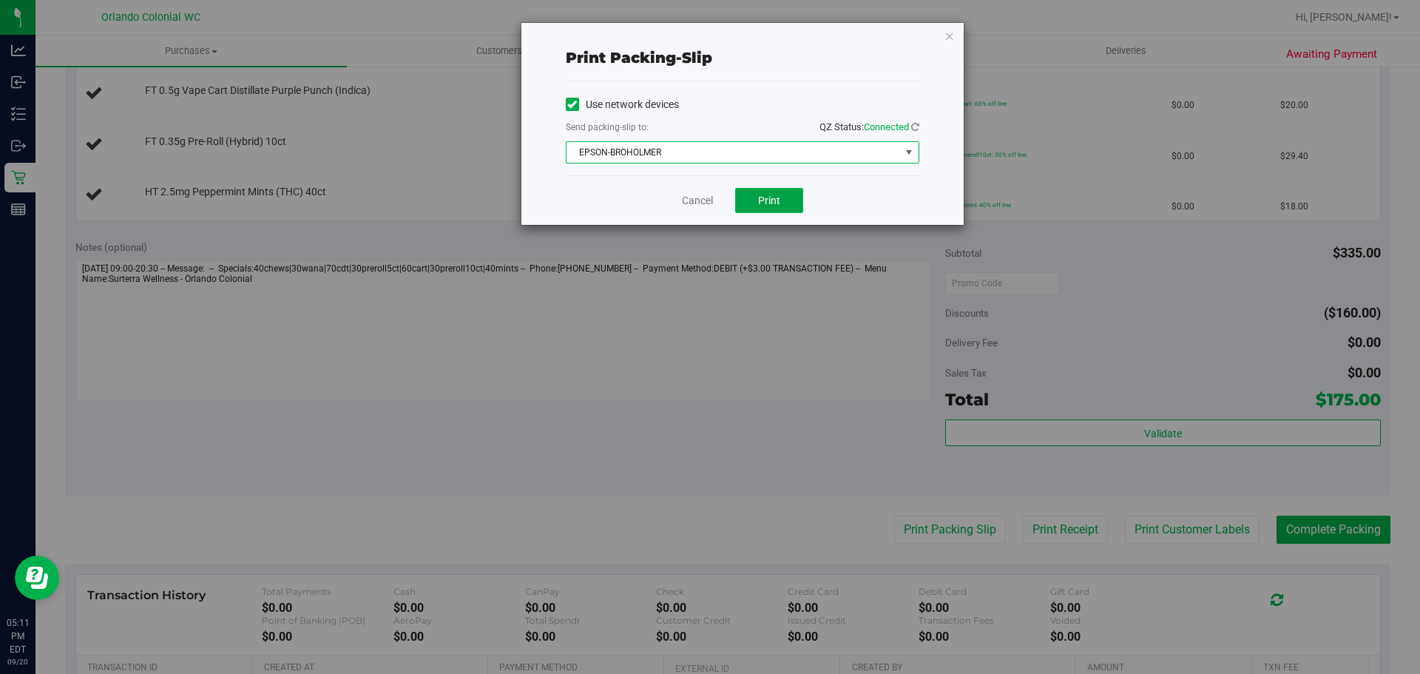
click at [784, 199] on button "Print" at bounding box center [769, 200] width 68 height 25
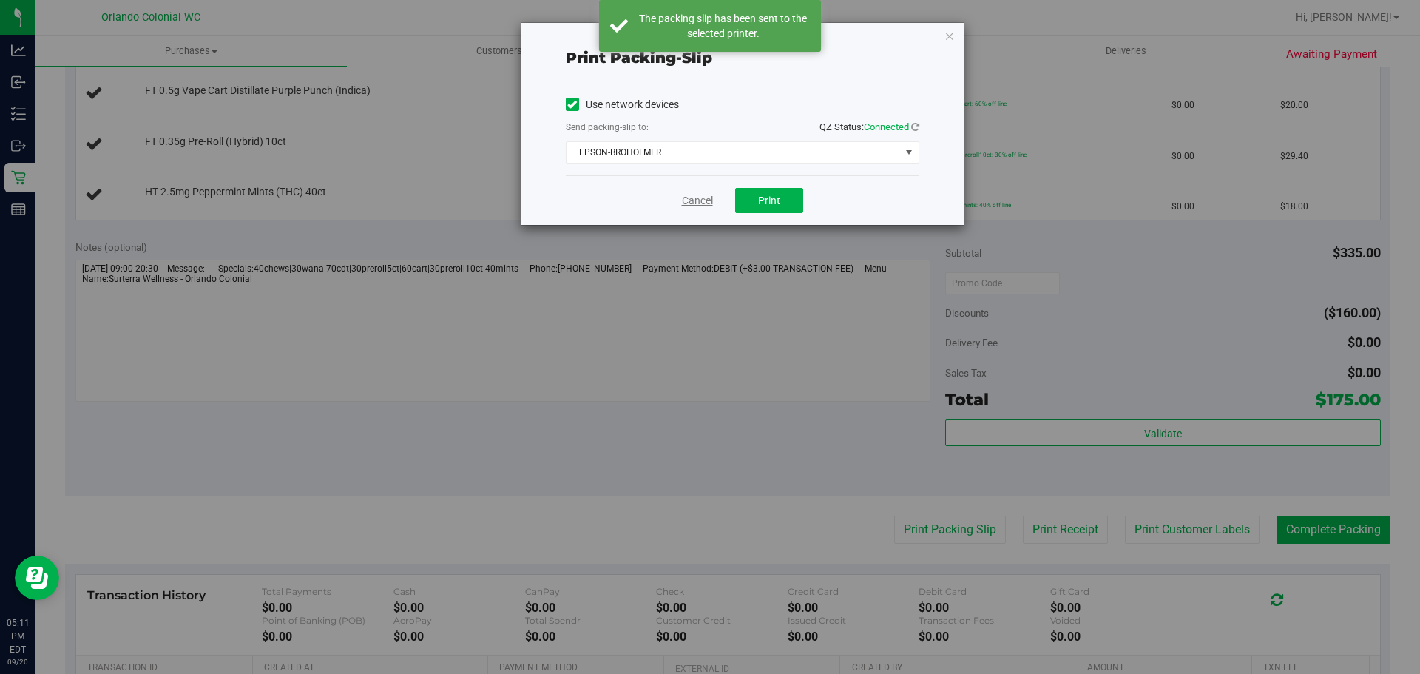
click at [691, 199] on link "Cancel" at bounding box center [697, 201] width 31 height 16
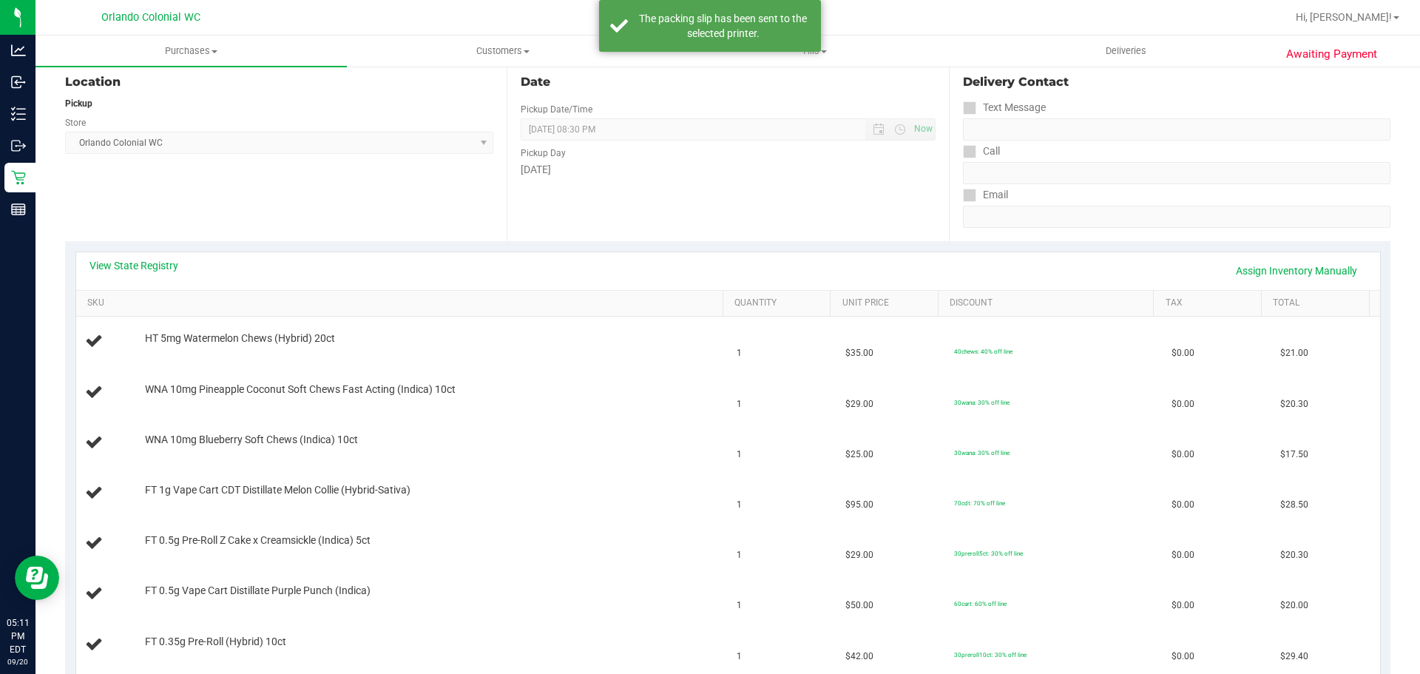
scroll to position [0, 0]
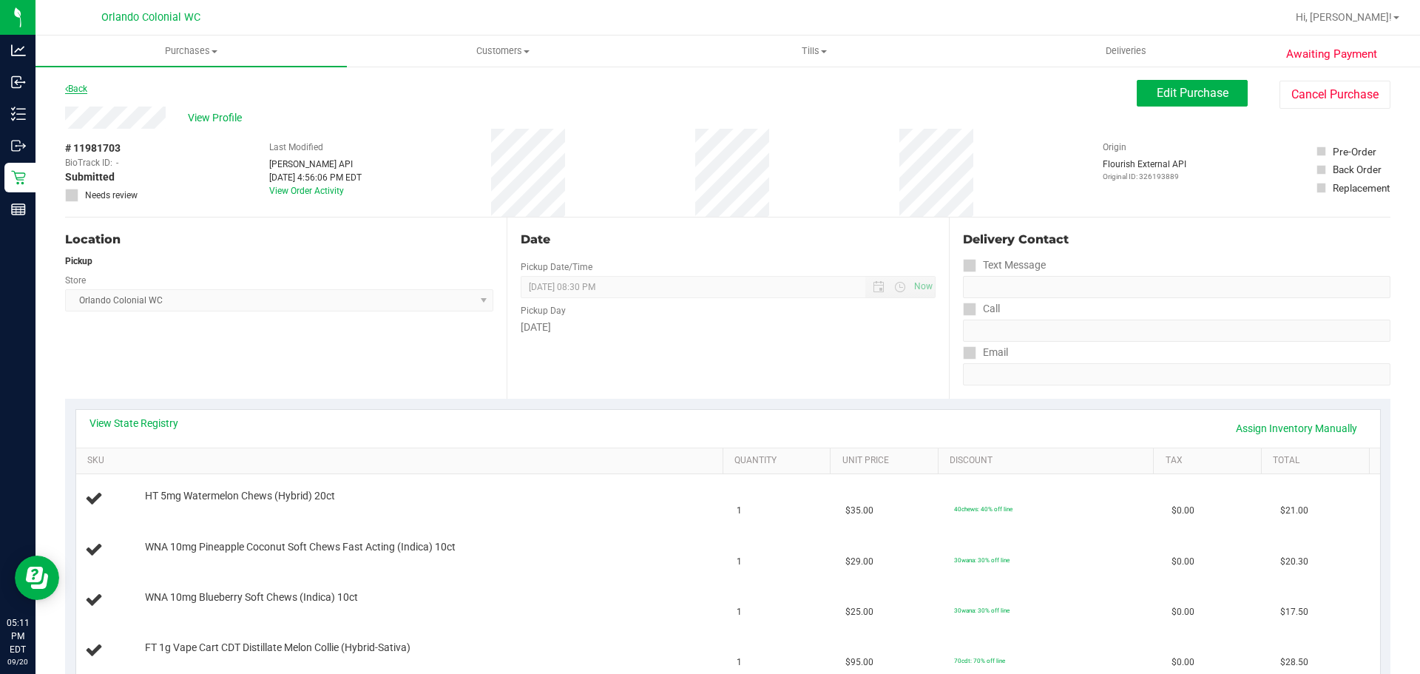
click at [81, 89] on link "Back" at bounding box center [76, 89] width 22 height 10
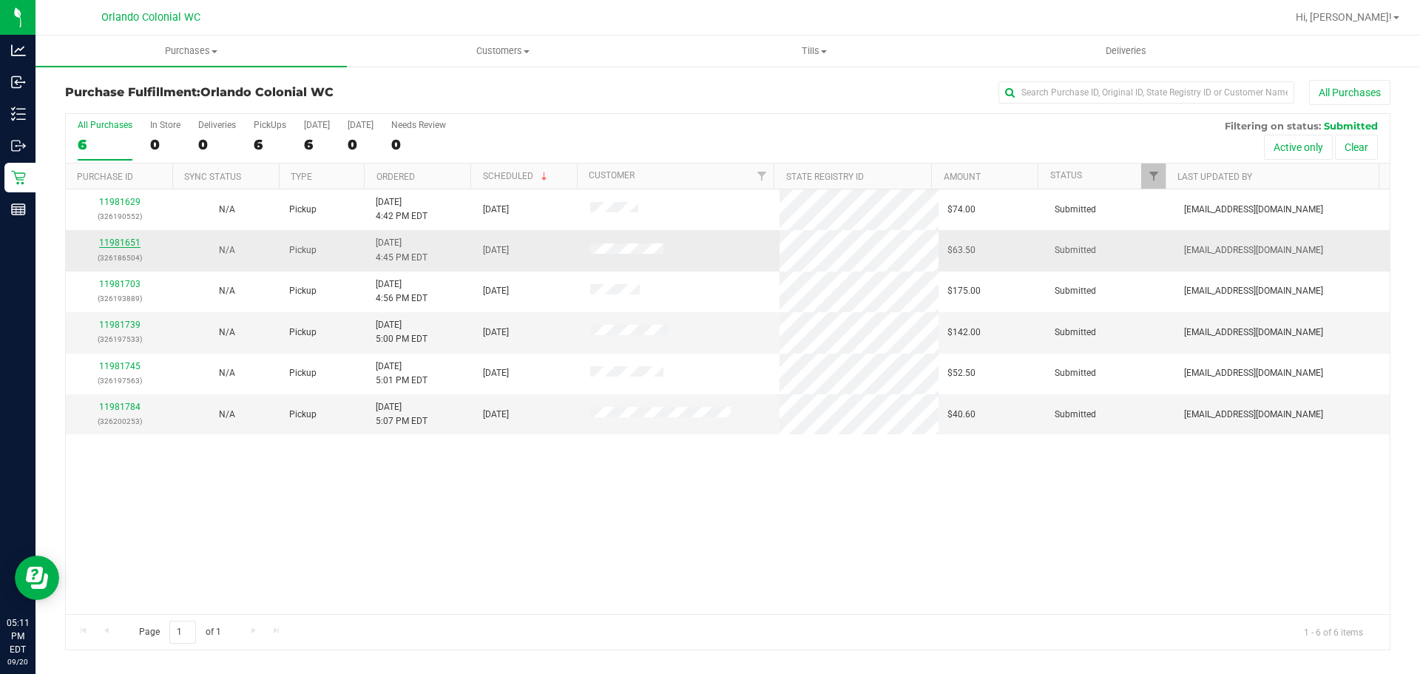
click at [129, 243] on link "11981651" at bounding box center [119, 242] width 41 height 10
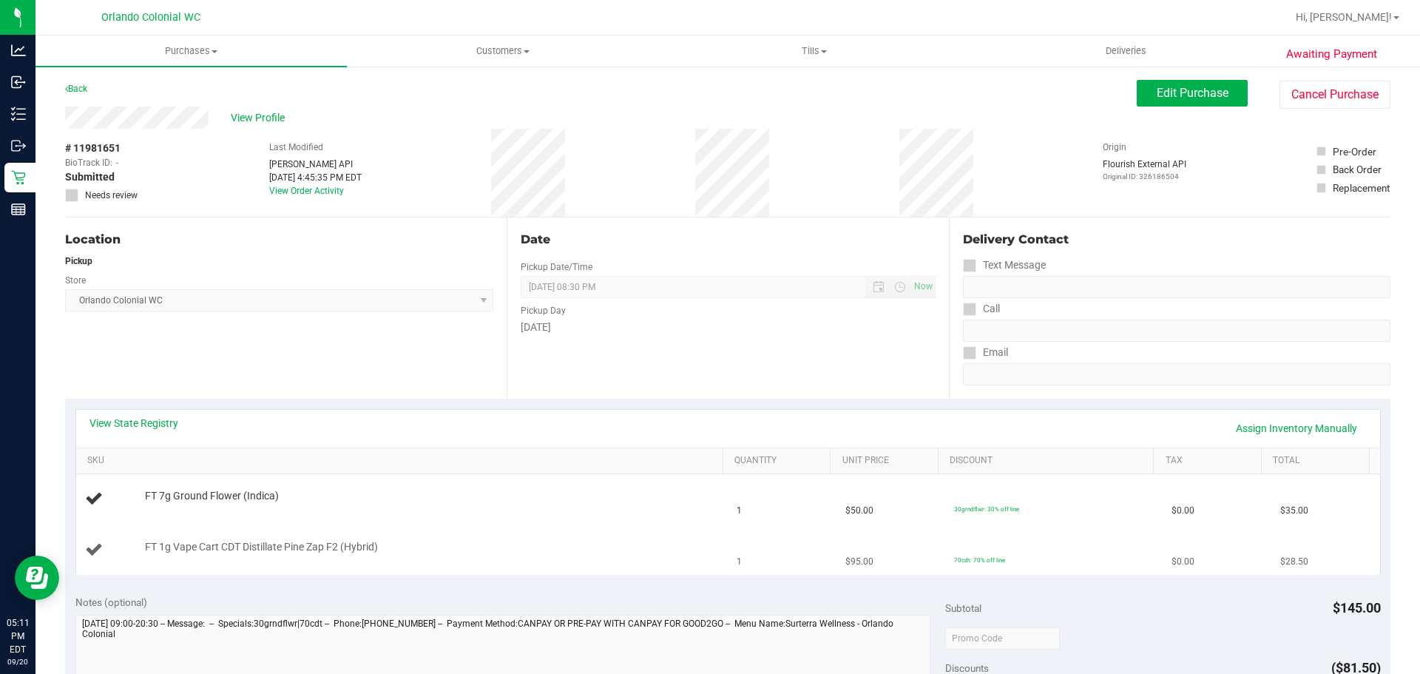
click at [268, 538] on td "FT 1g Vape Cart CDT Distillate Pine Zap F2 (Hybrid)" at bounding box center [402, 550] width 652 height 50
click at [269, 544] on span "FT 1g Vape Cart CDT Distillate Pine Zap F2 (Hybrid)" at bounding box center [261, 547] width 233 height 14
copy div "FT 1g Vape Cart CDT Distillate Pine Zap F2 (Hybrid)"
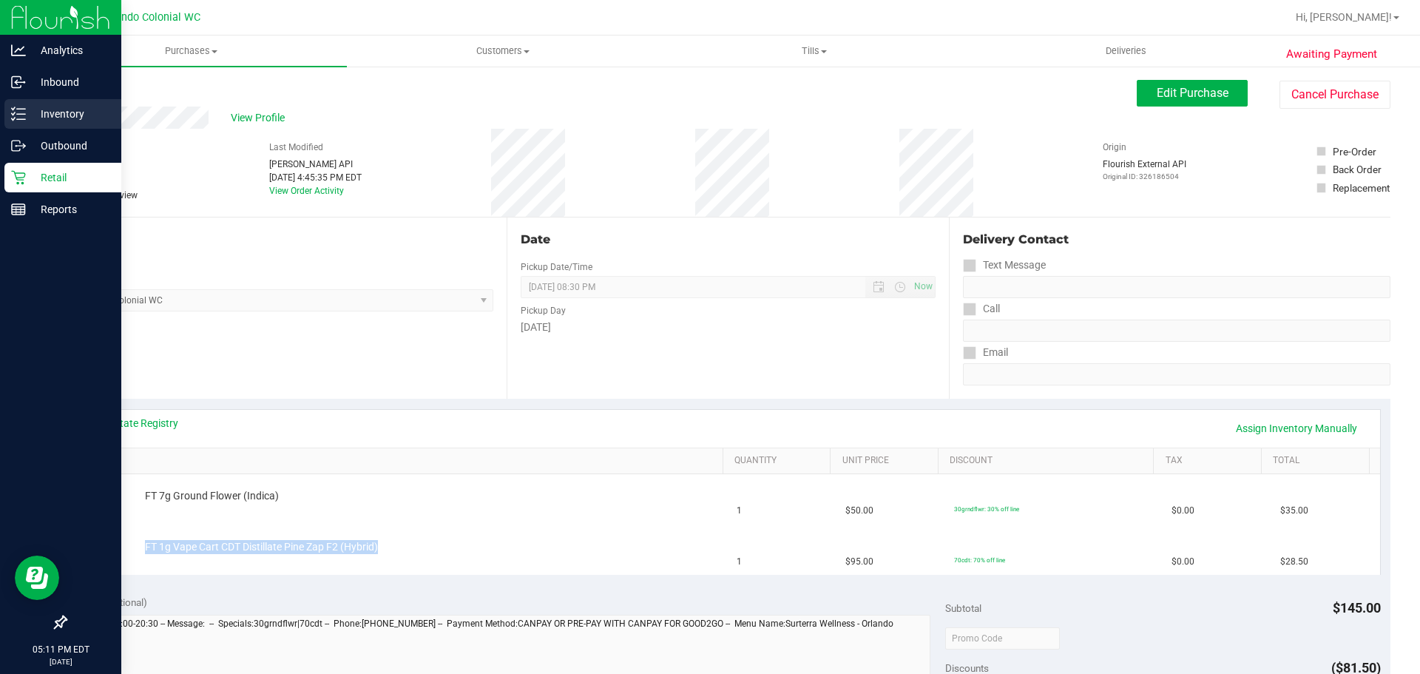
click at [58, 111] on p "Inventory" at bounding box center [70, 114] width 89 height 18
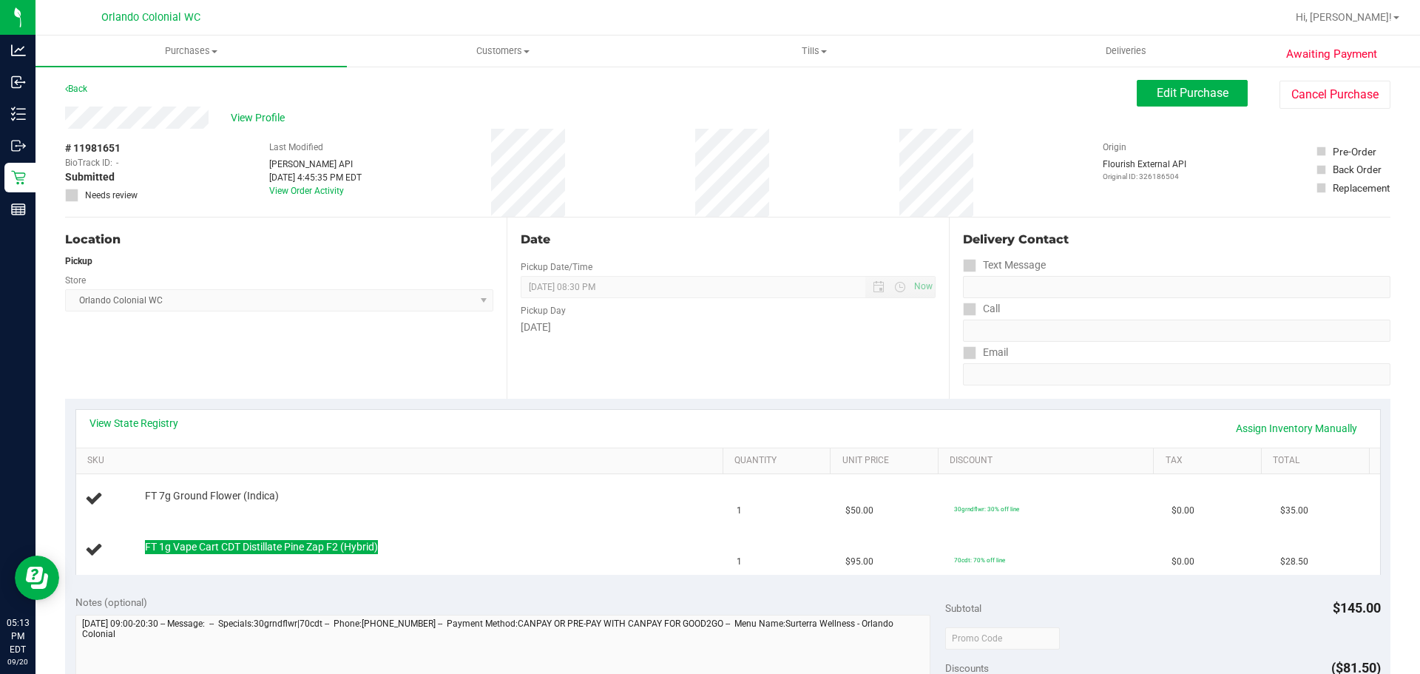
click at [422, 365] on div "Location Pickup Store Orlando Colonial WC Select Store Bonita Springs WC Boynto…" at bounding box center [286, 307] width 442 height 181
click at [84, 88] on link "Back" at bounding box center [76, 89] width 22 height 10
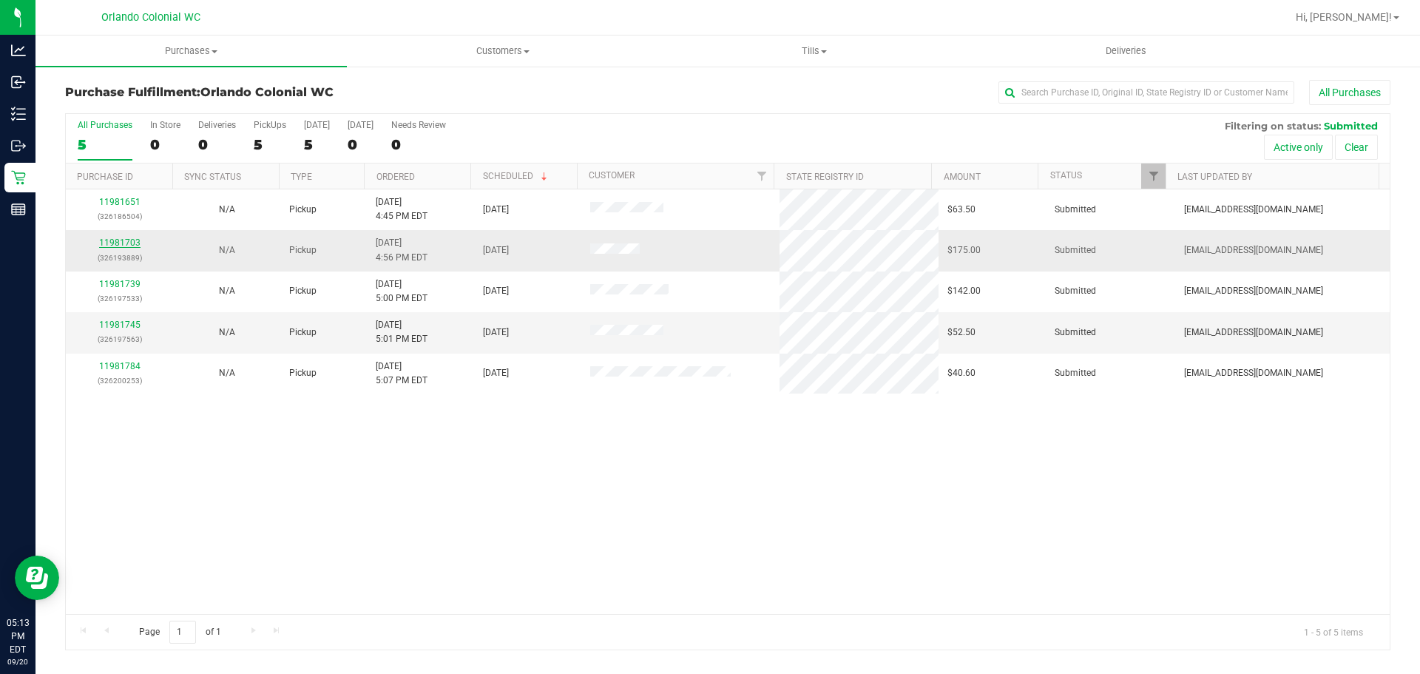
click at [113, 243] on link "11981703" at bounding box center [119, 242] width 41 height 10
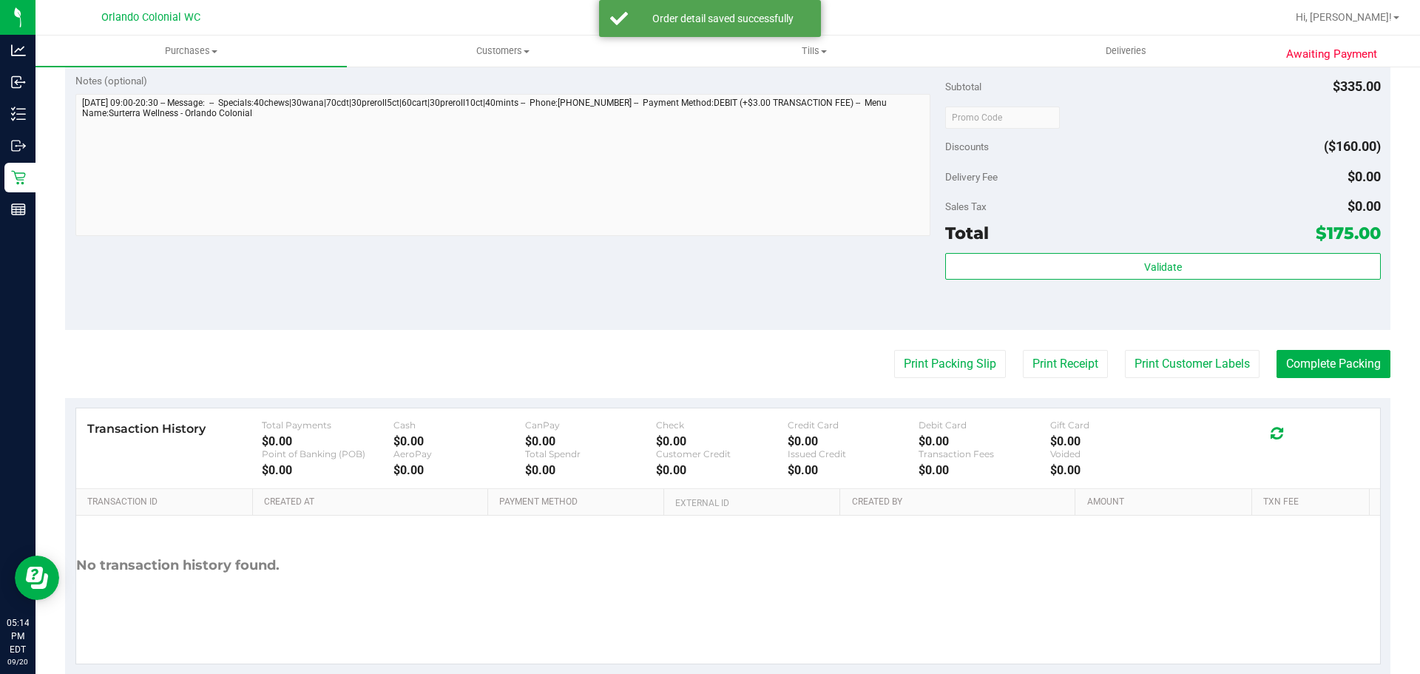
scroll to position [1134, 0]
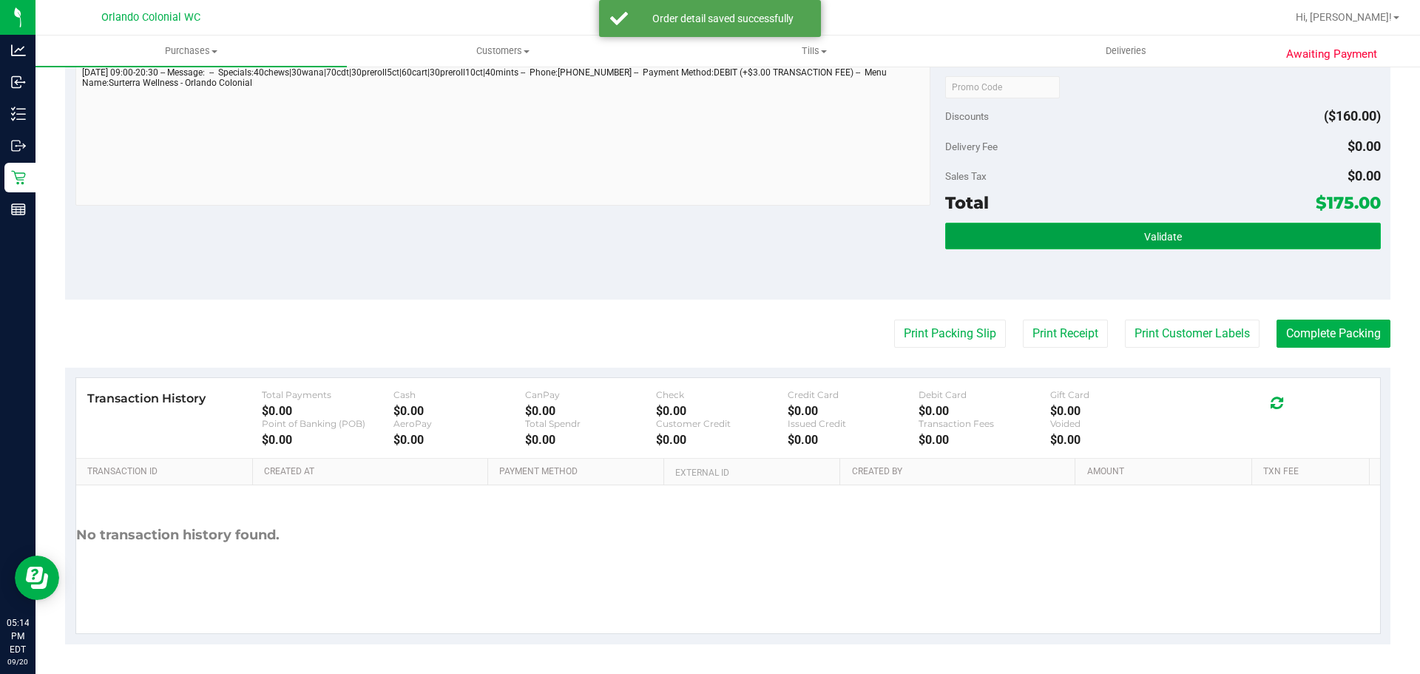
click at [1117, 227] on button "Validate" at bounding box center [1162, 236] width 435 height 27
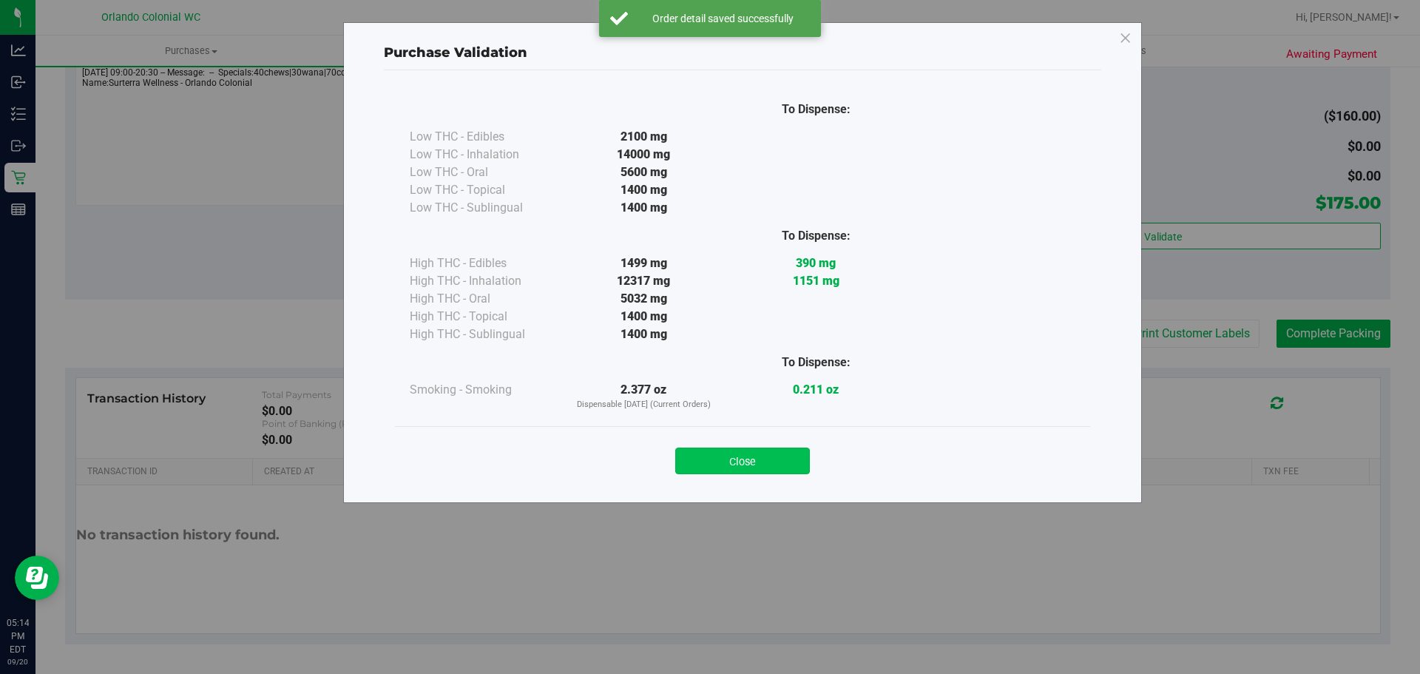
click at [745, 456] on button "Close" at bounding box center [742, 460] width 135 height 27
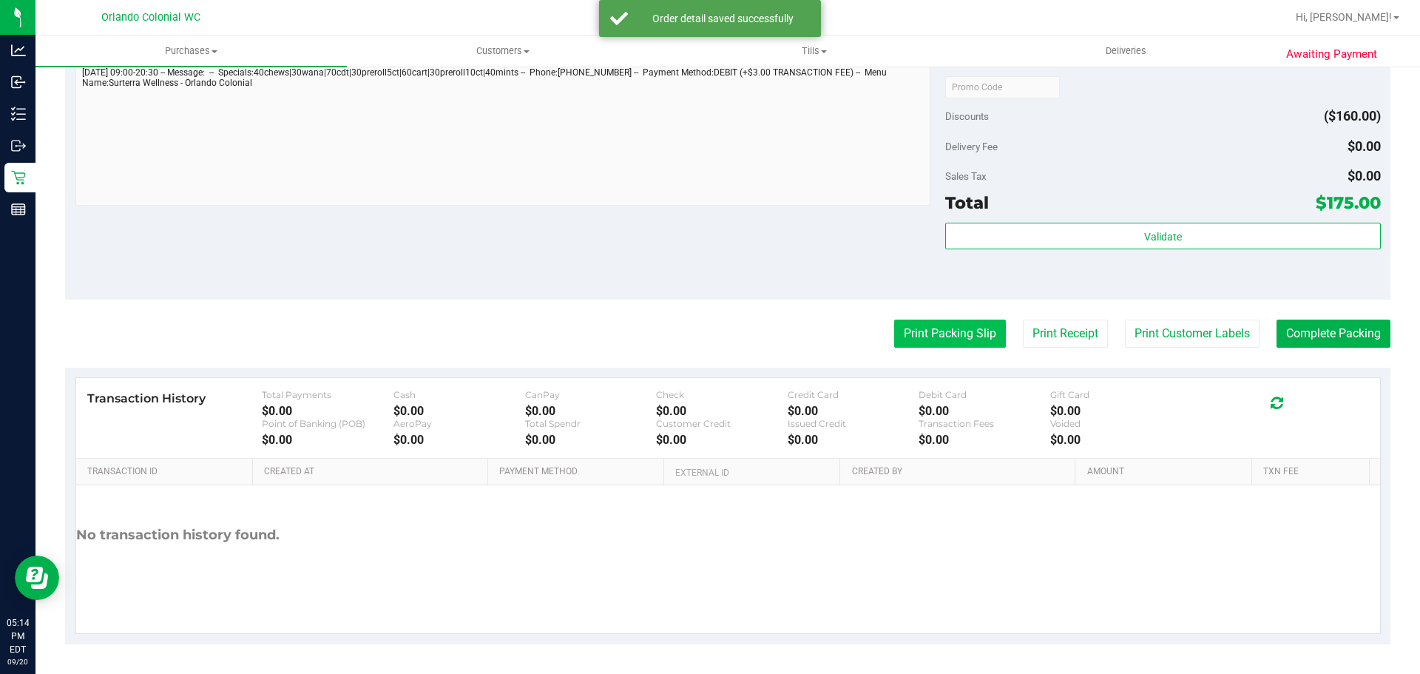
click at [919, 329] on button "Print Packing Slip" at bounding box center [950, 333] width 112 height 28
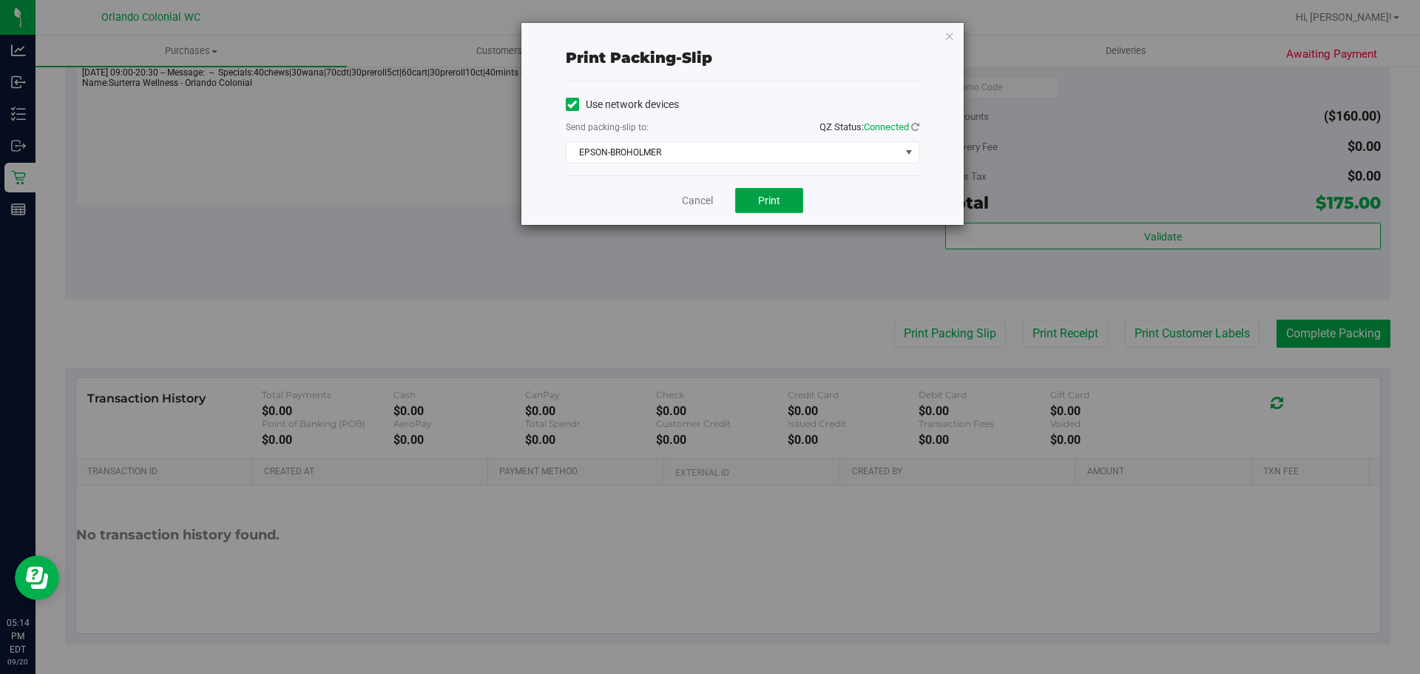
click at [780, 192] on button "Print" at bounding box center [769, 200] width 68 height 25
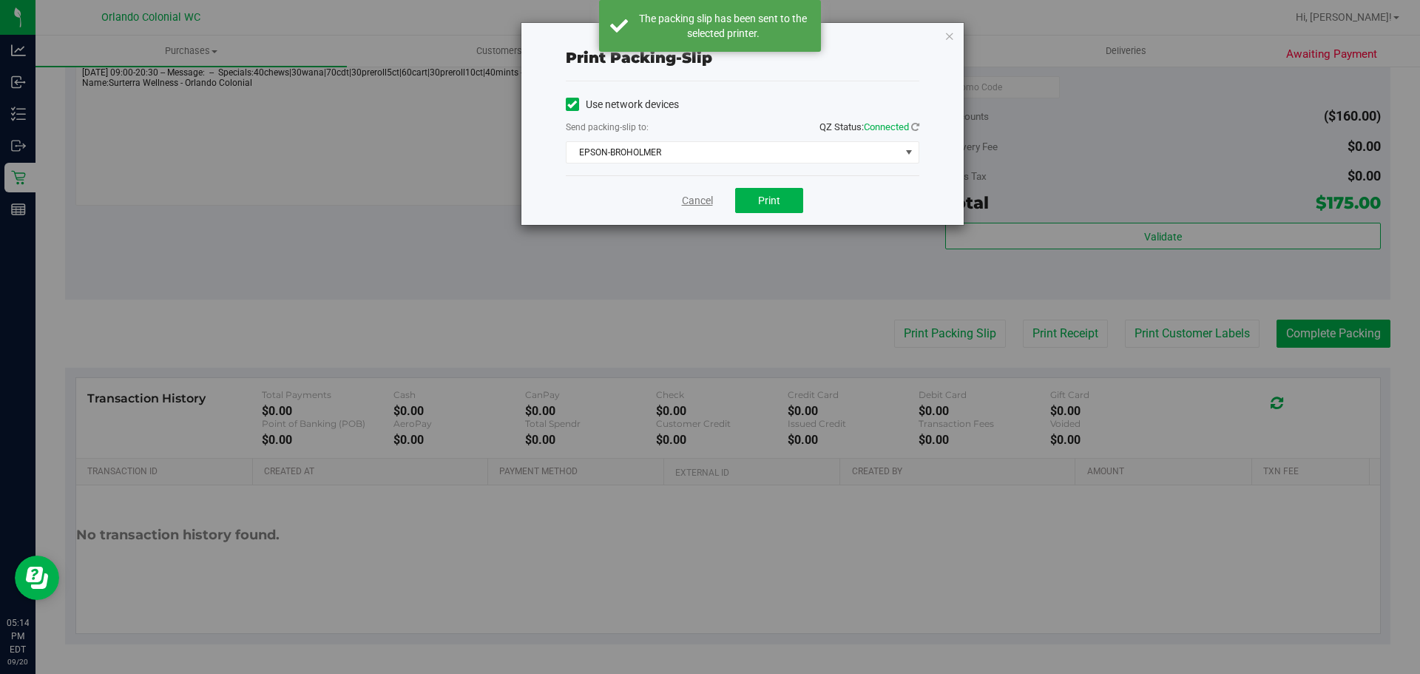
click at [696, 197] on link "Cancel" at bounding box center [697, 201] width 31 height 16
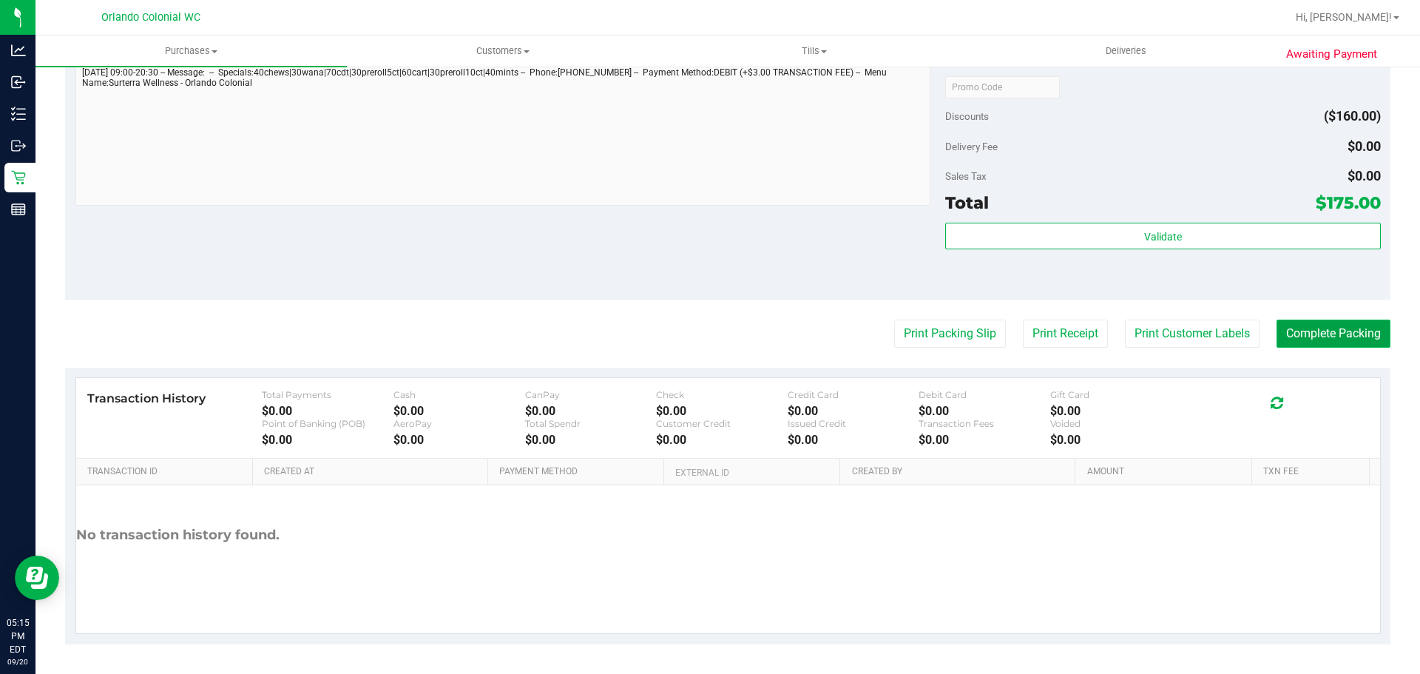
click at [1338, 336] on button "Complete Packing" at bounding box center [1333, 333] width 114 height 28
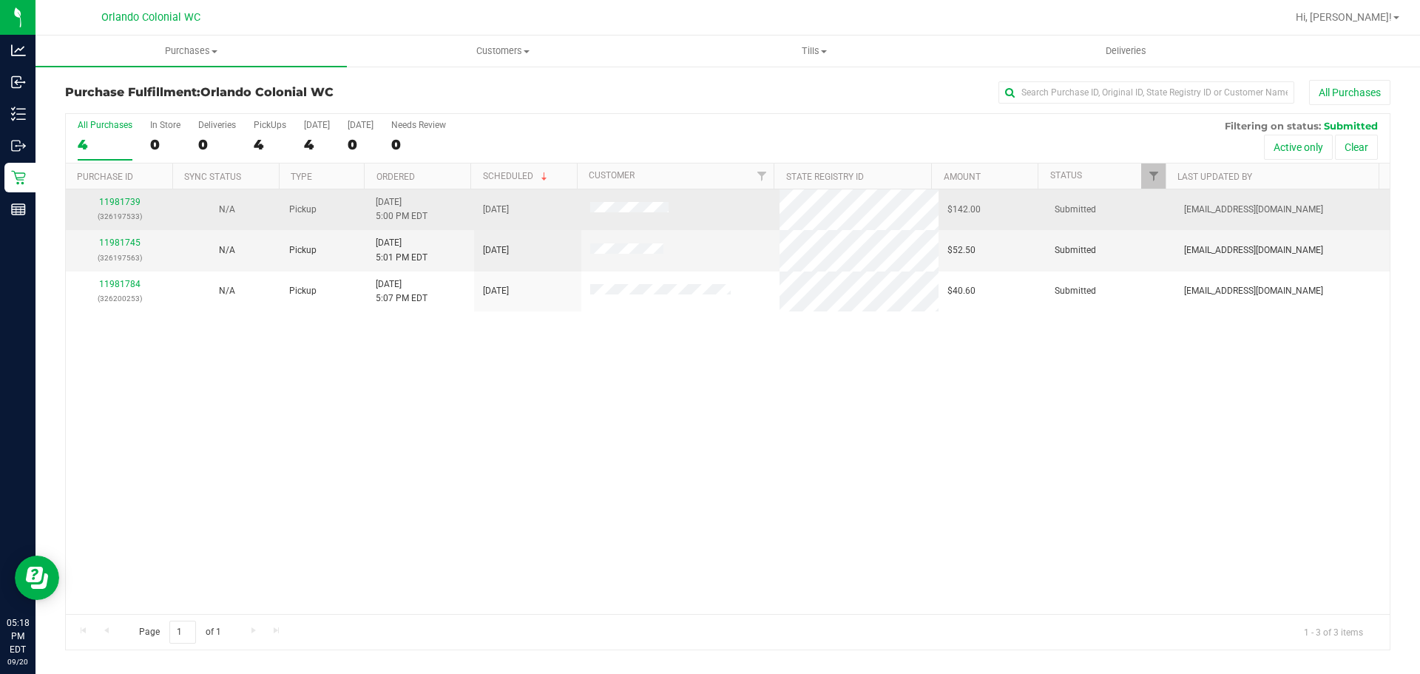
click at [121, 210] on p "(326197533)" at bounding box center [119, 216] width 89 height 14
click at [117, 205] on link "11981739" at bounding box center [119, 202] width 41 height 10
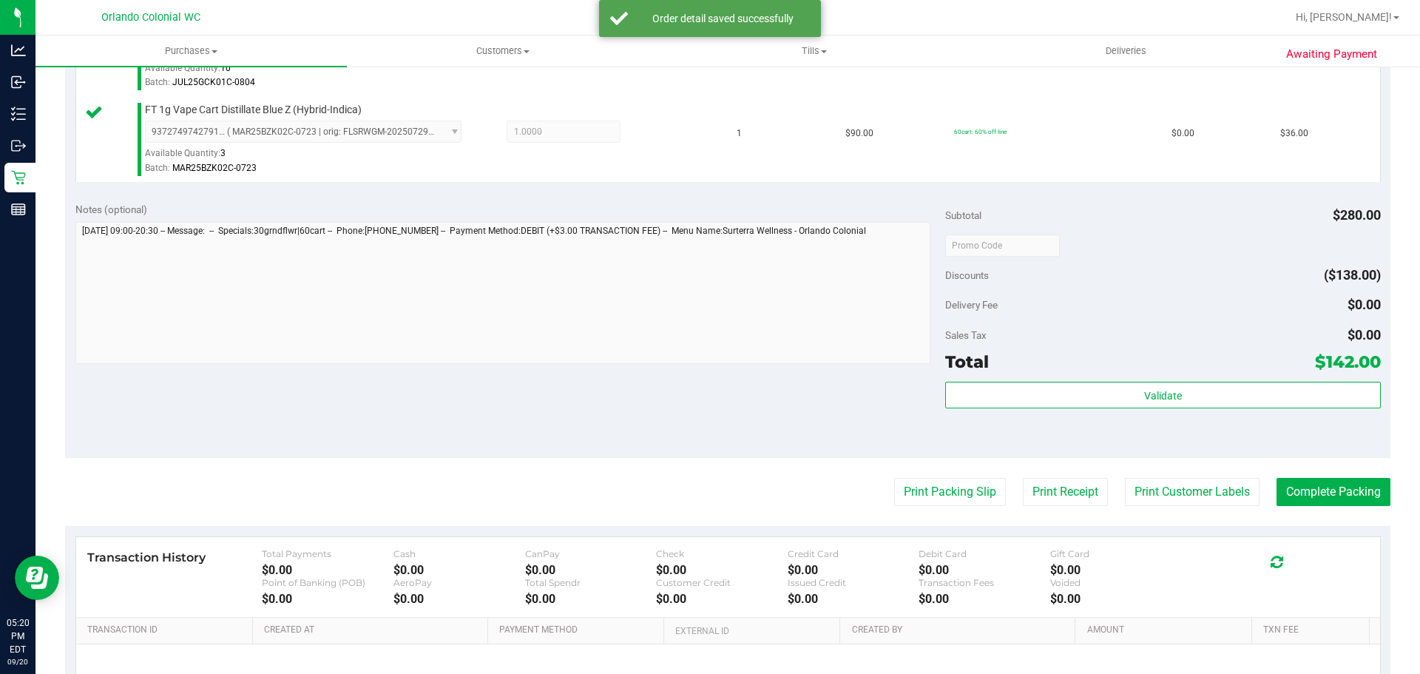
scroll to position [792, 0]
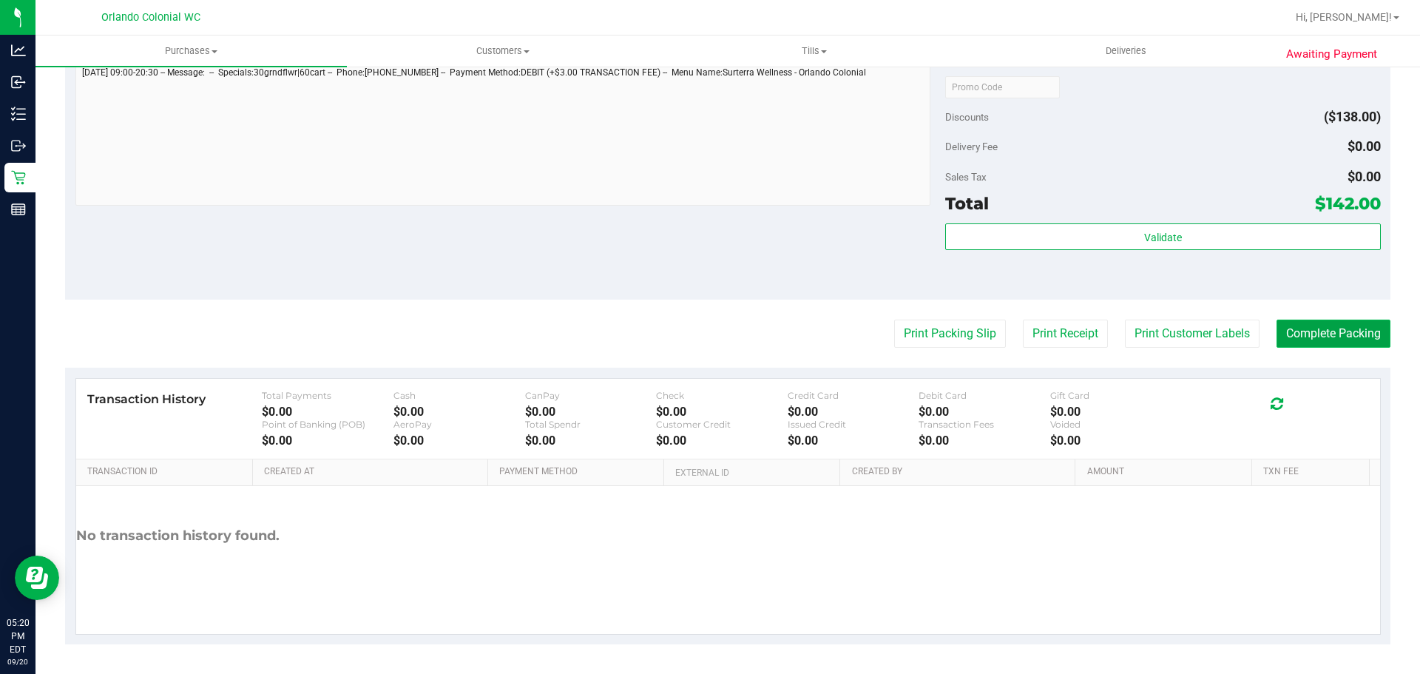
click at [1364, 345] on button "Complete Packing" at bounding box center [1333, 333] width 114 height 28
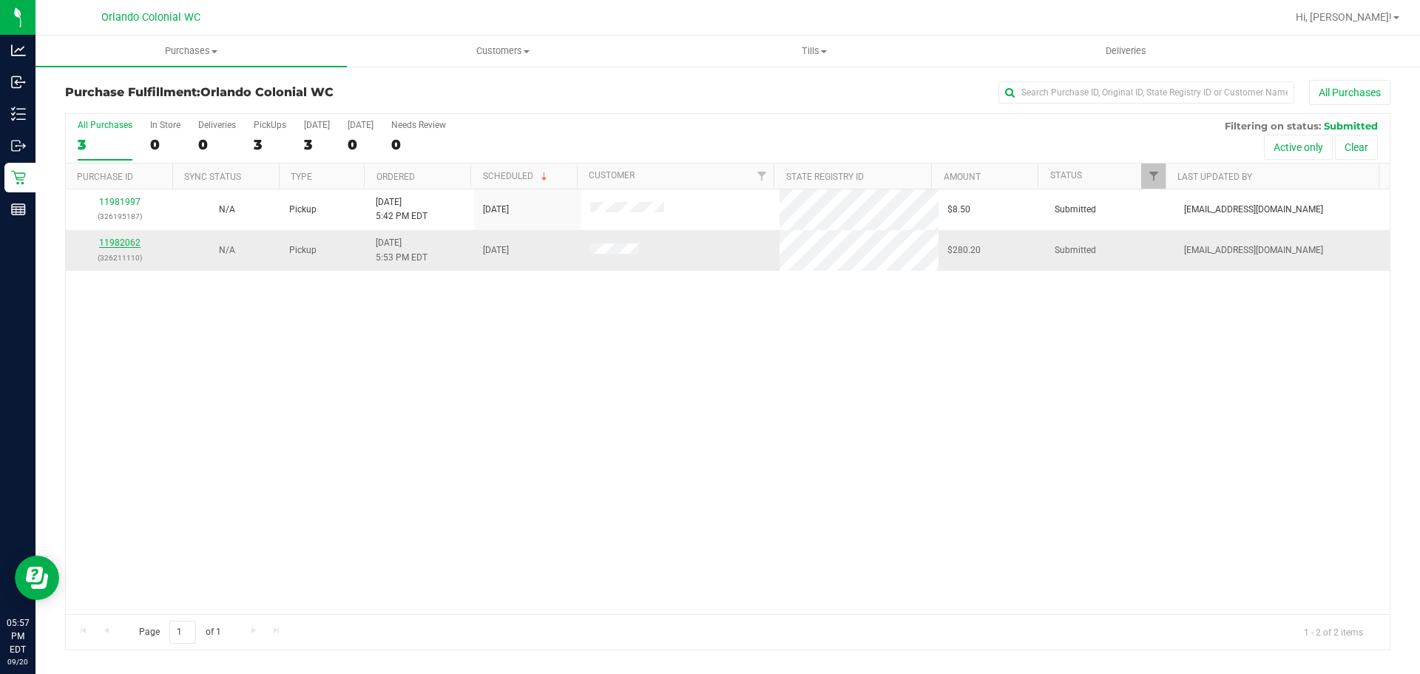
click at [100, 243] on link "11982062" at bounding box center [119, 242] width 41 height 10
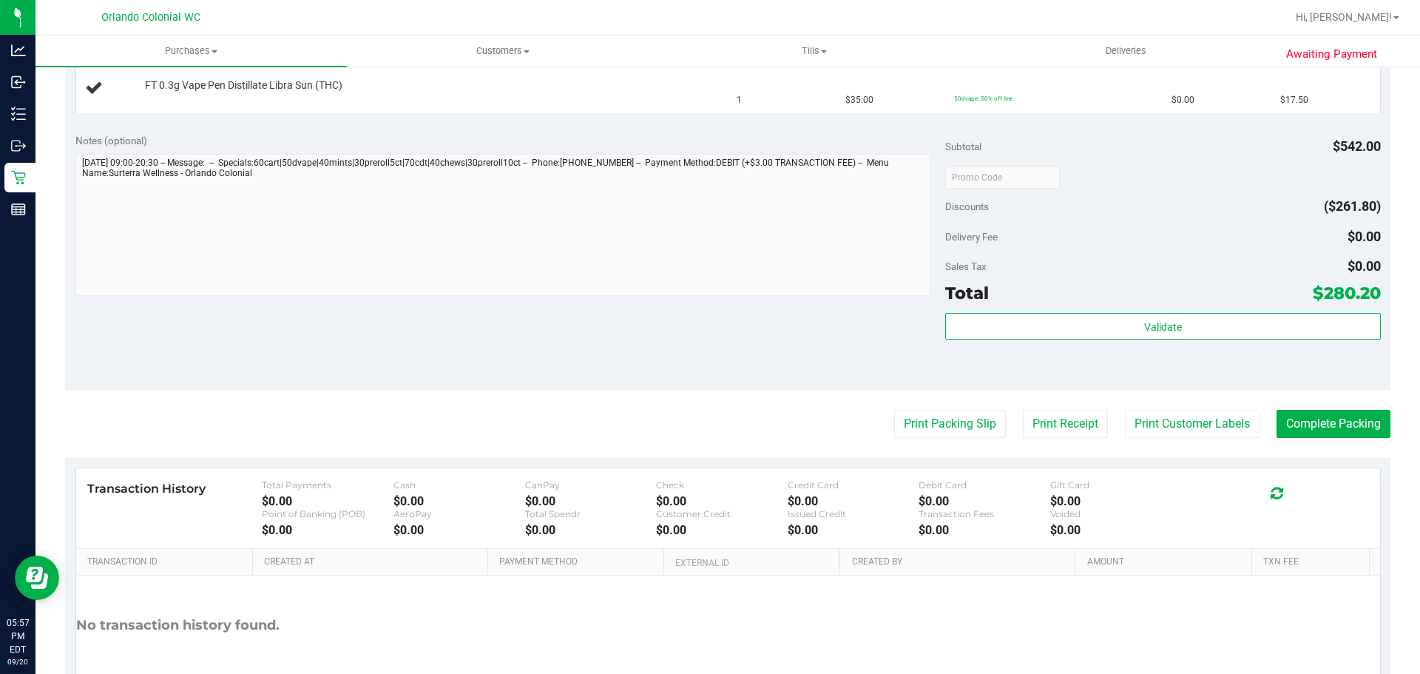
scroll to position [1157, 0]
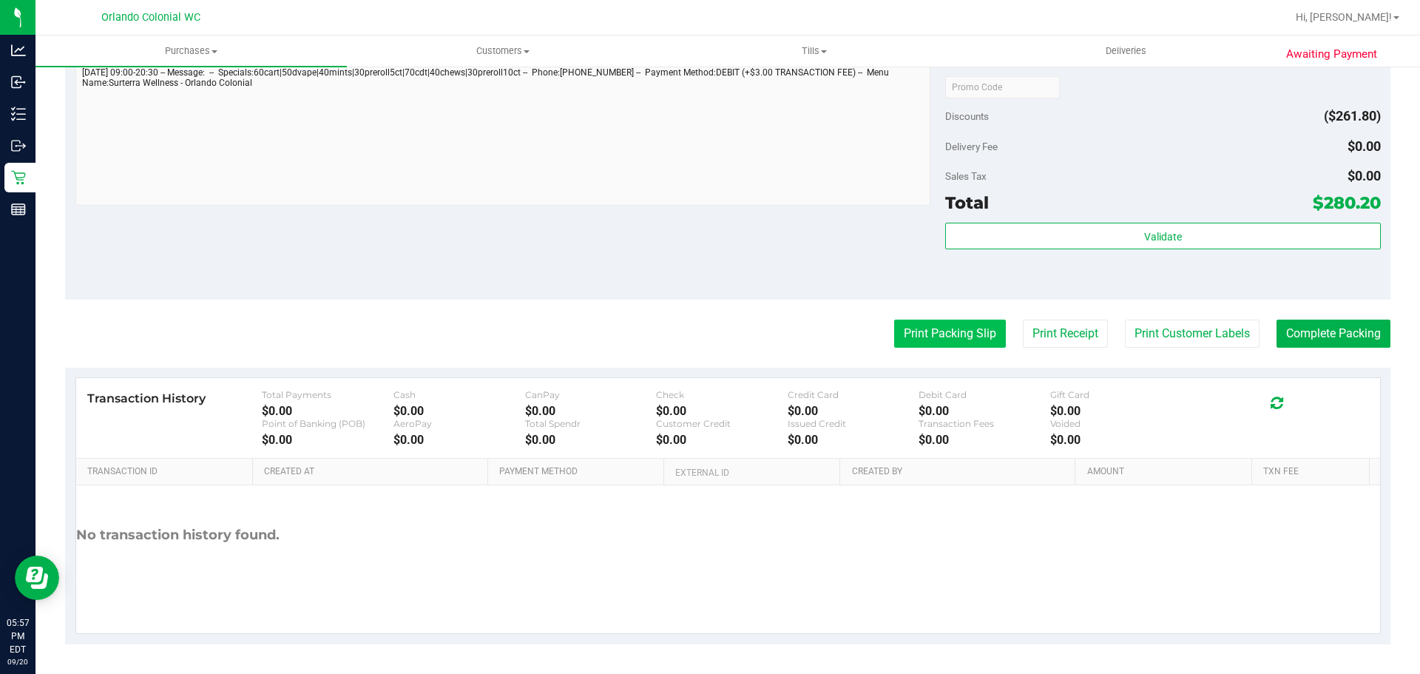
click at [919, 327] on button "Print Packing Slip" at bounding box center [950, 333] width 112 height 28
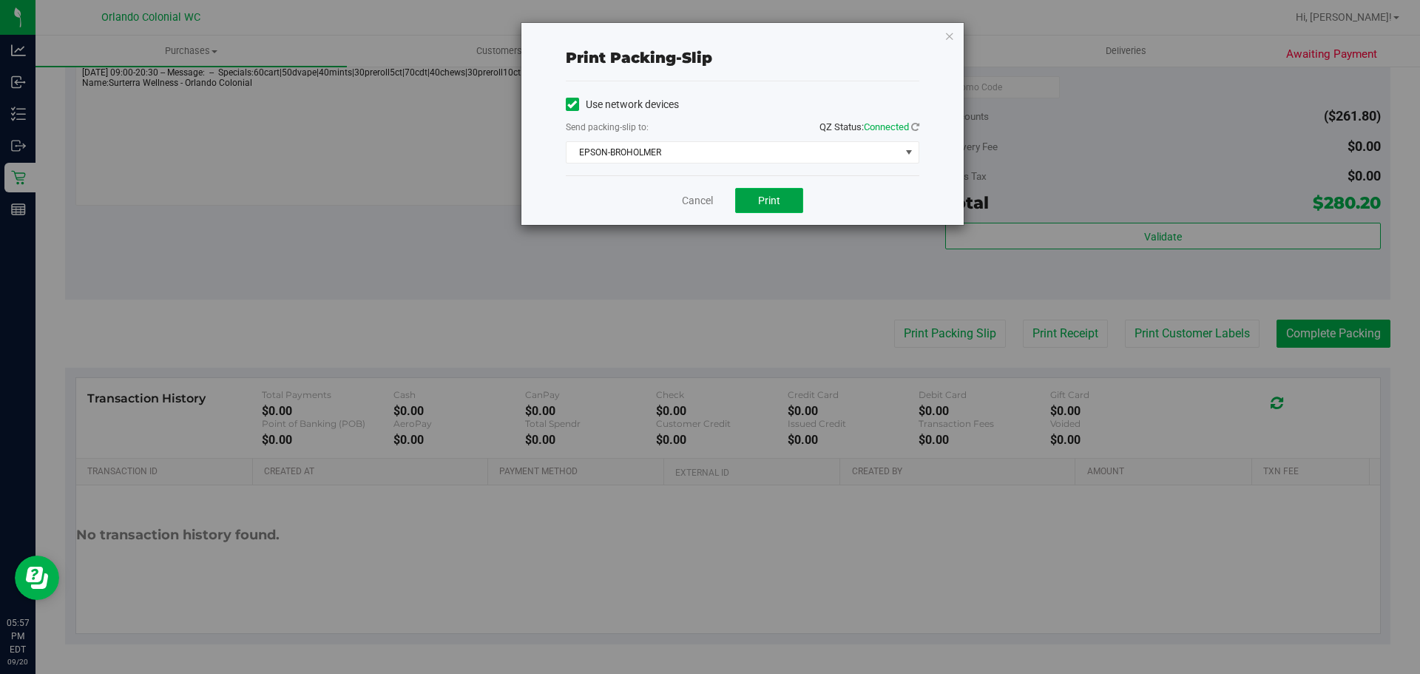
click at [789, 195] on button "Print" at bounding box center [769, 200] width 68 height 25
click at [696, 197] on link "Cancel" at bounding box center [697, 201] width 31 height 16
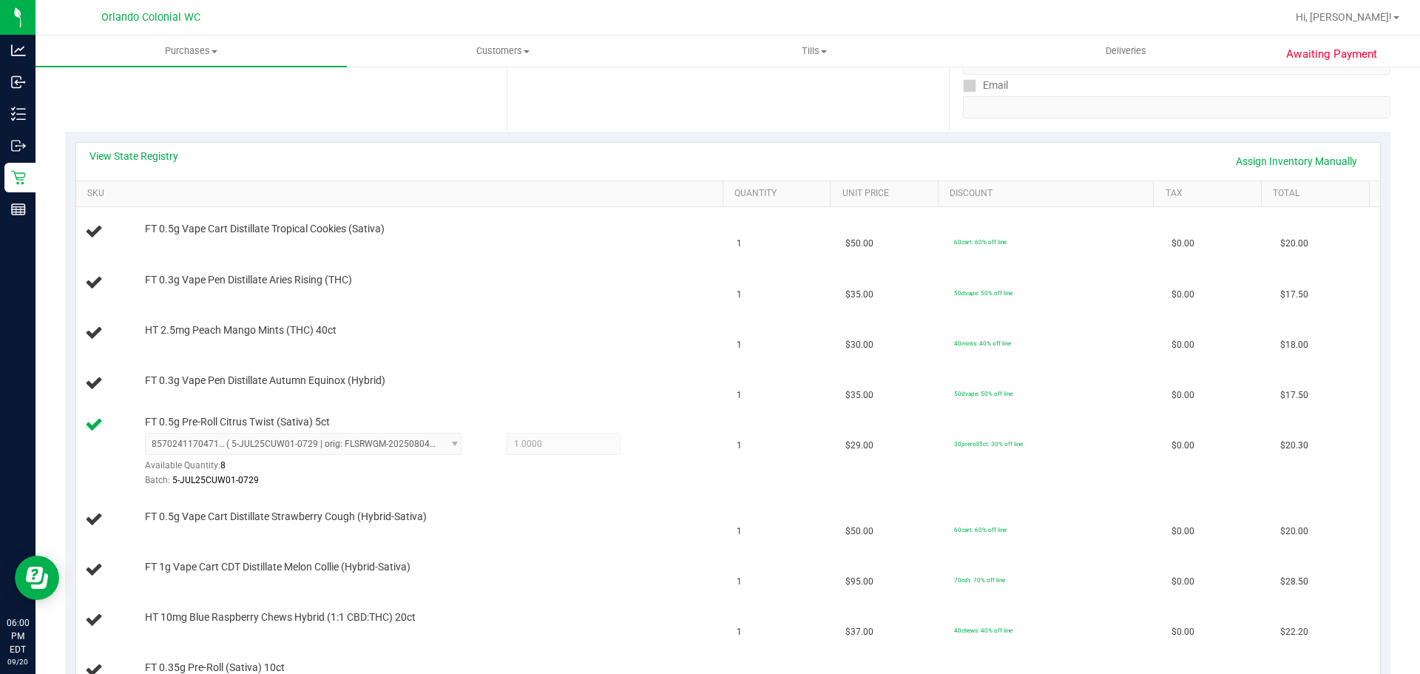
scroll to position [241, 0]
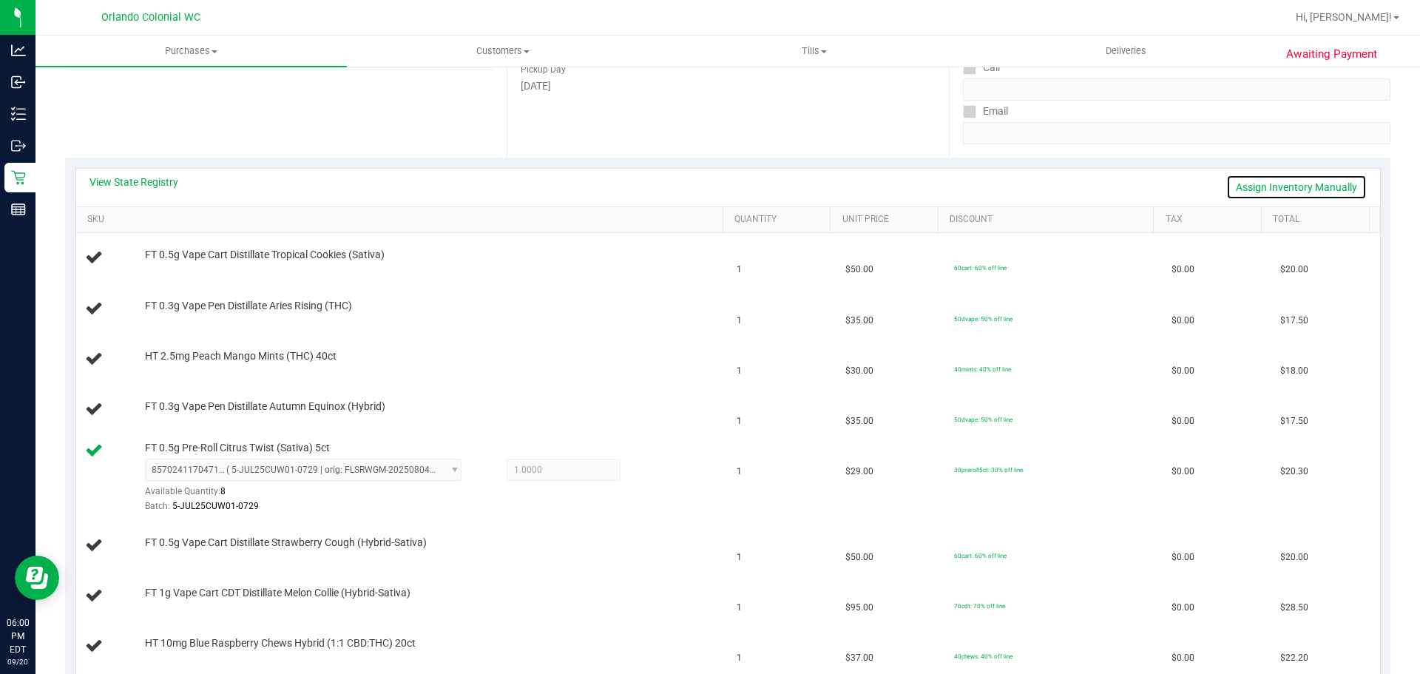
click at [1264, 189] on link "Assign Inventory Manually" at bounding box center [1296, 187] width 141 height 25
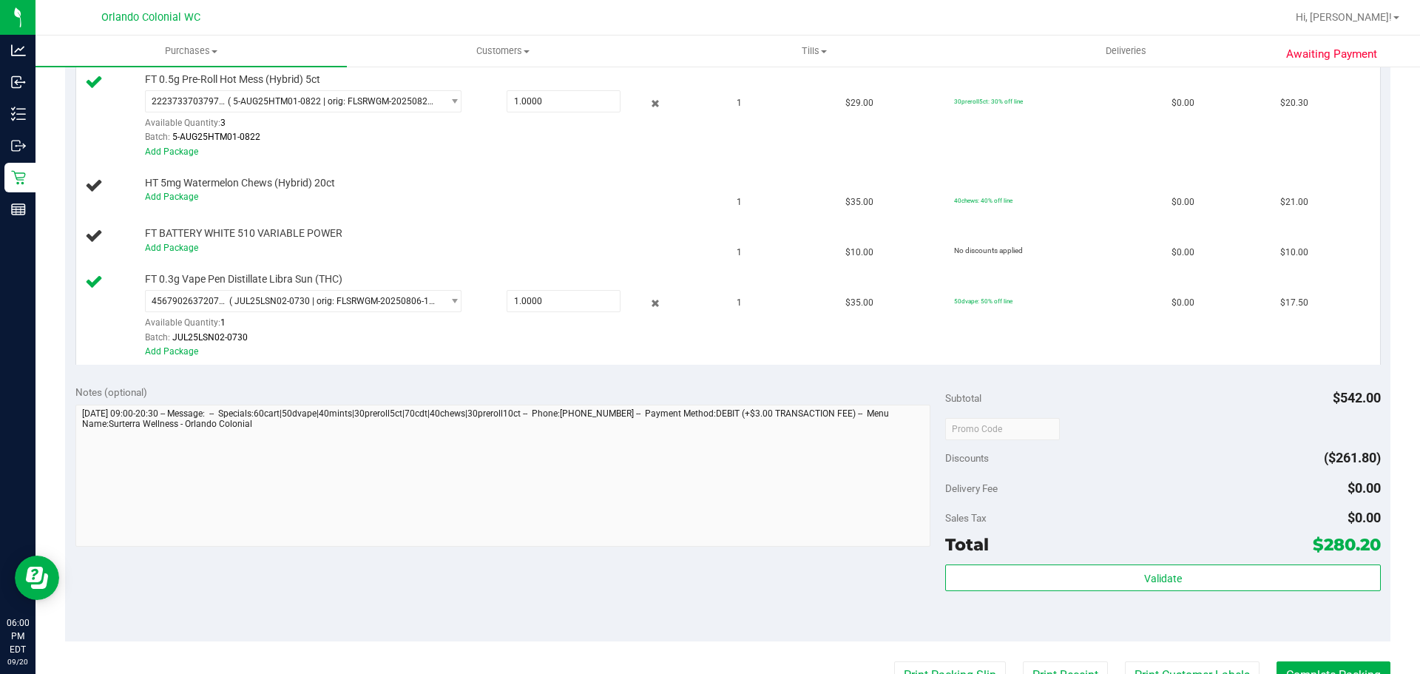
scroll to position [998, 0]
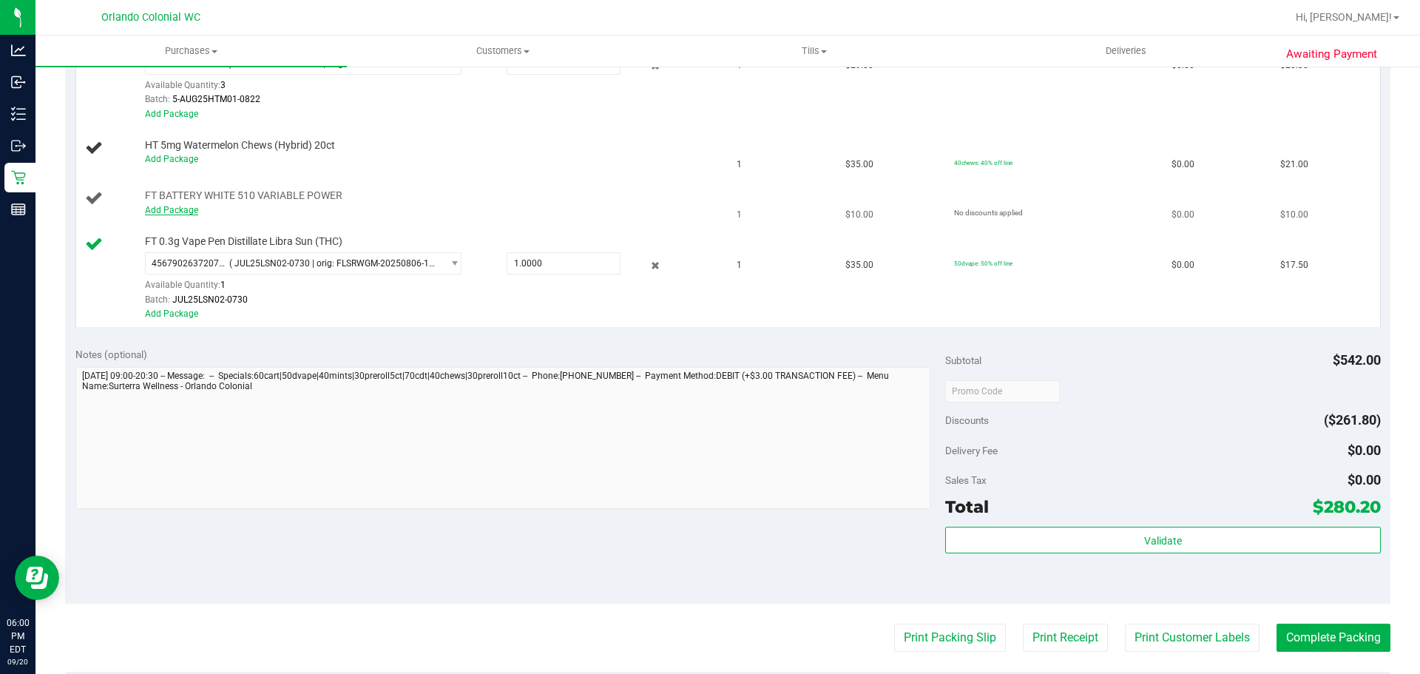
click at [178, 213] on link "Add Package" at bounding box center [171, 210] width 53 height 10
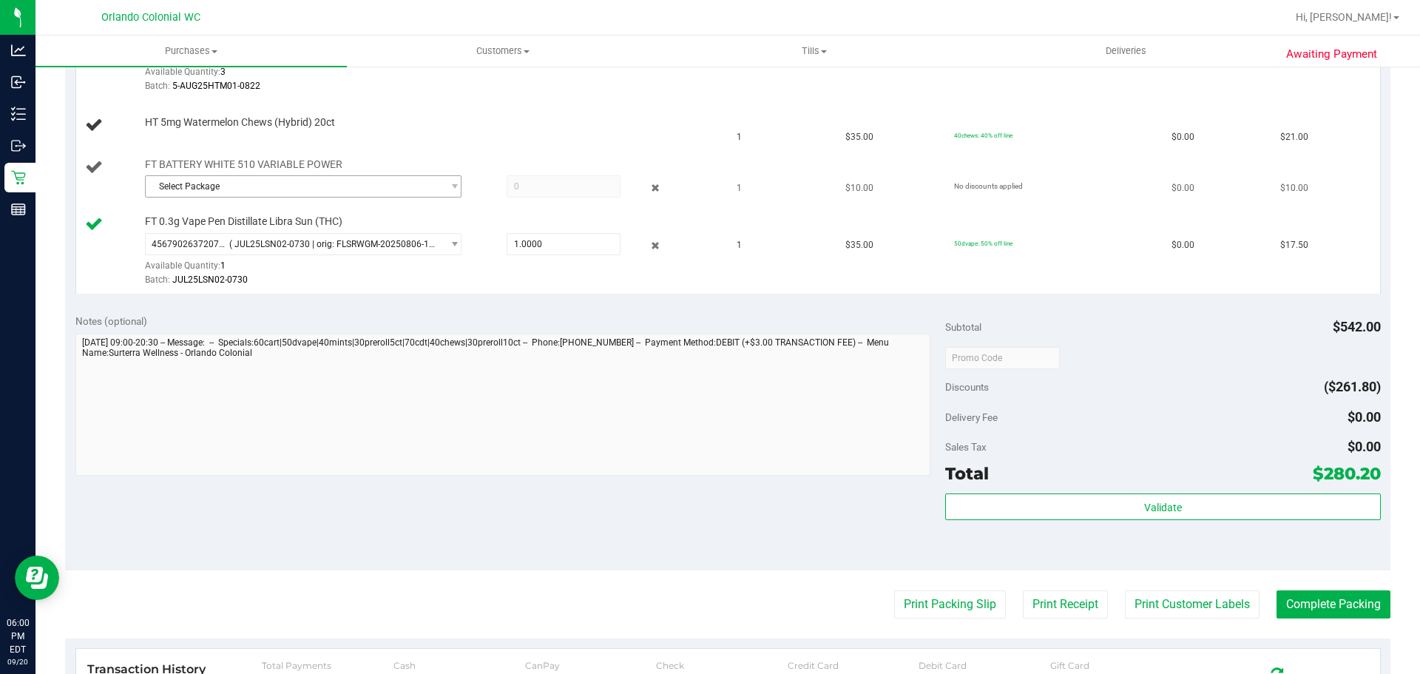
click at [336, 176] on span "Select Package" at bounding box center [294, 186] width 297 height 21
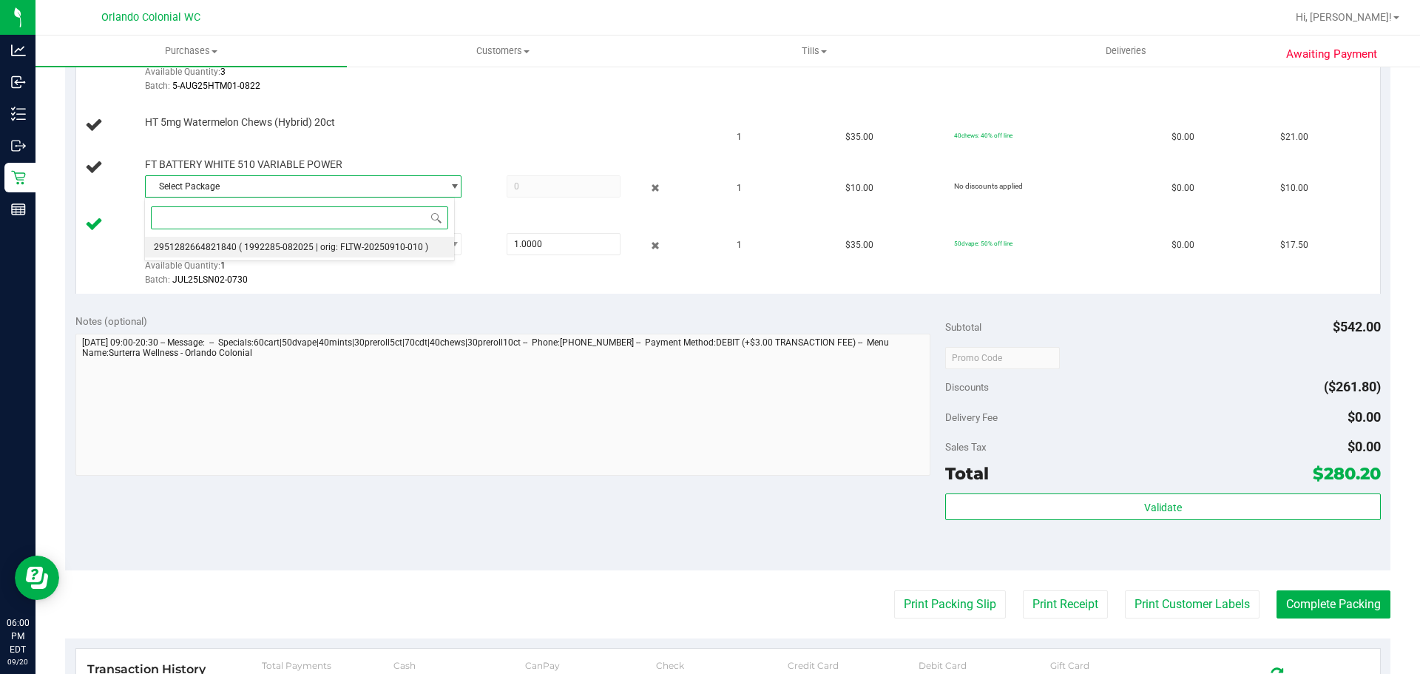
click at [291, 246] on span "( 1992285-082025 | orig: FLTW-20250910-010 )" at bounding box center [333, 247] width 189 height 10
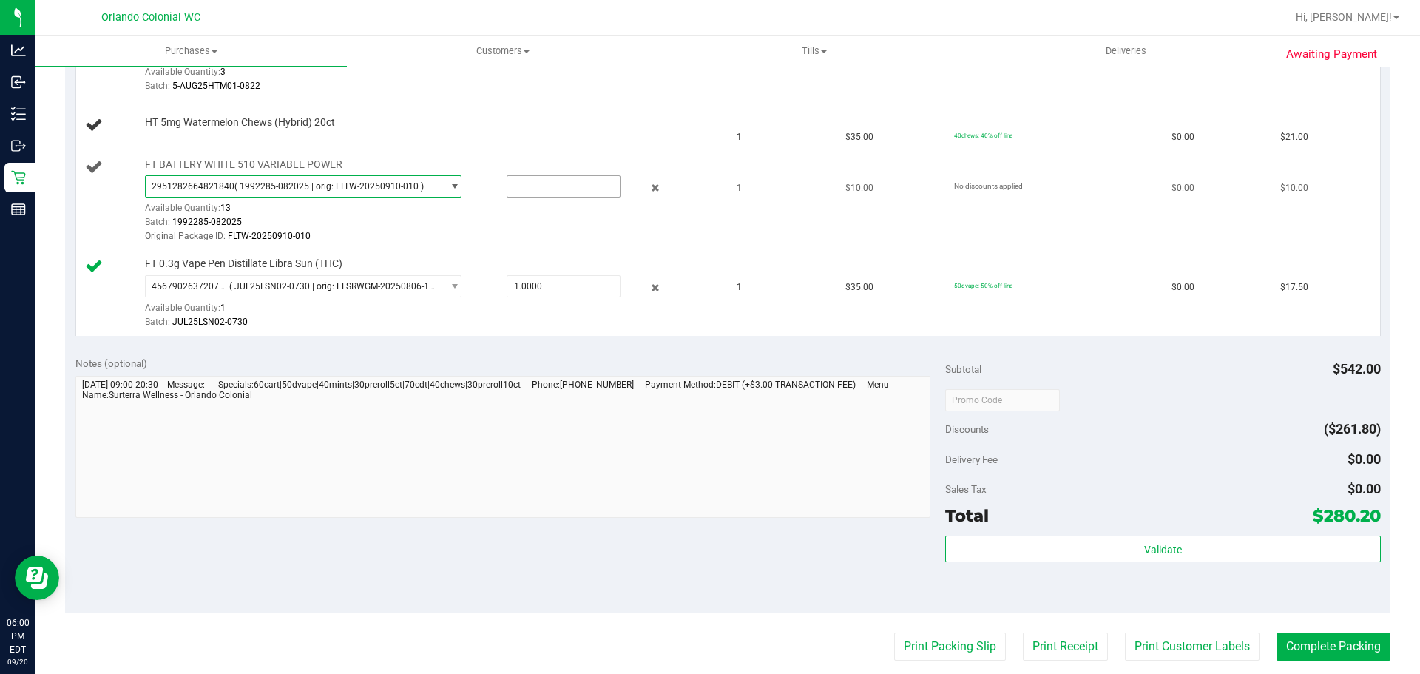
click at [537, 191] on input "text" at bounding box center [563, 186] width 112 height 21
type input "1"
click at [757, 333] on td "1" at bounding box center [782, 293] width 109 height 85
type input "1.0000"
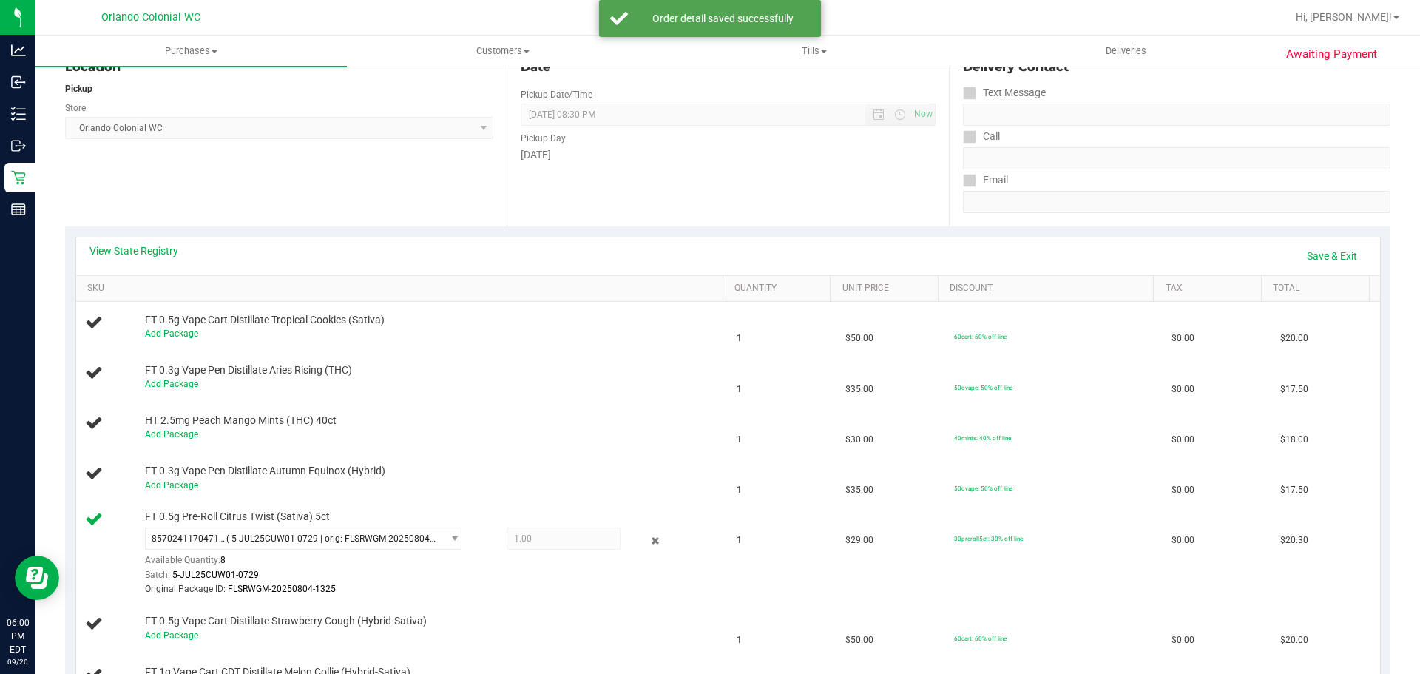
scroll to position [171, 0]
click at [1318, 268] on link "Save & Exit" at bounding box center [1332, 257] width 70 height 25
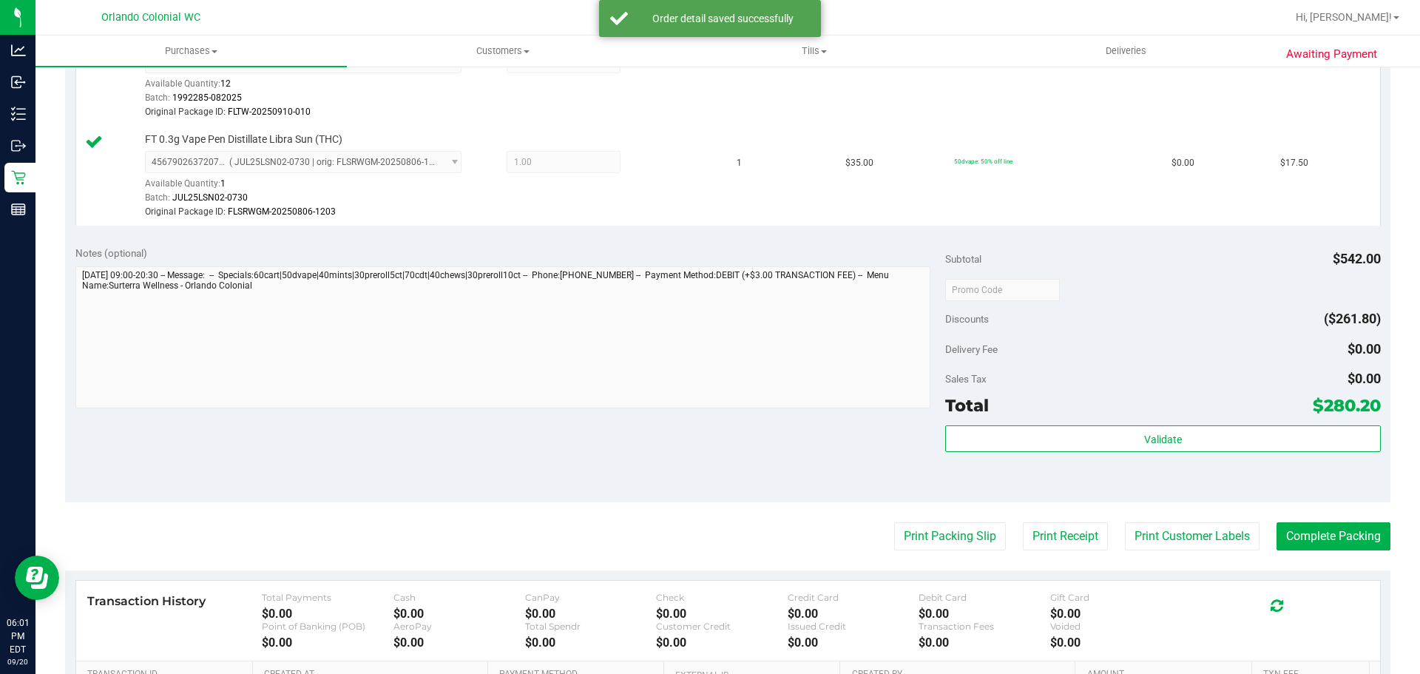
scroll to position [1669, 0]
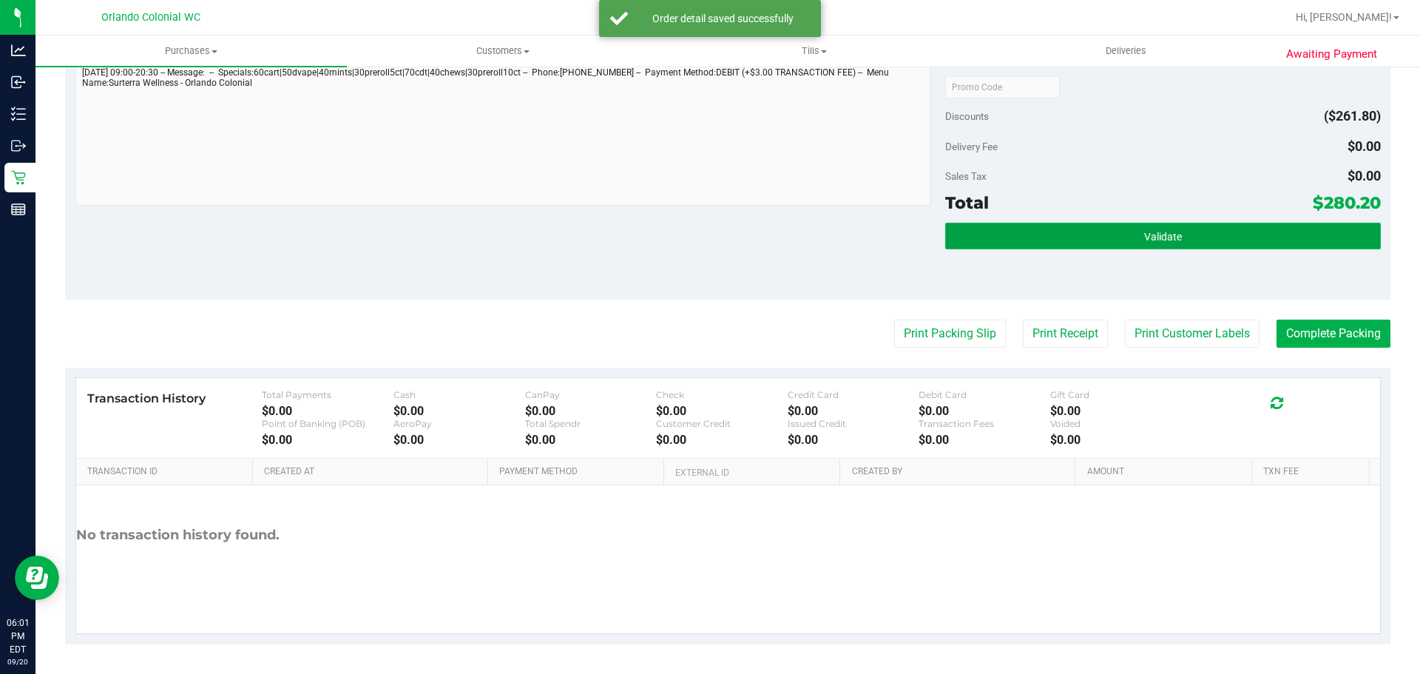
click at [1109, 243] on button "Validate" at bounding box center [1162, 236] width 435 height 27
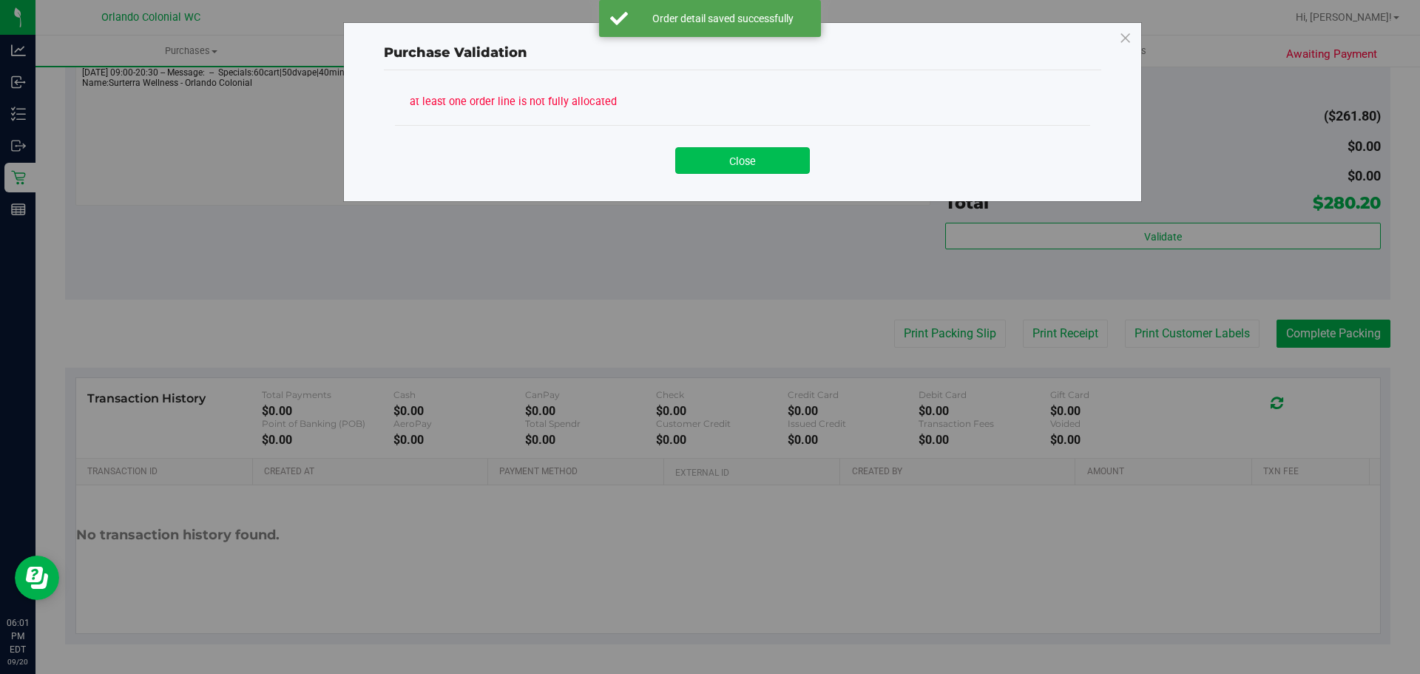
click at [762, 163] on button "Close" at bounding box center [742, 160] width 135 height 27
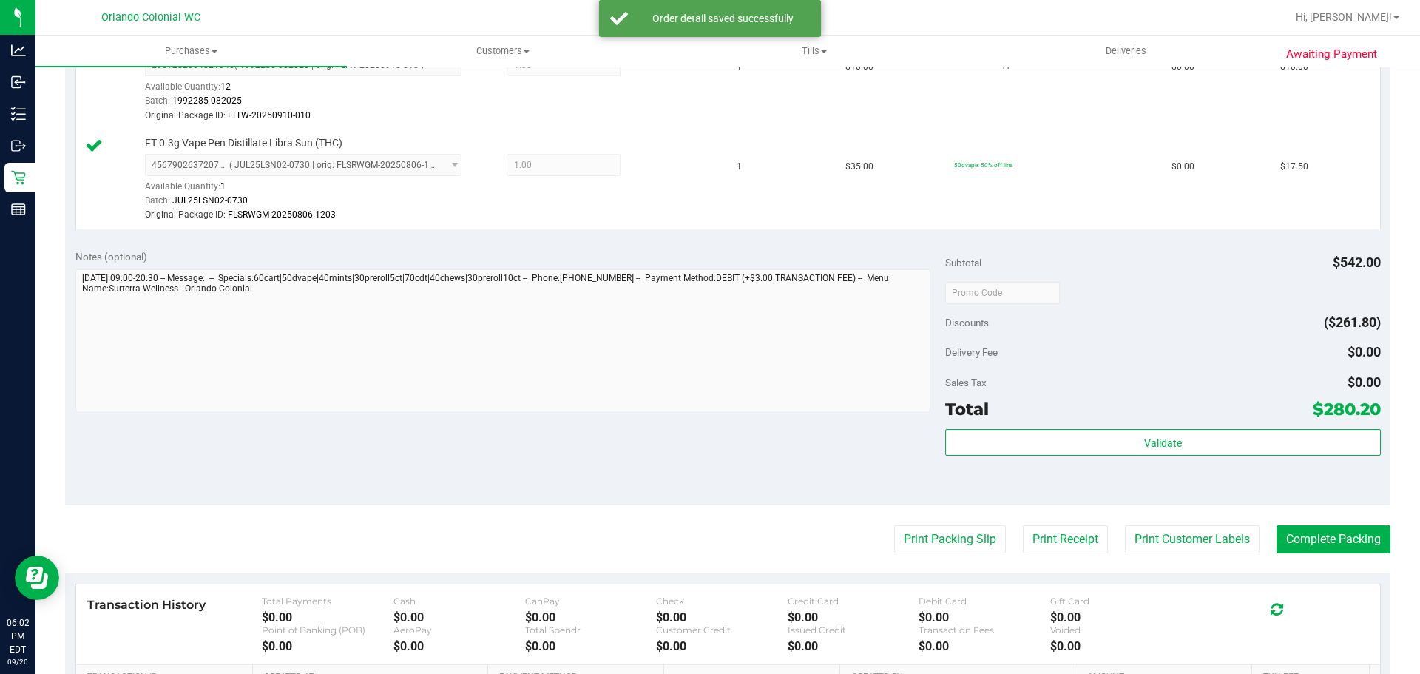
scroll to position [1548, 0]
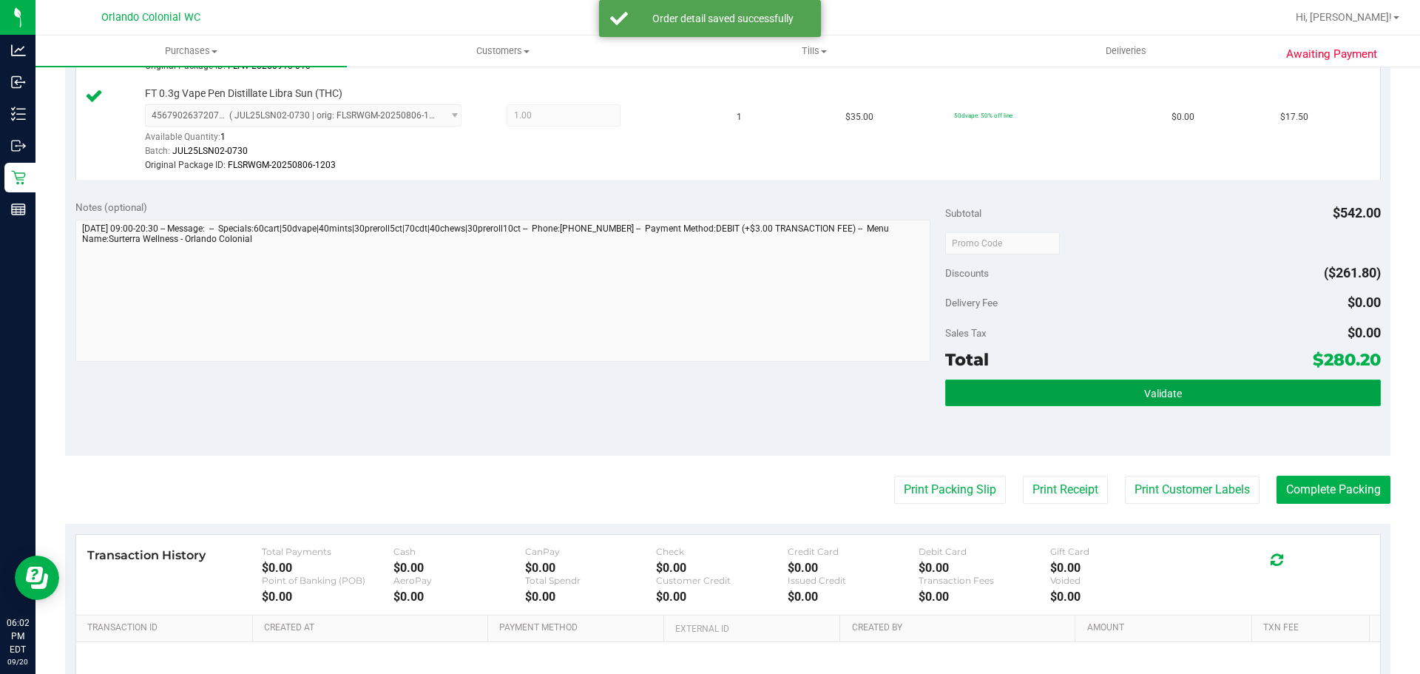
click at [1129, 384] on button "Validate" at bounding box center [1162, 392] width 435 height 27
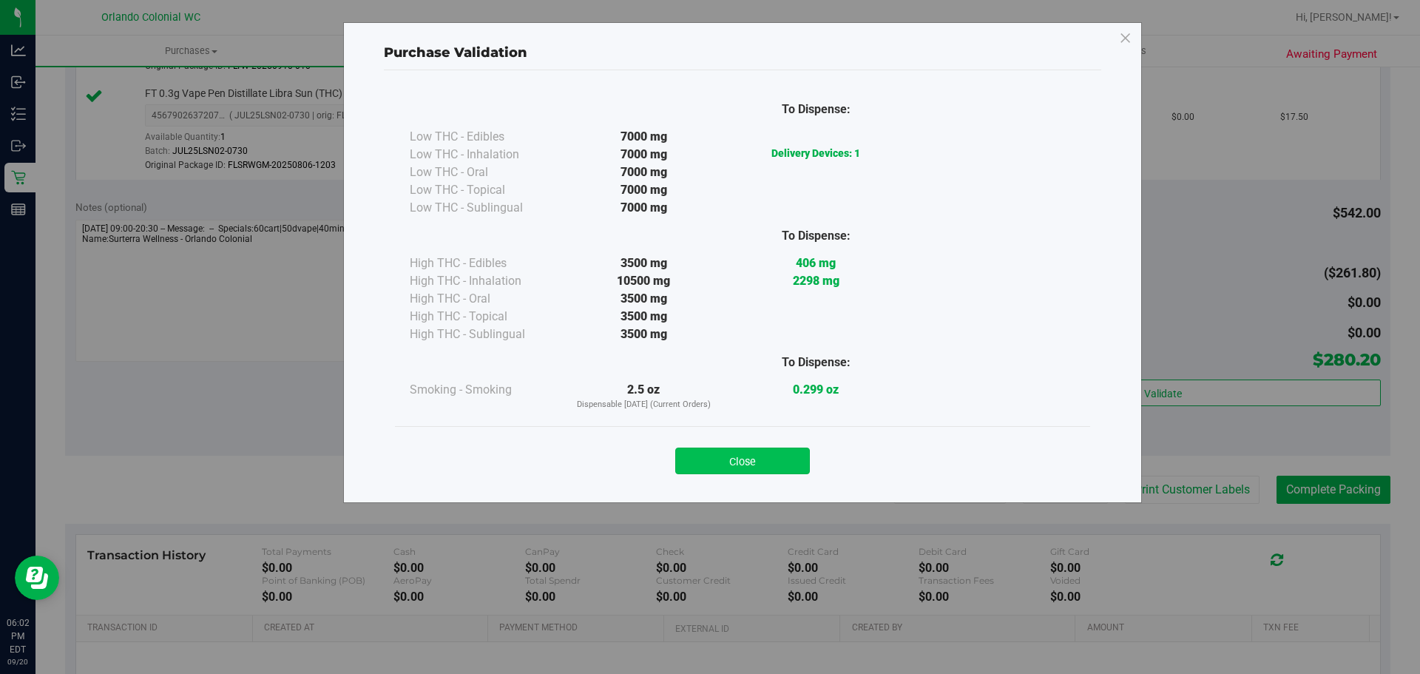
click at [759, 453] on button "Close" at bounding box center [742, 460] width 135 height 27
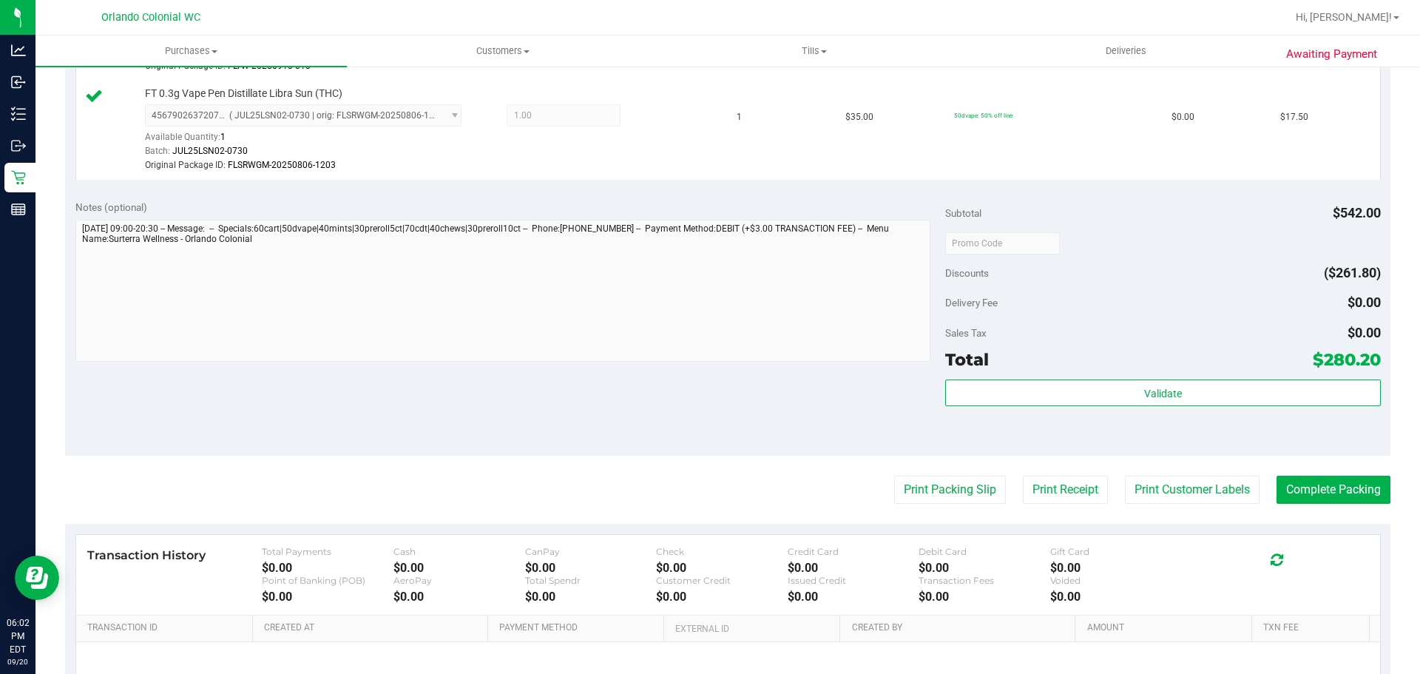
click at [901, 483] on button "Print Packing Slip" at bounding box center [950, 490] width 112 height 28
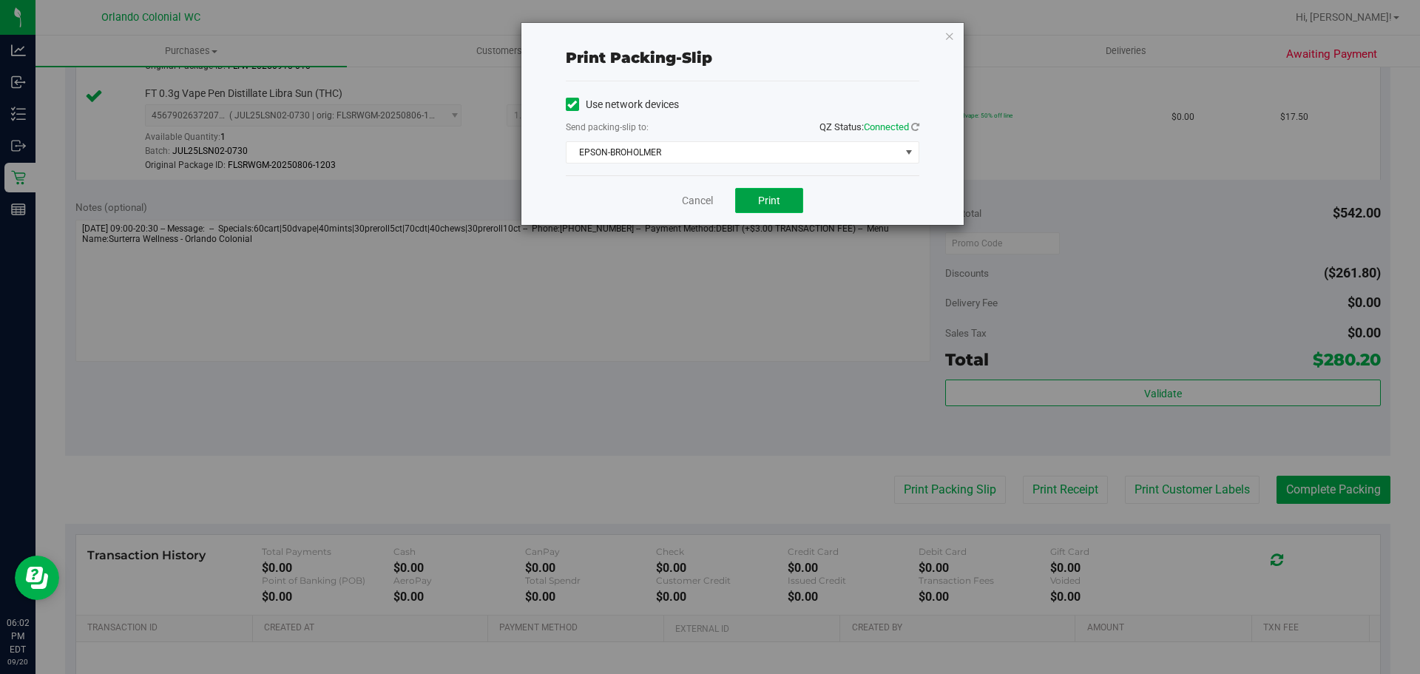
click at [771, 195] on span "Print" at bounding box center [769, 201] width 22 height 12
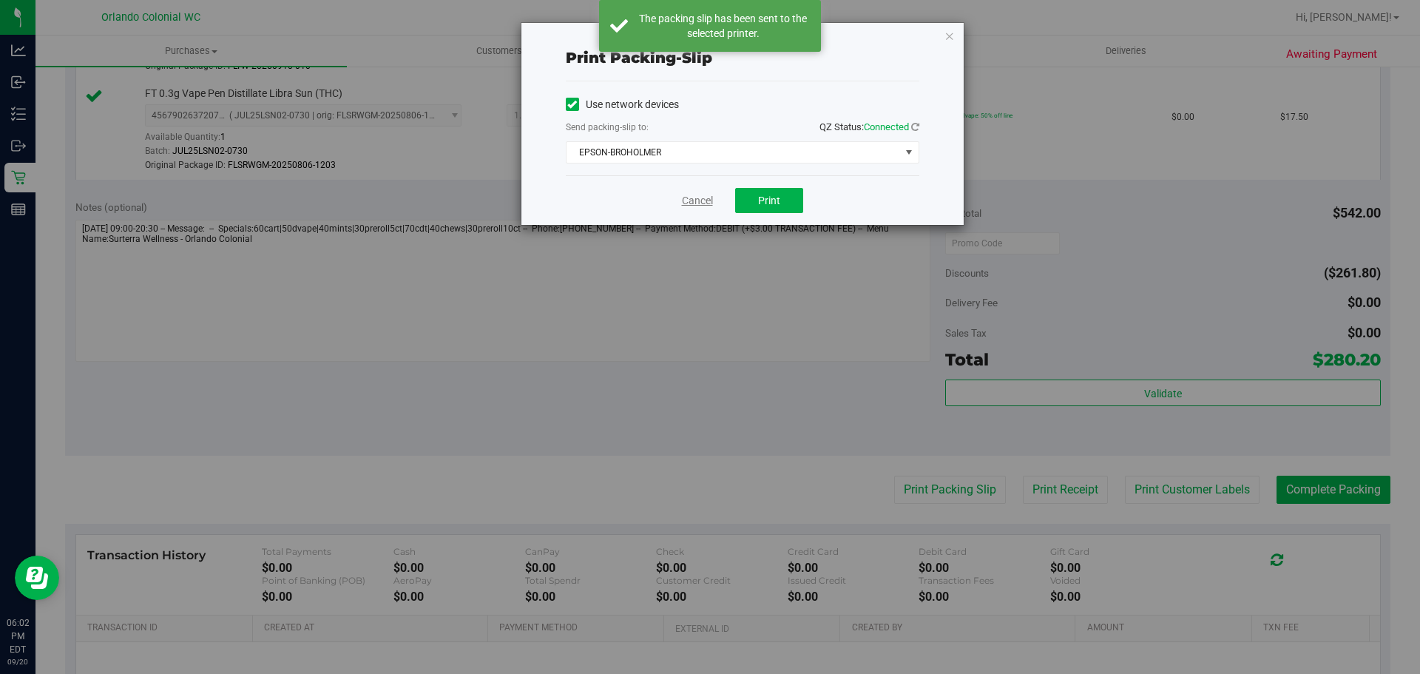
click at [693, 205] on link "Cancel" at bounding box center [697, 201] width 31 height 16
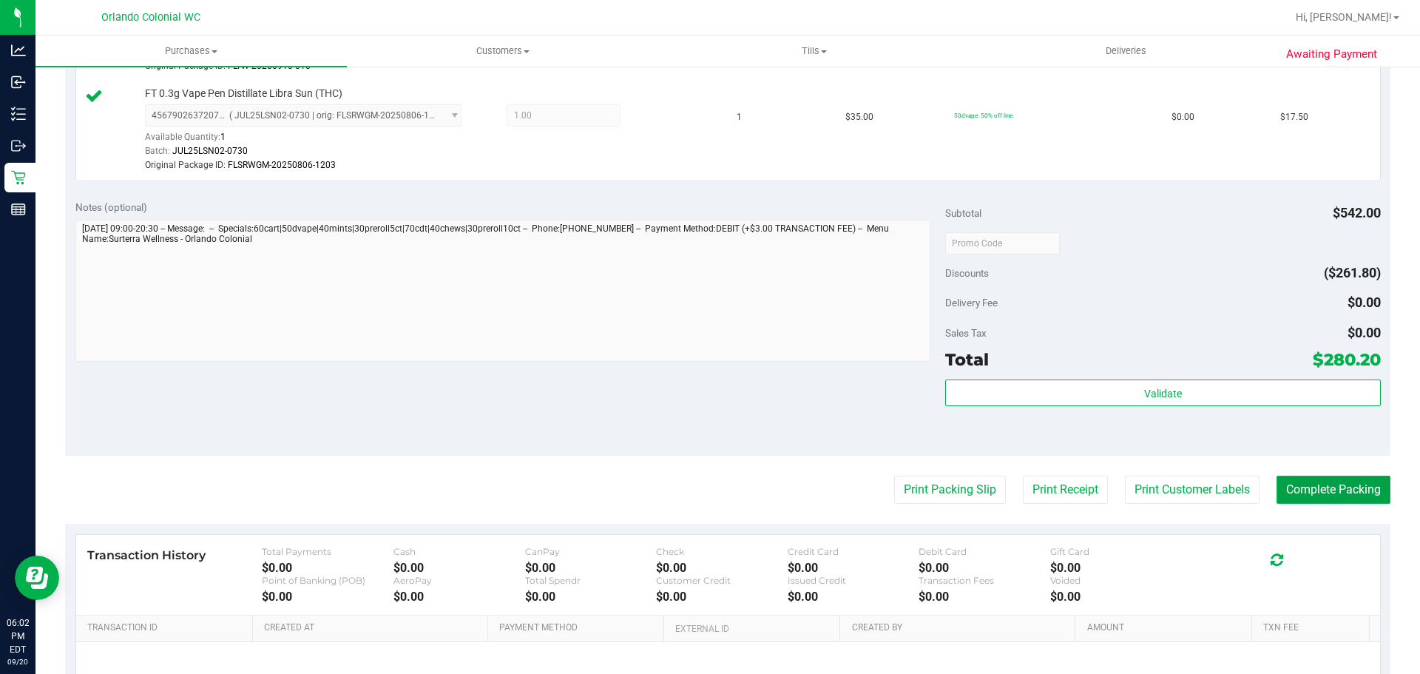
click at [1342, 479] on button "Complete Packing" at bounding box center [1333, 490] width 114 height 28
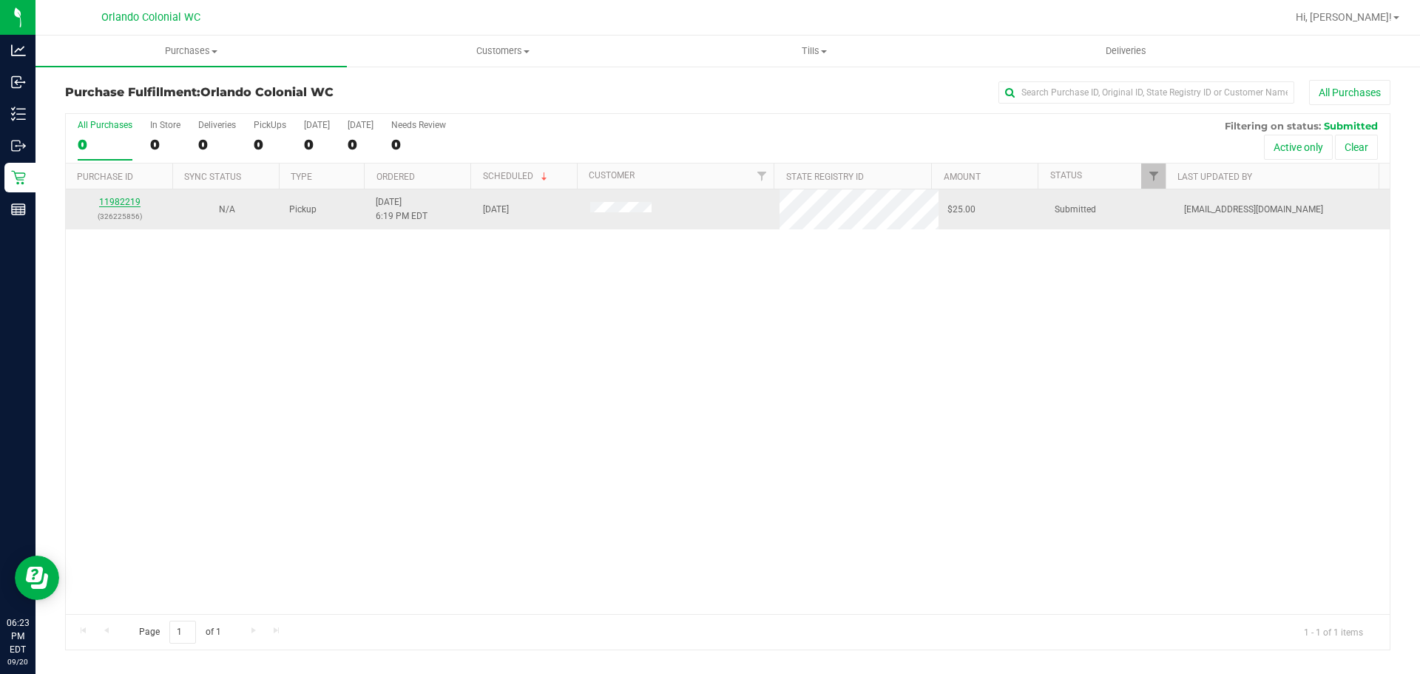
click at [129, 203] on link "11982219" at bounding box center [119, 202] width 41 height 10
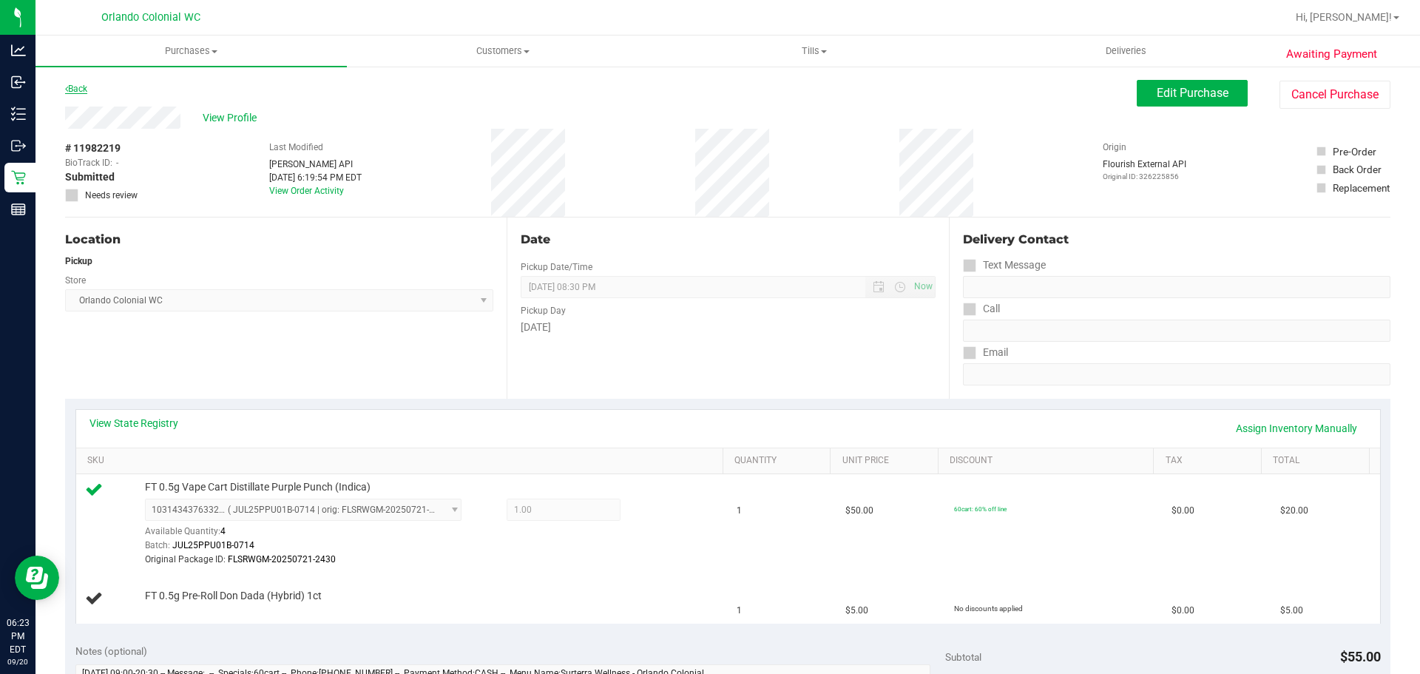
click at [84, 89] on link "Back" at bounding box center [76, 89] width 22 height 10
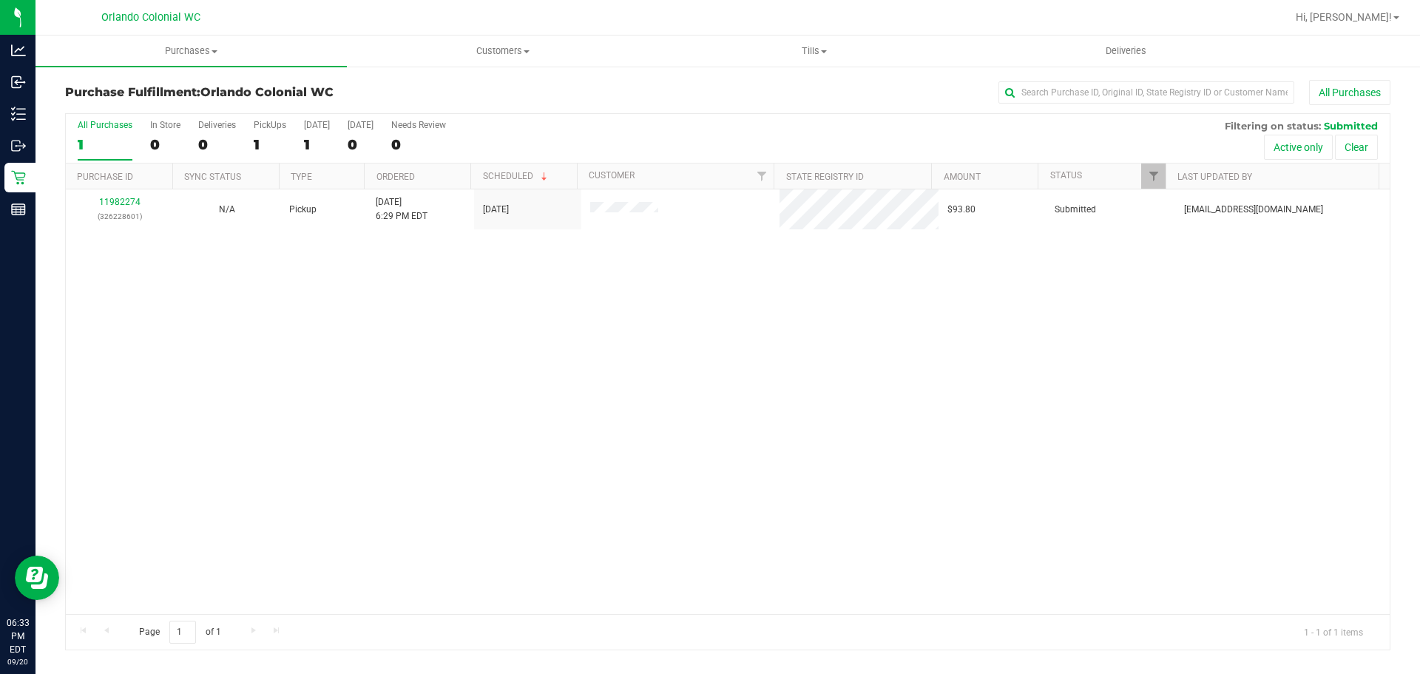
click at [271, 331] on div "11982274 (326228601) N/A Pickup 9/20/2025 6:29 PM EDT 9/20/2025 $93.80 Submitte…" at bounding box center [728, 401] width 1324 height 425
click at [260, 121] on div "PickUps" at bounding box center [270, 125] width 33 height 10
click at [0, 0] on input "PickUps 1" at bounding box center [0, 0] width 0 height 0
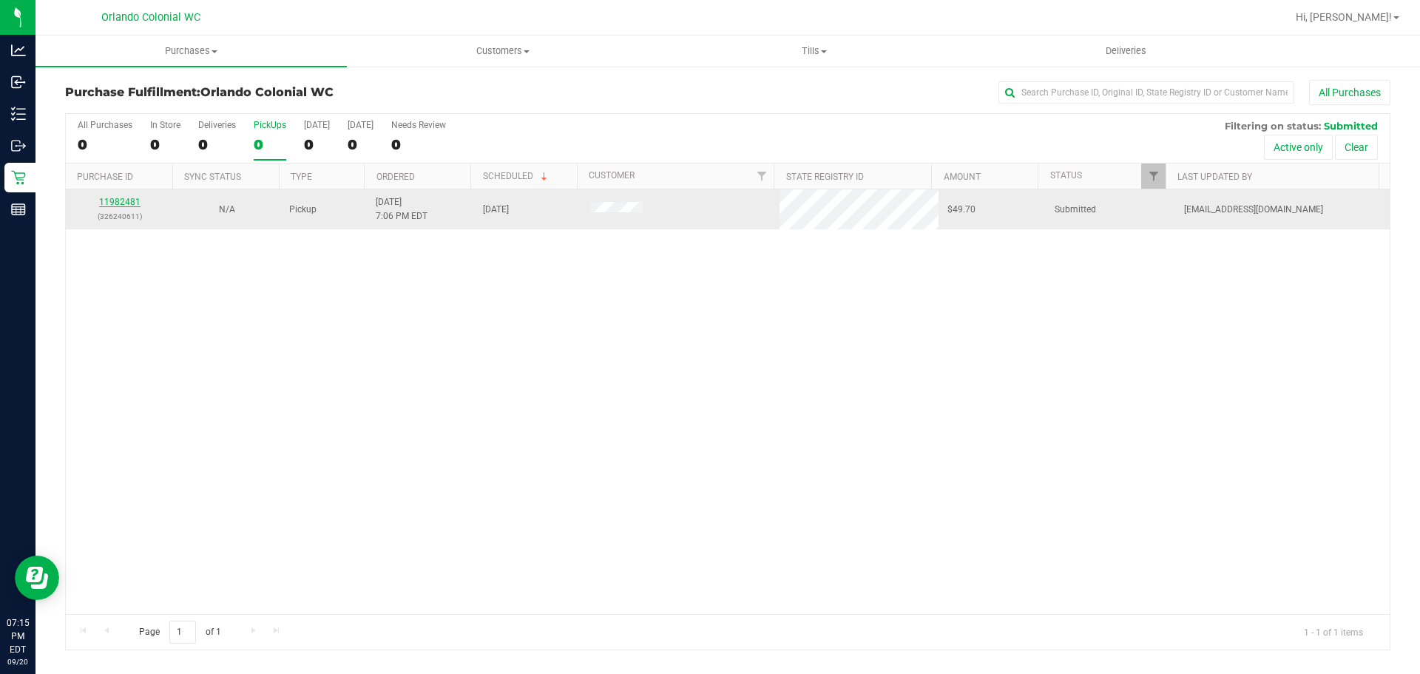
click at [110, 203] on link "11982481" at bounding box center [119, 202] width 41 height 10
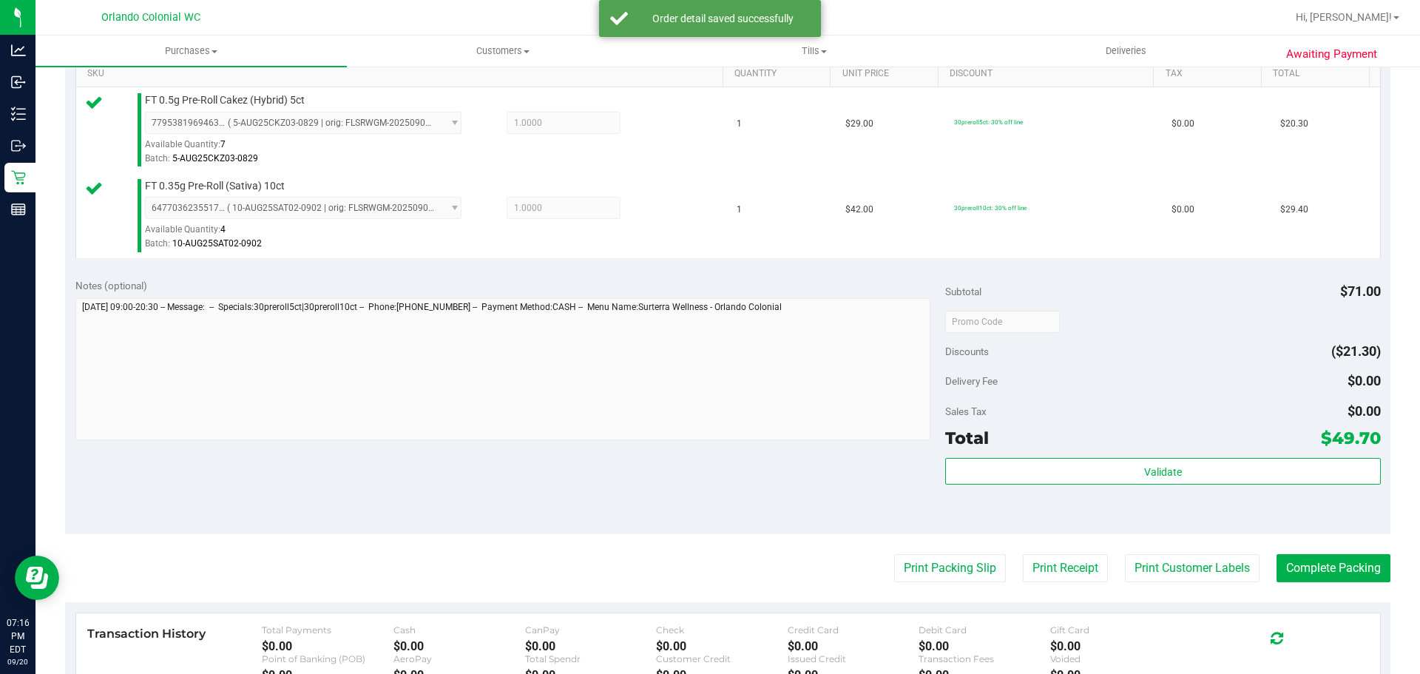
scroll to position [621, 0]
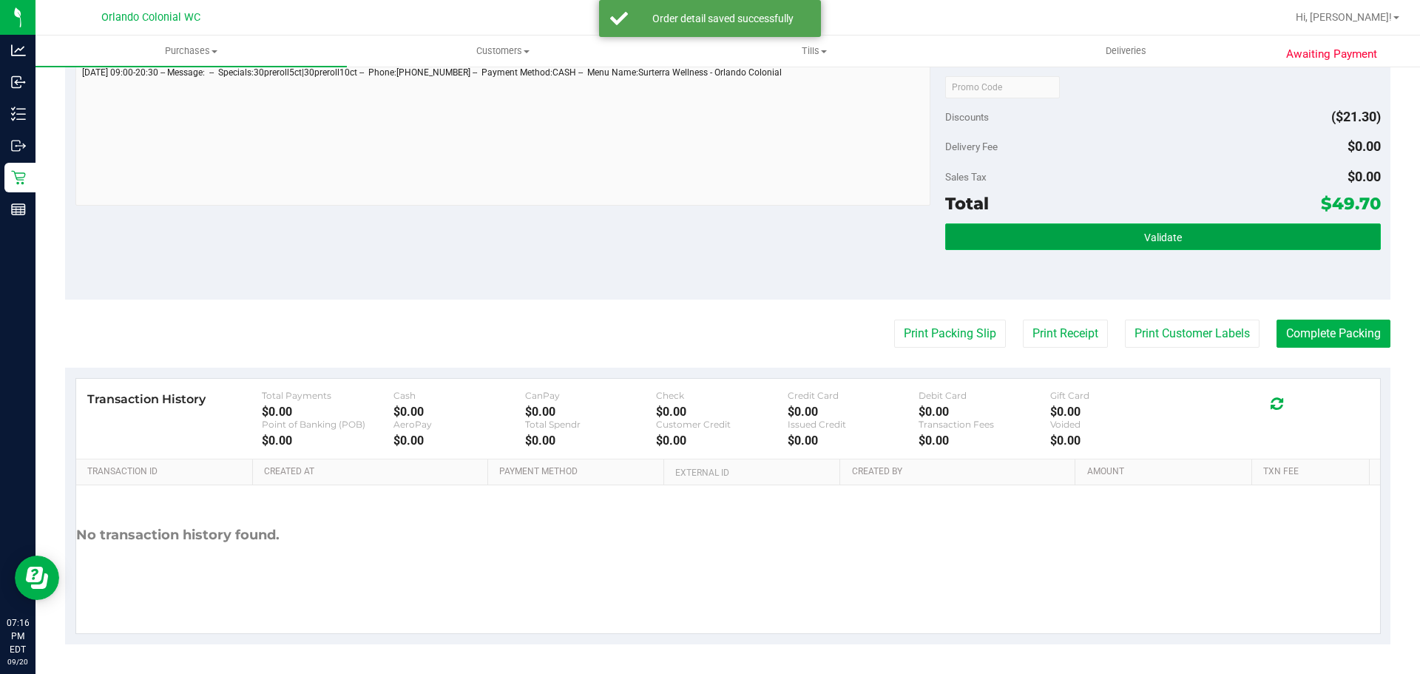
click at [1055, 231] on button "Validate" at bounding box center [1162, 236] width 435 height 27
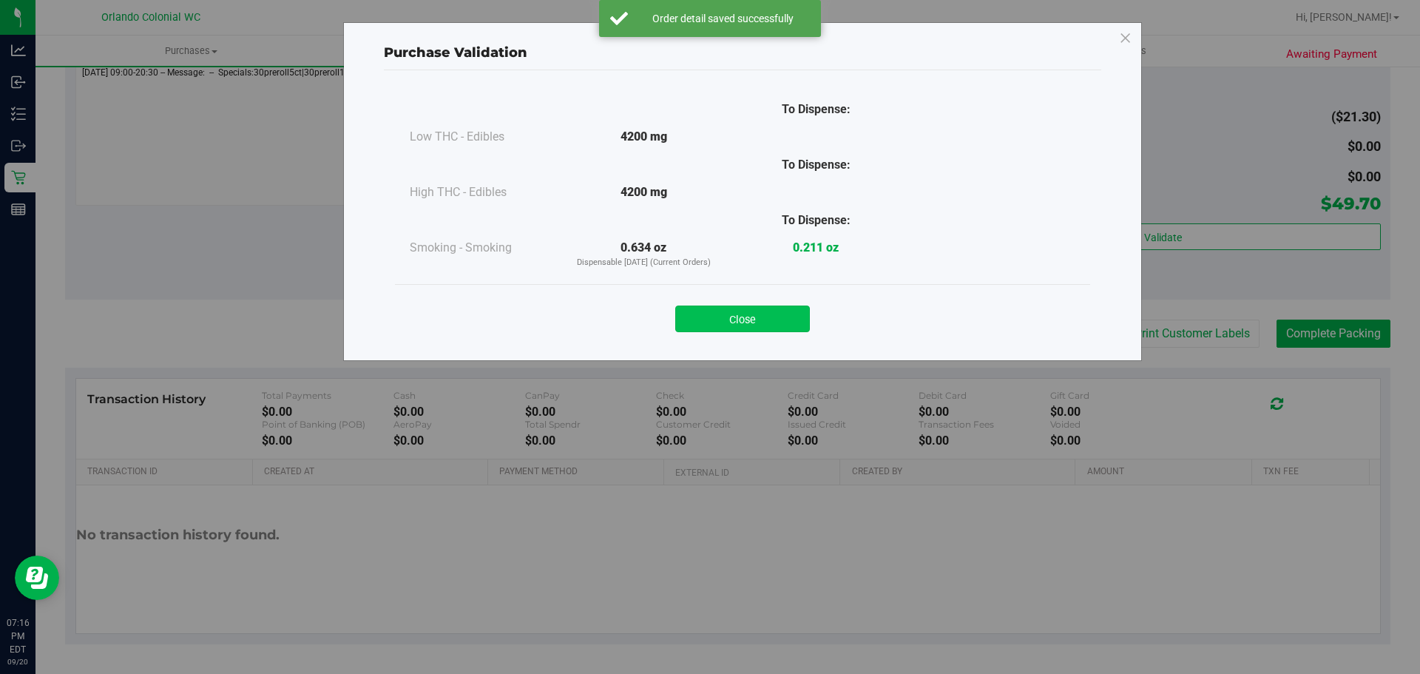
click at [765, 330] on button "Close" at bounding box center [742, 318] width 135 height 27
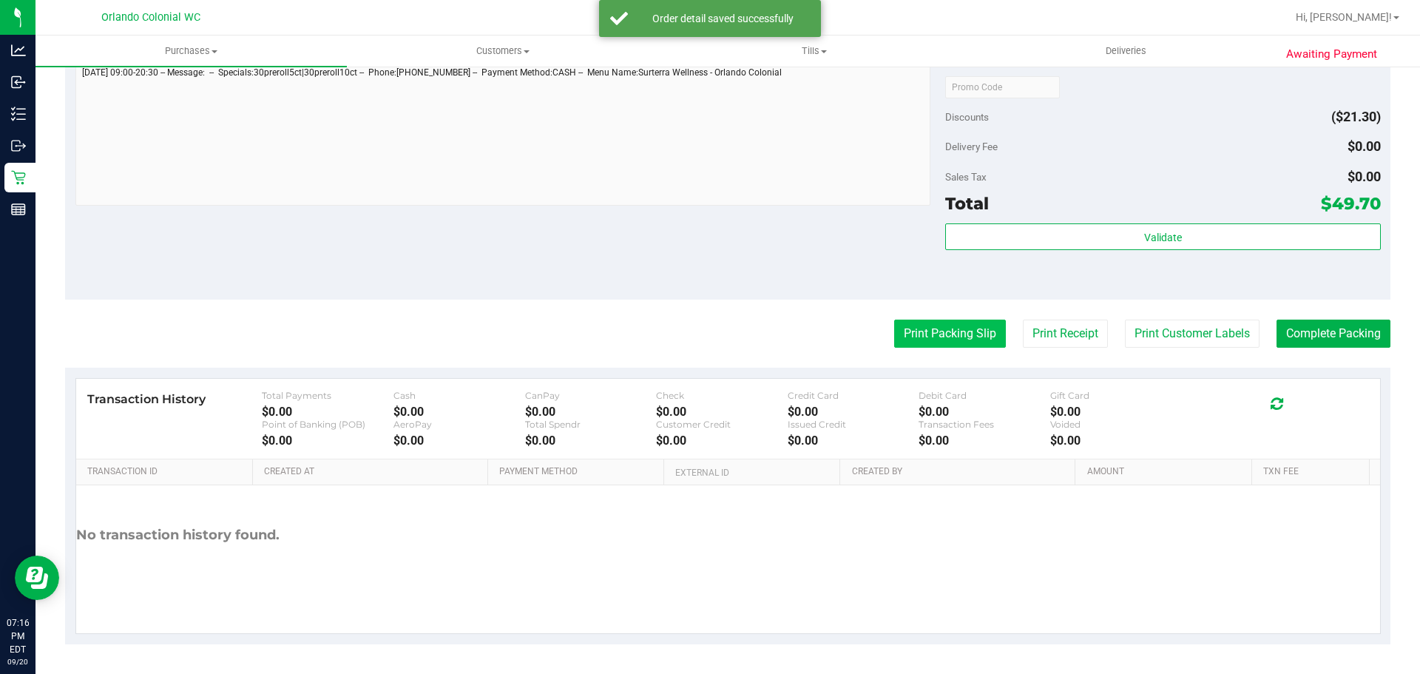
click at [950, 345] on button "Print Packing Slip" at bounding box center [950, 333] width 112 height 28
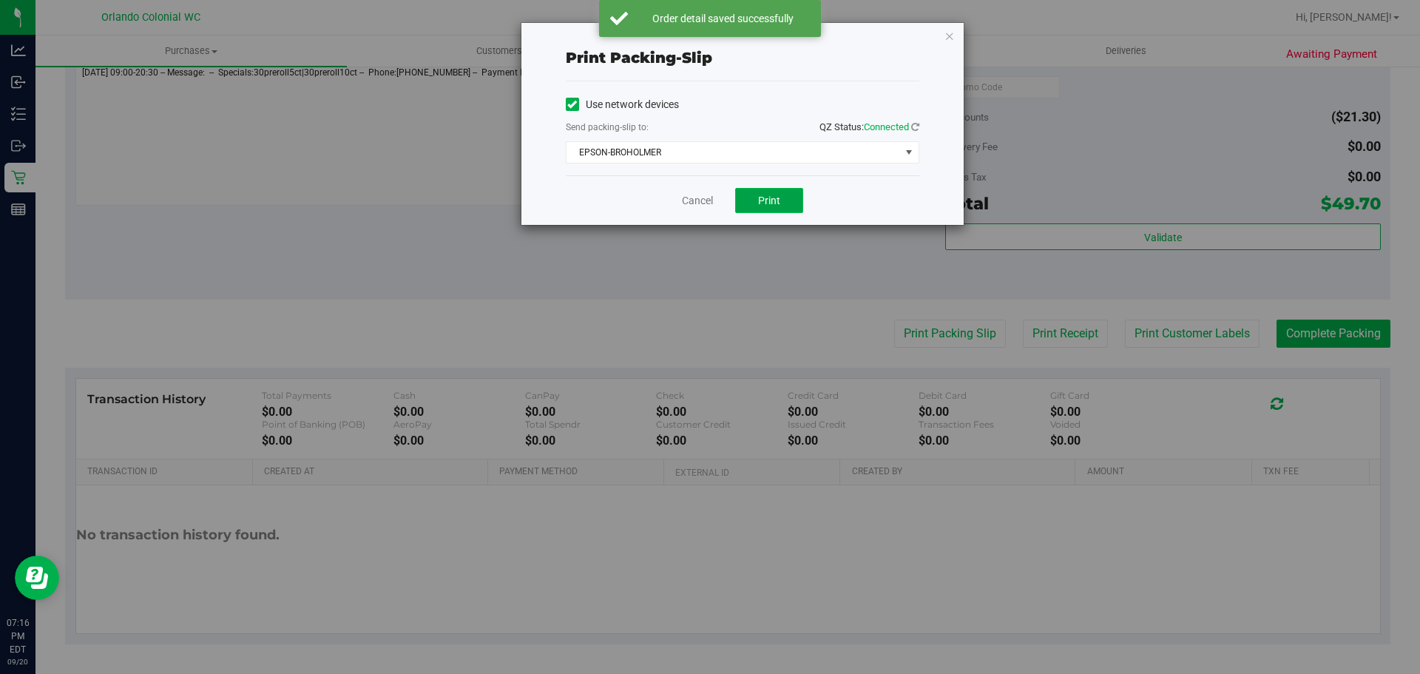
click at [767, 196] on span "Print" at bounding box center [769, 201] width 22 height 12
click at [691, 197] on link "Cancel" at bounding box center [697, 201] width 31 height 16
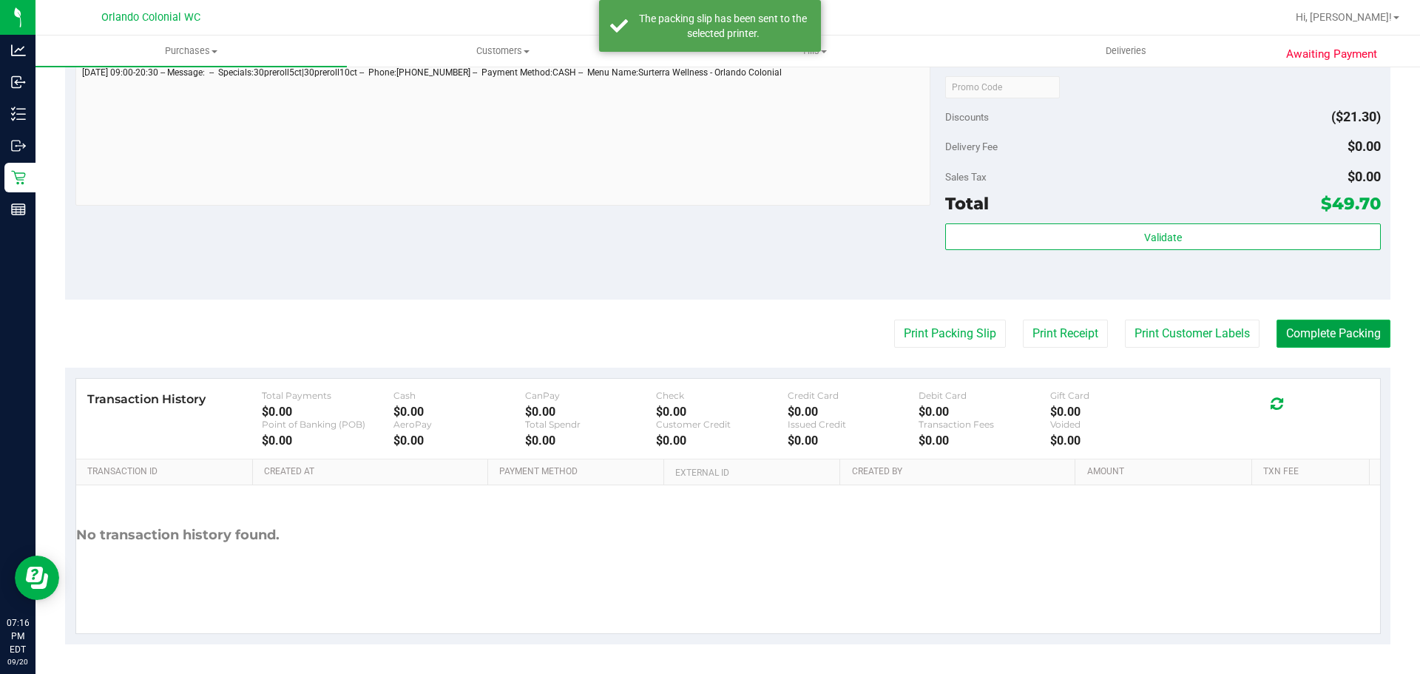
click at [1337, 340] on button "Complete Packing" at bounding box center [1333, 333] width 114 height 28
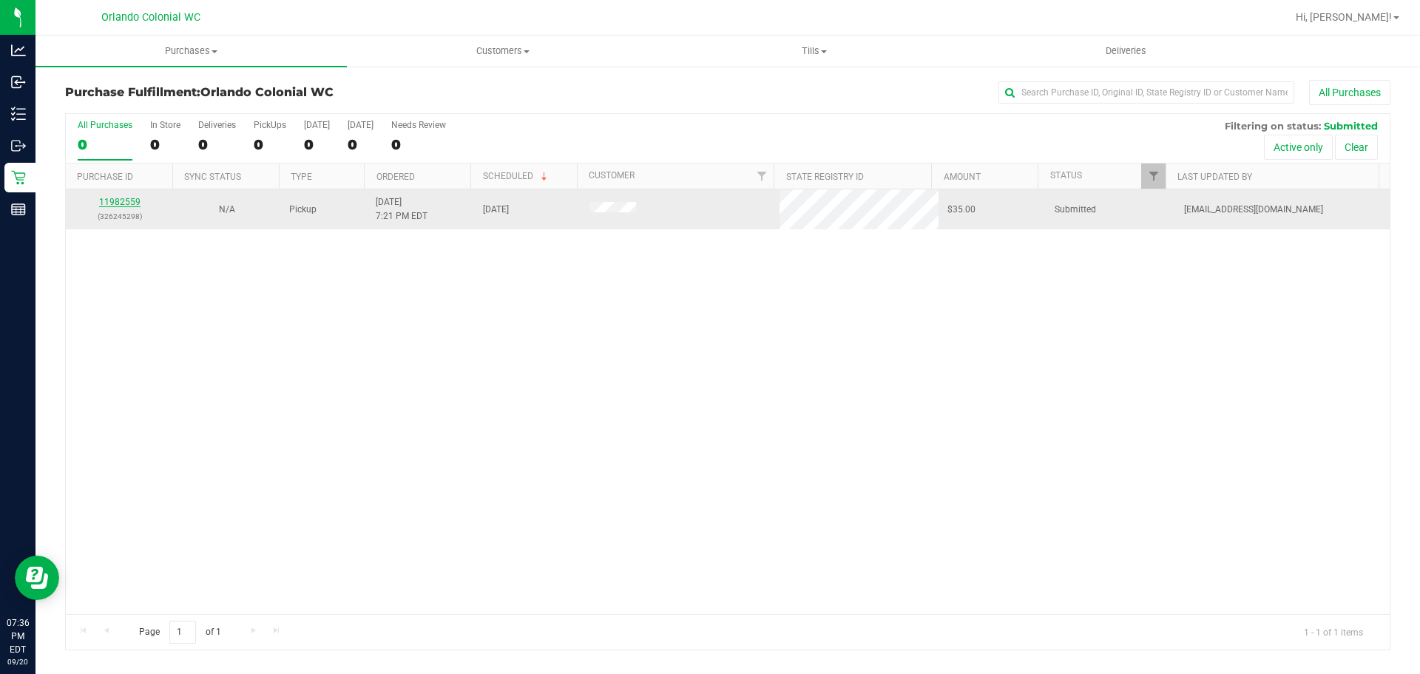
click at [102, 203] on link "11982559" at bounding box center [119, 202] width 41 height 10
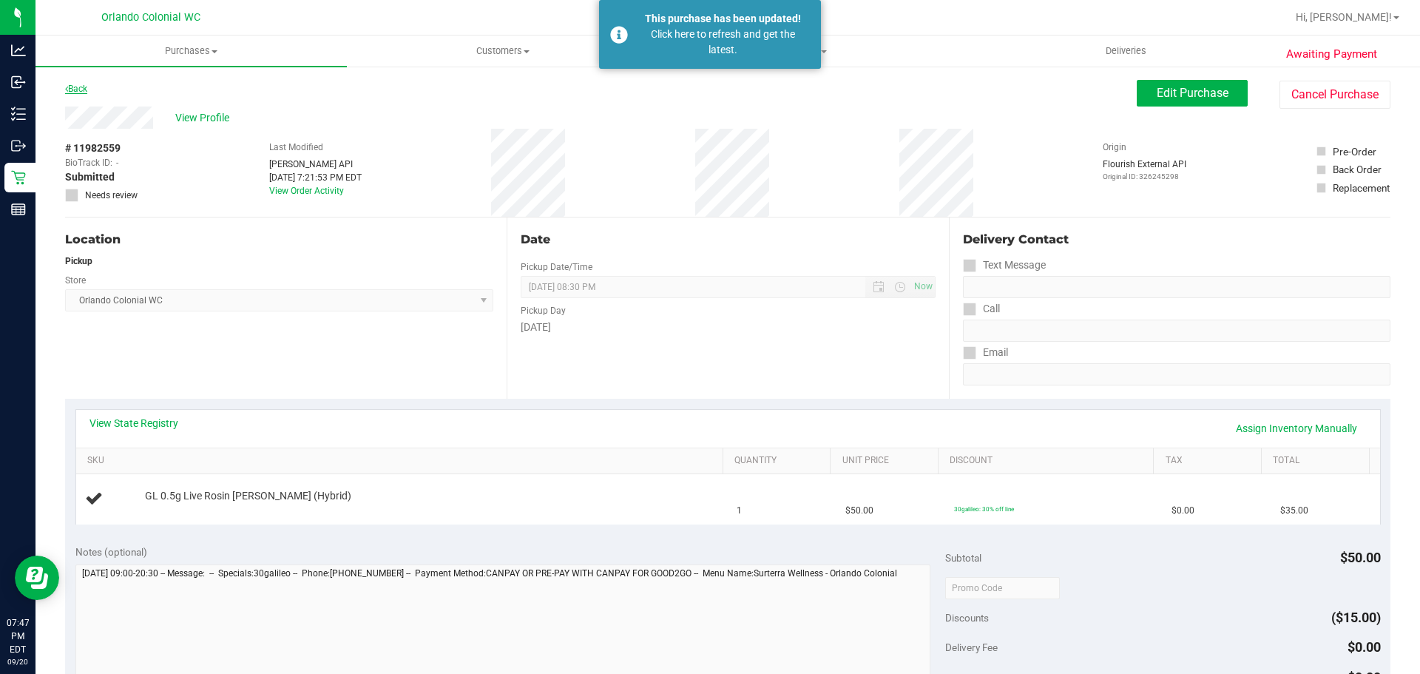
click at [87, 86] on link "Back" at bounding box center [76, 89] width 22 height 10
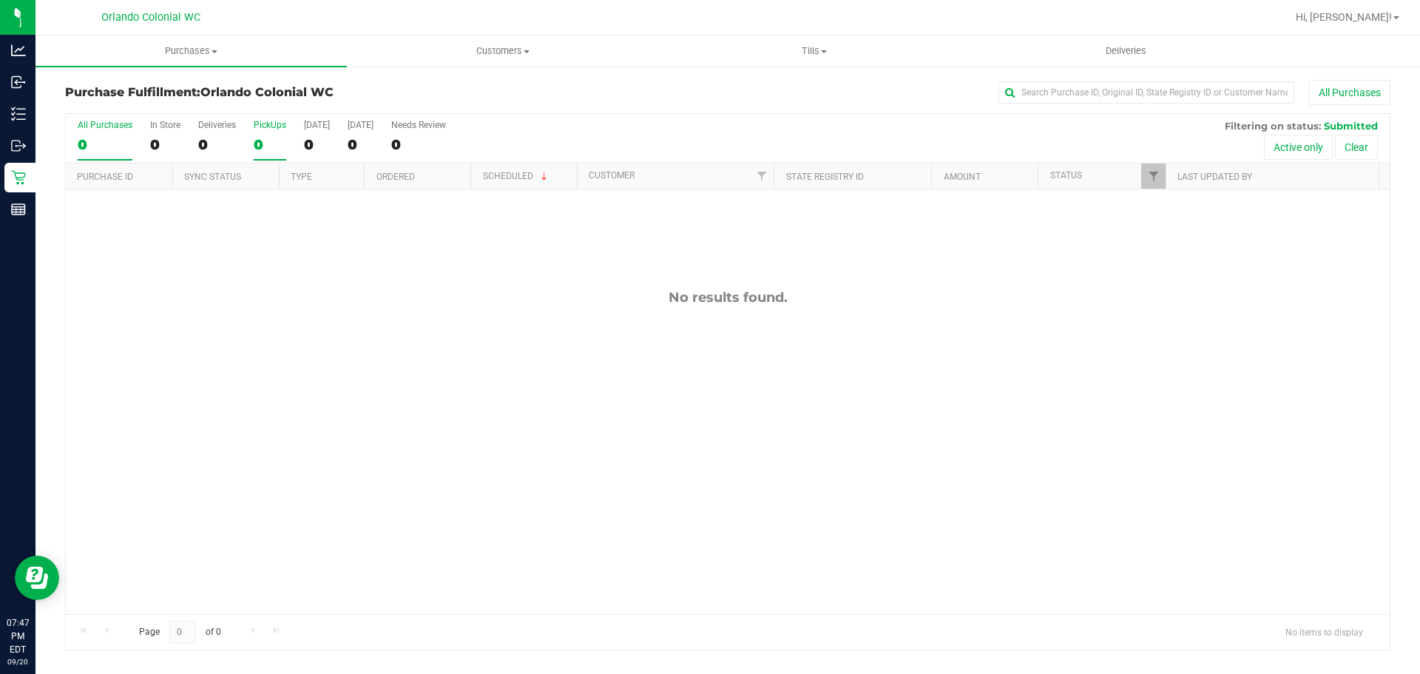
click at [257, 140] on div "0" at bounding box center [270, 144] width 33 height 17
click at [0, 0] on input "PickUps 0" at bounding box center [0, 0] width 0 height 0
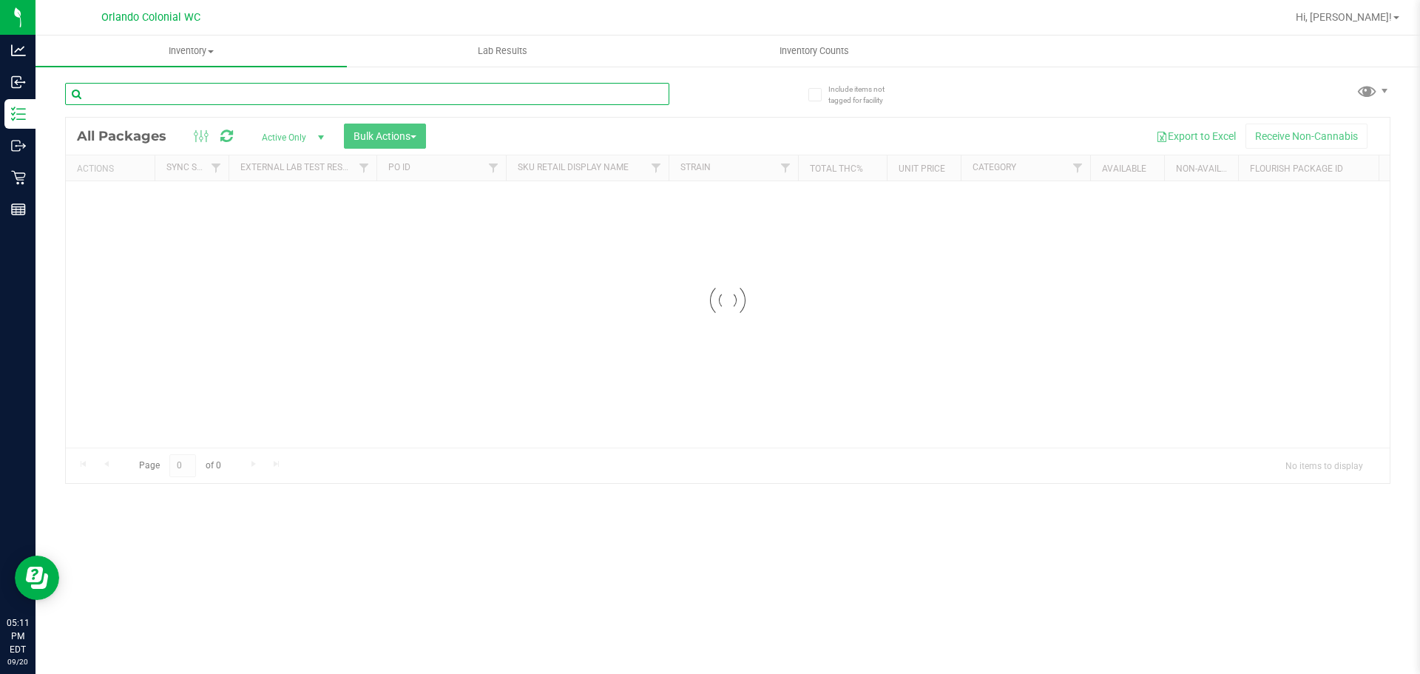
click at [196, 104] on input "text" at bounding box center [367, 94] width 604 height 22
paste input "FT 1g Vape Cart CDT Distillate Pine Zap F2 (Hybrid)"
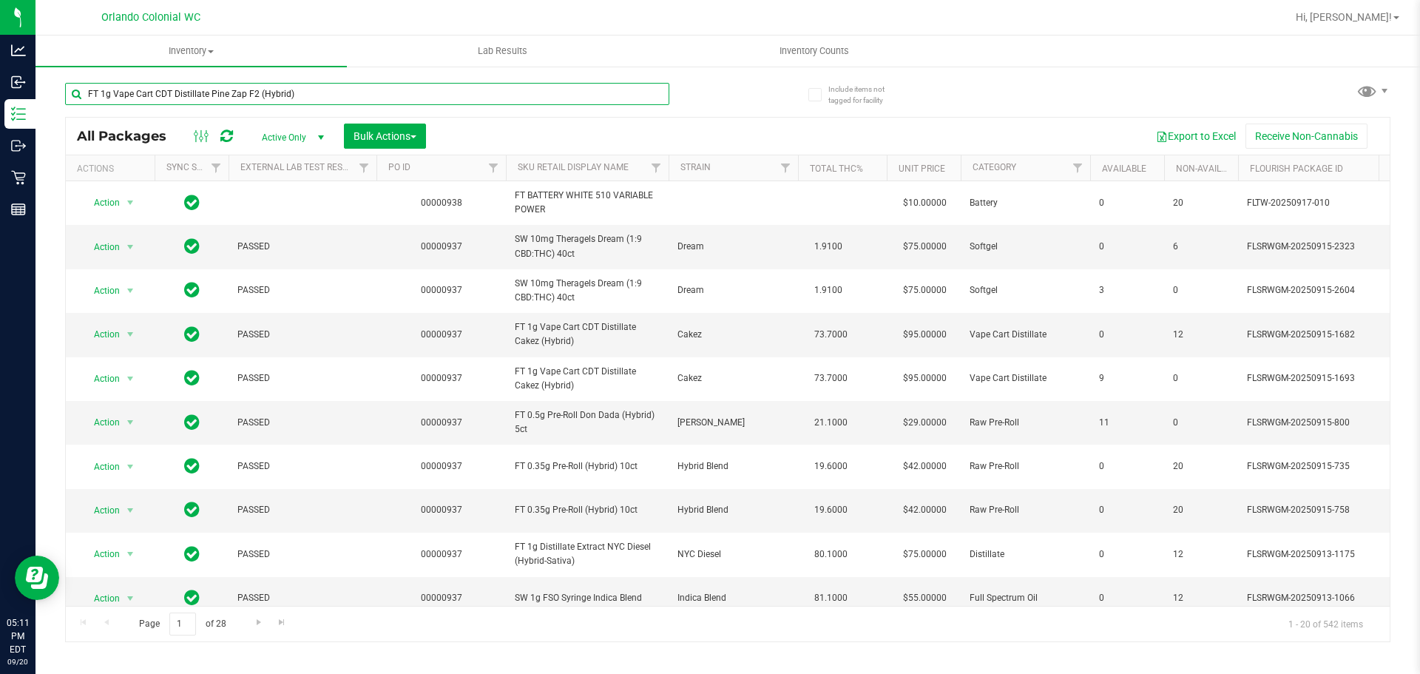
type input "FT 1g Vape Cart CDT Distillate Pine Zap F2 (Hybrid)"
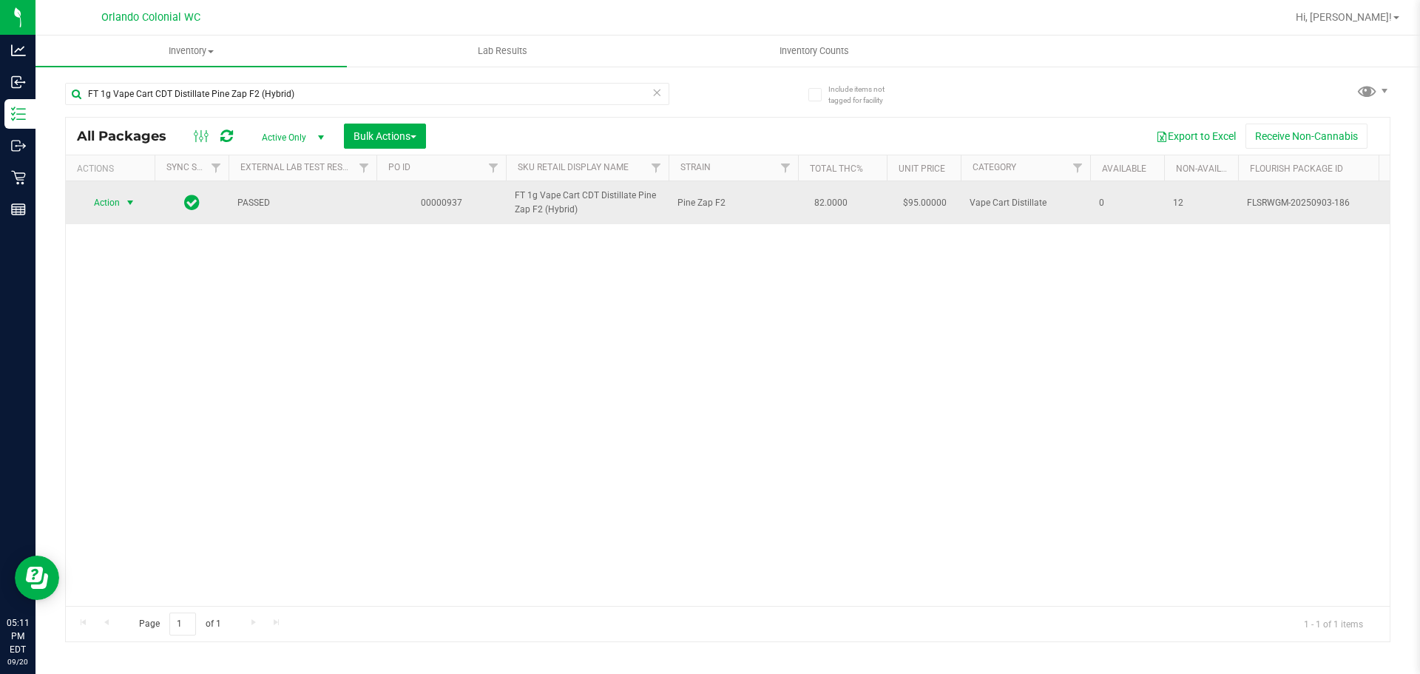
click at [90, 204] on span "Action" at bounding box center [101, 202] width 40 height 21
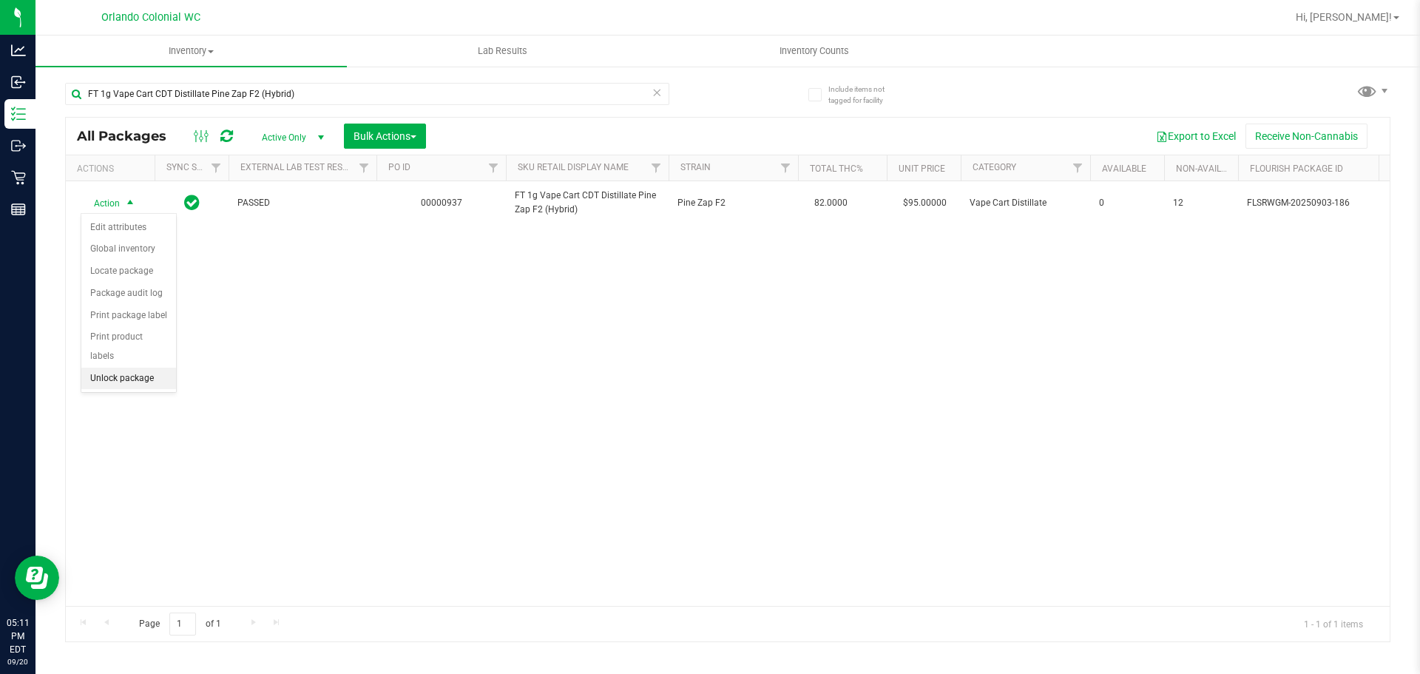
click at [154, 368] on li "Unlock package" at bounding box center [128, 379] width 95 height 22
click at [529, 381] on div "Action Action Adjust qty Create package Edit attributes Global inventory Locate…" at bounding box center [728, 393] width 1324 height 425
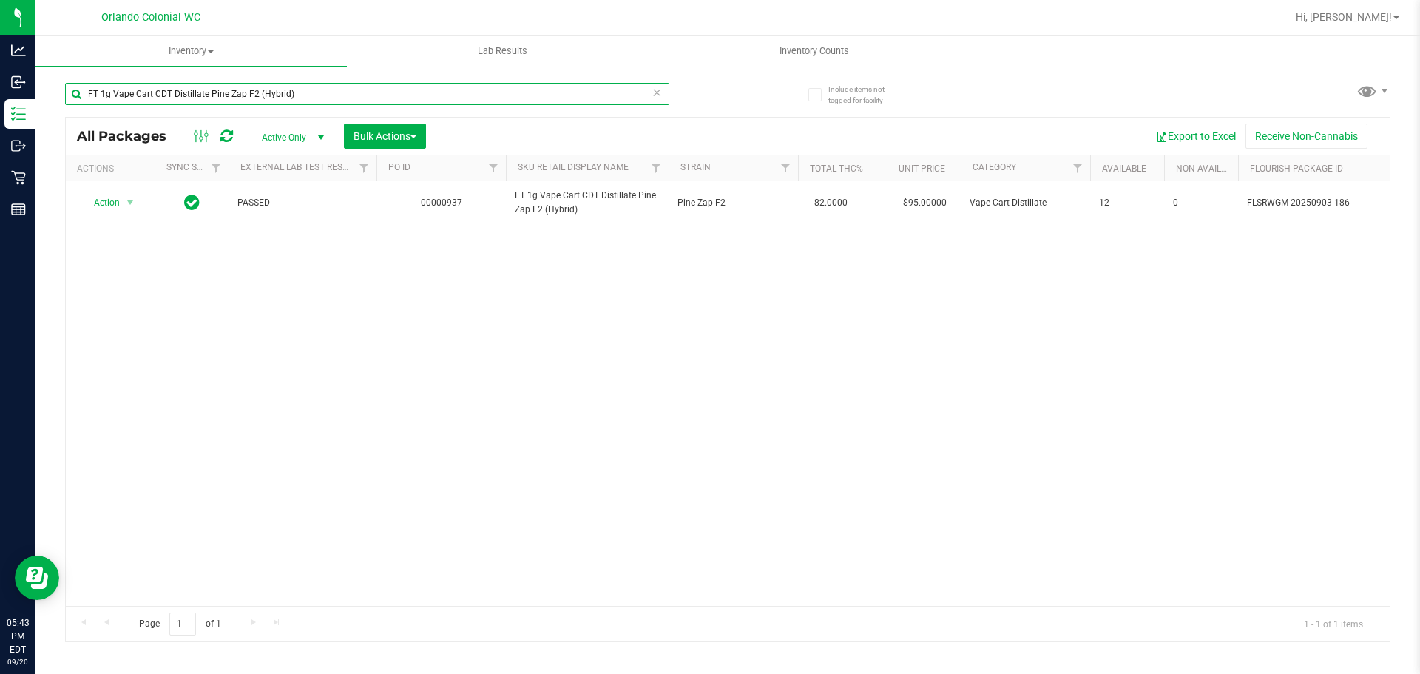
click at [339, 95] on input "FT 1g Vape Cart CDT Distillate Pine Zap F2 (Hybrid)" at bounding box center [367, 94] width 604 height 22
paste input "Lemon Zest"
type input "FT 1g Vape Cart CDT Distillate Lemon Zest (Hybrid)"
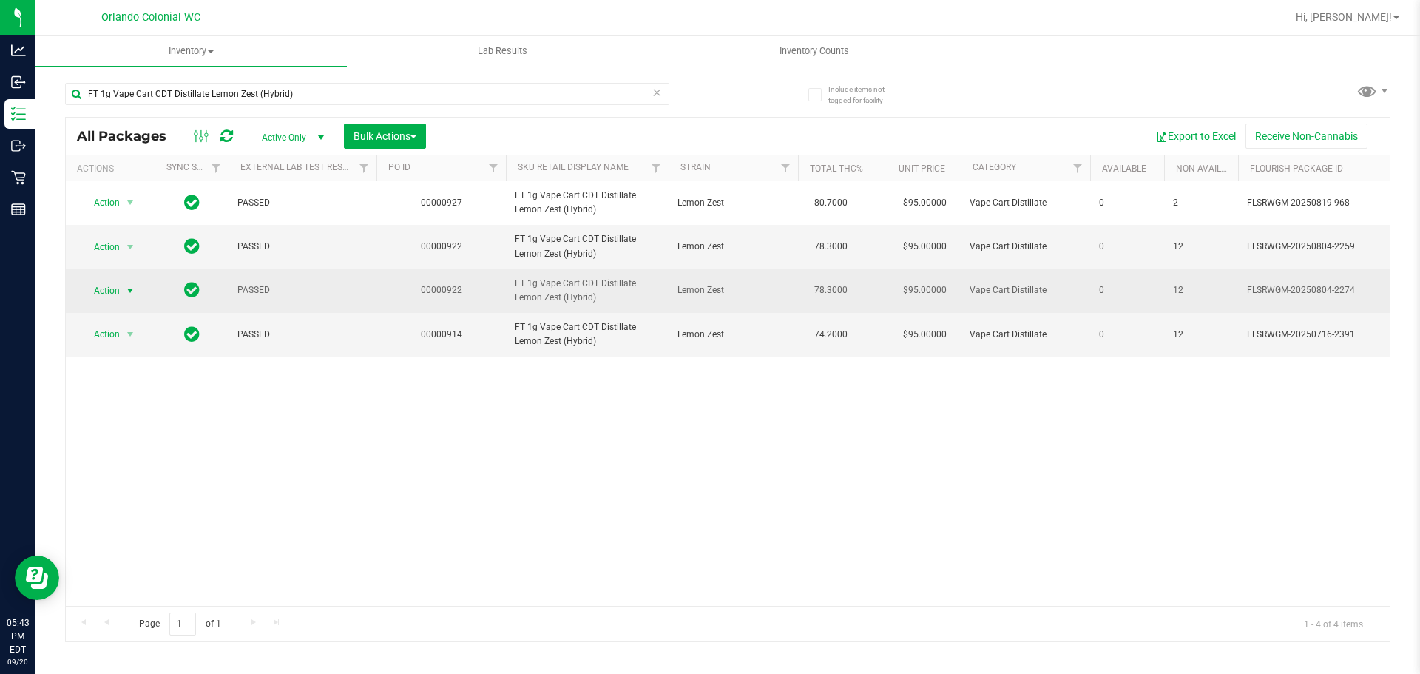
click at [112, 301] on span "Action" at bounding box center [101, 290] width 40 height 21
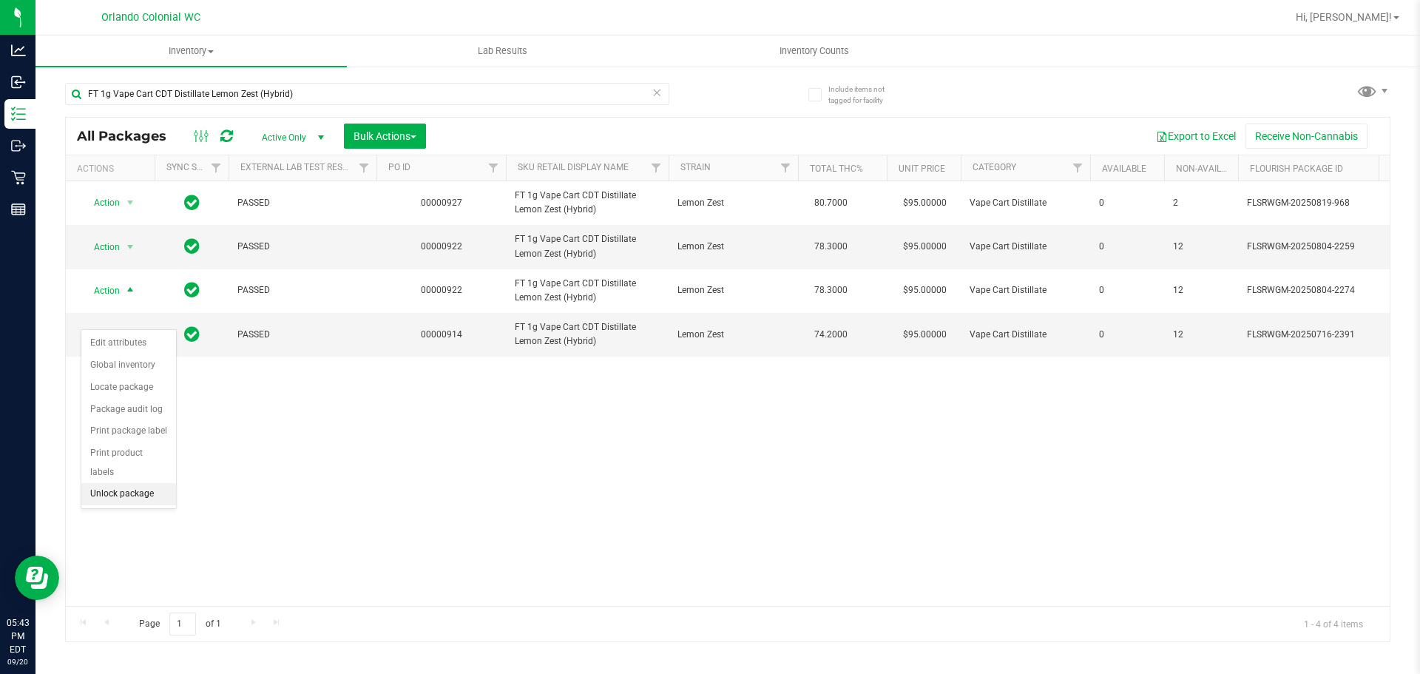
click at [136, 483] on li "Unlock package" at bounding box center [128, 494] width 95 height 22
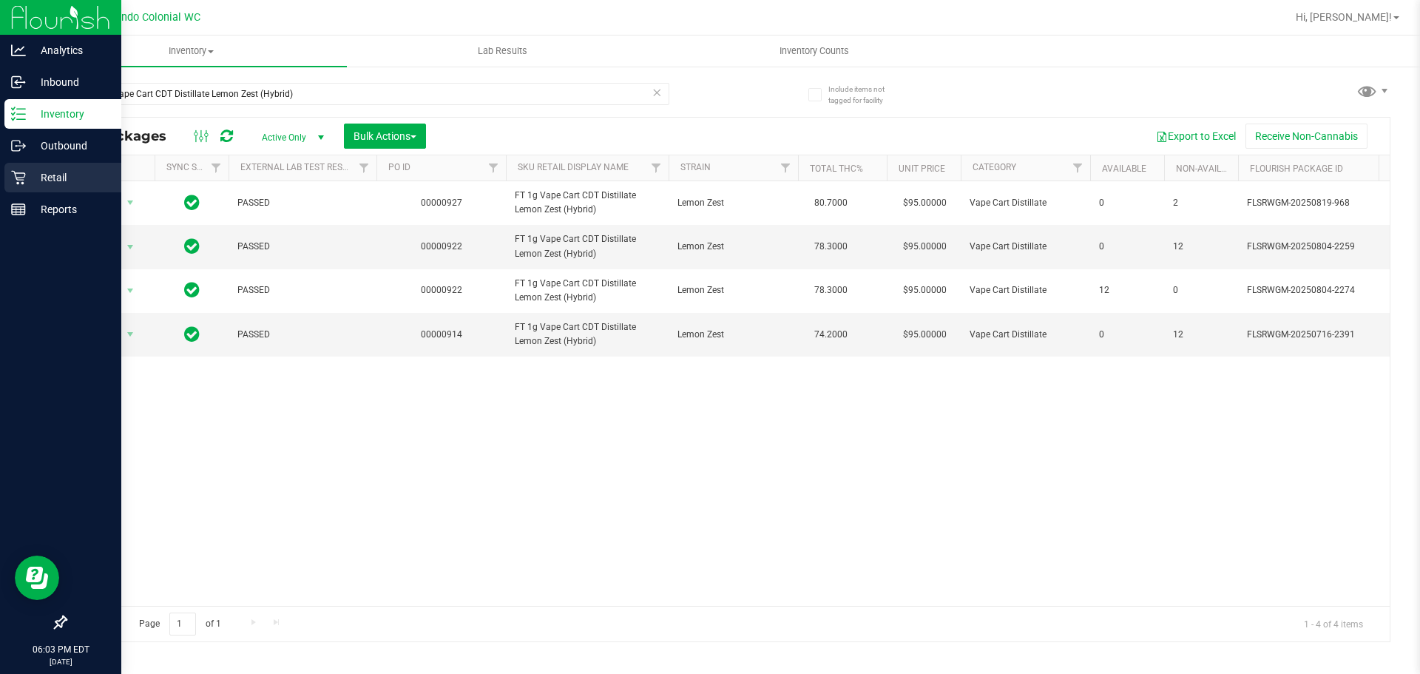
click at [20, 177] on icon at bounding box center [18, 177] width 15 height 15
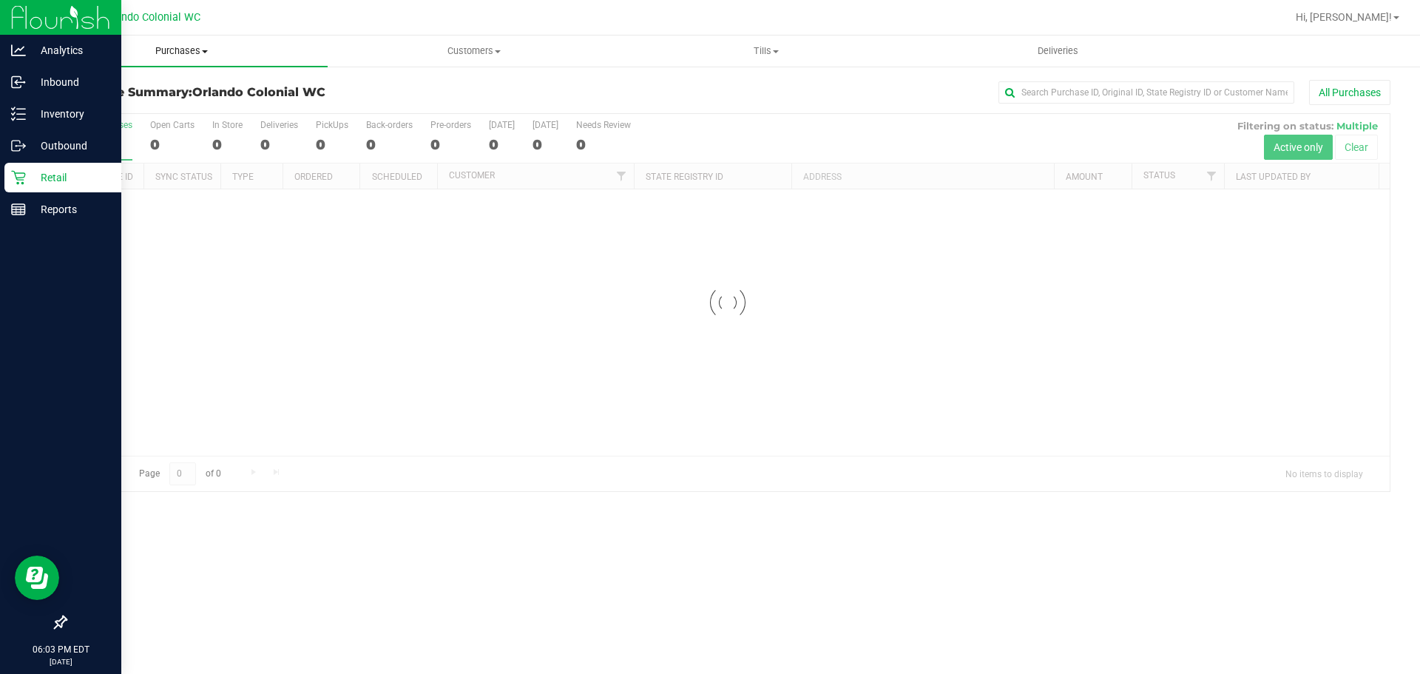
click at [179, 50] on span "Purchases" at bounding box center [181, 50] width 292 height 13
click at [81, 109] on span "Fulfillment" at bounding box center [81, 107] width 92 height 13
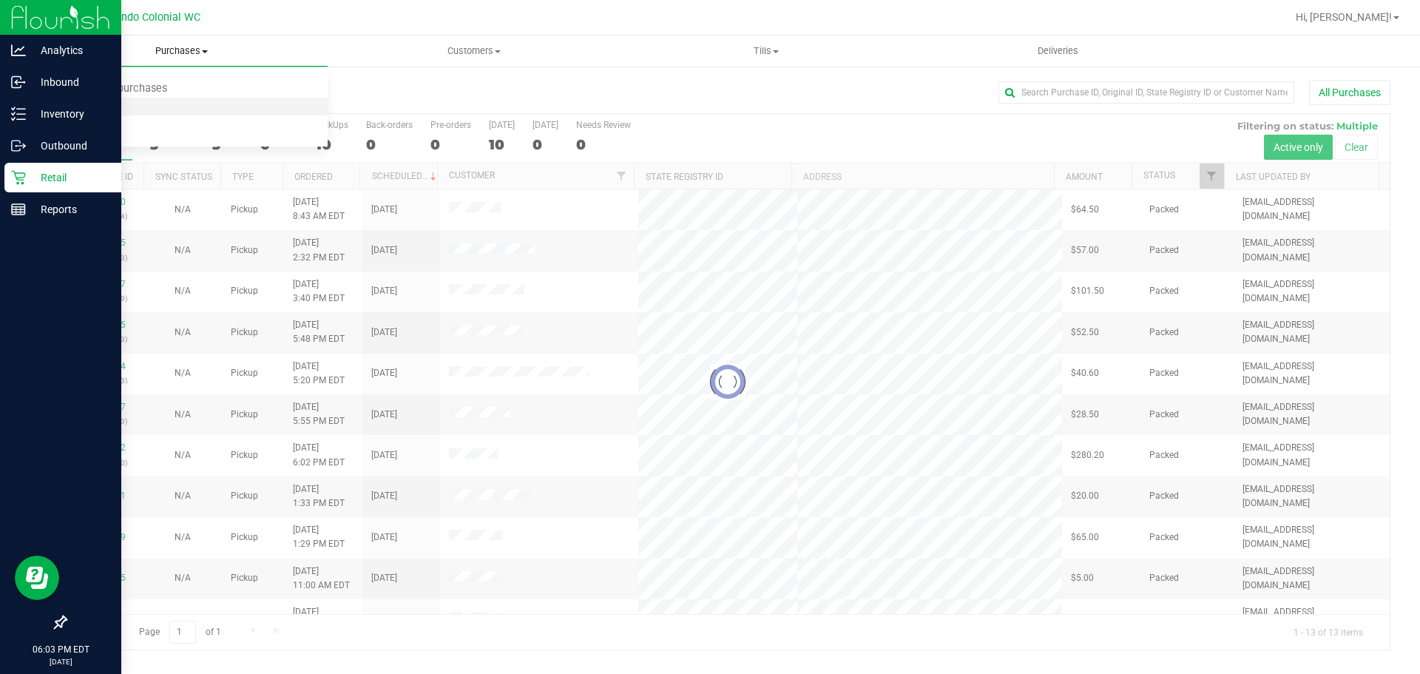
click at [82, 108] on span "Fulfillment" at bounding box center [81, 107] width 92 height 13
